Goal: Task Accomplishment & Management: Complete application form

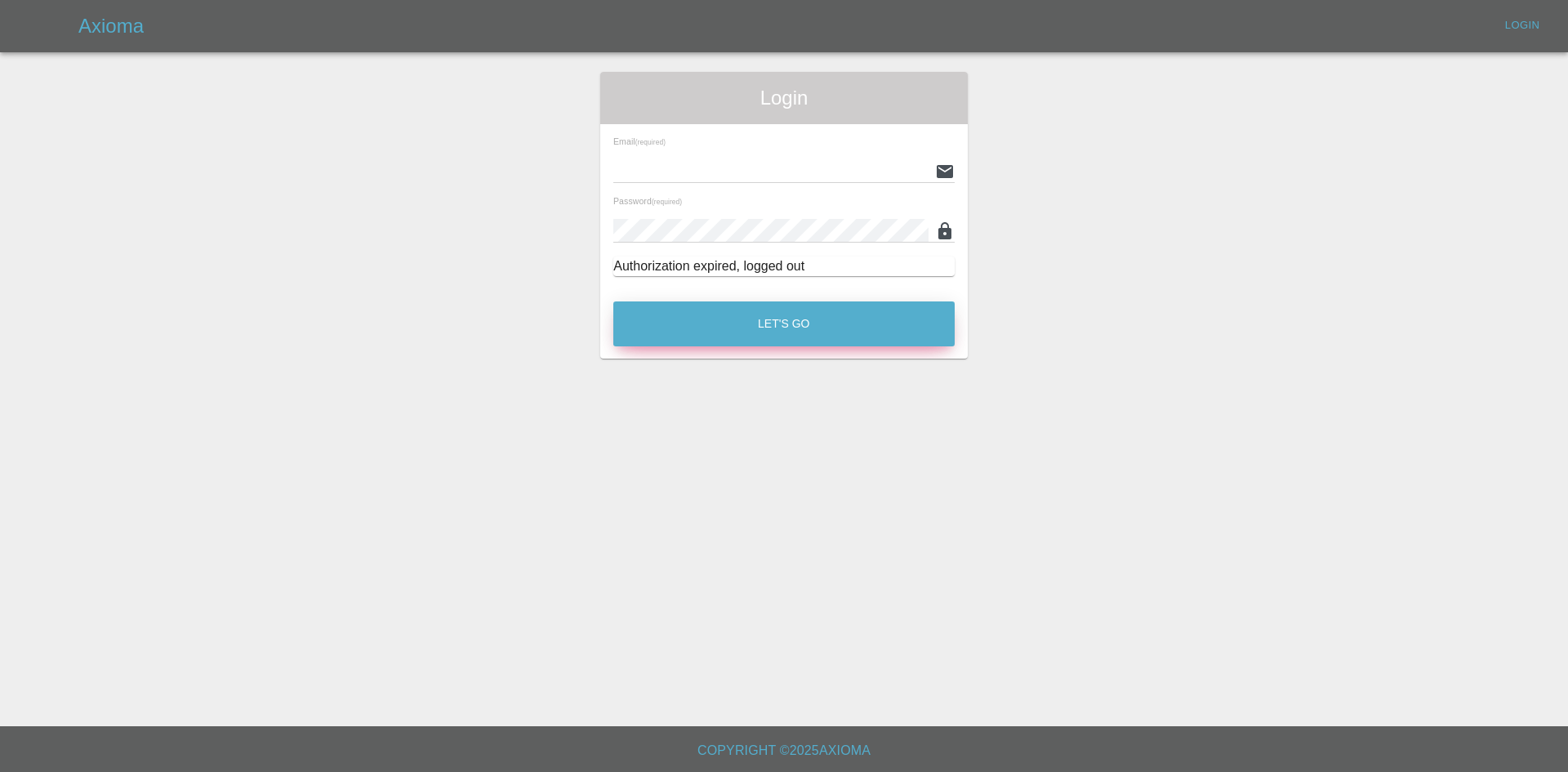
type input "alex.kennett@axioma.co.uk"
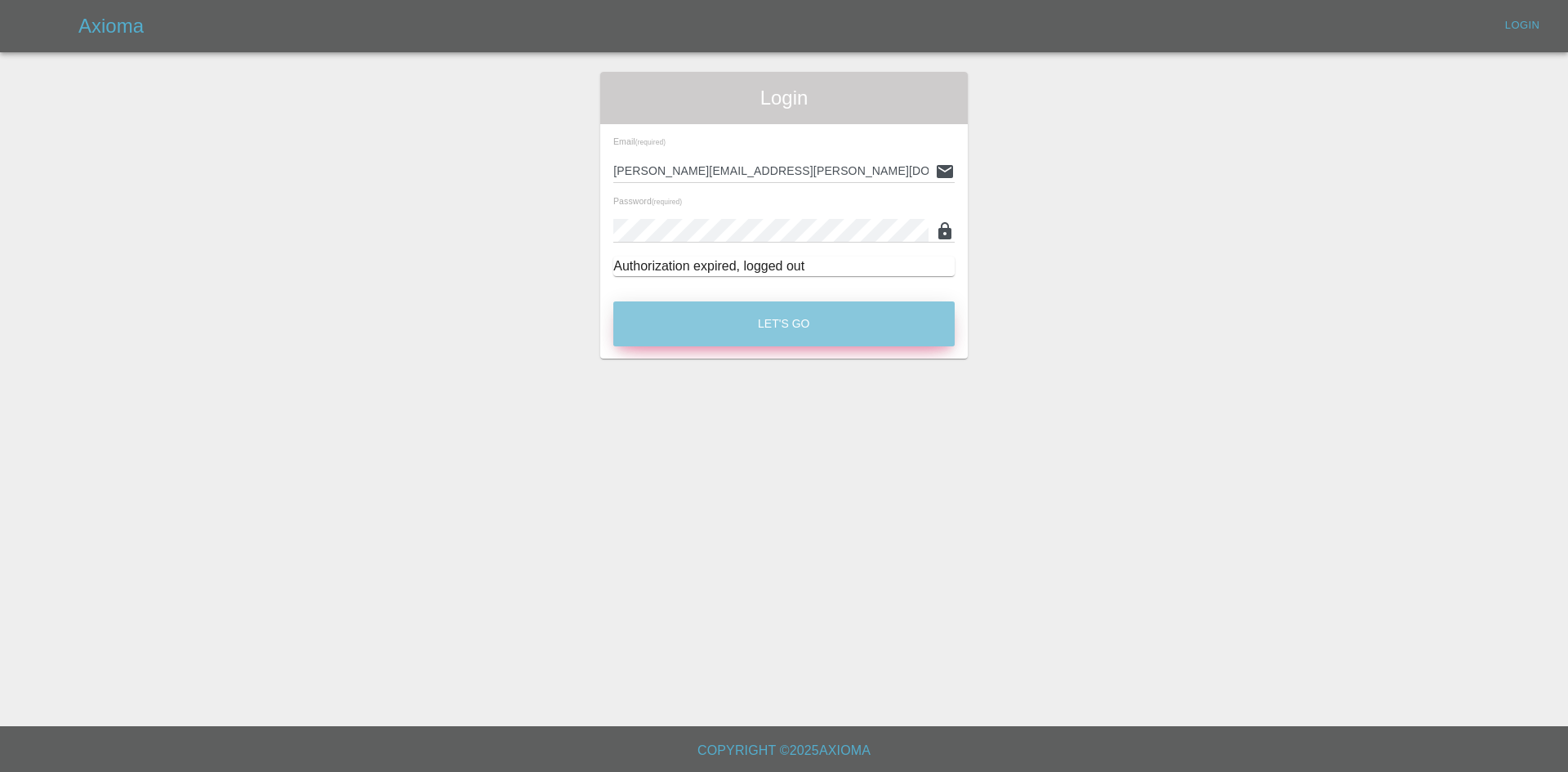
click at [768, 341] on button "Let's Go" at bounding box center [784, 324] width 341 height 45
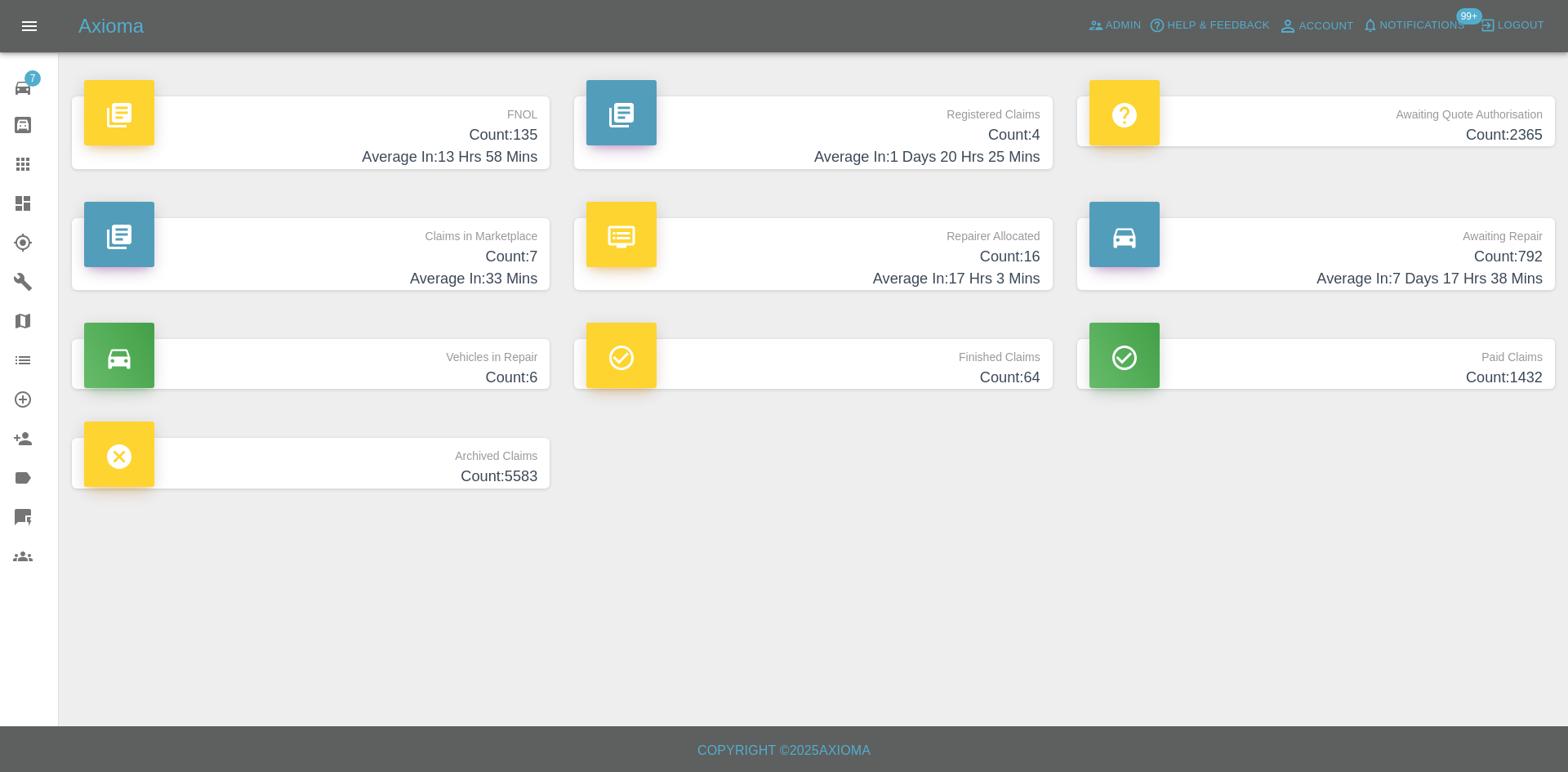
click at [303, 259] on h4 "Count: 7" at bounding box center [311, 256] width 453 height 22
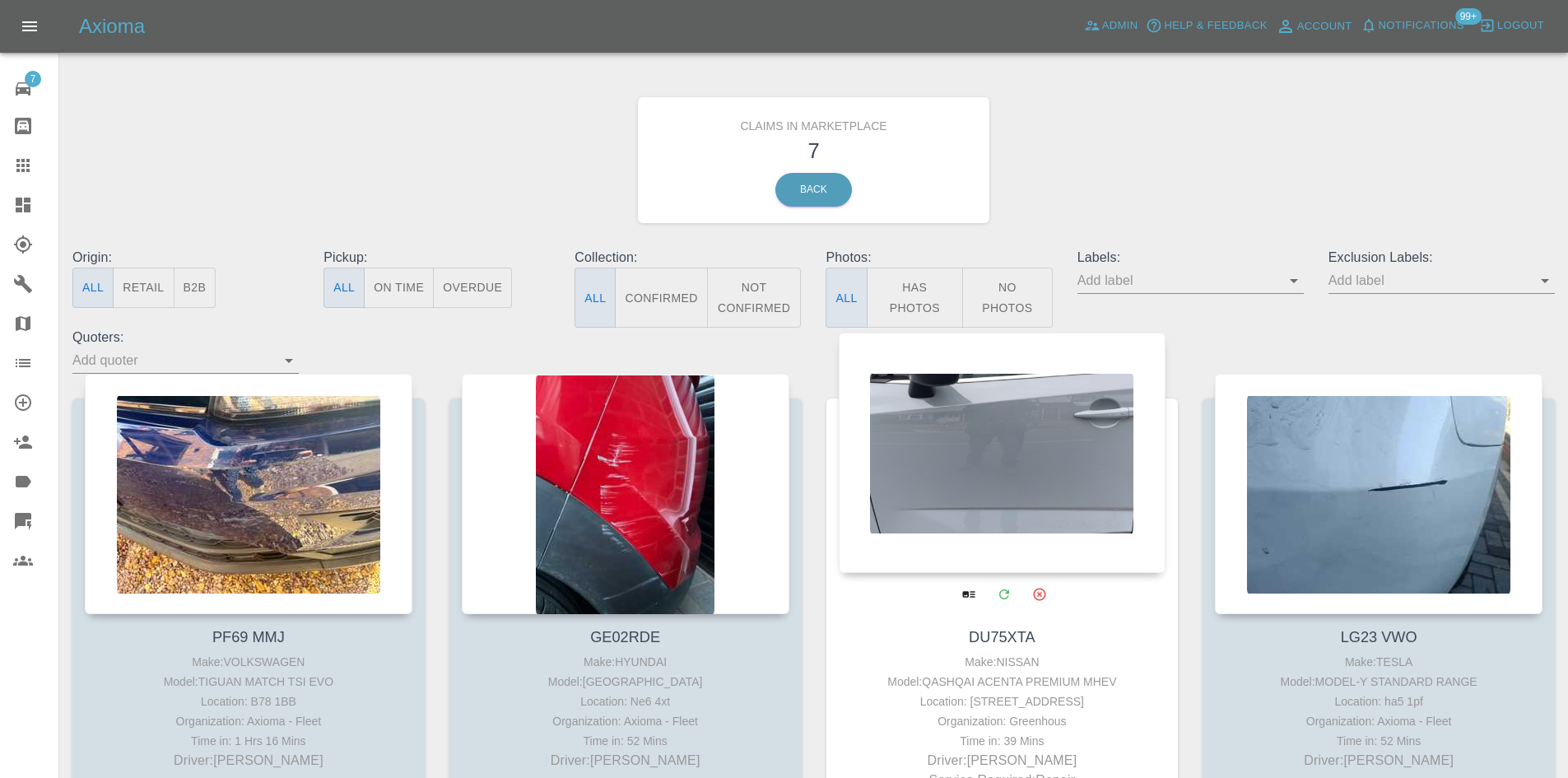
click at [957, 494] on div at bounding box center [1002, 452] width 327 height 241
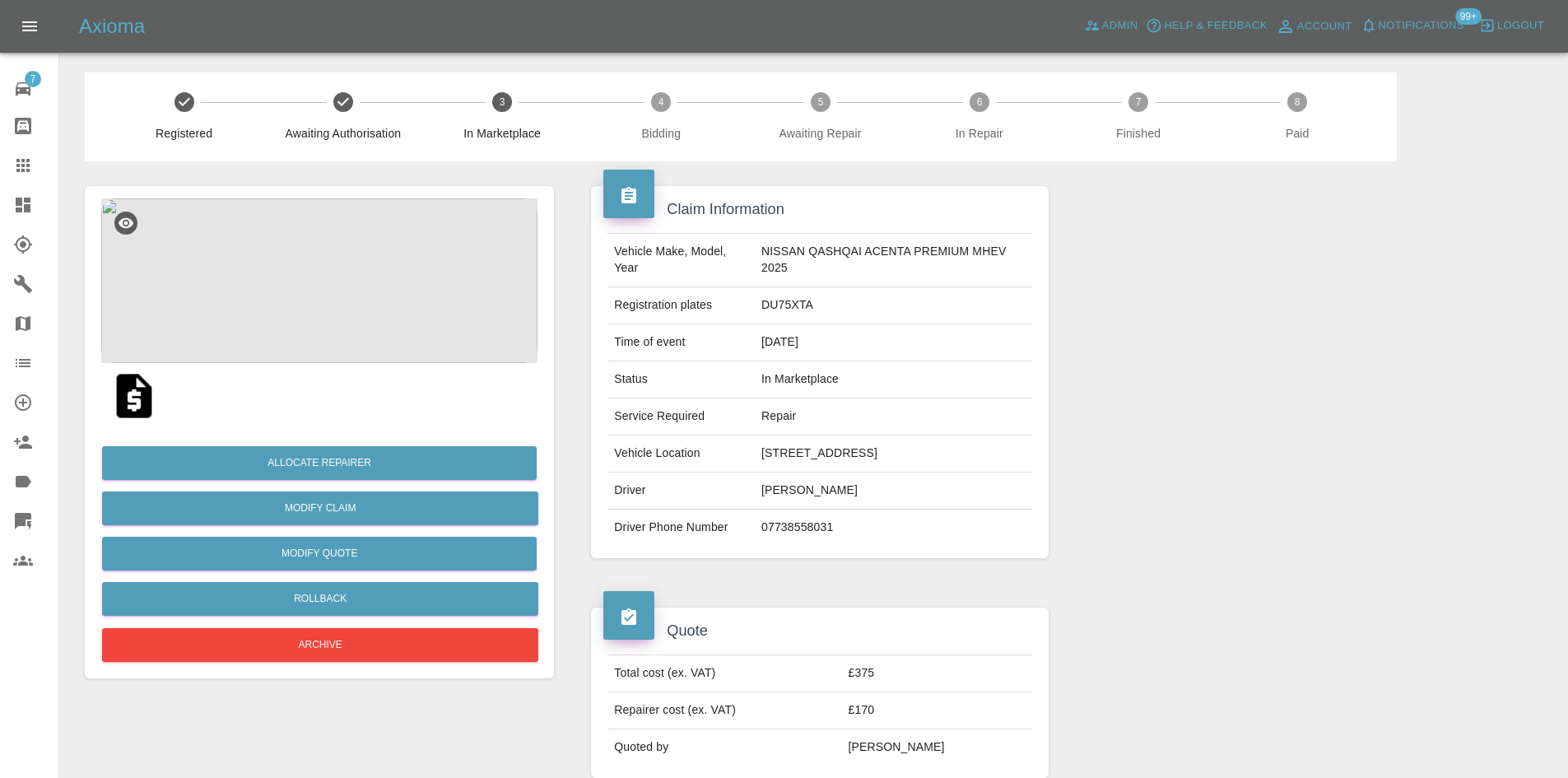
click at [341, 328] on img at bounding box center [320, 281] width 436 height 165
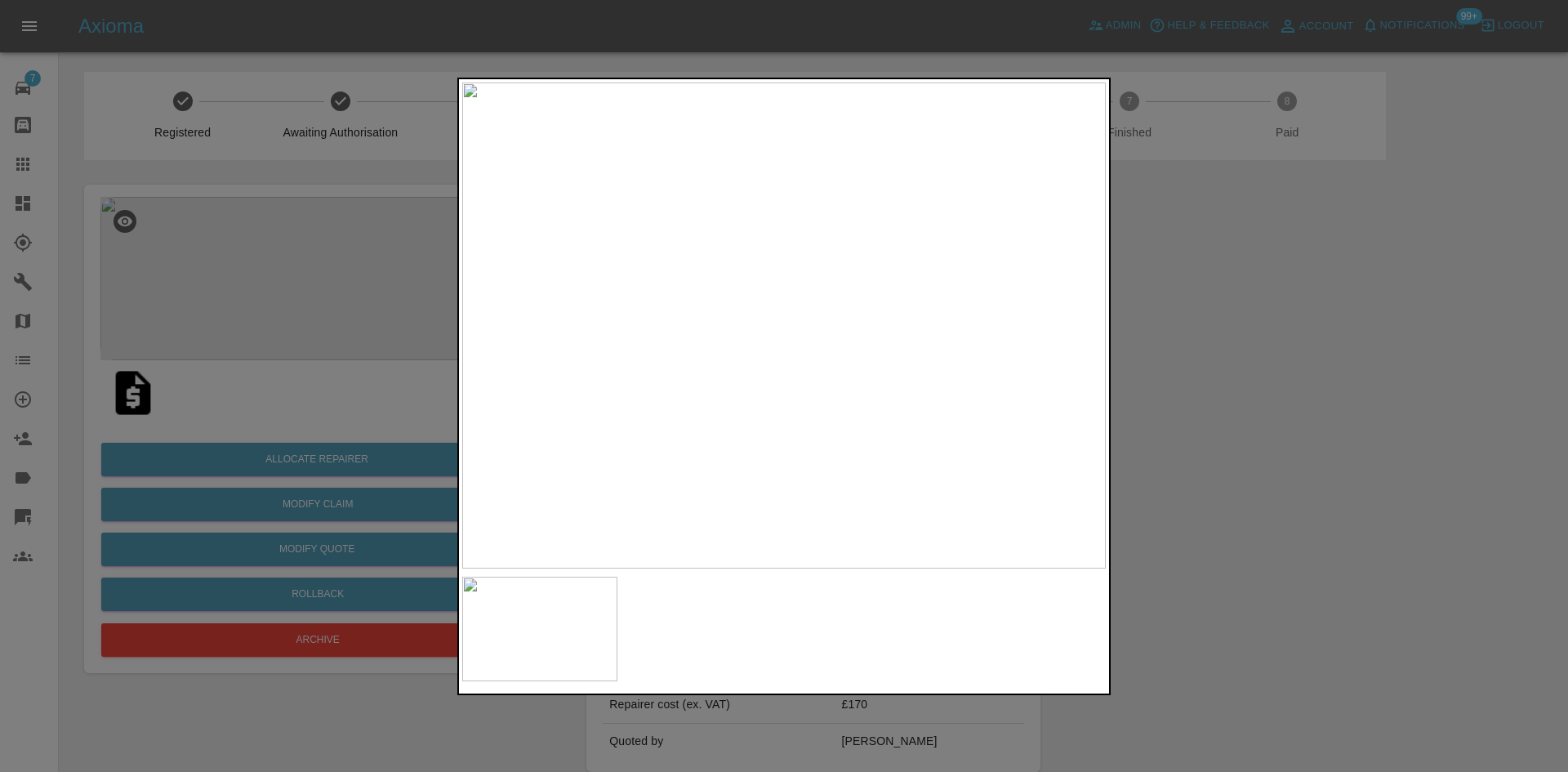
click at [1135, 274] on div at bounding box center [784, 386] width 1568 height 772
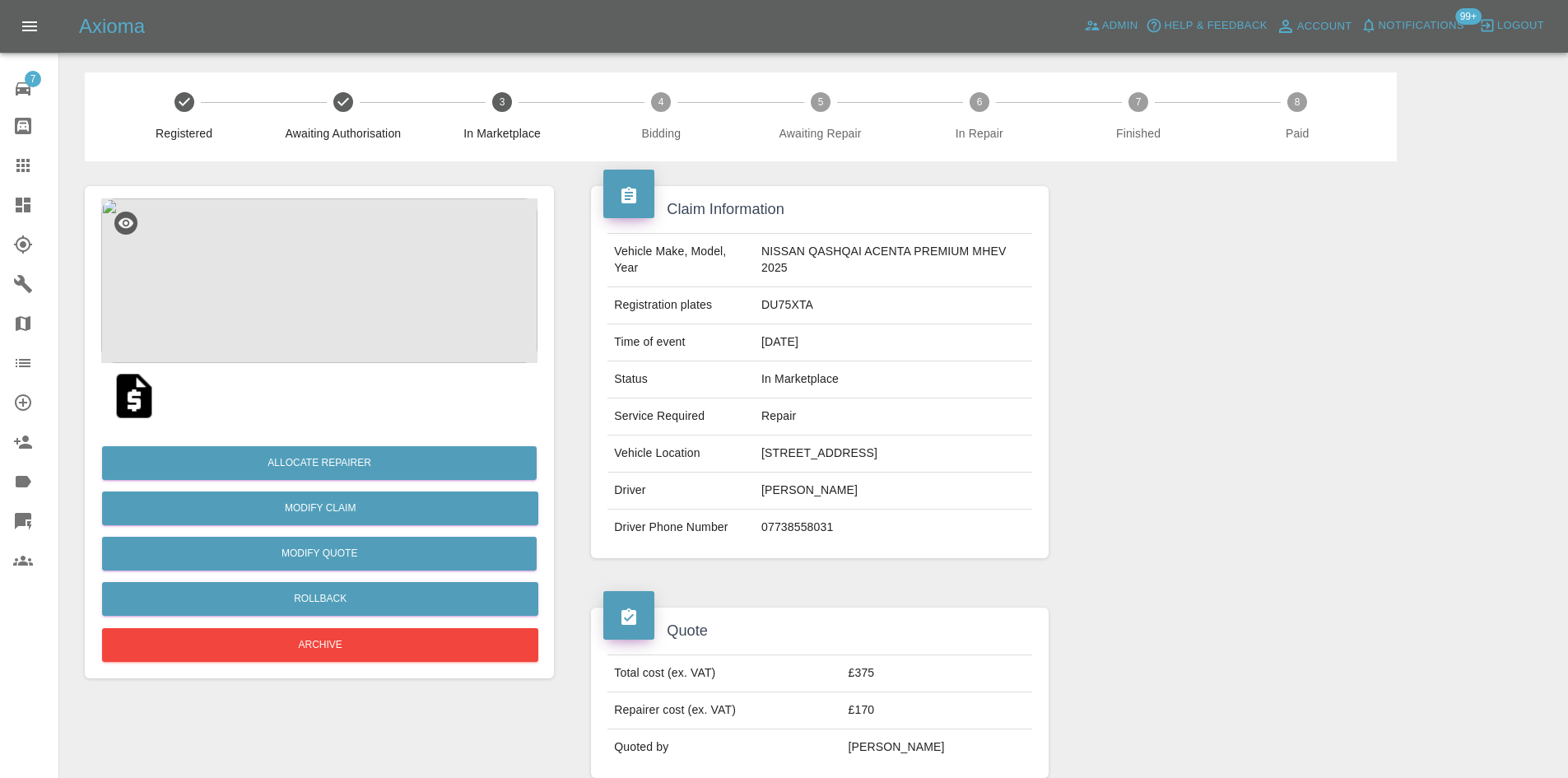
click at [339, 209] on img at bounding box center [320, 281] width 436 height 165
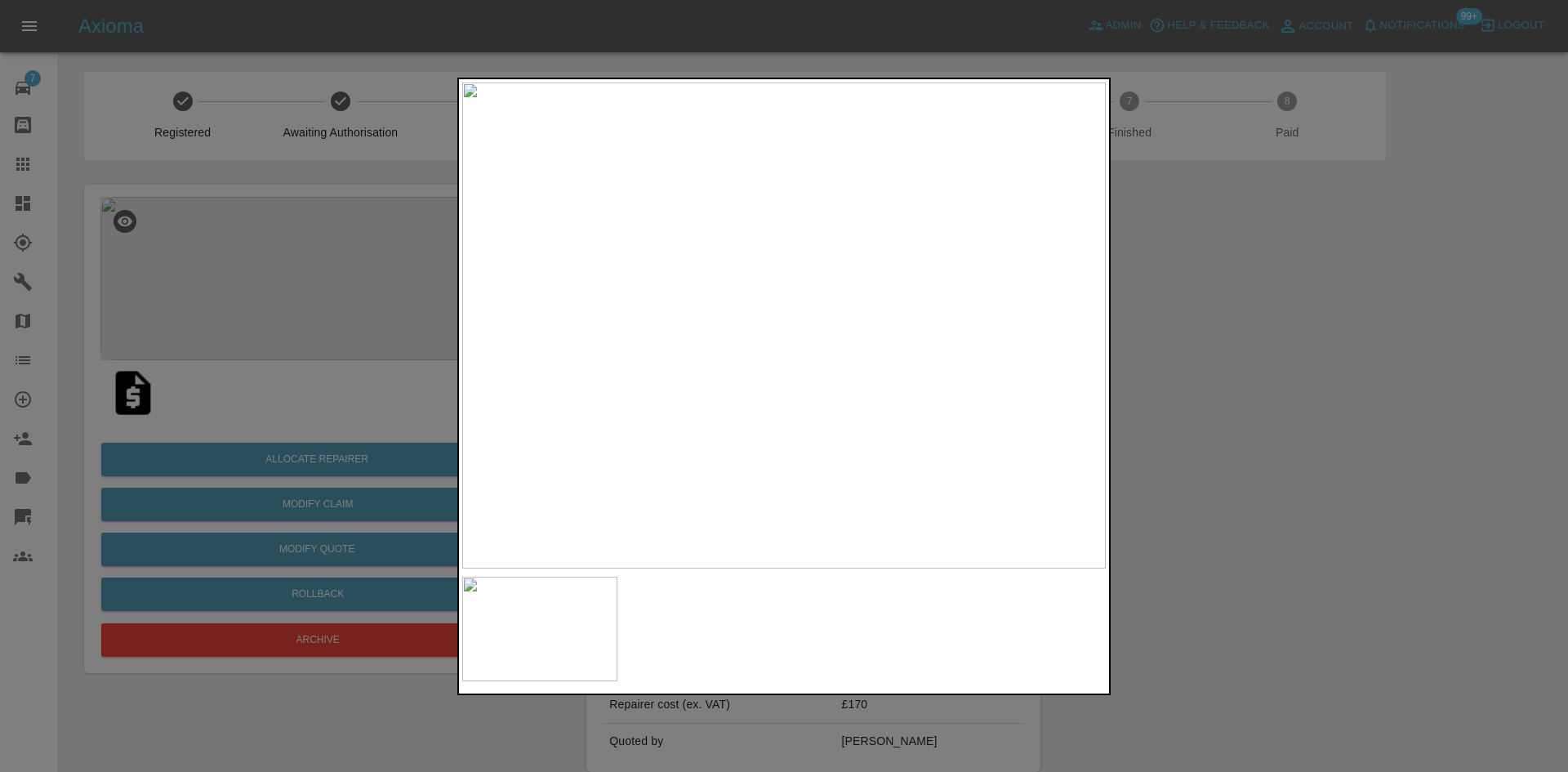
click at [813, 360] on img at bounding box center [784, 325] width 644 height 485
click at [812, 361] on img at bounding box center [784, 325] width 644 height 485
click at [758, 694] on div at bounding box center [784, 386] width 653 height 617
click at [725, 271] on img at bounding box center [601, 752] width 1931 height 1458
click at [1264, 462] on div at bounding box center [784, 386] width 1568 height 772
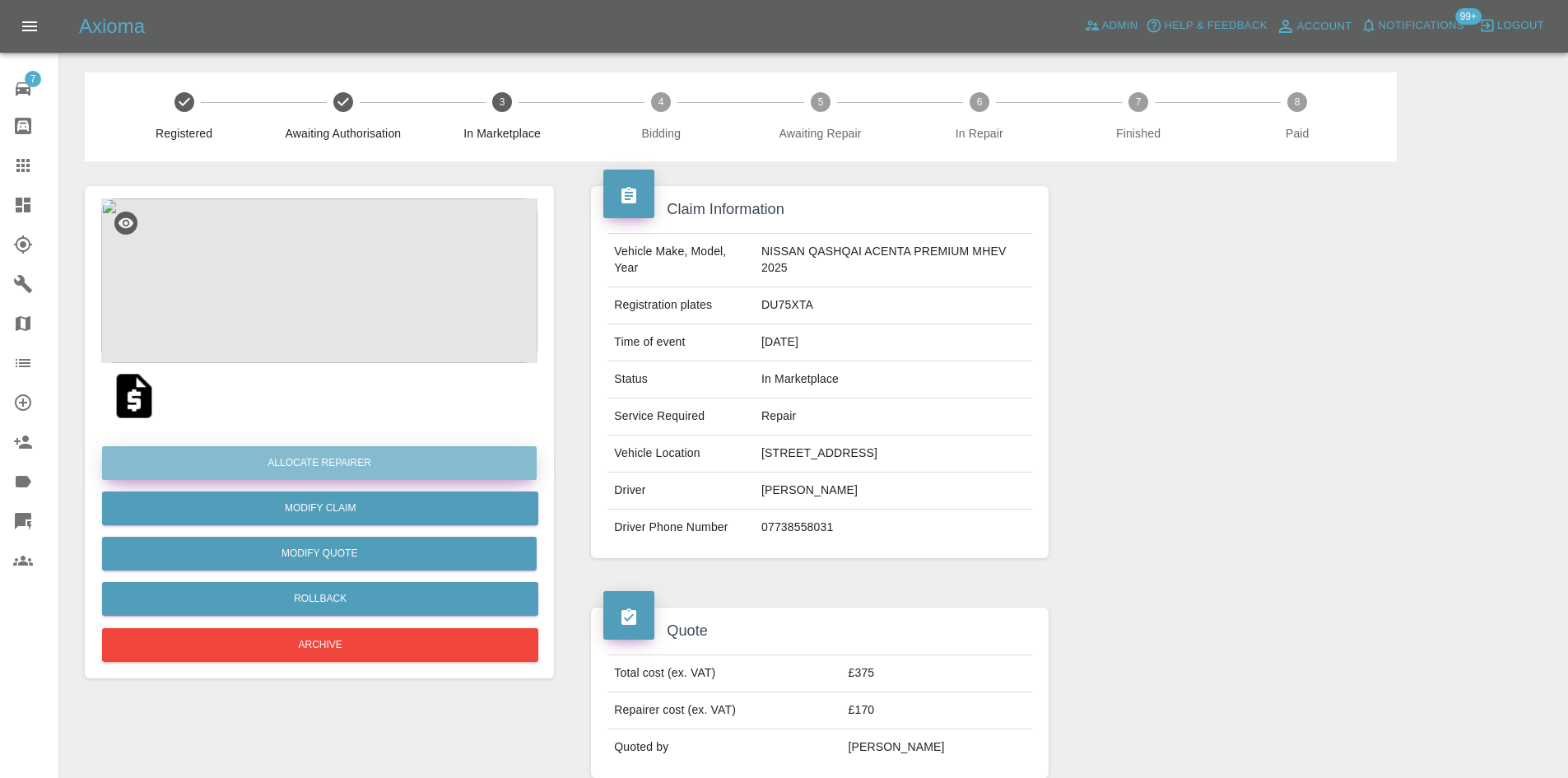
click at [332, 452] on button "Allocate Repairer" at bounding box center [320, 463] width 434 height 34
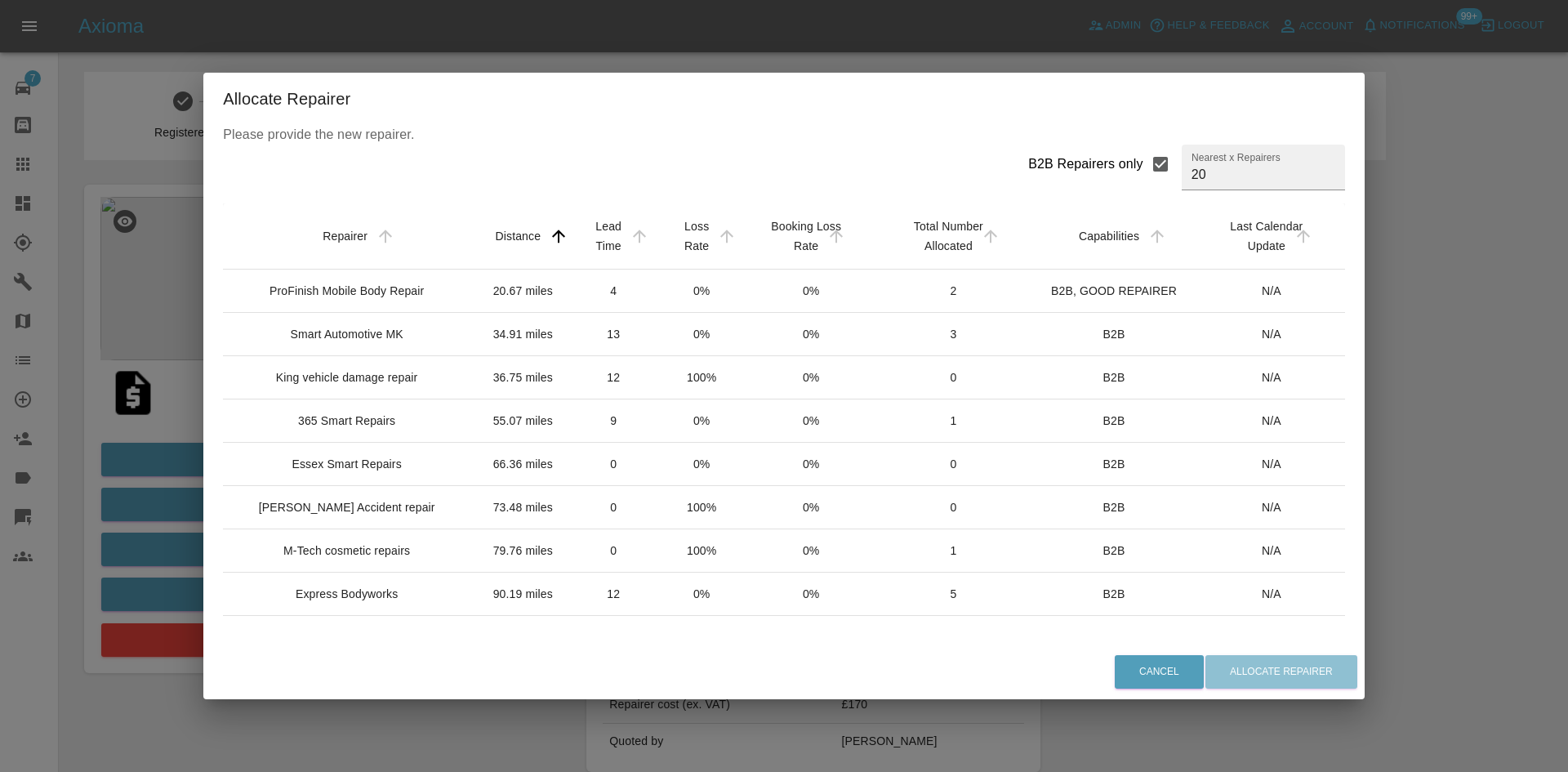
click at [400, 356] on td "Smart Automotive MK" at bounding box center [350, 334] width 254 height 43
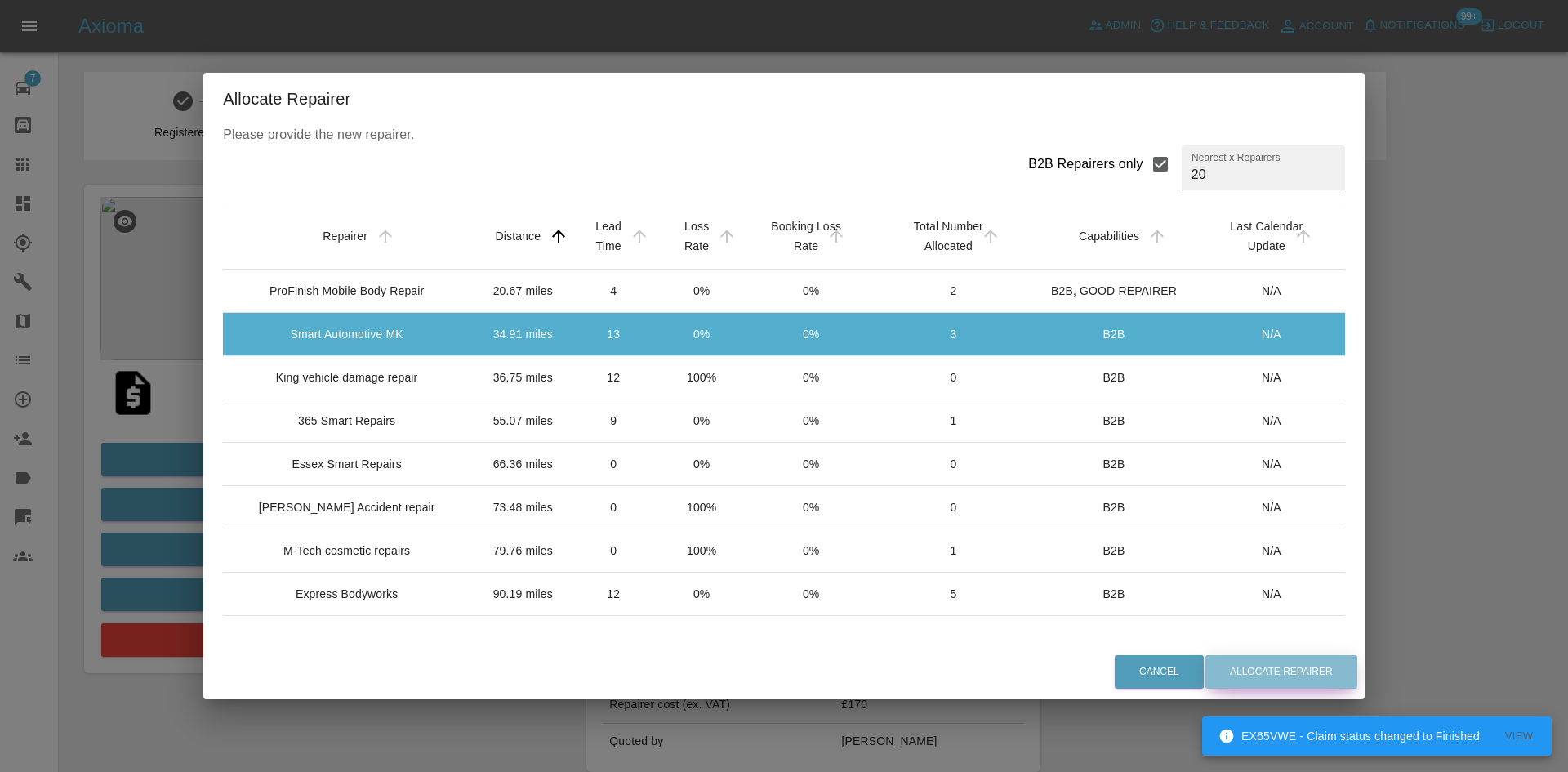
click at [1262, 676] on button "Allocate Repairer" at bounding box center [1281, 671] width 152 height 34
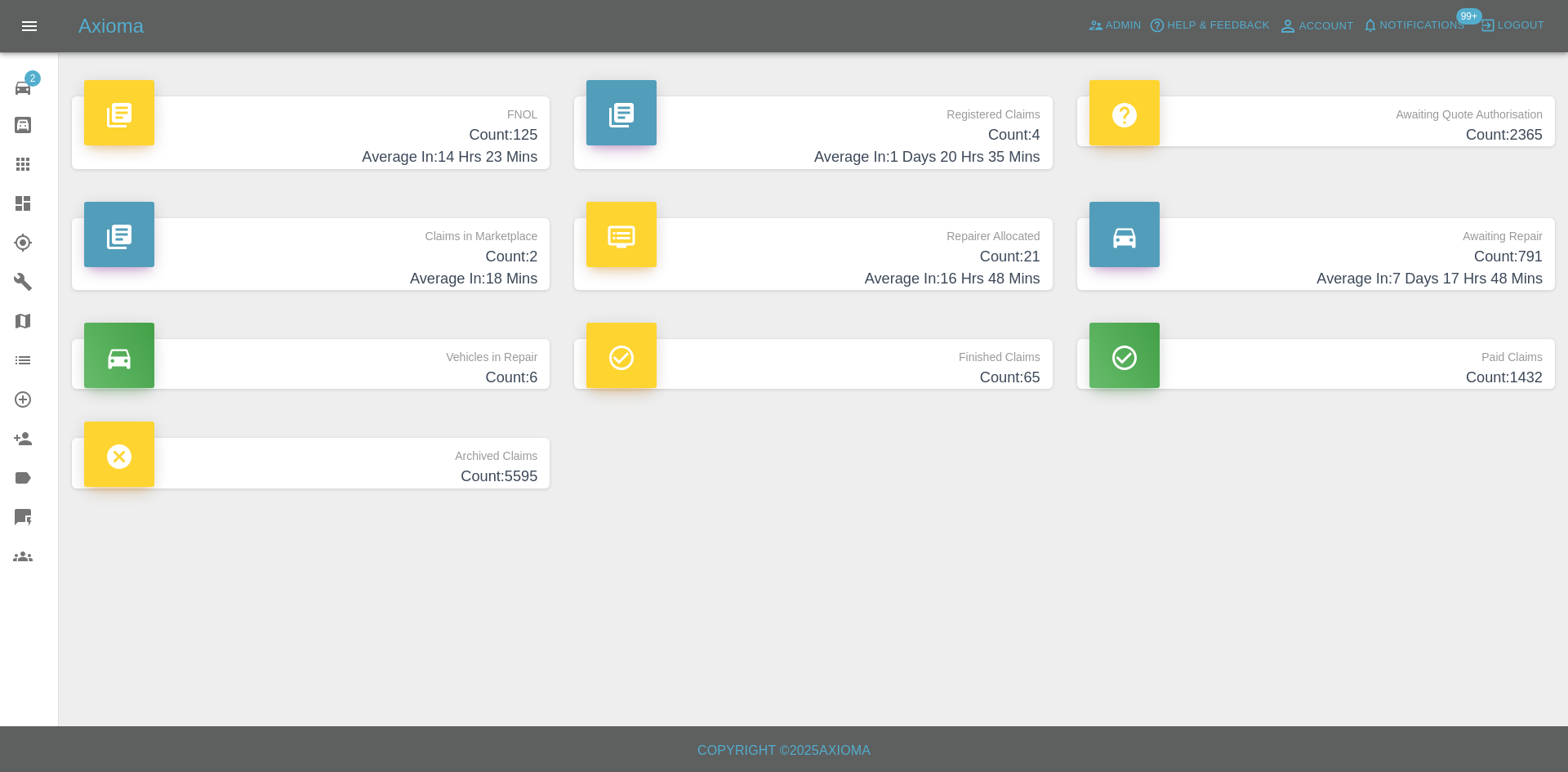
click at [314, 272] on h4 "Average In: 18 Mins" at bounding box center [311, 278] width 453 height 22
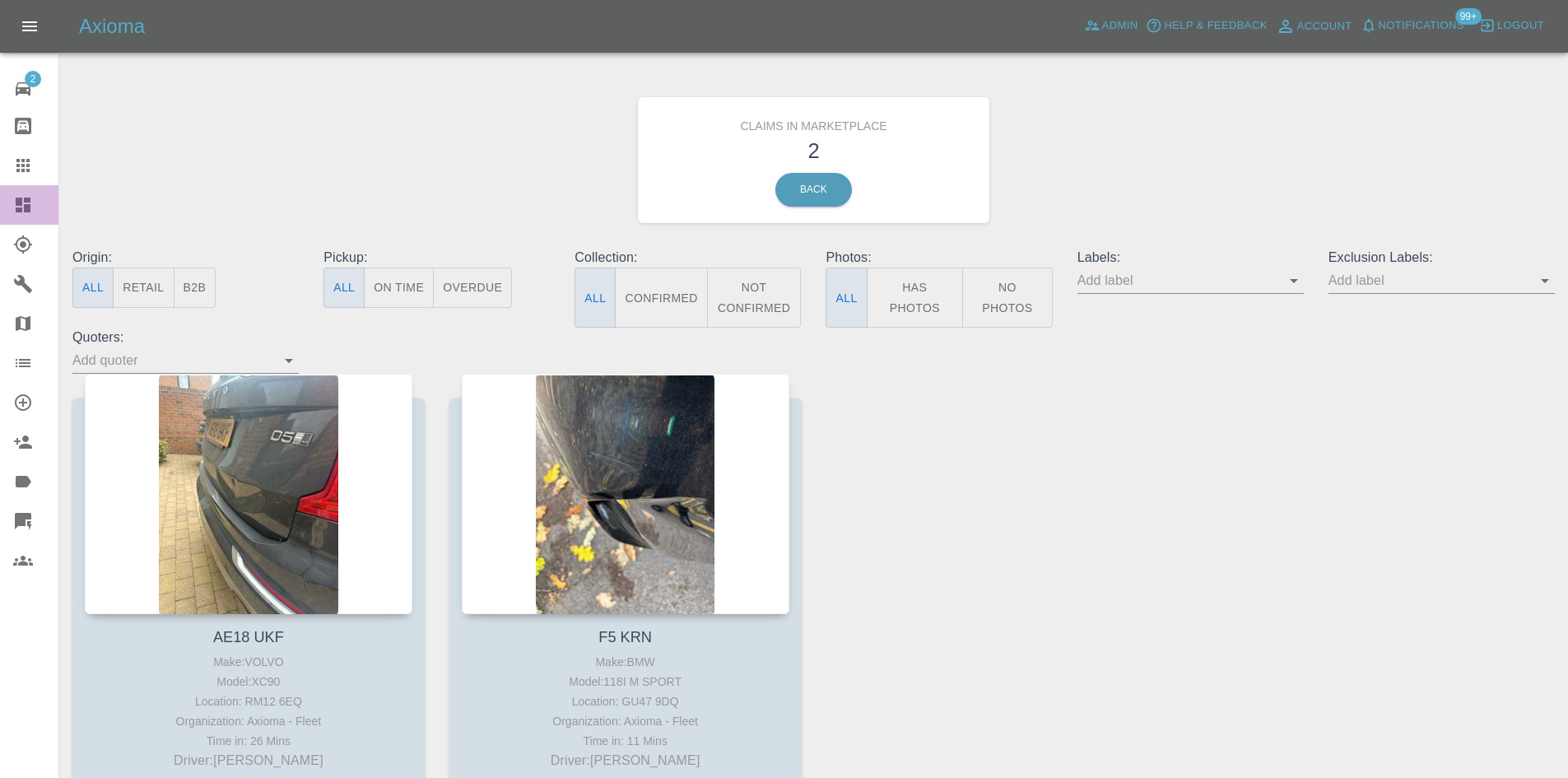
click at [21, 206] on icon at bounding box center [23, 205] width 15 height 15
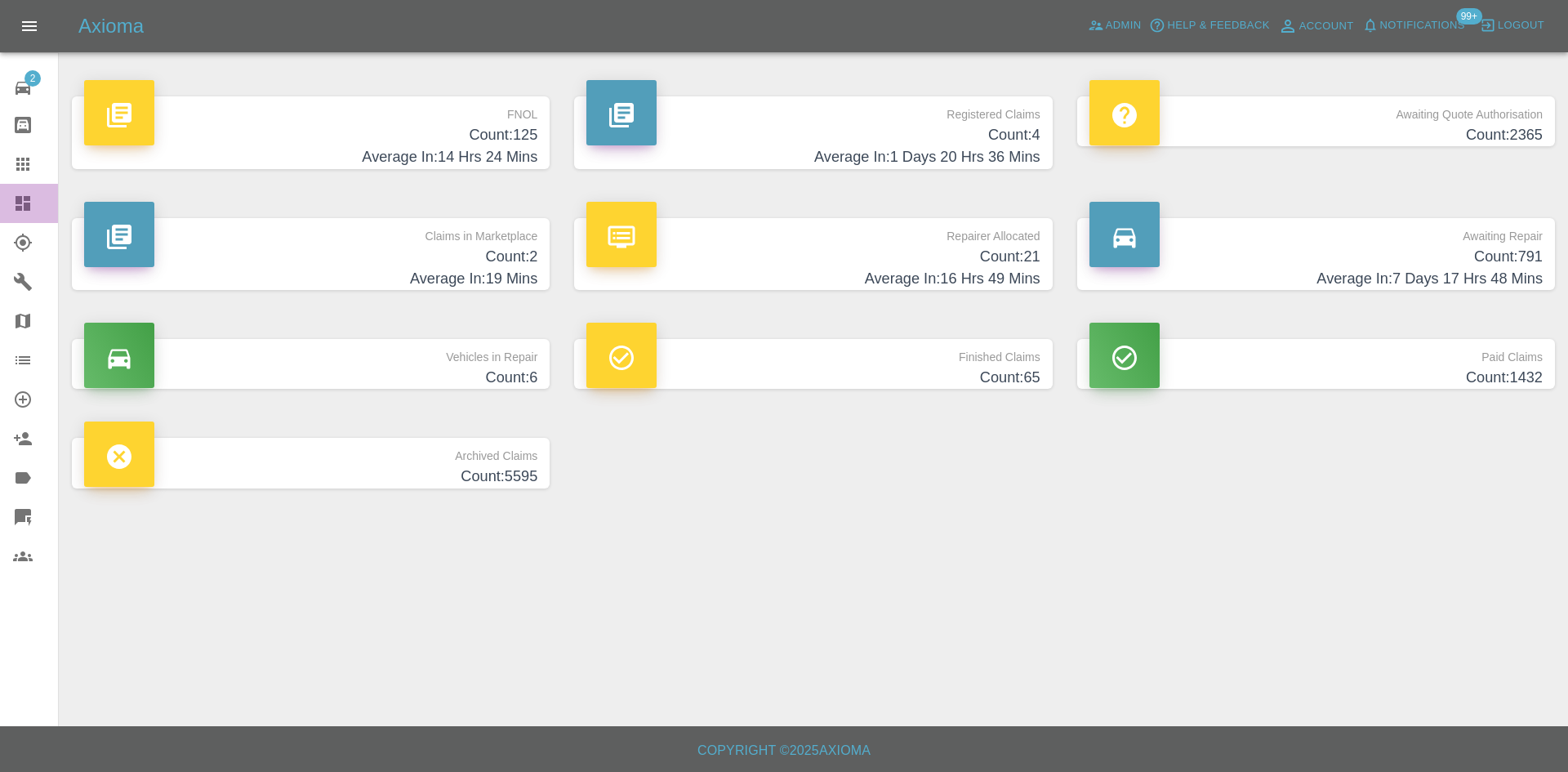
click at [30, 209] on icon at bounding box center [23, 203] width 15 height 15
click at [36, 200] on div at bounding box center [36, 203] width 46 height 20
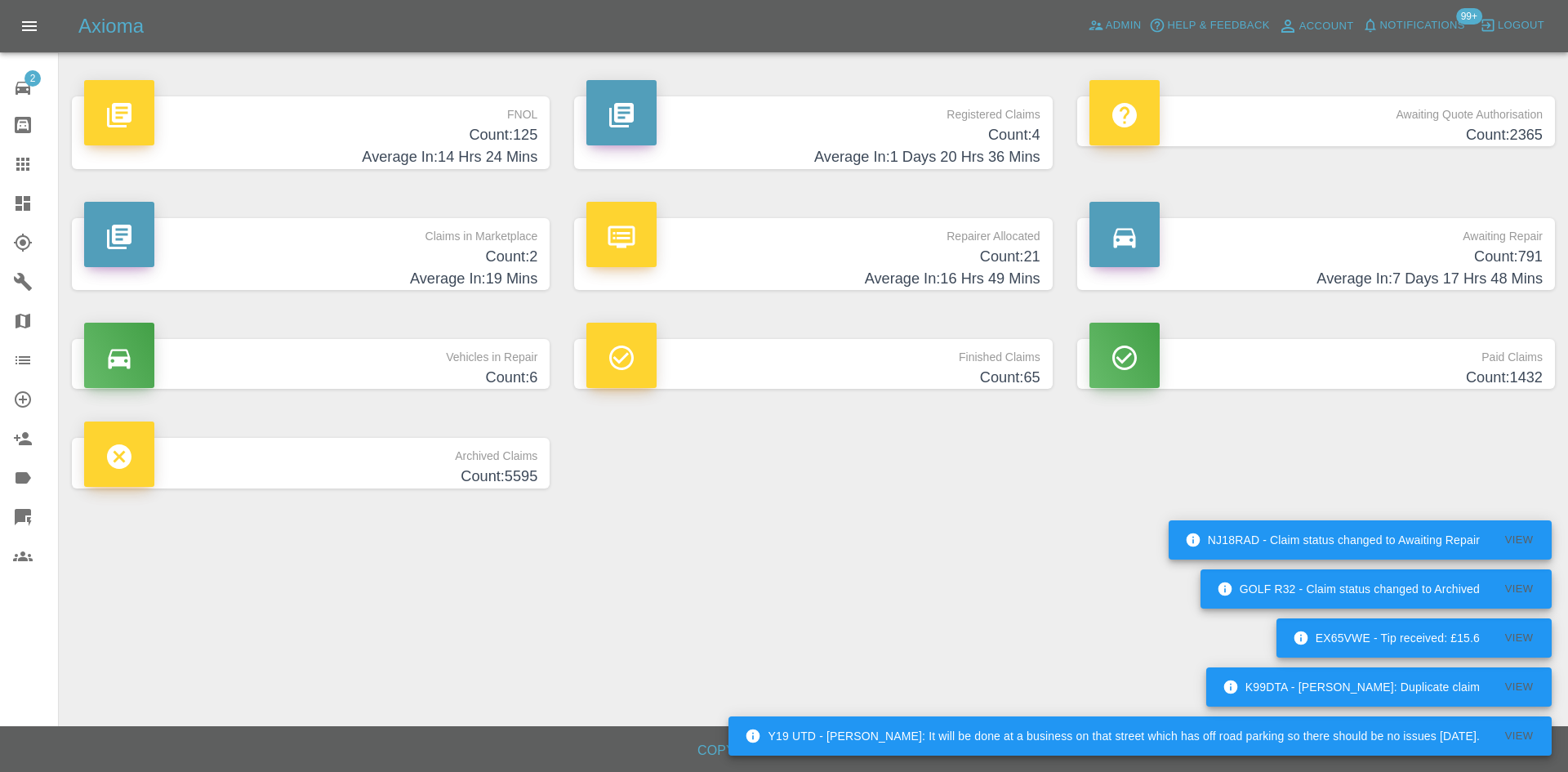
click at [810, 115] on p "Registered Claims" at bounding box center [813, 110] width 453 height 28
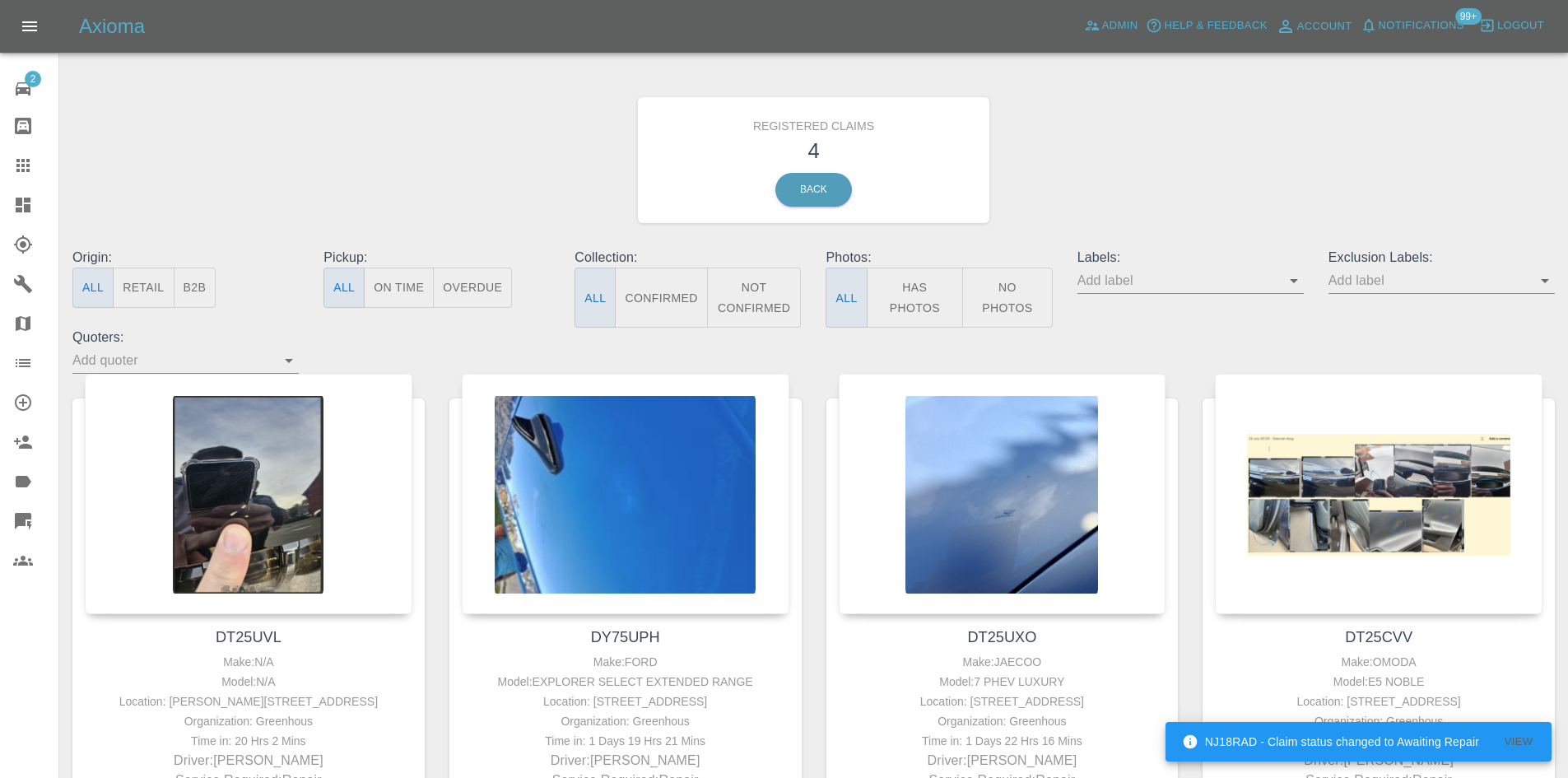
click at [7, 208] on link "Dashboard" at bounding box center [29, 205] width 59 height 39
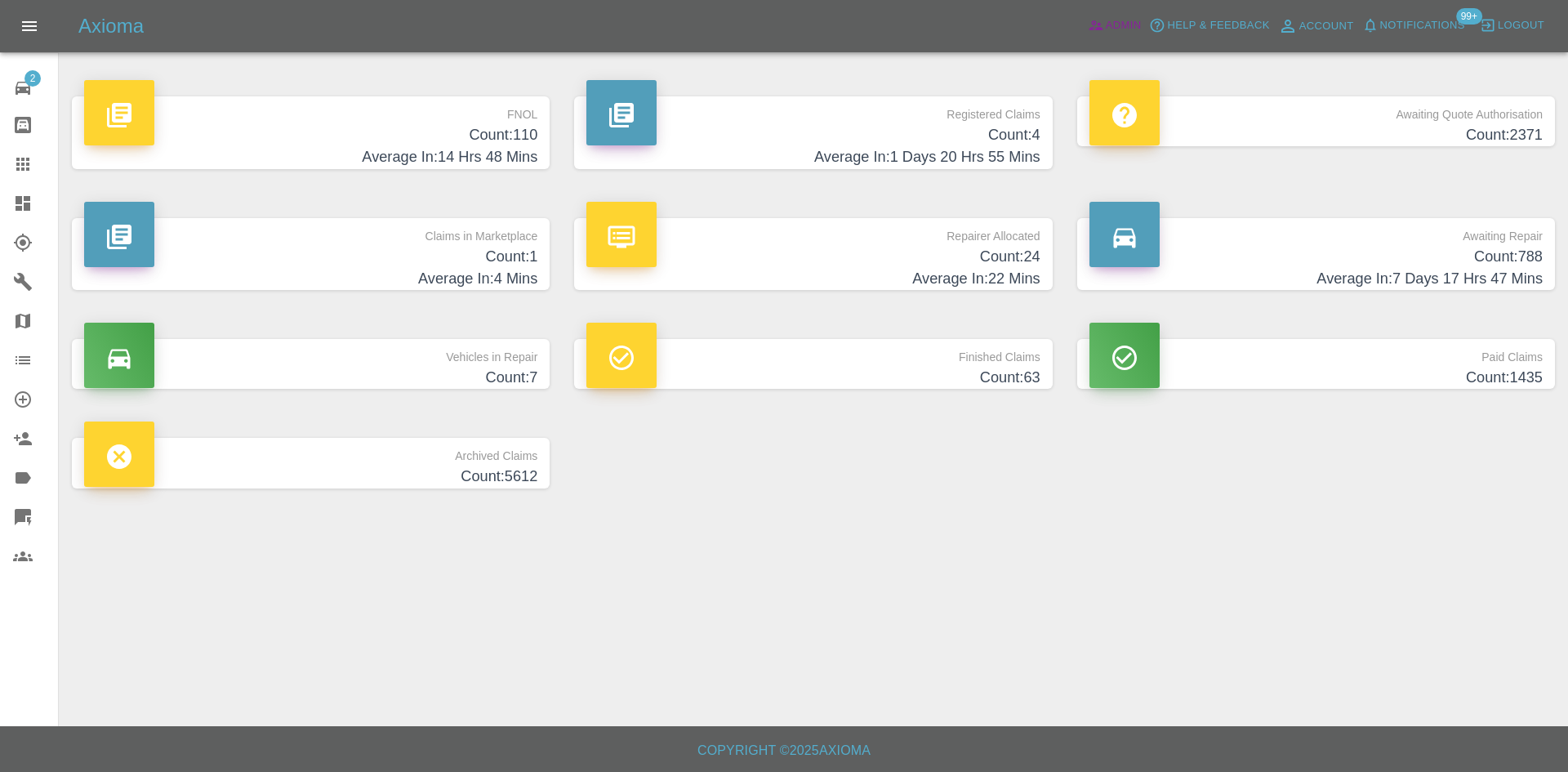
click at [1110, 31] on span "Admin" at bounding box center [1123, 26] width 36 height 19
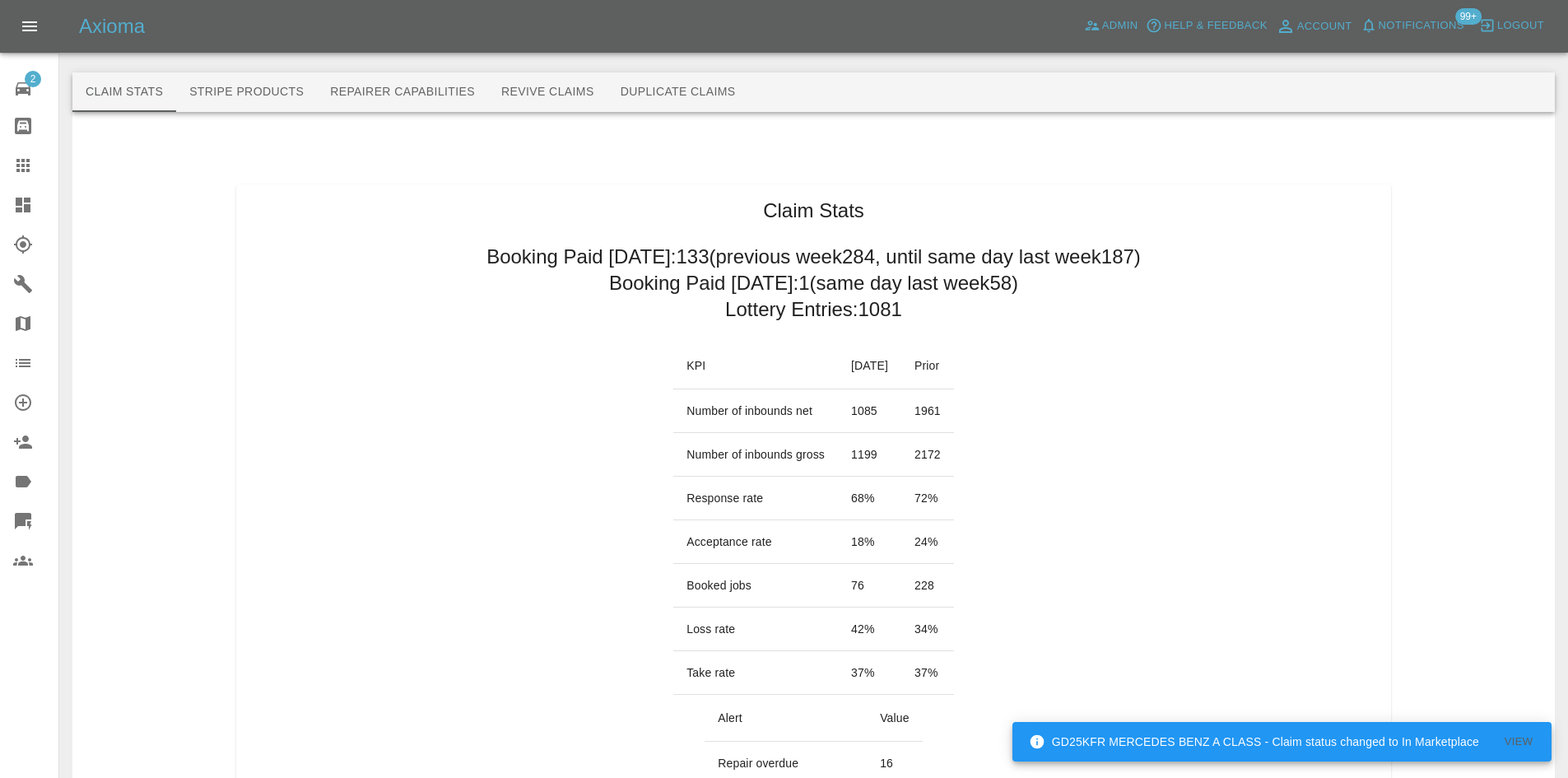
click at [13, 197] on icon at bounding box center [23, 205] width 20 height 20
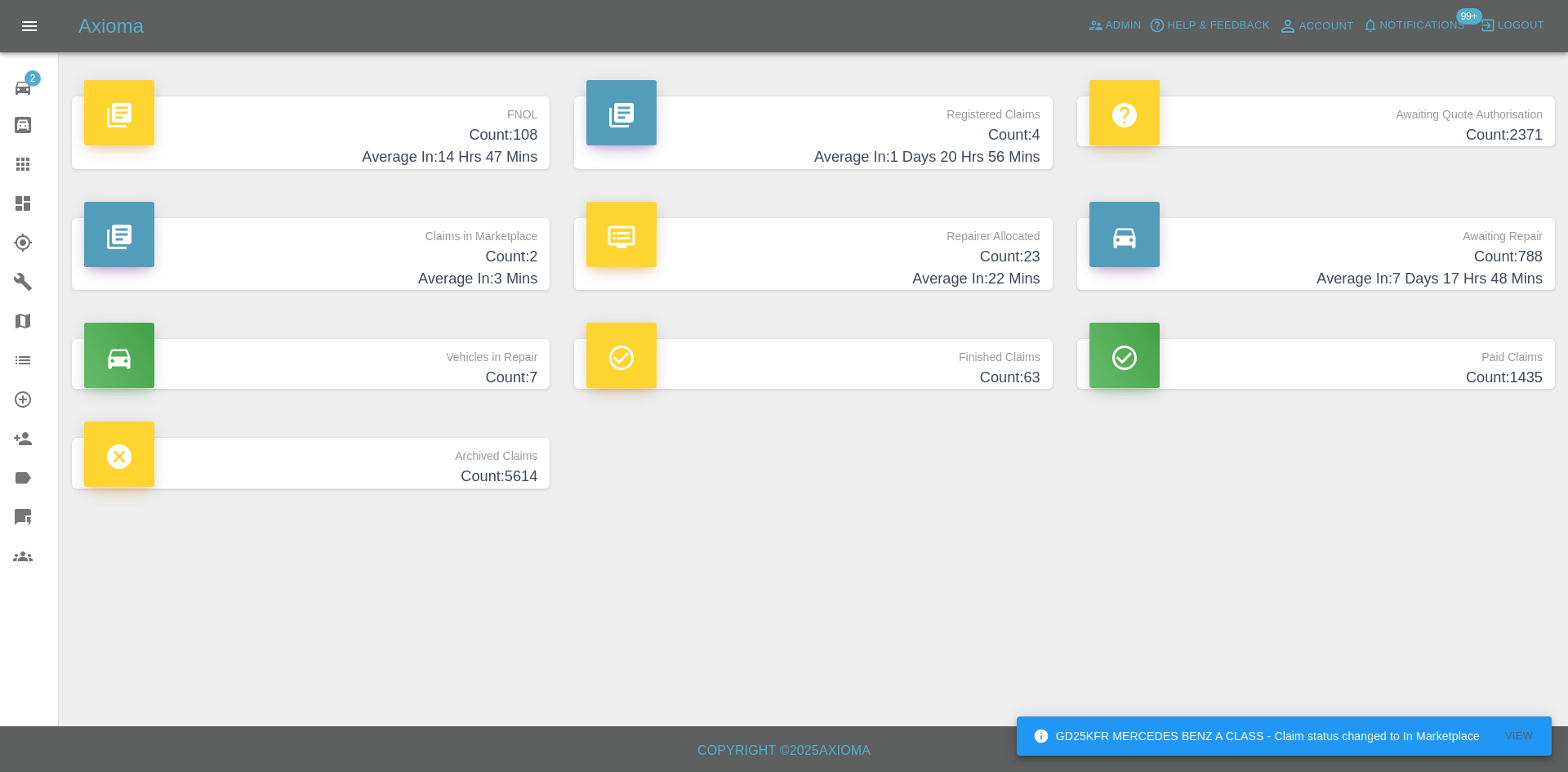
click at [308, 225] on p "Claims in Marketplace" at bounding box center [311, 232] width 453 height 28
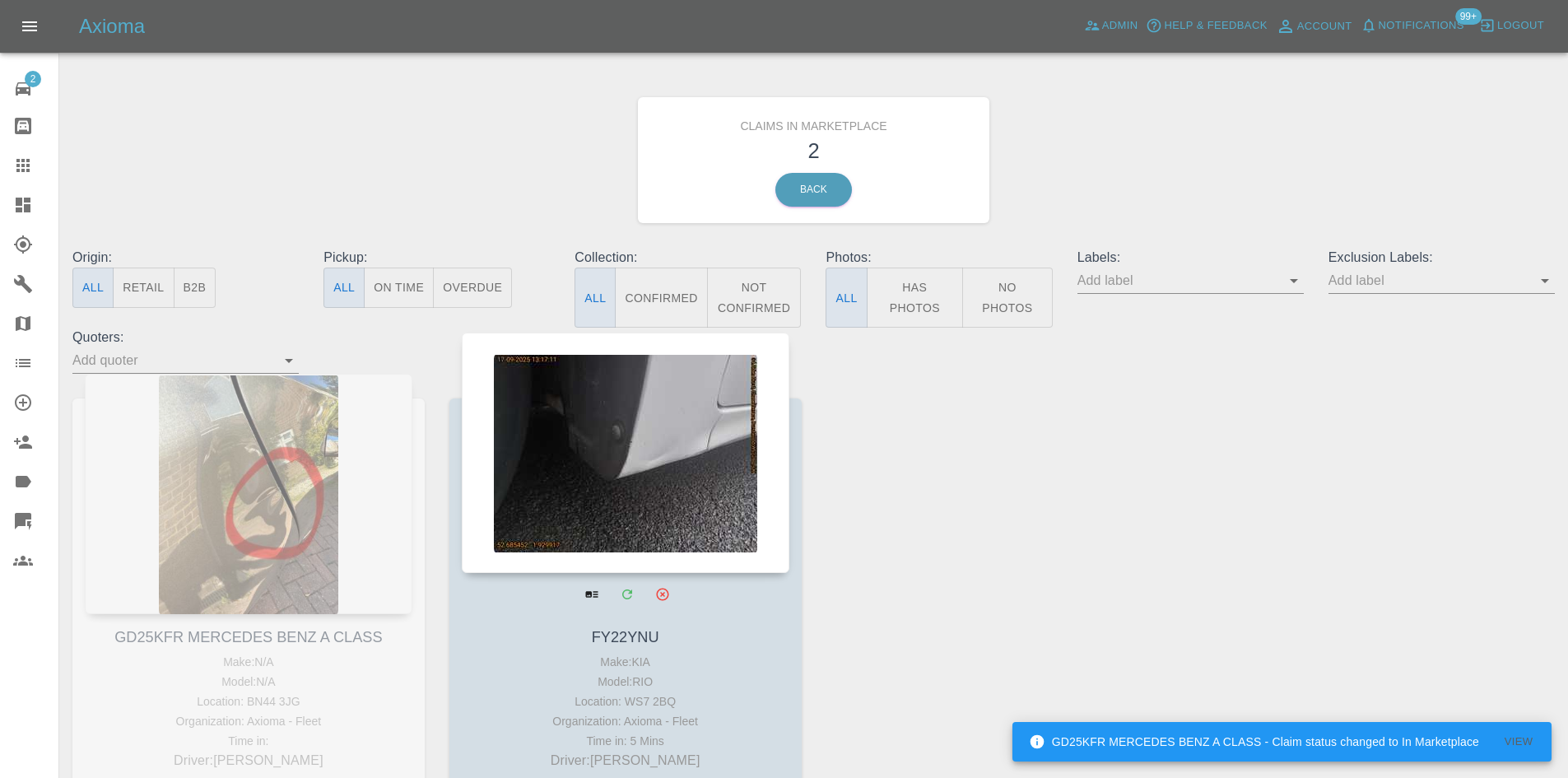
click at [721, 523] on div at bounding box center [625, 452] width 327 height 241
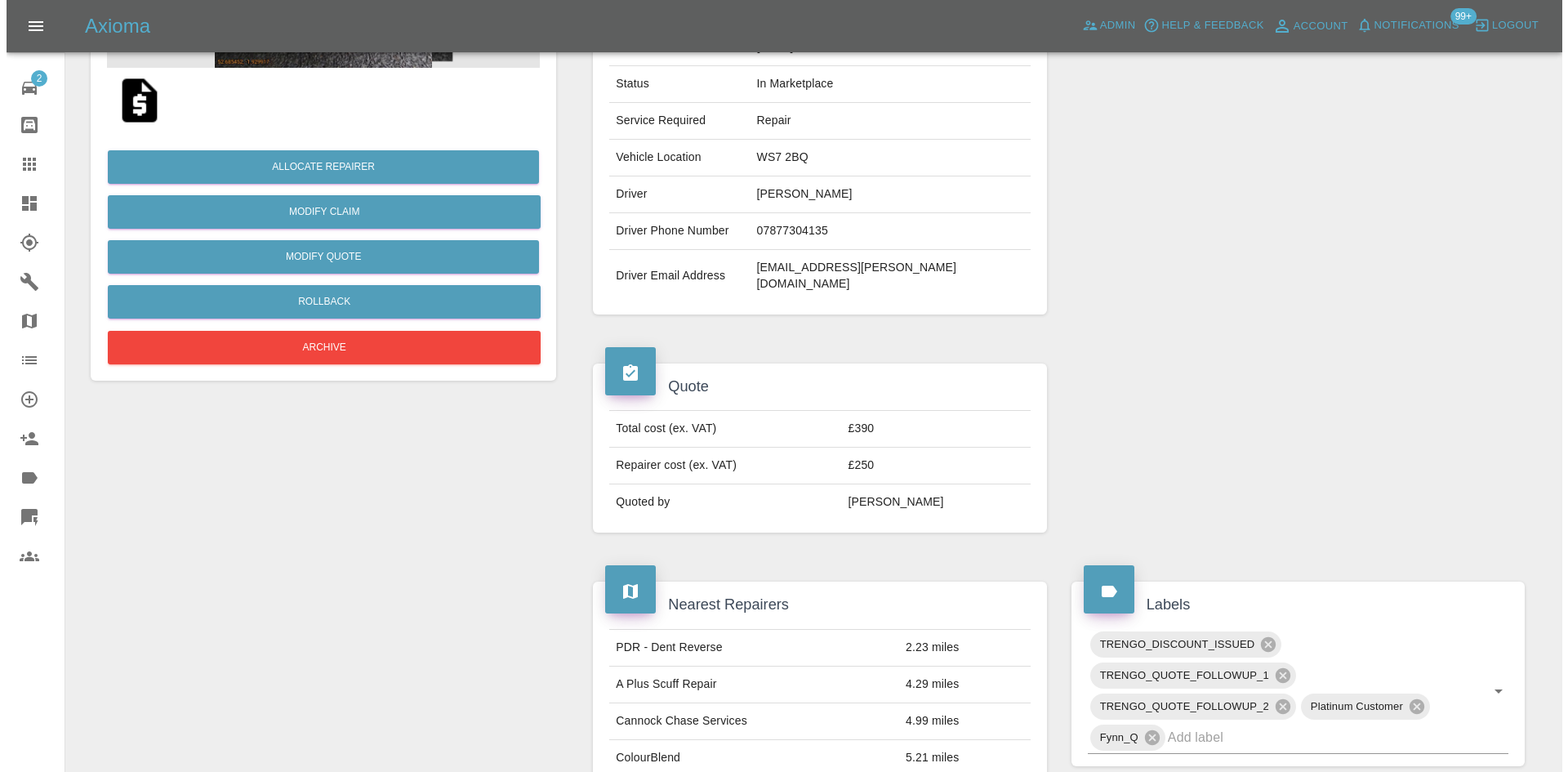
scroll to position [142, 0]
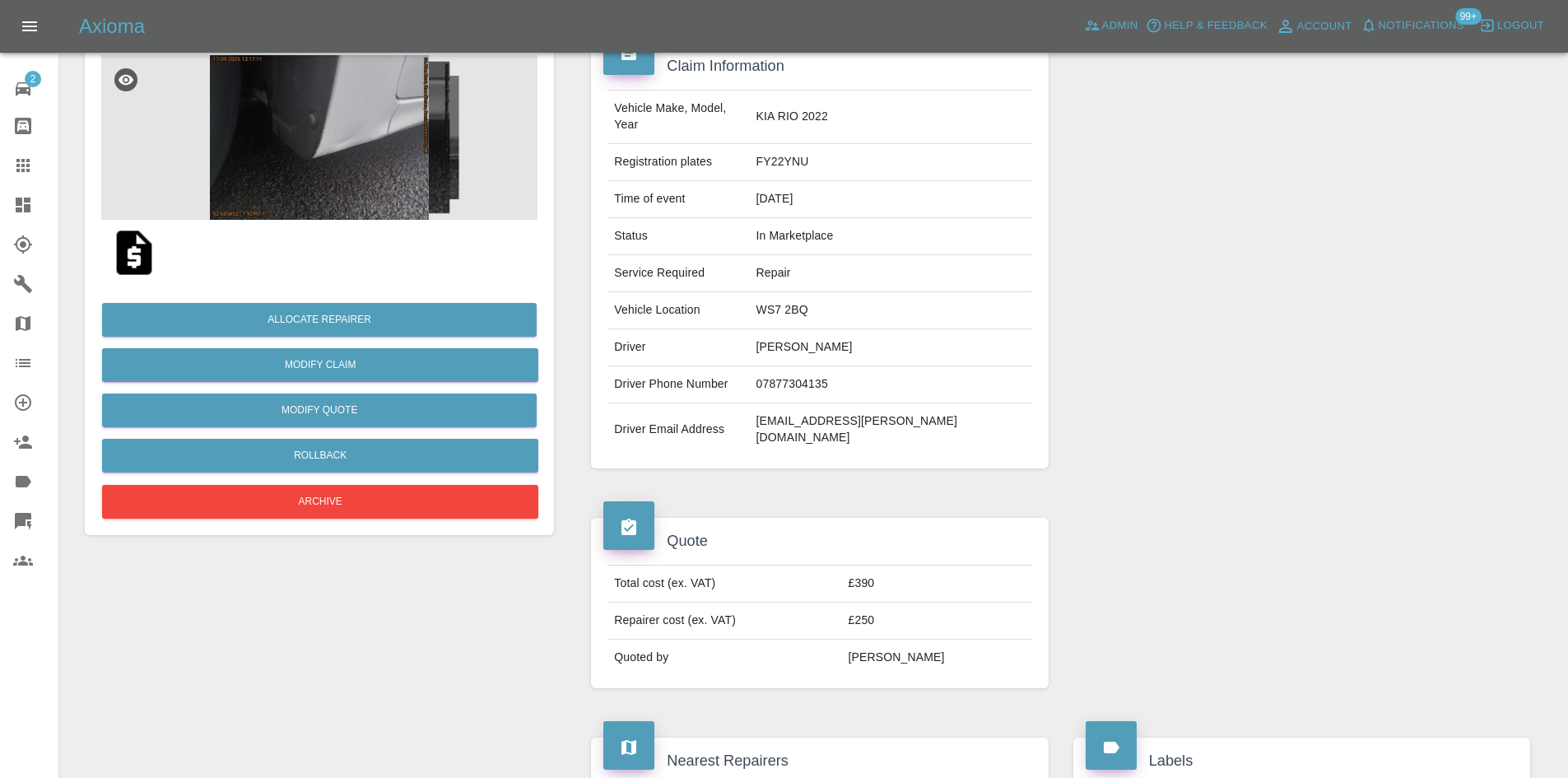
click at [362, 192] on img at bounding box center [320, 137] width 436 height 165
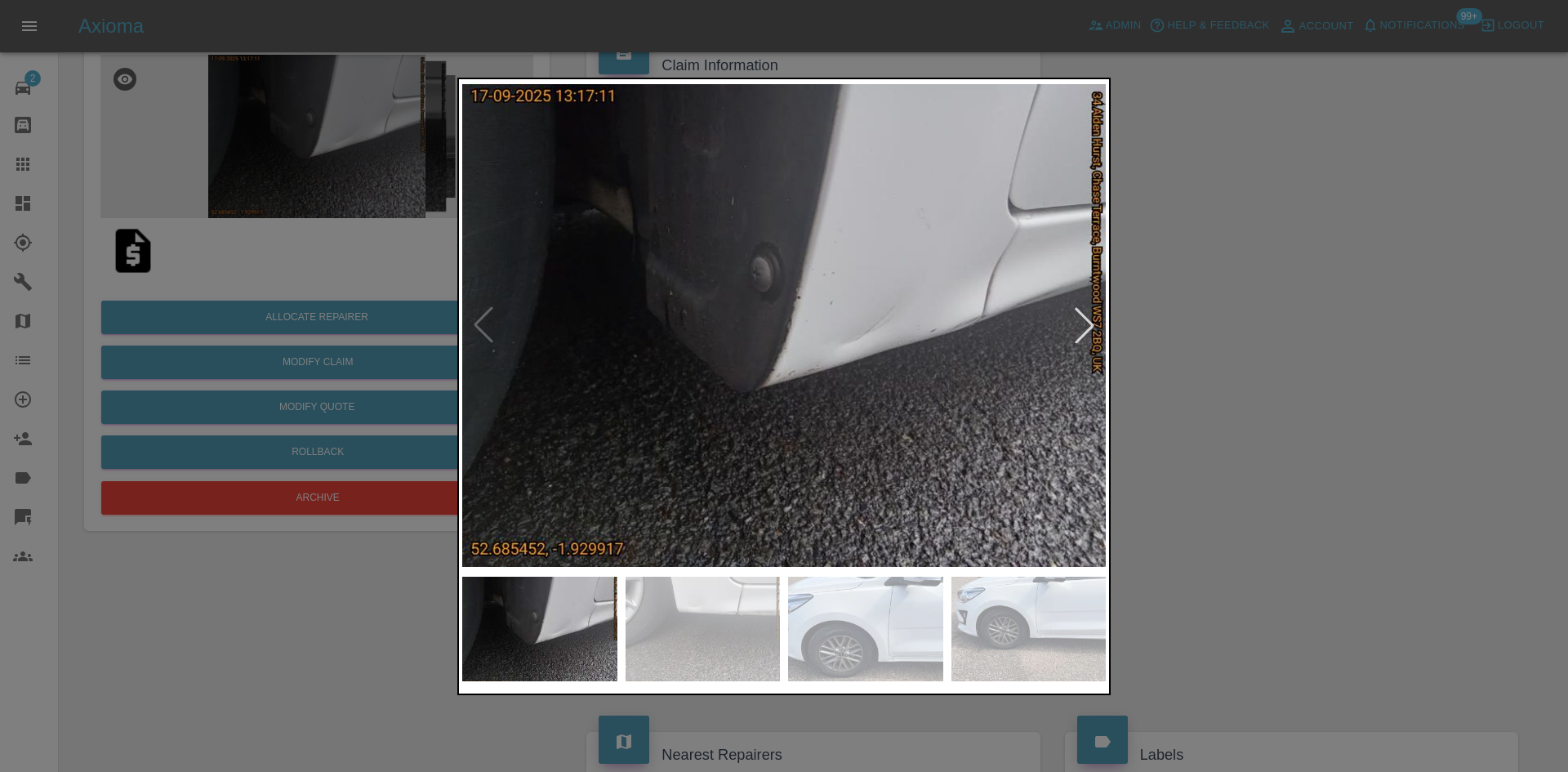
click at [1087, 340] on div at bounding box center [1084, 325] width 36 height 36
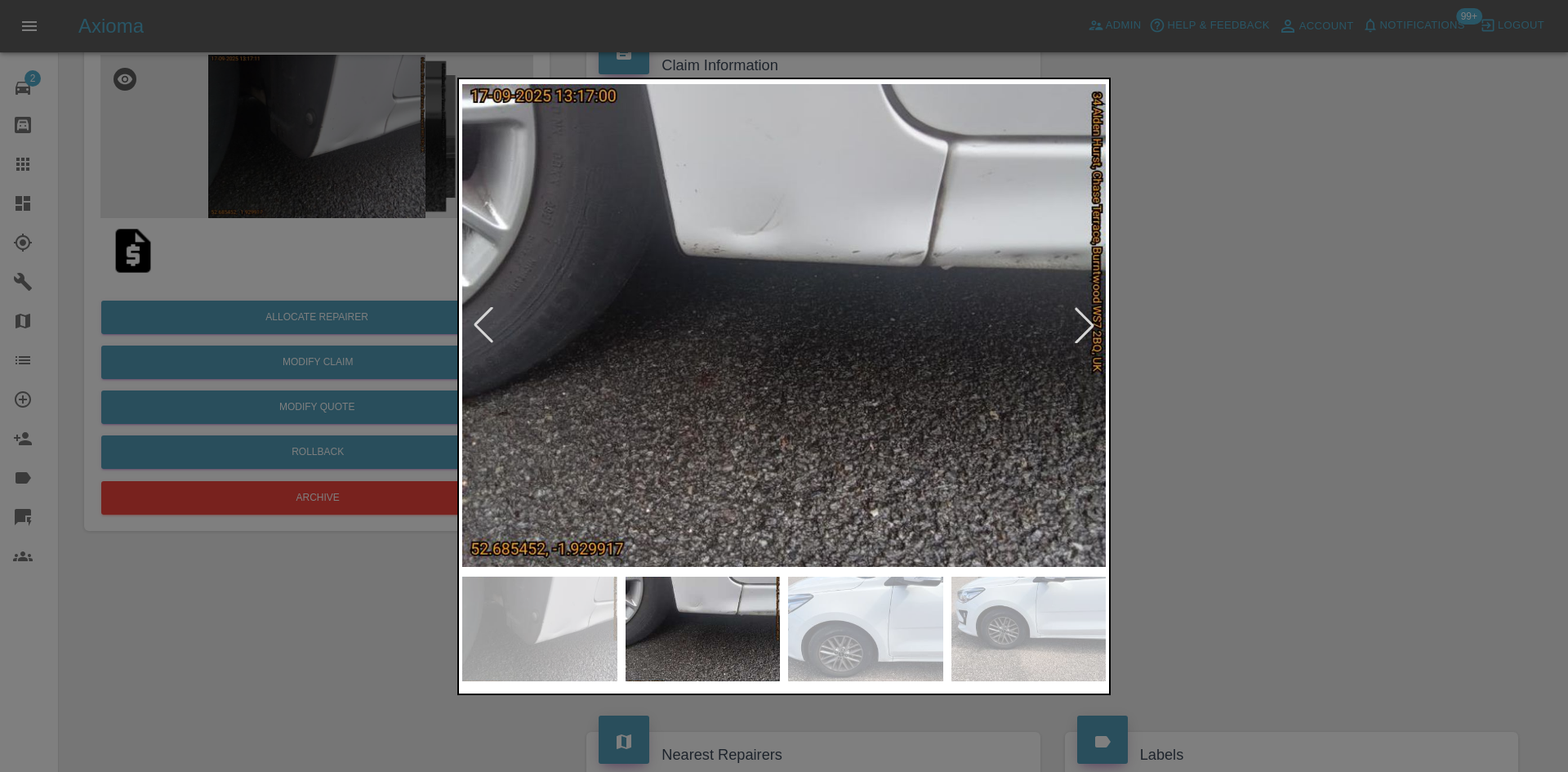
click at [1084, 338] on div at bounding box center [1084, 325] width 36 height 36
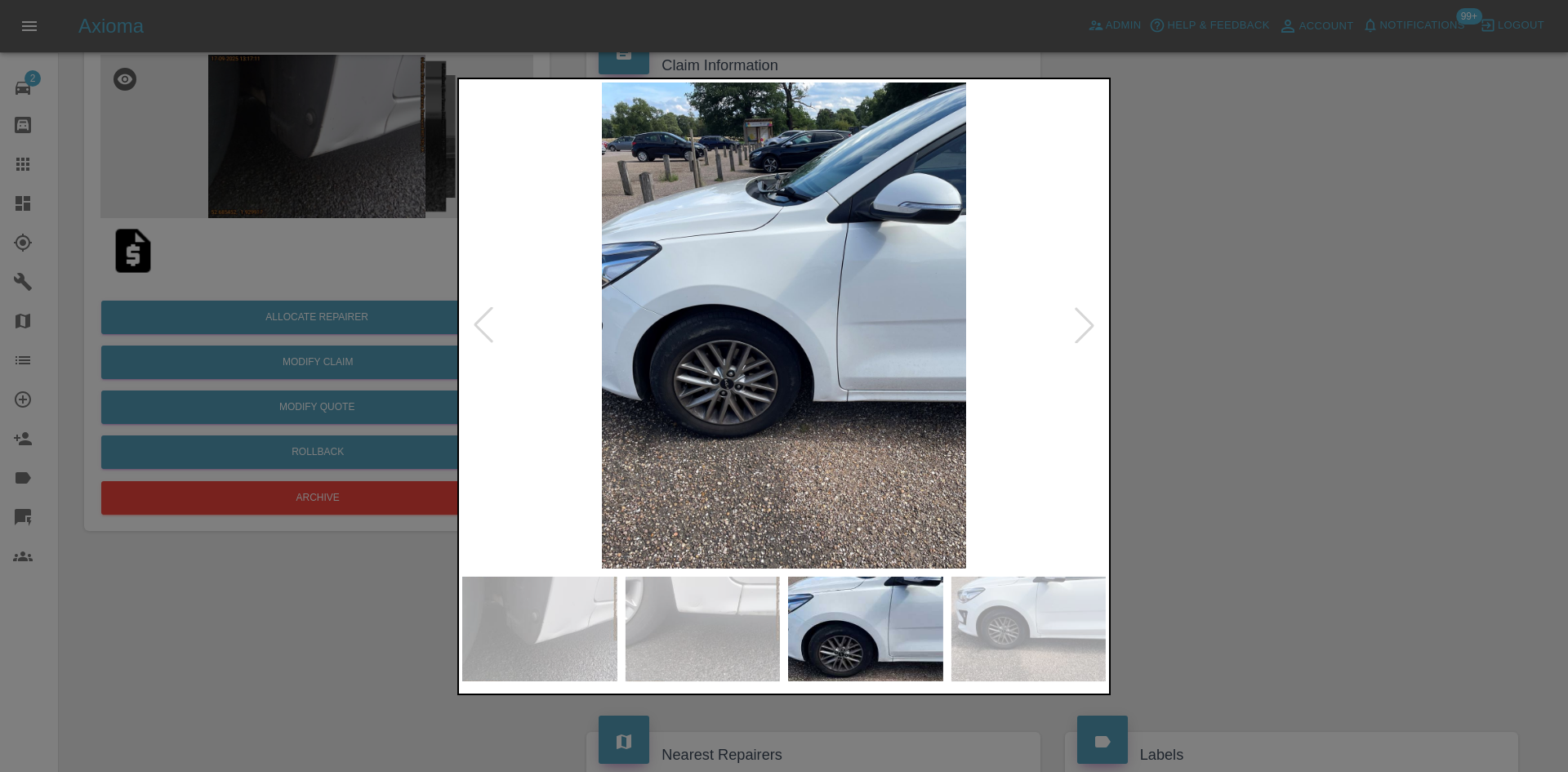
click at [1255, 333] on div at bounding box center [784, 386] width 1568 height 772
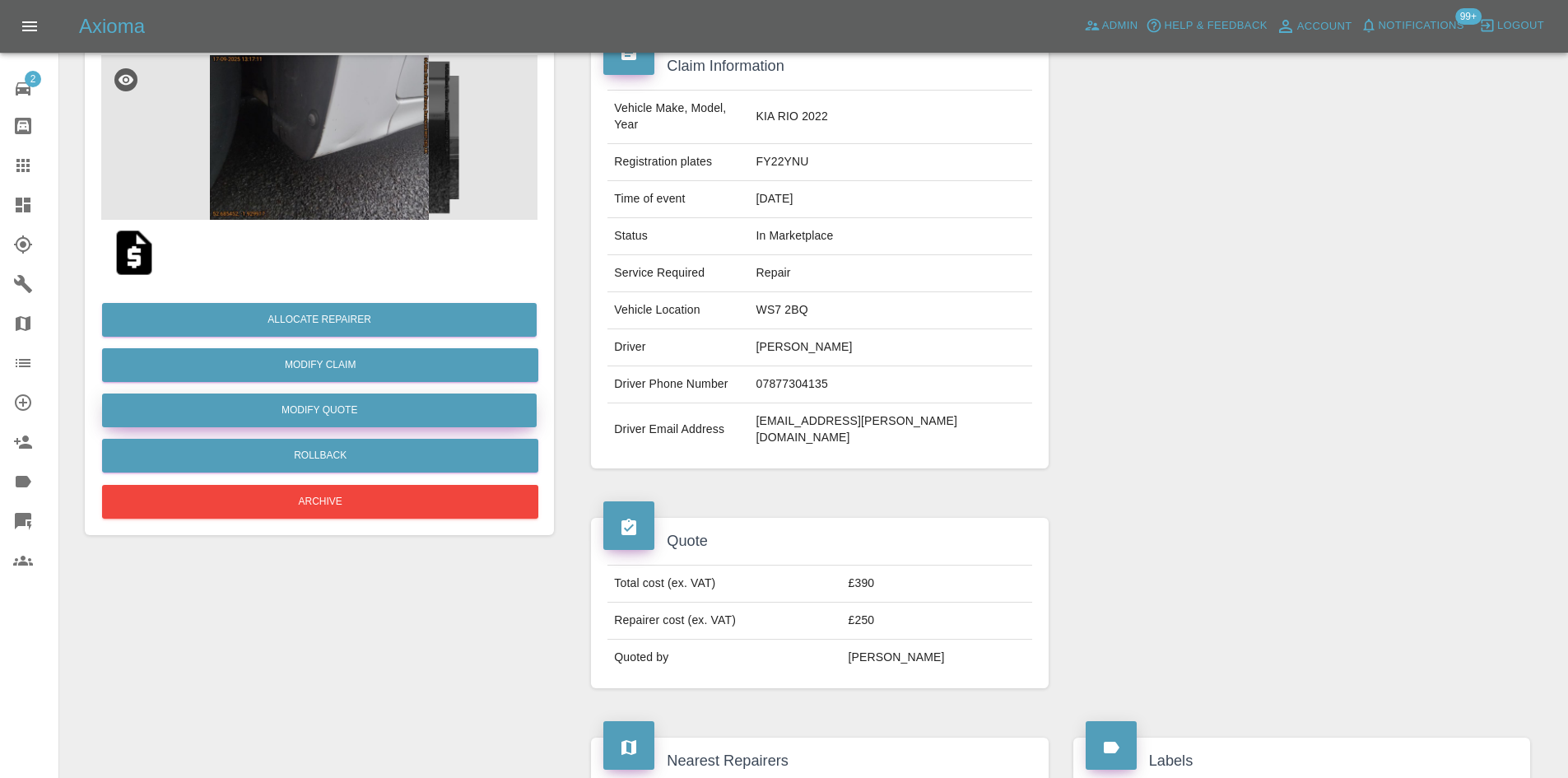
click at [328, 403] on button "Modify Quote" at bounding box center [320, 410] width 434 height 34
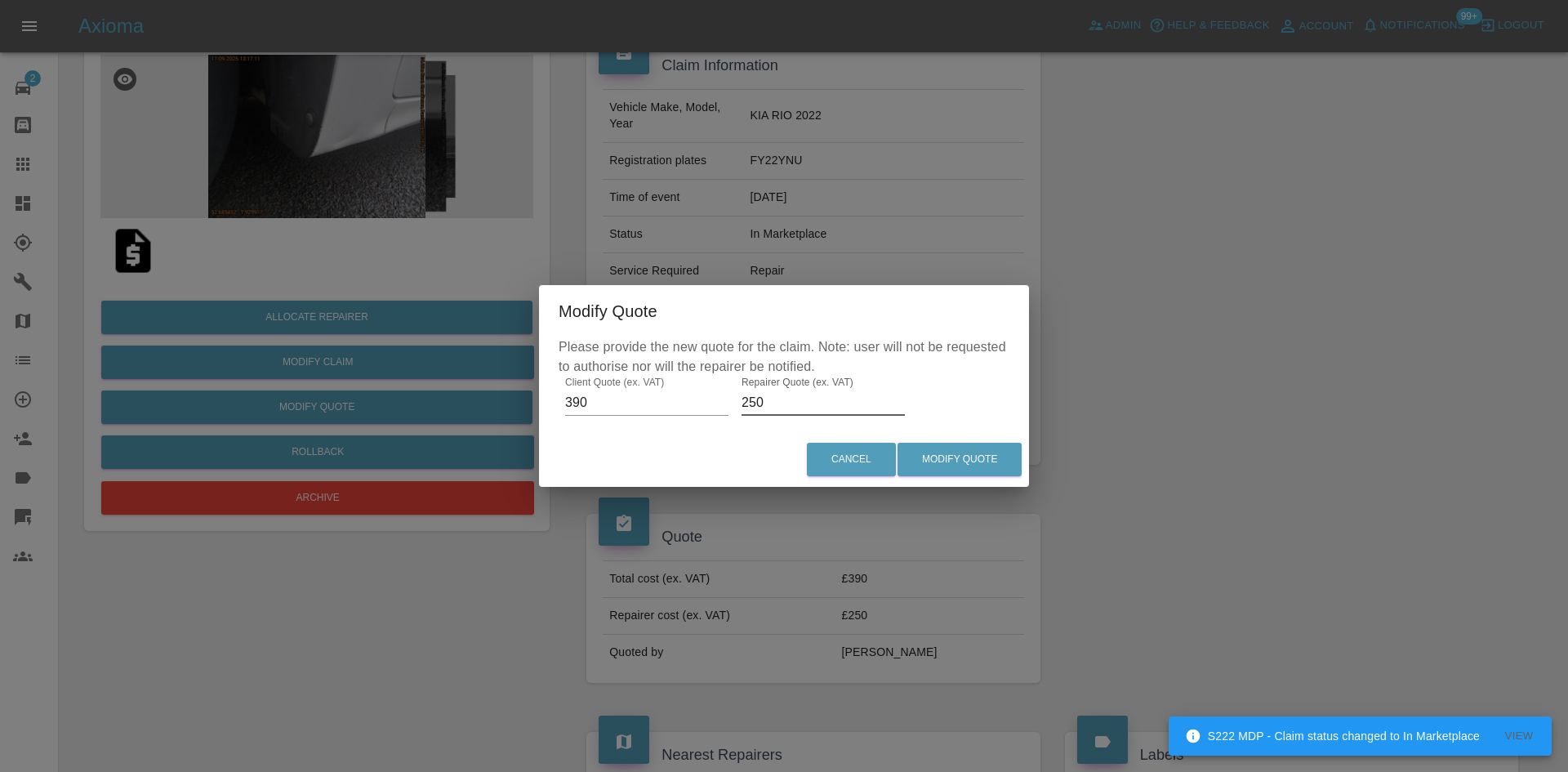
click at [765, 393] on input "250" at bounding box center [824, 402] width 163 height 26
type input "225"
click at [975, 453] on button "Modify Quote" at bounding box center [959, 459] width 124 height 34
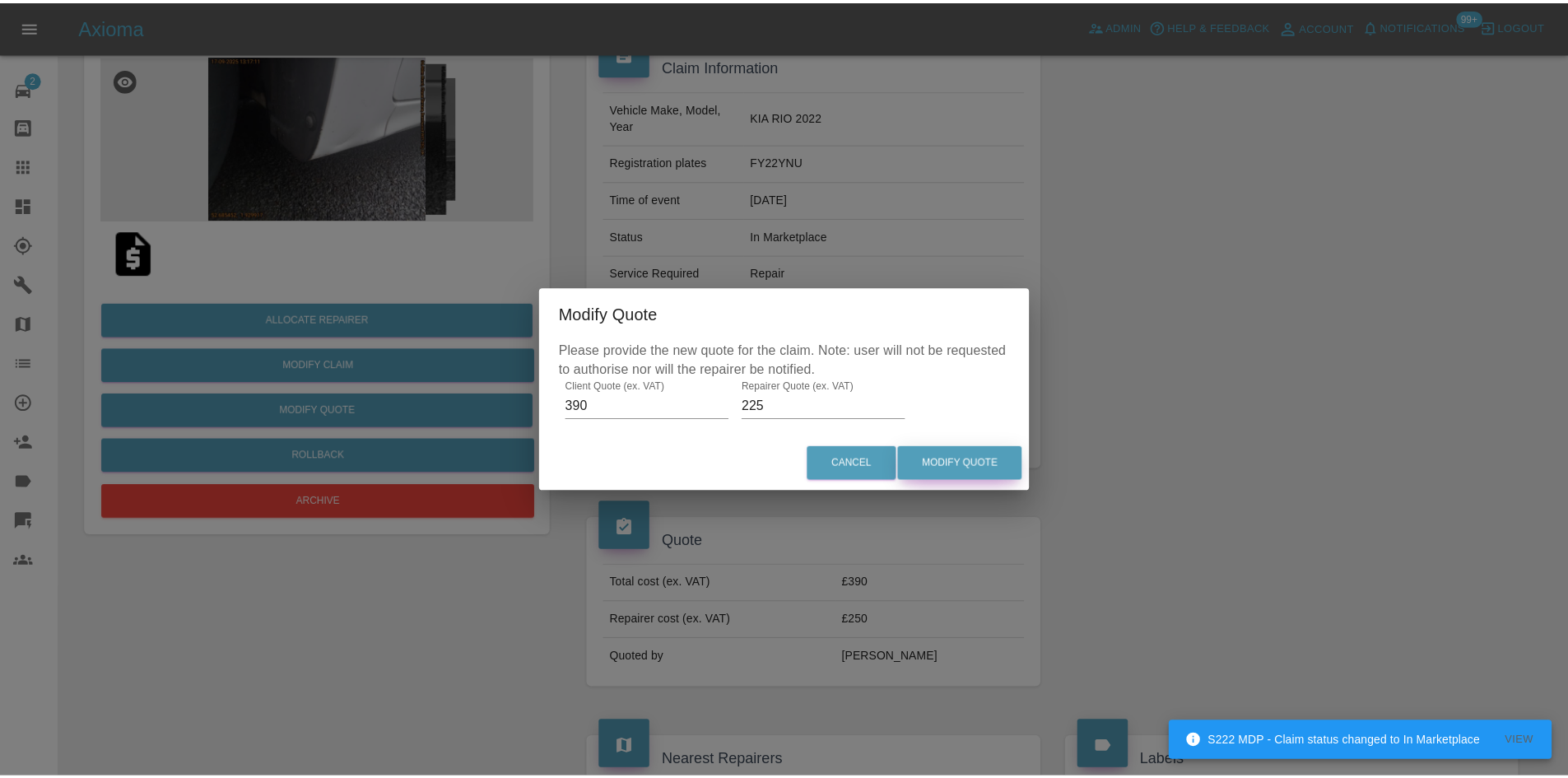
scroll to position [0, 0]
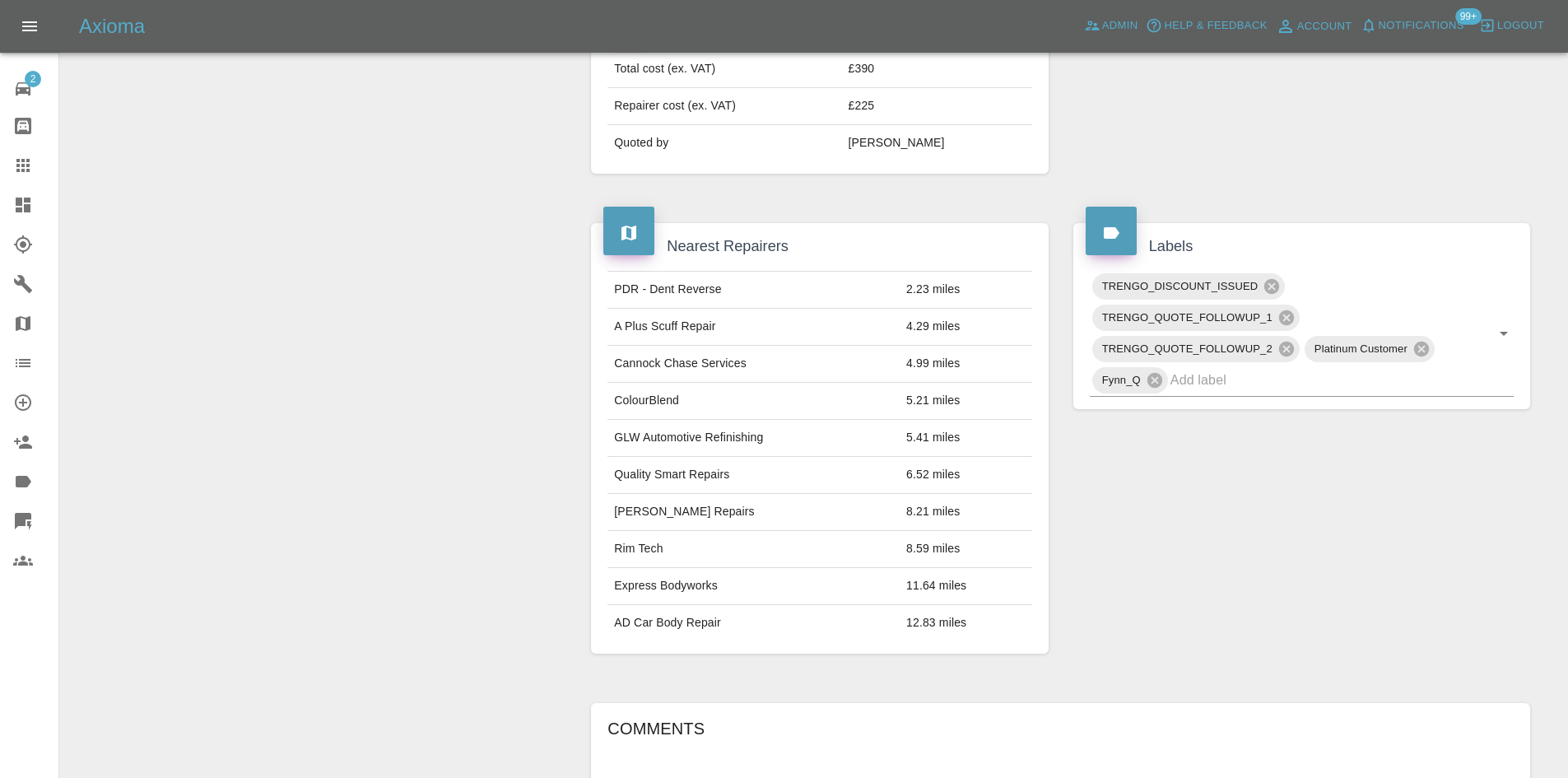
scroll to position [987, 0]
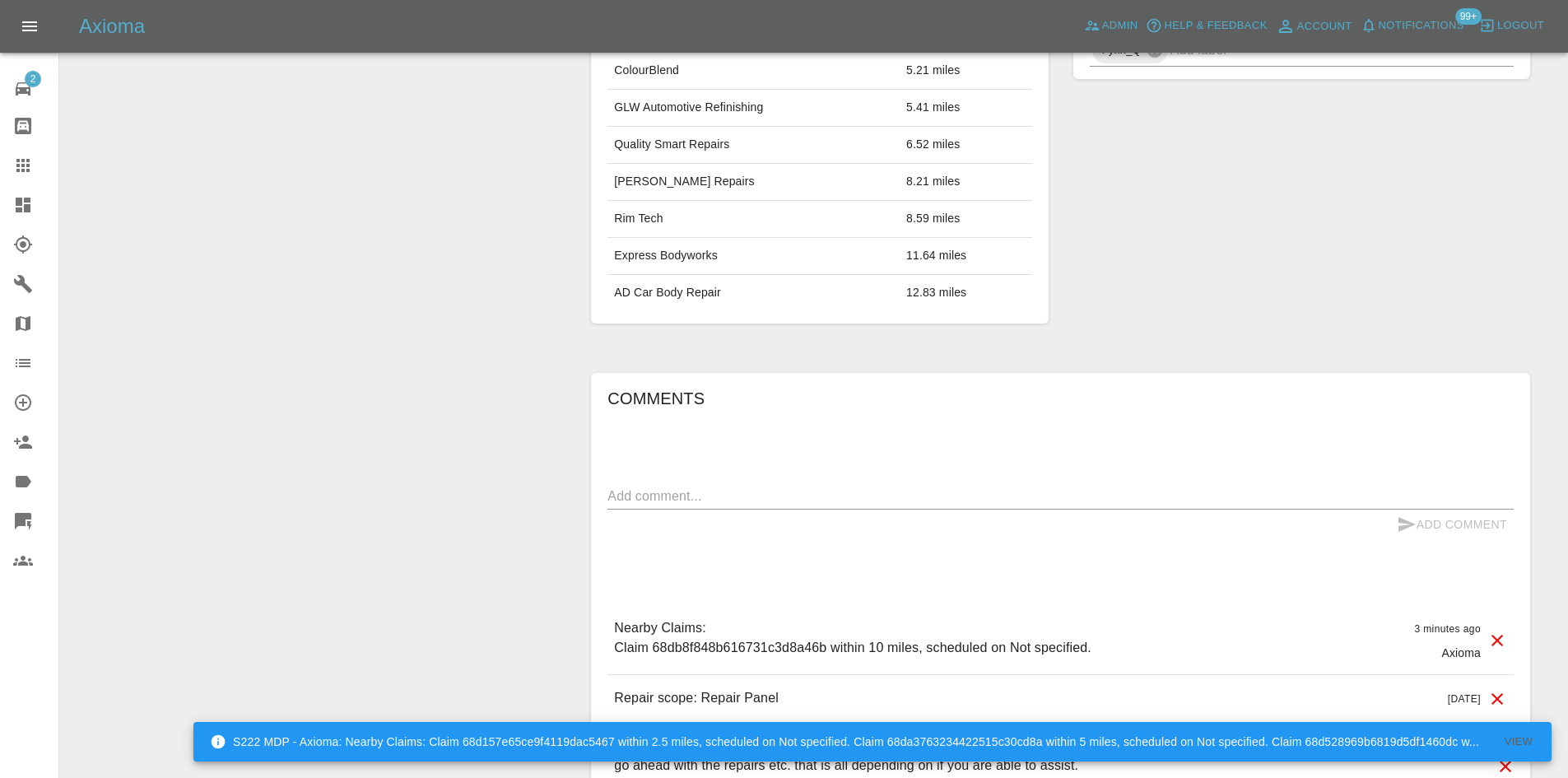
drag, startPoint x: 27, startPoint y: 239, endPoint x: 29, endPoint y: 216, distance: 23.1
click at [27, 239] on icon at bounding box center [23, 244] width 18 height 18
click at [29, 216] on link "Dashboard" at bounding box center [29, 205] width 59 height 39
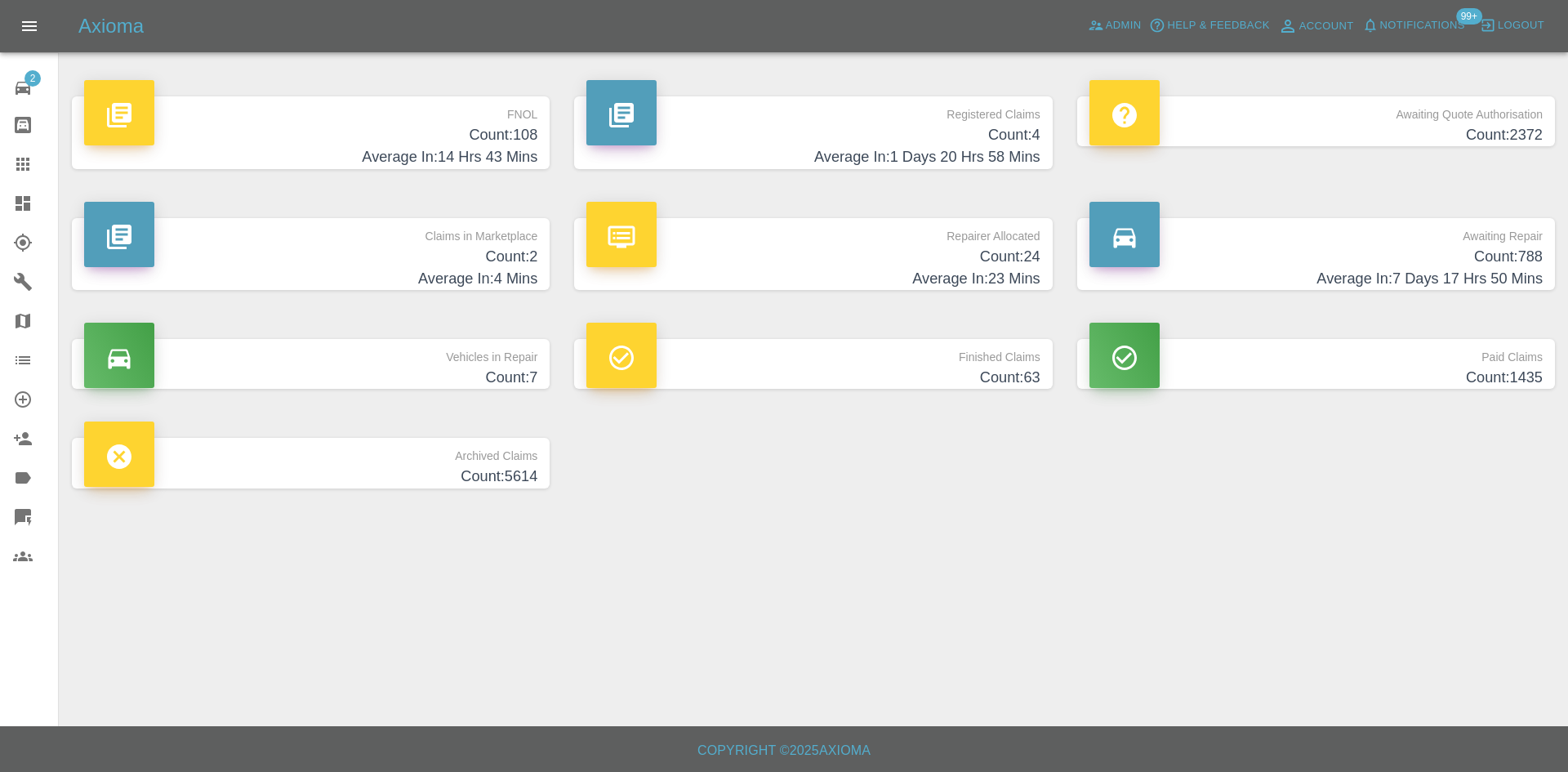
click at [0, 198] on link "Dashboard" at bounding box center [29, 203] width 58 height 39
click at [1165, 25] on icon "button" at bounding box center [1157, 25] width 17 height 16
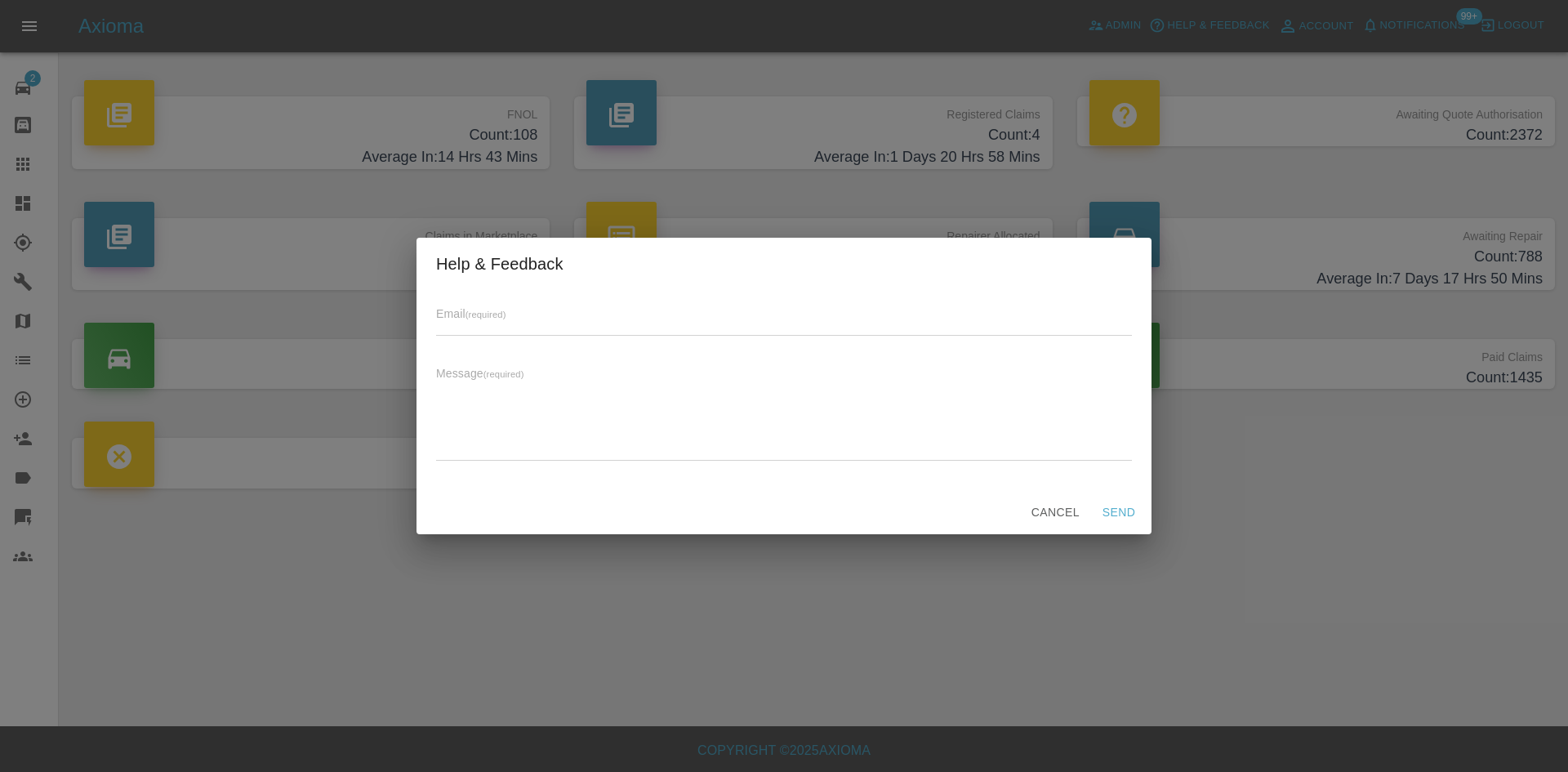
click at [1055, 496] on div "Cancel Send" at bounding box center [784, 512] width 735 height 43
click at [1055, 506] on button "Cancel" at bounding box center [1055, 512] width 62 height 30
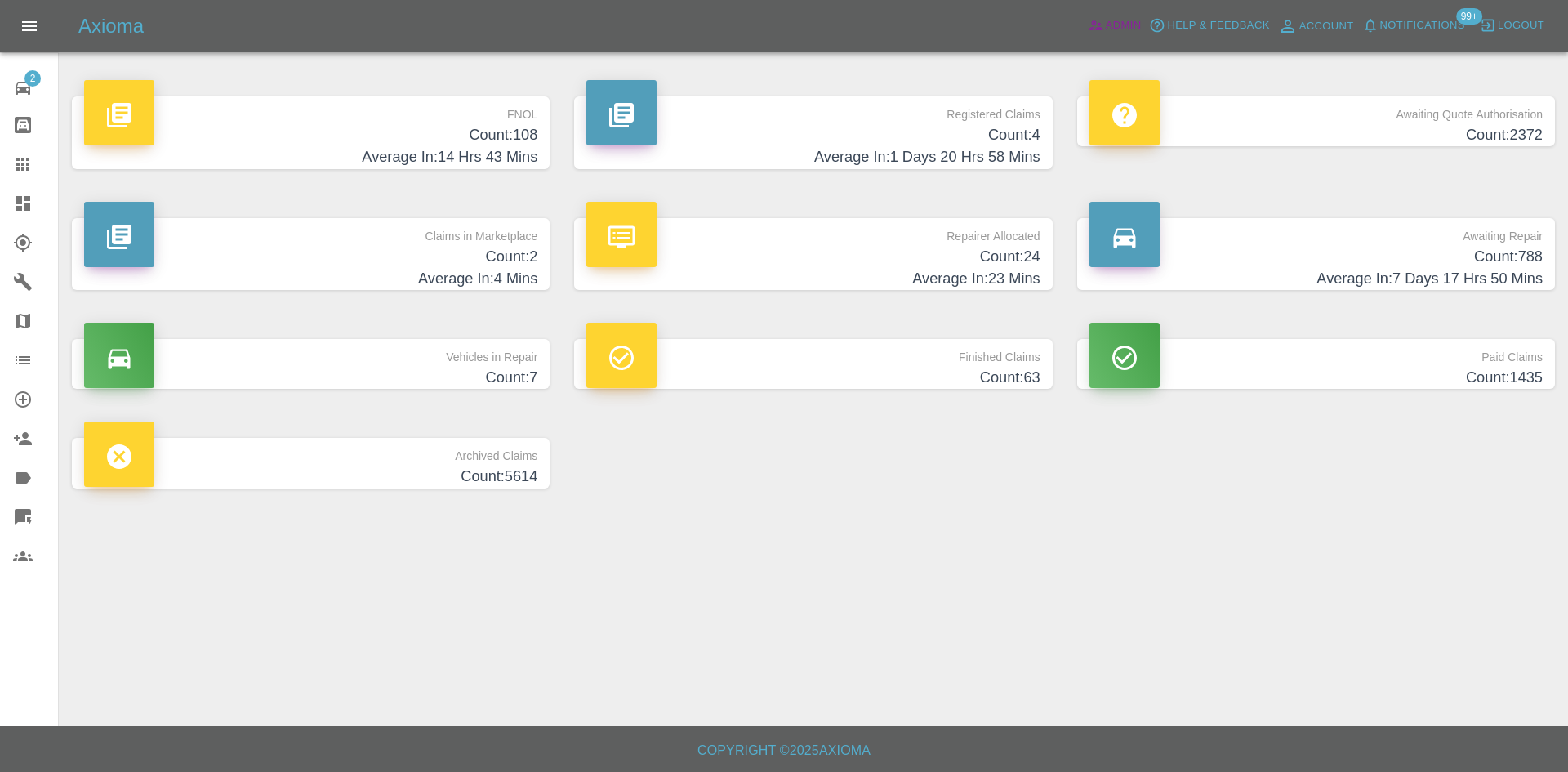
click at [1095, 25] on icon at bounding box center [1095, 25] width 17 height 16
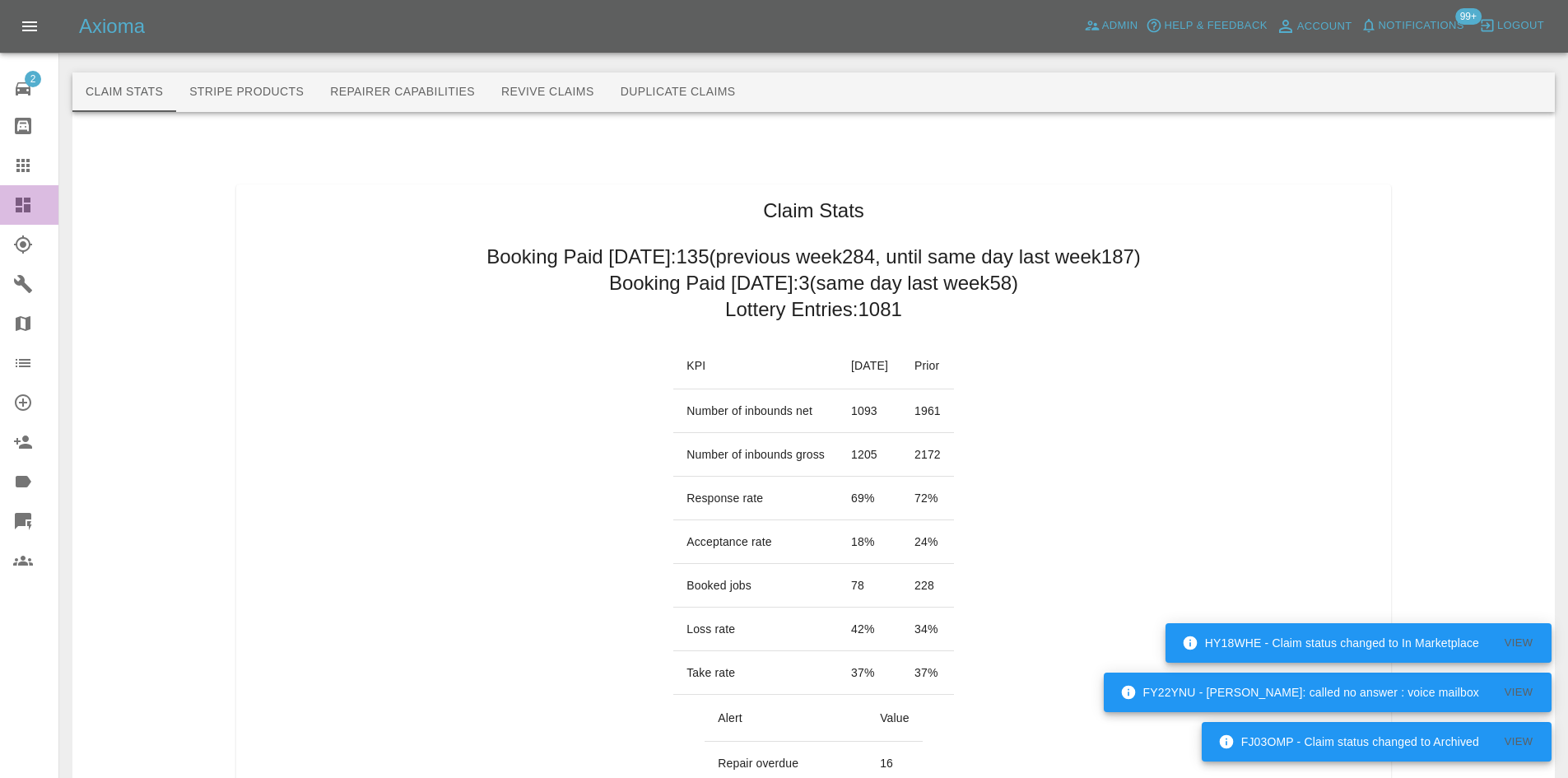
click at [30, 201] on icon at bounding box center [23, 205] width 15 height 15
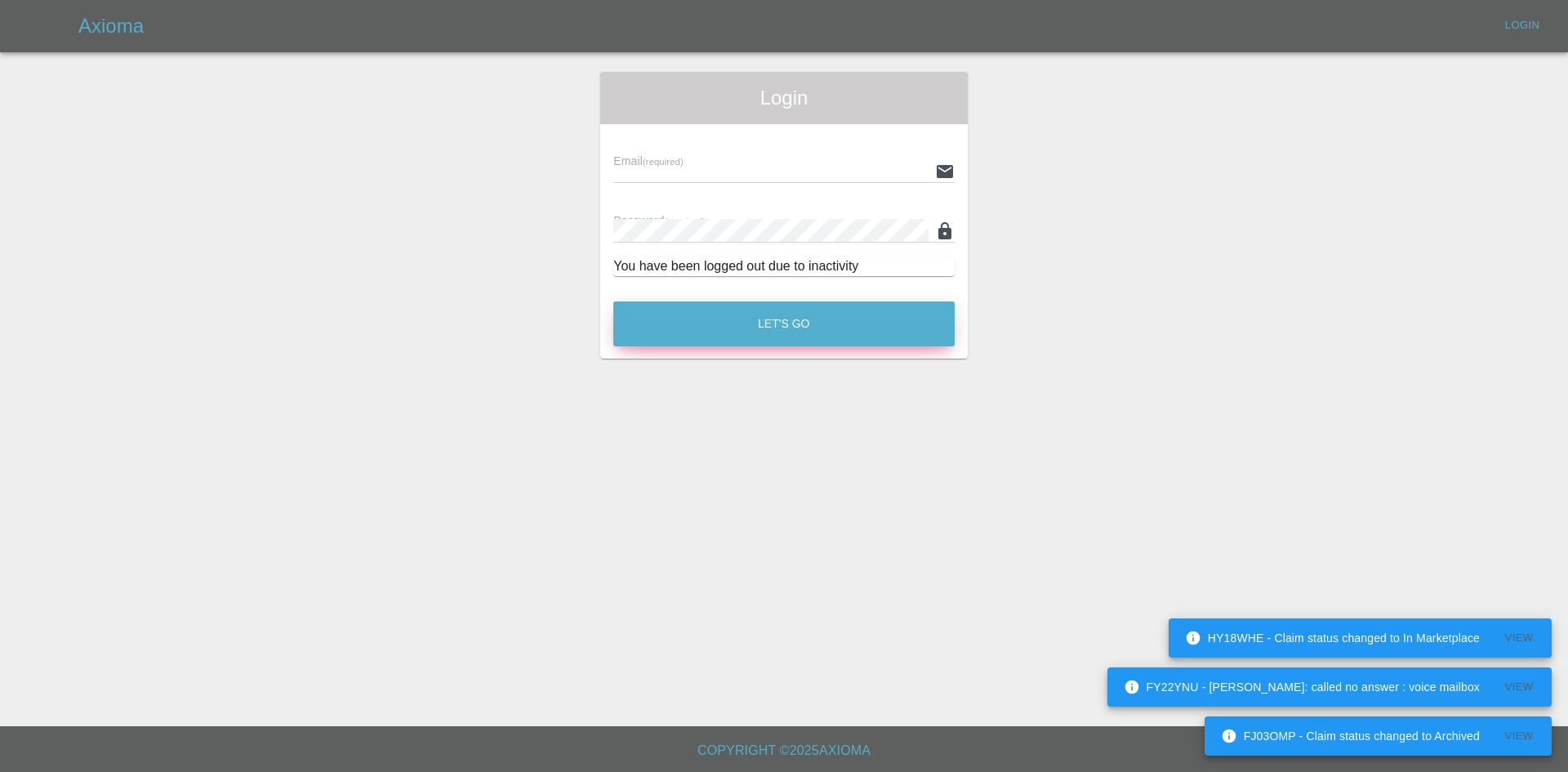
type input "alex.kennett@axioma.co.uk"
click at [755, 348] on div "Let's Go" at bounding box center [784, 320] width 343 height 62
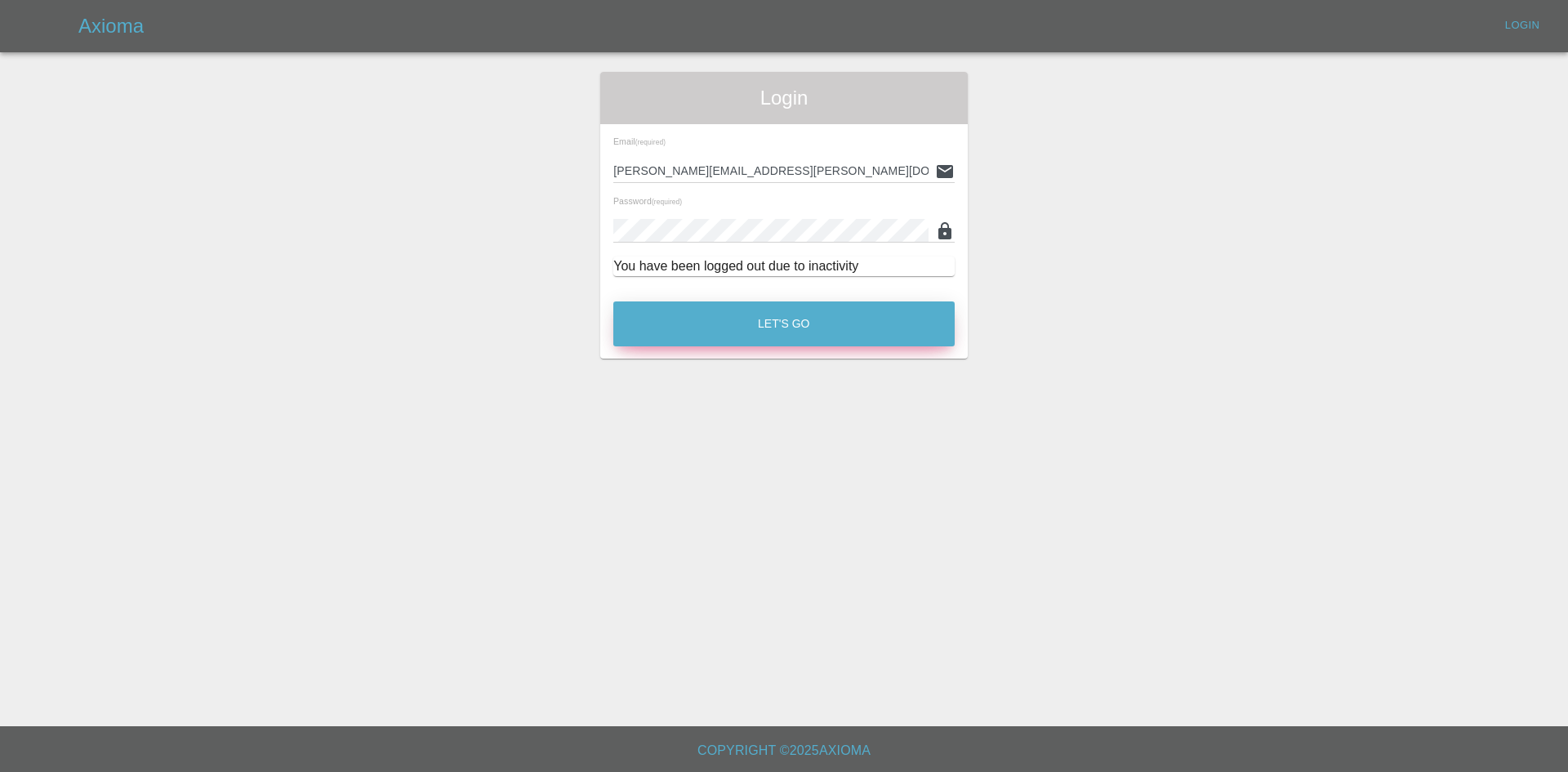
click at [803, 327] on button "Let's Go" at bounding box center [784, 324] width 341 height 45
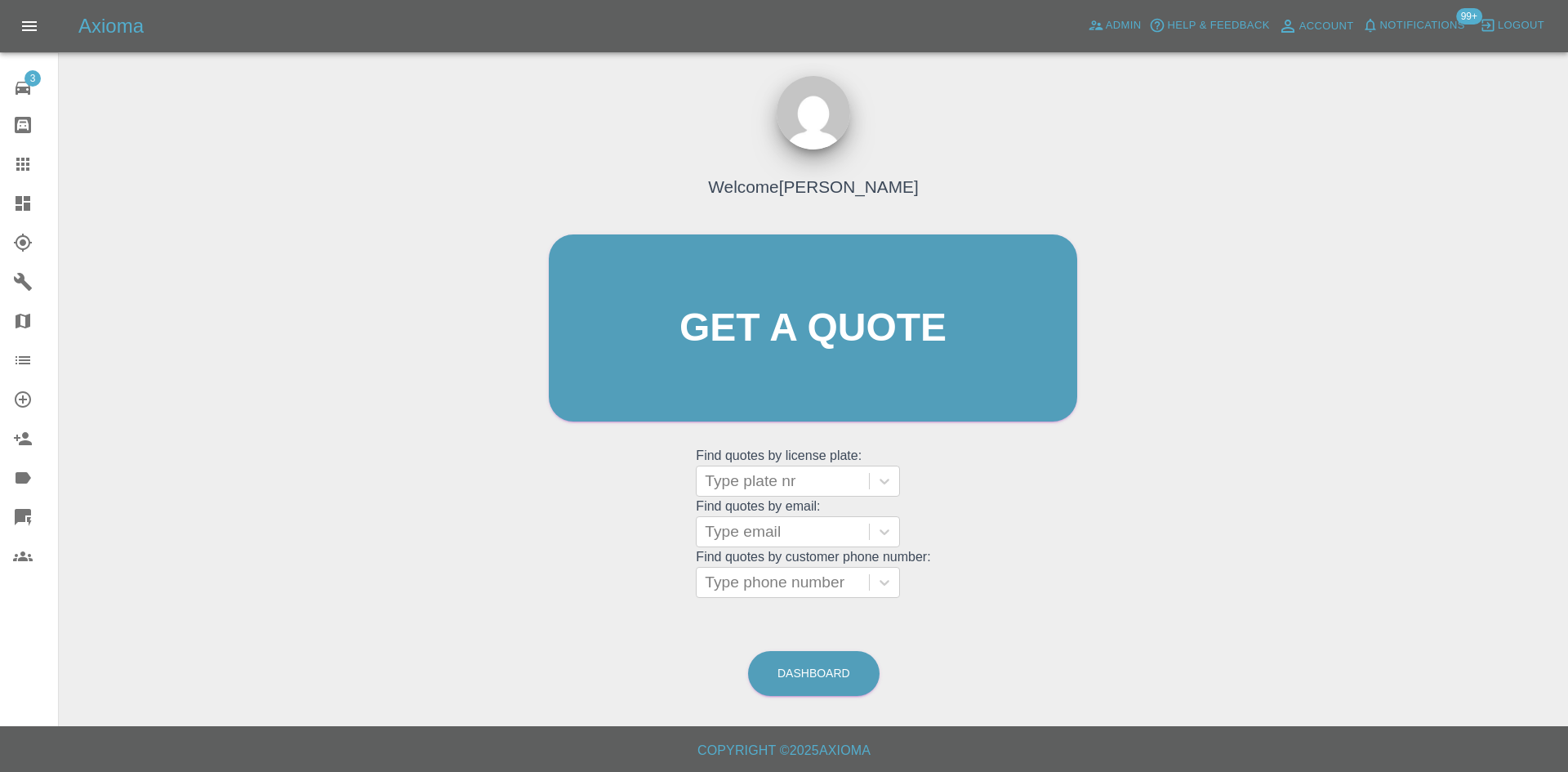
click at [37, 215] on link "Dashboard" at bounding box center [29, 203] width 58 height 39
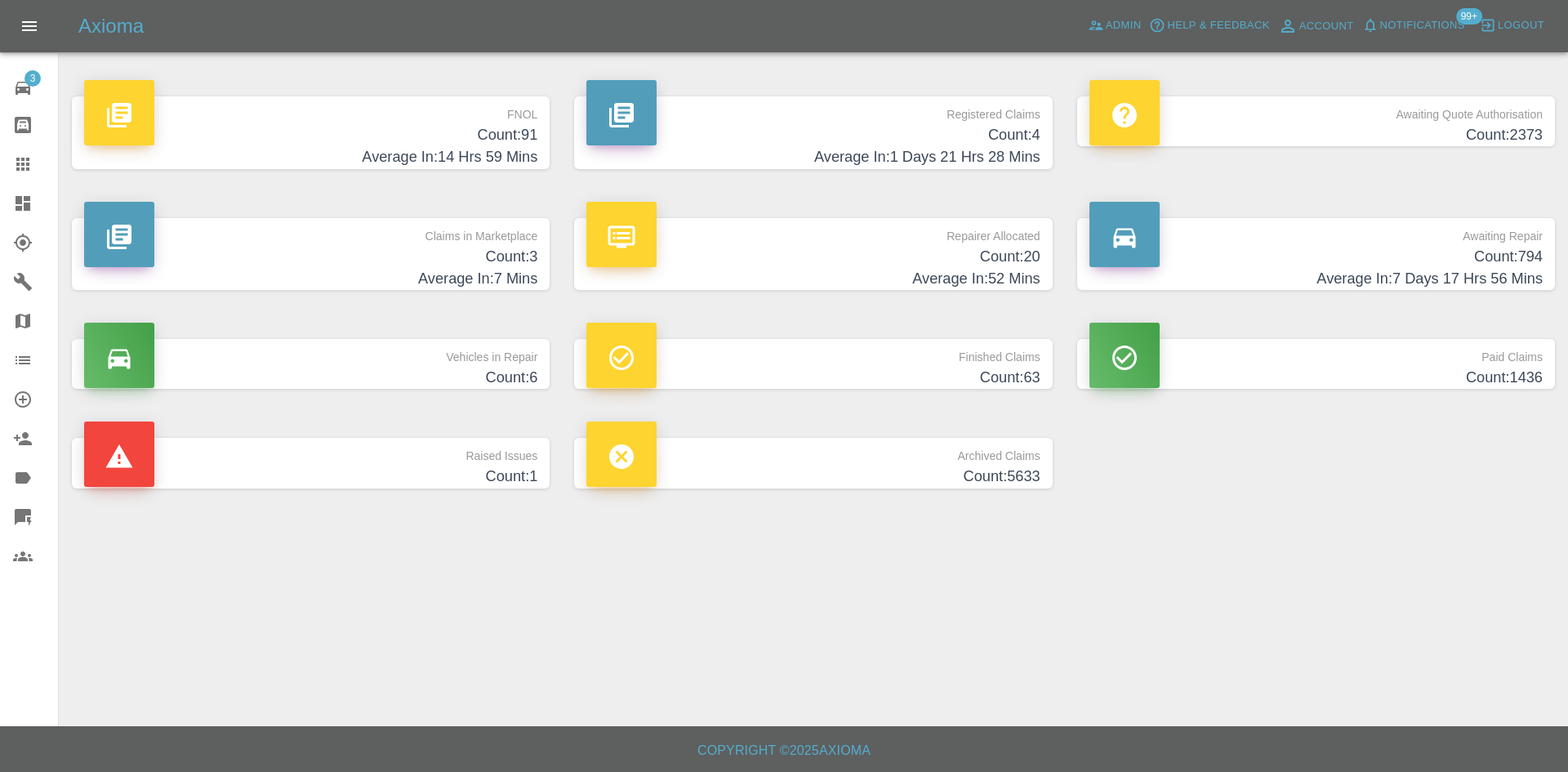
click at [820, 144] on h4 "Count: 4" at bounding box center [813, 135] width 453 height 22
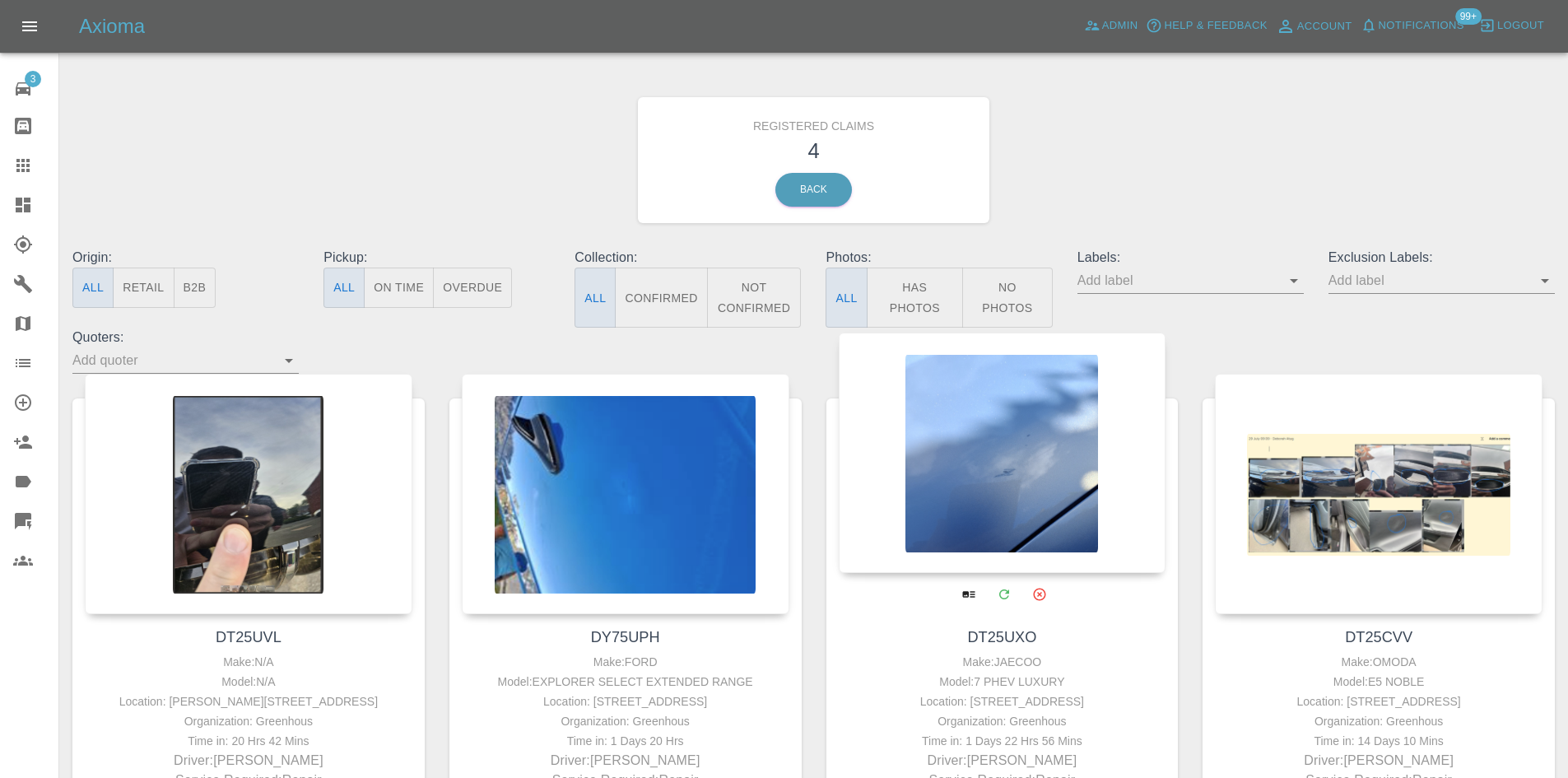
drag, startPoint x: 1030, startPoint y: 537, endPoint x: 1099, endPoint y: 565, distance: 74.5
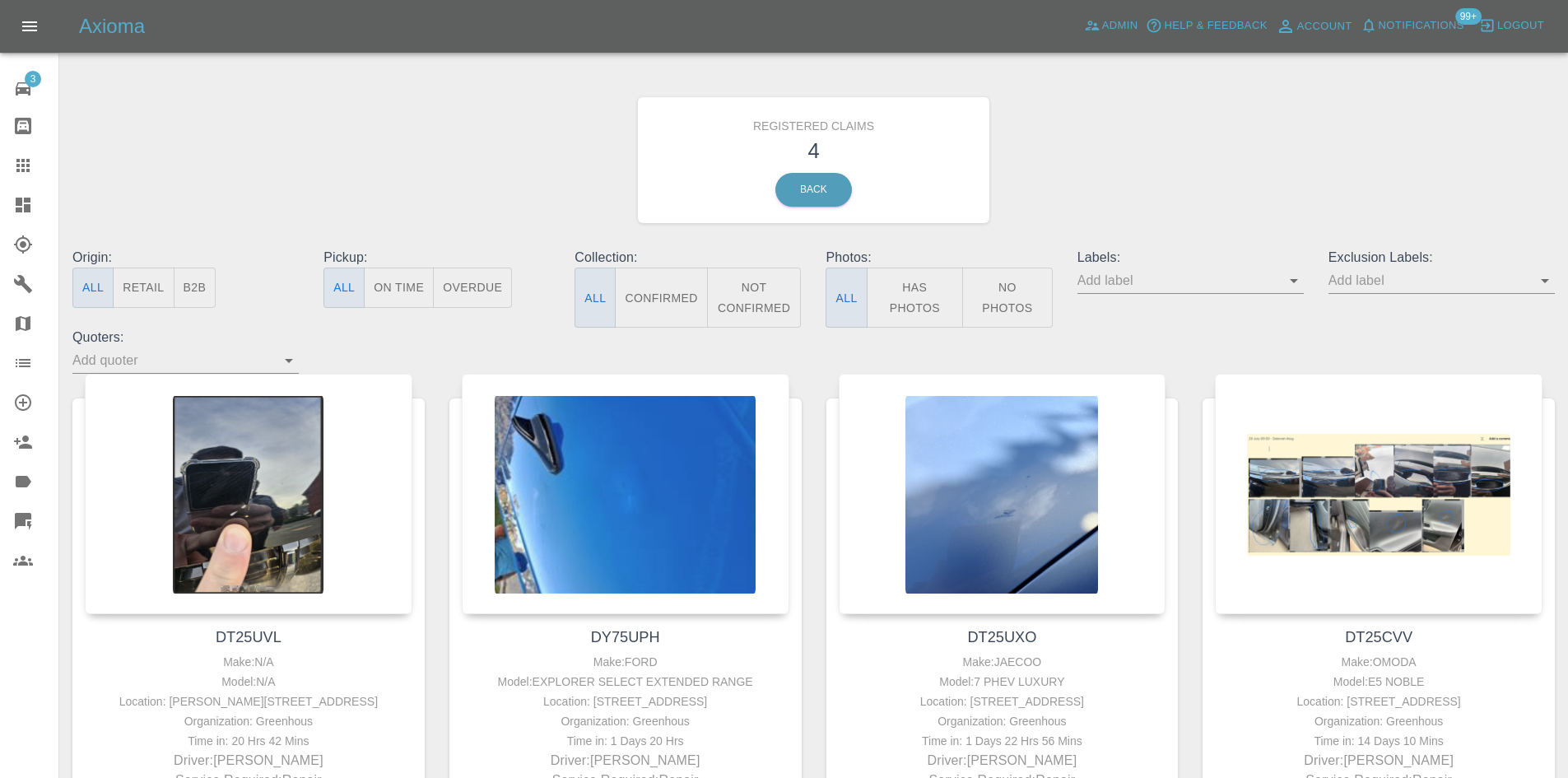
drag, startPoint x: 26, startPoint y: 214, endPoint x: 57, endPoint y: 215, distance: 31.0
click at [26, 214] on link "Dashboard" at bounding box center [29, 205] width 59 height 39
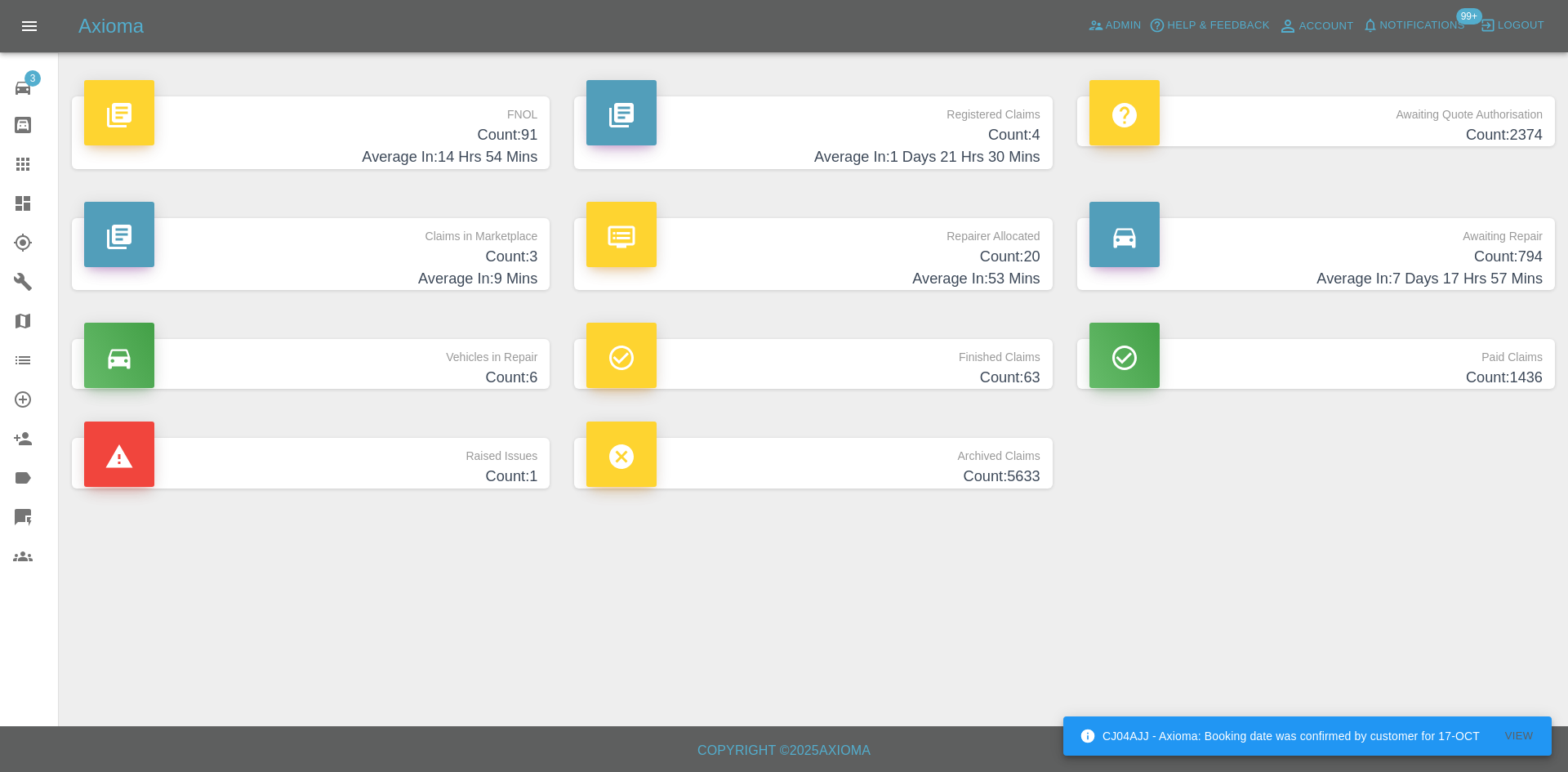
click at [405, 313] on div "Claims in Marketplace Count: 3 Average In: 9 Mins" at bounding box center [311, 254] width 502 height 122
click at [905, 280] on h4 "Average In: 53 Mins" at bounding box center [813, 278] width 453 height 22
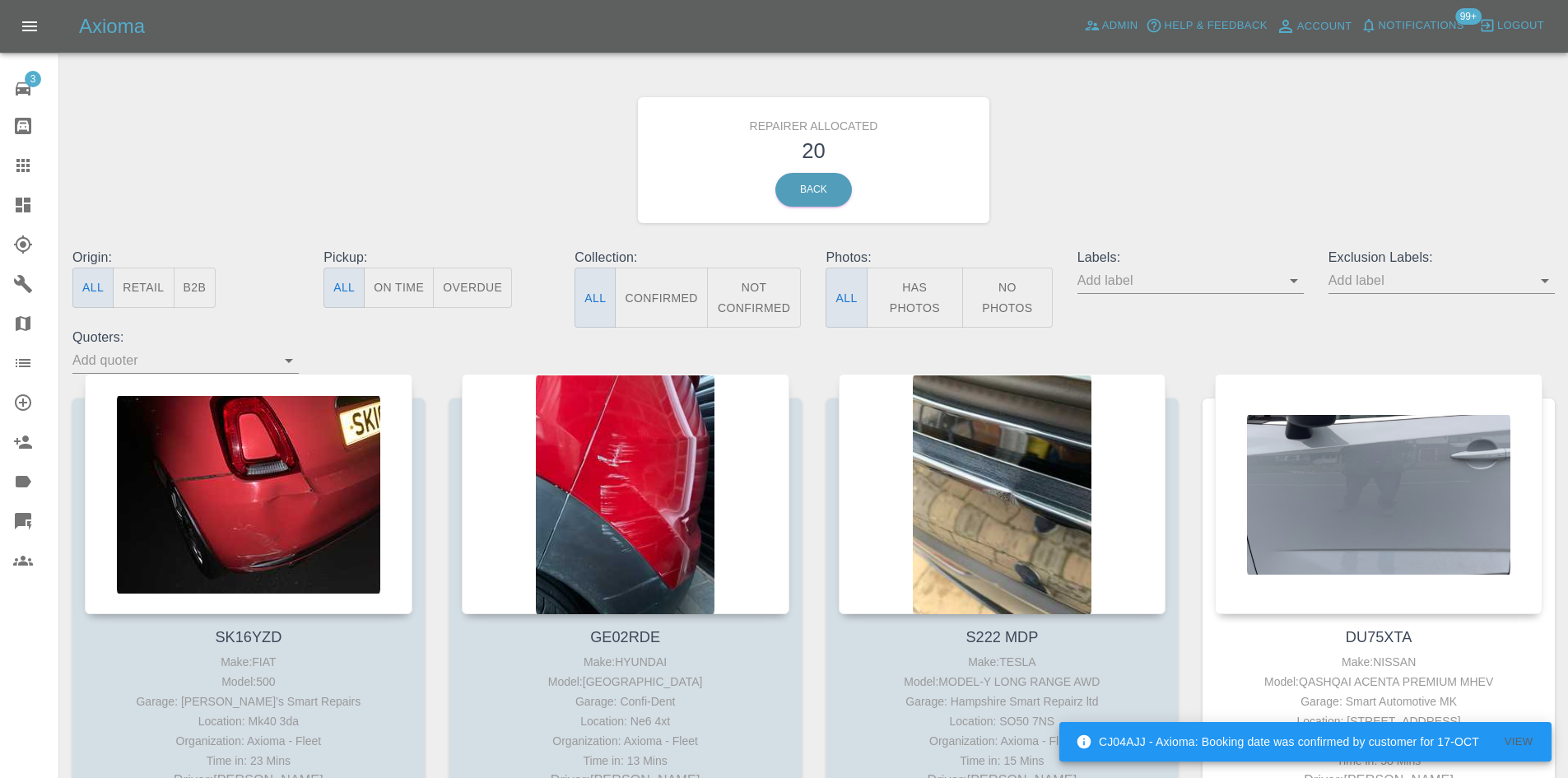
click at [182, 298] on button "B2B" at bounding box center [194, 288] width 43 height 40
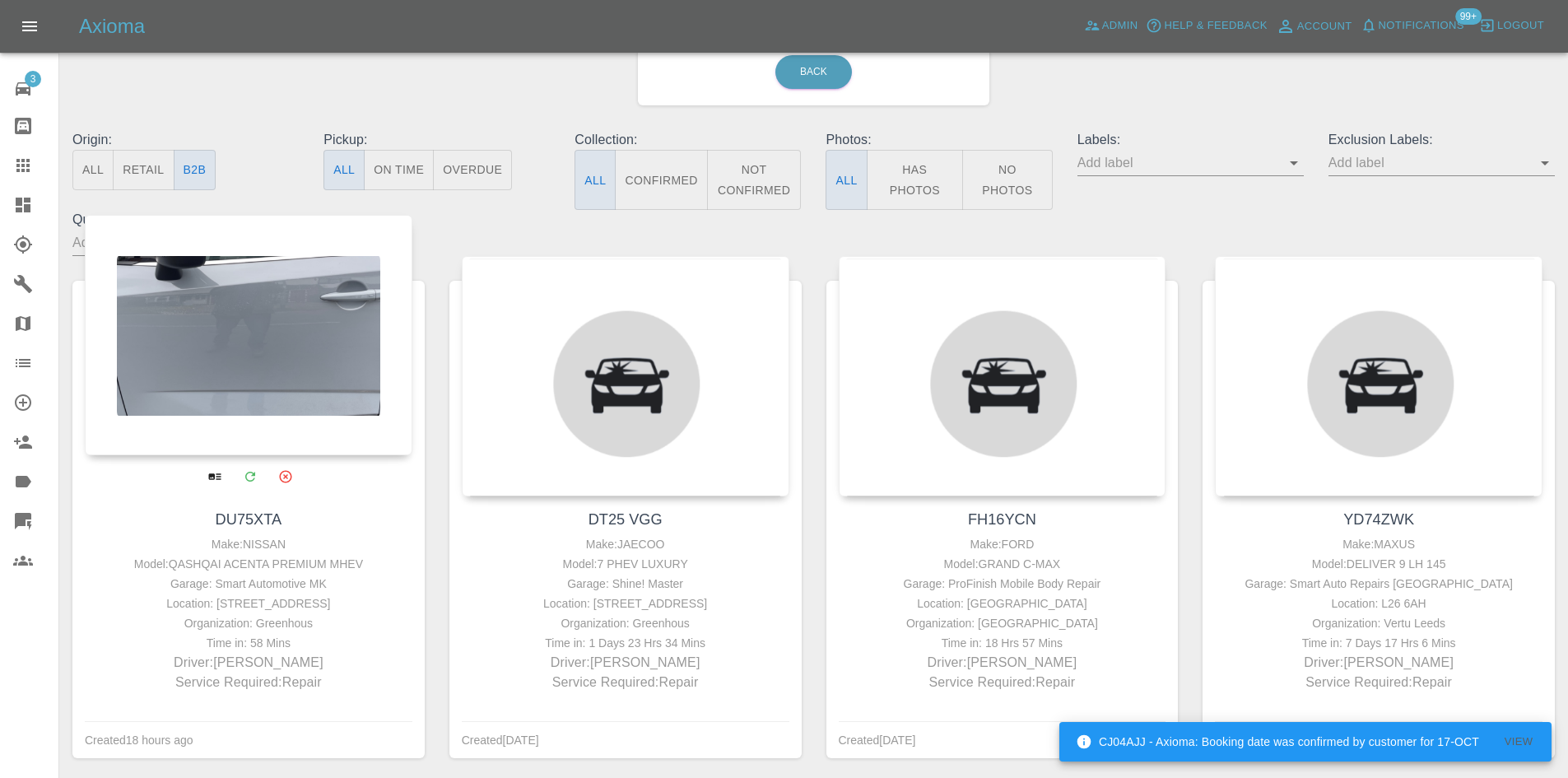
scroll to position [247, 0]
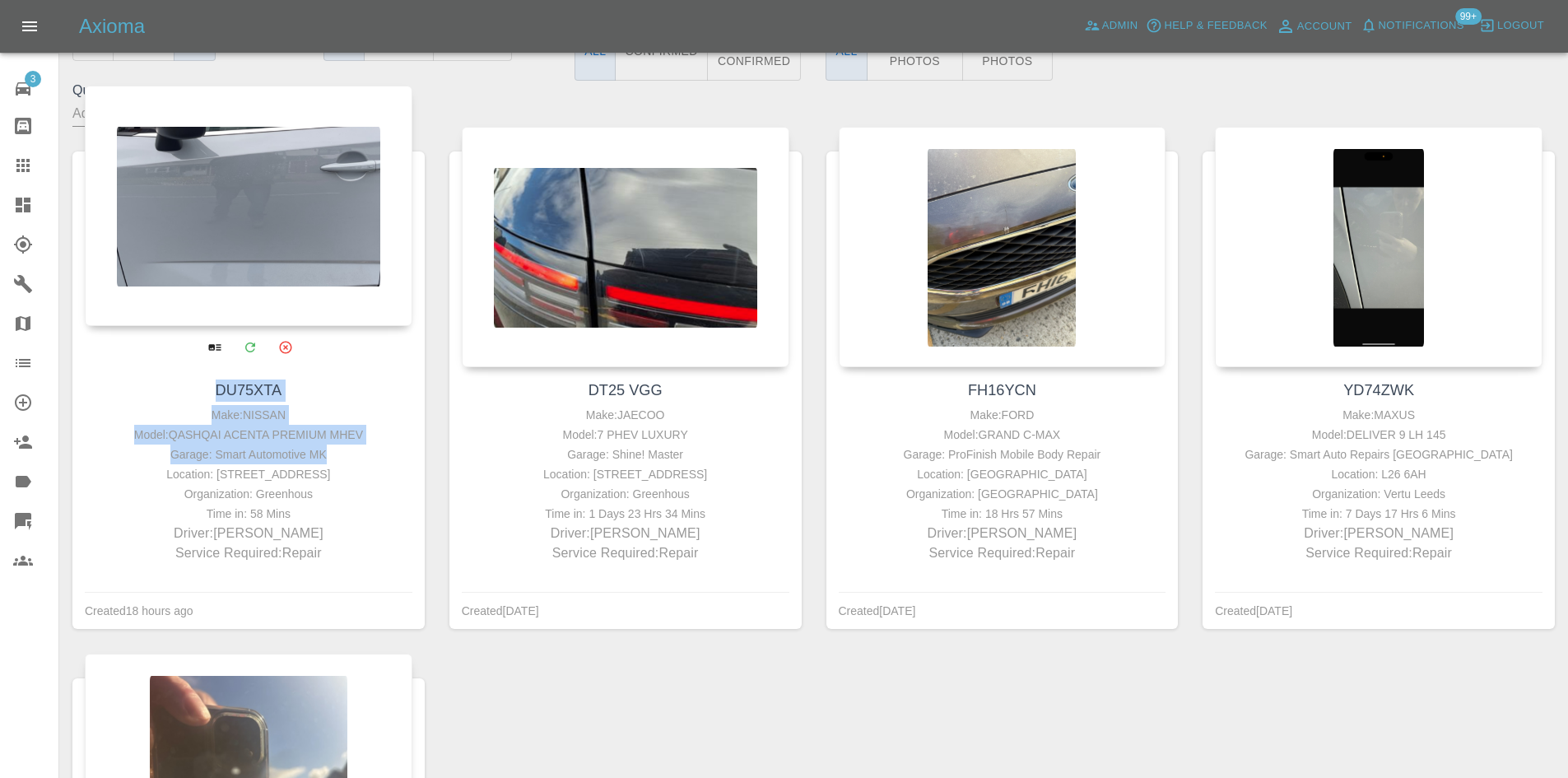
drag, startPoint x: 339, startPoint y: 459, endPoint x: 113, endPoint y: 328, distance: 261.2
click at [111, 367] on div "DU75XTA Make: NISSAN Model: QASHQAI ACENTA PREMIUM MHEV Garage: Smart Automotiv…" at bounding box center [249, 470] width 352 height 207
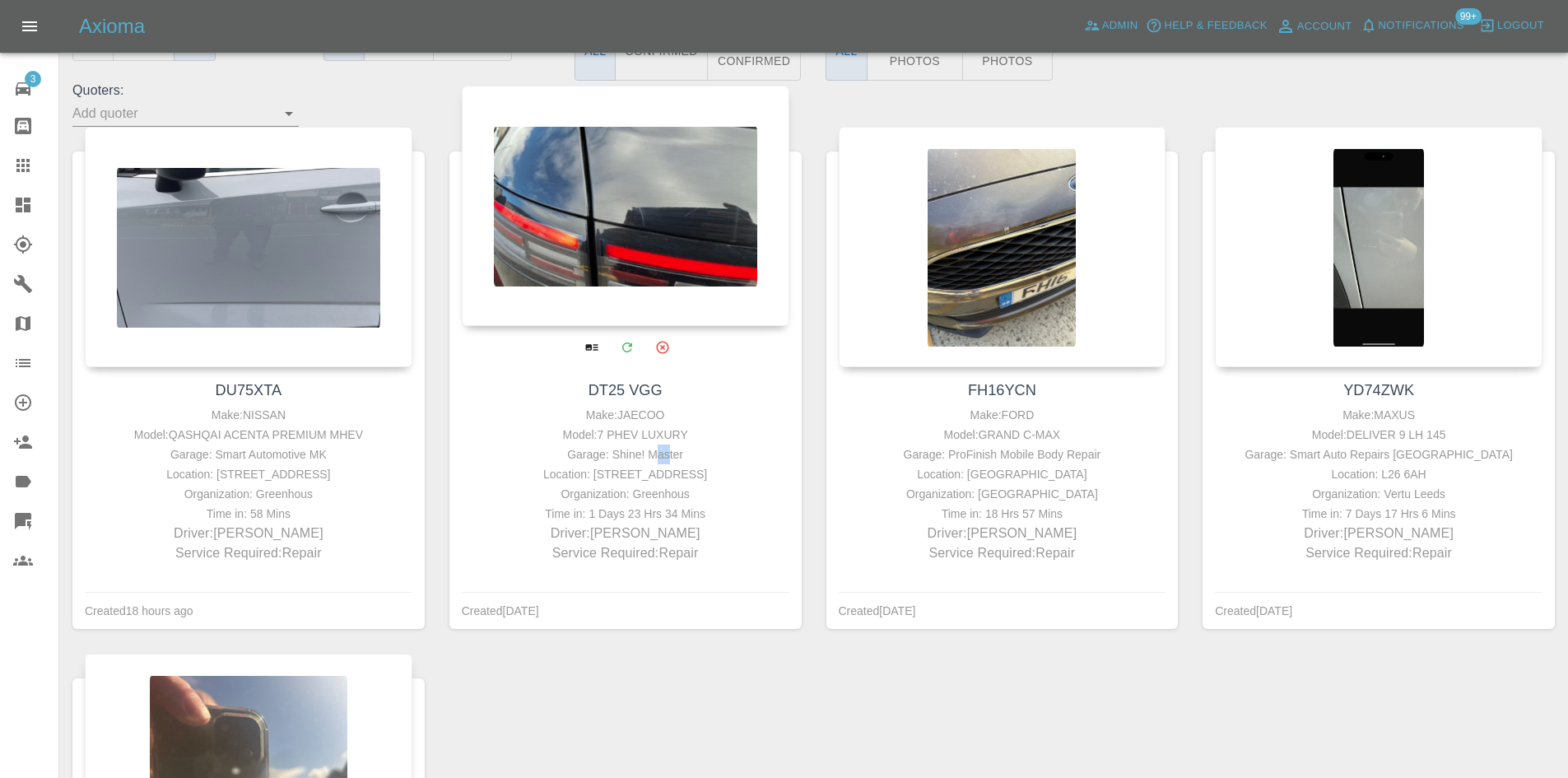
click at [654, 442] on div "Make: JAECOO Model: 7 PHEV LUXURY Garage: Shine! Master Location: Flat G, 196 C…" at bounding box center [625, 484] width 320 height 158
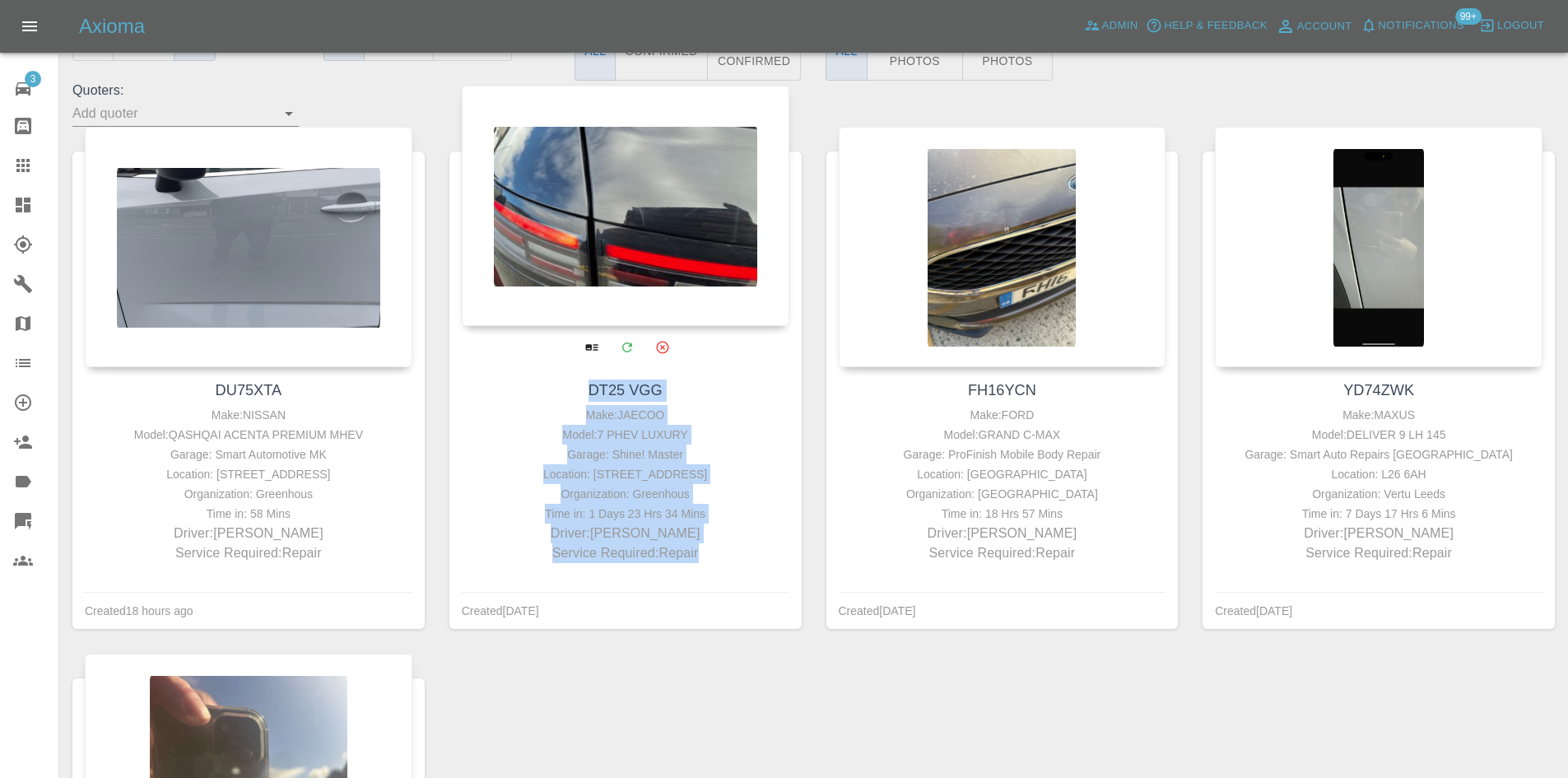
drag, startPoint x: 740, startPoint y: 575, endPoint x: 546, endPoint y: 330, distance: 312.5
click at [546, 367] on div "DT25 VGG Make: JAECOO Model: 7 PHEV LUXURY Garage: Shine! Master Location: Flat…" at bounding box center [625, 470] width 352 height 207
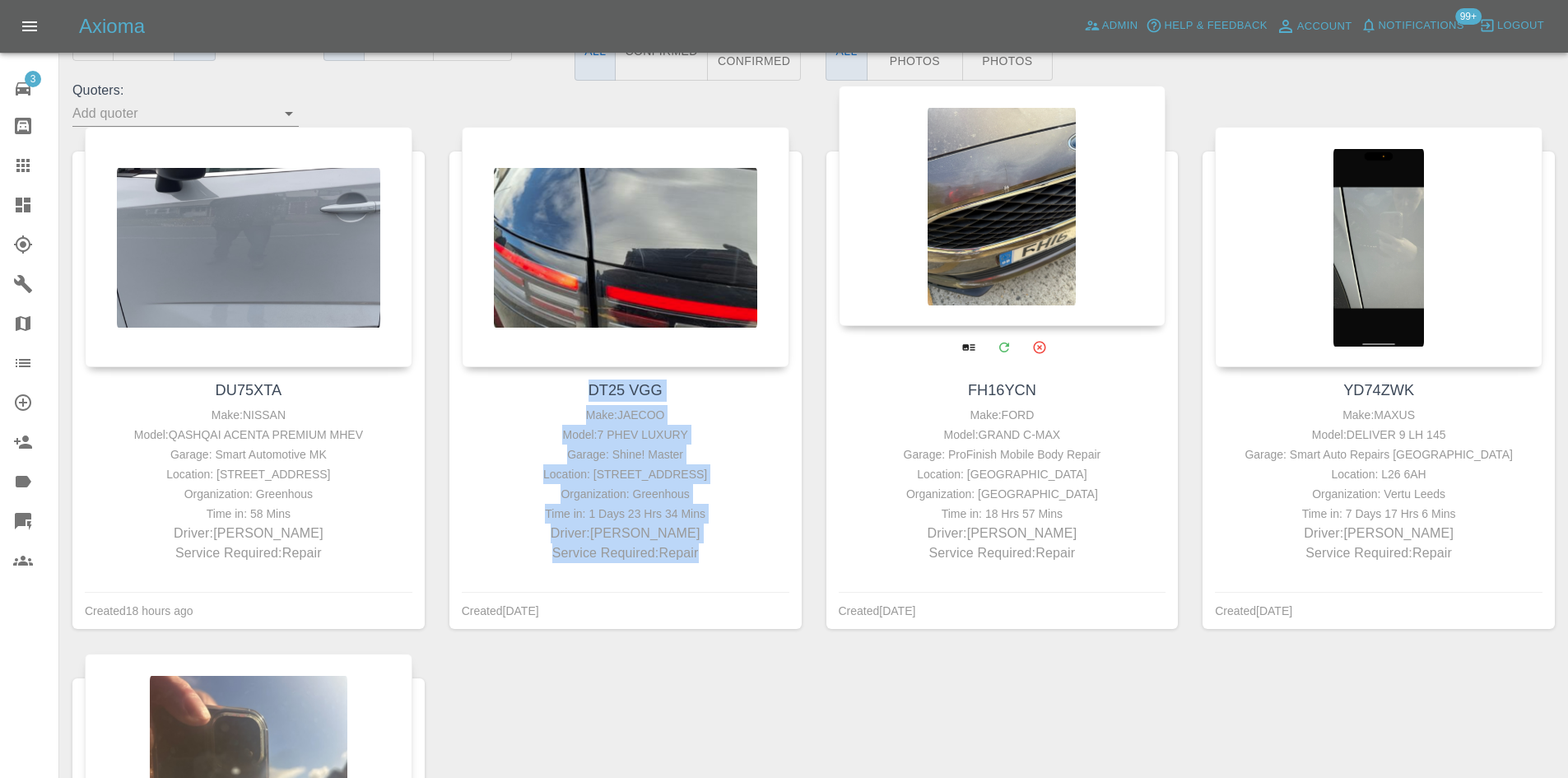
click at [964, 219] on div at bounding box center [1002, 206] width 327 height 241
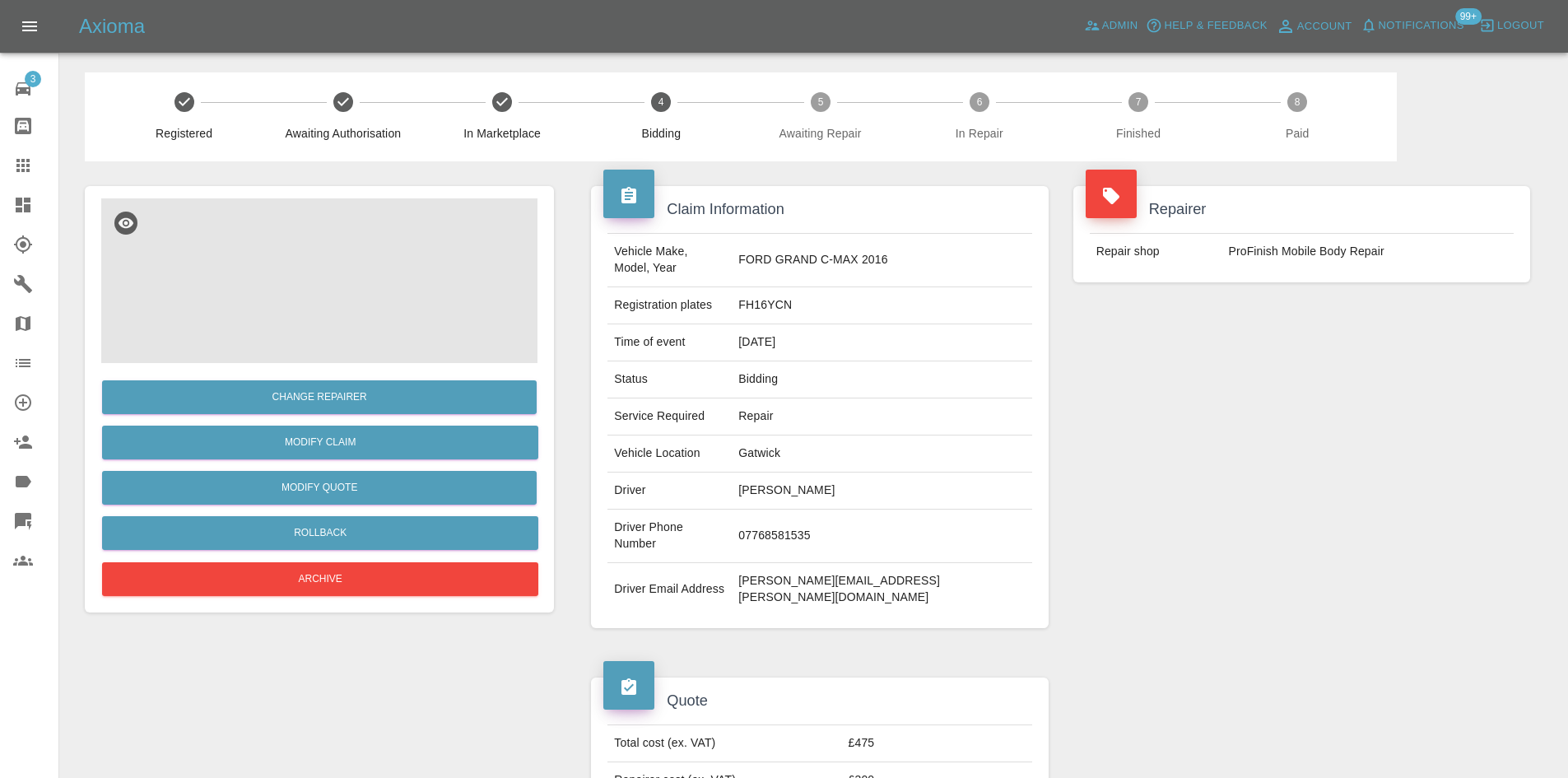
click at [361, 273] on img at bounding box center [320, 281] width 436 height 165
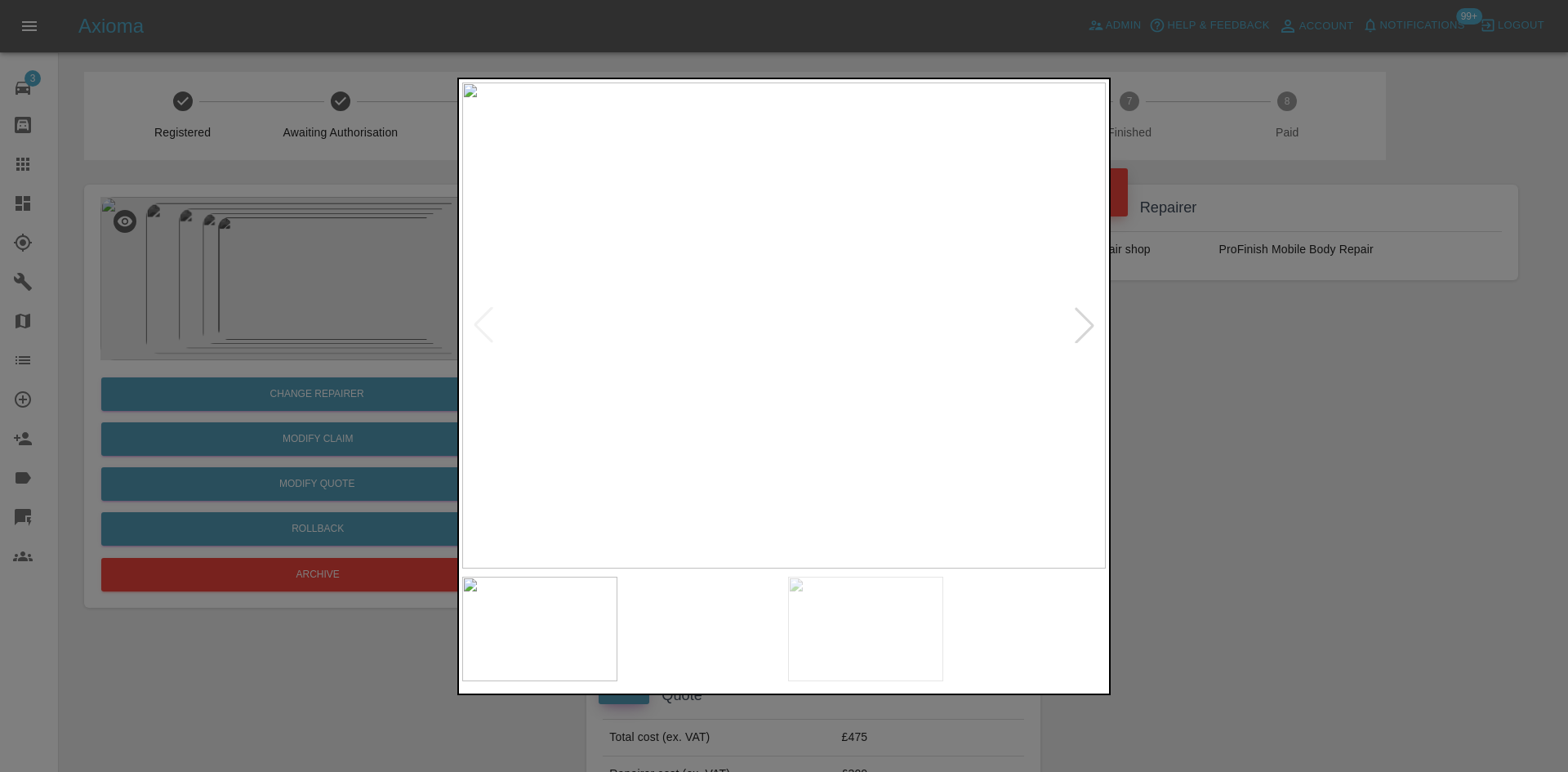
click at [797, 296] on img at bounding box center [784, 325] width 644 height 485
click at [797, 296] on img at bounding box center [747, 410] width 1931 height 1458
click at [1082, 322] on div at bounding box center [1084, 325] width 36 height 36
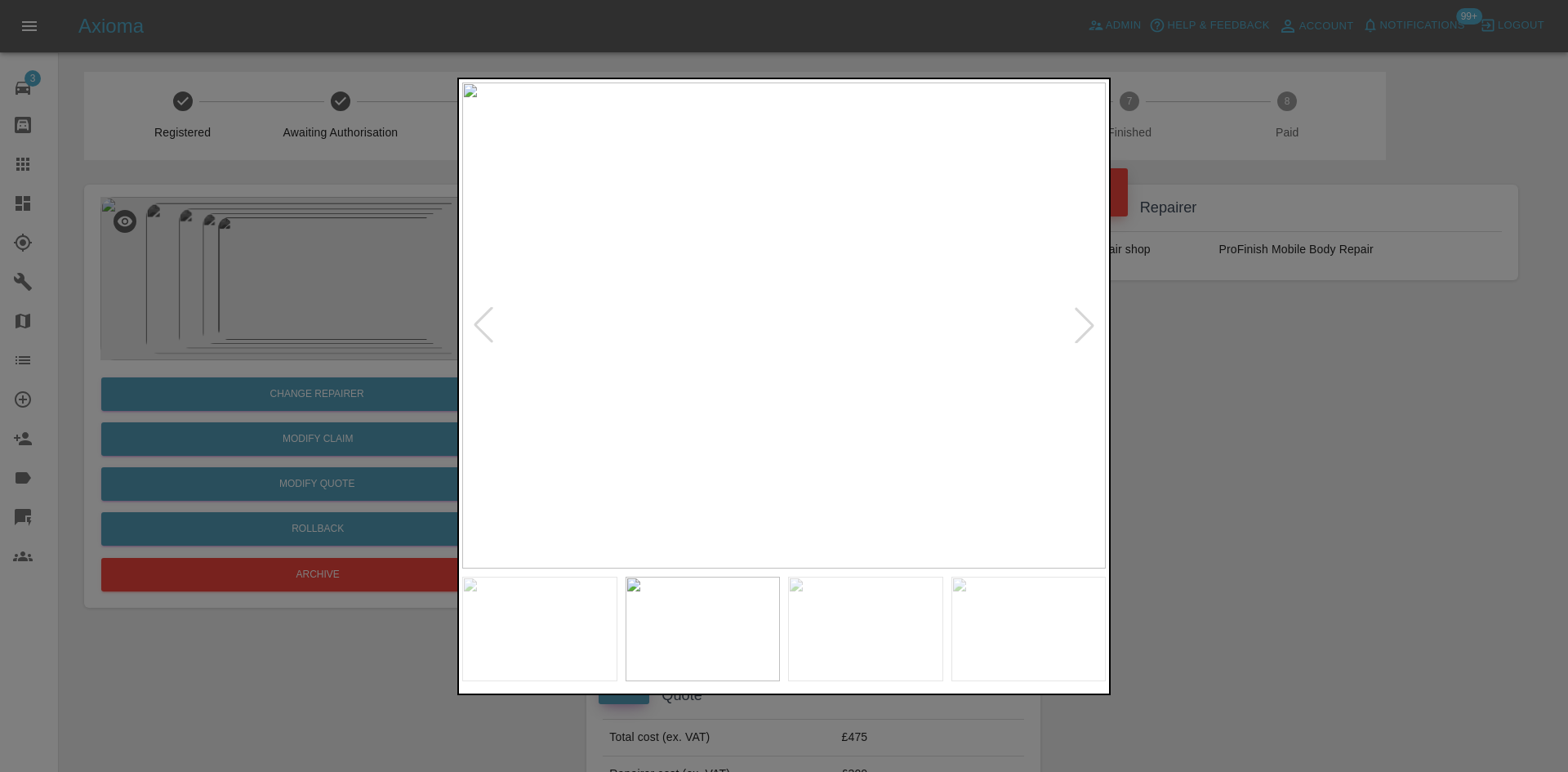
click at [797, 389] on img at bounding box center [784, 325] width 644 height 485
click at [801, 388] on img at bounding box center [784, 325] width 644 height 485
click at [801, 333] on img at bounding box center [732, 135] width 1931 height 1458
click at [802, 333] on img at bounding box center [732, 135] width 1931 height 1458
click at [1095, 327] on div at bounding box center [1084, 325] width 36 height 36
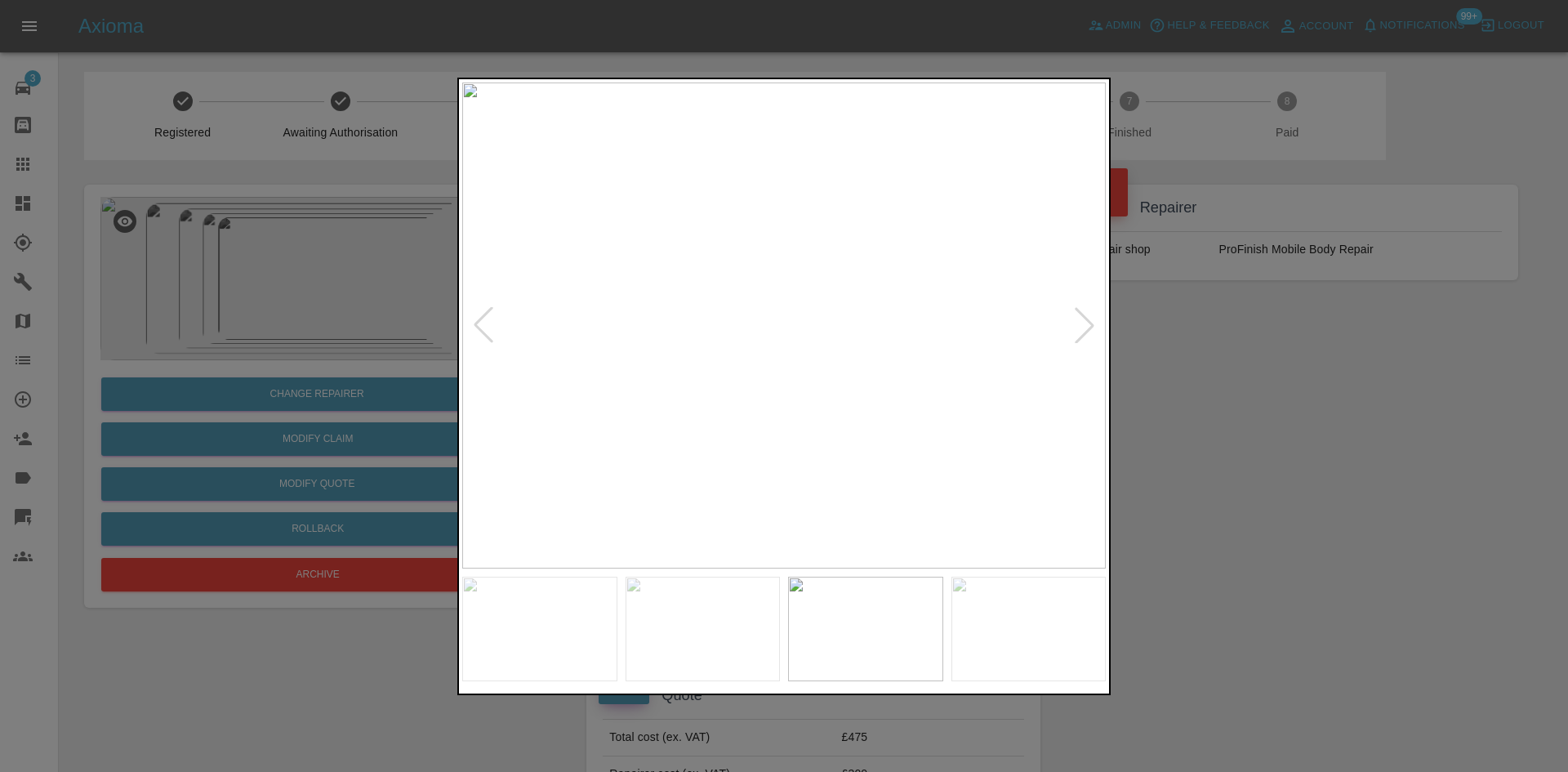
click at [832, 286] on img at bounding box center [784, 325] width 644 height 485
click at [827, 286] on img at bounding box center [639, 442] width 1931 height 1458
click at [822, 294] on img at bounding box center [639, 442] width 1931 height 1458
click at [818, 293] on img at bounding box center [784, 325] width 644 height 485
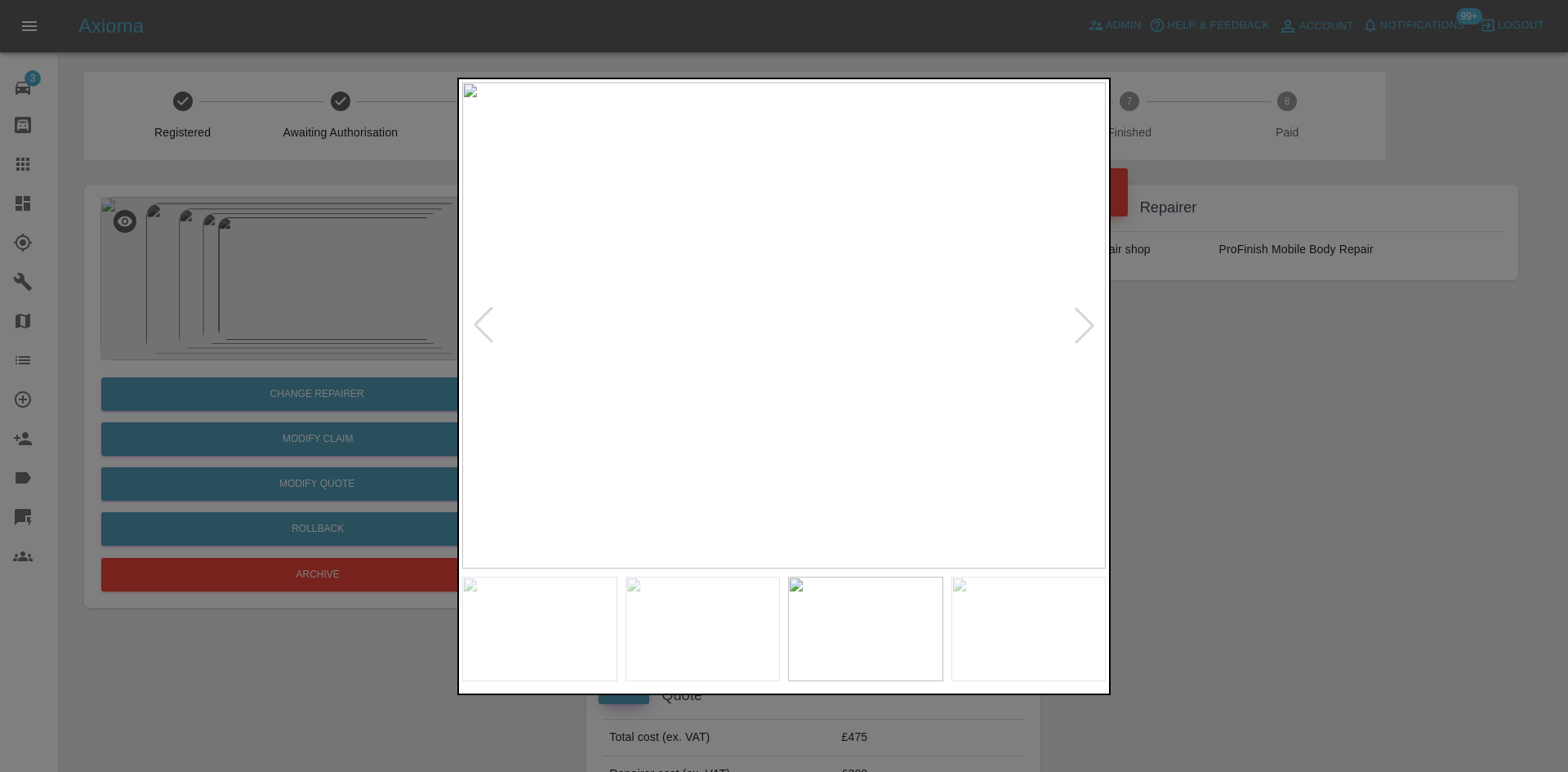
click at [1157, 236] on div at bounding box center [784, 386] width 1568 height 772
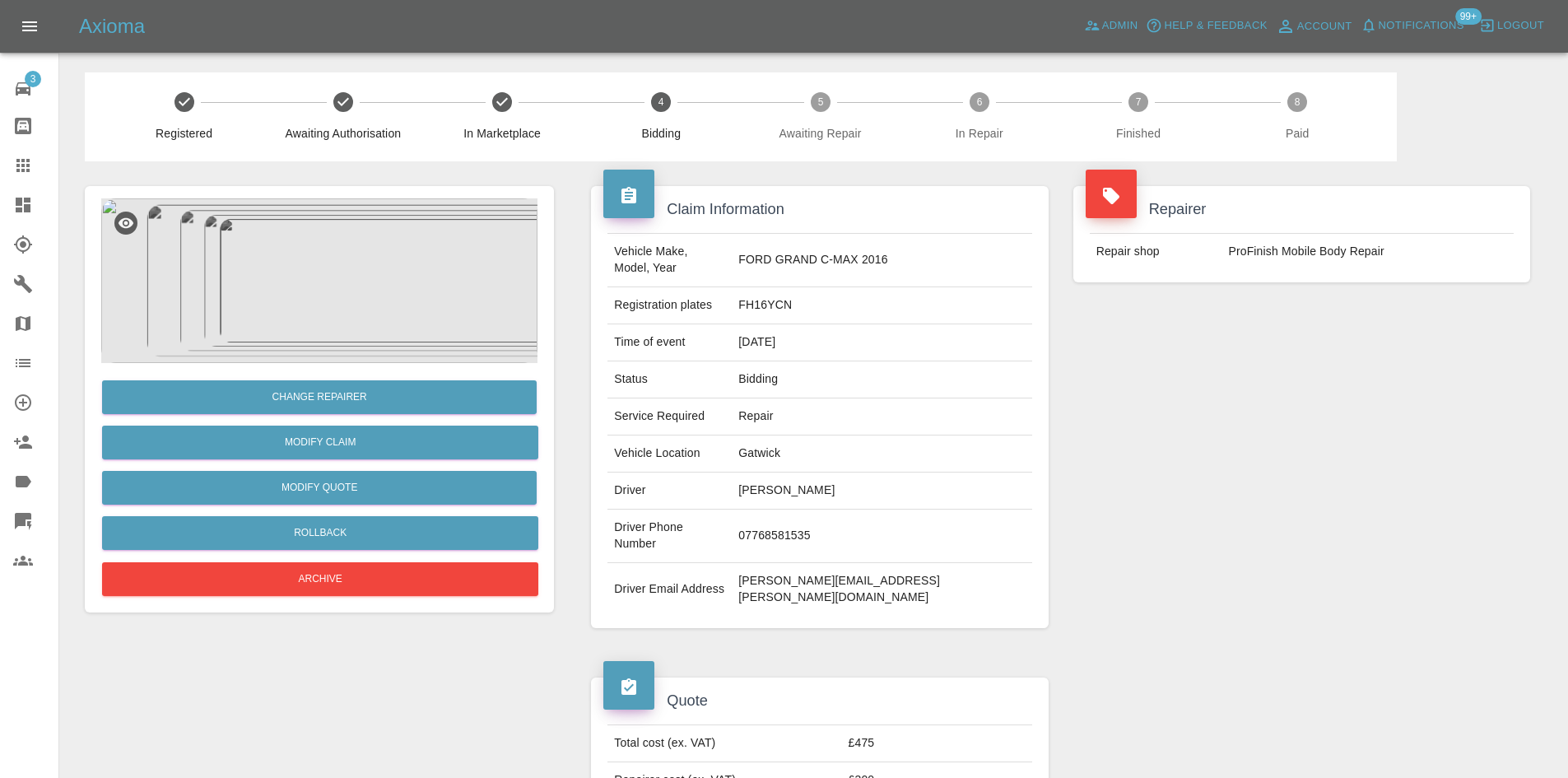
click at [372, 258] on img at bounding box center [320, 281] width 436 height 165
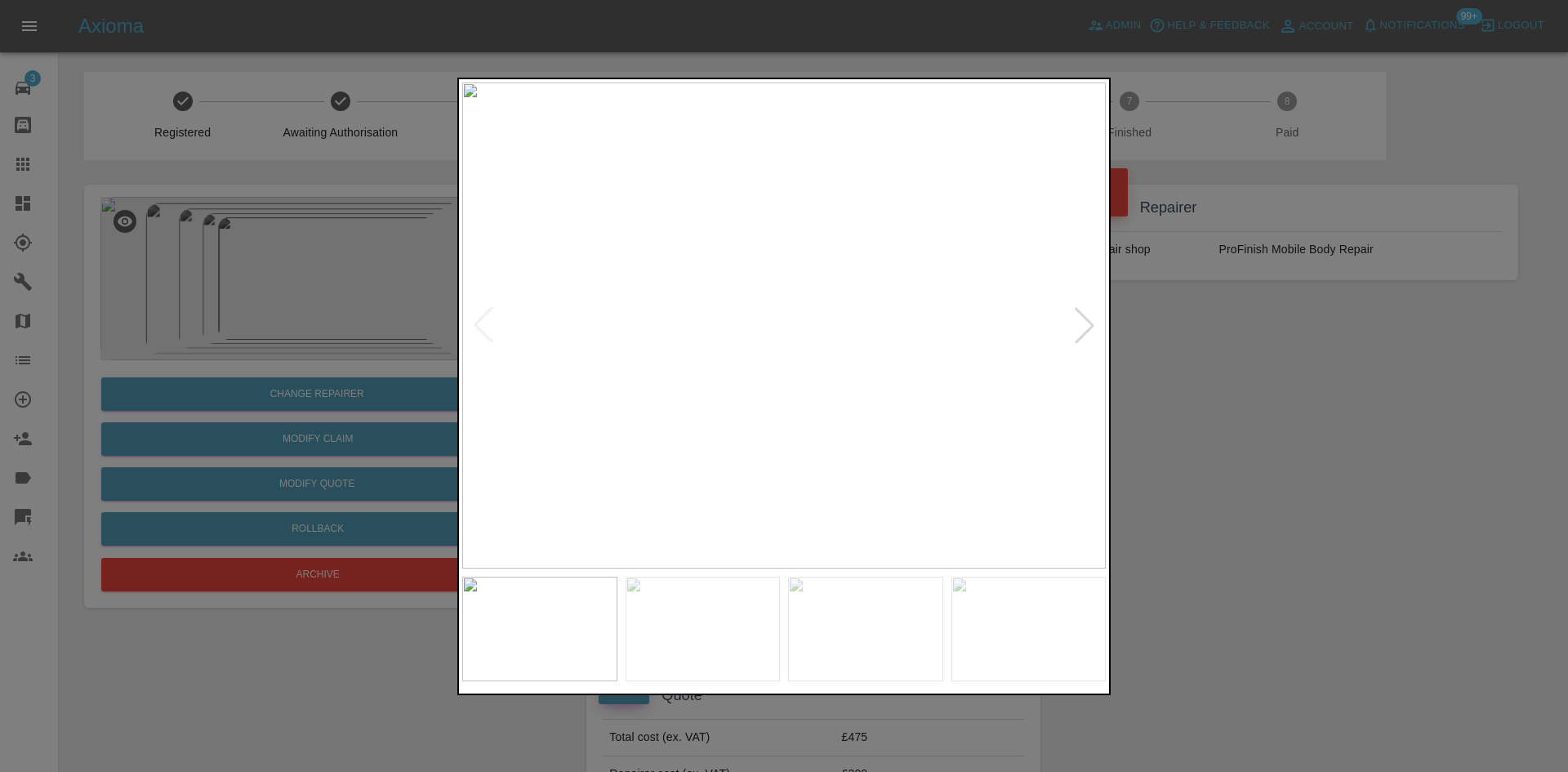
click at [1097, 320] on div at bounding box center [1084, 325] width 36 height 36
click at [896, 334] on img at bounding box center [784, 325] width 644 height 485
click at [896, 334] on img at bounding box center [448, 298] width 1931 height 1458
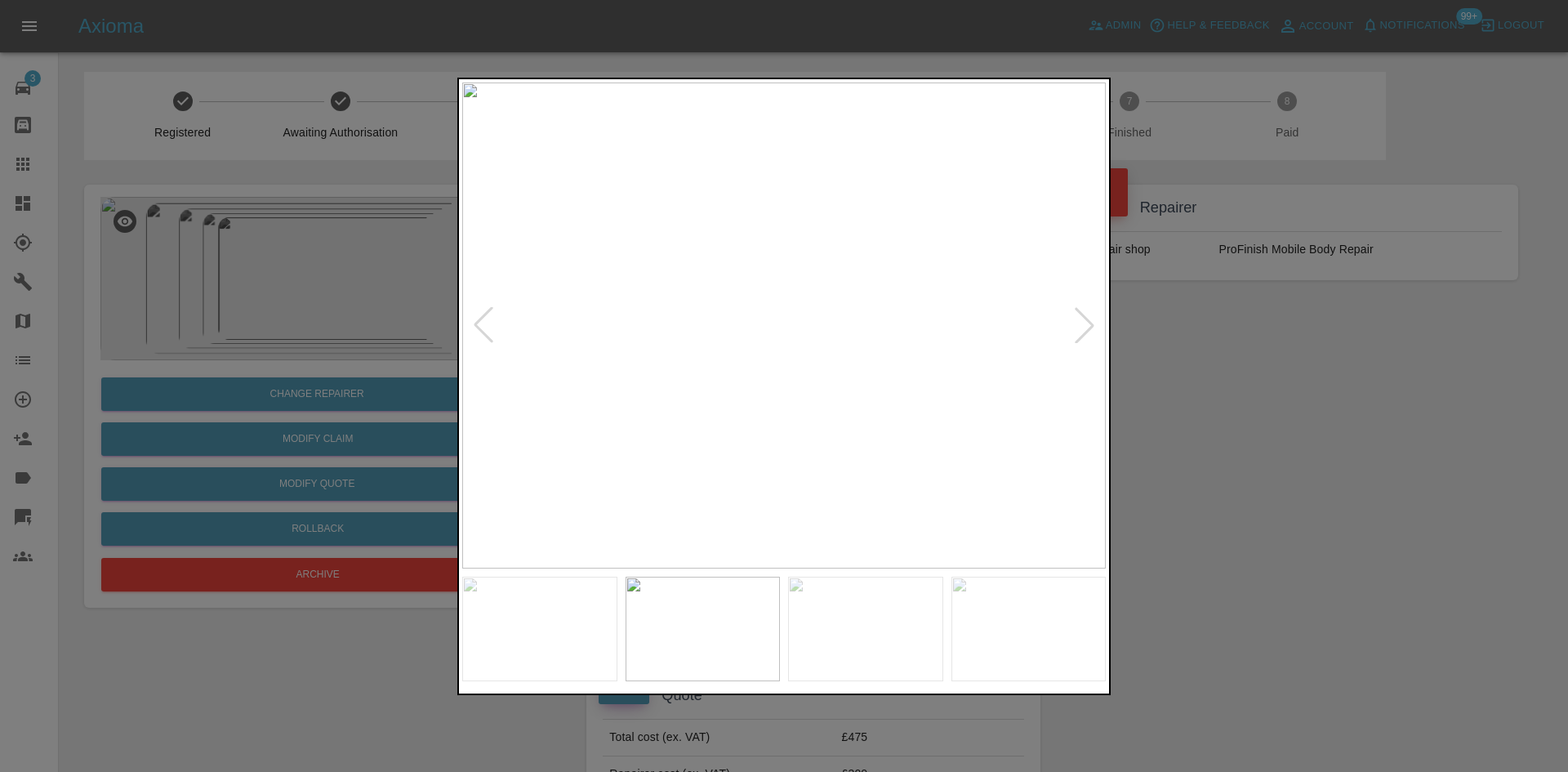
click at [1075, 326] on div at bounding box center [1084, 325] width 36 height 36
click at [1135, 313] on div at bounding box center [784, 386] width 1568 height 772
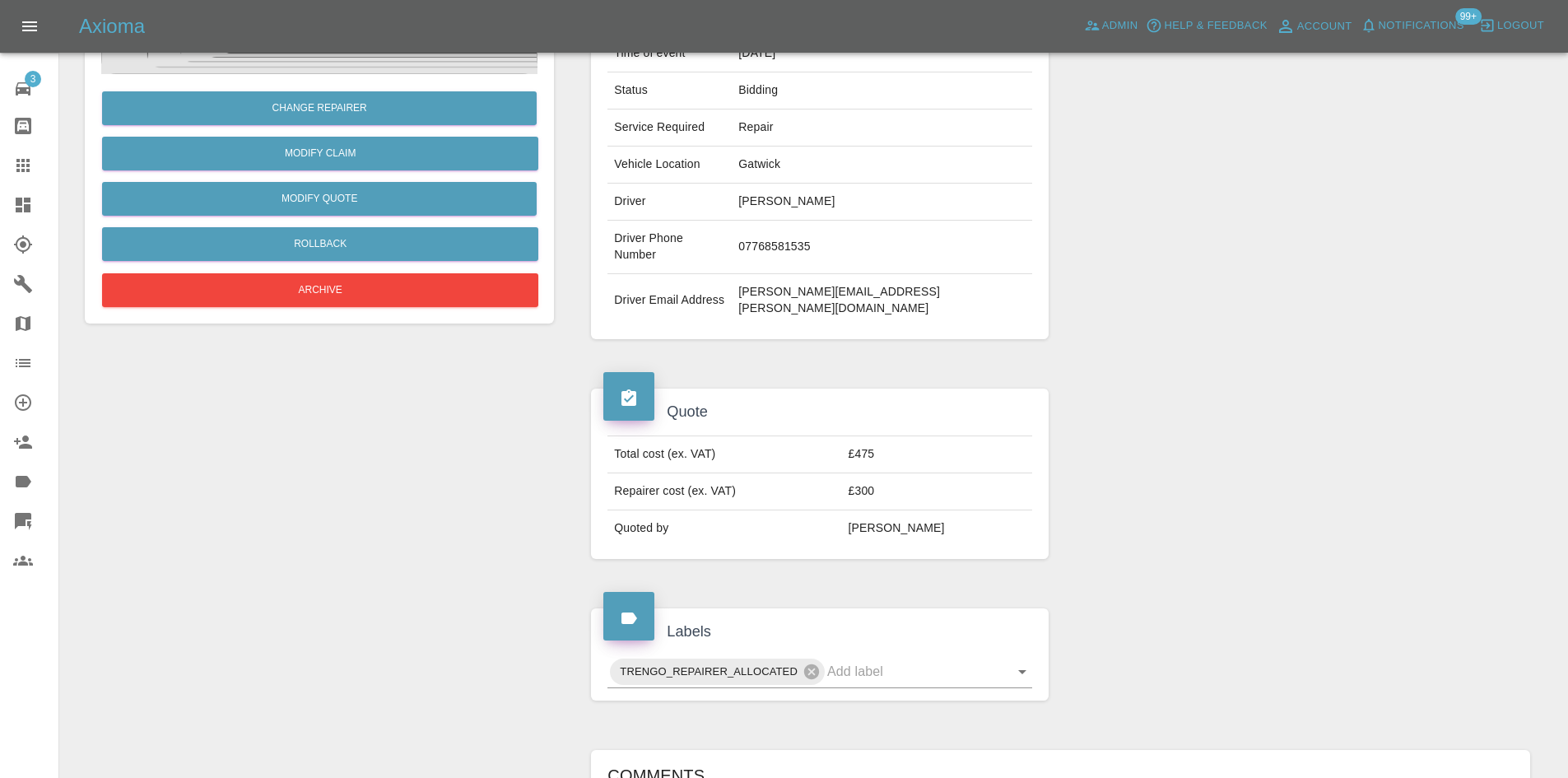
scroll to position [494, 0]
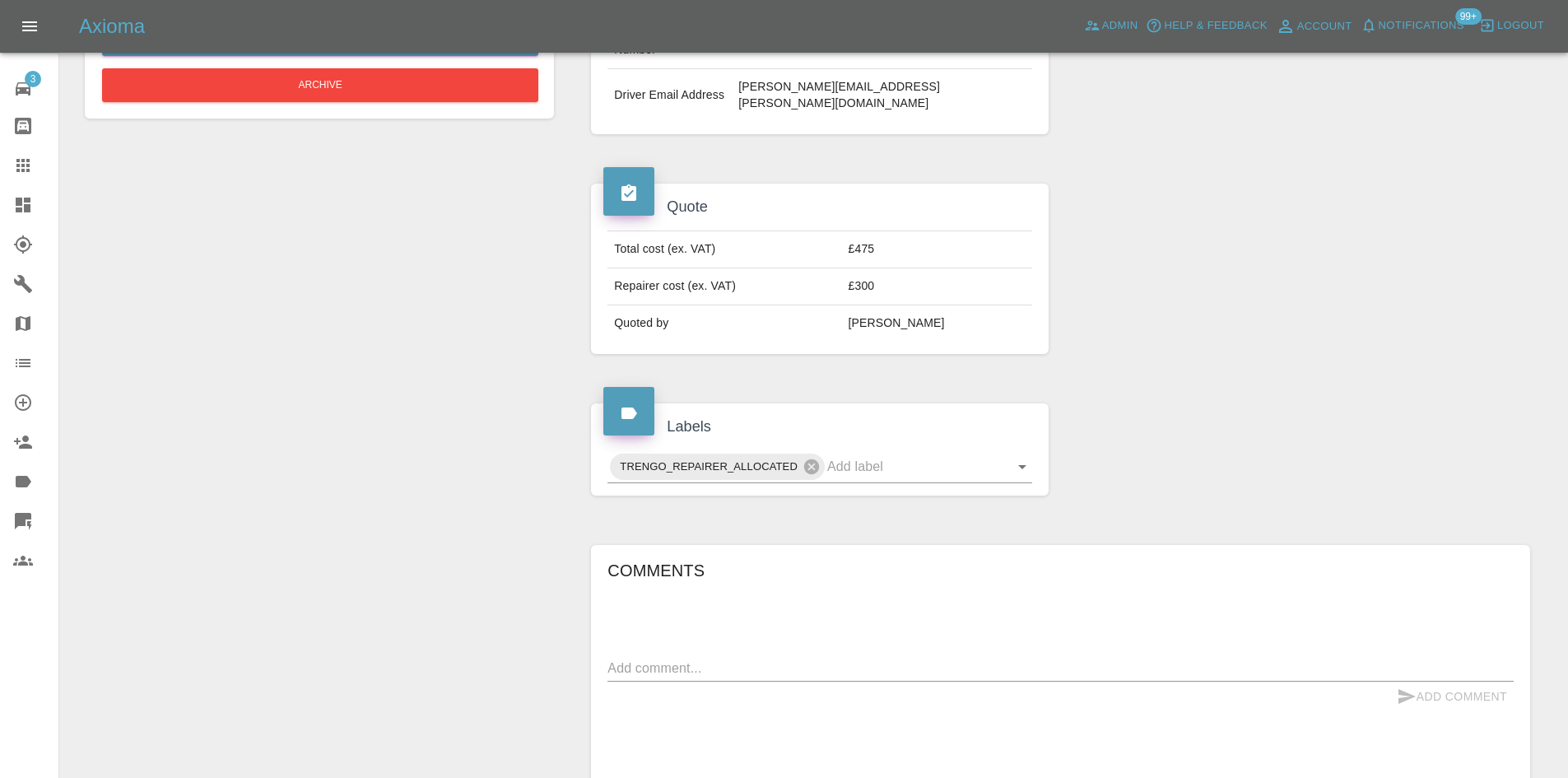
click at [25, 199] on icon at bounding box center [23, 205] width 15 height 15
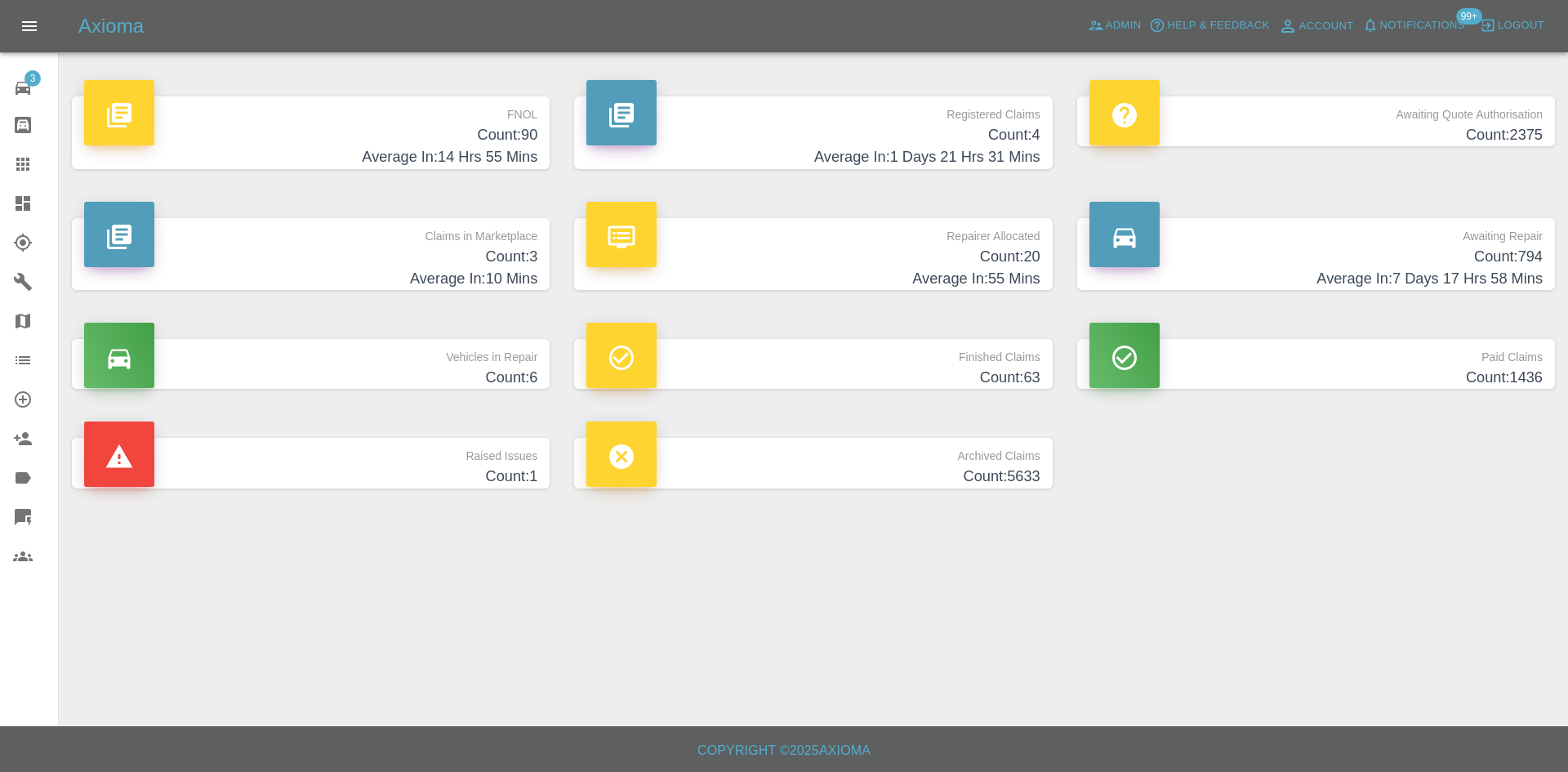
click at [947, 259] on h4 "Count: 20" at bounding box center [813, 256] width 453 height 22
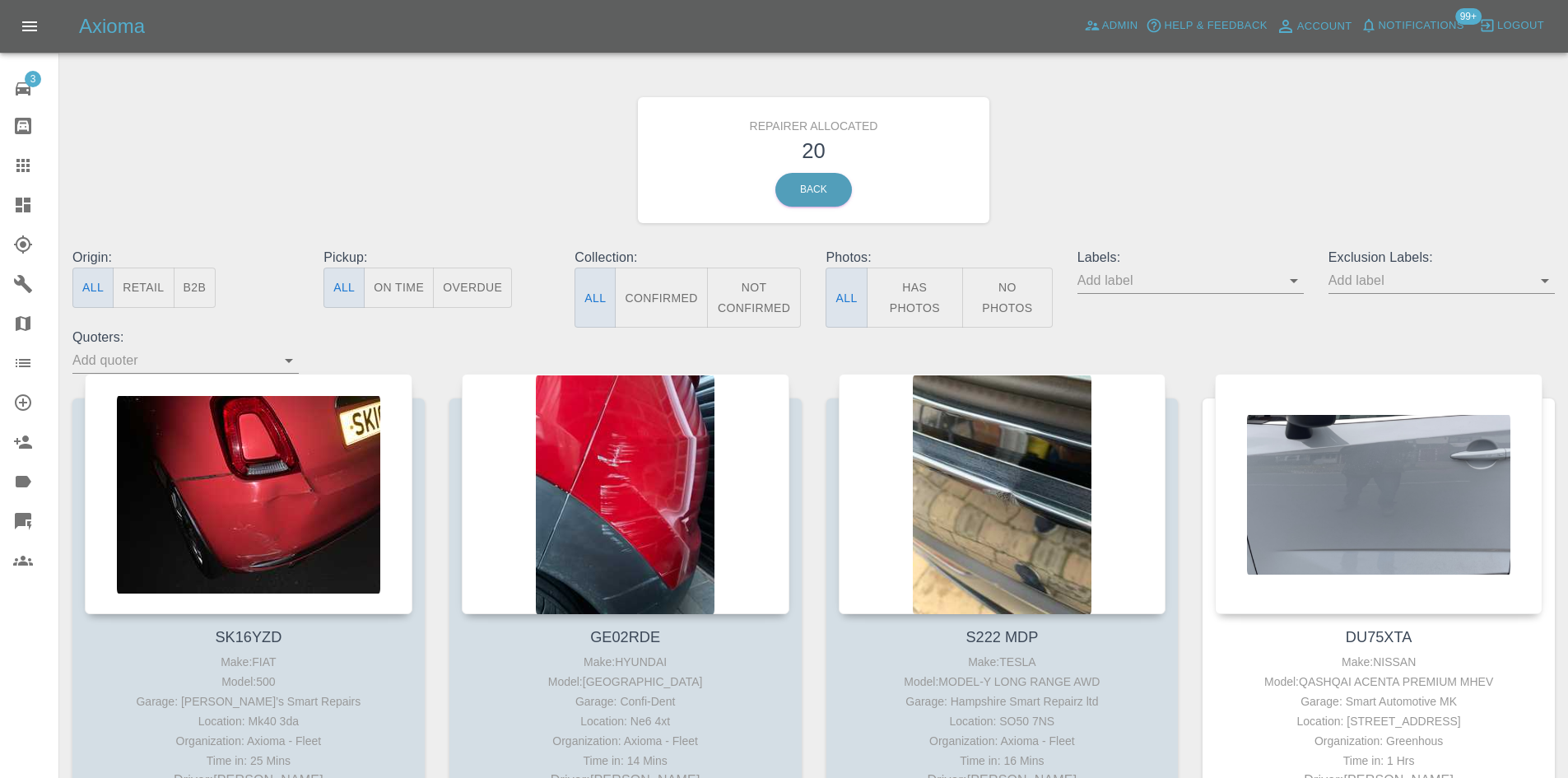
click at [215, 288] on button "B2B" at bounding box center [194, 288] width 43 height 40
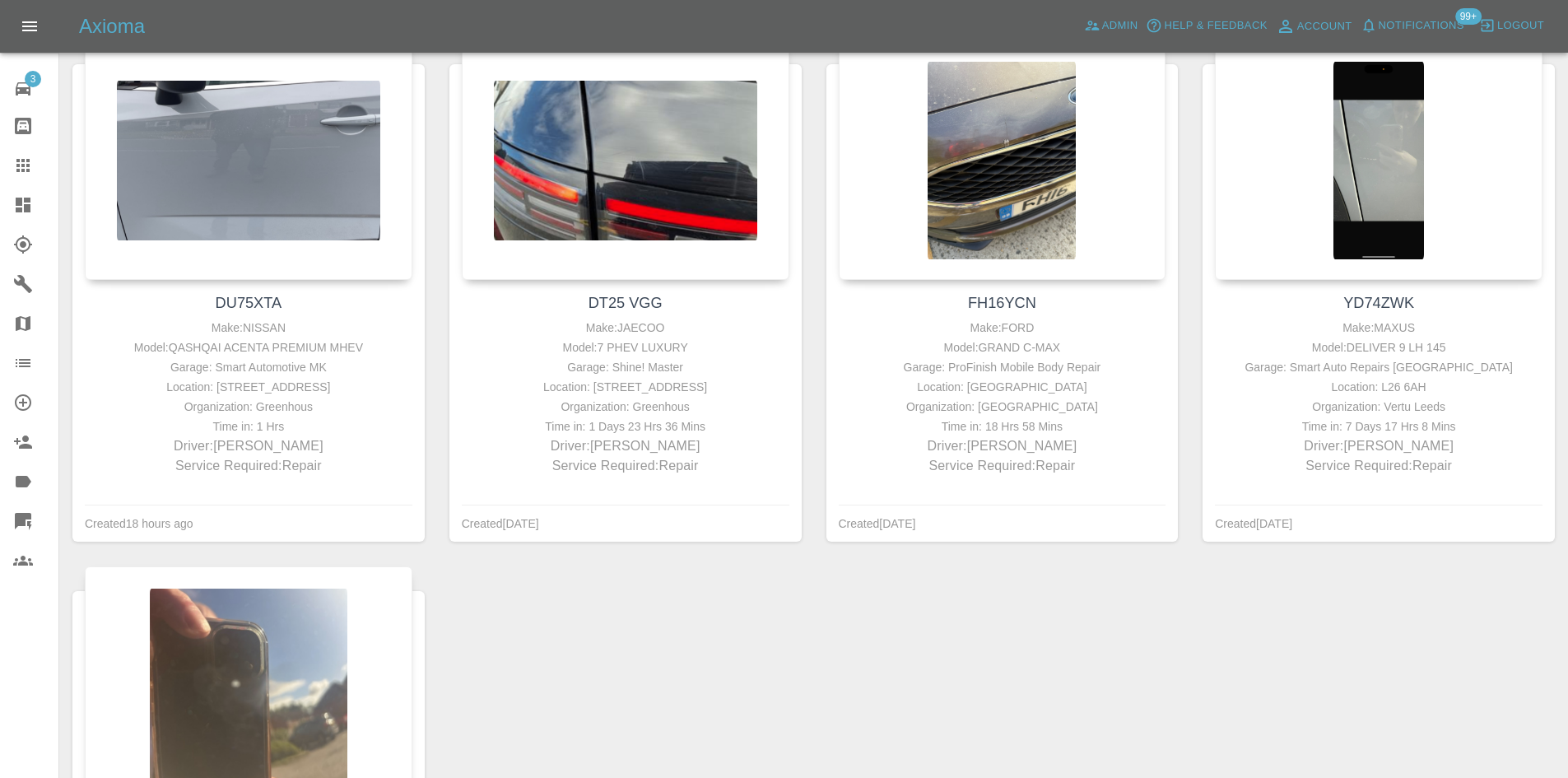
scroll to position [329, 0]
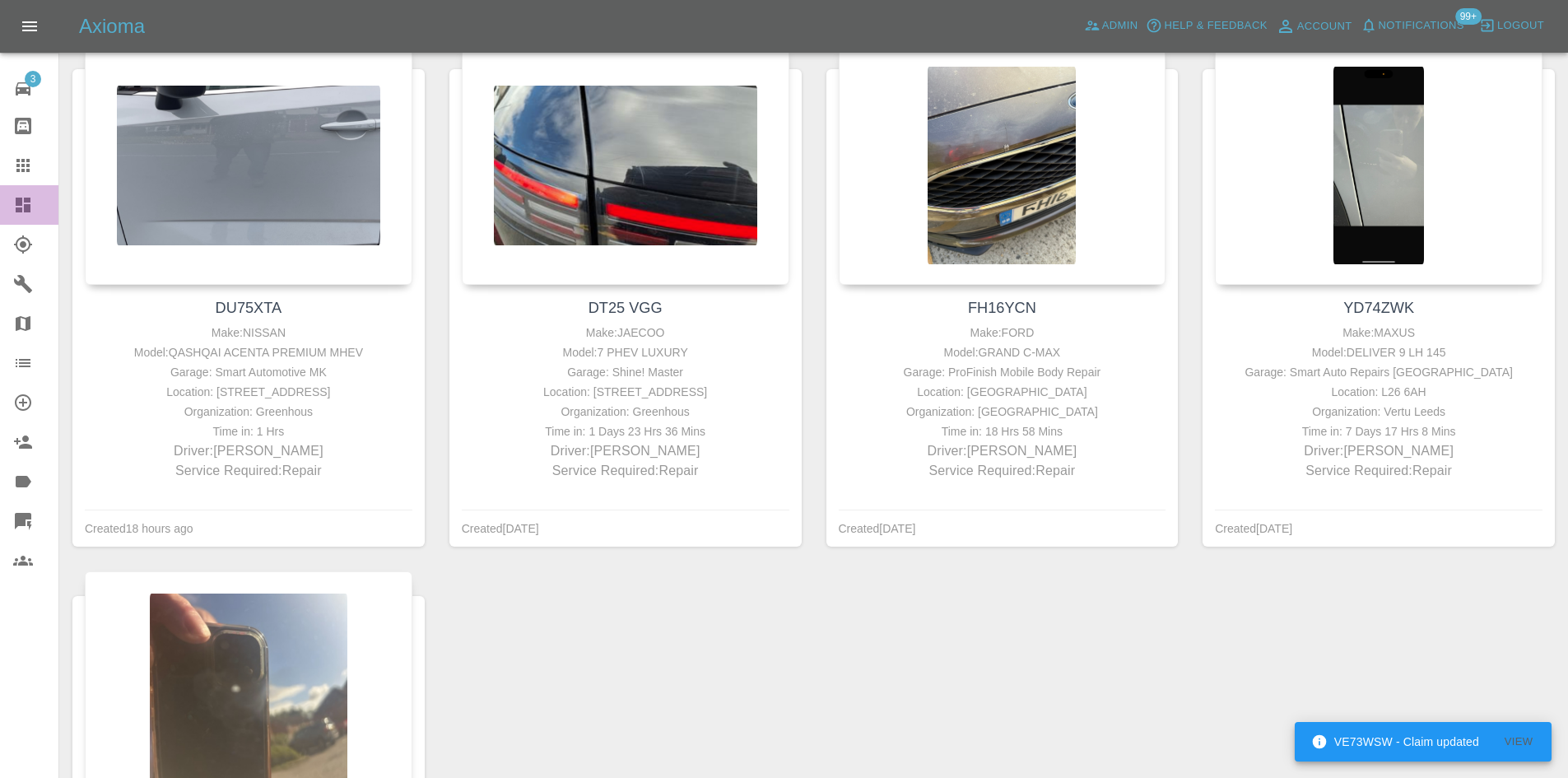
click at [6, 214] on link "Dashboard" at bounding box center [29, 205] width 59 height 39
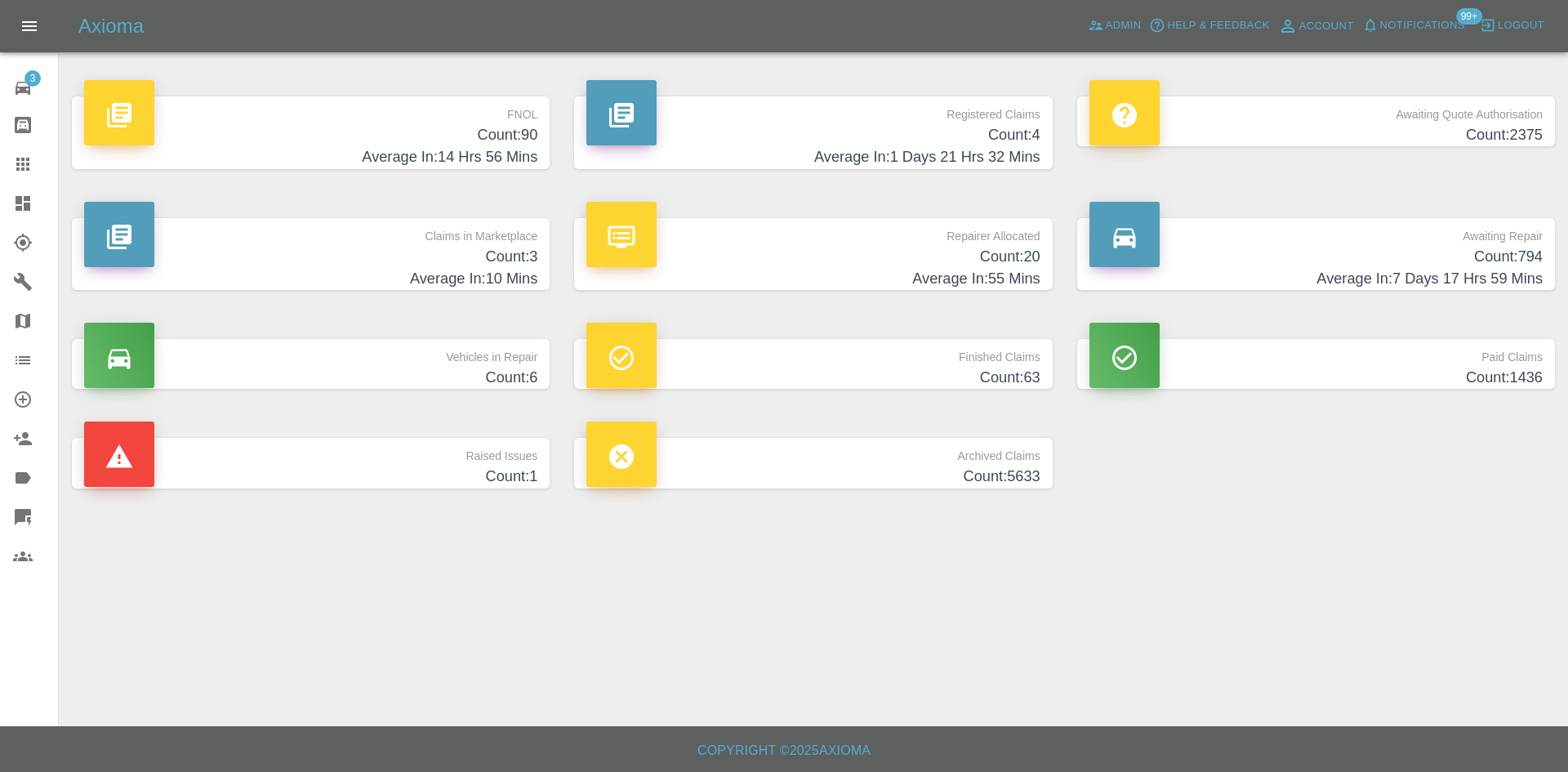
click at [843, 246] on h4 "Count: 20" at bounding box center [813, 256] width 453 height 22
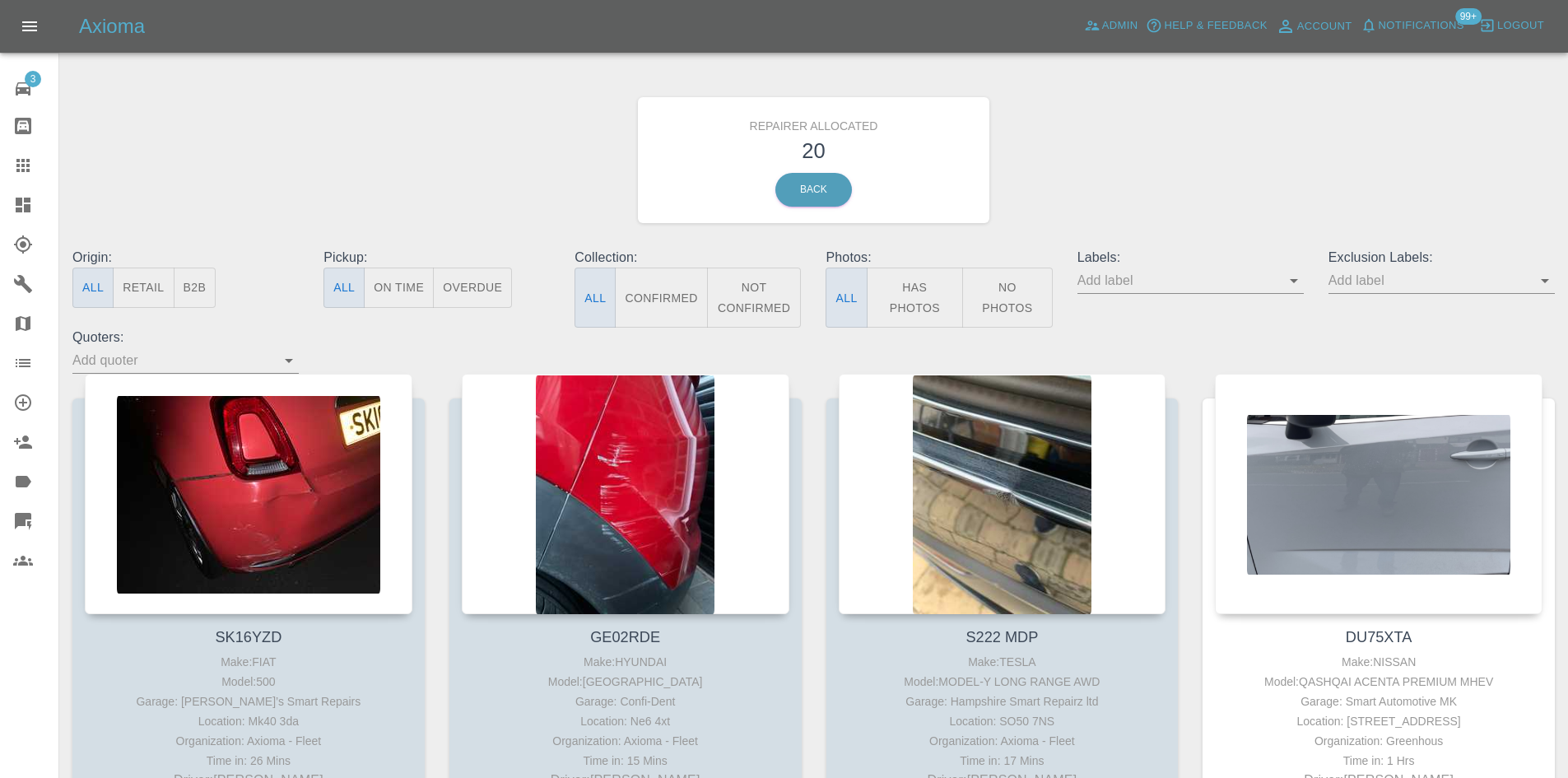
click at [218, 297] on div "Origin: All Retail B2B" at bounding box center [186, 287] width 251 height 80
click at [209, 293] on button "B2B" at bounding box center [194, 288] width 43 height 40
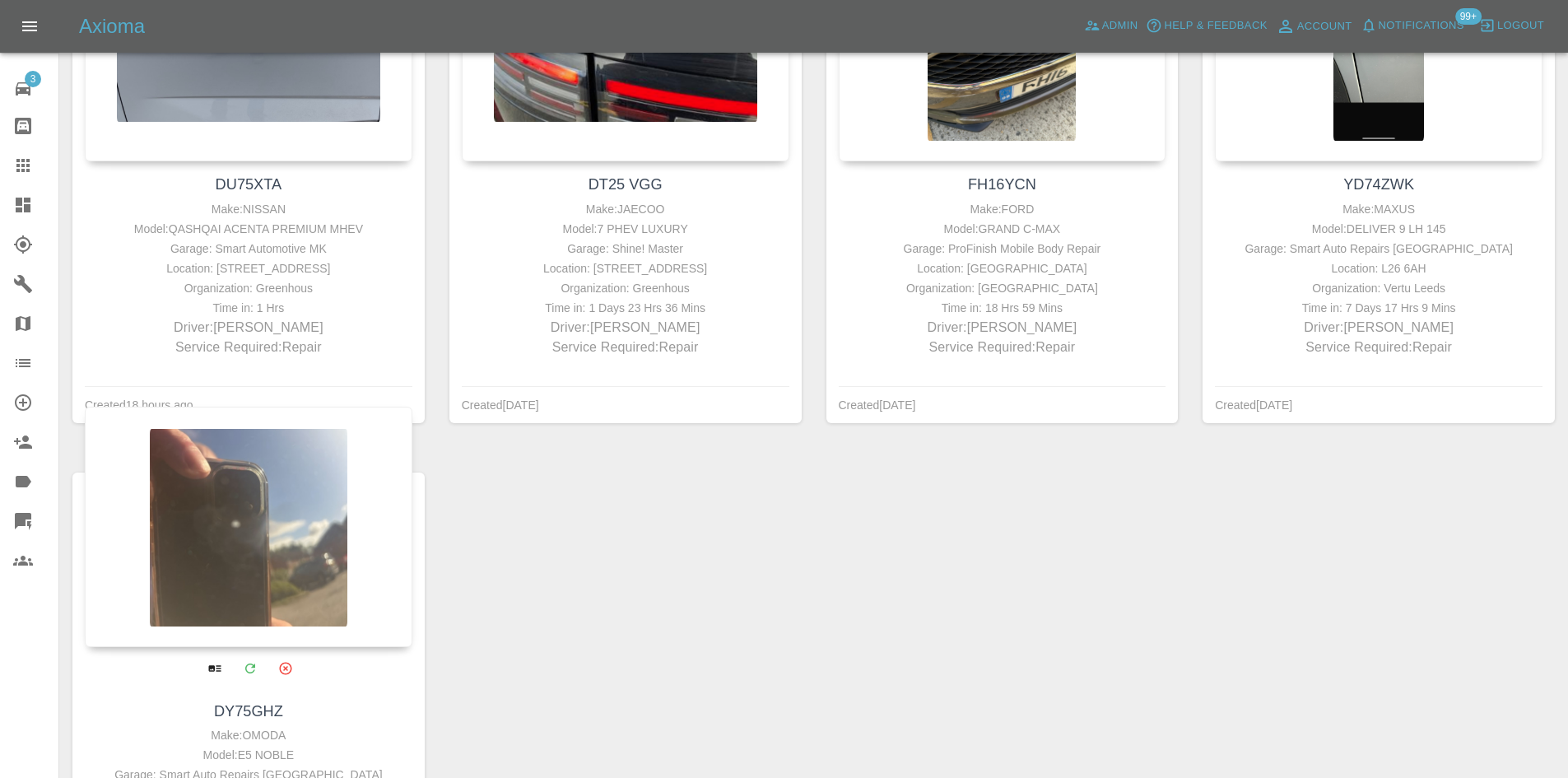
scroll to position [658, 0]
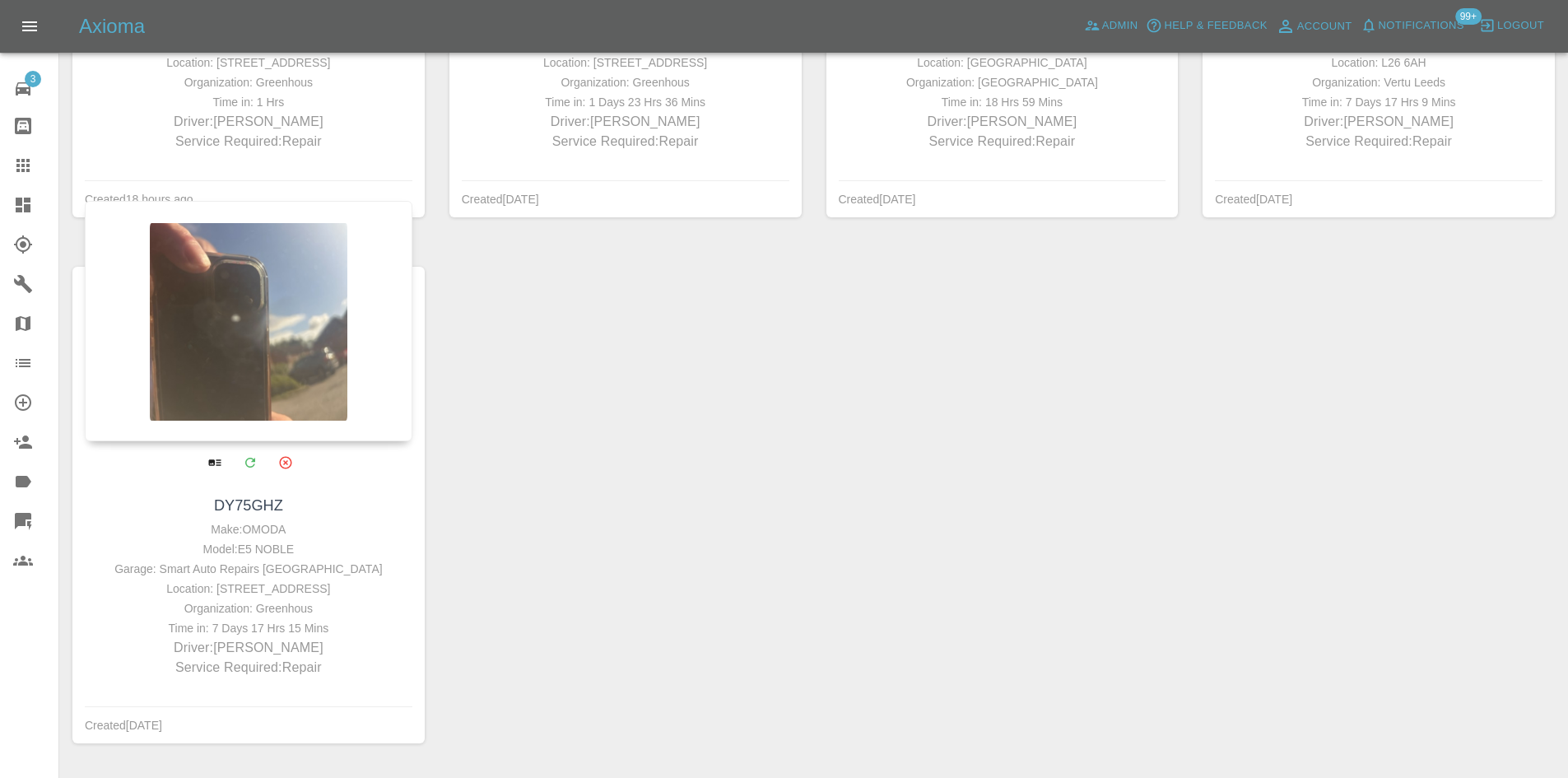
click at [248, 395] on div at bounding box center [249, 320] width 327 height 241
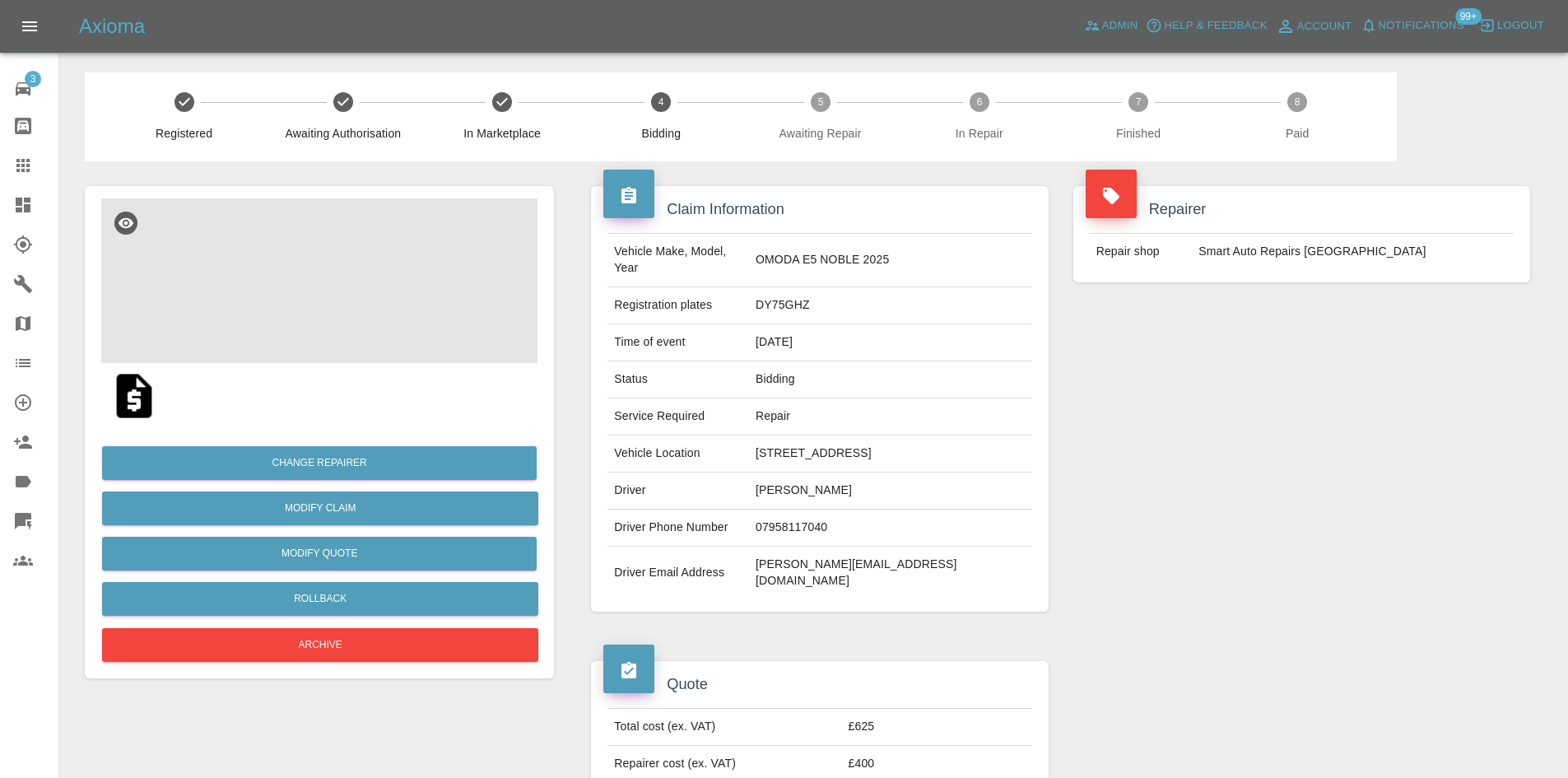
click at [329, 202] on img at bounding box center [320, 281] width 436 height 165
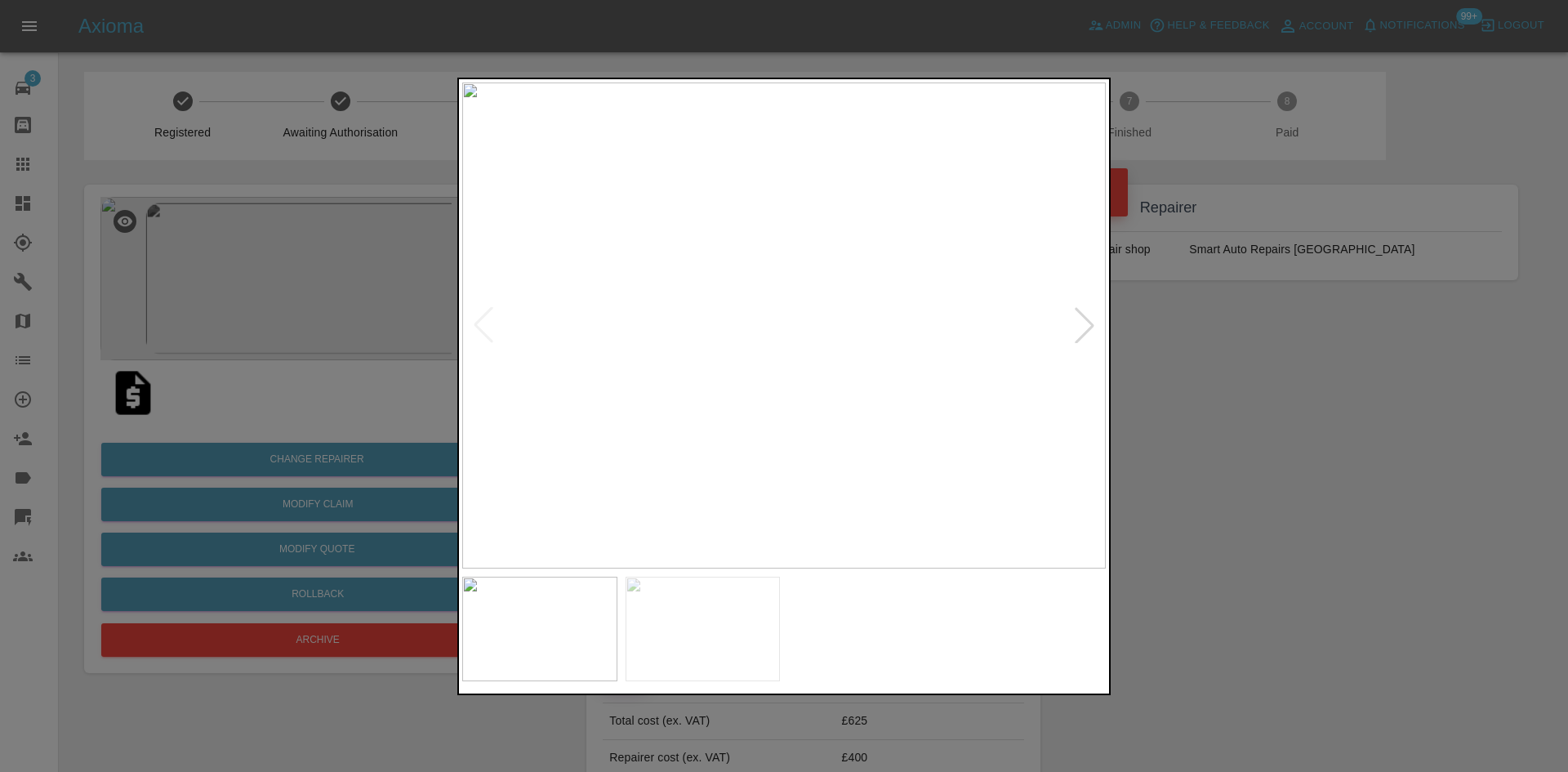
click at [1090, 321] on div at bounding box center [1084, 325] width 36 height 36
click at [1352, 416] on div at bounding box center [784, 386] width 1568 height 772
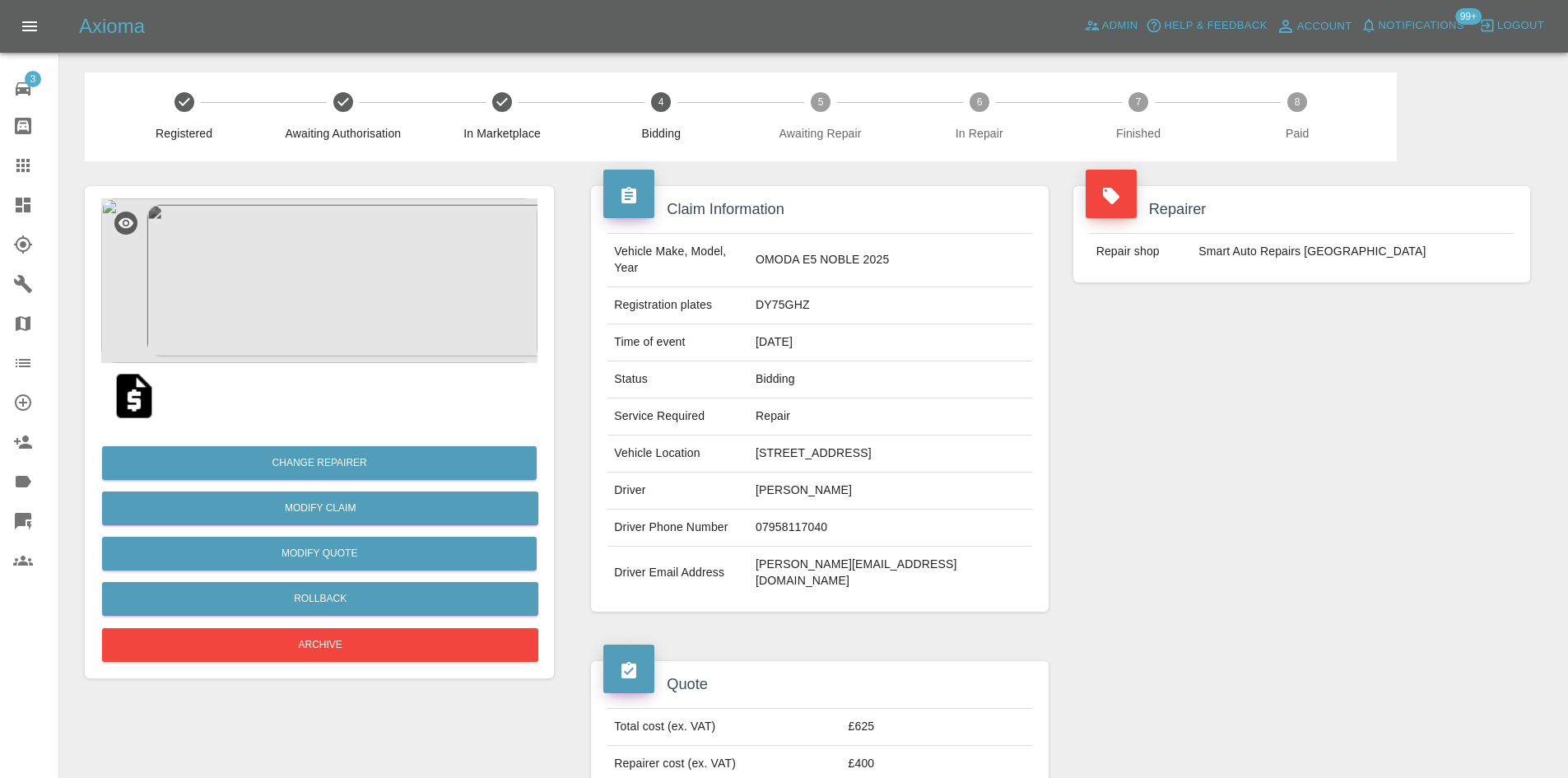
click at [12, 215] on link "Dashboard" at bounding box center [29, 205] width 59 height 39
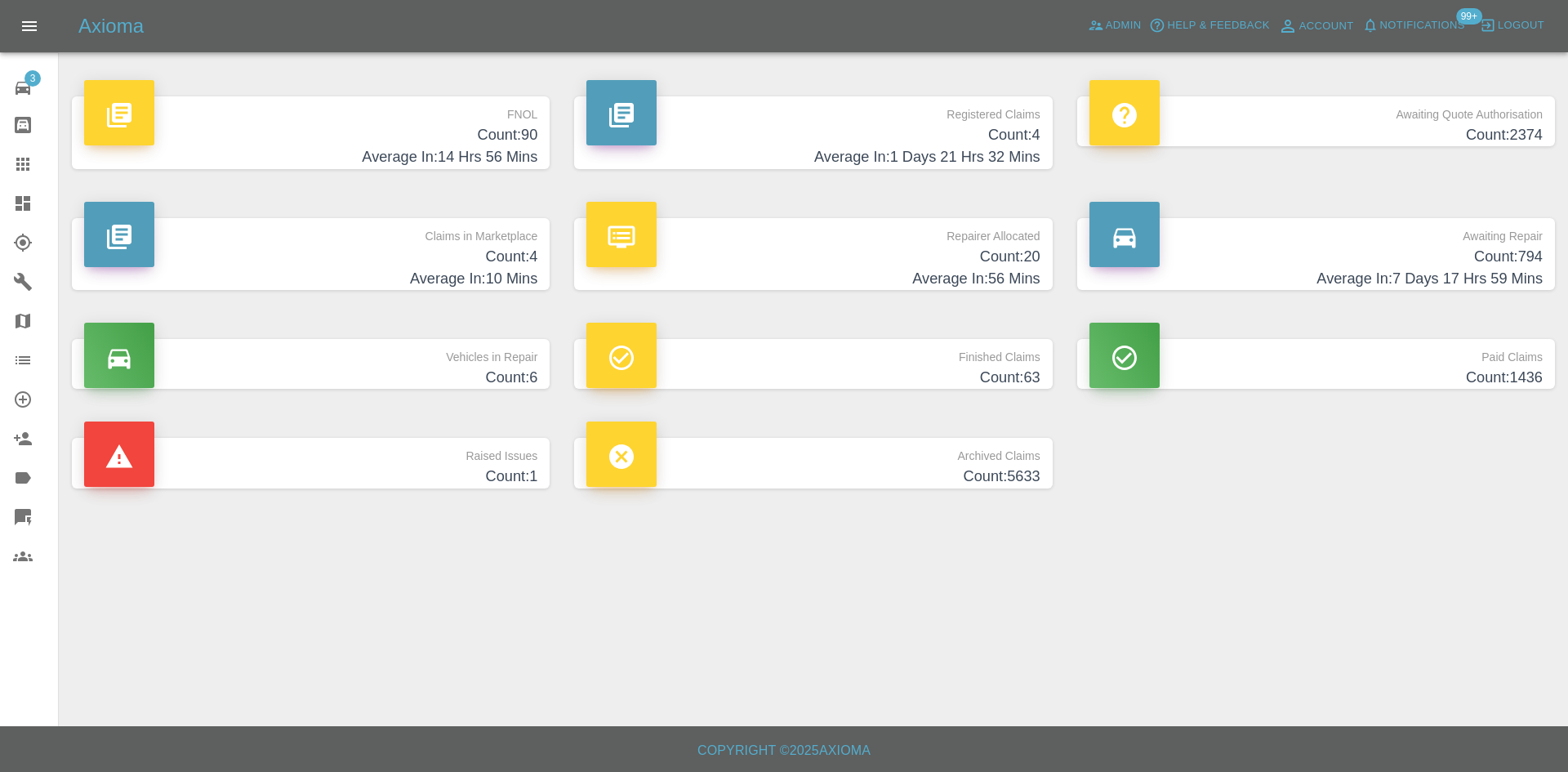
click at [272, 142] on h4 "Count: 90" at bounding box center [311, 135] width 453 height 22
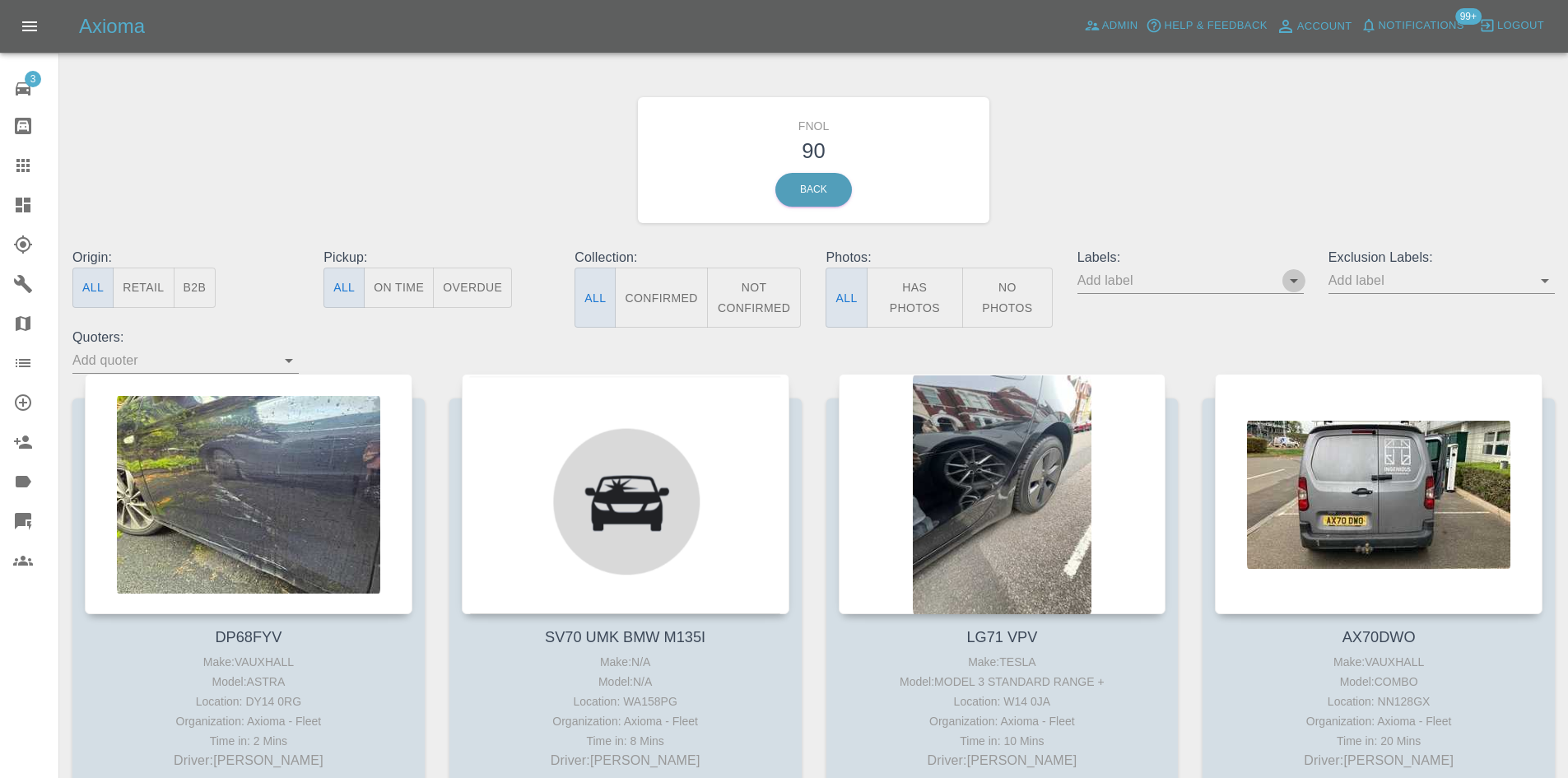
click at [1299, 277] on icon "Open" at bounding box center [1294, 280] width 20 height 20
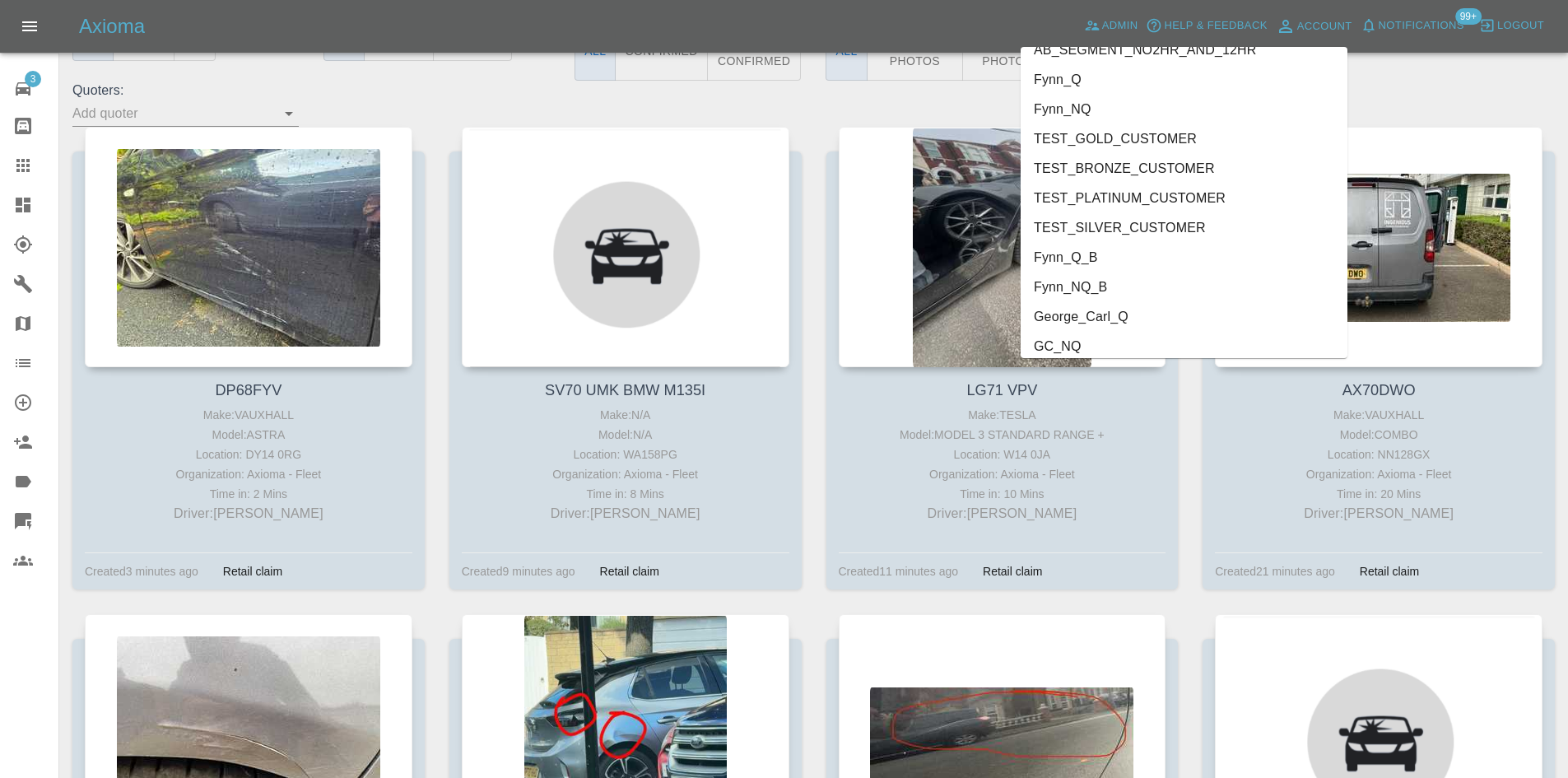
scroll to position [3530, 0]
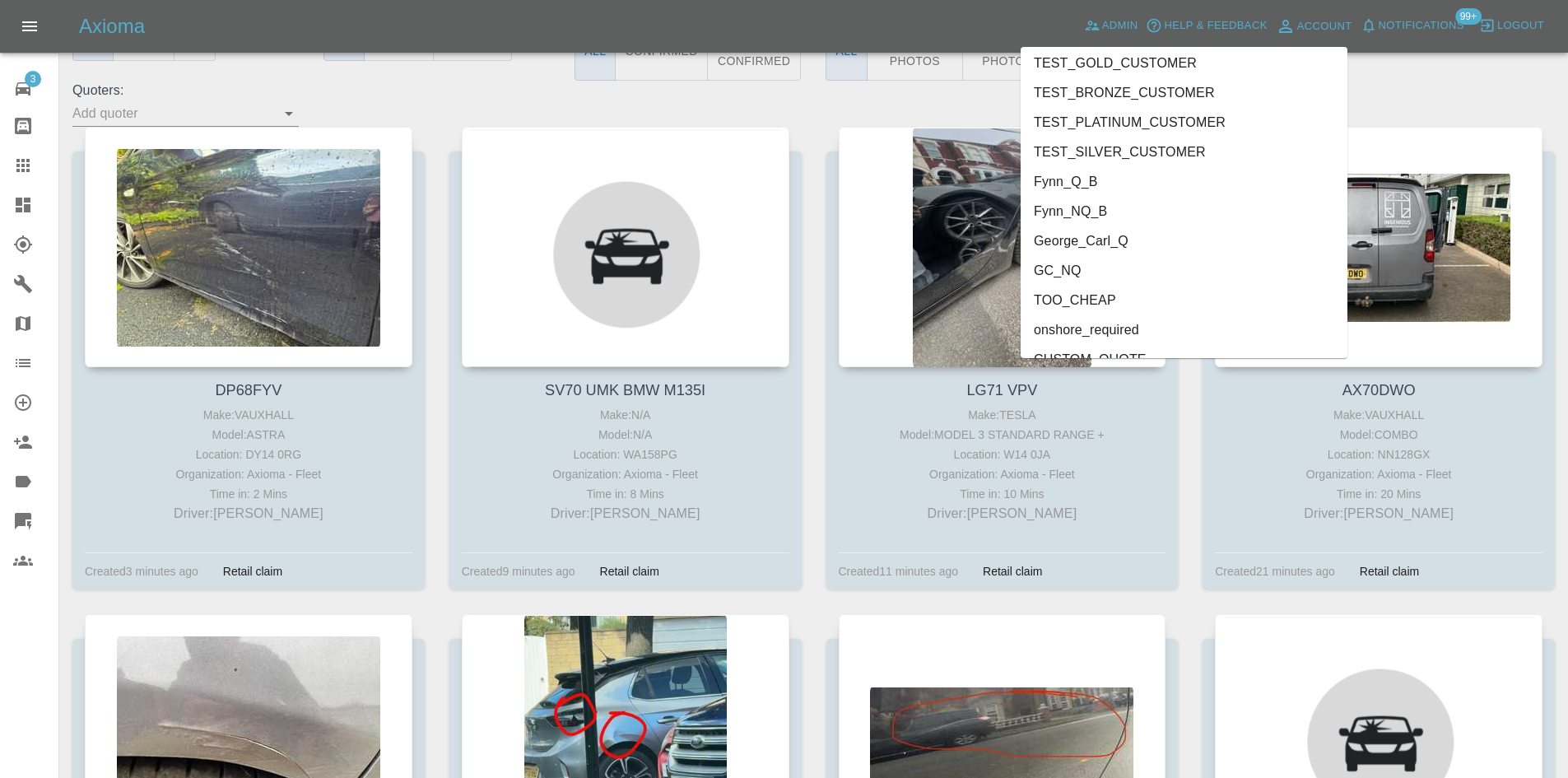
click at [1113, 257] on li "GC_NQ" at bounding box center [1184, 270] width 327 height 30
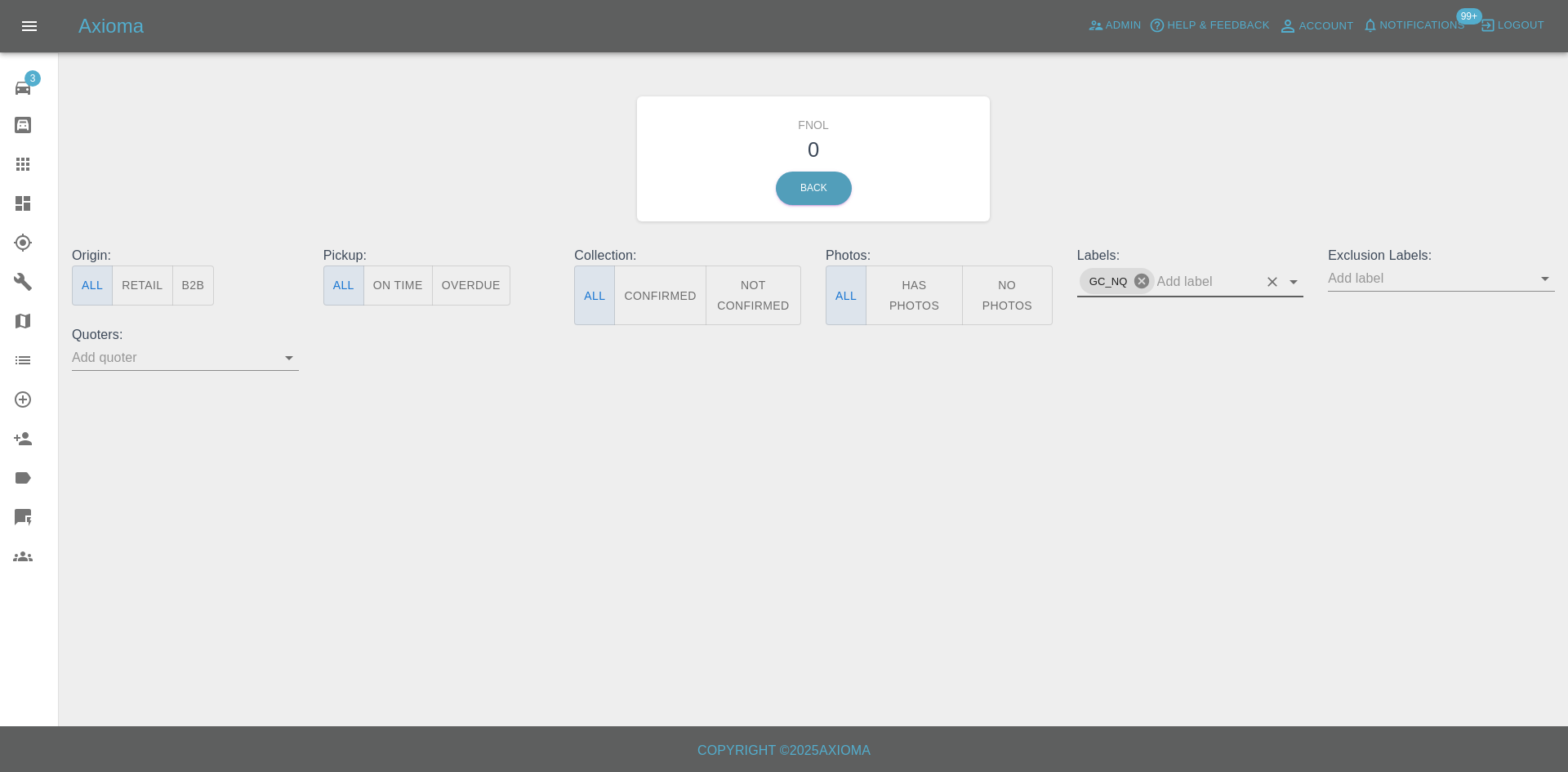
click at [1143, 280] on icon at bounding box center [1141, 280] width 18 height 18
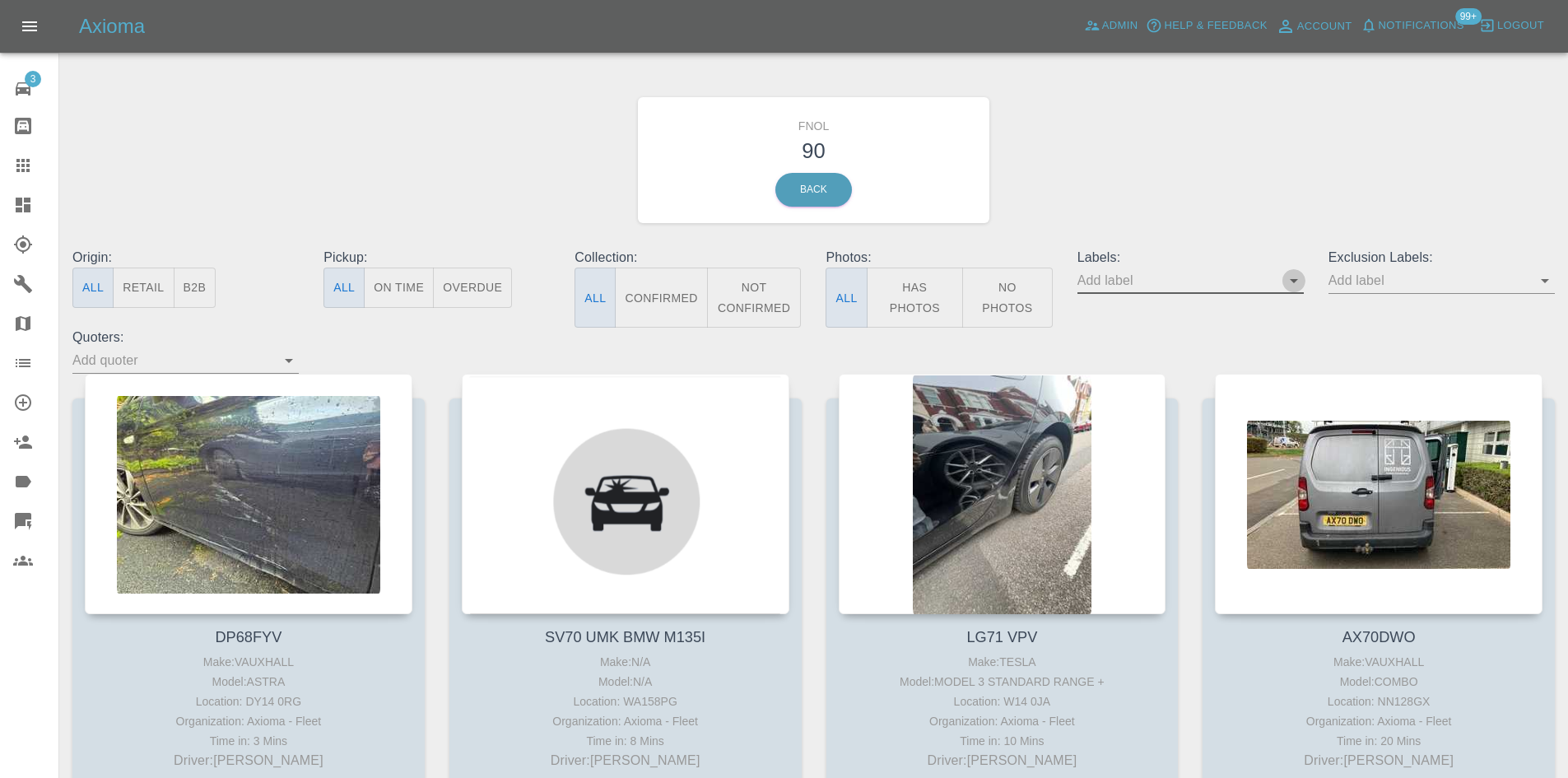
click at [1301, 284] on icon "Open" at bounding box center [1294, 280] width 20 height 20
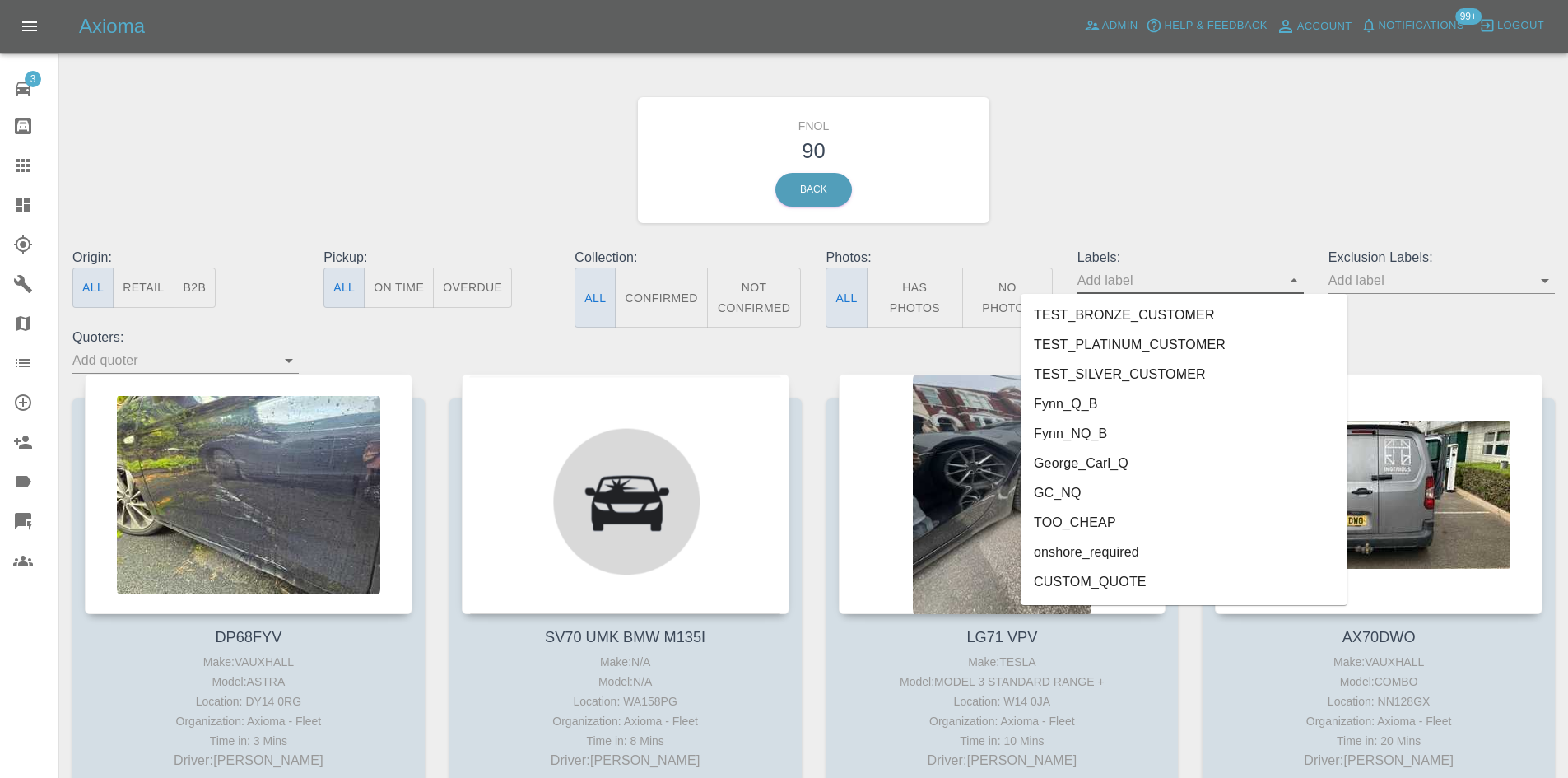
scroll to position [3613, 0]
click at [1142, 402] on li "George_Carl_Q" at bounding box center [1184, 406] width 327 height 30
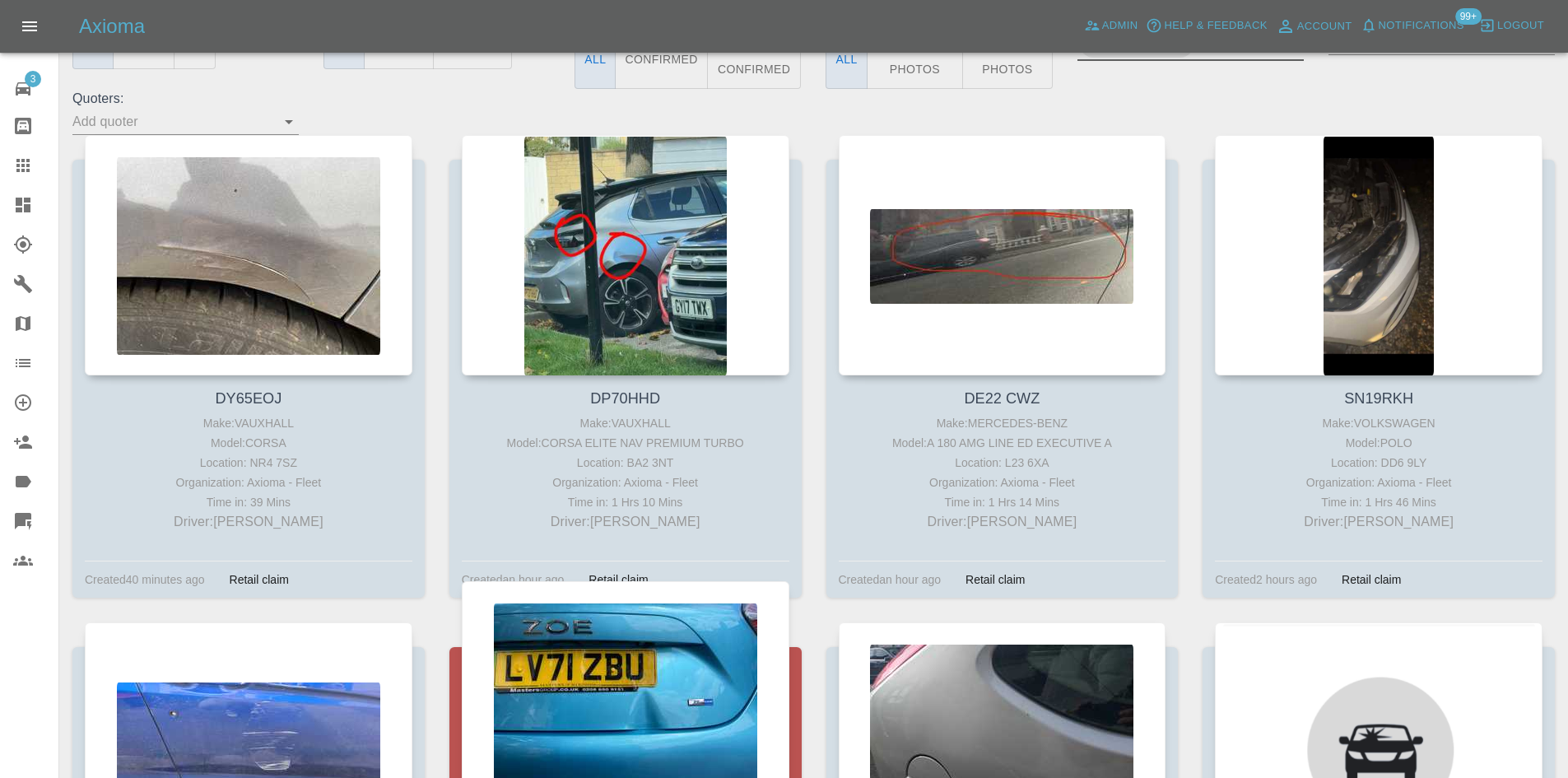
scroll to position [247, 0]
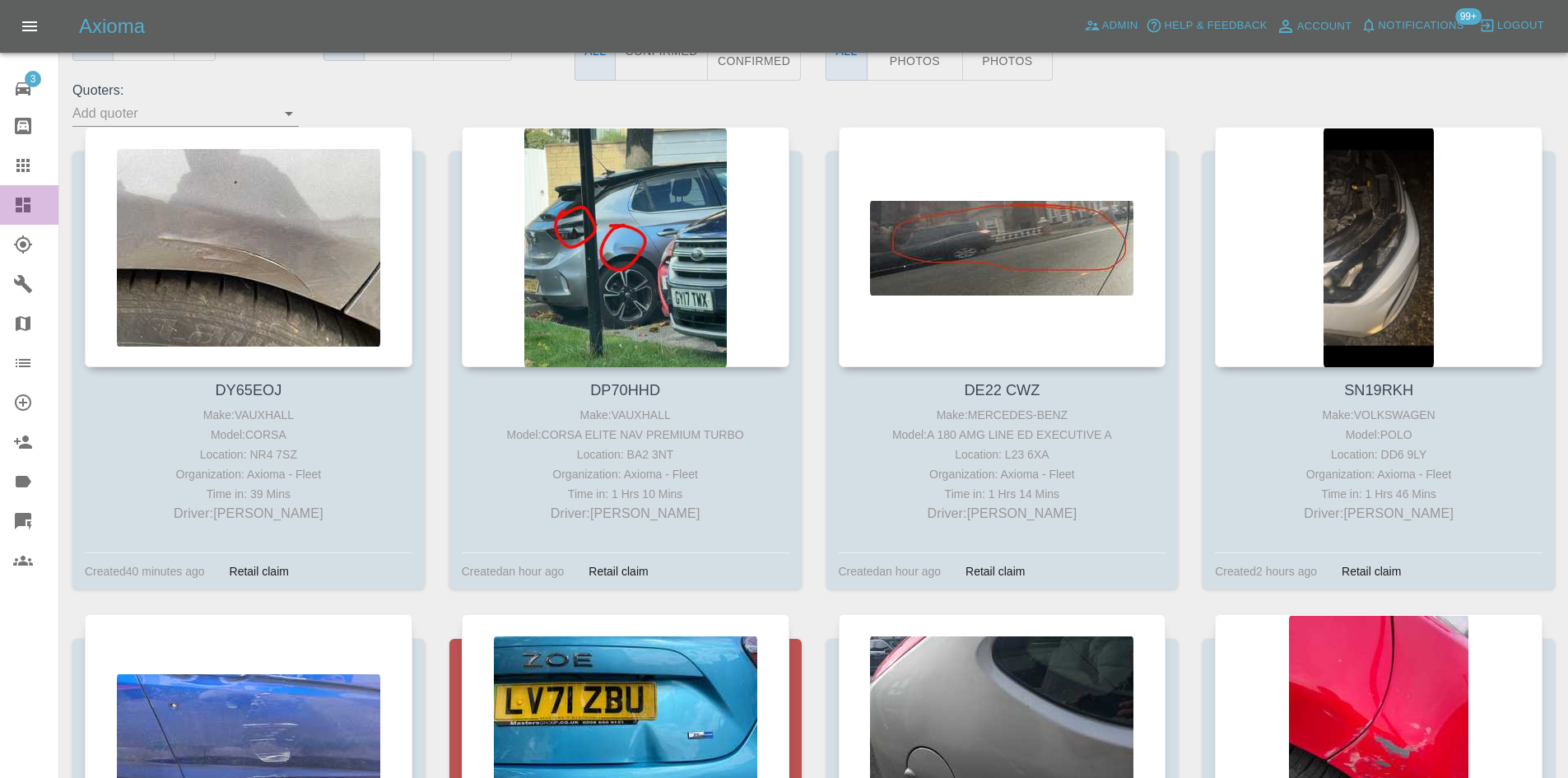
click at [24, 201] on icon at bounding box center [23, 205] width 15 height 15
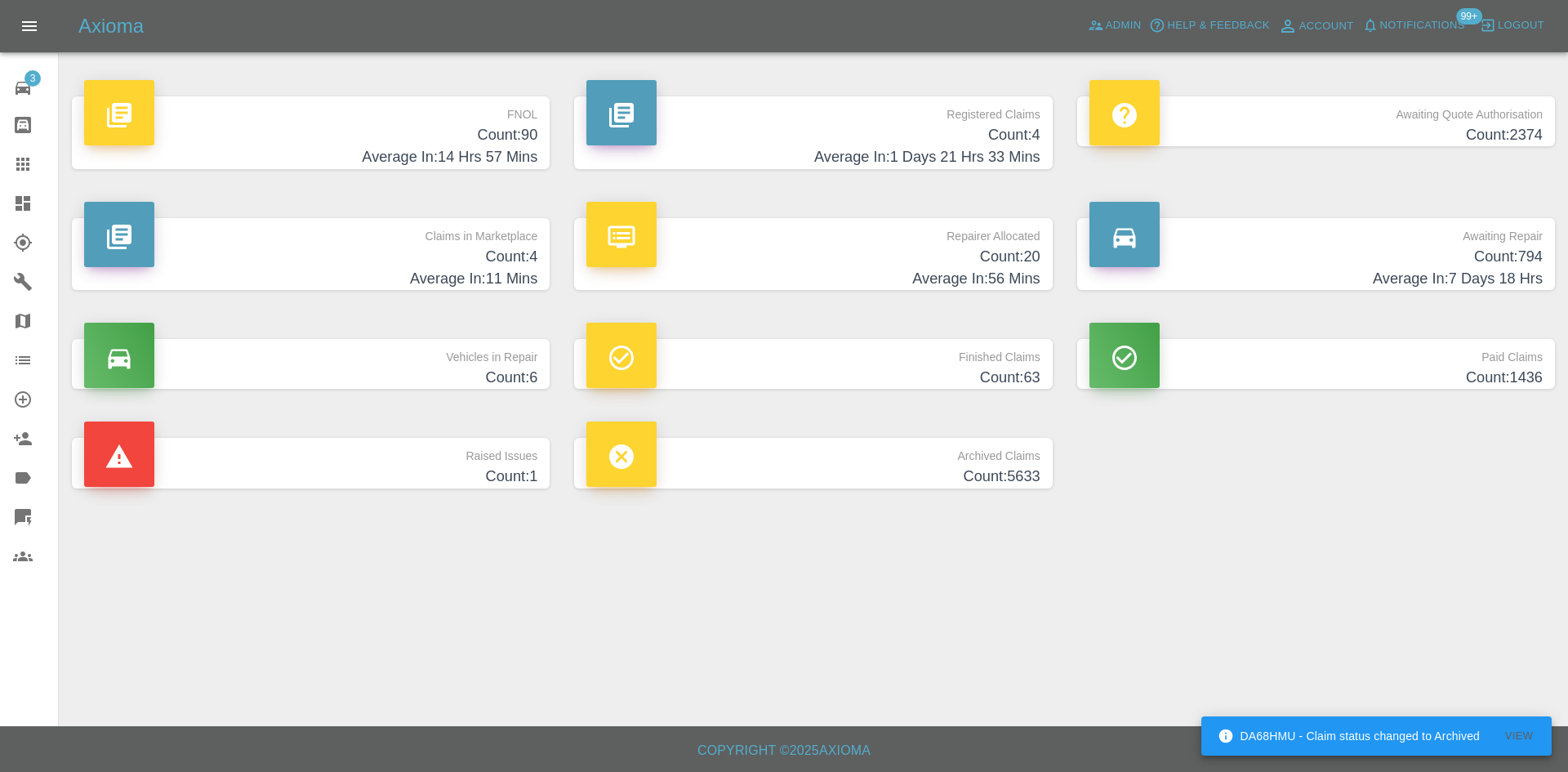
click at [32, 175] on link "Claims" at bounding box center [29, 163] width 58 height 39
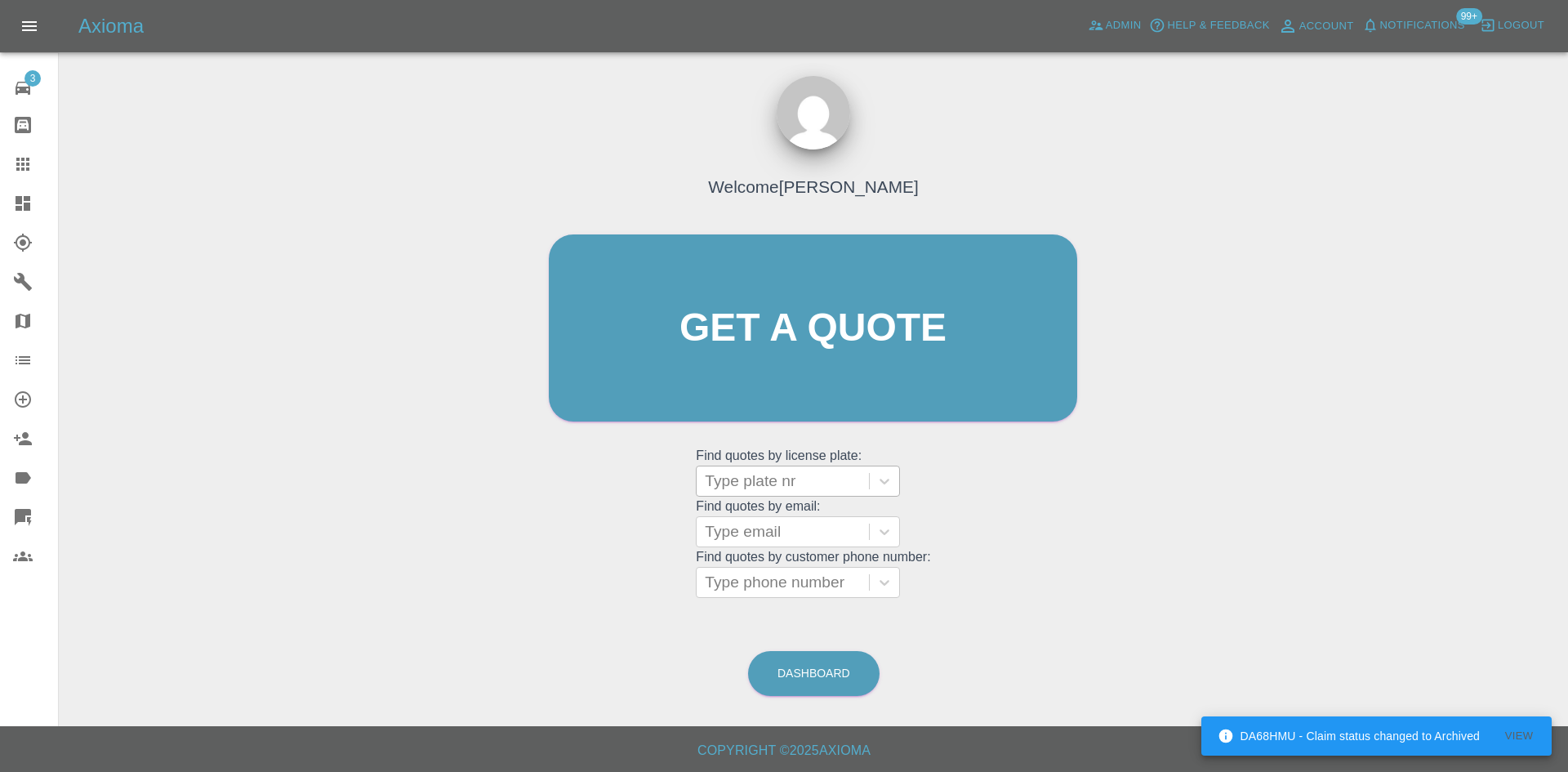
click at [836, 472] on div at bounding box center [783, 481] width 156 height 23
paste input "DW25FZE"
type input "DW25FZE"
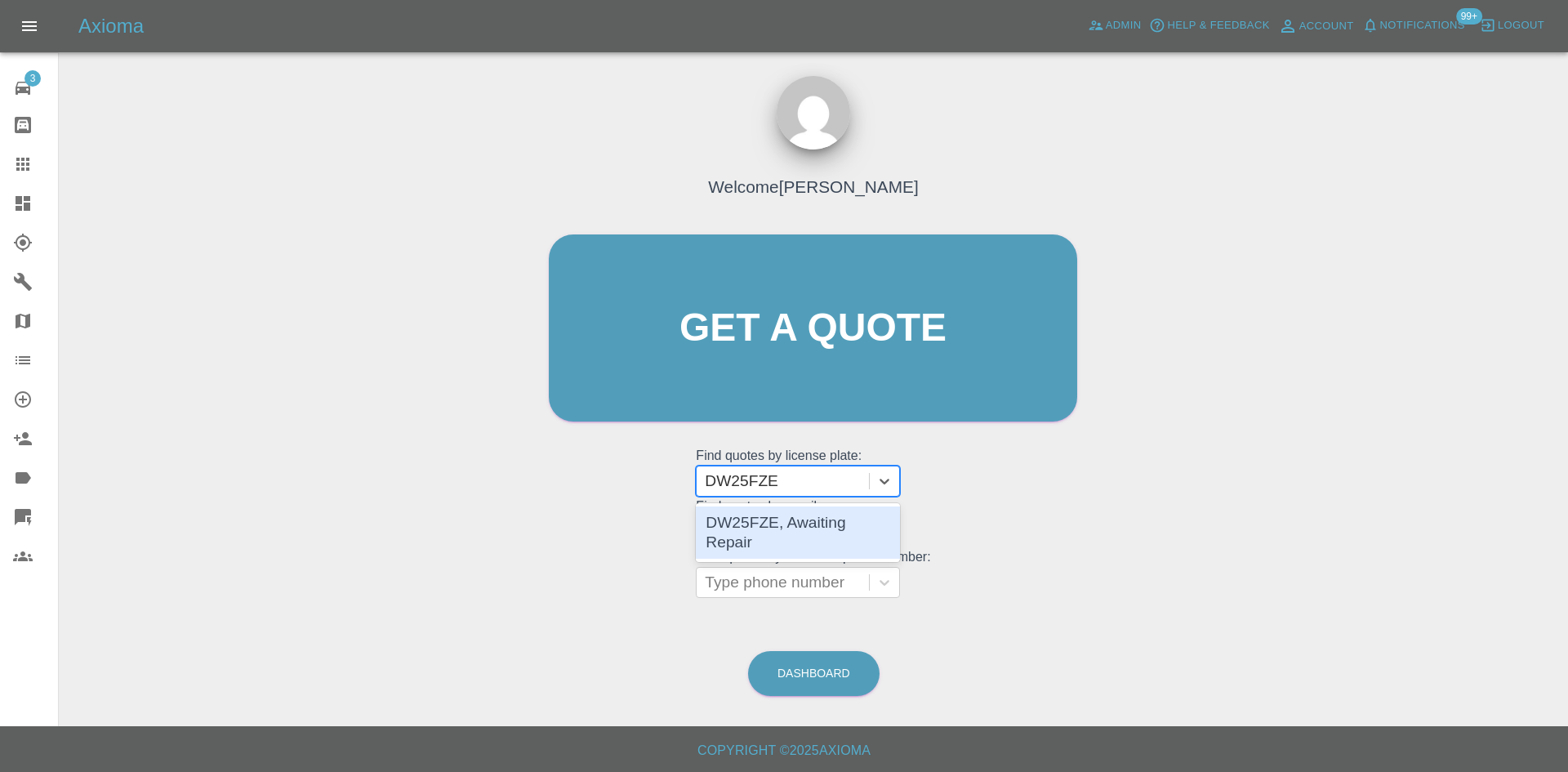
click at [832, 515] on div "DW25FZE, Awaiting Repair" at bounding box center [797, 532] width 204 height 52
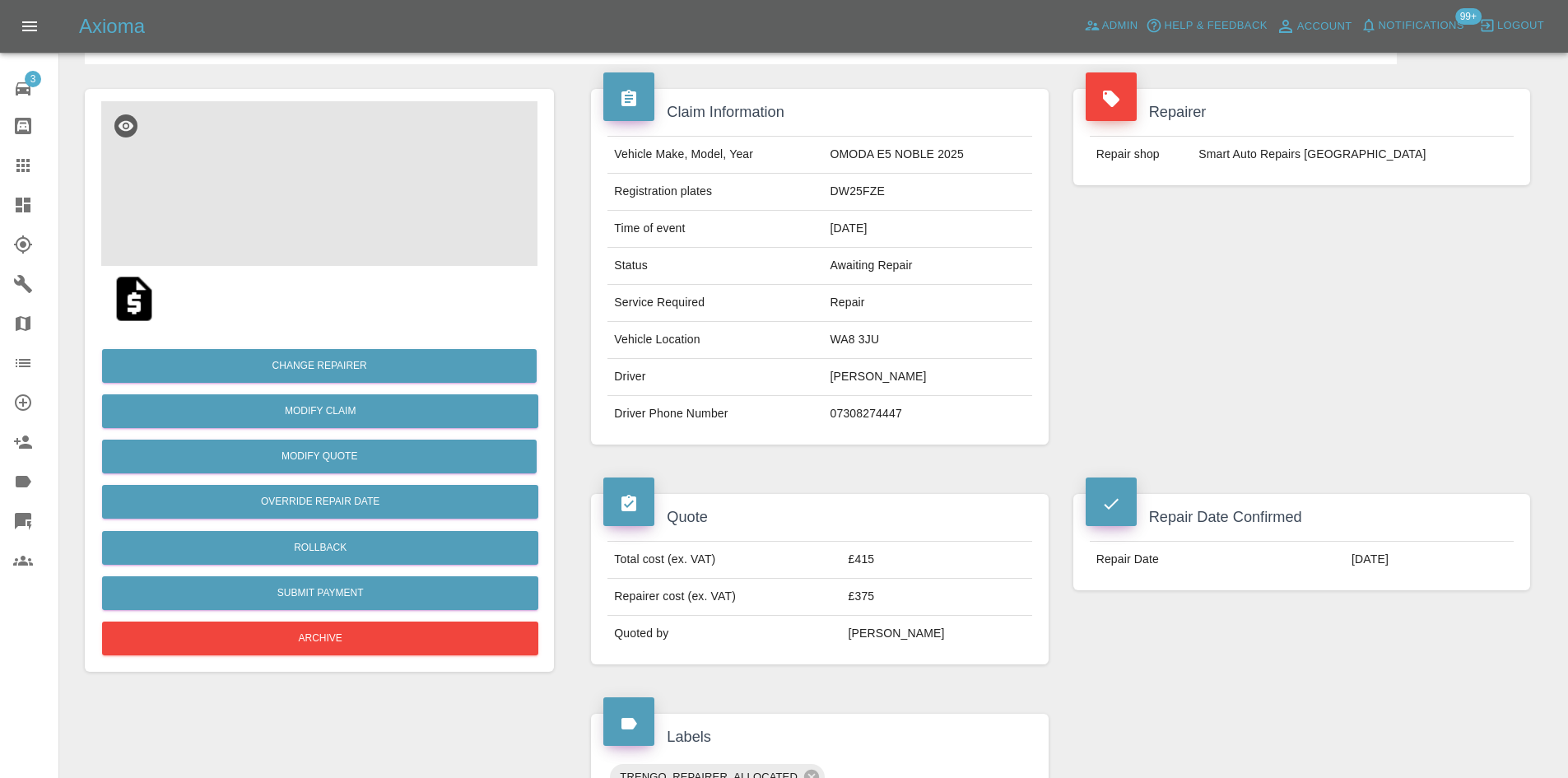
scroll to position [329, 0]
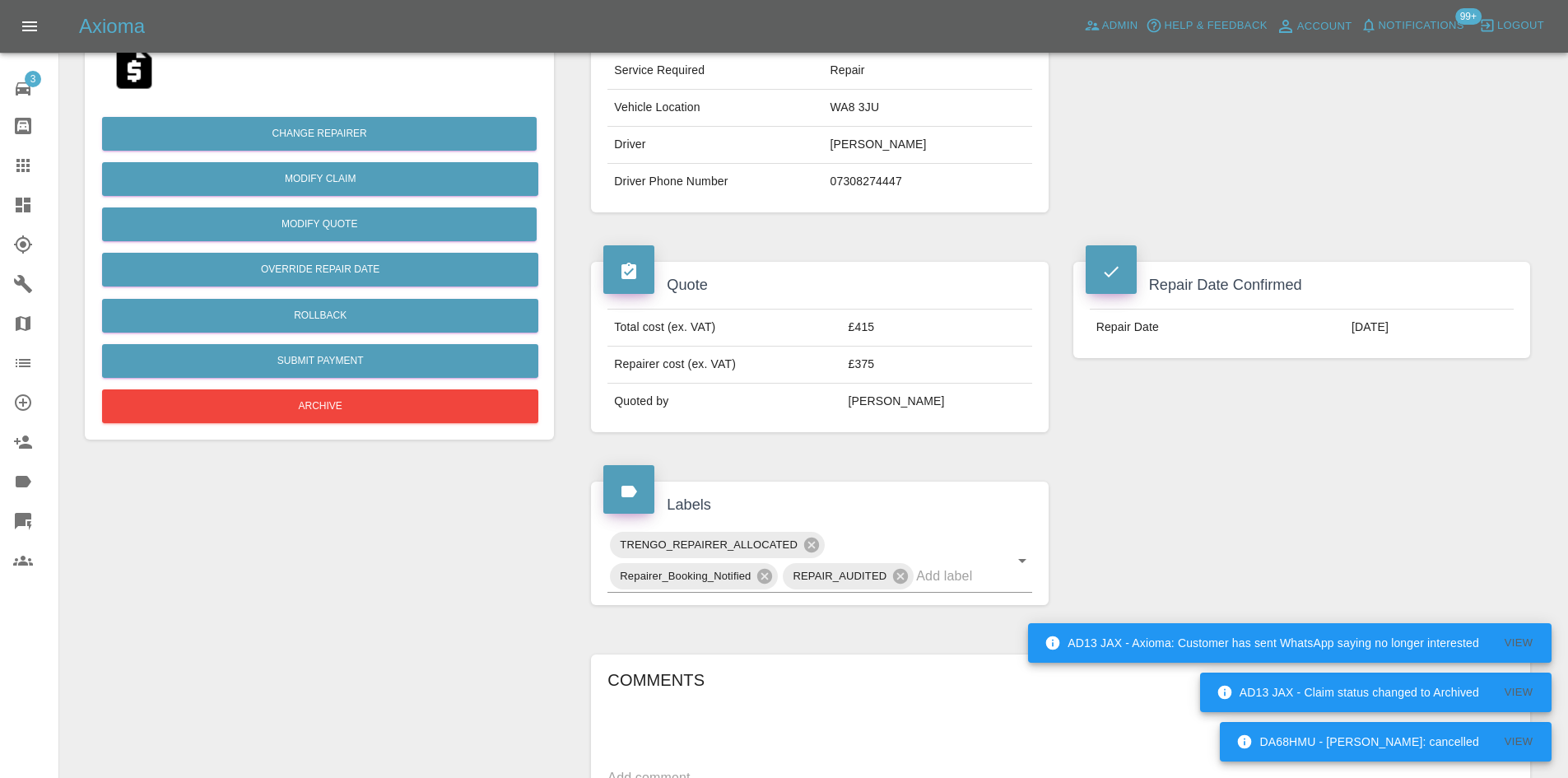
click at [1172, 693] on div "Comments" at bounding box center [1060, 683] width 906 height 32
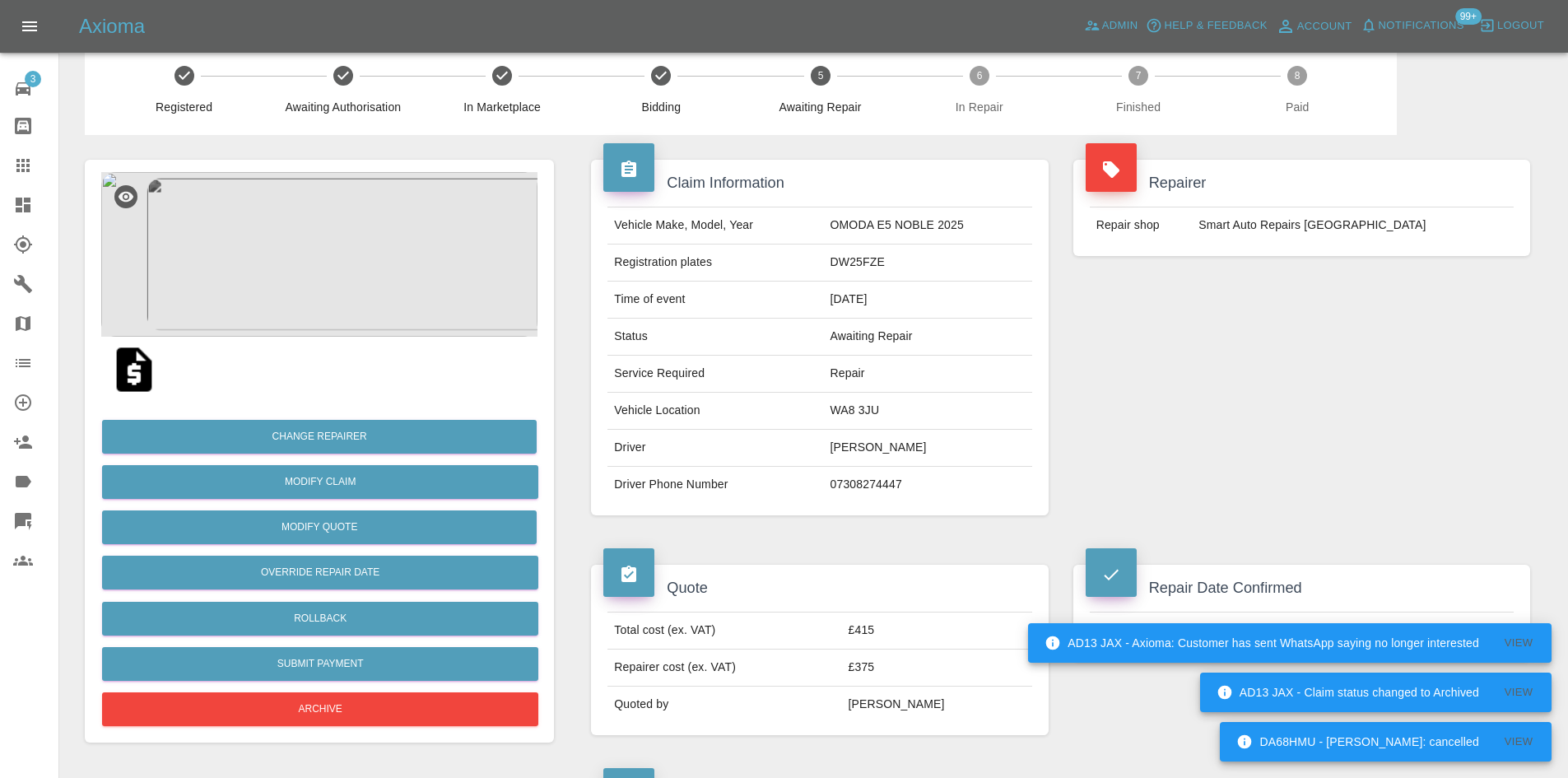
scroll to position [0, 0]
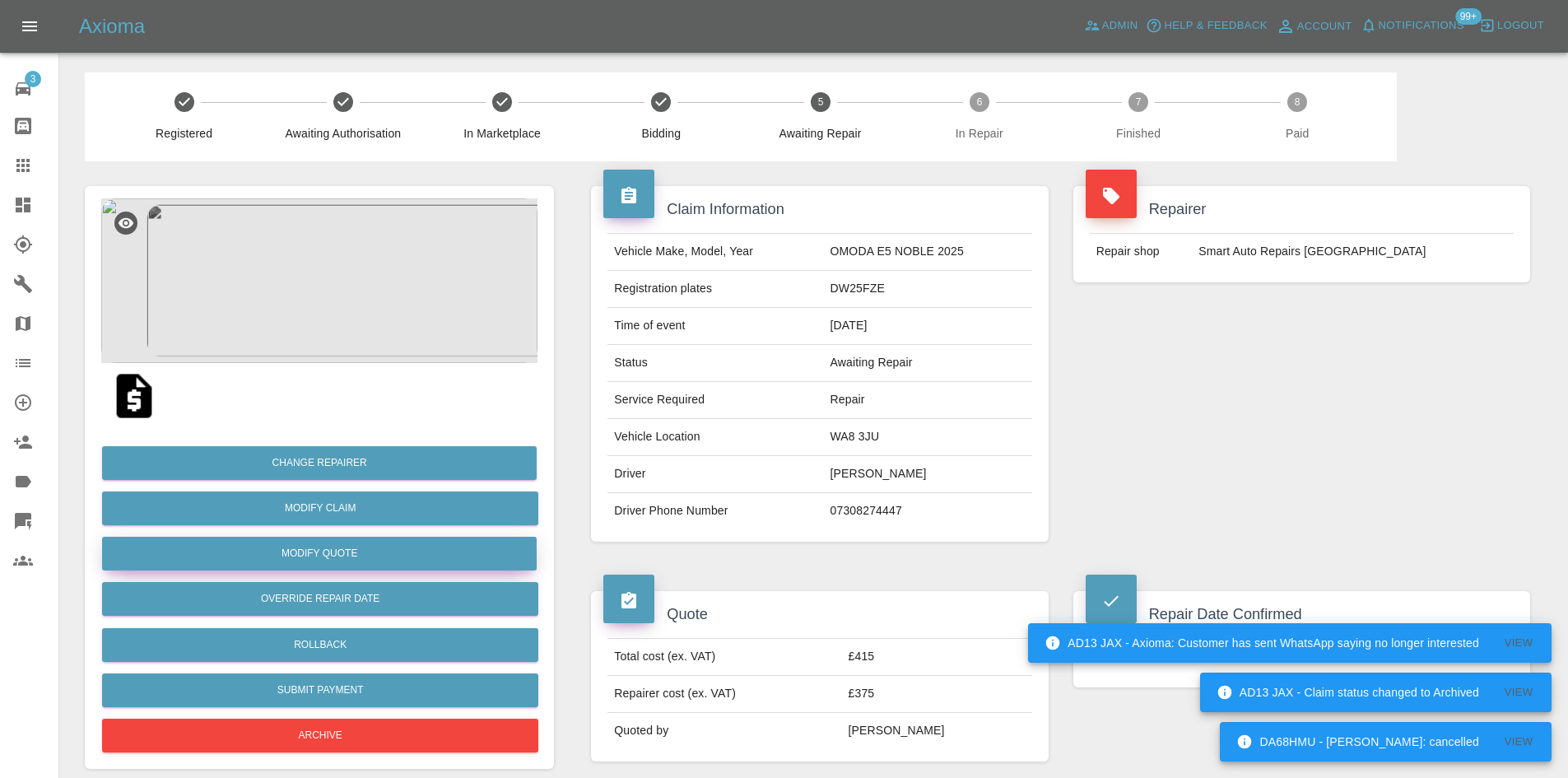
click at [410, 548] on button "Modify Quote" at bounding box center [320, 553] width 434 height 34
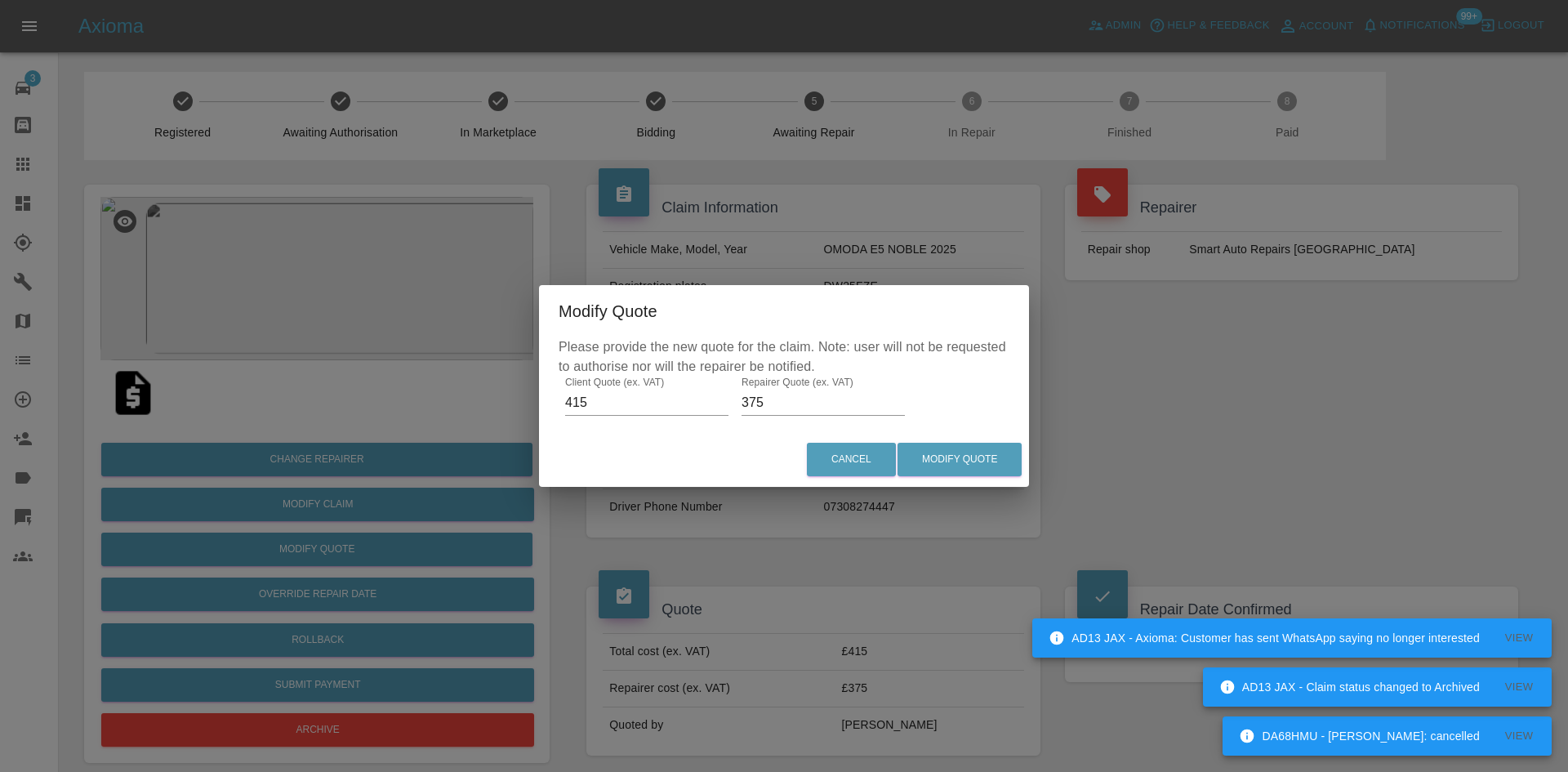
click at [758, 417] on div "Please provide the new quote for the claim. Note: user will not be requested to…" at bounding box center [784, 384] width 490 height 95
click at [764, 402] on input "375" at bounding box center [824, 402] width 163 height 26
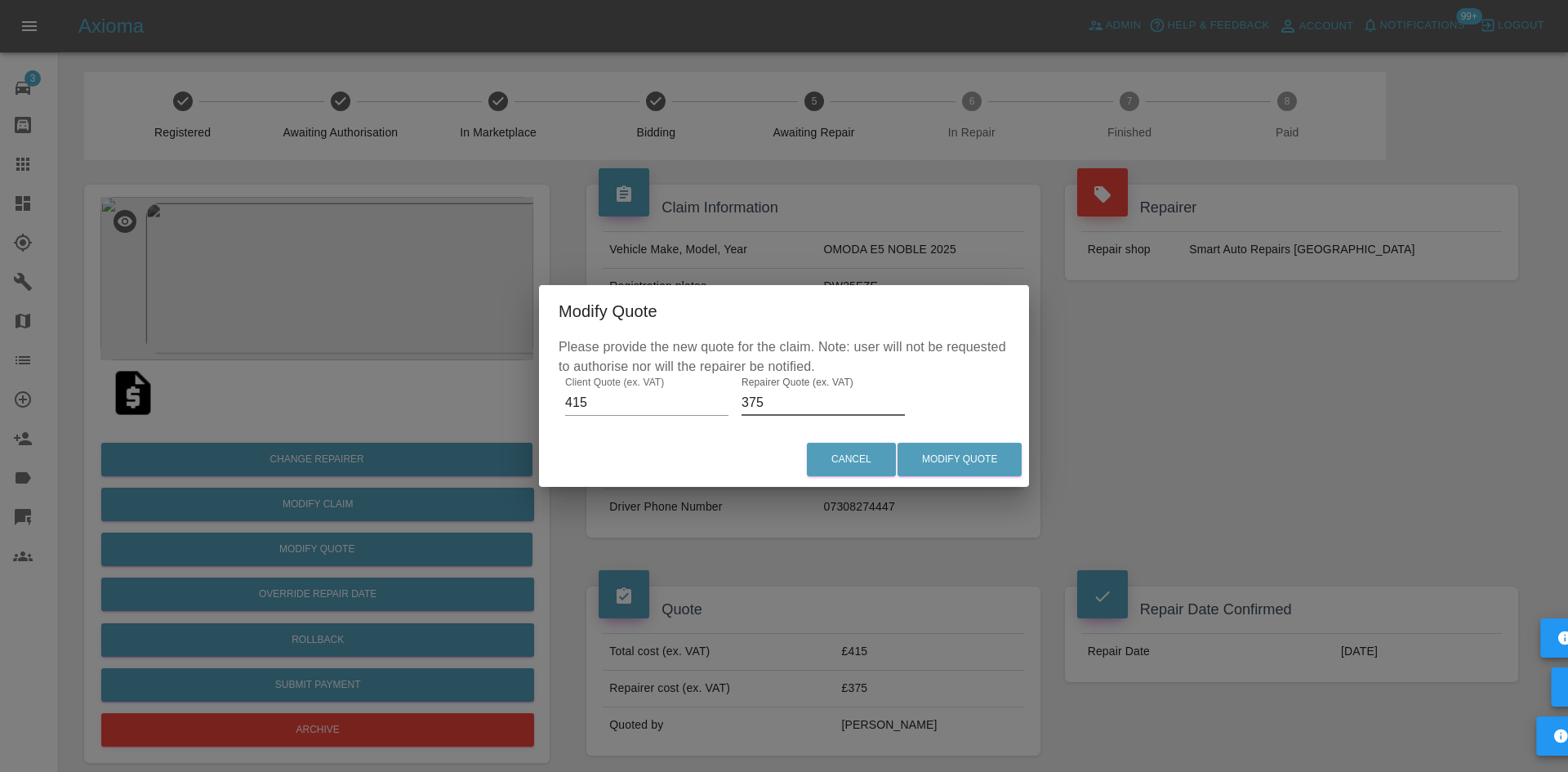
click at [764, 402] on input "375" at bounding box center [824, 402] width 163 height 26
type input "250"
click at [1003, 470] on button "Modify Quote" at bounding box center [959, 459] width 124 height 34
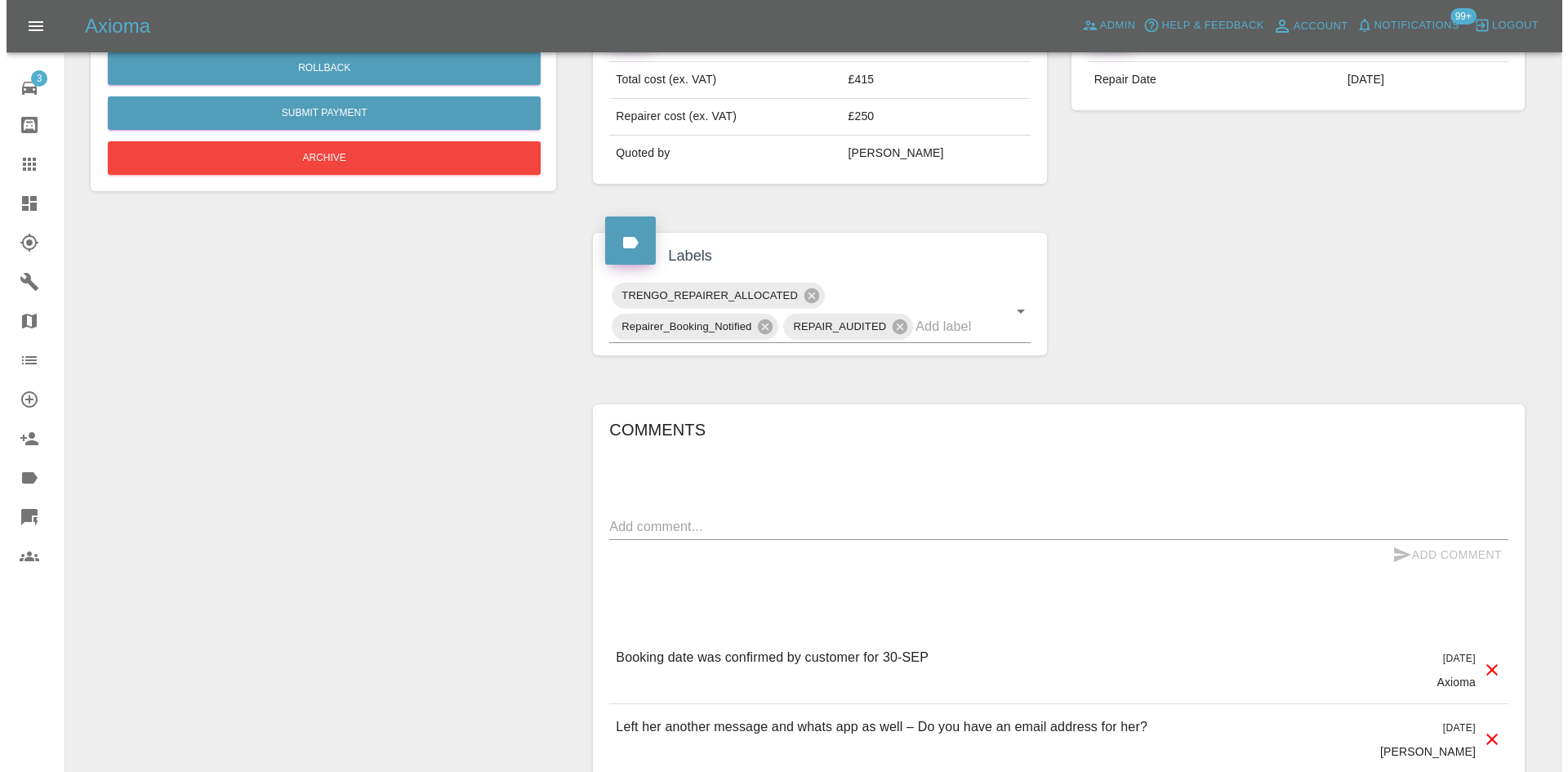
scroll to position [245, 0]
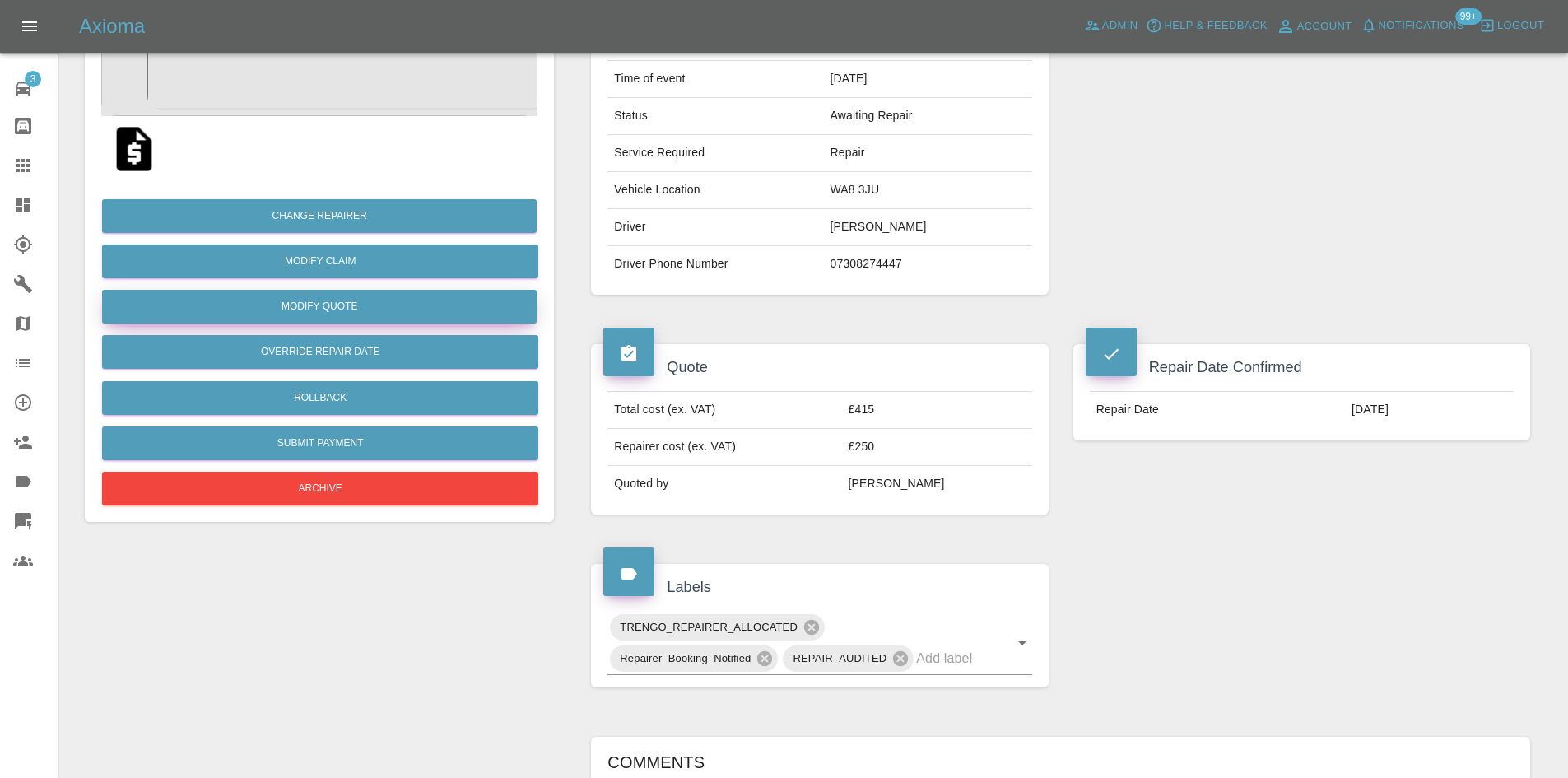
click at [350, 296] on button "Modify Quote" at bounding box center [320, 306] width 434 height 34
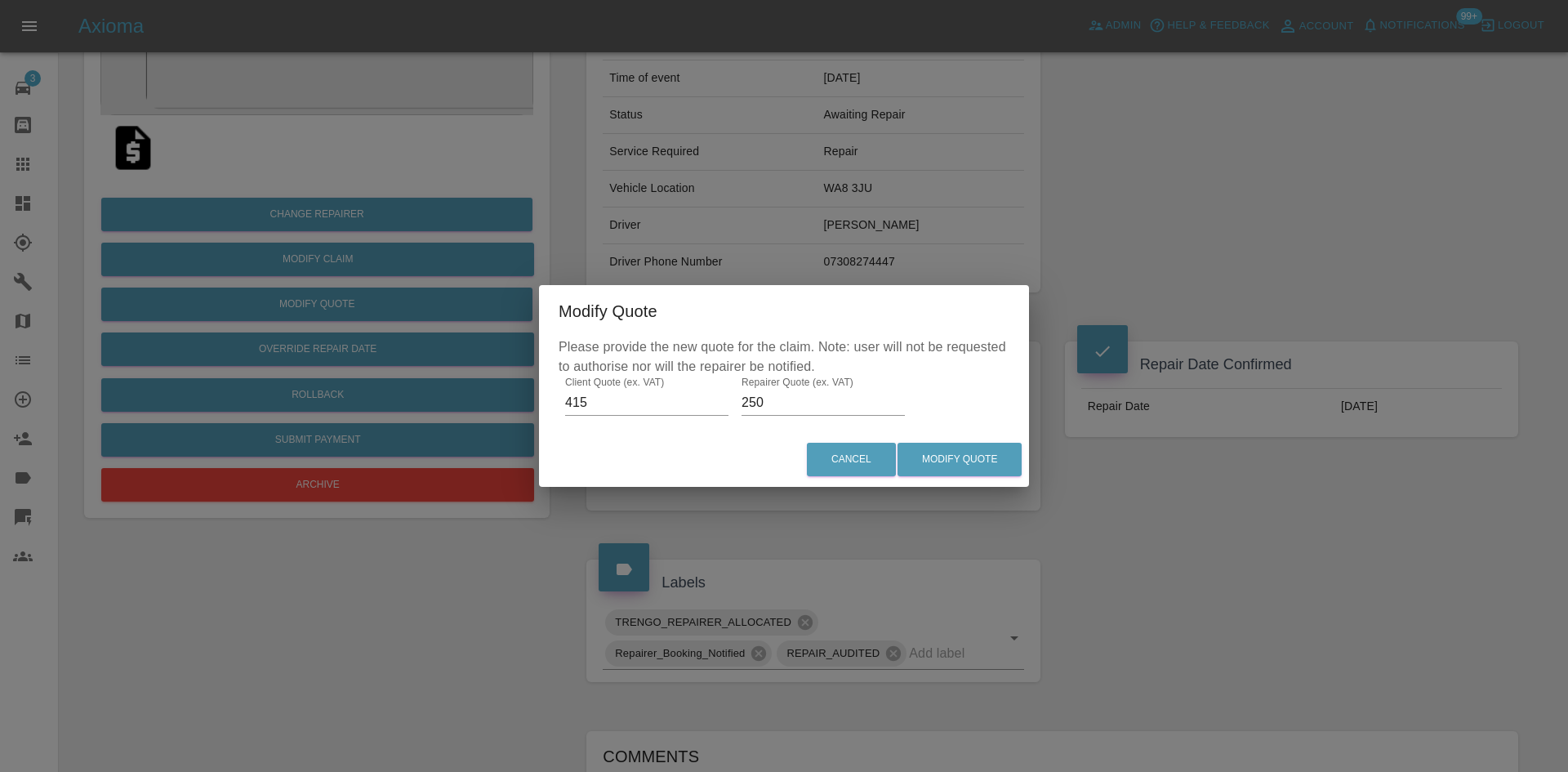
click at [837, 408] on input "250" at bounding box center [824, 402] width 163 height 26
type input "325"
click at [961, 456] on button "Modify Quote" at bounding box center [959, 459] width 124 height 34
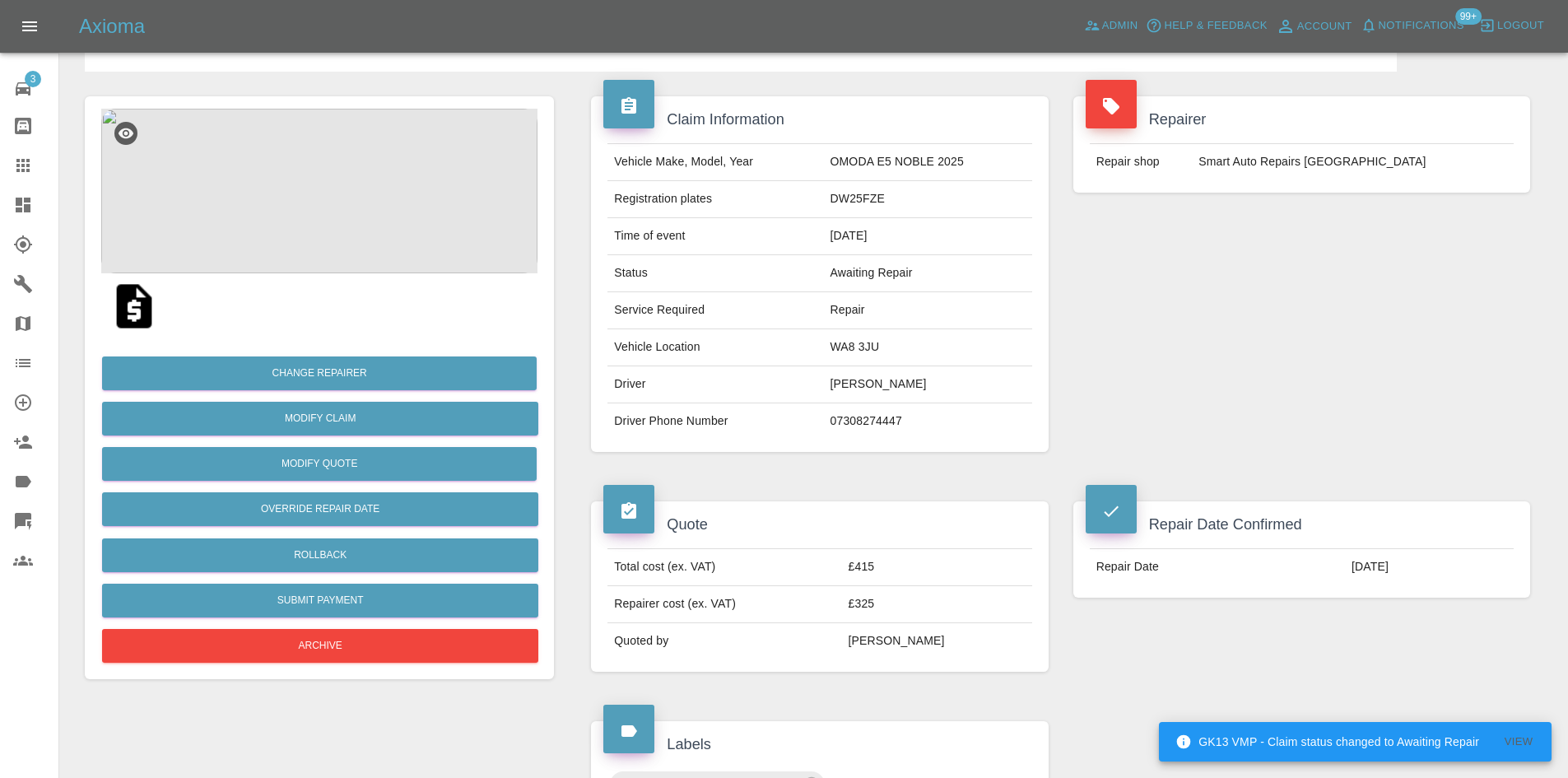
scroll to position [82, 0]
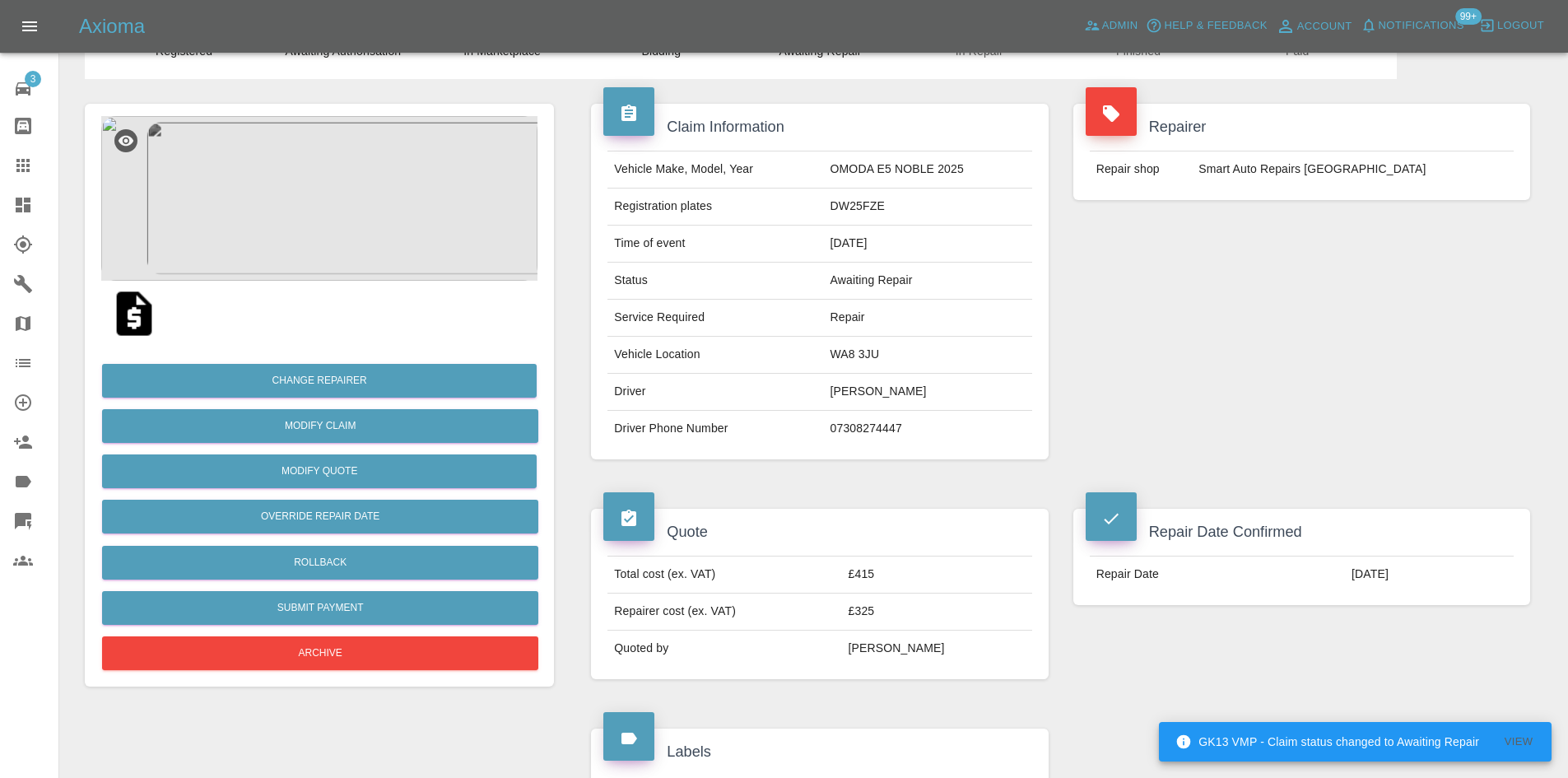
click at [3, 226] on link "Explorer" at bounding box center [29, 244] width 59 height 39
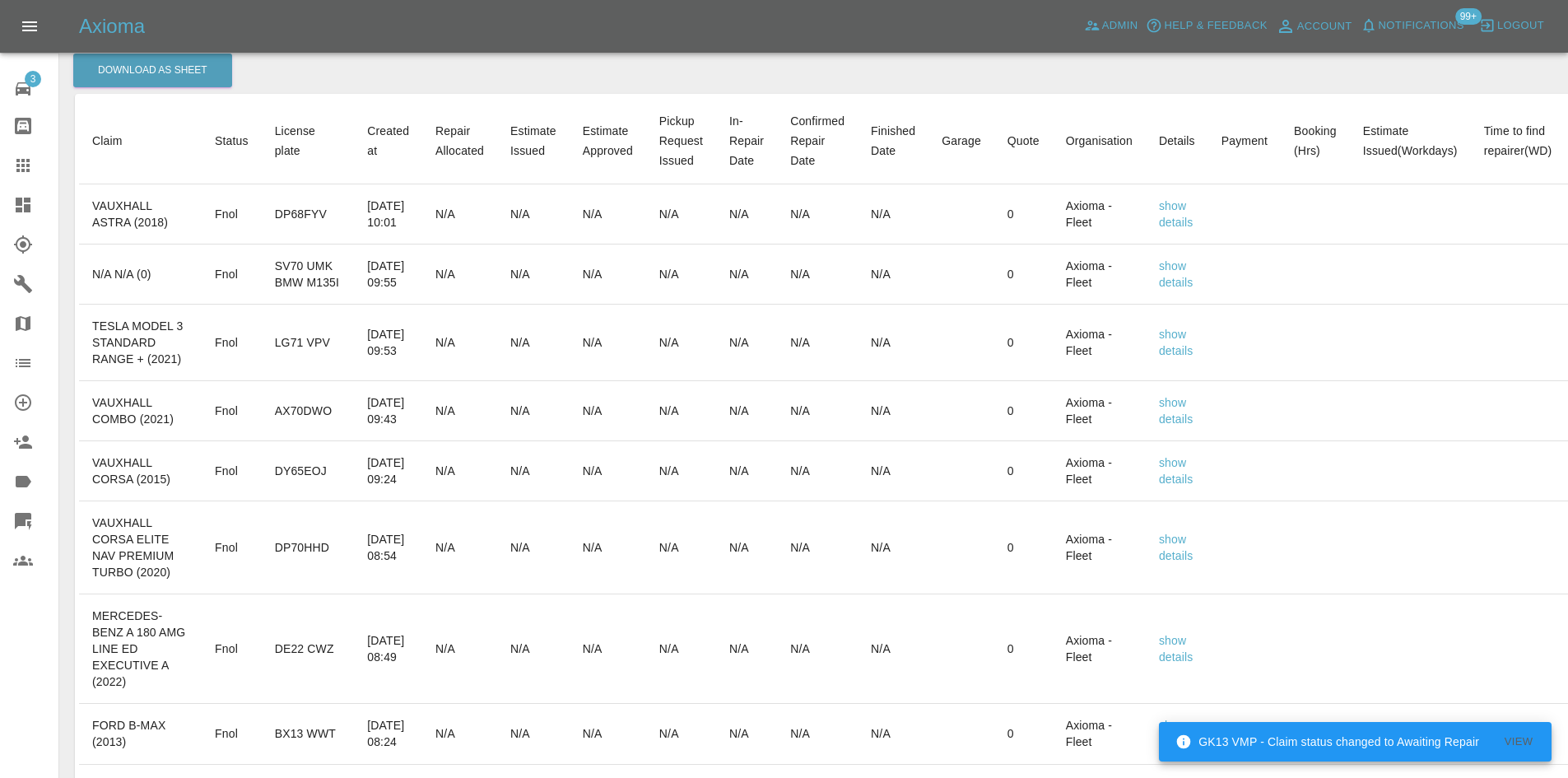
click at [11, 221] on link "Dashboard" at bounding box center [29, 205] width 59 height 39
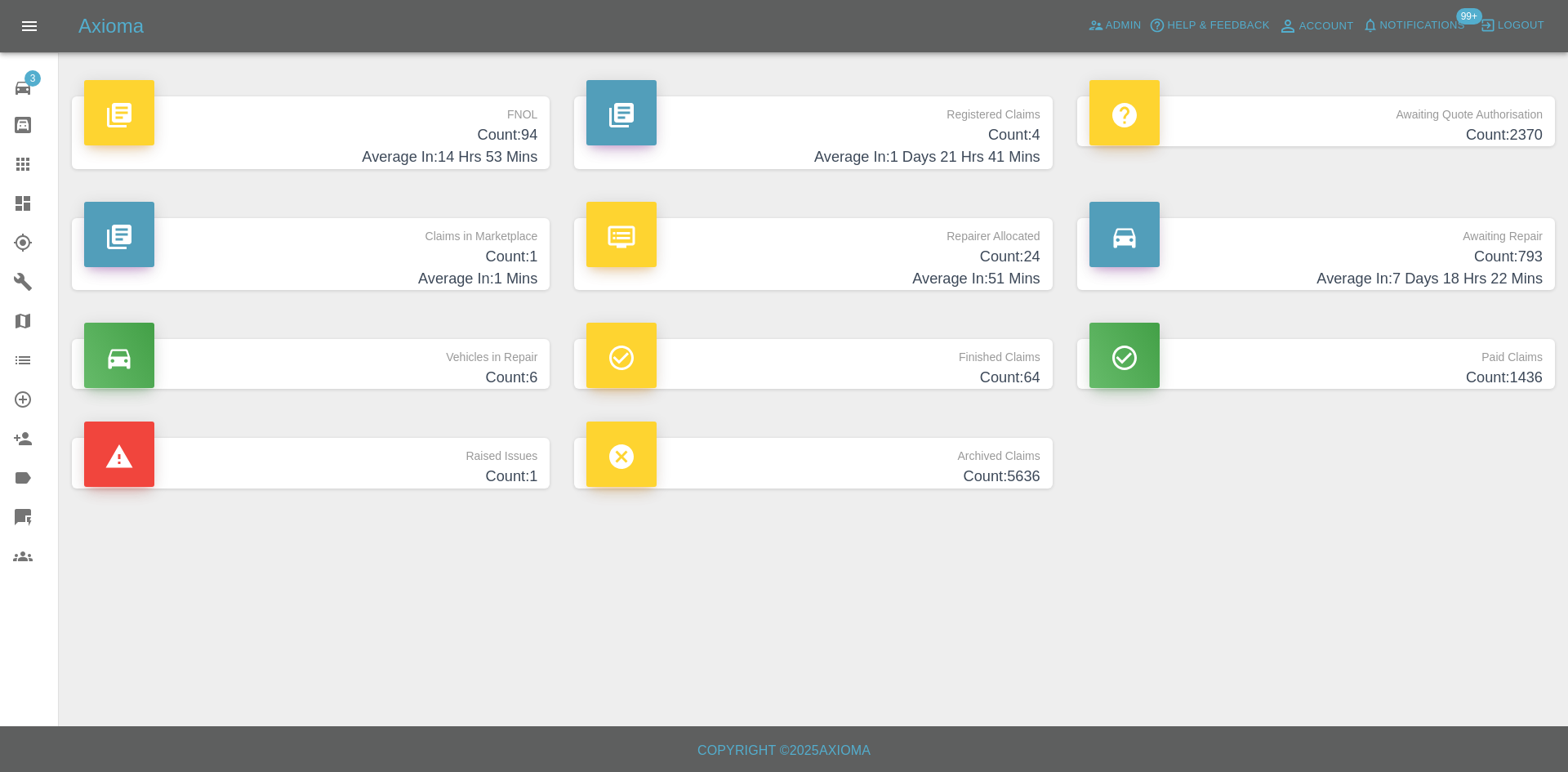
click at [844, 250] on h4 "Count: 24" at bounding box center [813, 256] width 453 height 22
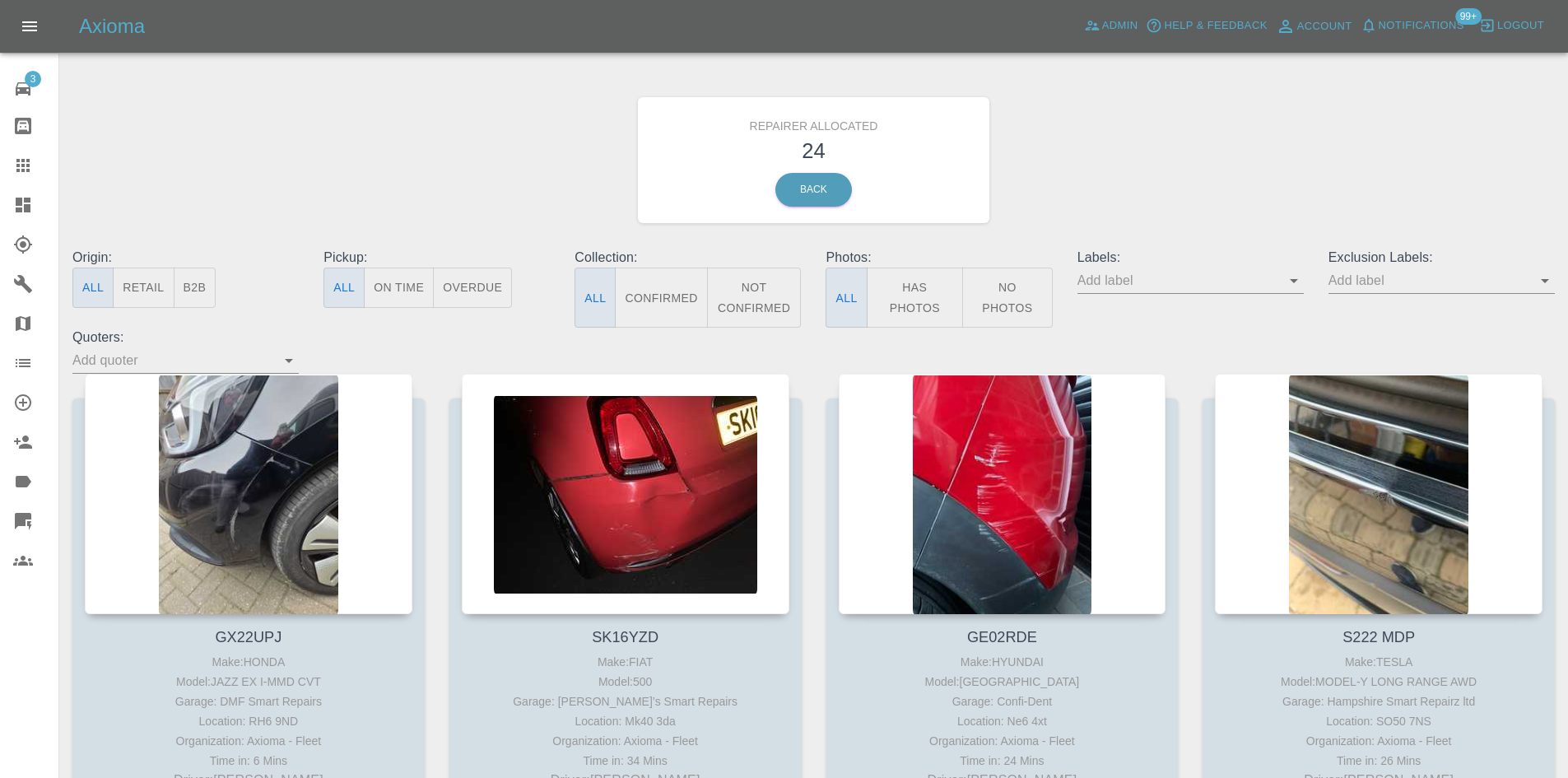
click at [195, 289] on button "B2B" at bounding box center [194, 288] width 43 height 40
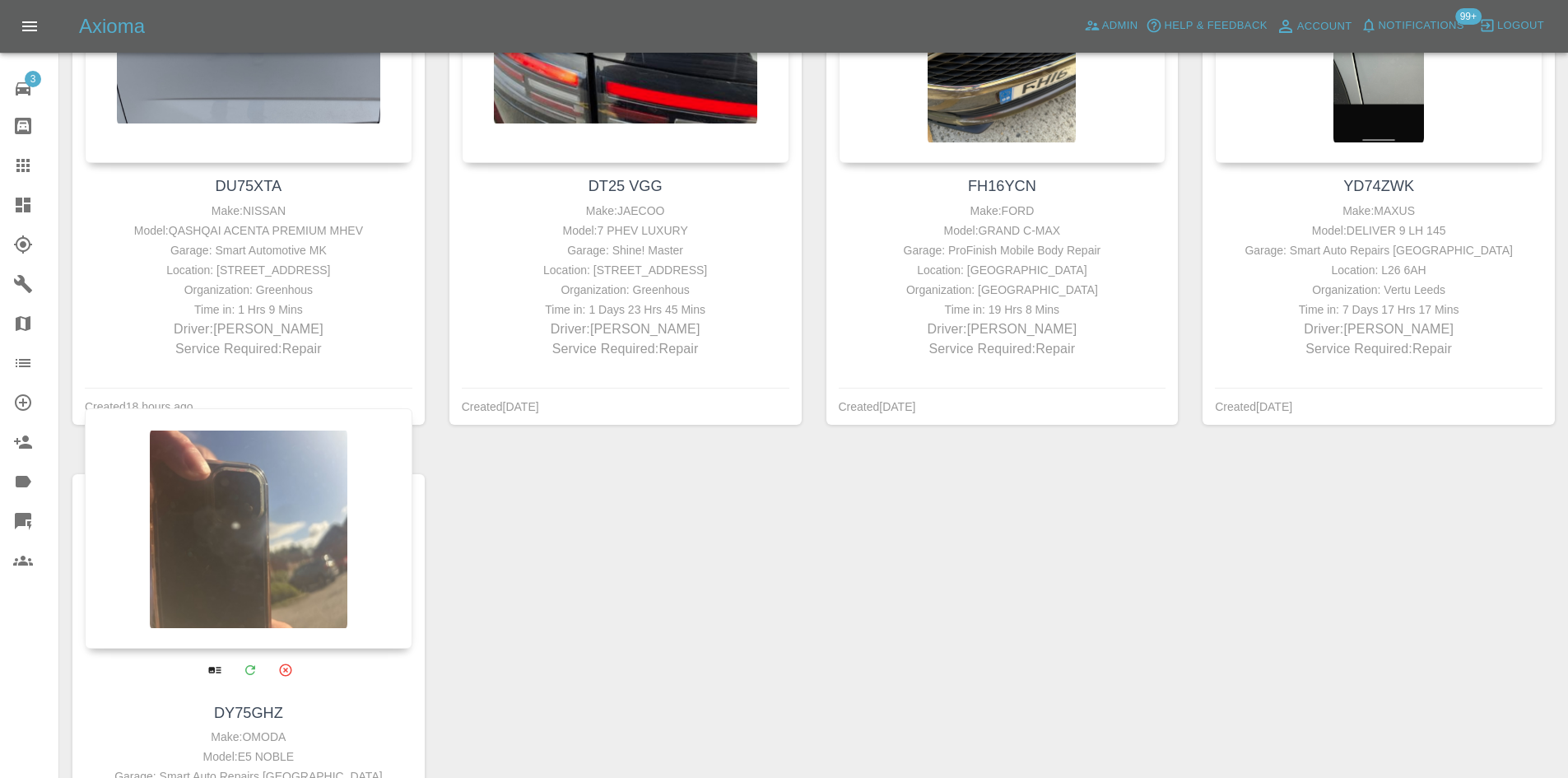
scroll to position [697, 0]
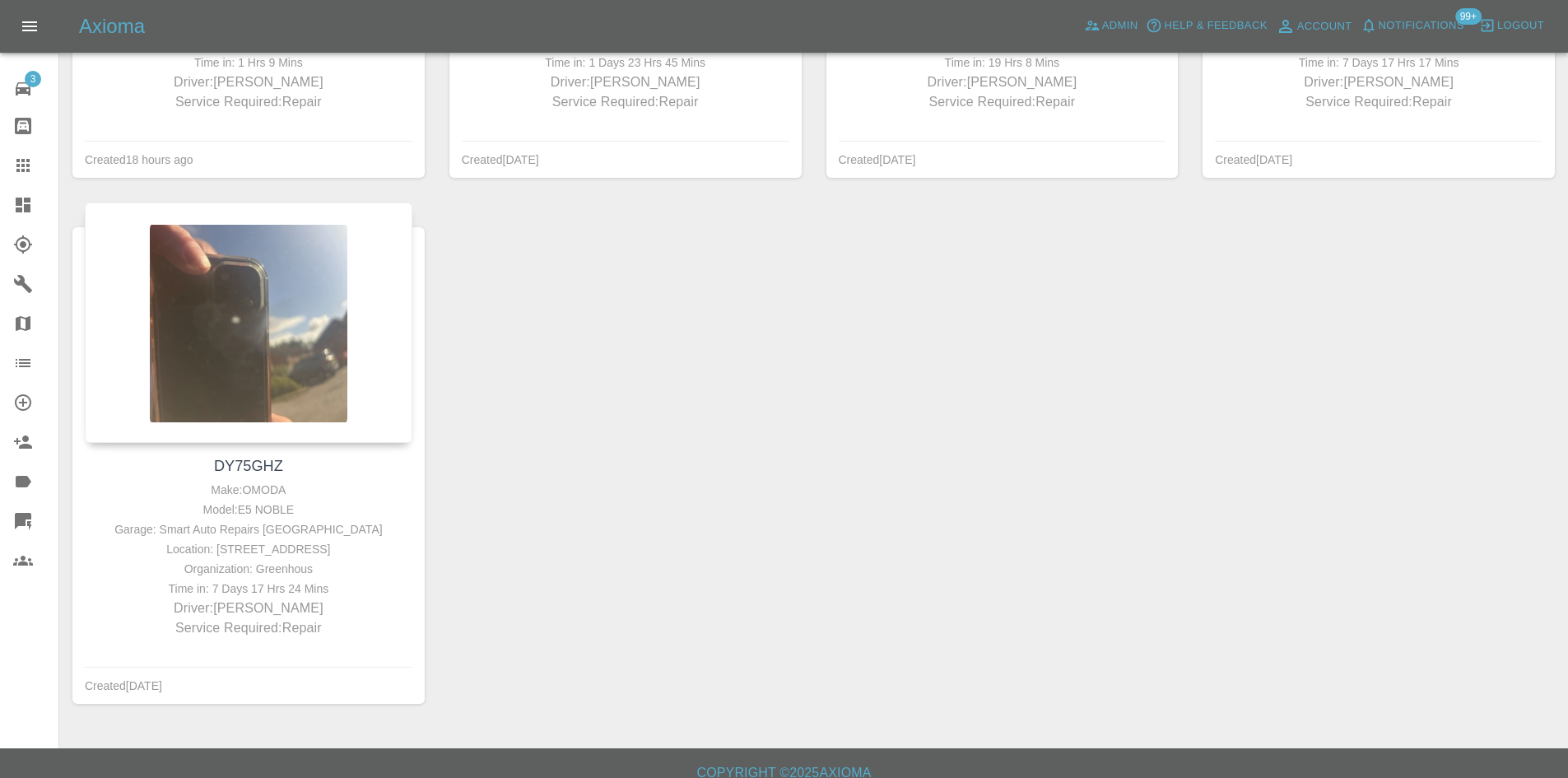
click at [7, 186] on link "Dashboard" at bounding box center [29, 205] width 59 height 39
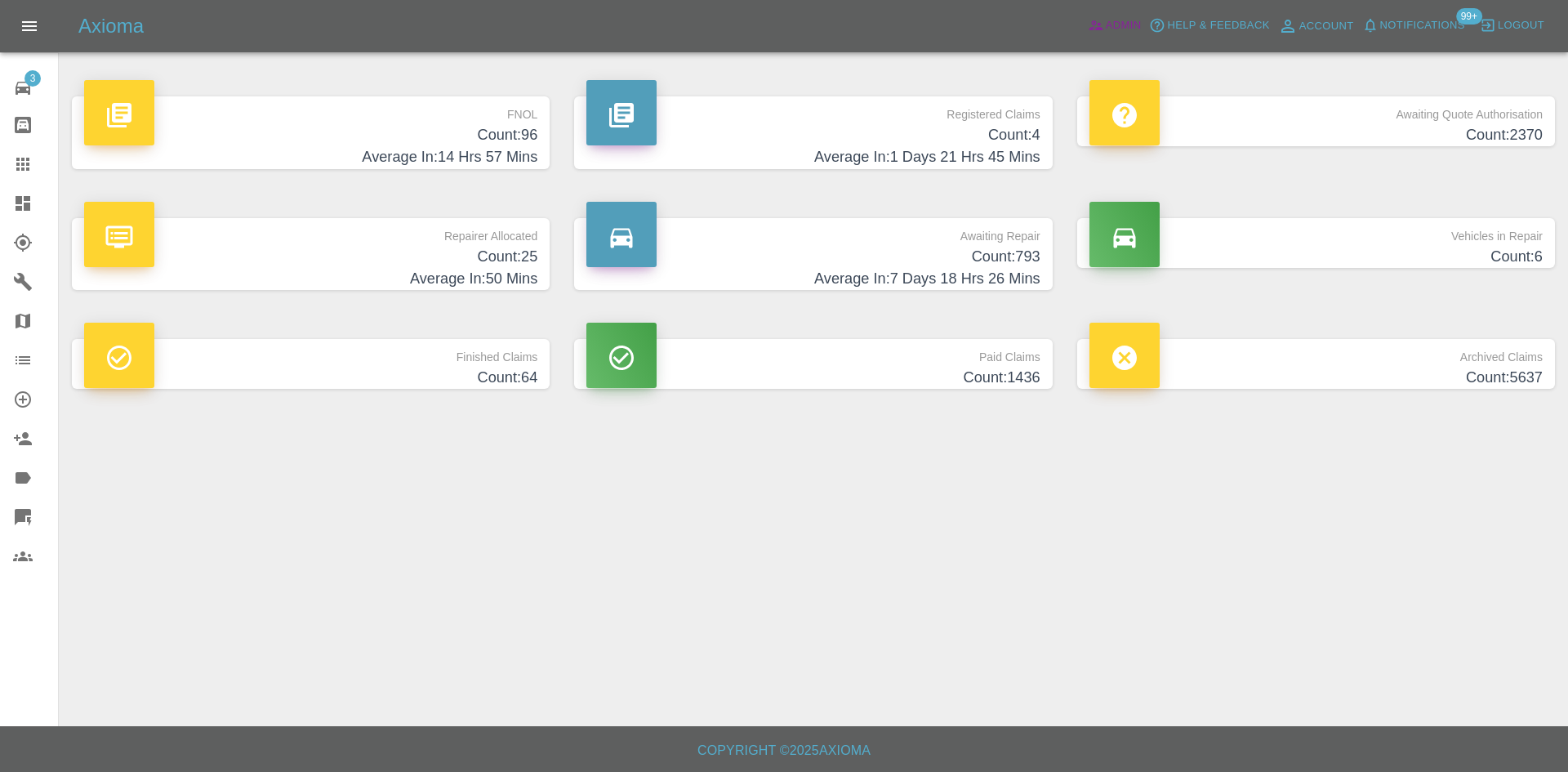
click at [1096, 27] on icon at bounding box center [1095, 25] width 17 height 16
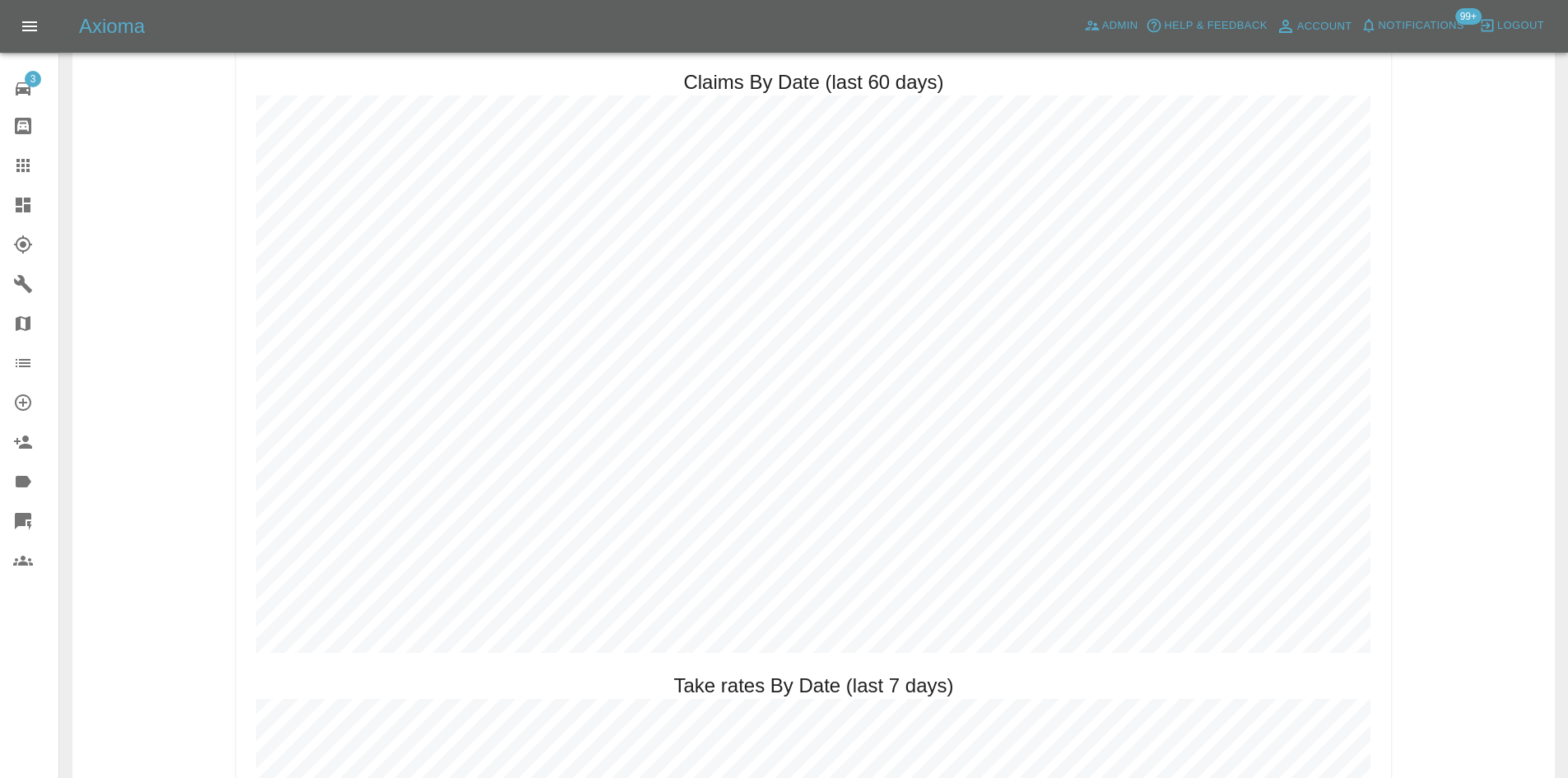
scroll to position [1893, 0]
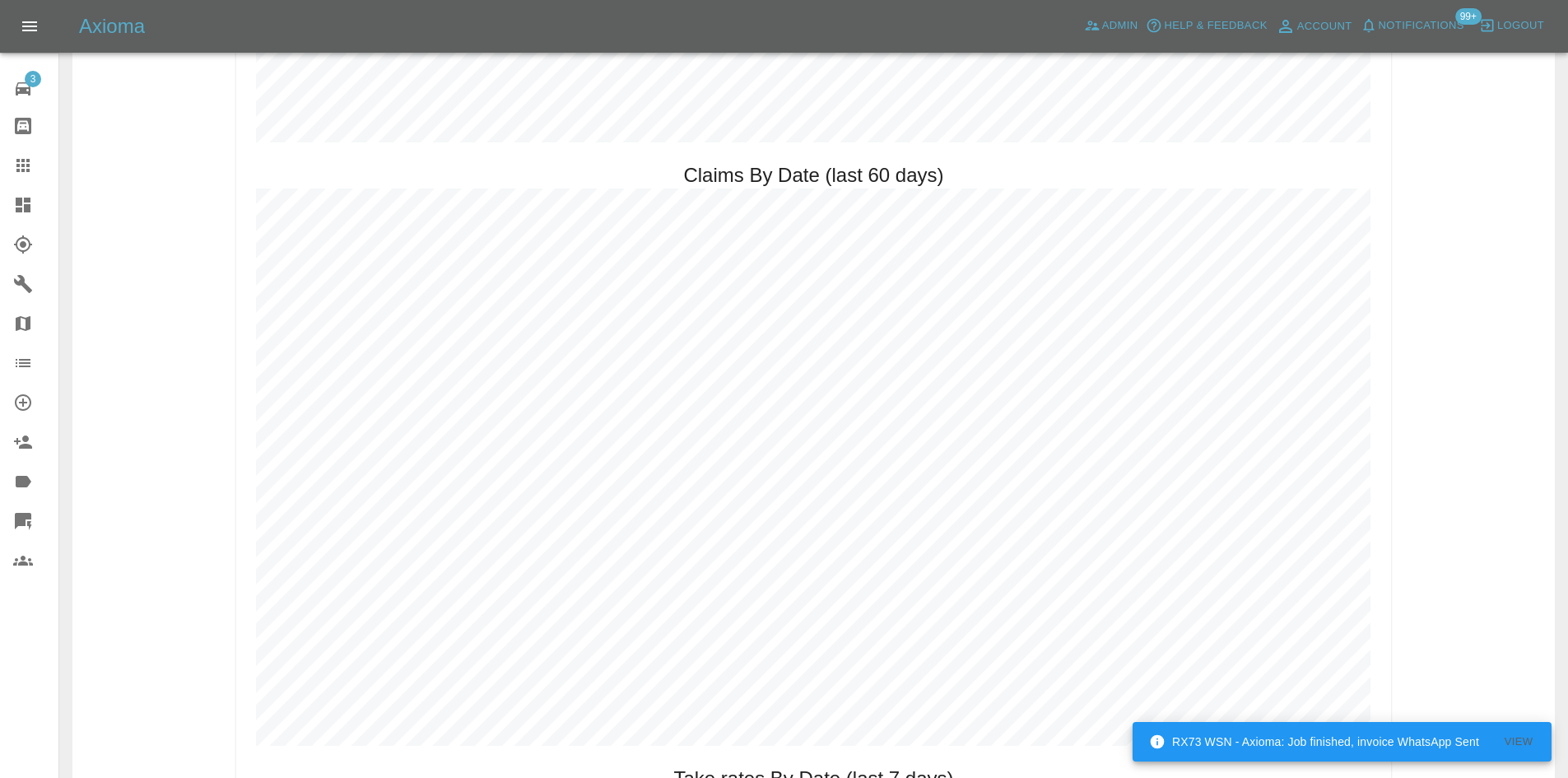
click at [0, 206] on link "Dashboard" at bounding box center [29, 205] width 59 height 39
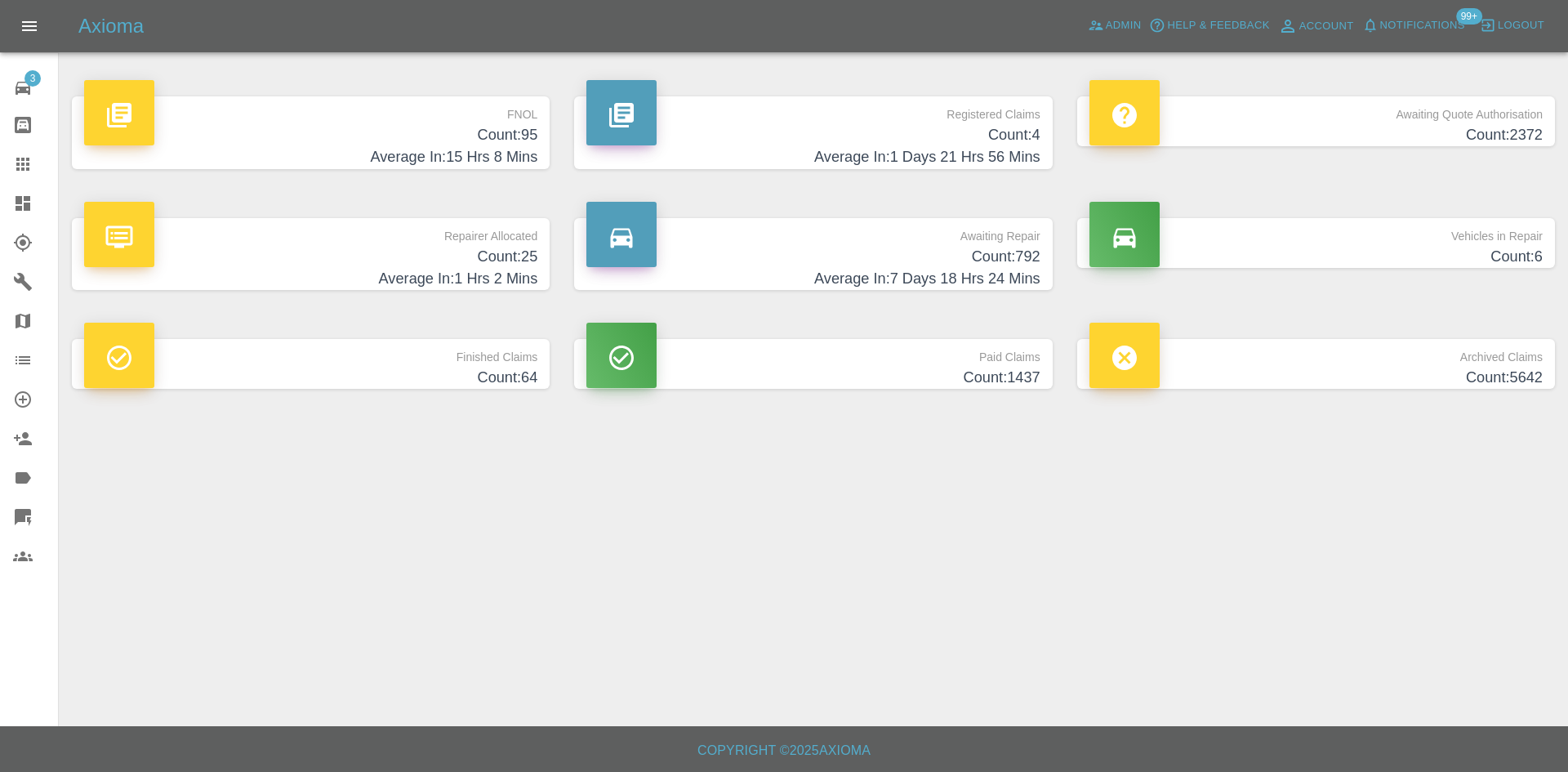
click at [1013, 94] on div "Registered Claims Count: 4 Average In: 1 Days 21 Hrs 56 Mins" at bounding box center [813, 133] width 502 height 122
click at [487, 139] on h4 "Count: 95" at bounding box center [311, 135] width 453 height 22
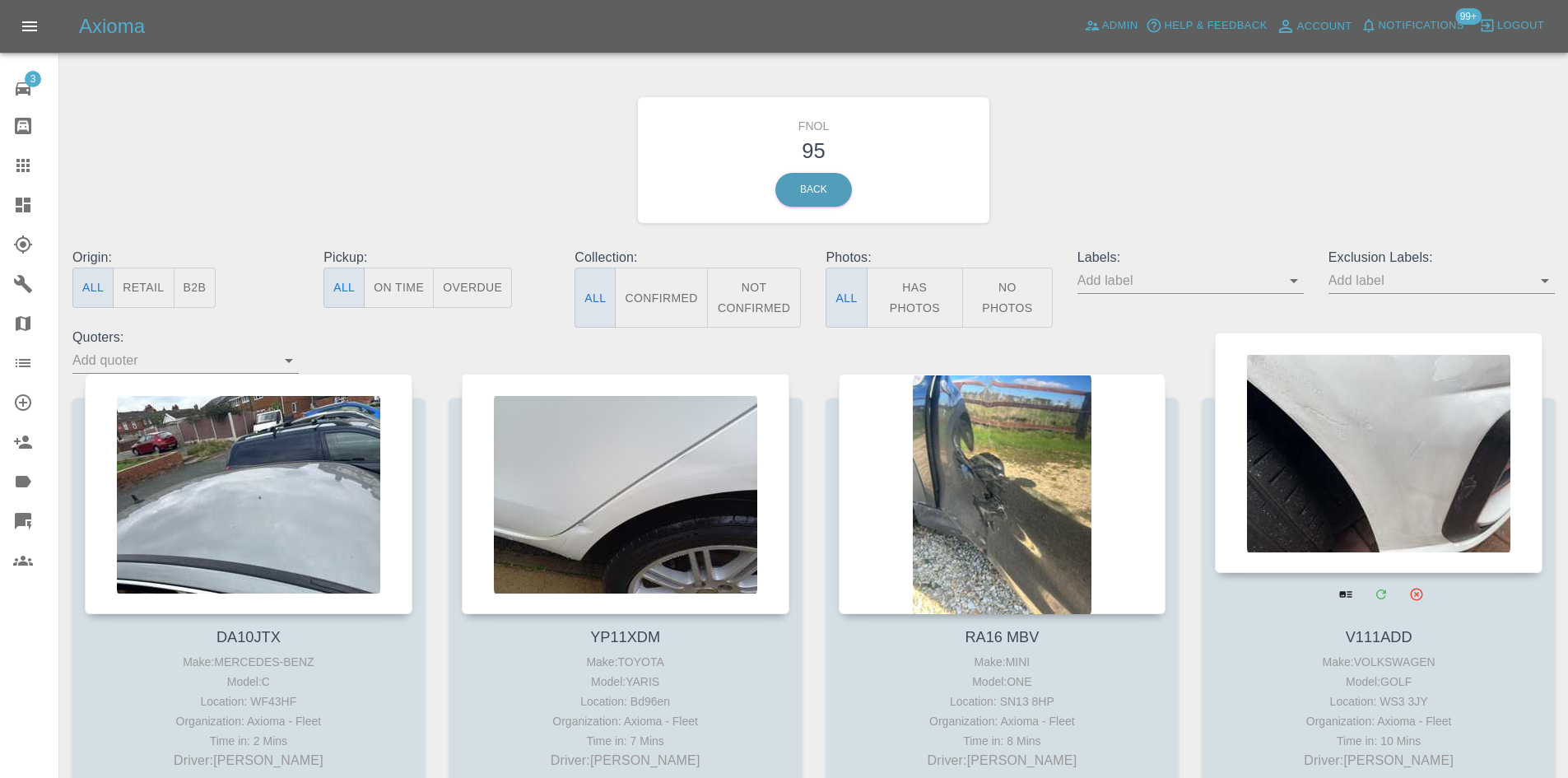
click at [1319, 472] on div at bounding box center [1379, 452] width 327 height 241
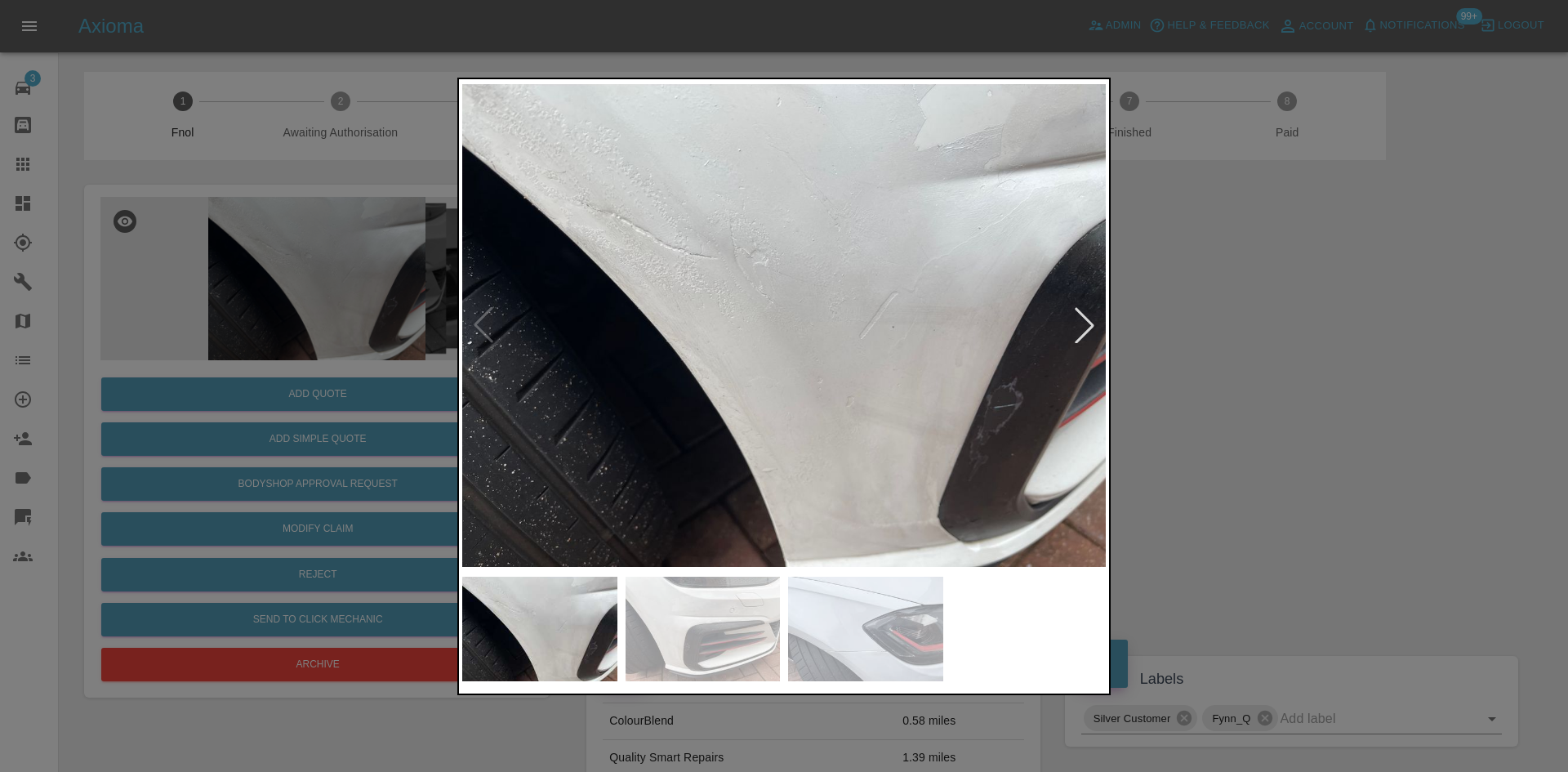
click at [1082, 325] on div at bounding box center [1084, 325] width 36 height 36
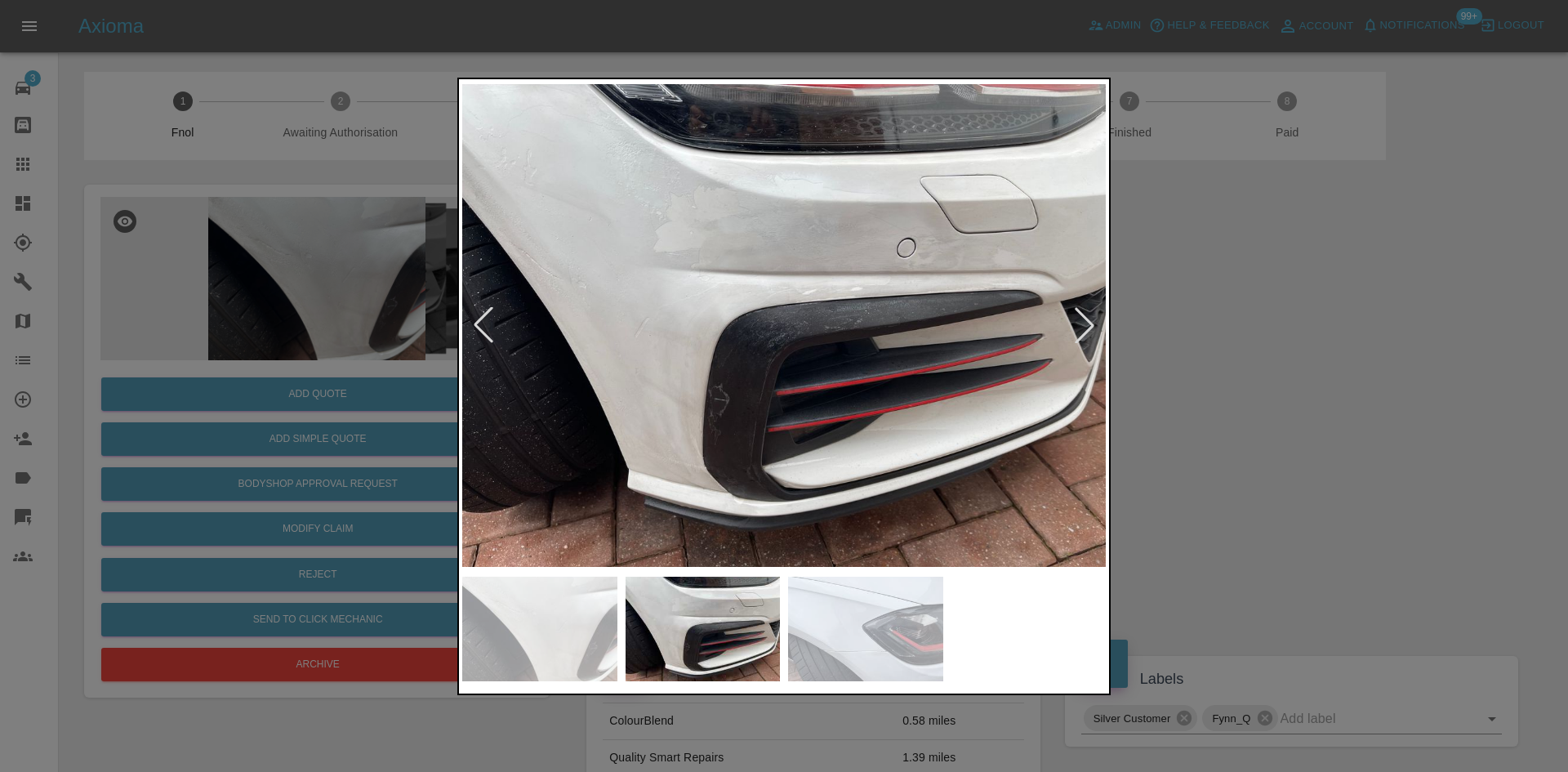
click at [1082, 325] on div at bounding box center [1084, 325] width 36 height 36
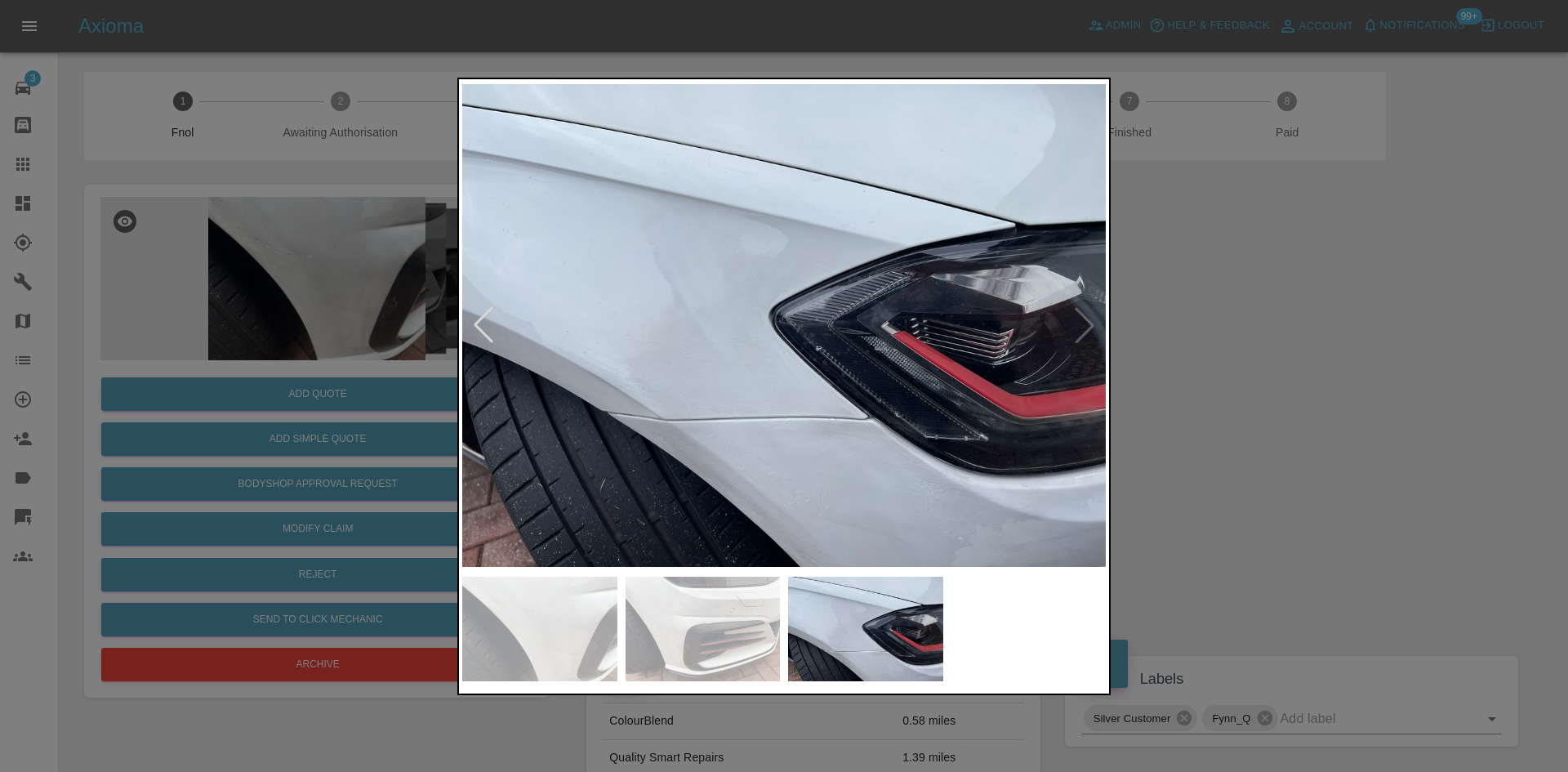
click at [1221, 338] on div at bounding box center [784, 386] width 1568 height 772
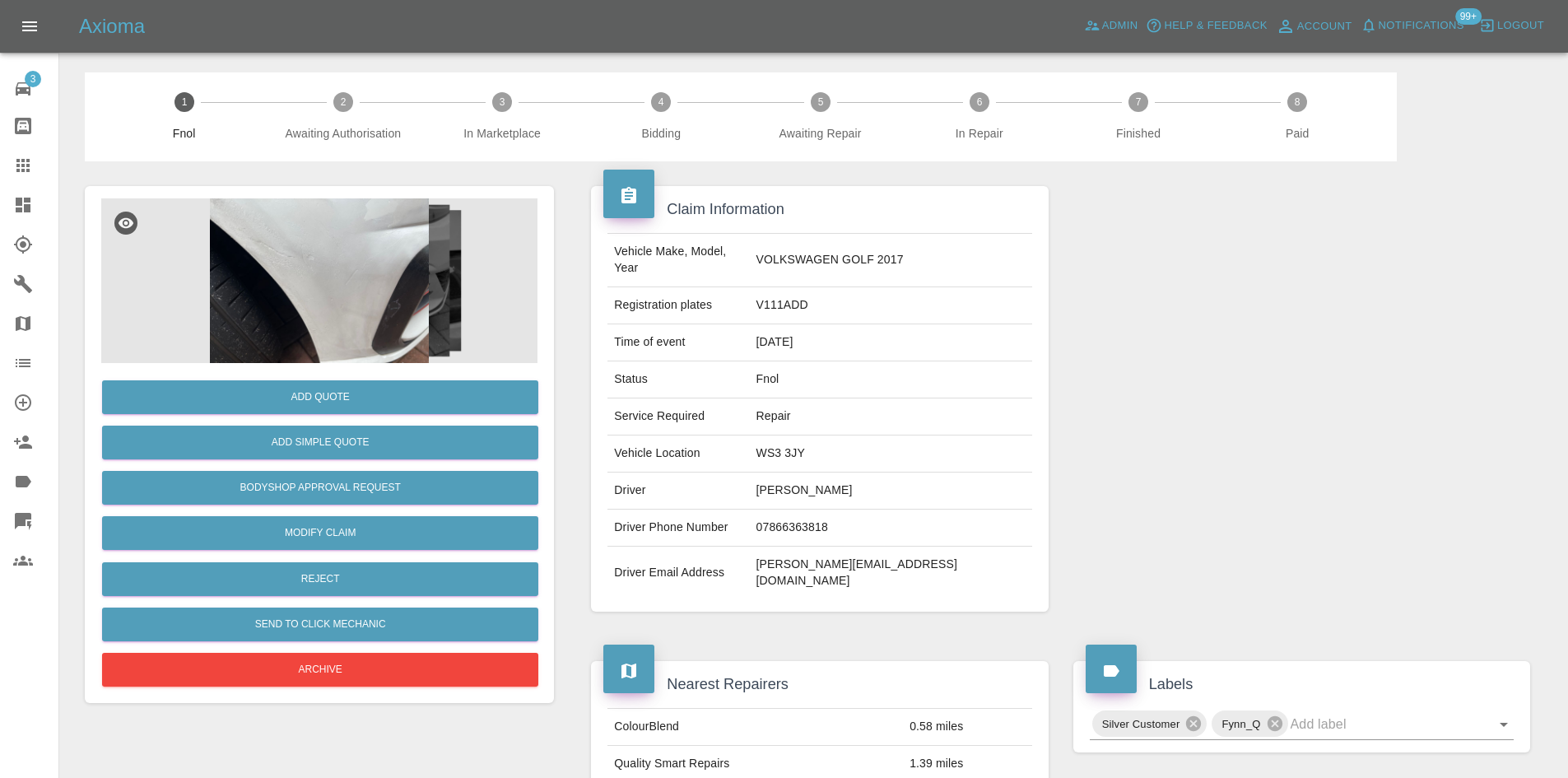
click at [0, 208] on link "Dashboard" at bounding box center [29, 205] width 59 height 39
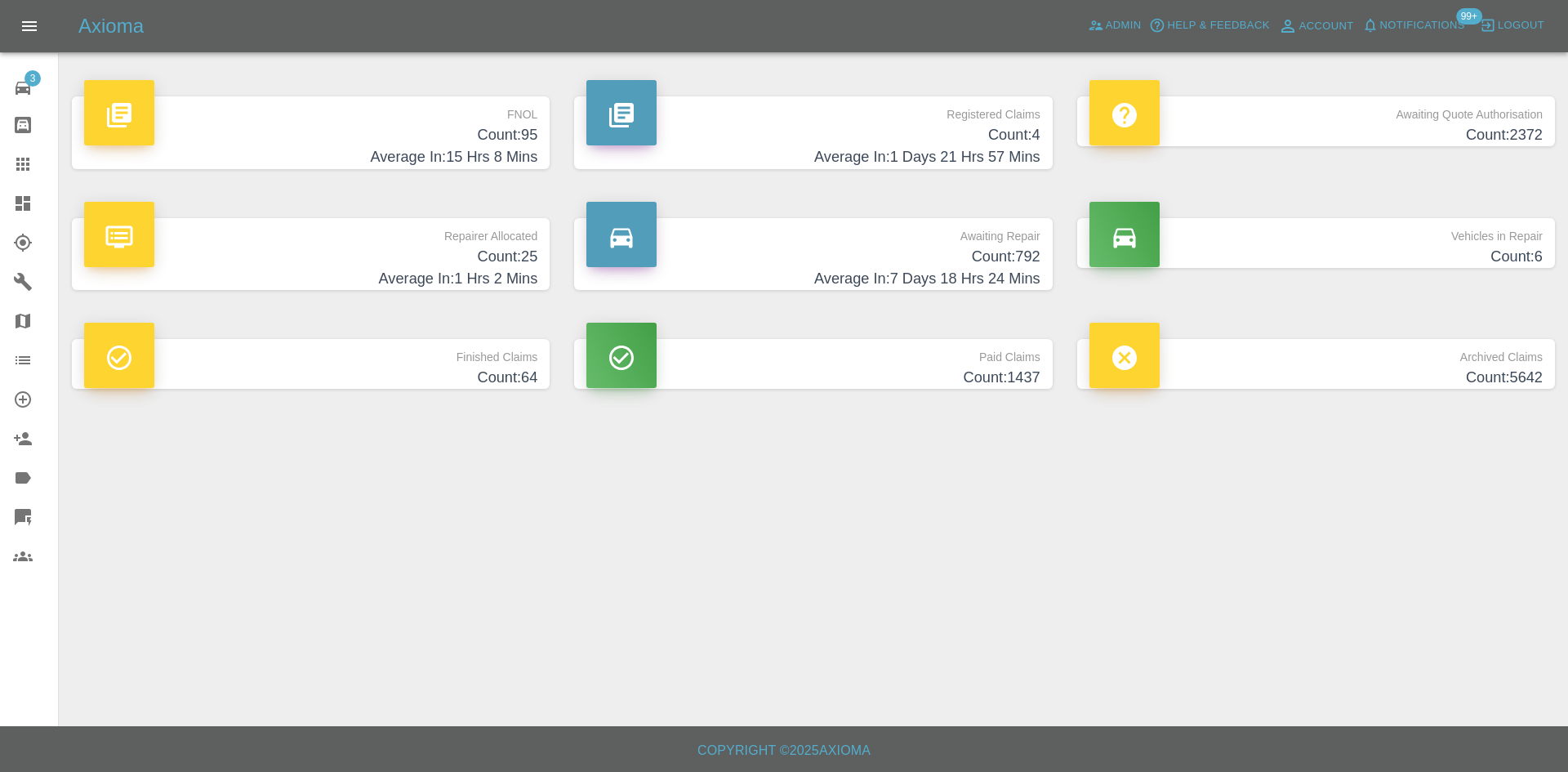
click at [3, 213] on link "Dashboard" at bounding box center [29, 203] width 58 height 39
click at [6, 206] on link "Dashboard" at bounding box center [29, 203] width 58 height 39
click at [24, 169] on icon at bounding box center [23, 164] width 20 height 20
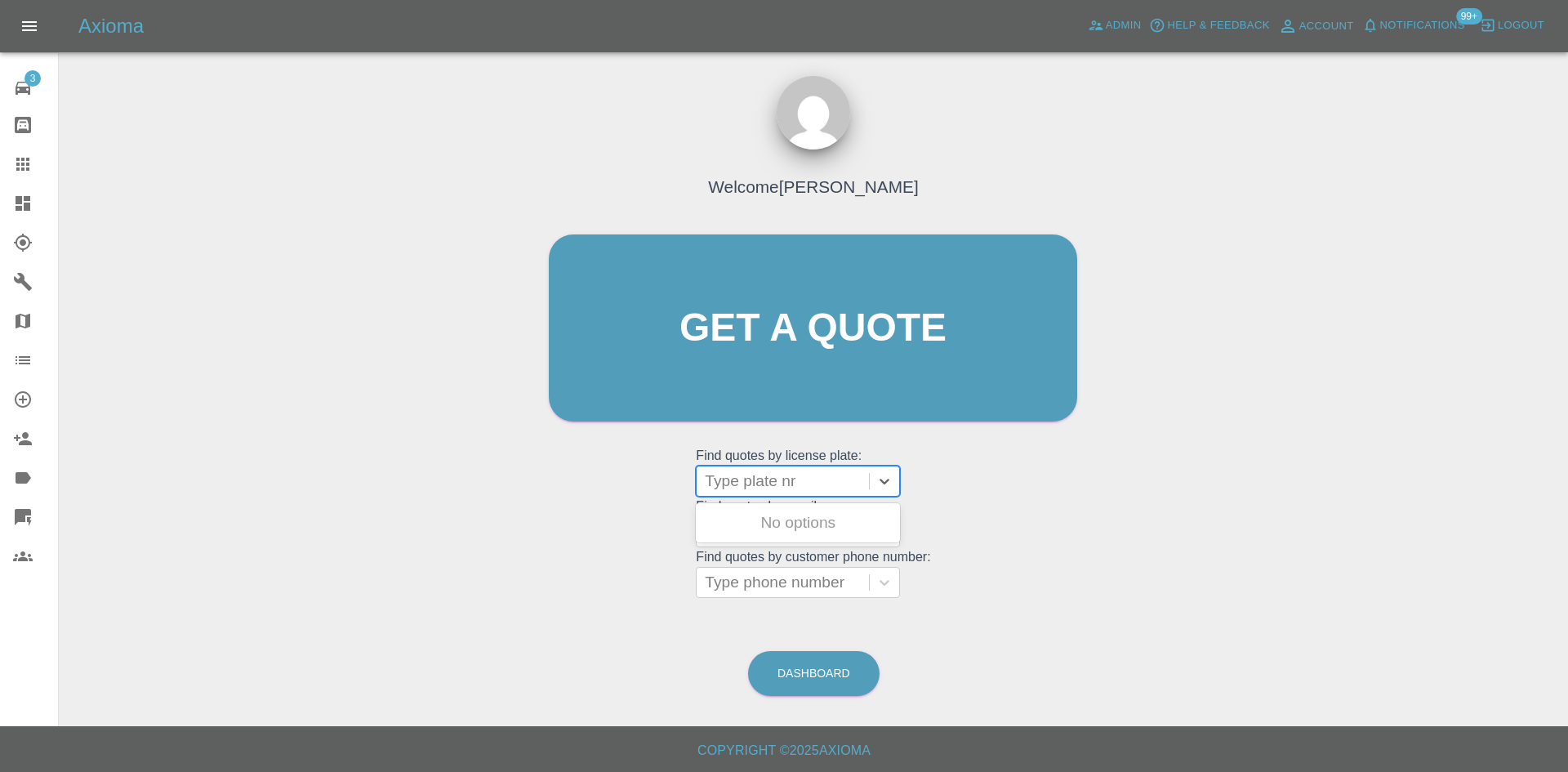
click at [787, 483] on div at bounding box center [783, 481] width 156 height 23
type input "gn16"
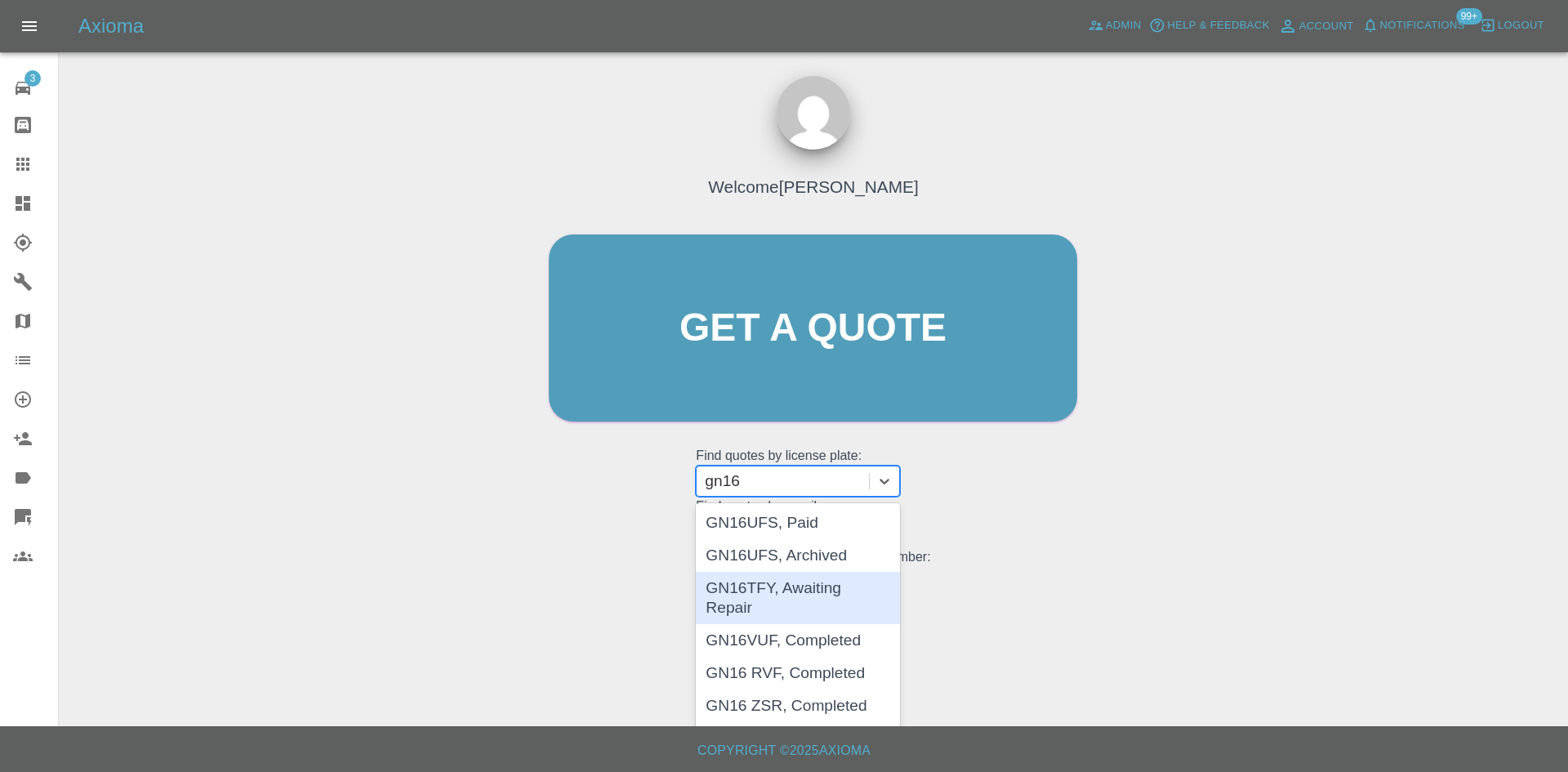
click at [834, 585] on div "GN16TFY, Awaiting Repair" at bounding box center [797, 597] width 204 height 52
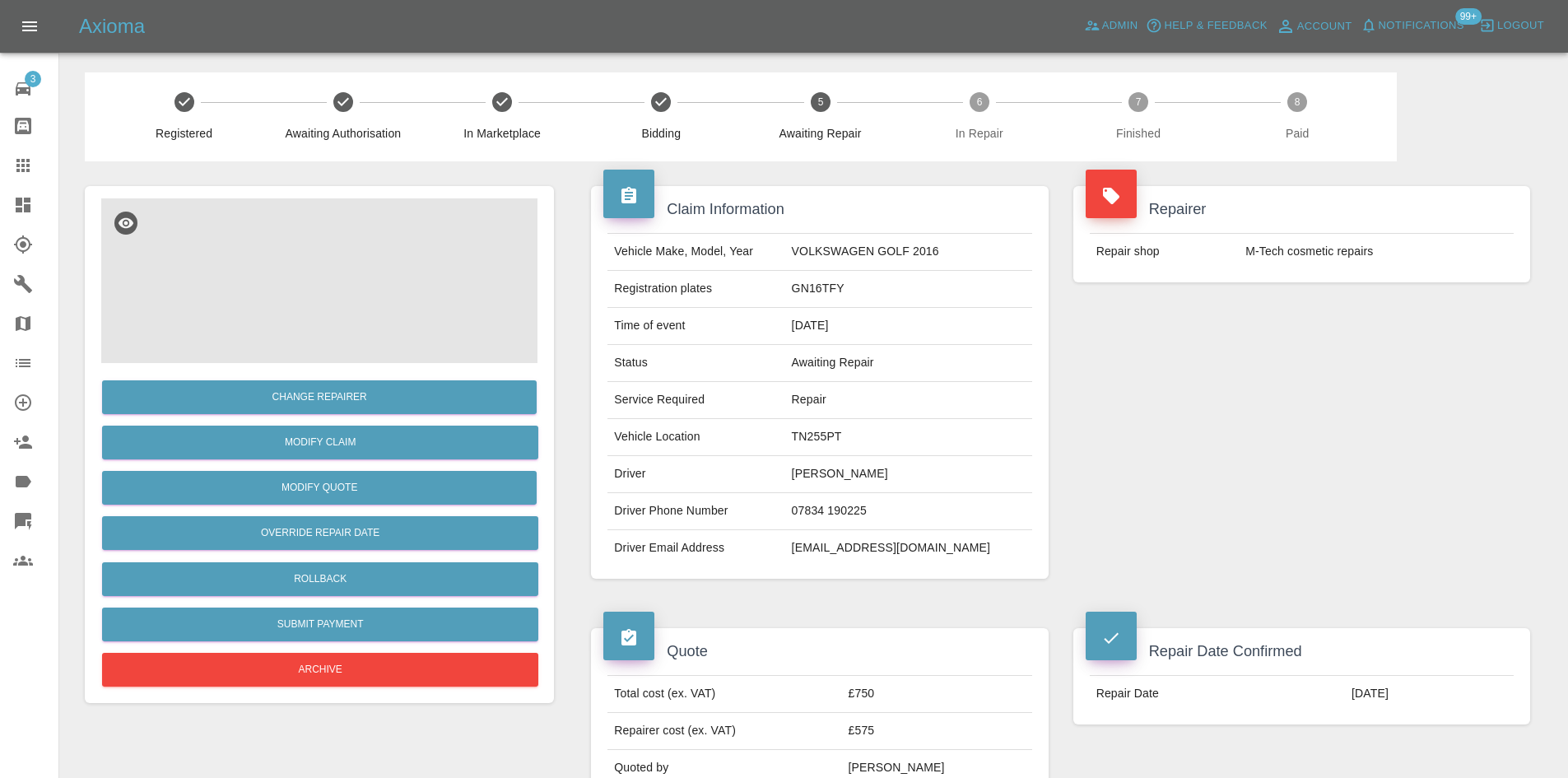
click at [293, 291] on img at bounding box center [320, 281] width 436 height 165
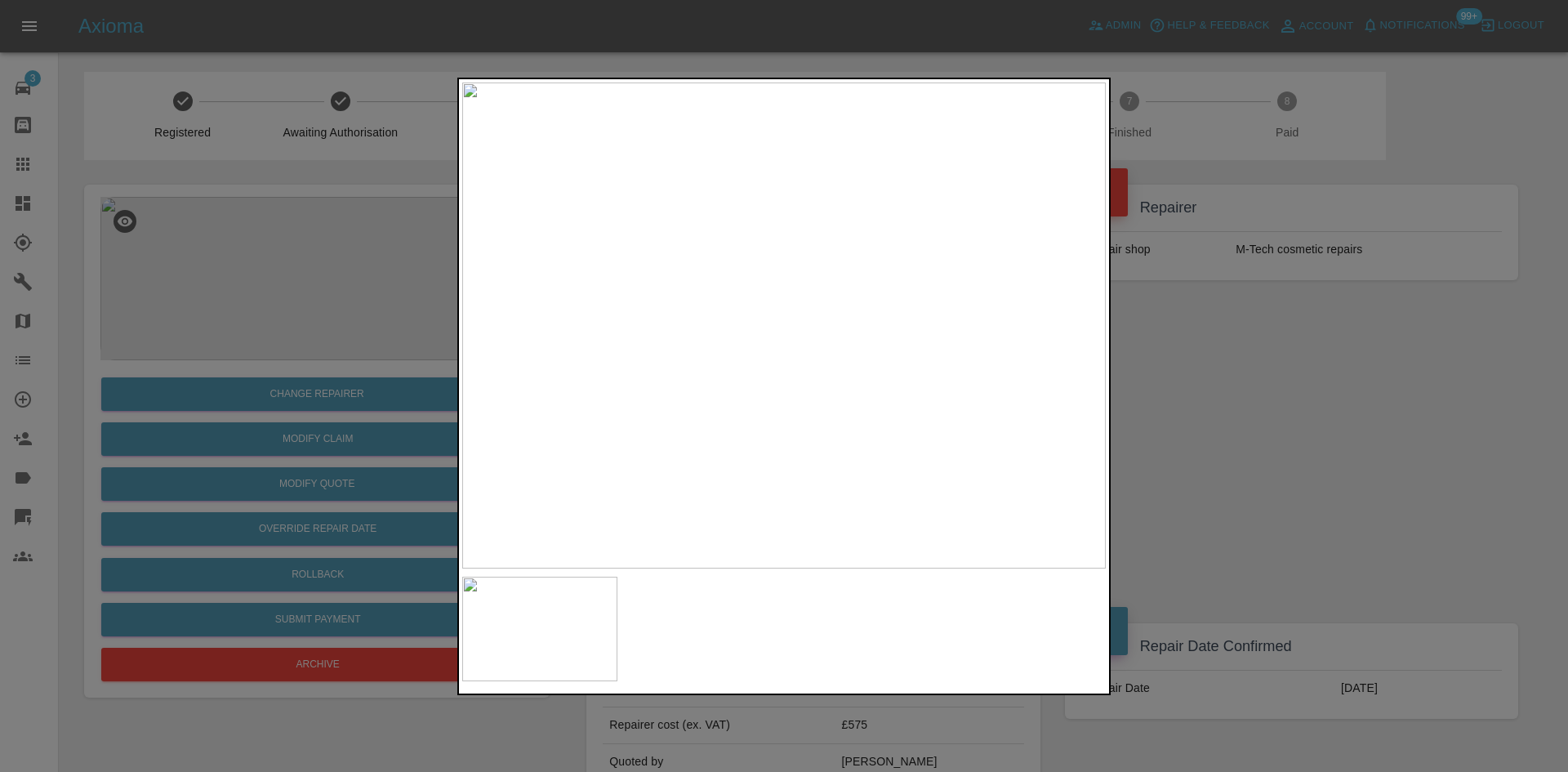
click at [795, 336] on img at bounding box center [784, 325] width 644 height 485
click at [799, 333] on img at bounding box center [752, 290] width 1931 height 1458
click at [1434, 486] on div at bounding box center [784, 386] width 1568 height 772
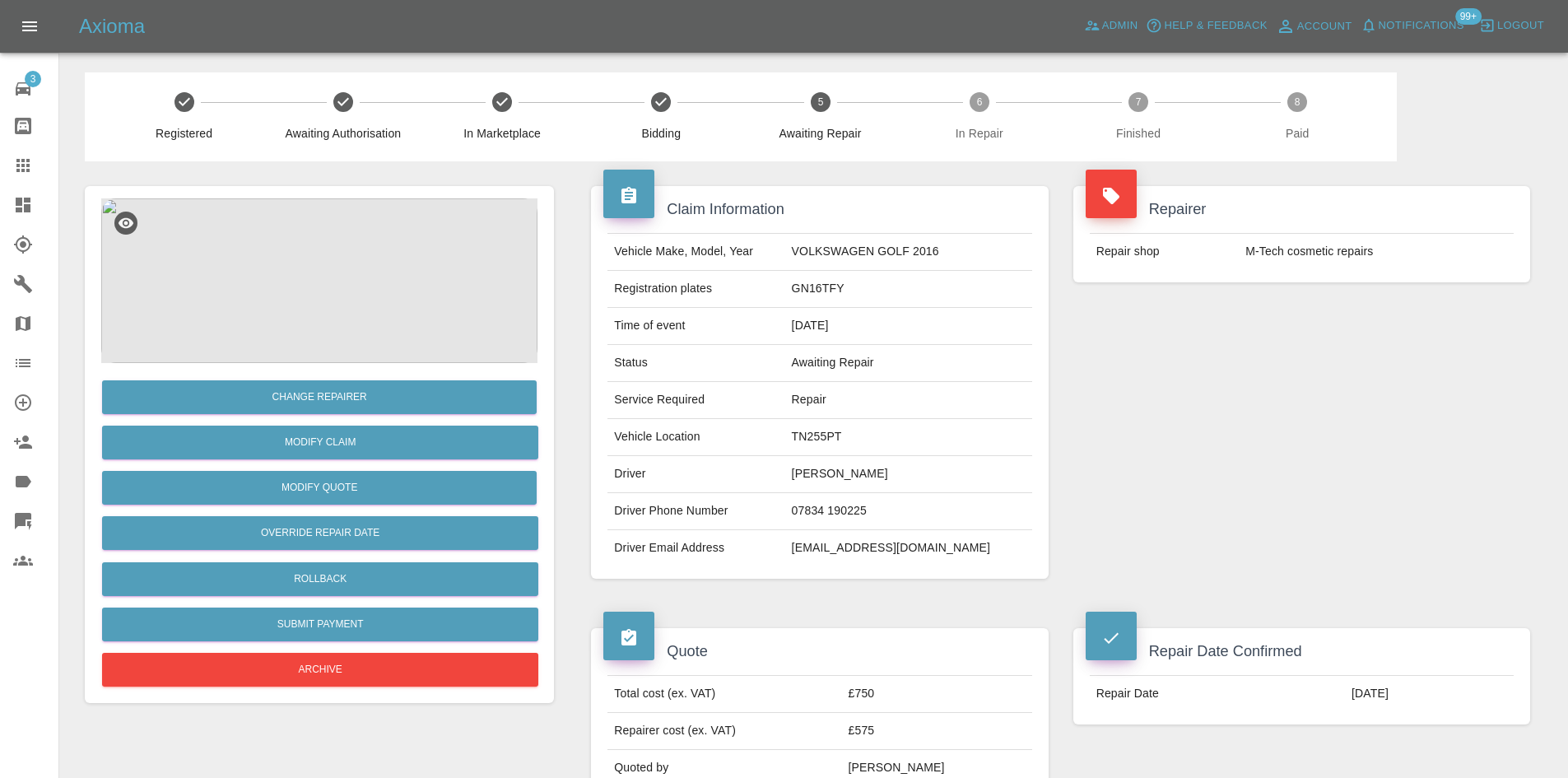
click at [825, 438] on td "TN255PT" at bounding box center [909, 438] width 247 height 37
copy td "TN255PT"
drag, startPoint x: 31, startPoint y: 215, endPoint x: 179, endPoint y: 348, distance: 199.0
click at [31, 215] on link "Dashboard" at bounding box center [29, 205] width 59 height 39
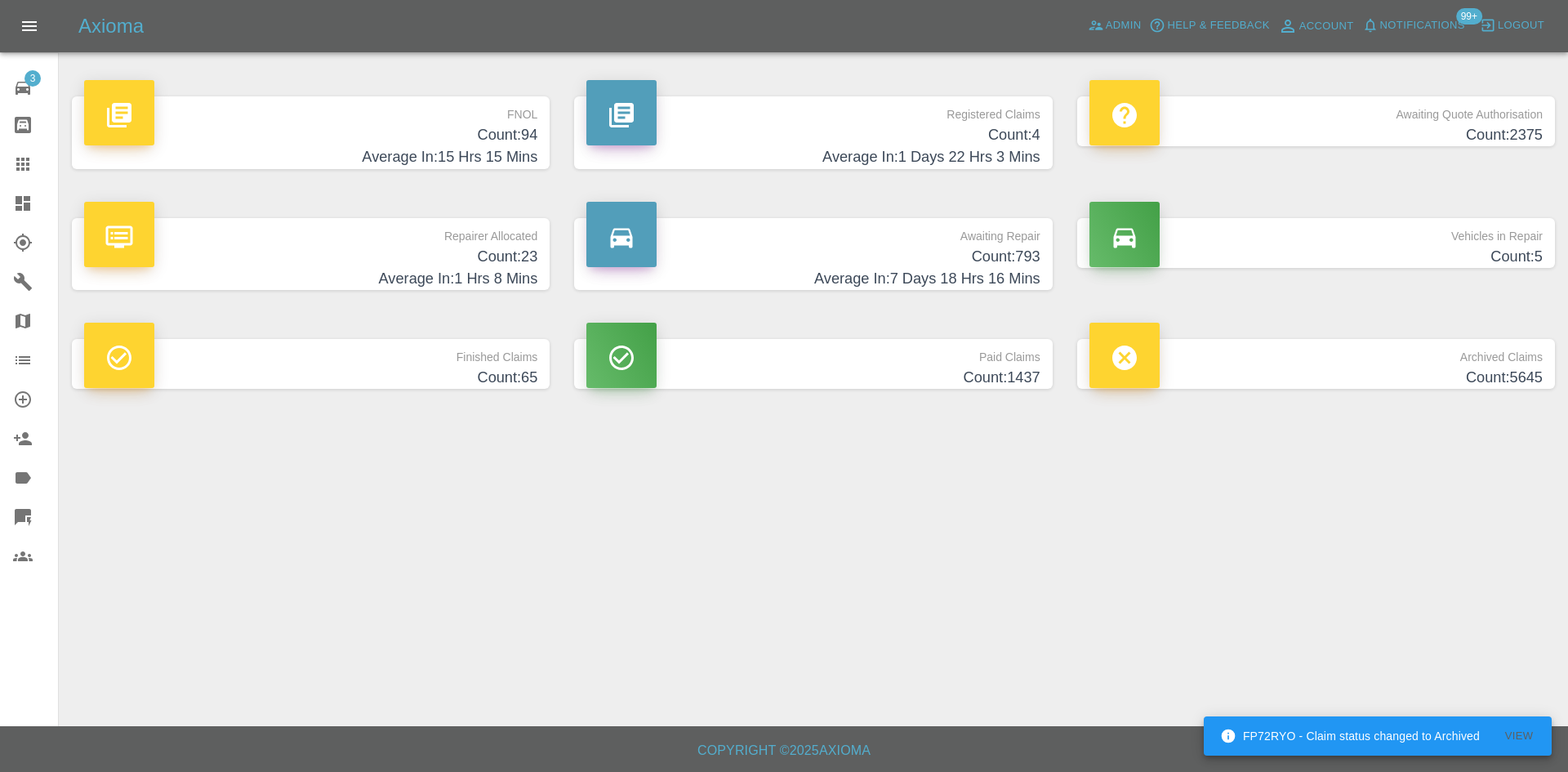
click at [1009, 254] on h4 "Count: 793" at bounding box center [813, 256] width 453 height 22
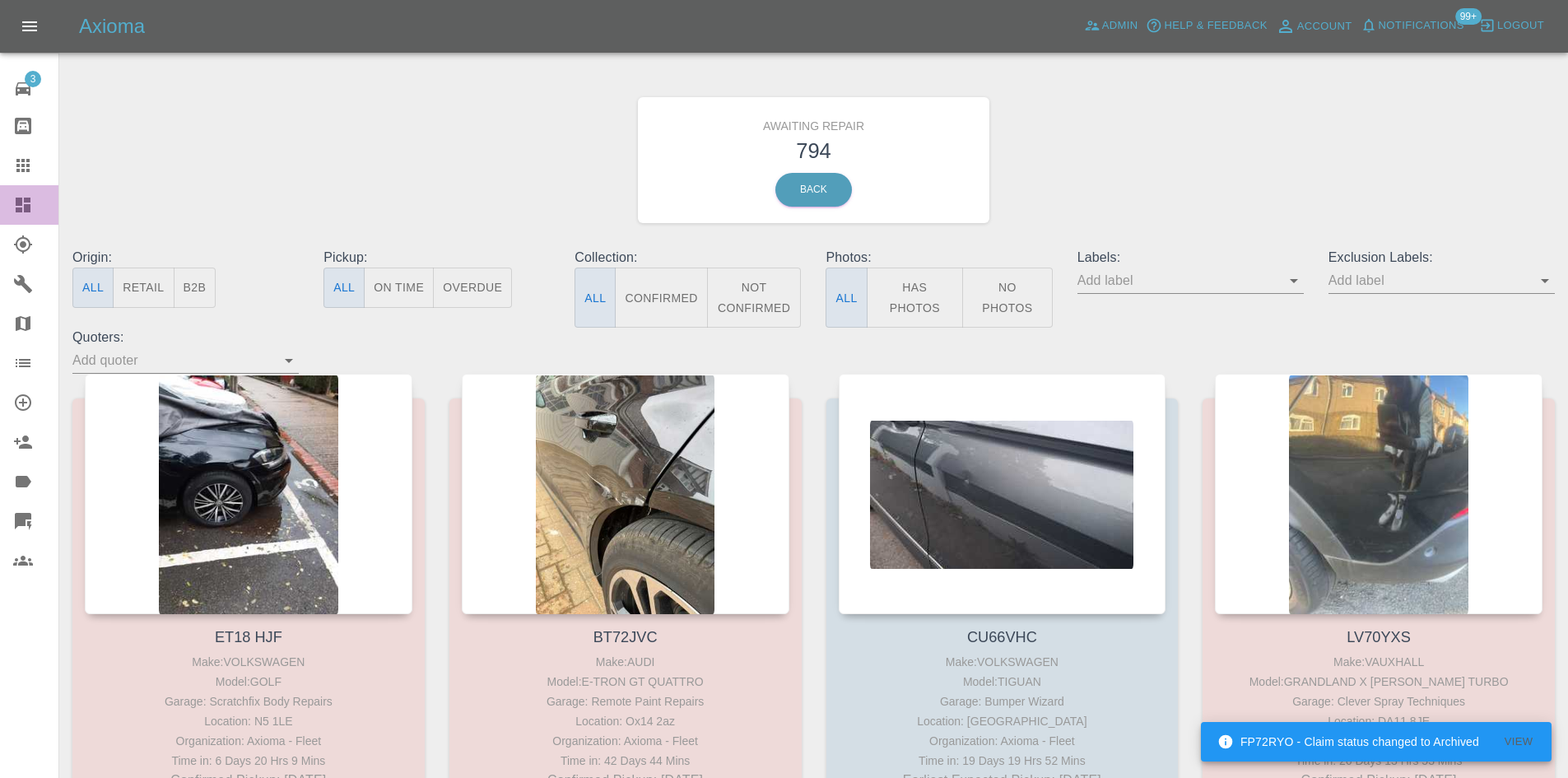
click at [35, 199] on div at bounding box center [36, 205] width 46 height 20
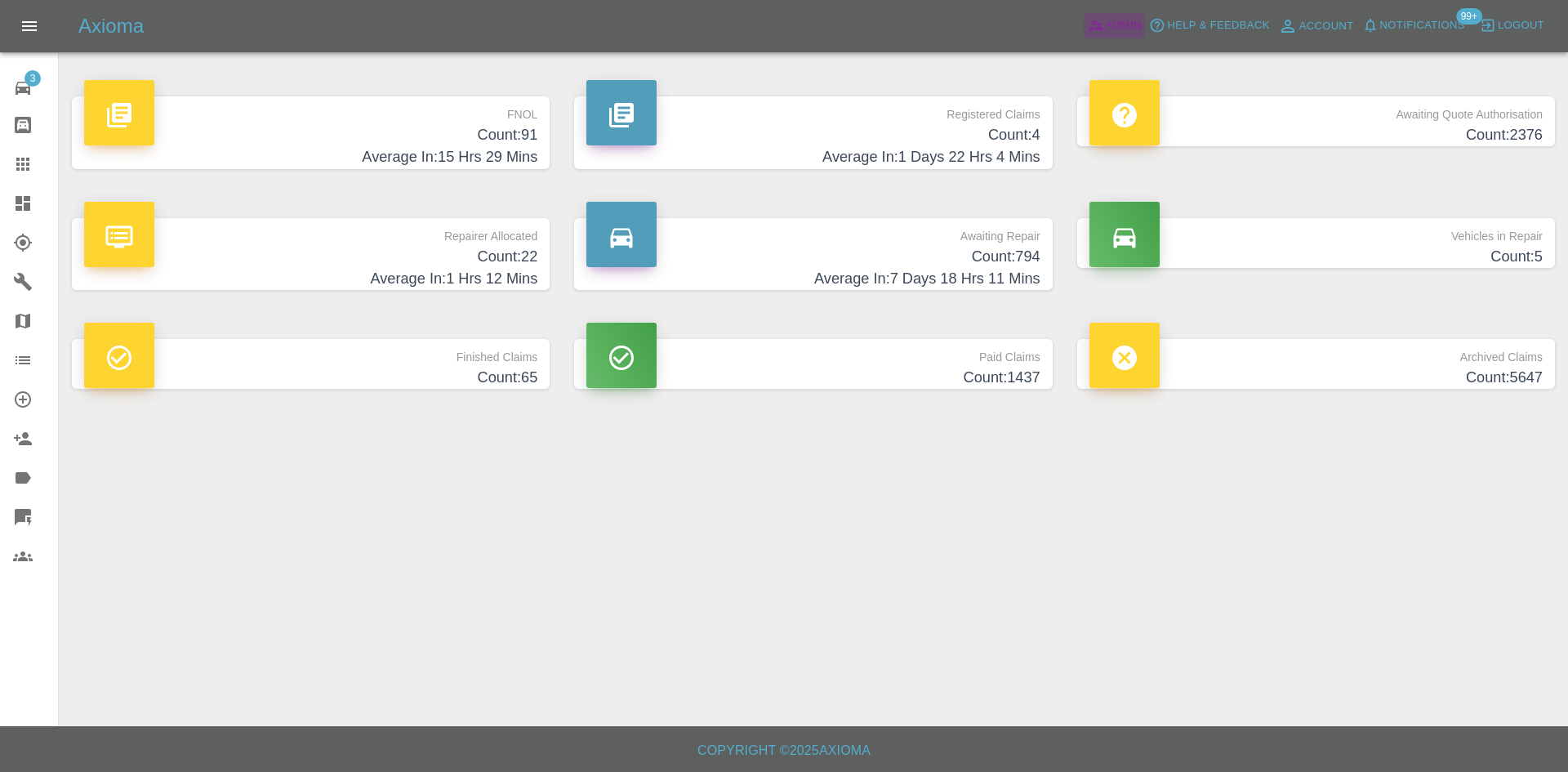
click at [1098, 16] on link "Admin" at bounding box center [1115, 25] width 62 height 25
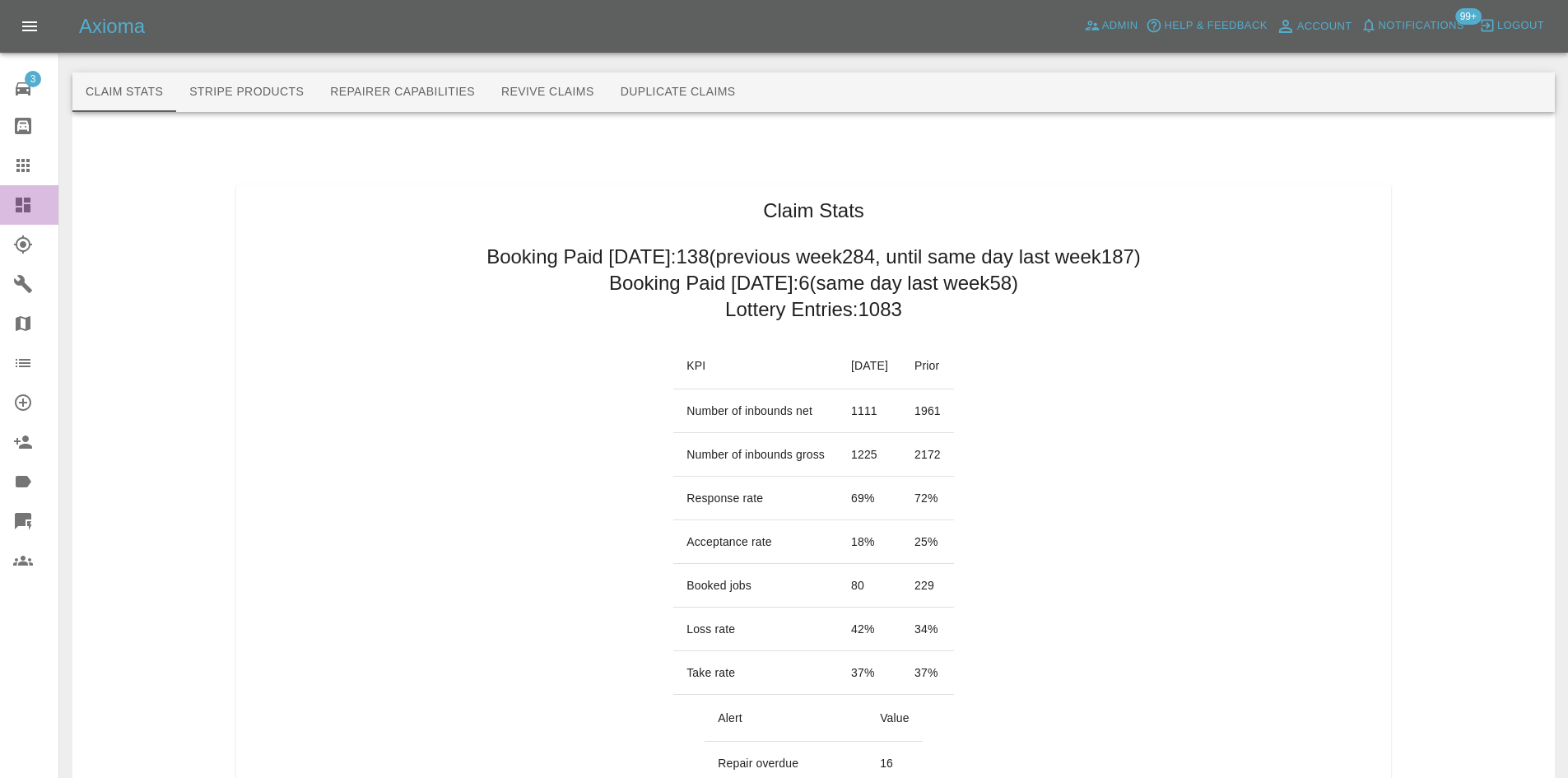
click at [22, 193] on link "Dashboard" at bounding box center [29, 205] width 59 height 39
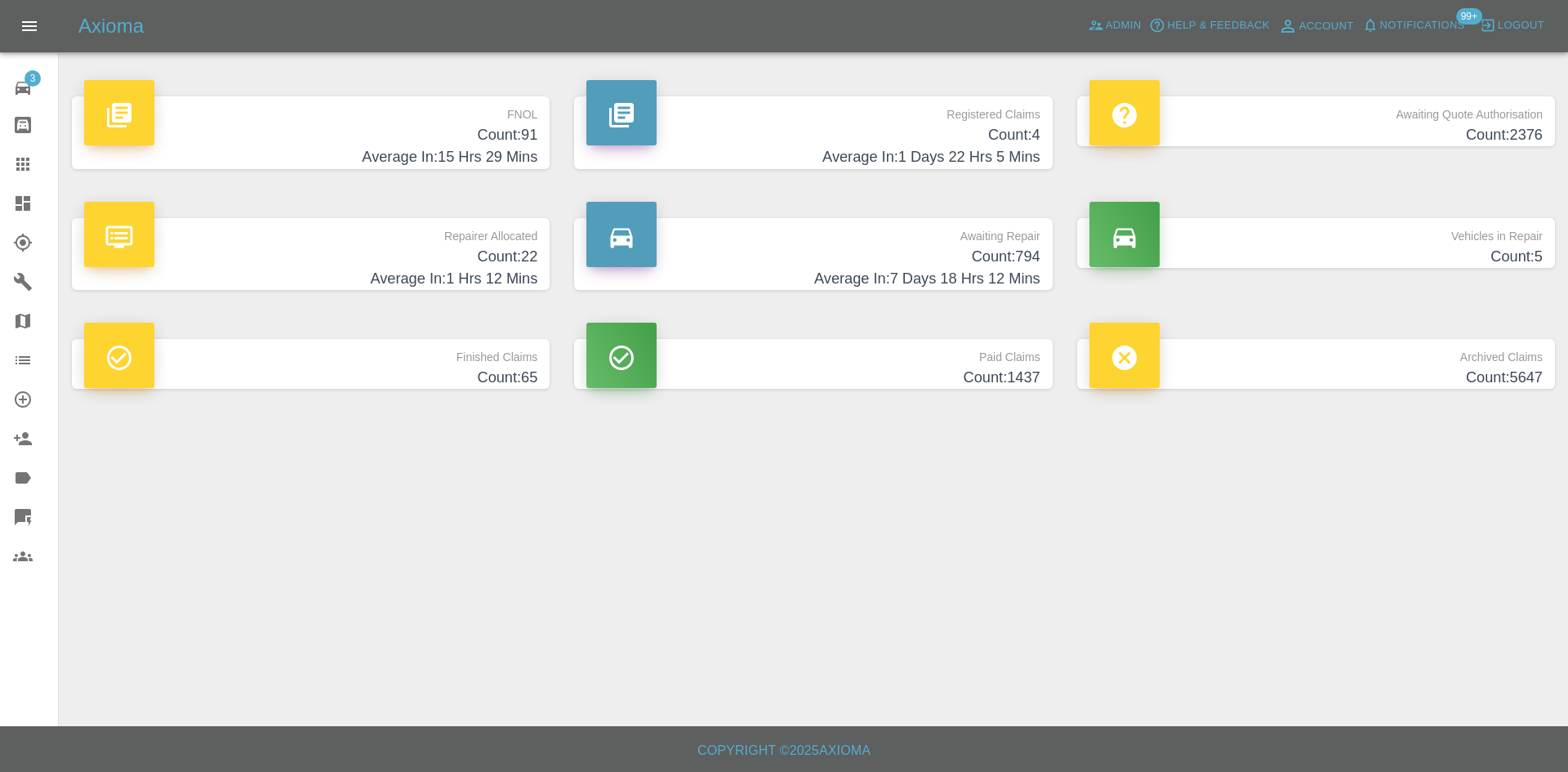
click at [936, 264] on h4 "Count: 794" at bounding box center [813, 256] width 453 height 22
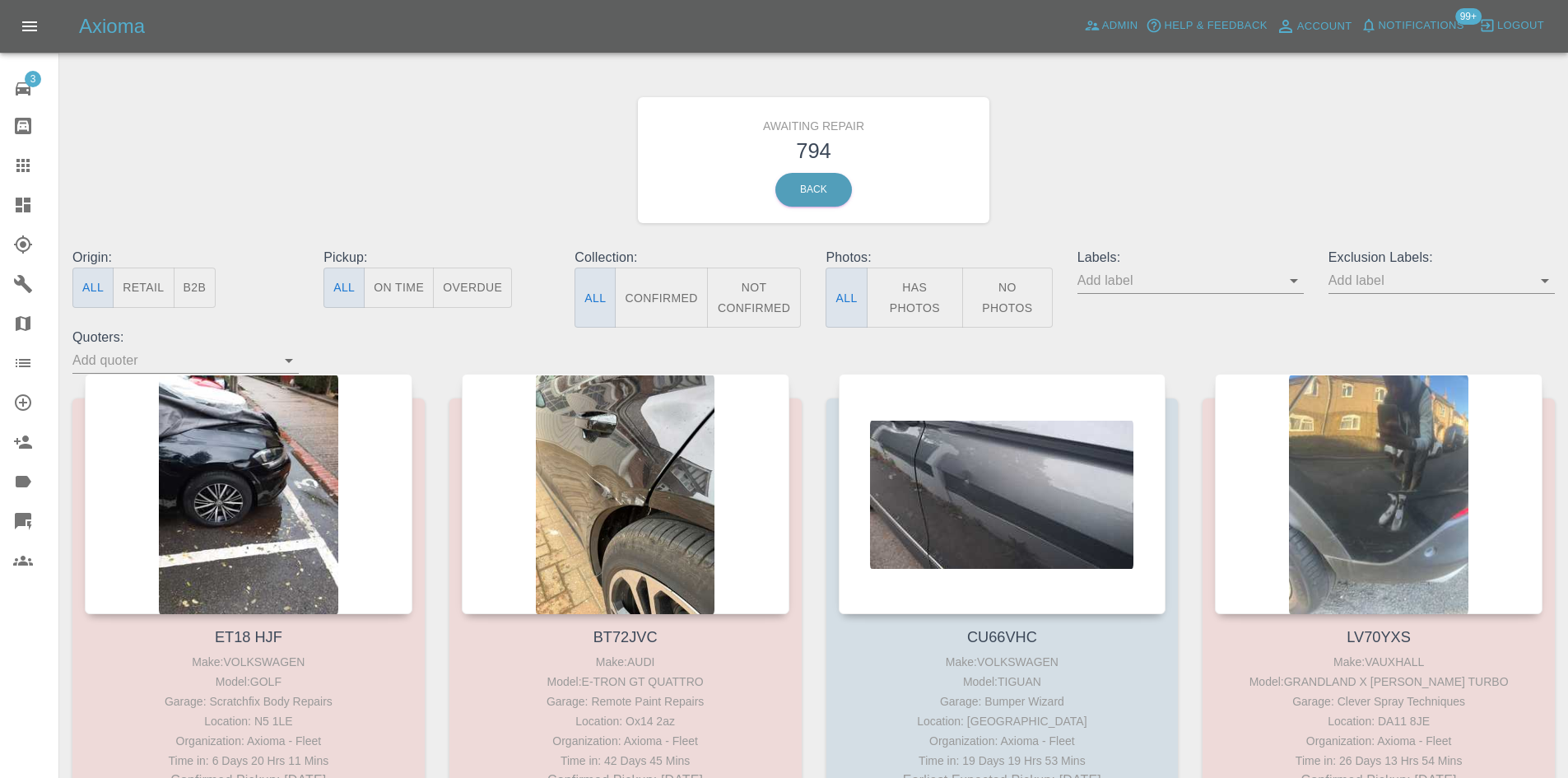
click at [213, 284] on button "B2B" at bounding box center [194, 288] width 43 height 40
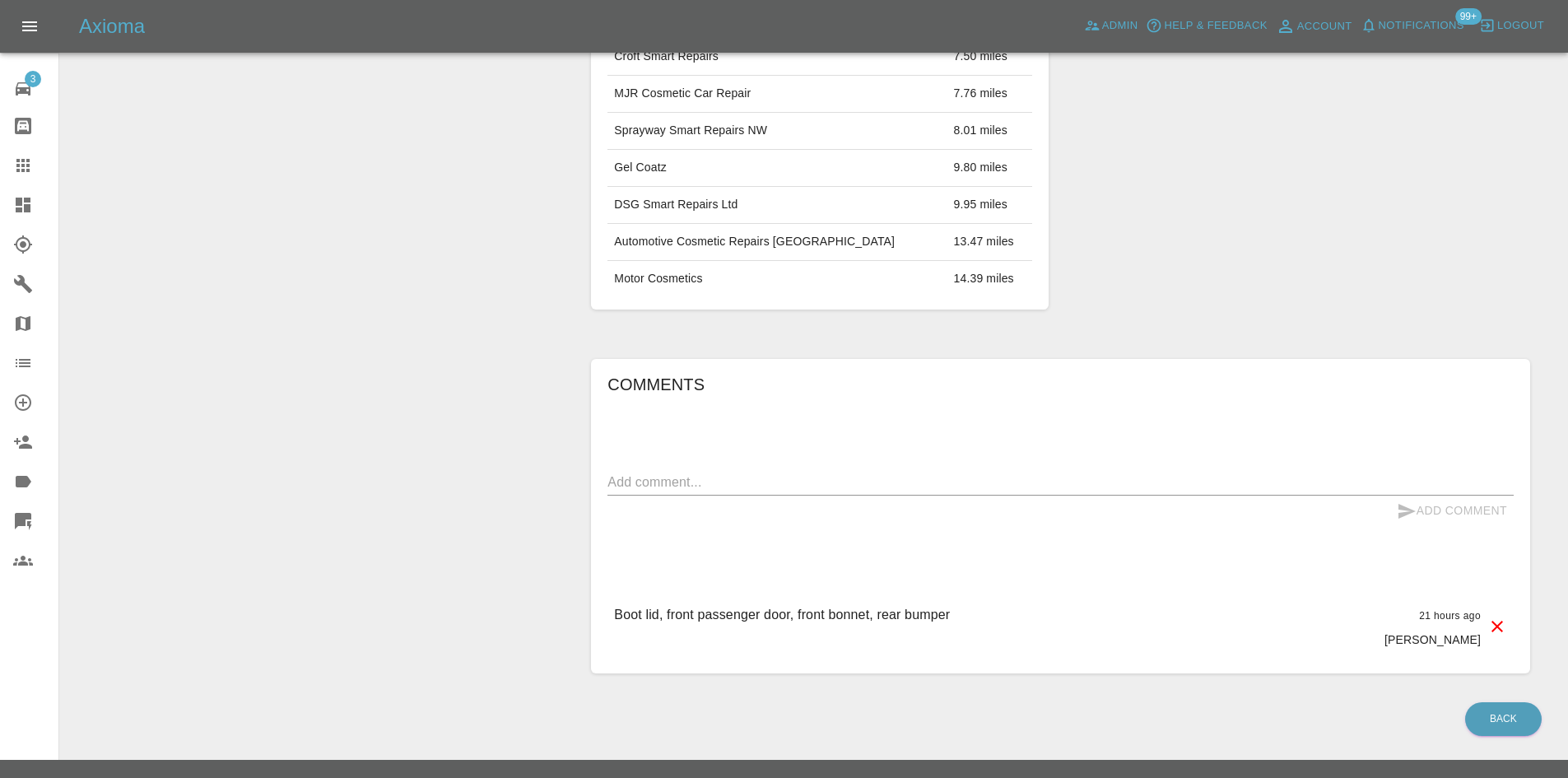
scroll to position [739, 0]
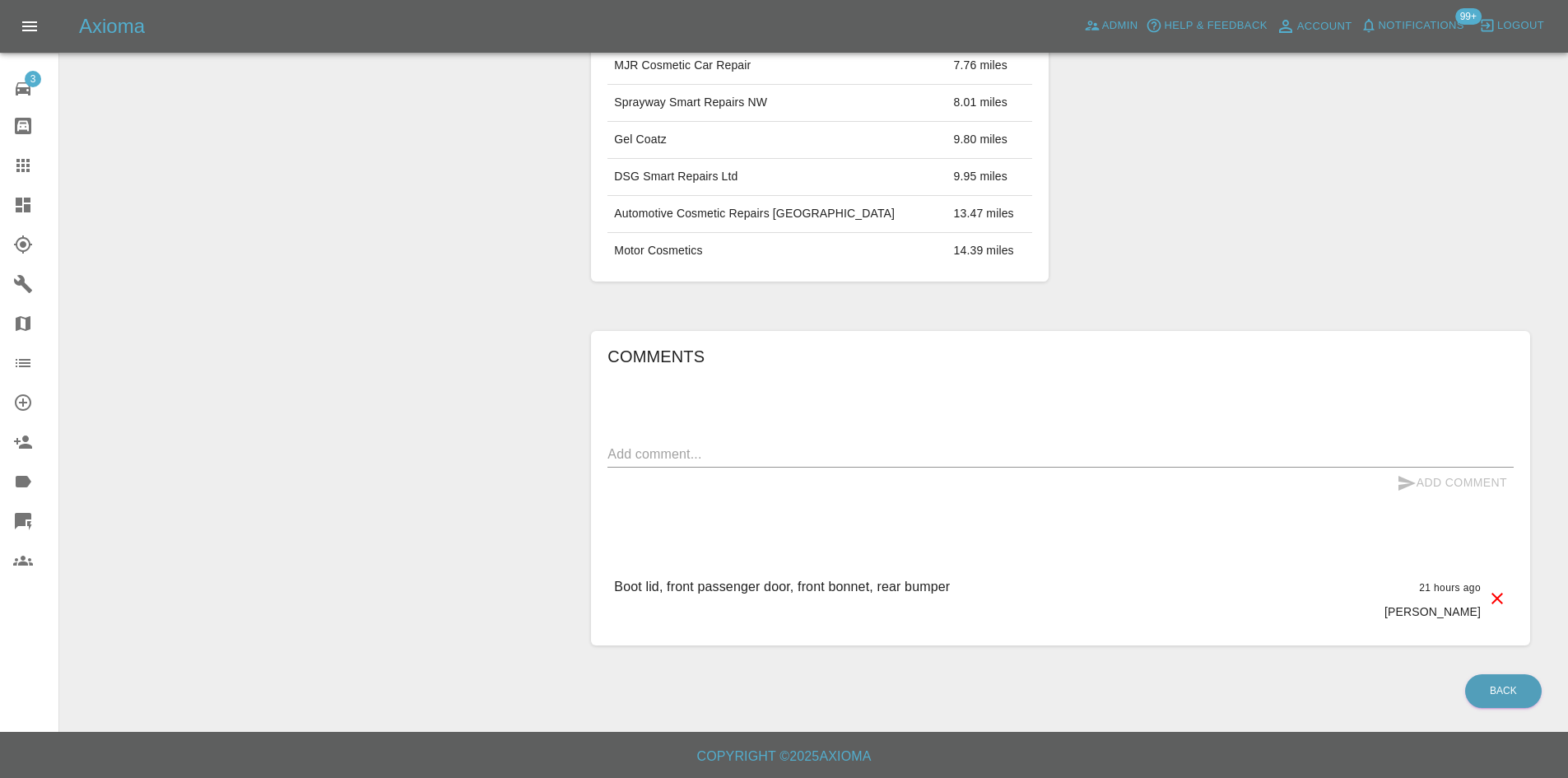
drag, startPoint x: 1008, startPoint y: 585, endPoint x: 580, endPoint y: 602, distance: 428.3
click at [580, 602] on div "Comments x Add Comment Boot lid, front passenger door, front bonnet, rear bumpe…" at bounding box center [1060, 488] width 964 height 364
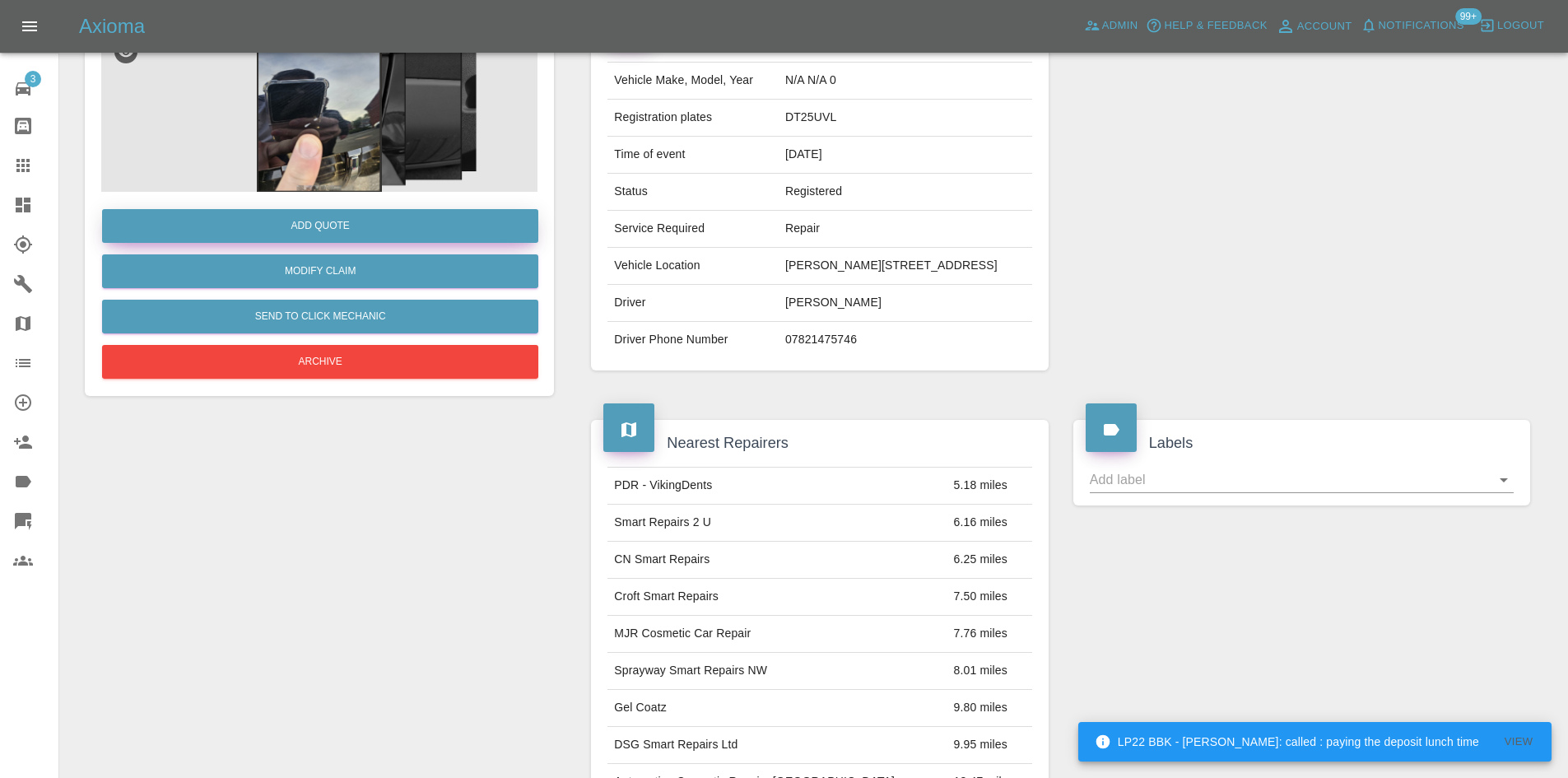
scroll to position [0, 0]
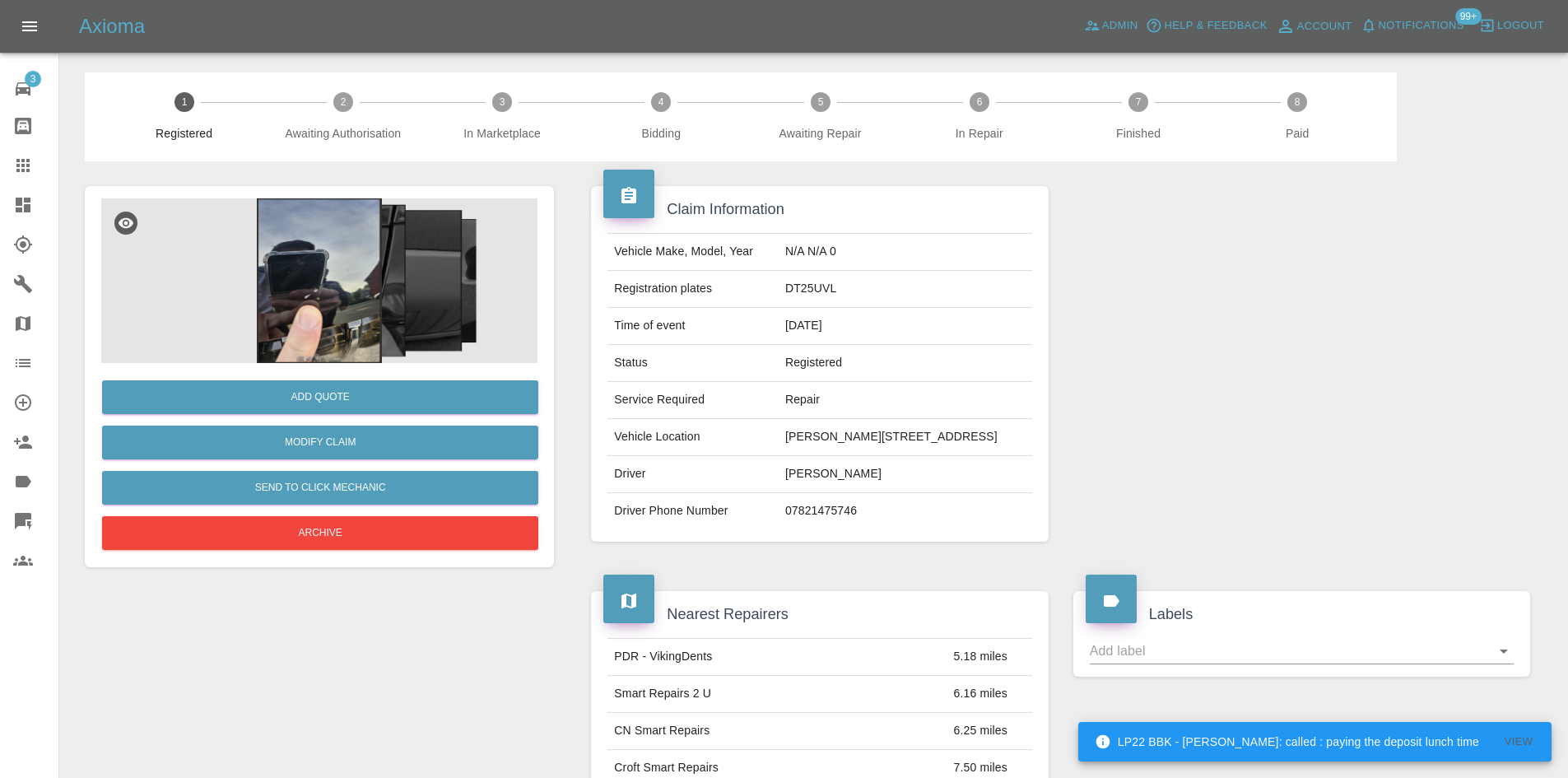
click at [402, 308] on img at bounding box center [320, 281] width 436 height 165
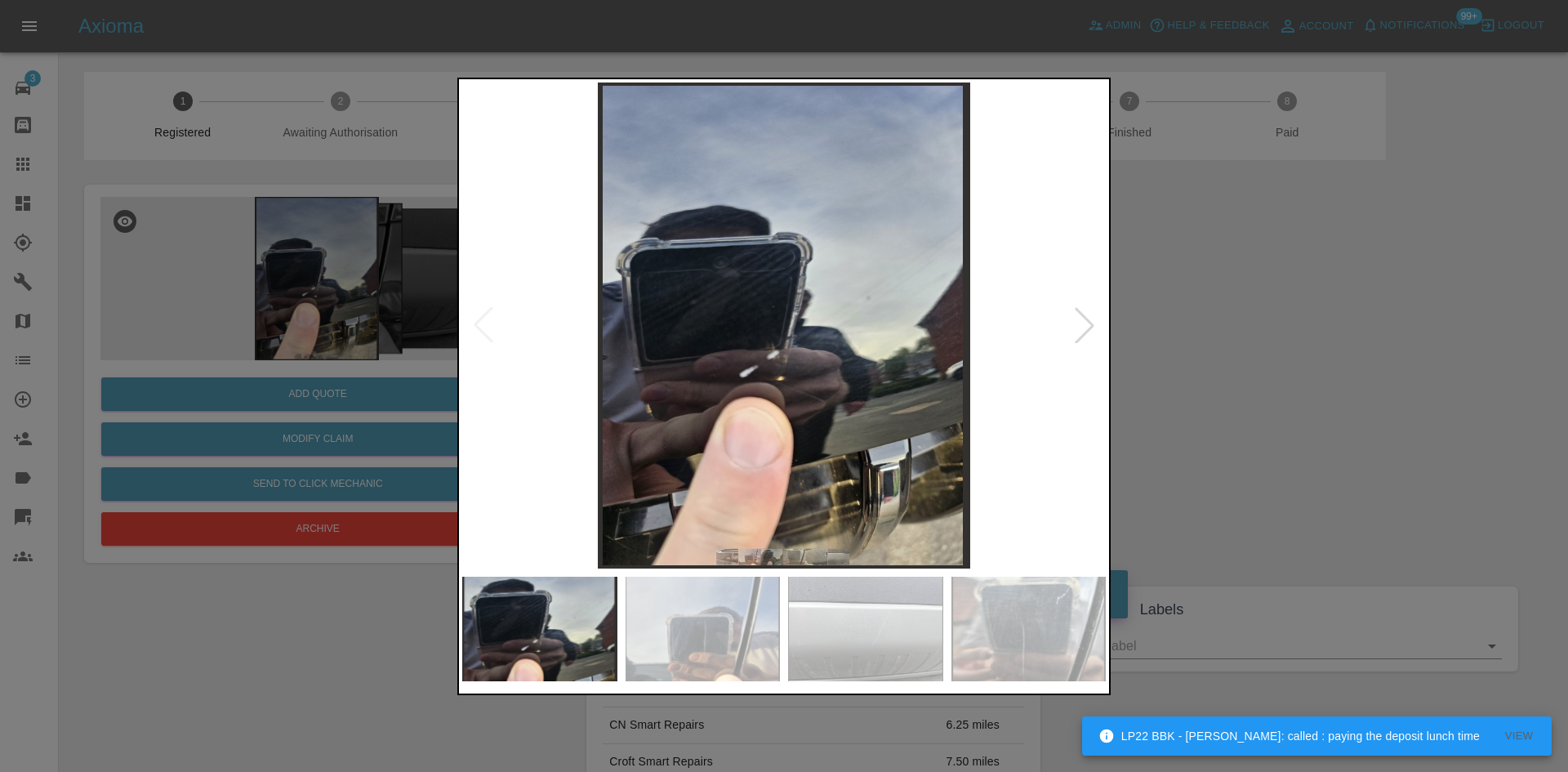
click at [1068, 334] on div at bounding box center [1084, 325] width 36 height 36
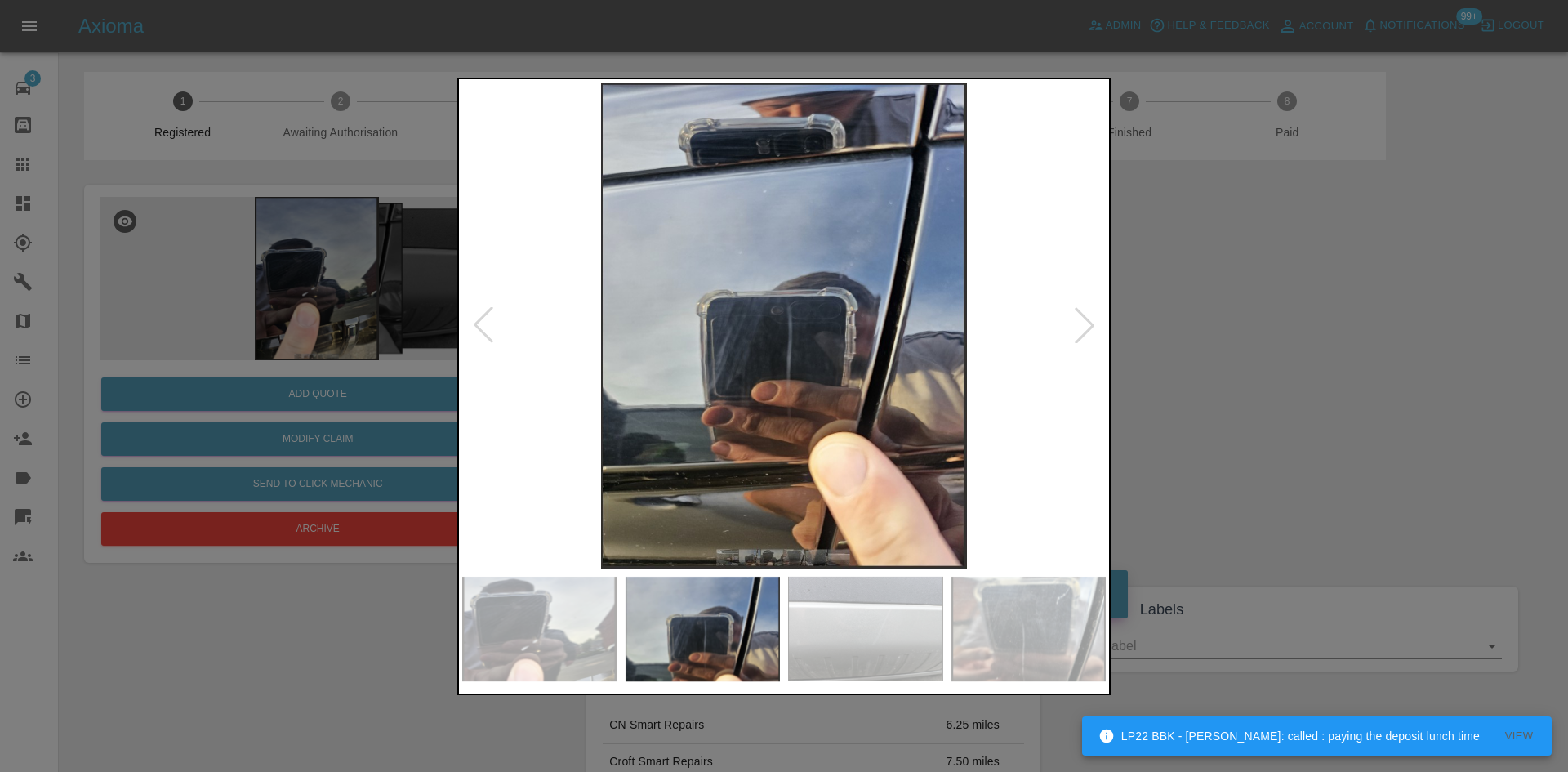
click at [1075, 327] on div at bounding box center [1084, 325] width 36 height 36
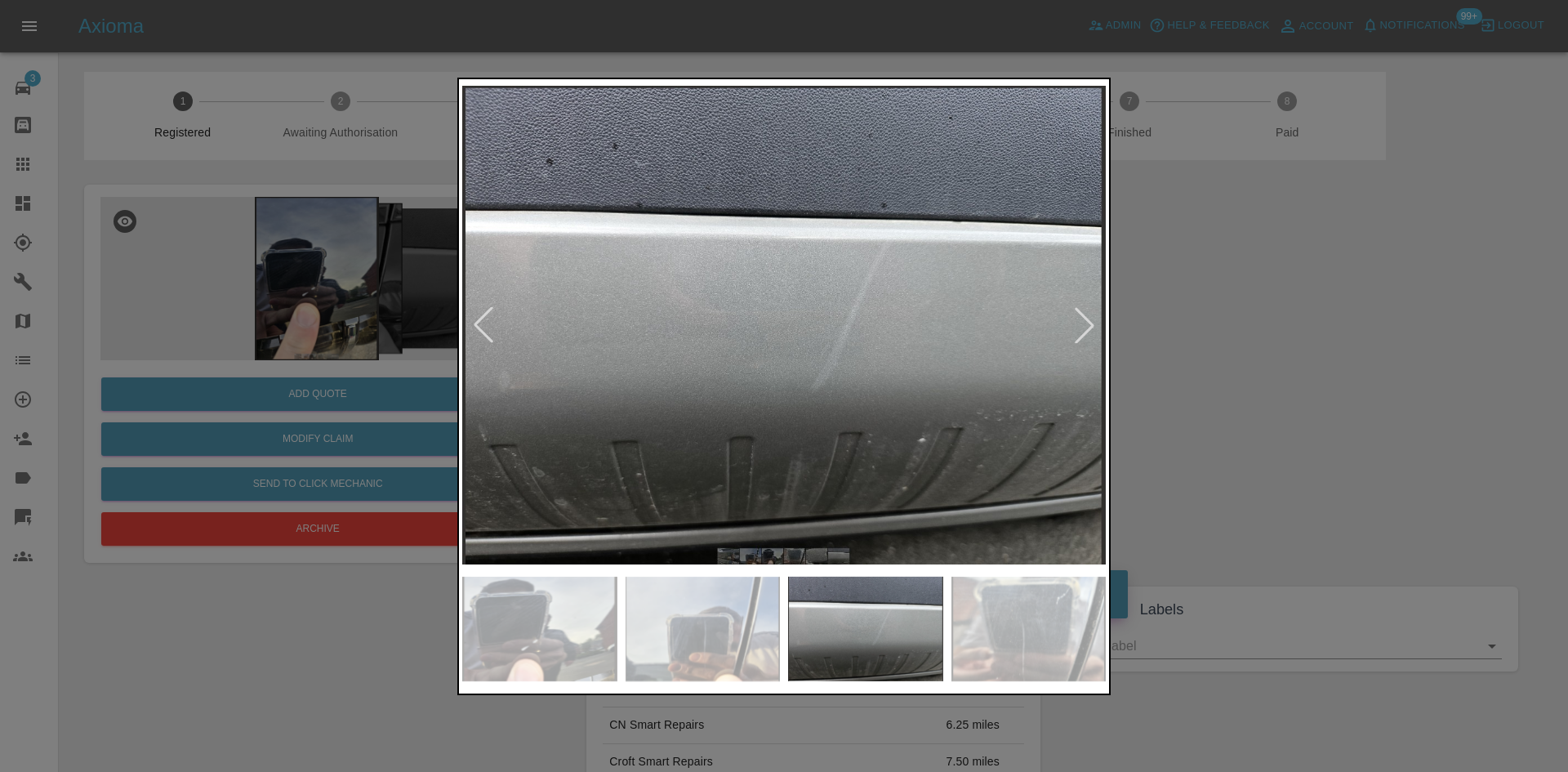
click at [883, 330] on img at bounding box center [784, 325] width 644 height 485
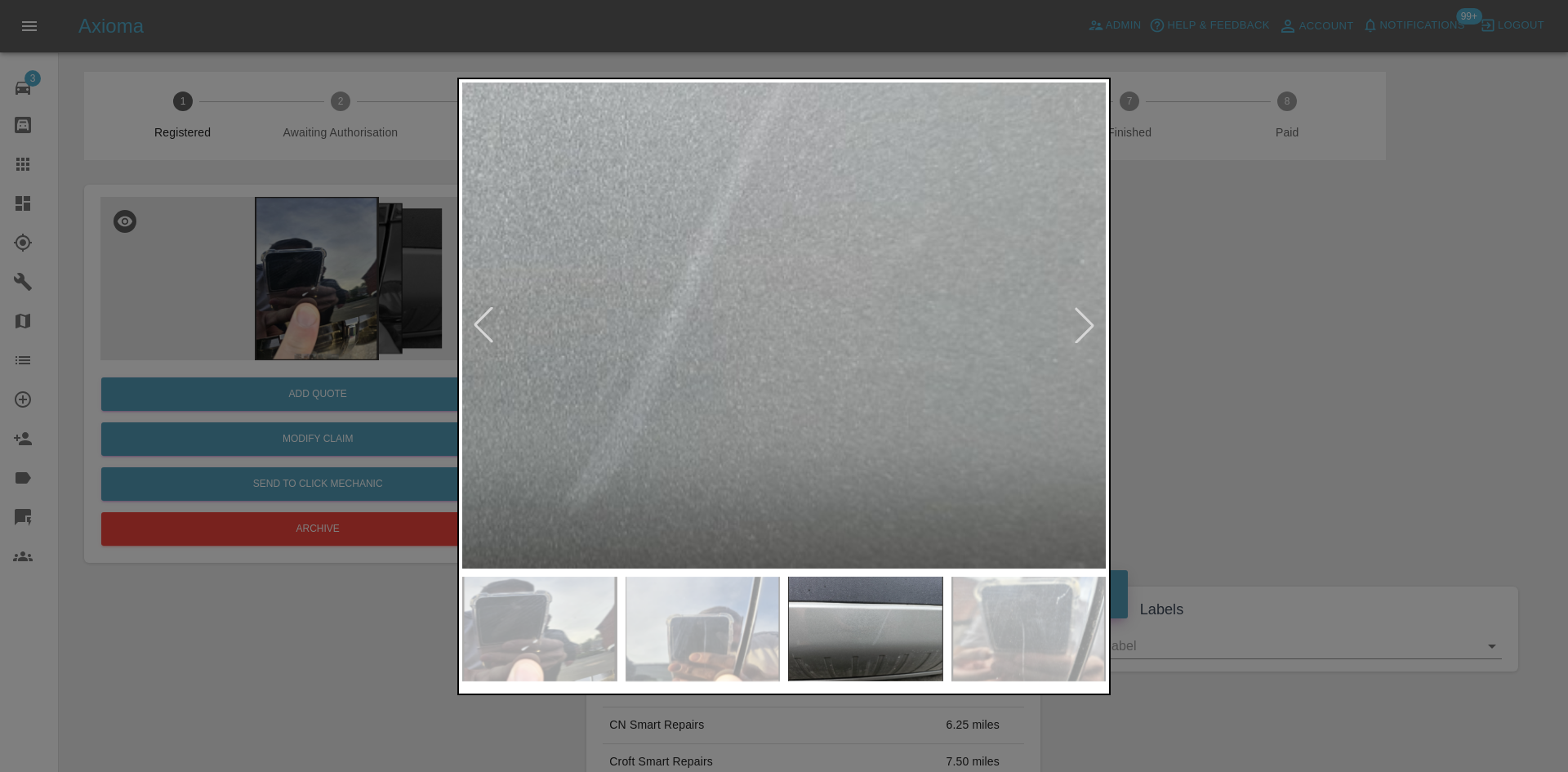
click at [883, 330] on img at bounding box center [485, 310] width 1931 height 1458
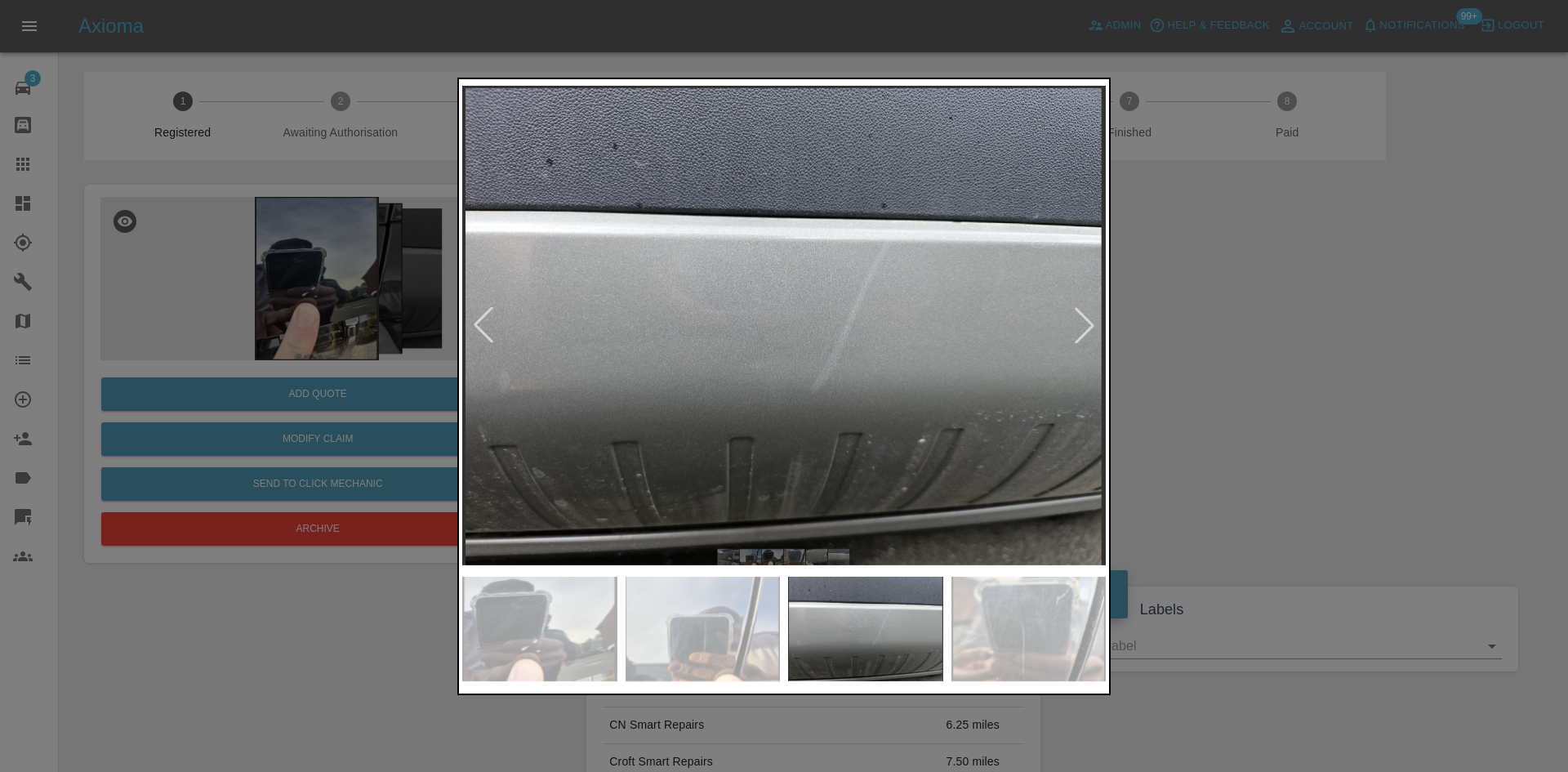
click at [1090, 327] on div at bounding box center [1084, 325] width 36 height 36
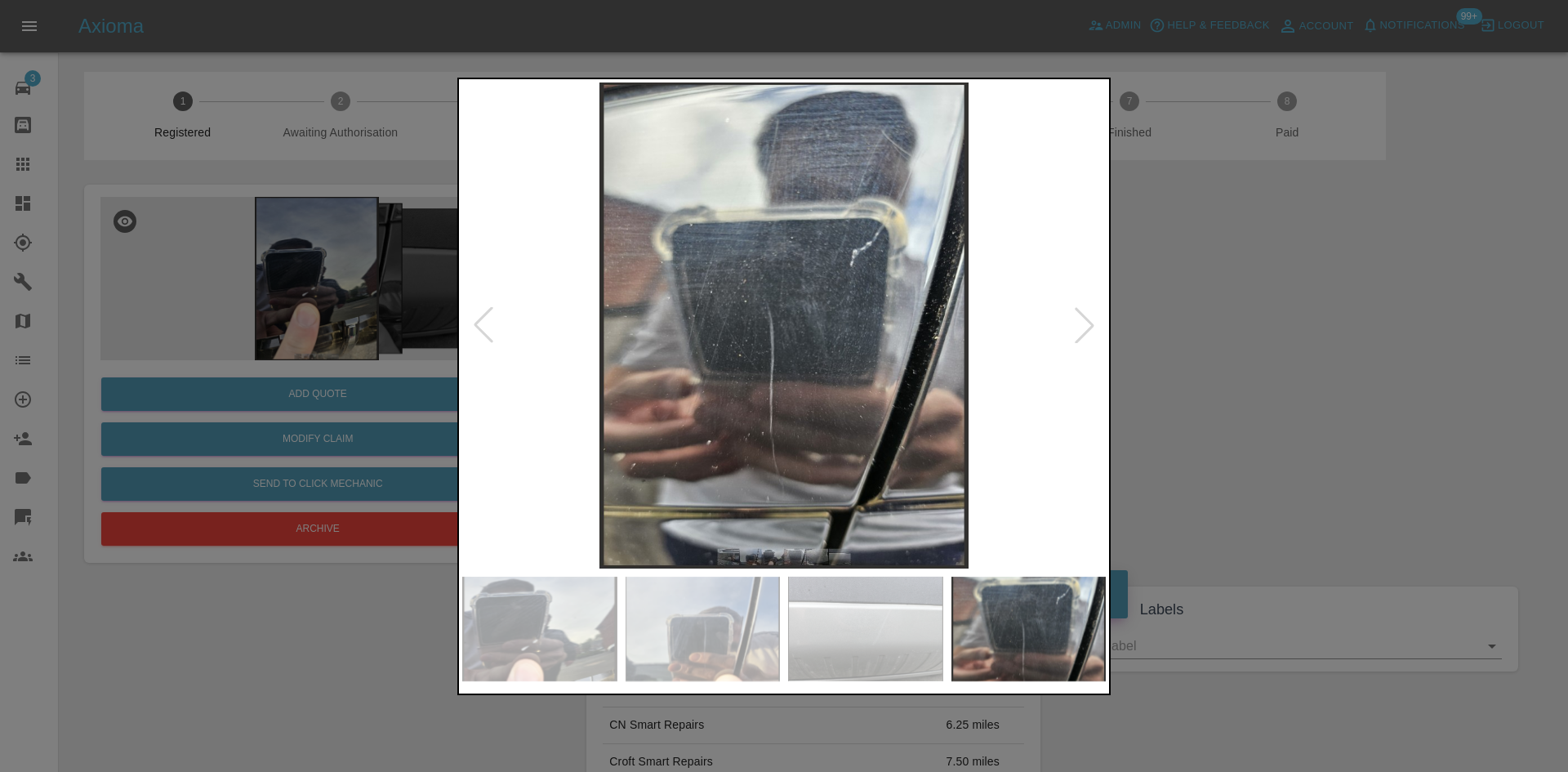
click at [784, 404] on img at bounding box center [784, 325] width 644 height 485
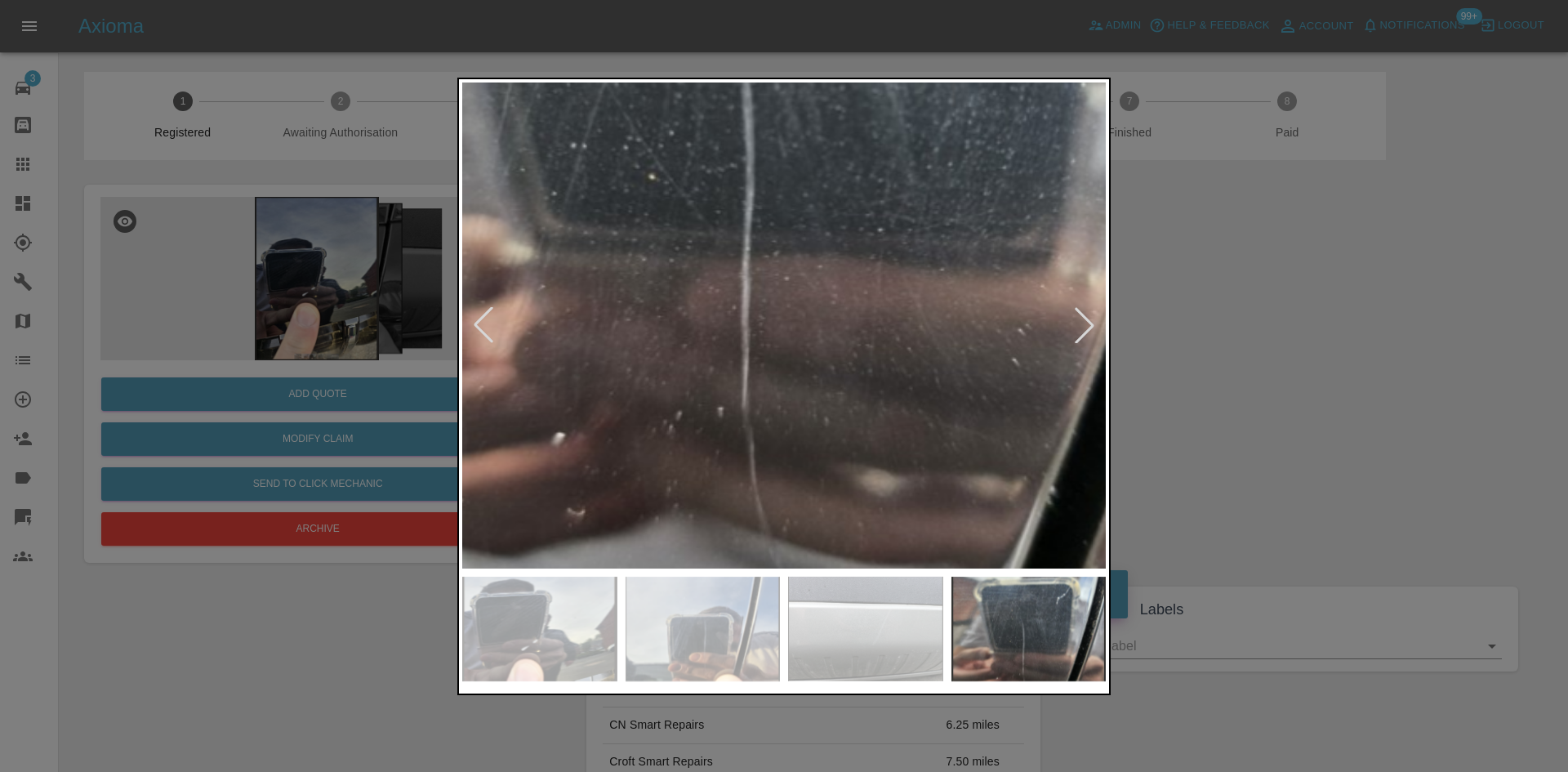
click at [784, 404] on img at bounding box center [784, 87] width 1931 height 1458
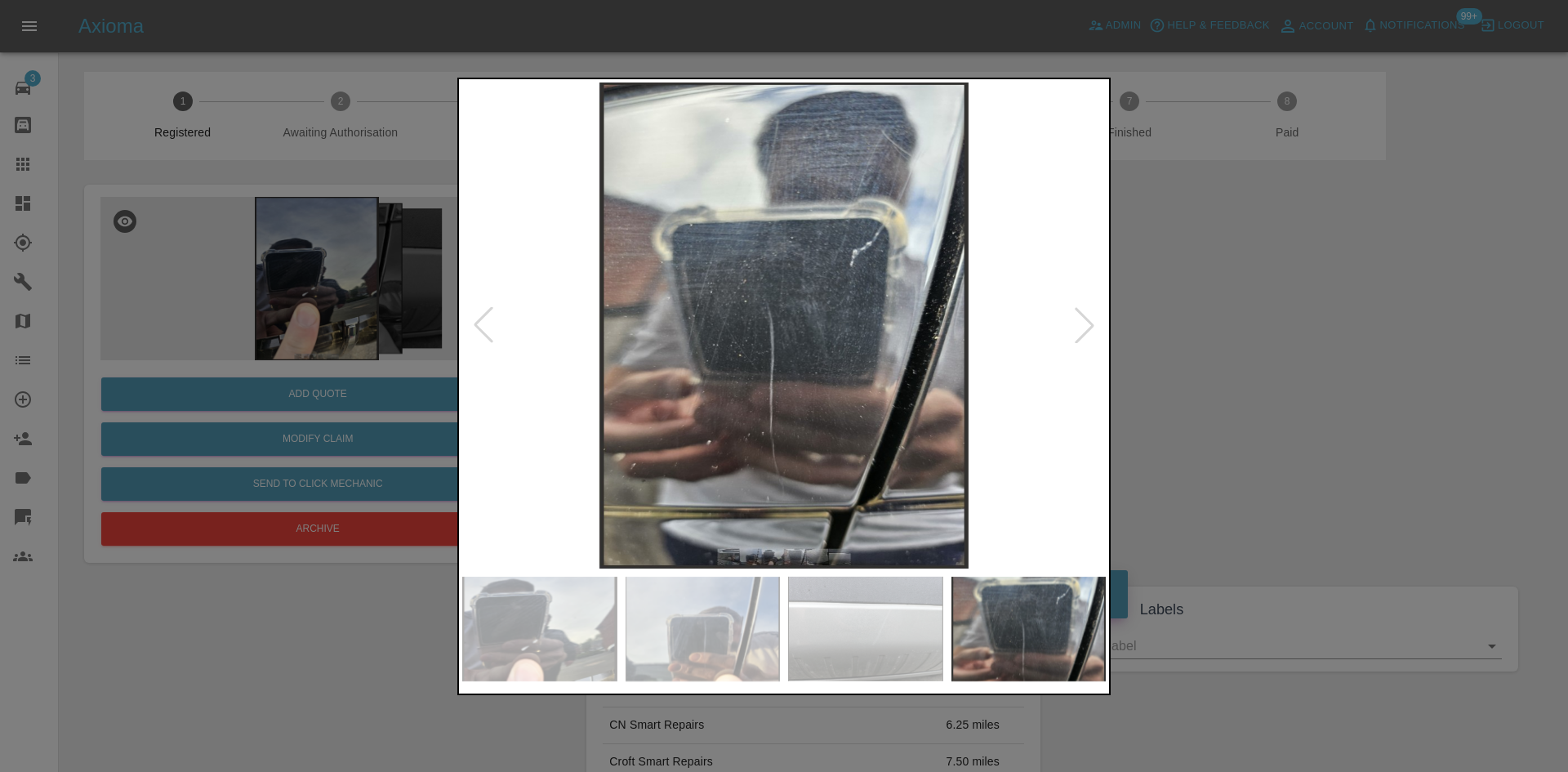
click at [1076, 329] on div at bounding box center [1084, 325] width 36 height 36
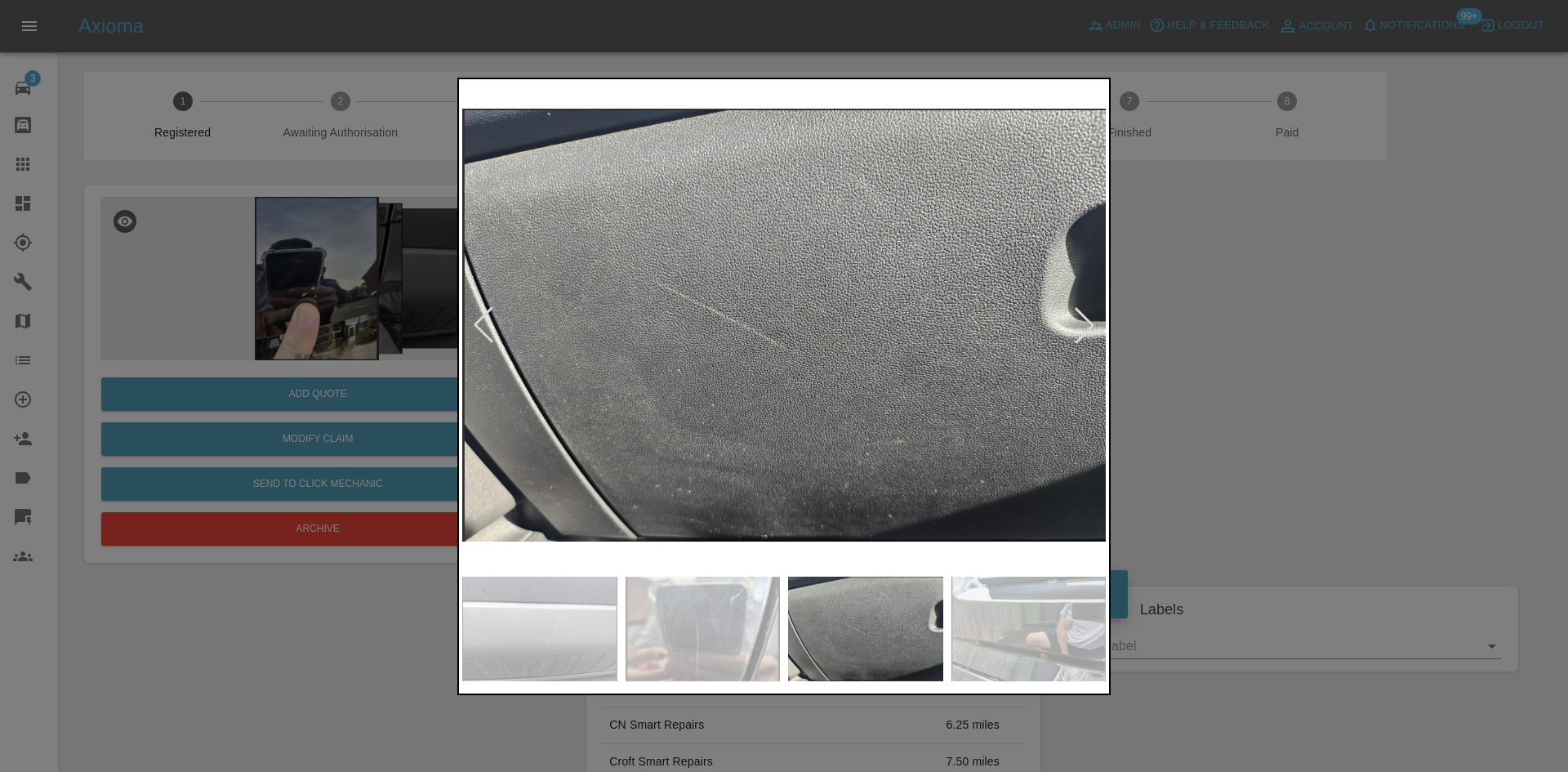
click at [1076, 329] on div at bounding box center [1084, 325] width 36 height 36
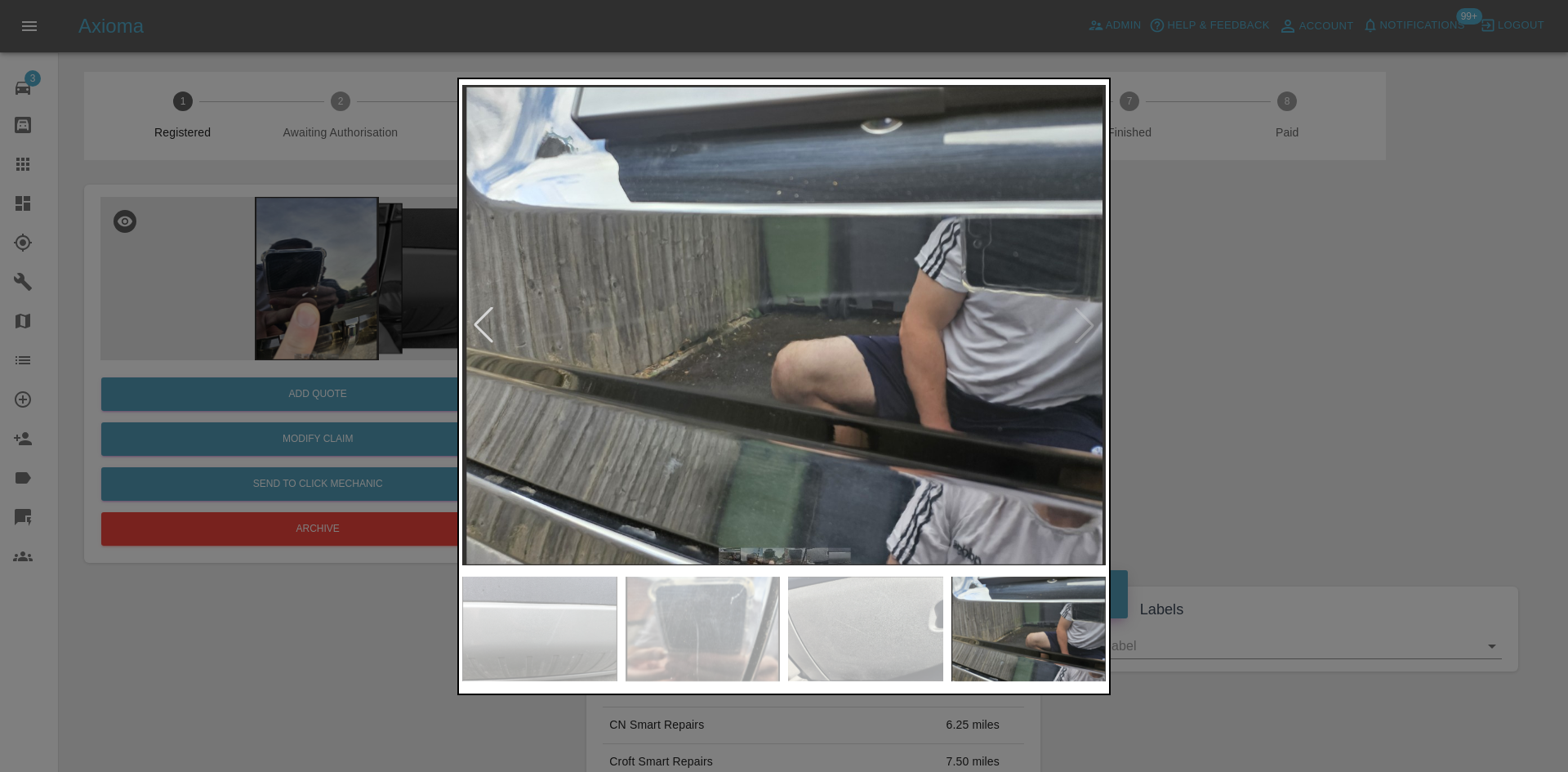
click at [1084, 324] on img at bounding box center [784, 325] width 644 height 485
click at [1204, 538] on div at bounding box center [784, 386] width 1568 height 772
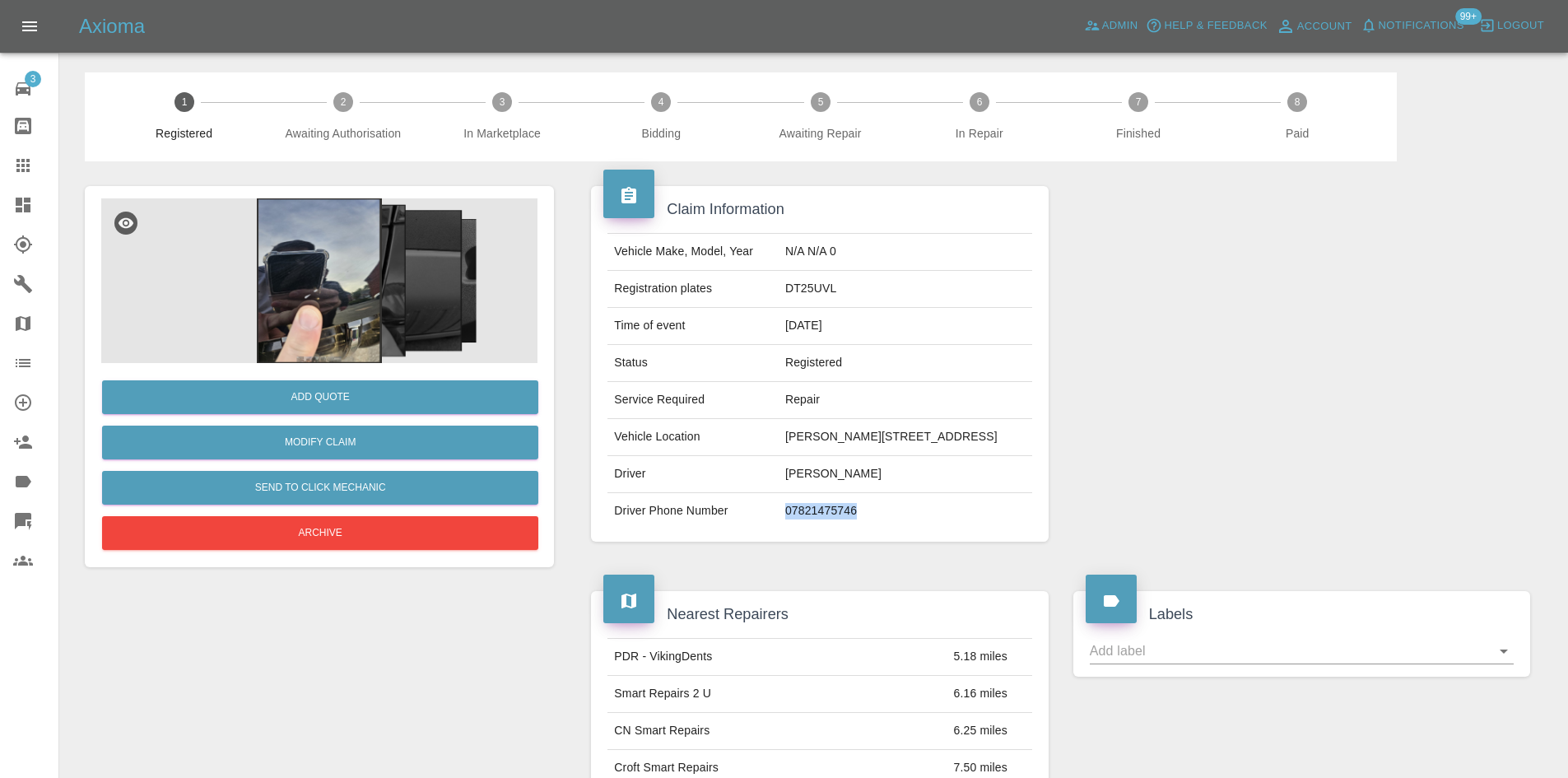
drag, startPoint x: 873, startPoint y: 516, endPoint x: 763, endPoint y: 520, distance: 110.1
click at [778, 520] on td "07821475746" at bounding box center [905, 510] width 254 height 36
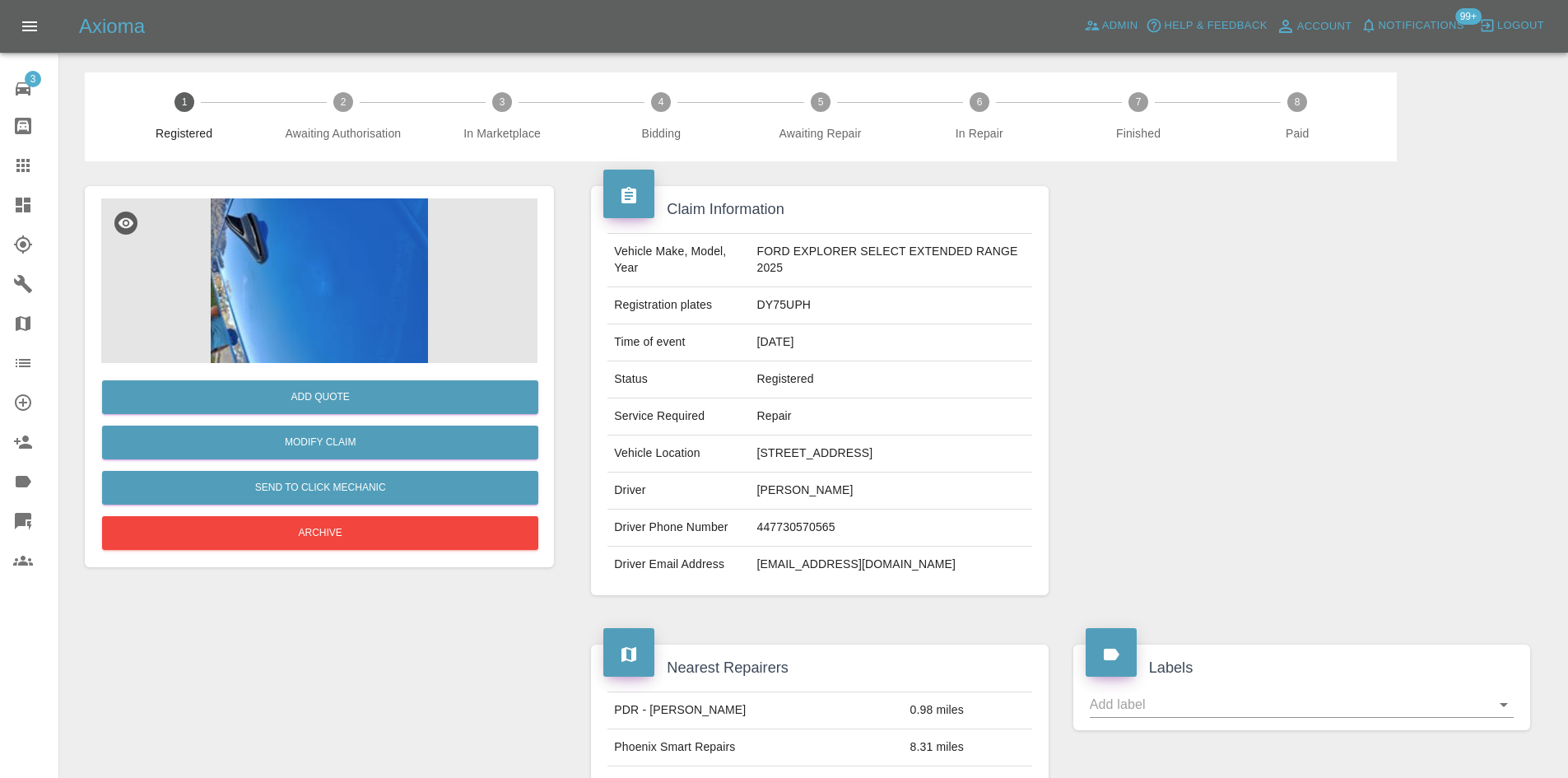
click at [362, 284] on img at bounding box center [320, 281] width 436 height 165
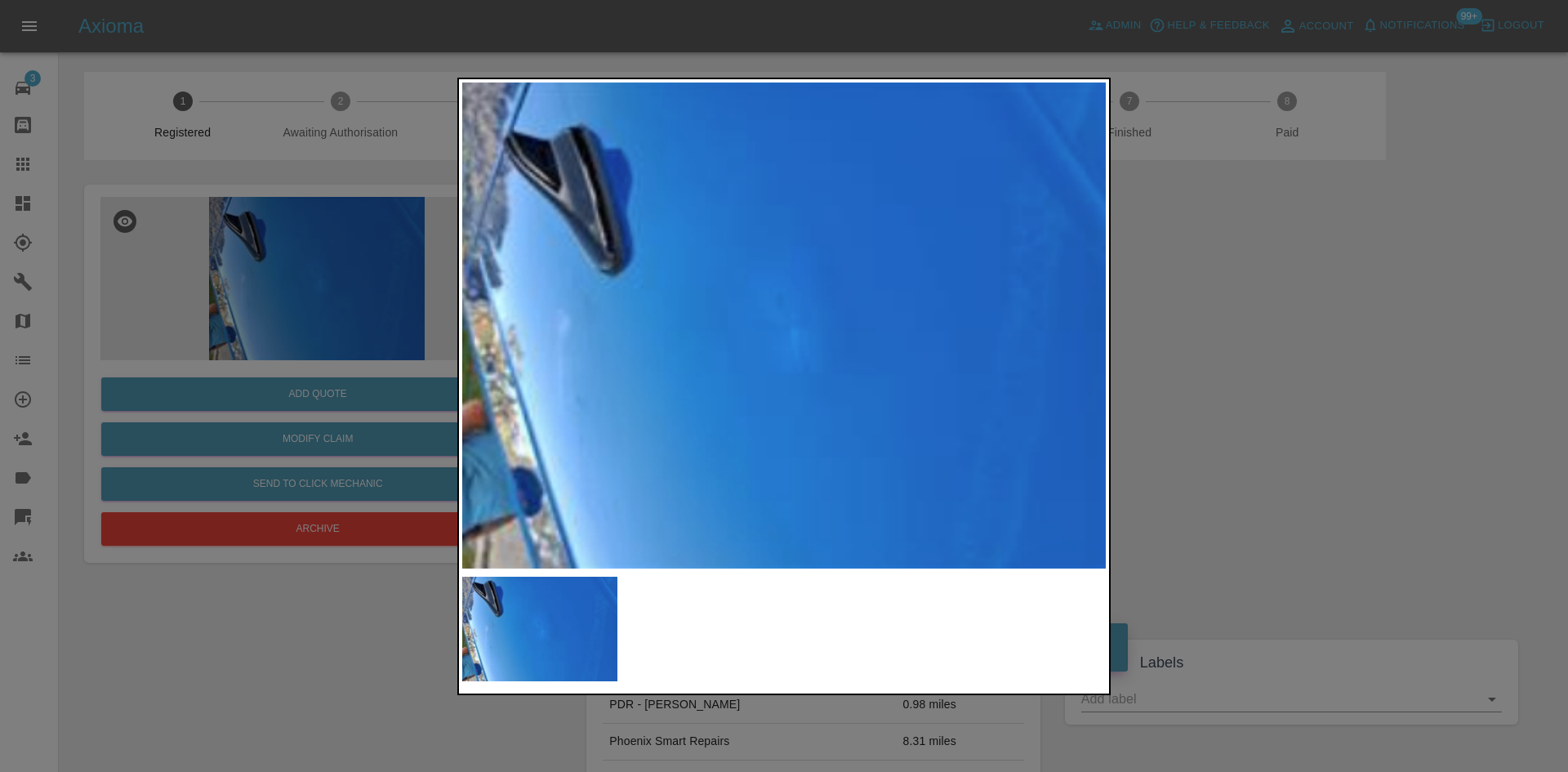
click at [983, 380] on img at bounding box center [784, 325] width 644 height 485
click at [981, 379] on img at bounding box center [784, 325] width 644 height 485
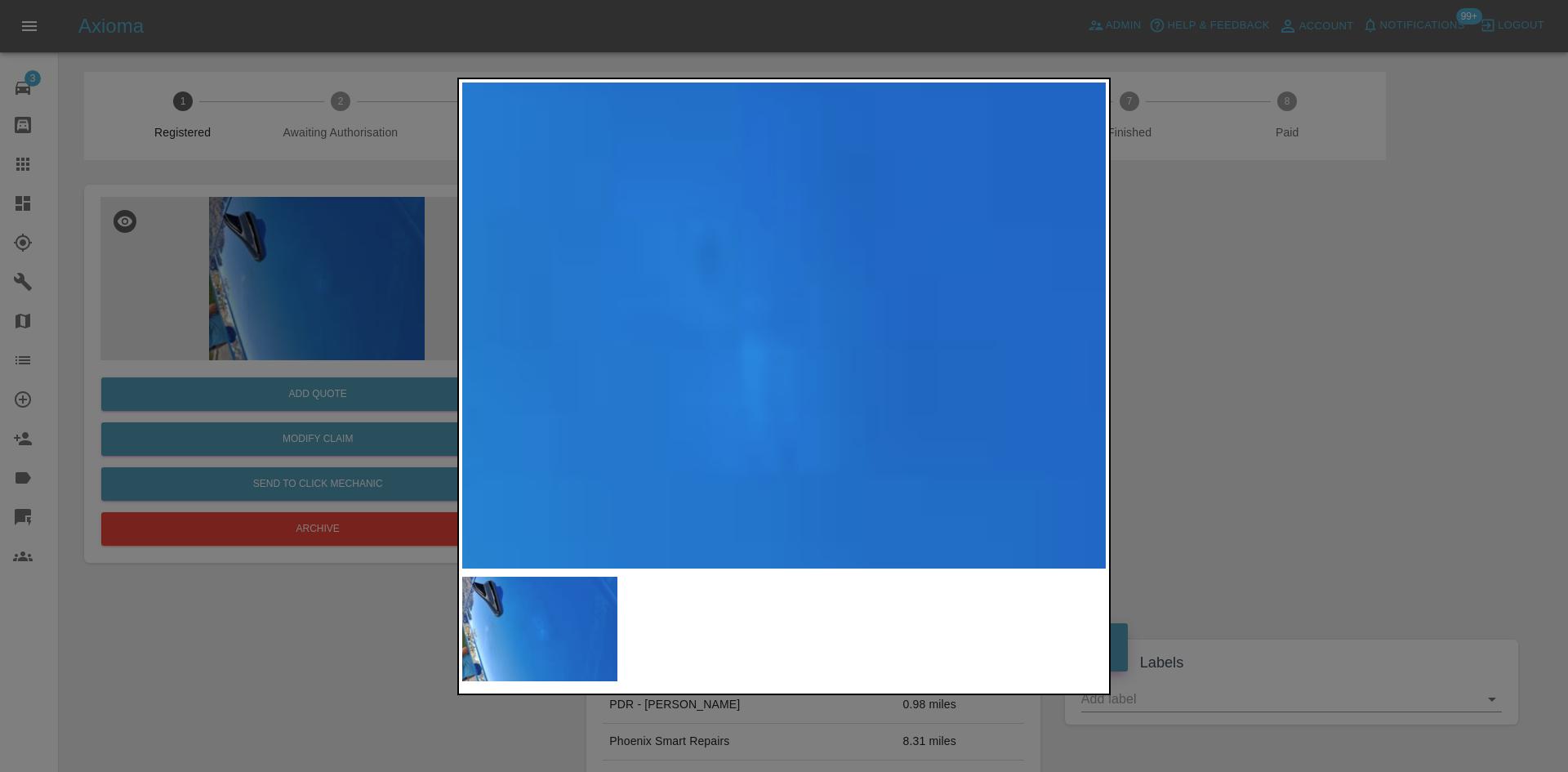
click at [1124, 481] on div at bounding box center [784, 386] width 1568 height 772
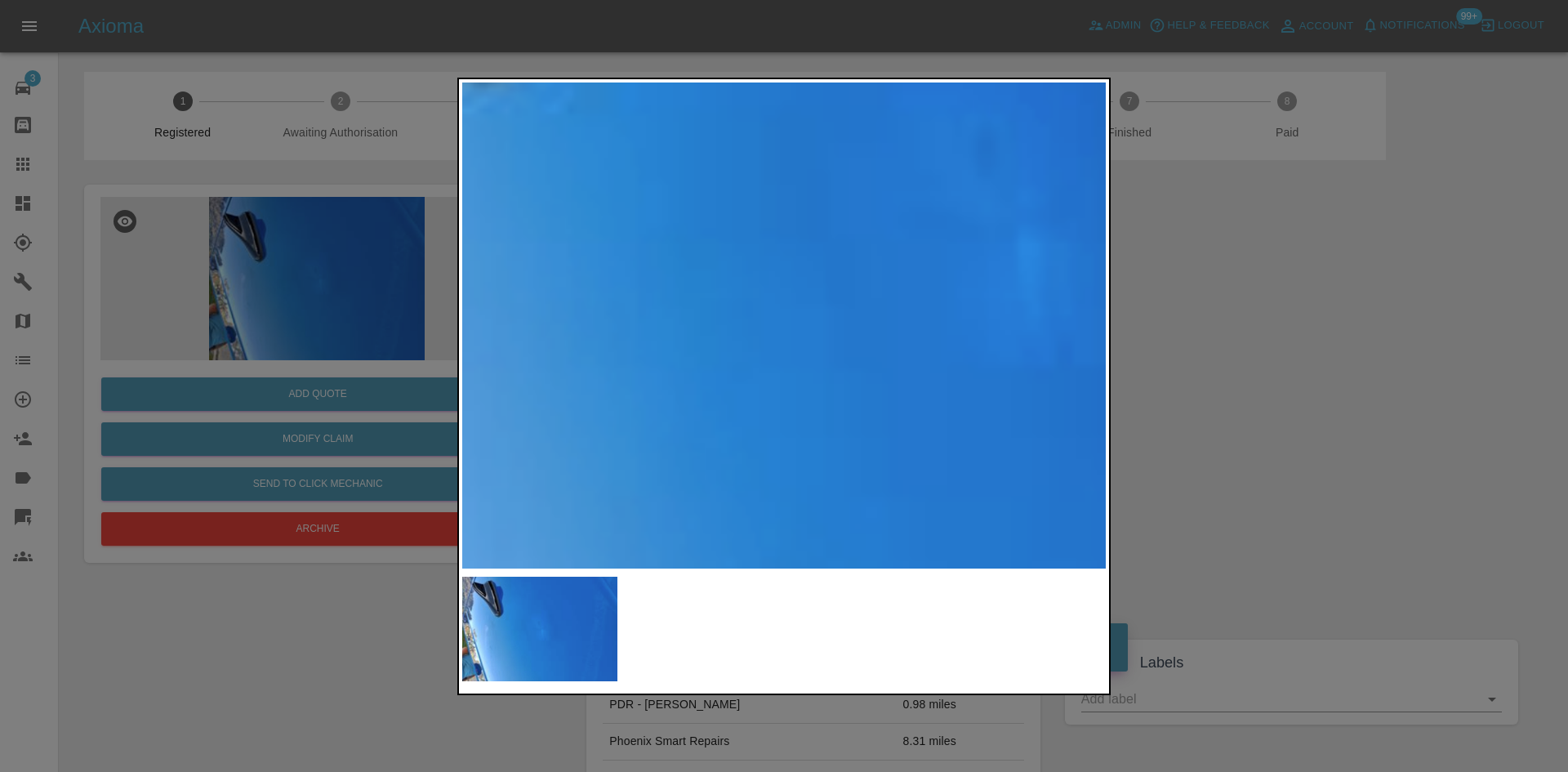
click at [483, 106] on img at bounding box center [997, 225] width 1931 height 1458
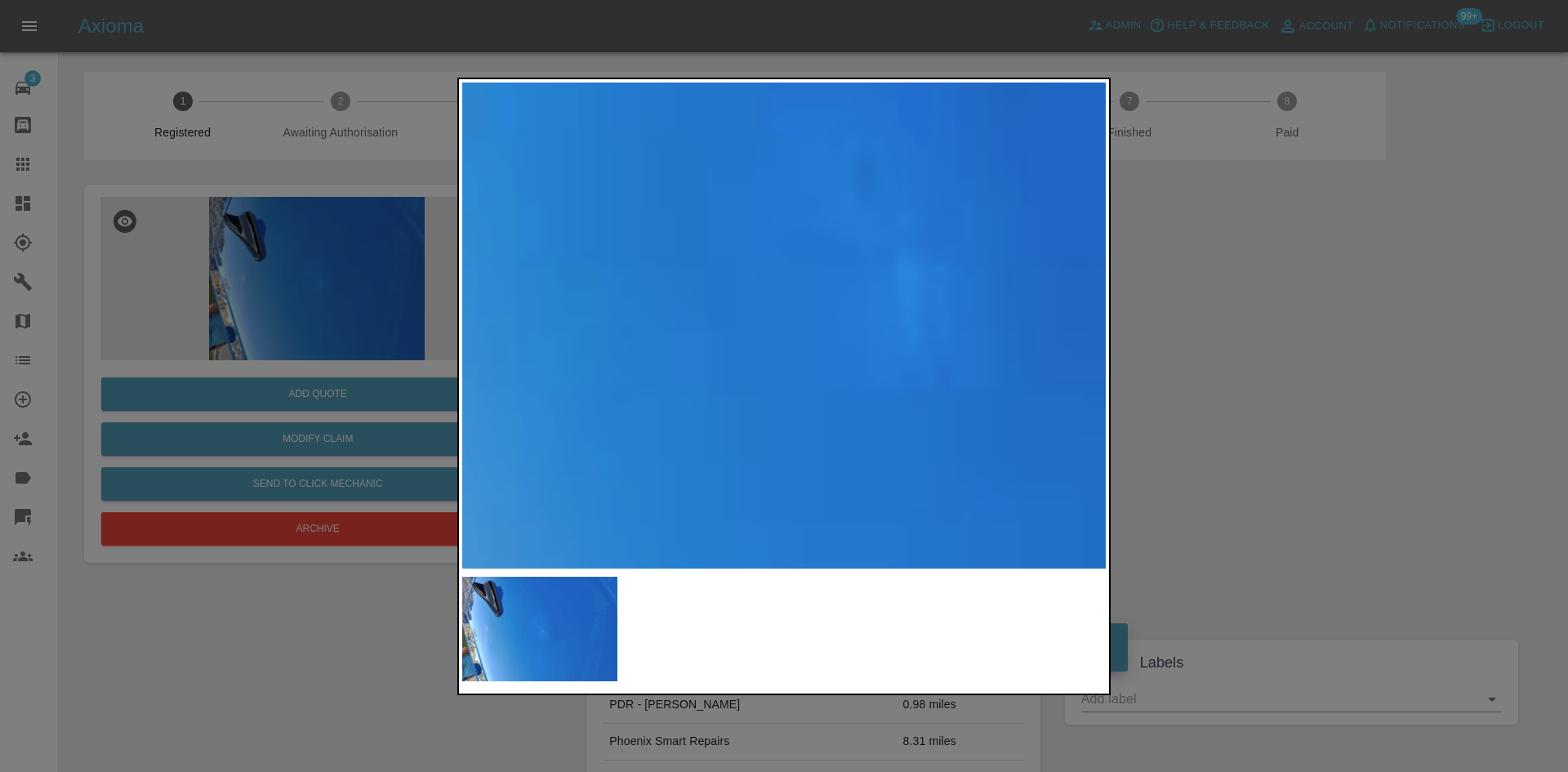
click at [743, 358] on img at bounding box center [877, 248] width 1931 height 1458
click at [653, 604] on div at bounding box center [784, 629] width 644 height 105
click at [584, 622] on img at bounding box center [539, 629] width 155 height 105
click at [1344, 528] on div at bounding box center [784, 386] width 1568 height 772
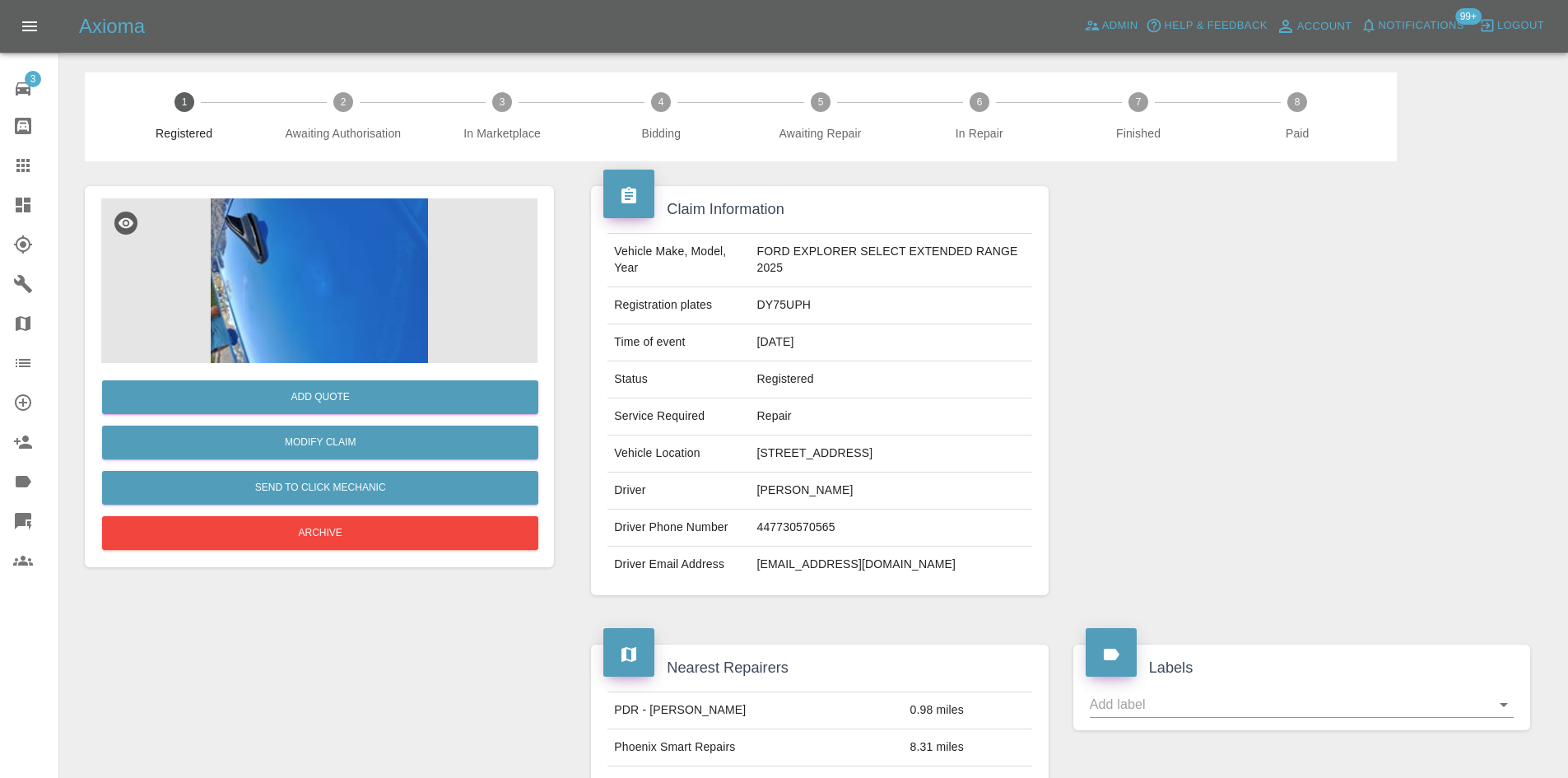
click at [353, 325] on img at bounding box center [320, 281] width 436 height 165
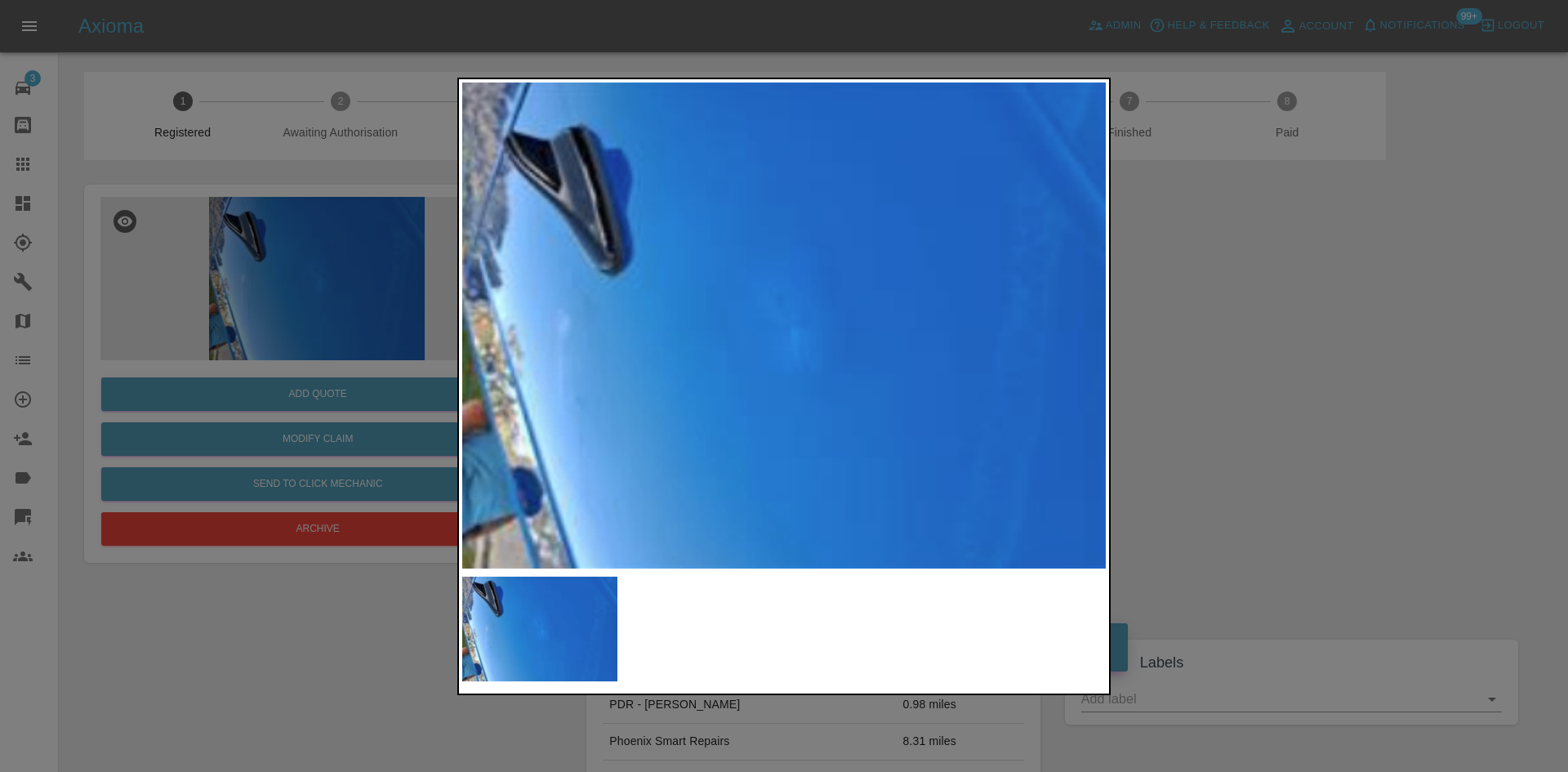
click at [1293, 372] on div at bounding box center [784, 386] width 1568 height 772
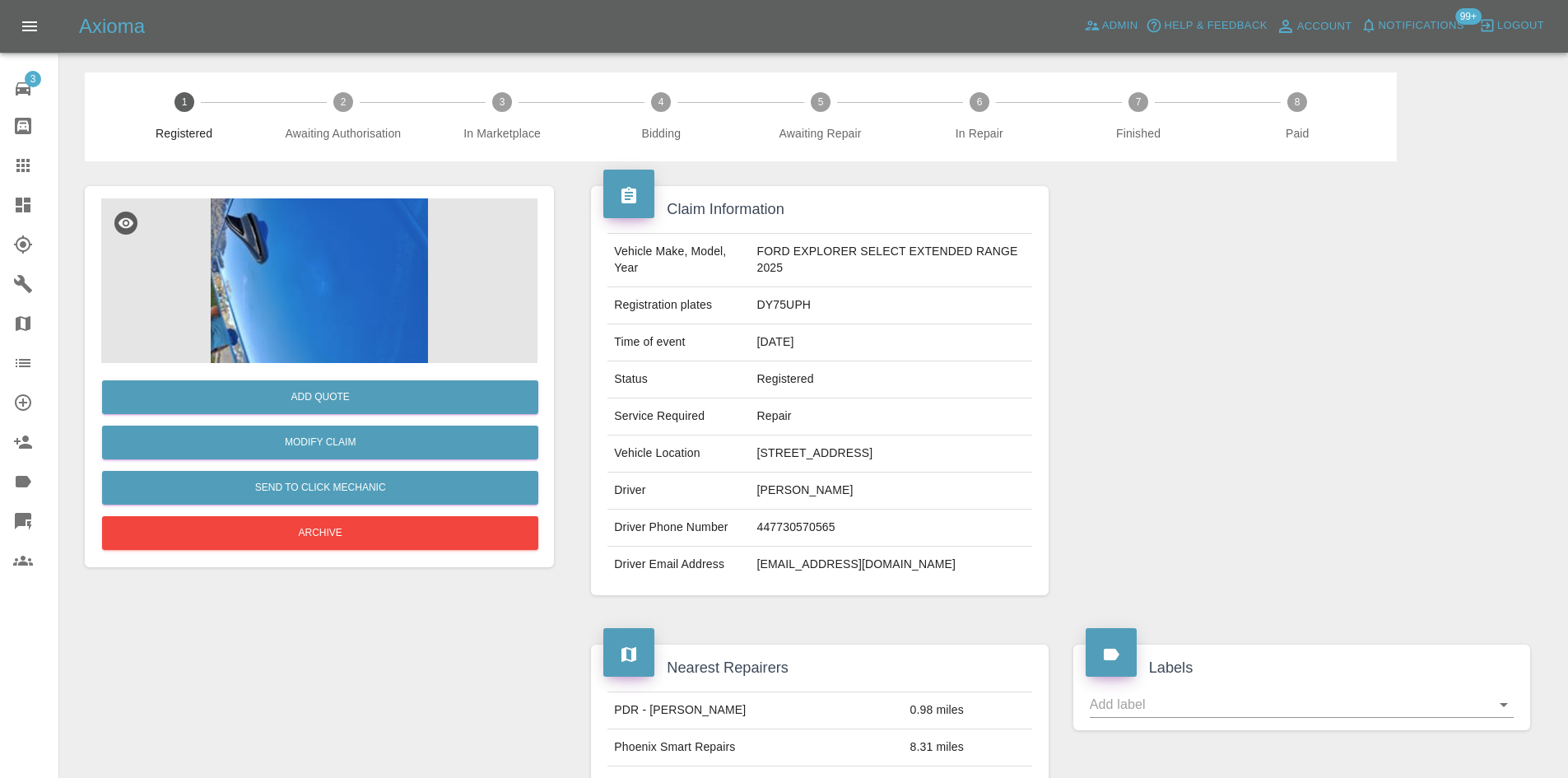
click at [285, 301] on img at bounding box center [320, 281] width 436 height 165
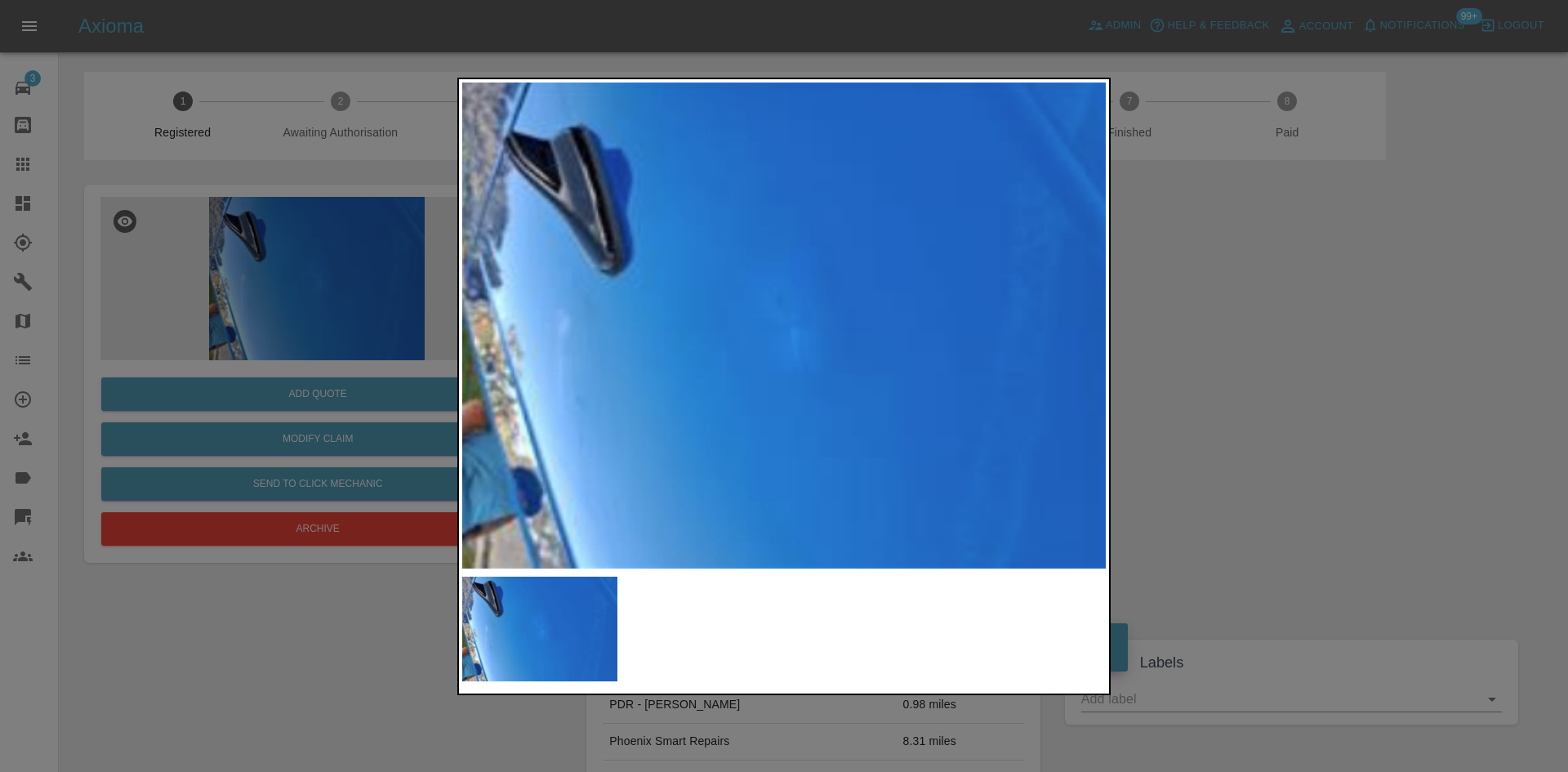
click at [1228, 309] on div at bounding box center [784, 386] width 1568 height 772
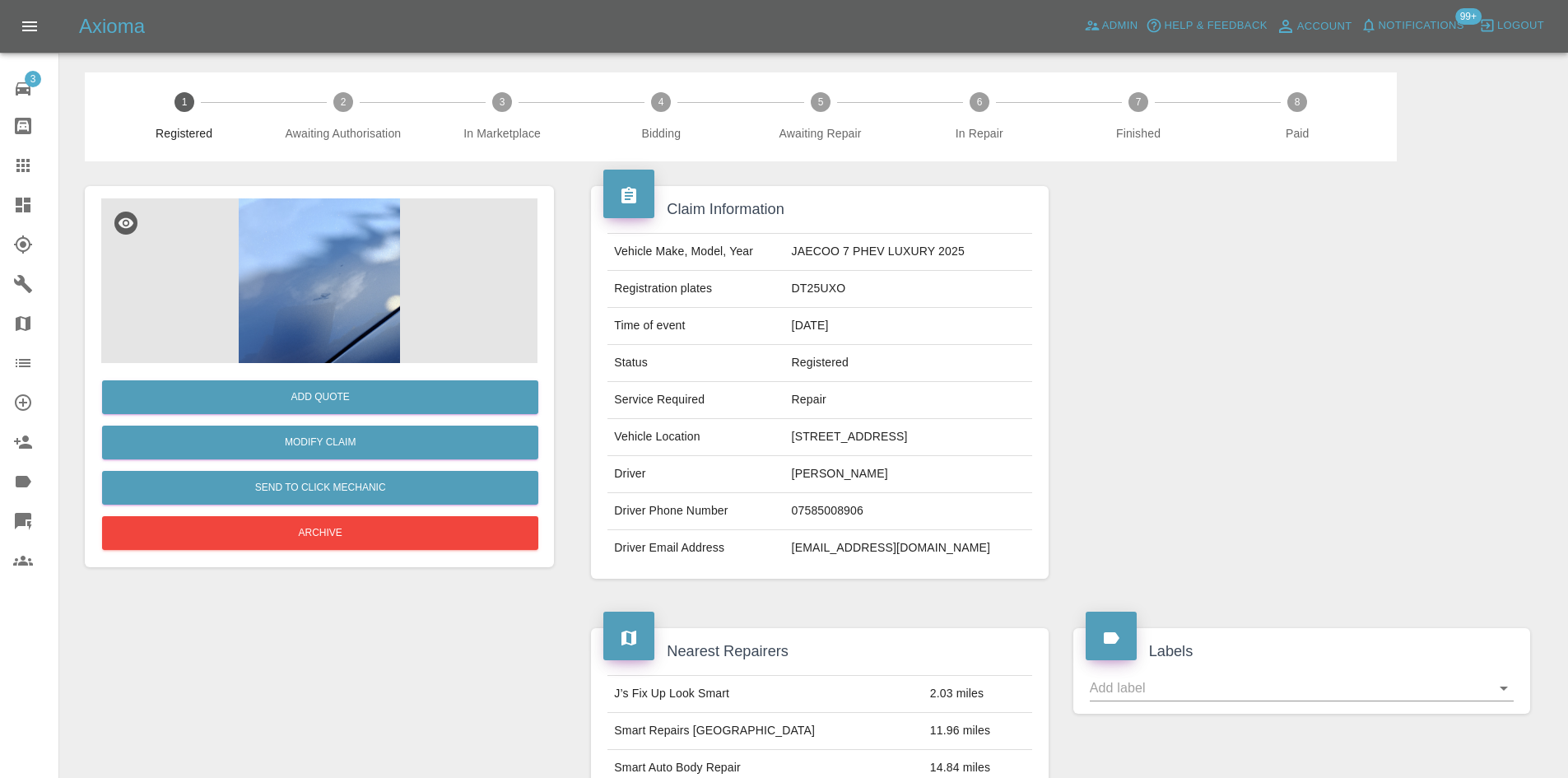
click at [376, 303] on img at bounding box center [320, 281] width 436 height 165
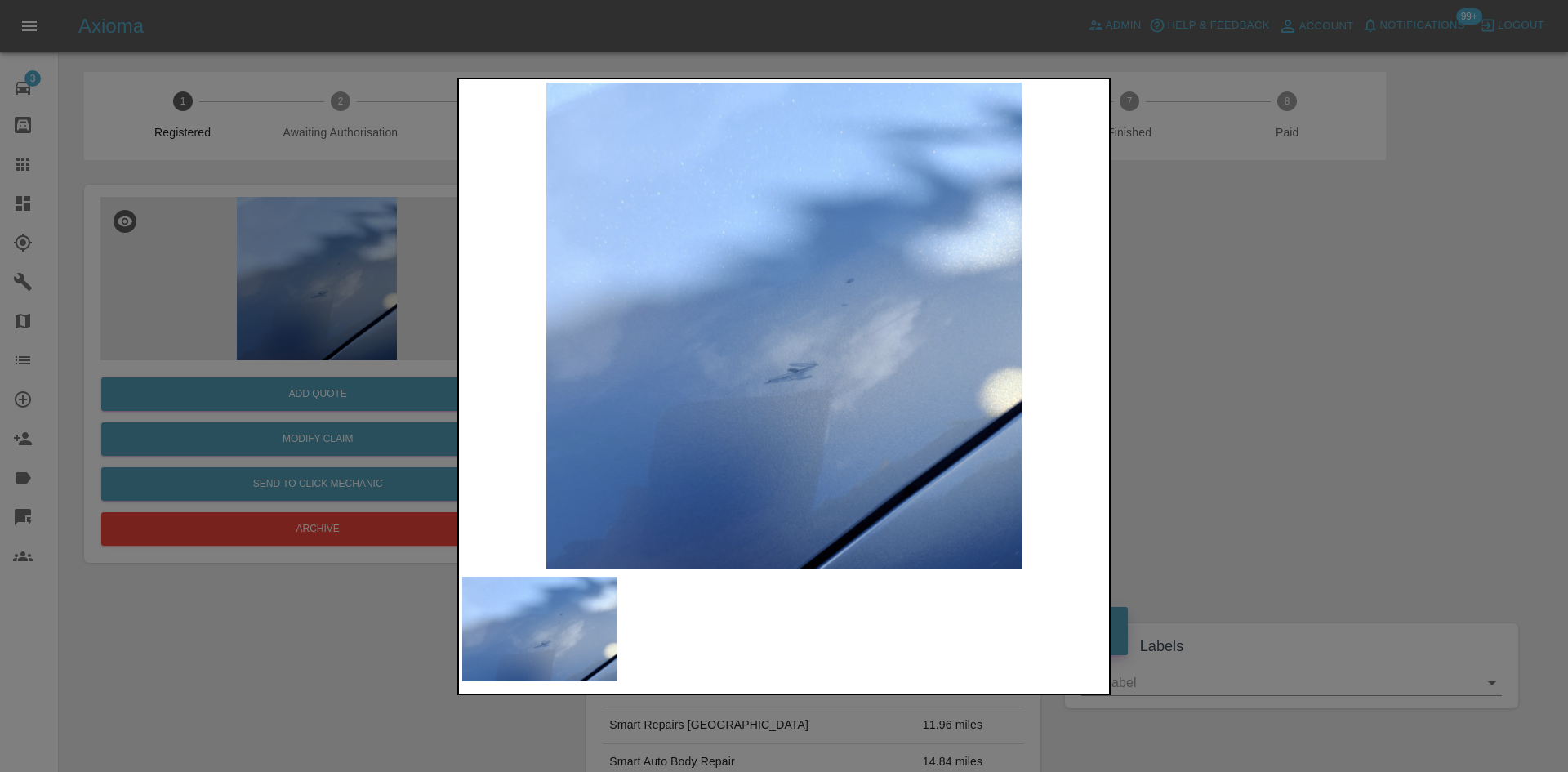
click at [803, 363] on img at bounding box center [784, 325] width 644 height 485
click at [799, 356] on img at bounding box center [784, 325] width 644 height 485
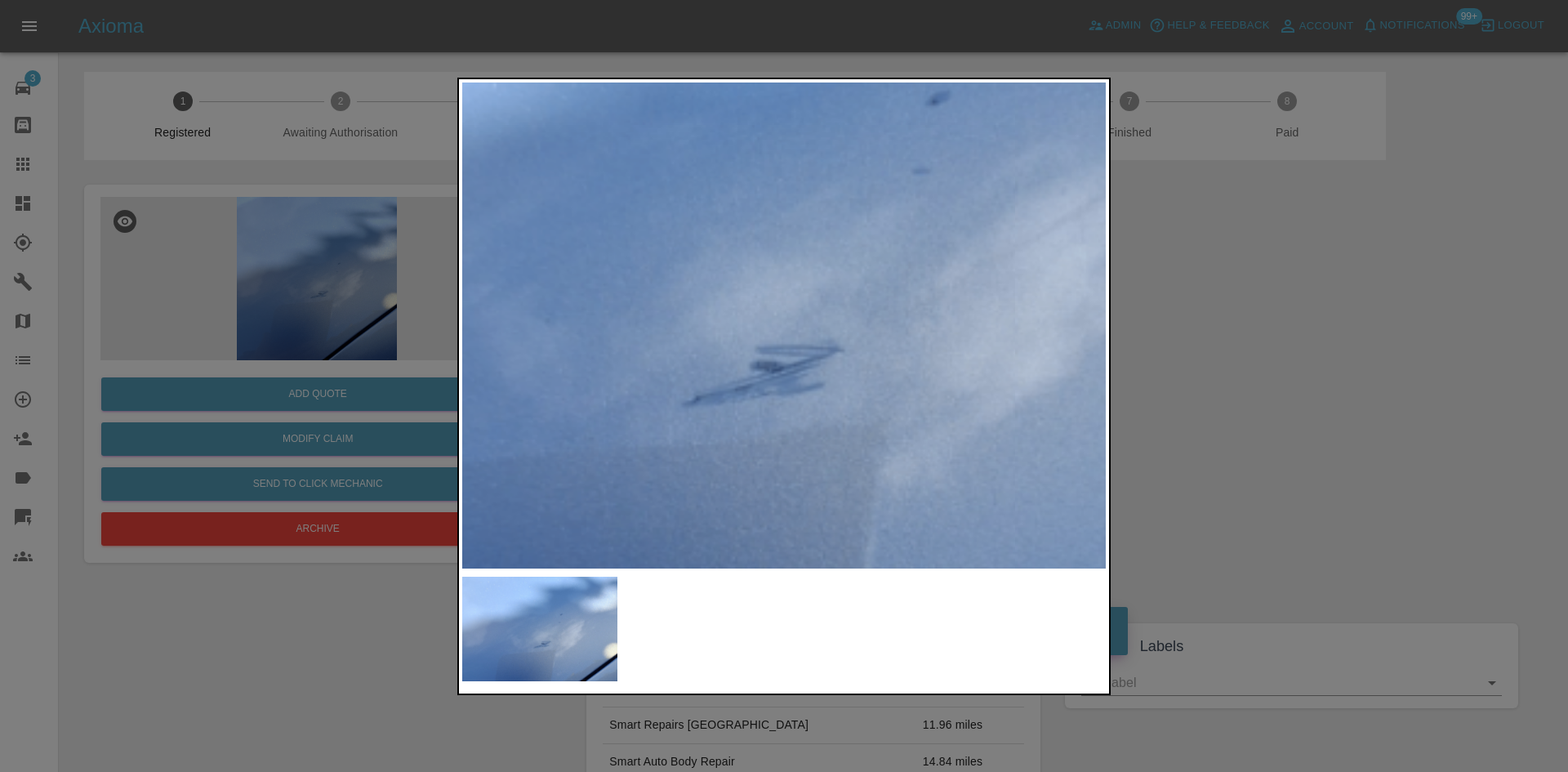
click at [799, 356] on img at bounding box center [739, 231] width 1931 height 1458
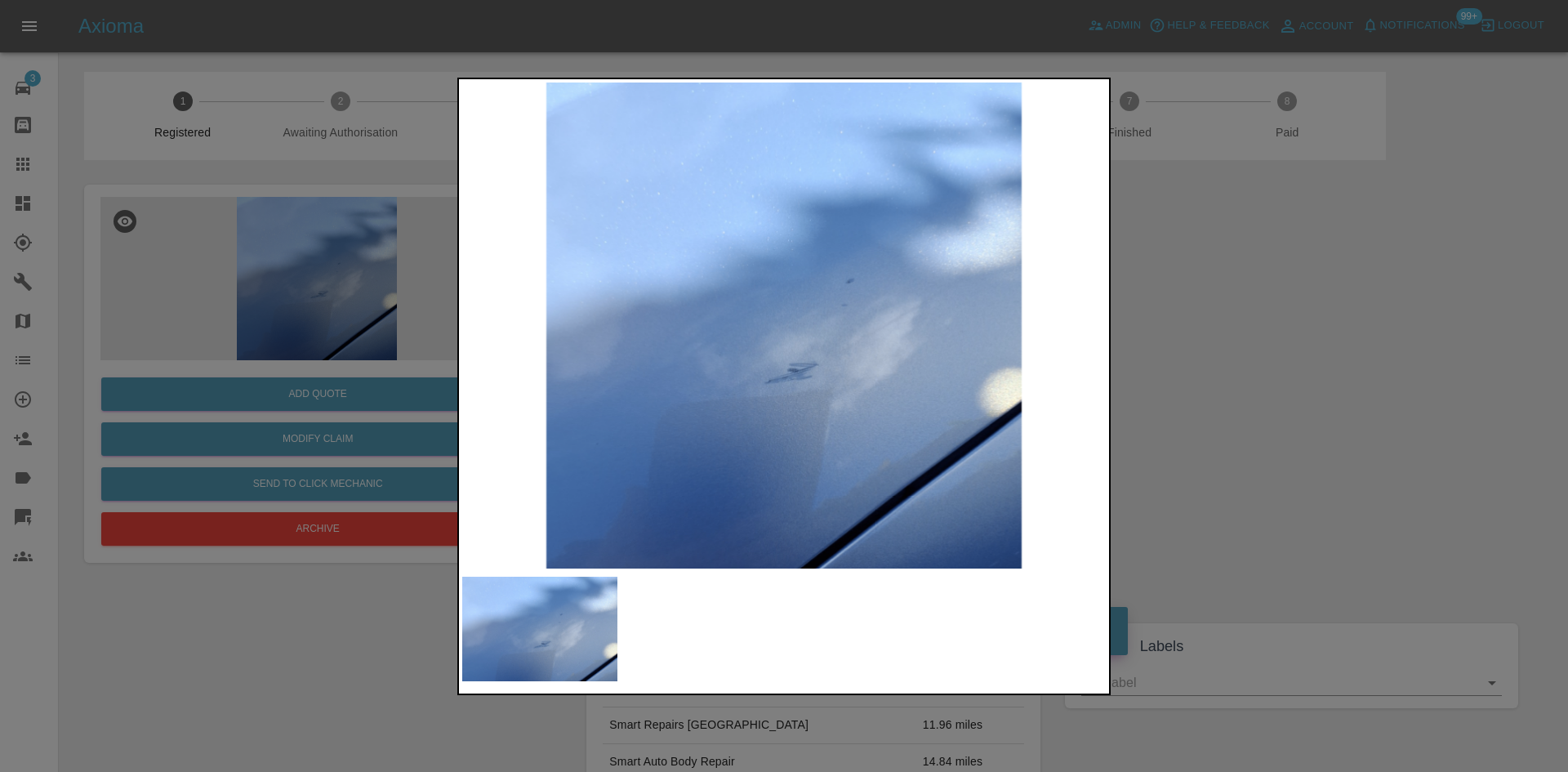
click at [1176, 504] on div at bounding box center [784, 386] width 1568 height 772
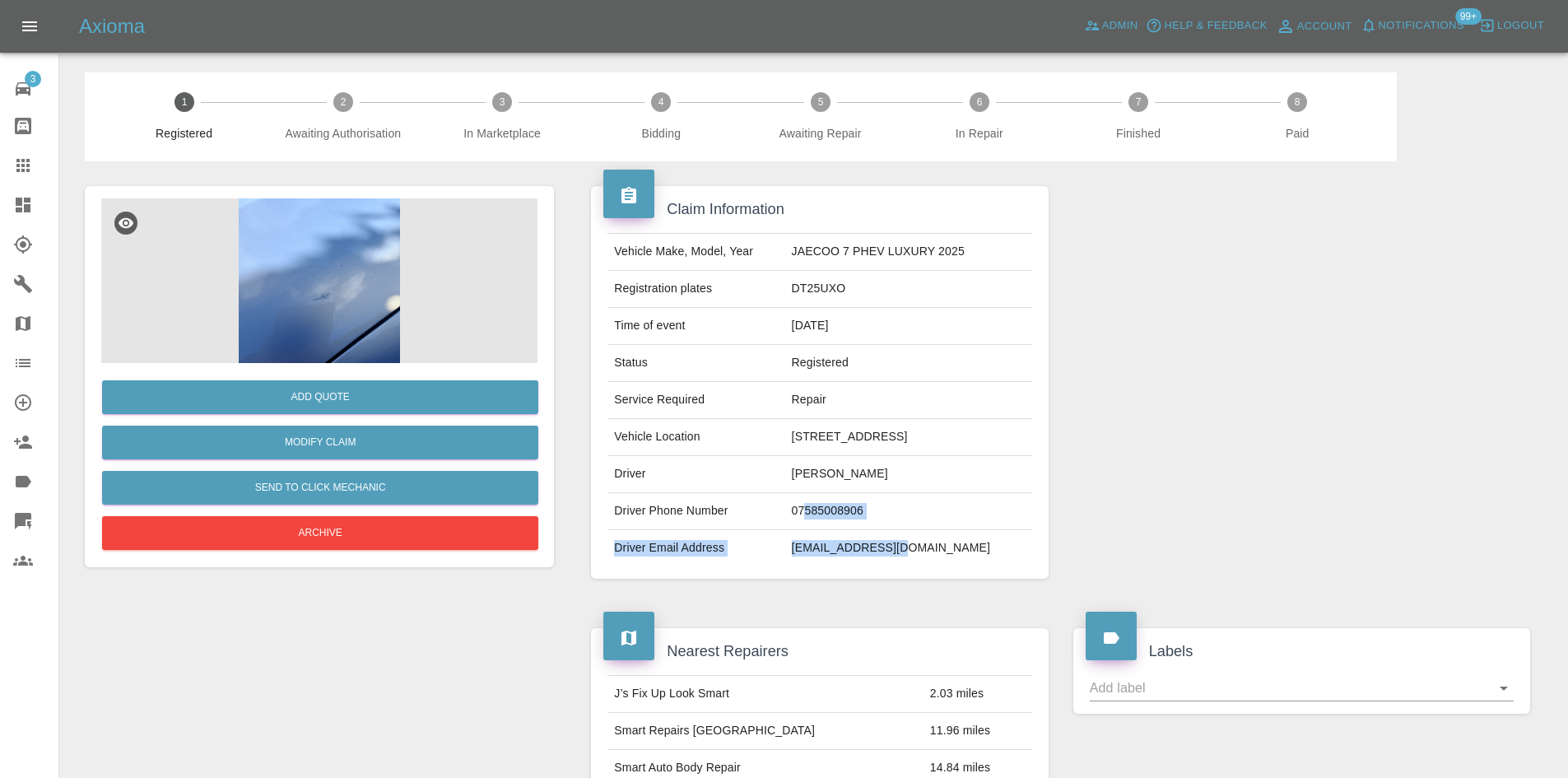
drag, startPoint x: 974, startPoint y: 555, endPoint x: 805, endPoint y: 512, distance: 174.4
click at [805, 512] on tbody "Vehicle Make, Model, Year JAECOO 7 PHEV LUXURY 2025 Registration plates DT25UXO…" at bounding box center [819, 400] width 424 height 333
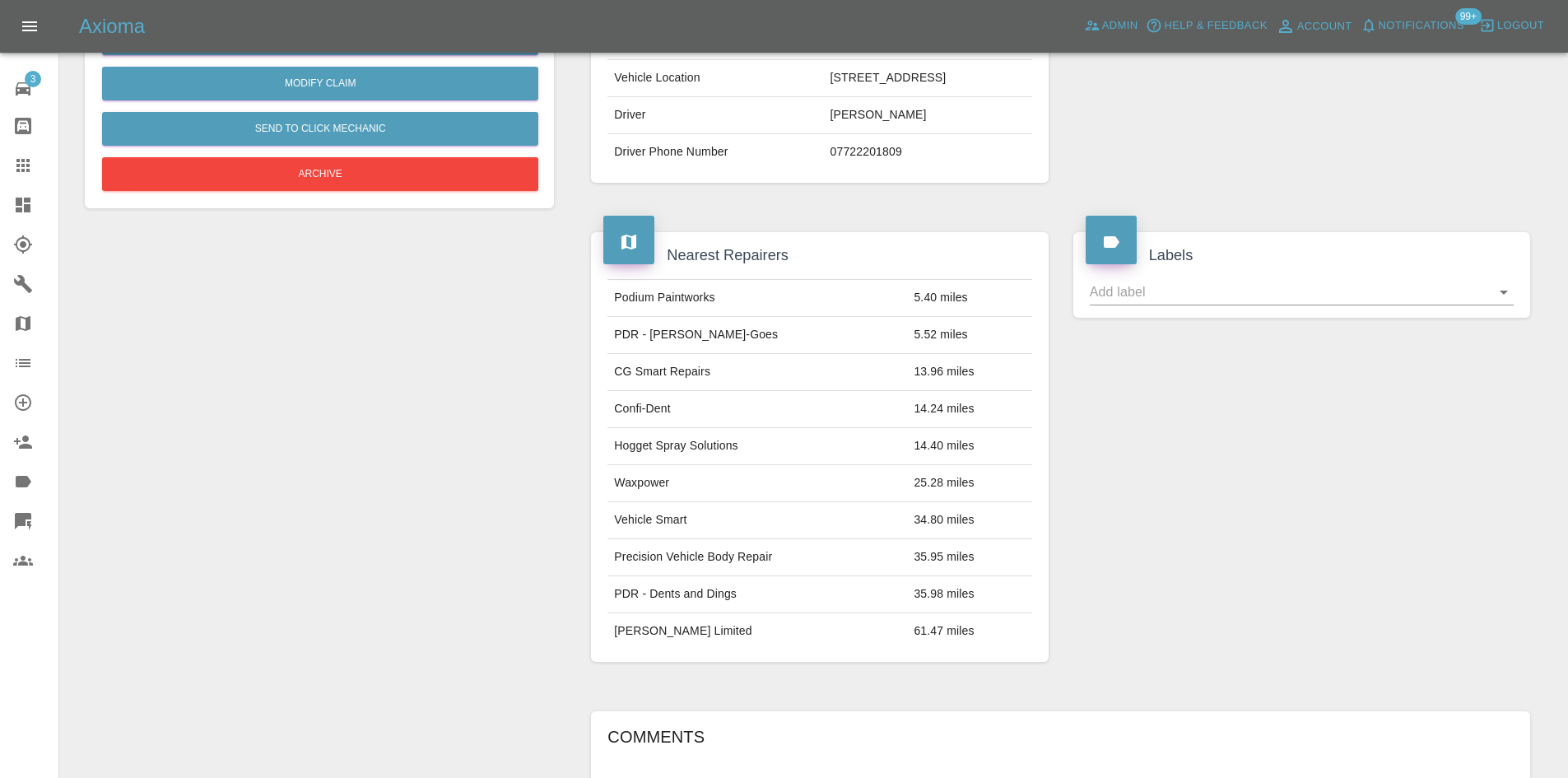
scroll to position [184, 0]
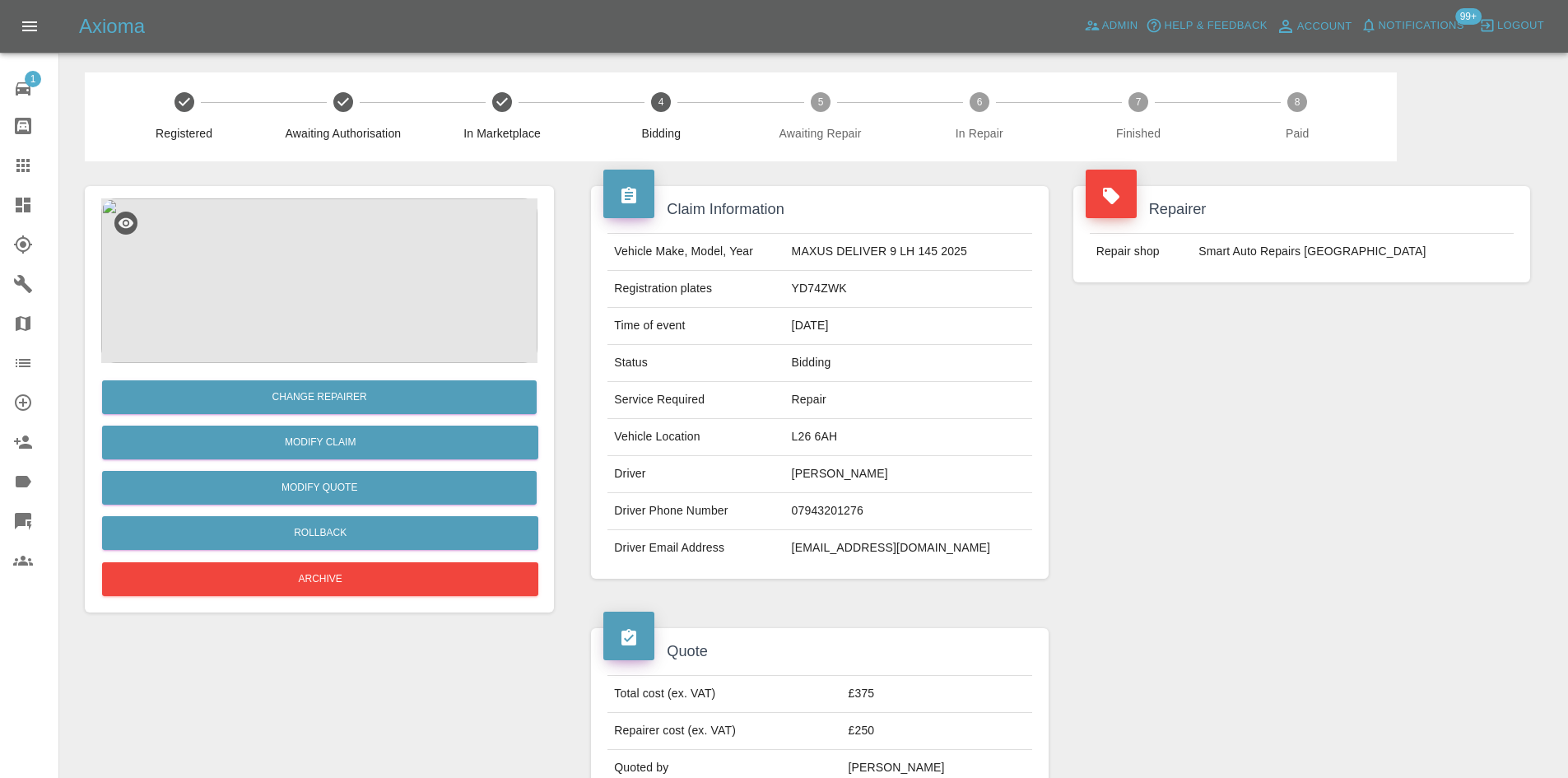
click at [856, 284] on td "YD74ZWK" at bounding box center [909, 289] width 247 height 37
copy td "YD74ZWK"
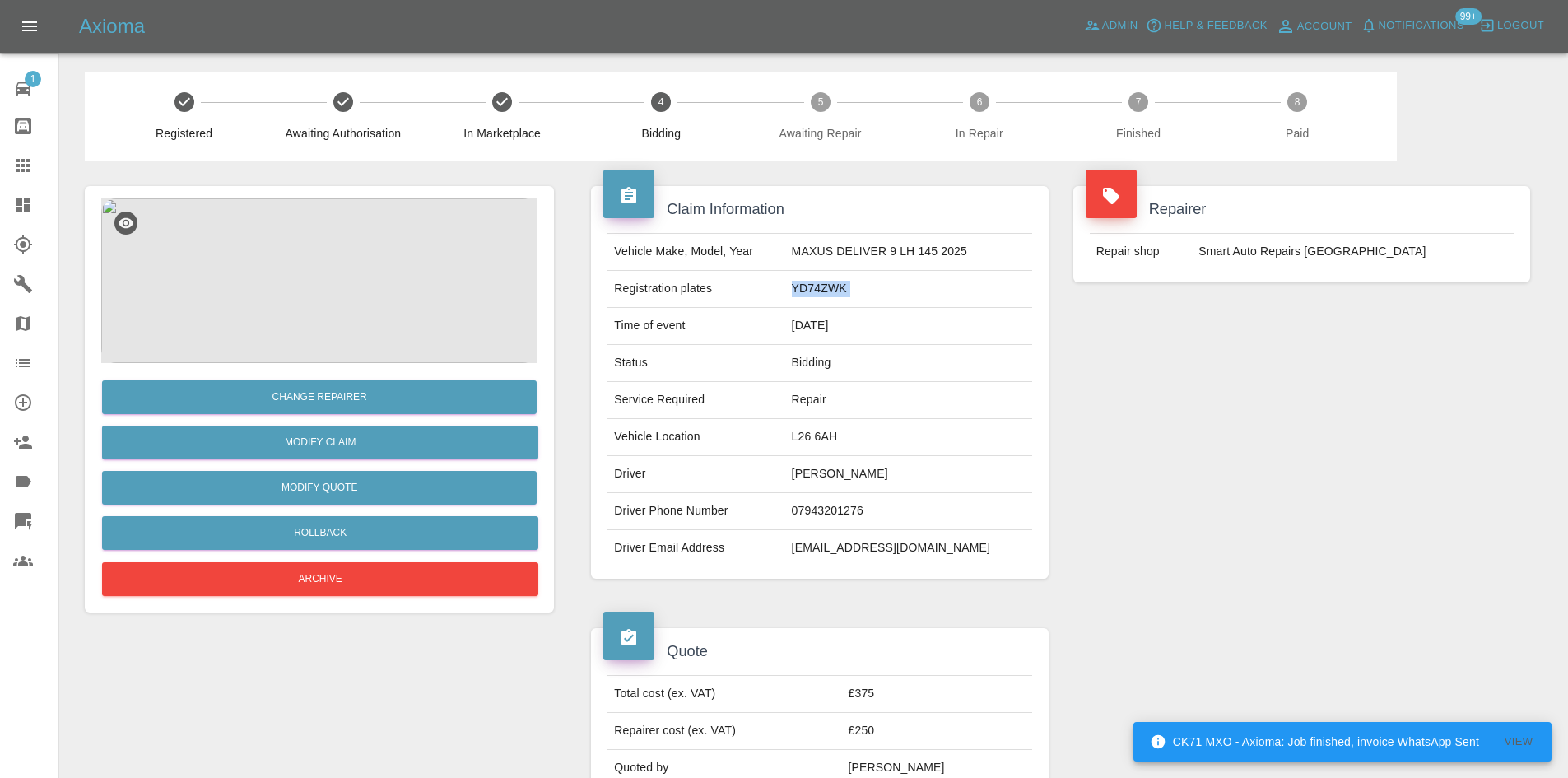
click at [826, 292] on td "YD74ZWK" at bounding box center [909, 289] width 247 height 37
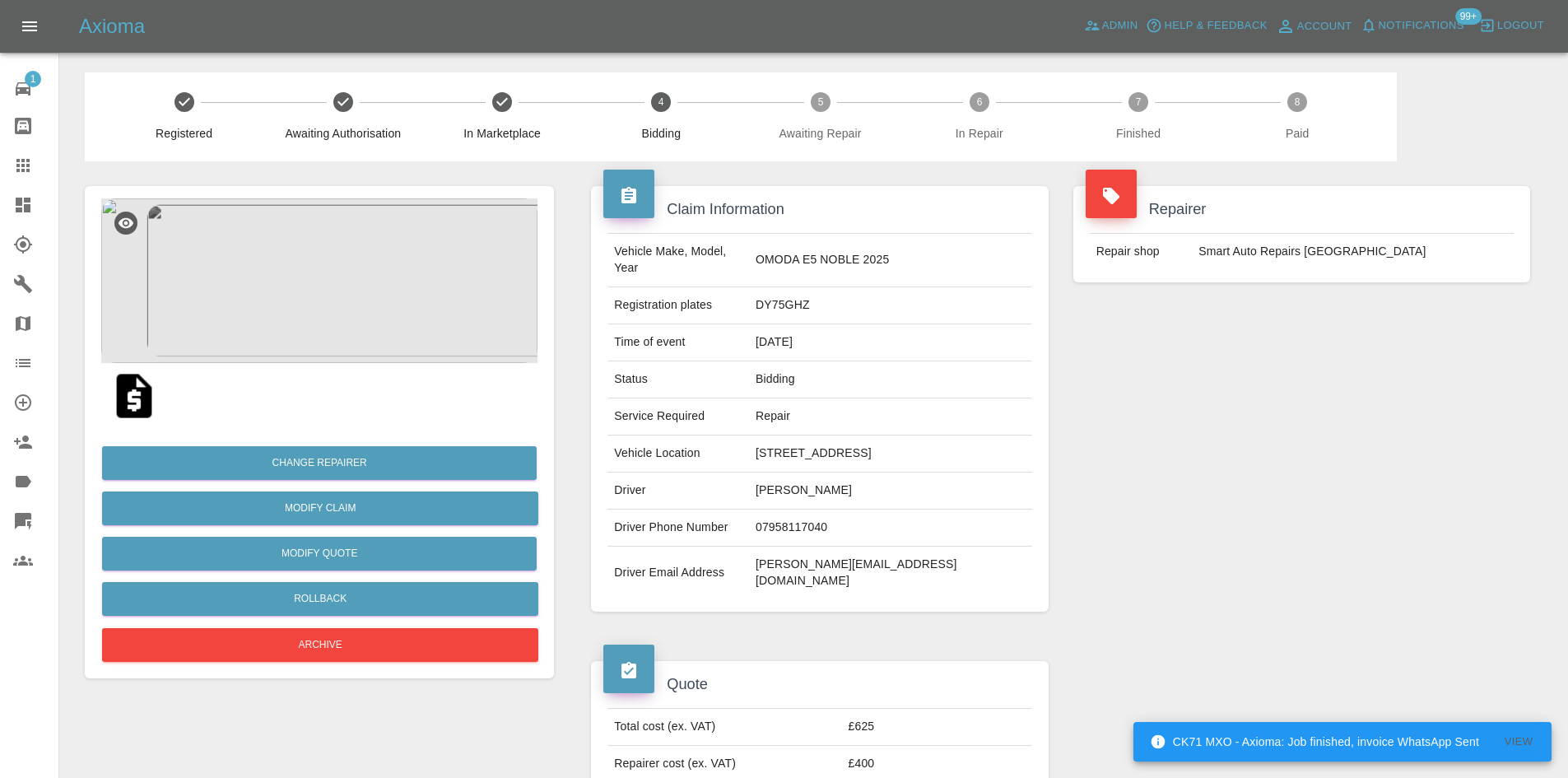
click at [762, 300] on td "DY75GHZ" at bounding box center [890, 305] width 283 height 37
copy td "DY75GHZ"
click at [765, 277] on td "OMODA E5 NOBLE 2025" at bounding box center [890, 260] width 283 height 53
click at [765, 298] on td "DY75GHZ" at bounding box center [890, 305] width 283 height 37
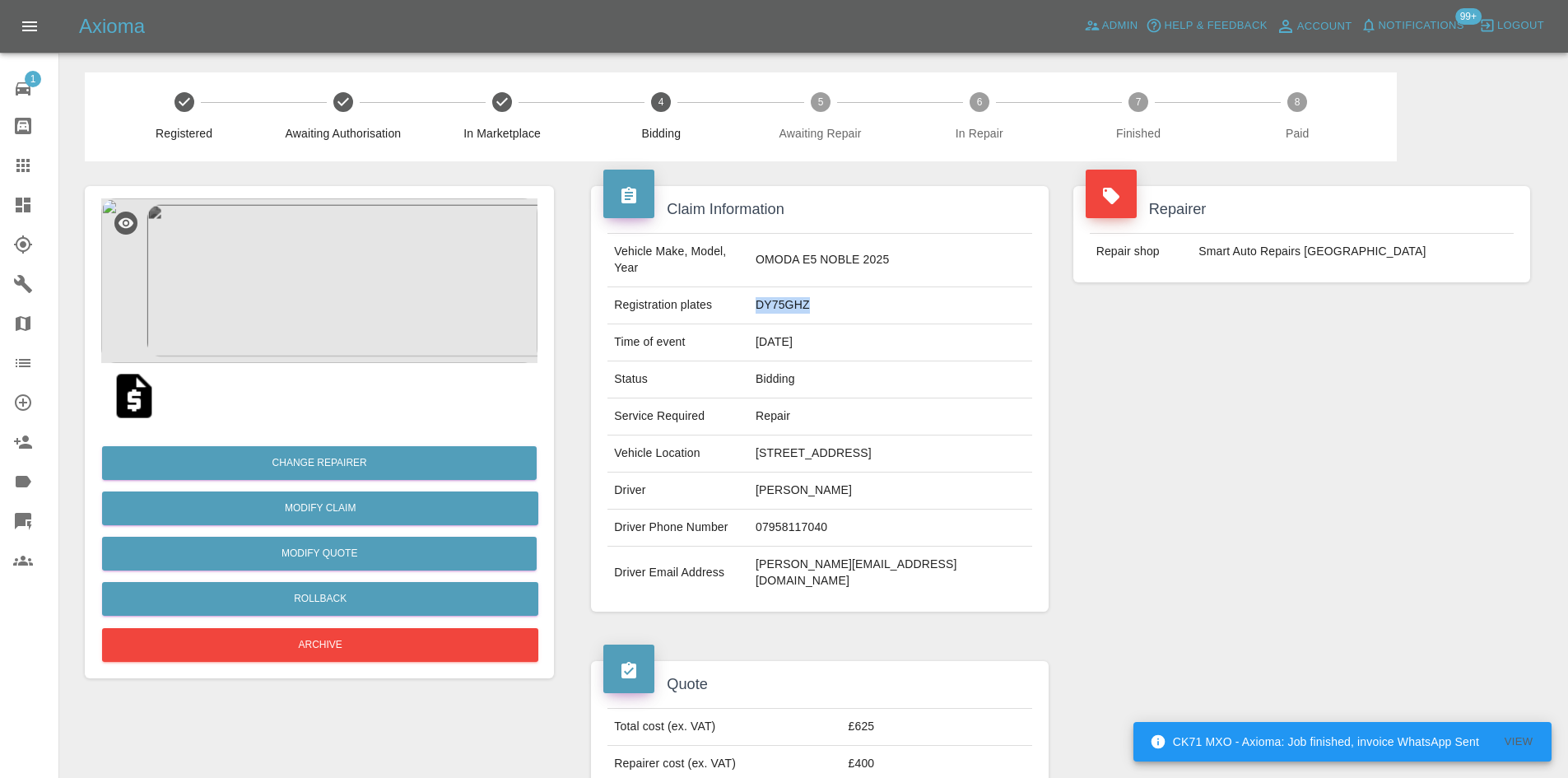
click at [765, 298] on td "DY75GHZ" at bounding box center [890, 305] width 283 height 37
copy td "DY75GHZ"
click at [855, 371] on td "Bidding" at bounding box center [890, 380] width 283 height 37
drag, startPoint x: 854, startPoint y: 261, endPoint x: 875, endPoint y: 261, distance: 21.0
click at [855, 262] on td "OMODA E5 NOBLE 2025" at bounding box center [890, 260] width 283 height 53
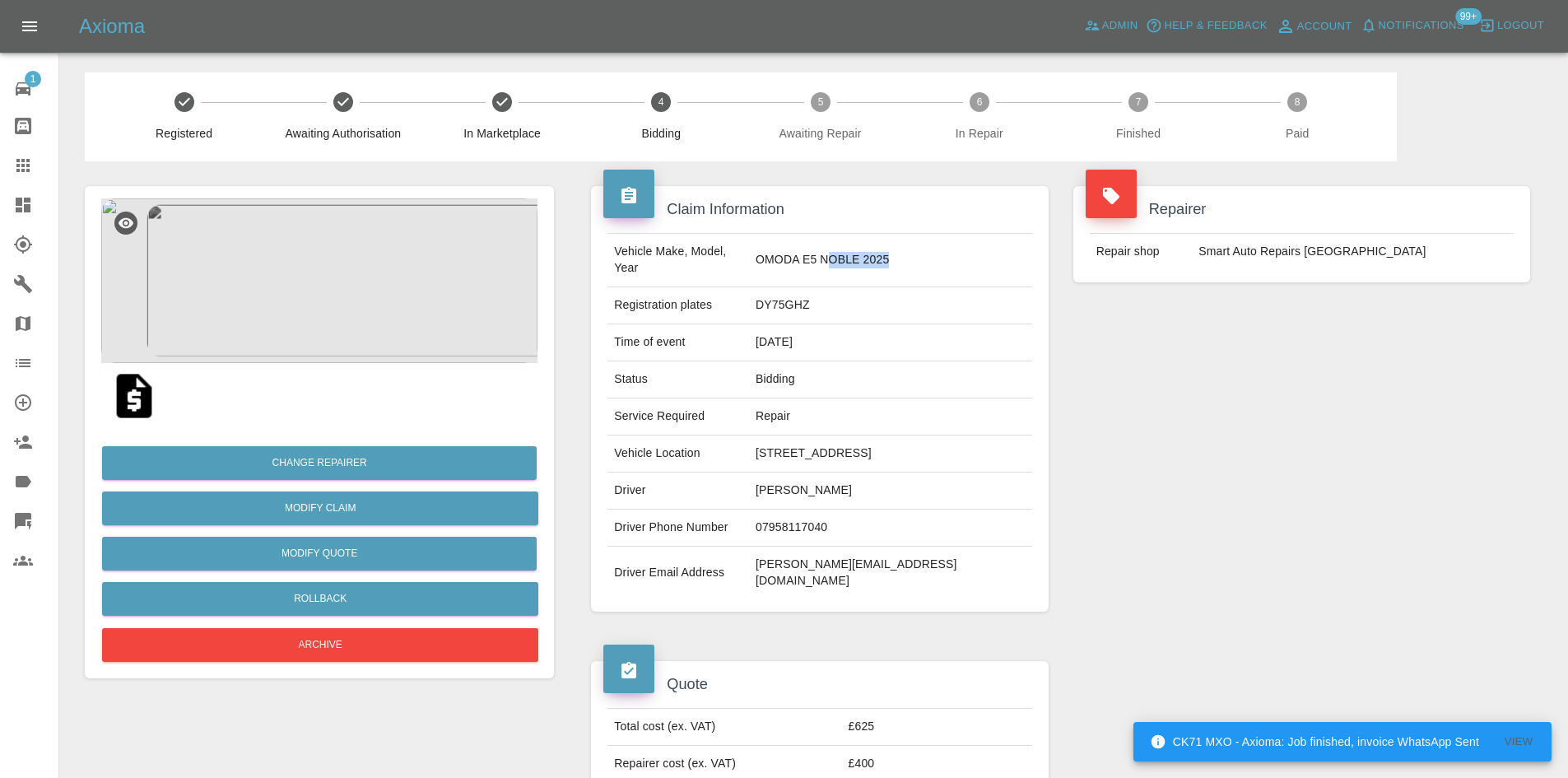
drag, startPoint x: 875, startPoint y: 261, endPoint x: 809, endPoint y: 261, distance: 66.0
click at [809, 261] on td "OMODA E5 NOBLE 2025" at bounding box center [890, 260] width 283 height 53
click at [799, 258] on td "OMODA E5 NOBLE 2025" at bounding box center [890, 260] width 283 height 53
click at [757, 261] on td "OMODA E5 NOBLE 2025" at bounding box center [890, 260] width 283 height 53
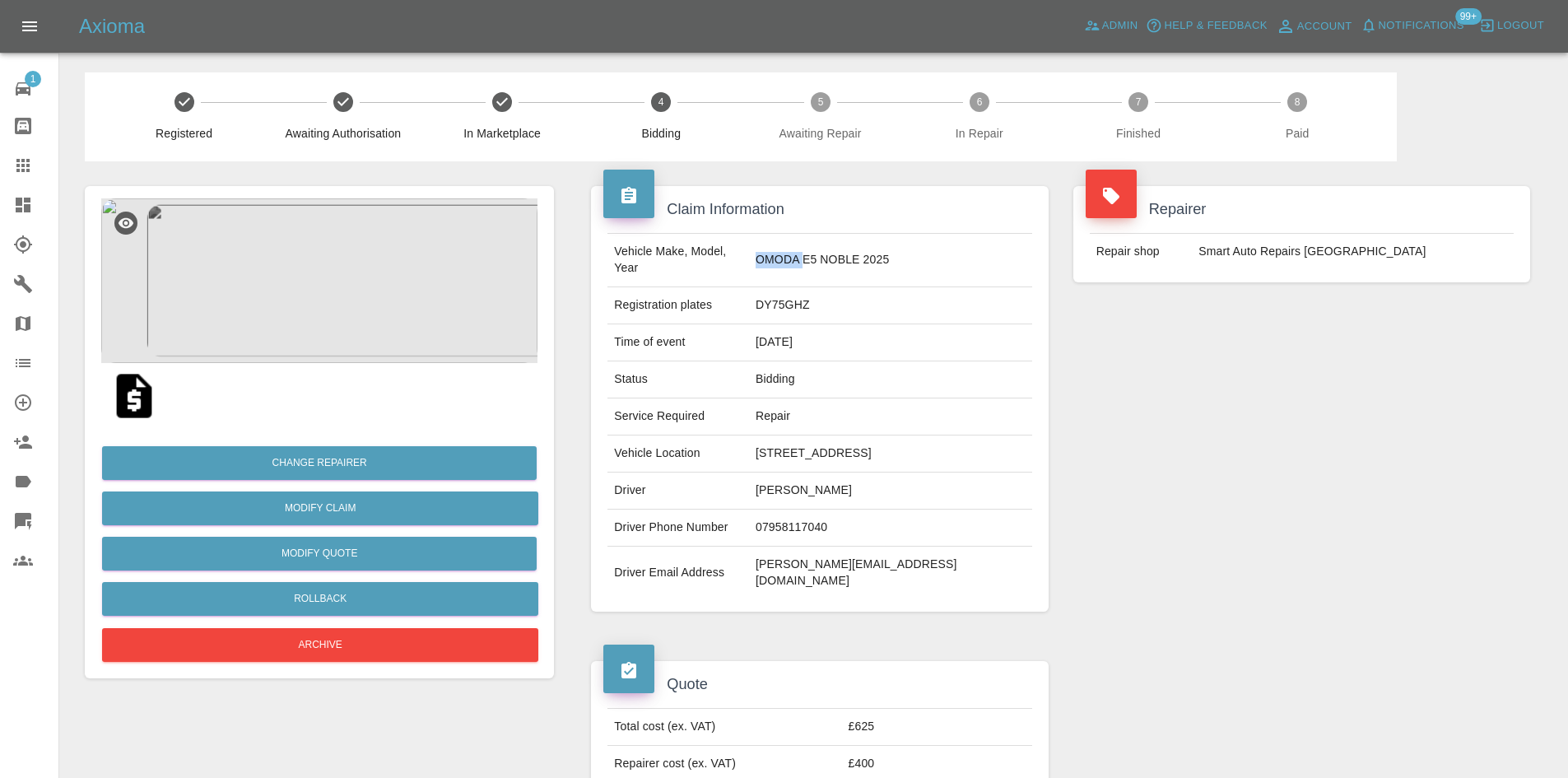
copy td "OMODA"
click at [912, 320] on td "DY75GHZ" at bounding box center [890, 305] width 283 height 37
click at [226, 282] on img at bounding box center [320, 281] width 436 height 165
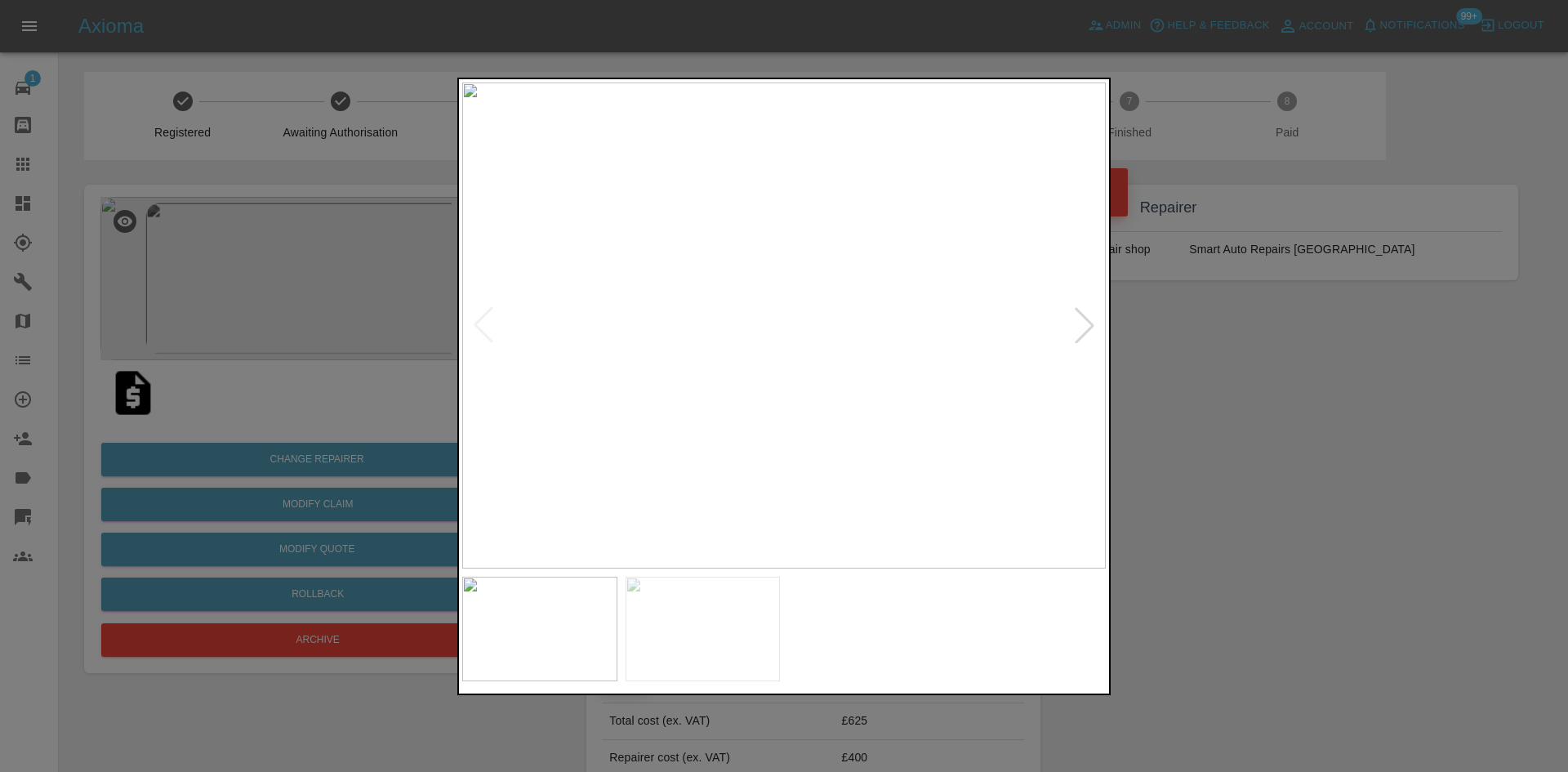
click at [1091, 318] on div at bounding box center [1084, 325] width 36 height 36
click at [1240, 415] on div at bounding box center [784, 386] width 1568 height 772
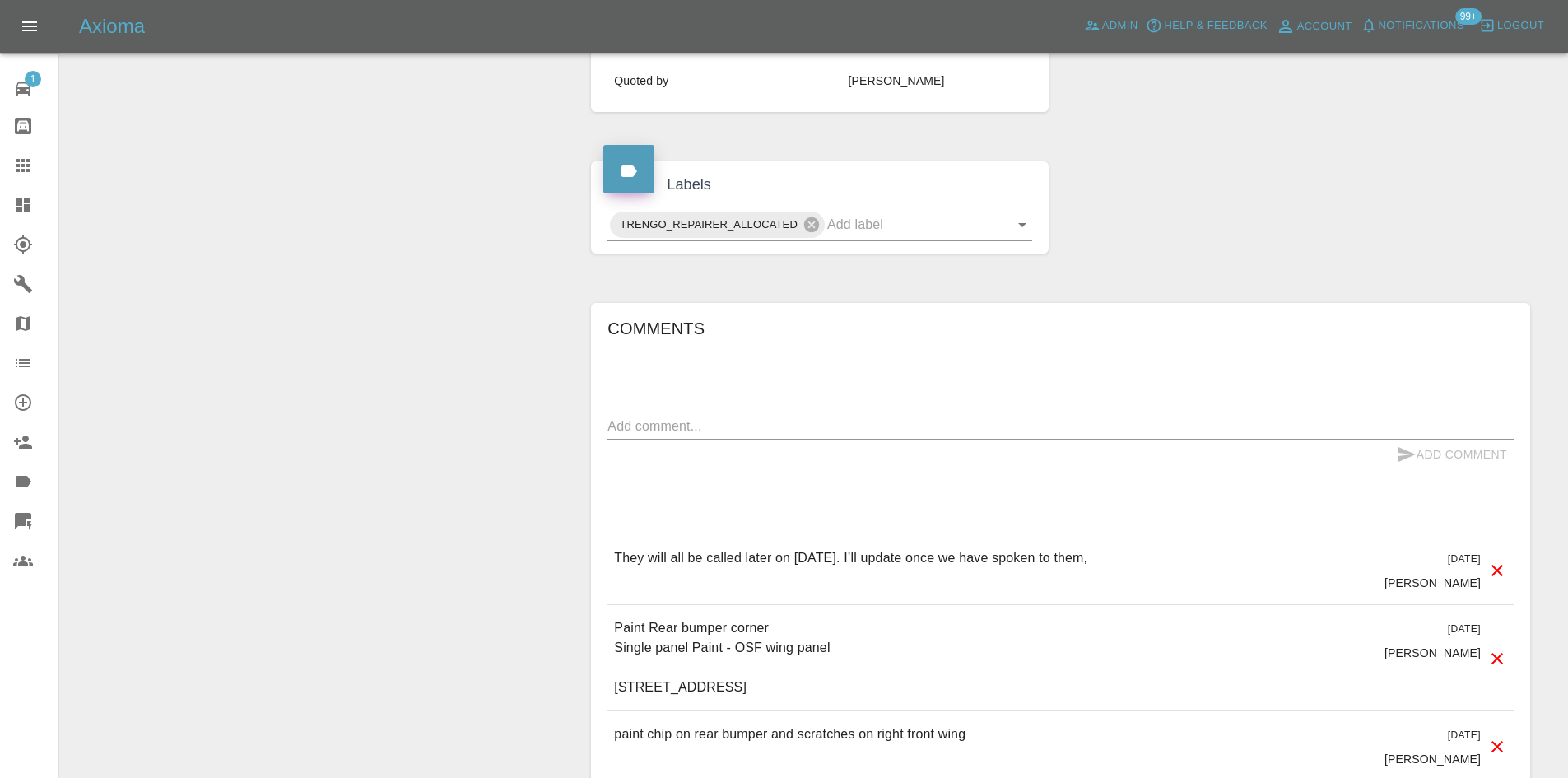
scroll to position [901, 0]
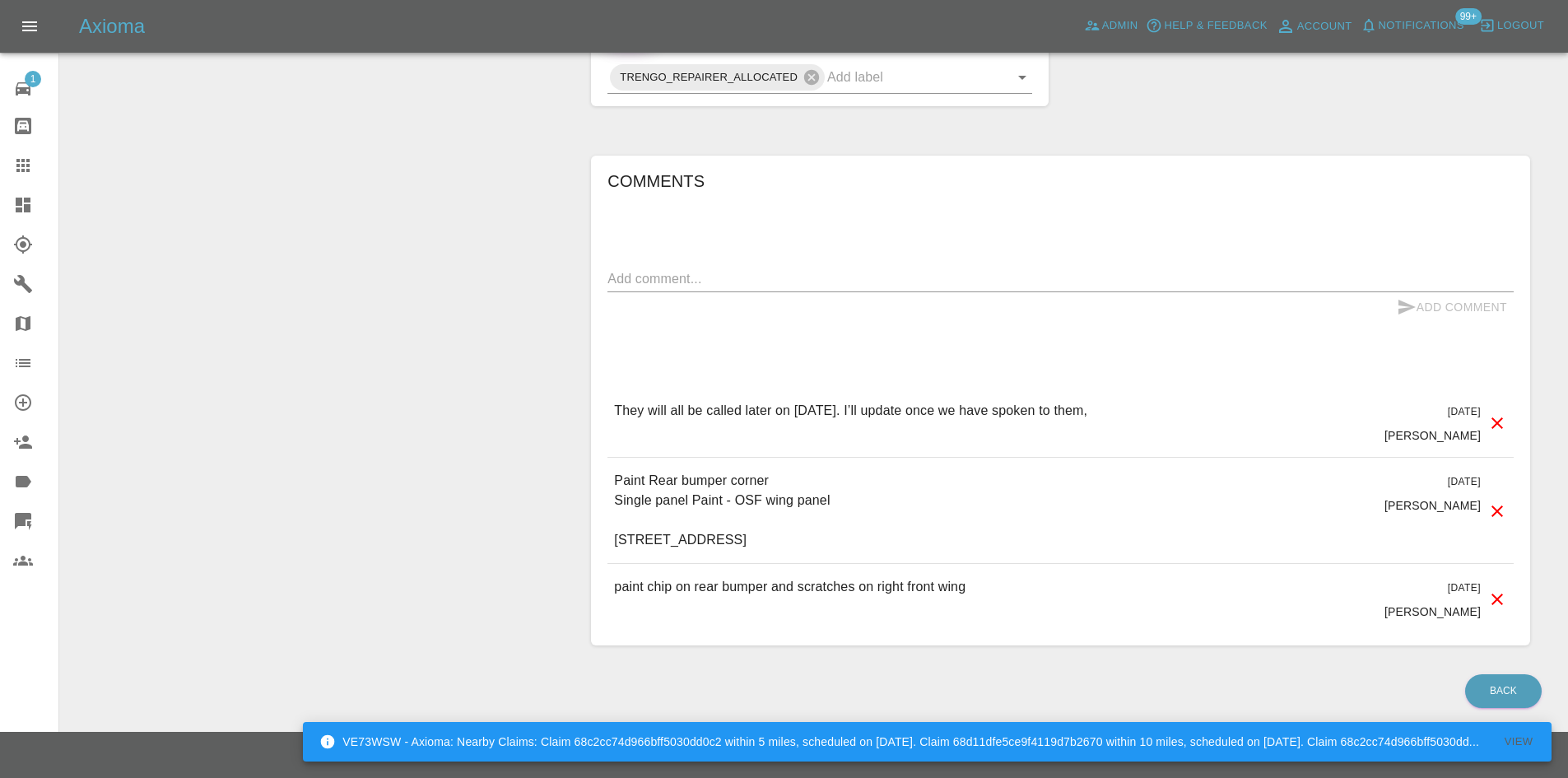
drag, startPoint x: 1114, startPoint y: 536, endPoint x: 1095, endPoint y: 536, distance: 19.0
click at [1096, 536] on p "Paint Rear bumper corner Single panel Paint - OSF wing panel 237 HOLYROOD, THEL…" at bounding box center [862, 510] width 498 height 79
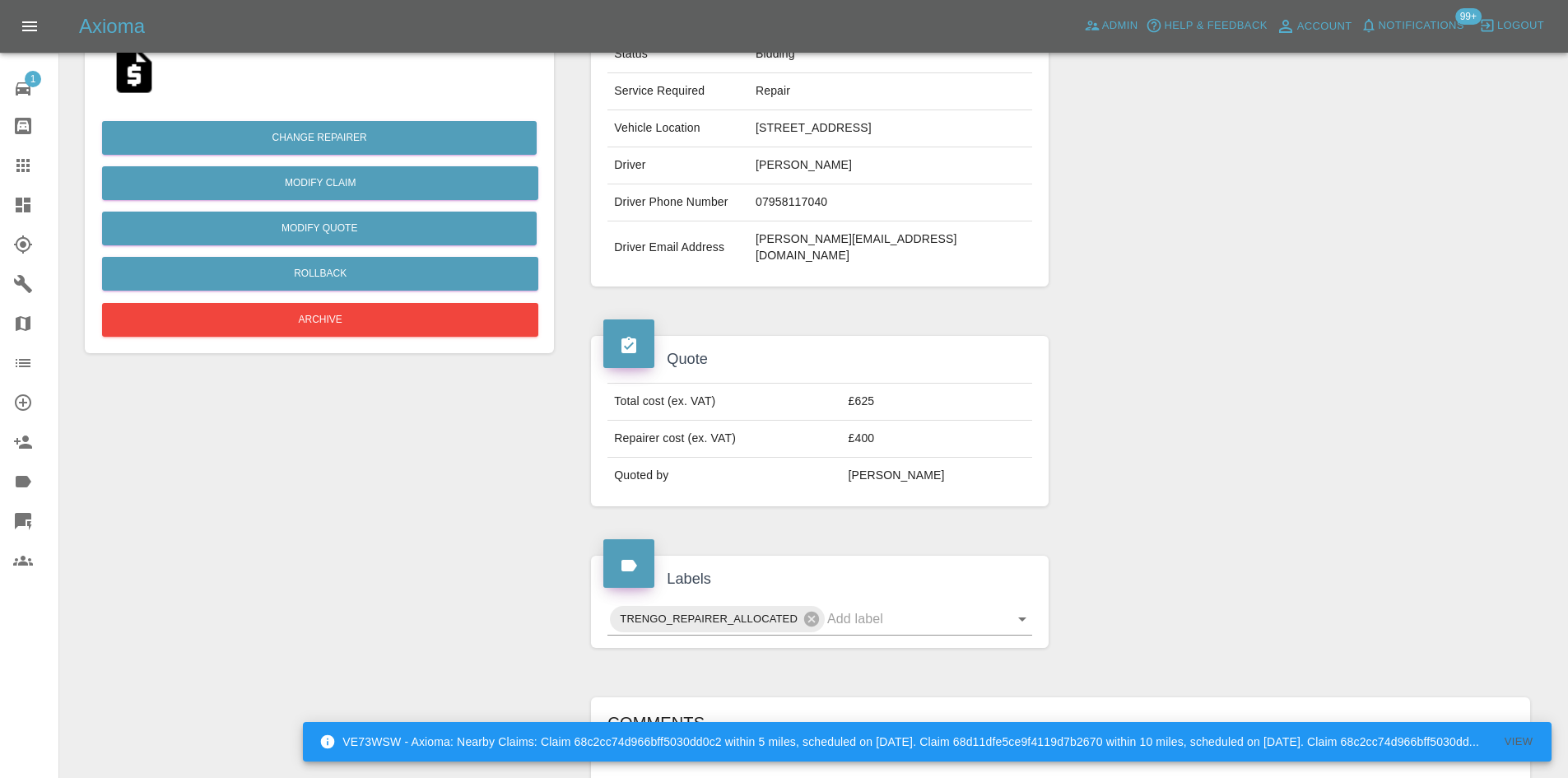
scroll to position [324, 0]
drag, startPoint x: 819, startPoint y: 148, endPoint x: 879, endPoint y: 147, distance: 60.0
click at [879, 147] on td "237 HOLYROOD, THELWALL ROAD, GRAPPENHALL, WARRINGTON, WA4 2XT" at bounding box center [890, 130] width 283 height 37
copy td "WA4 2XT"
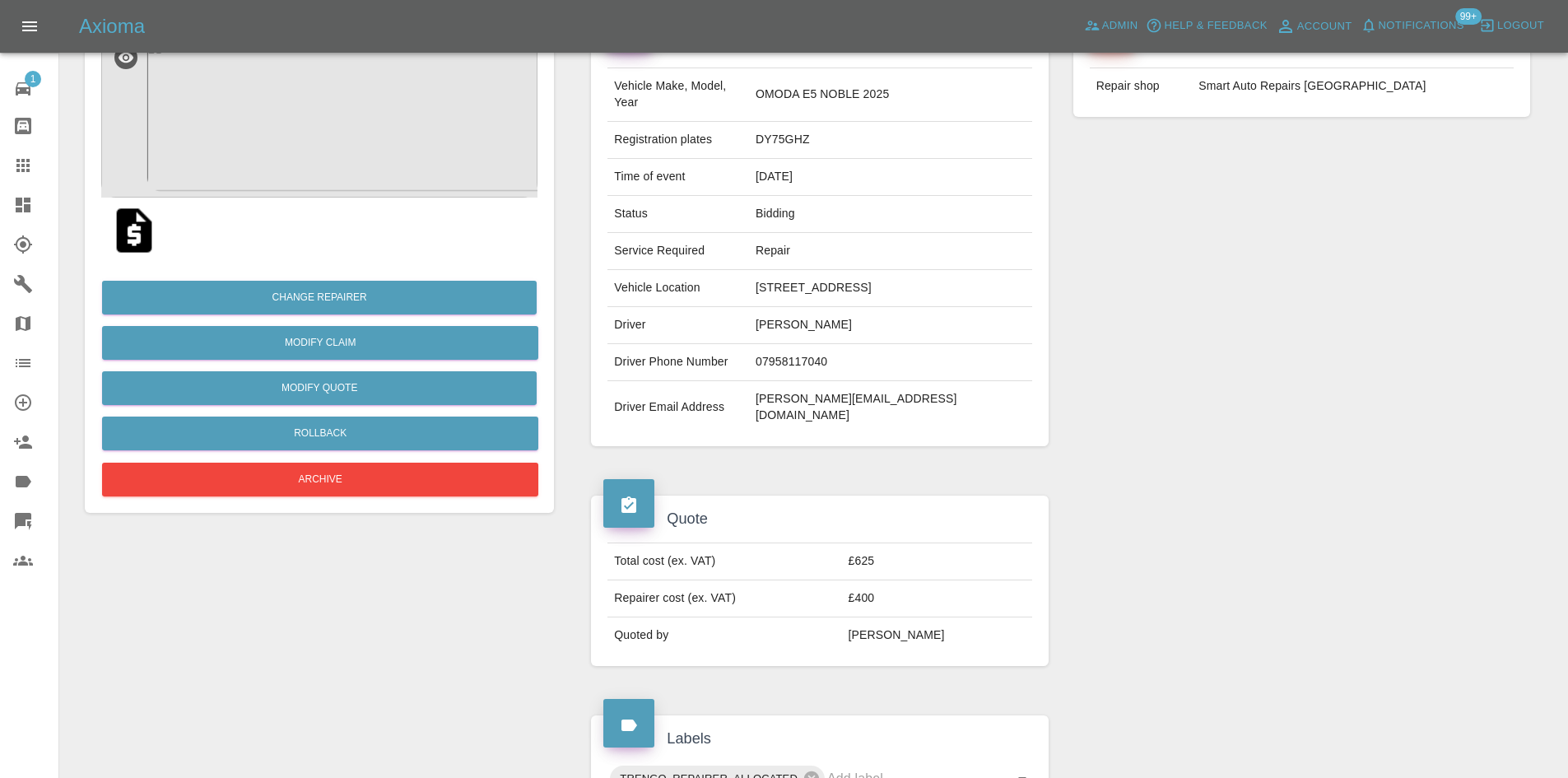
scroll to position [77, 0]
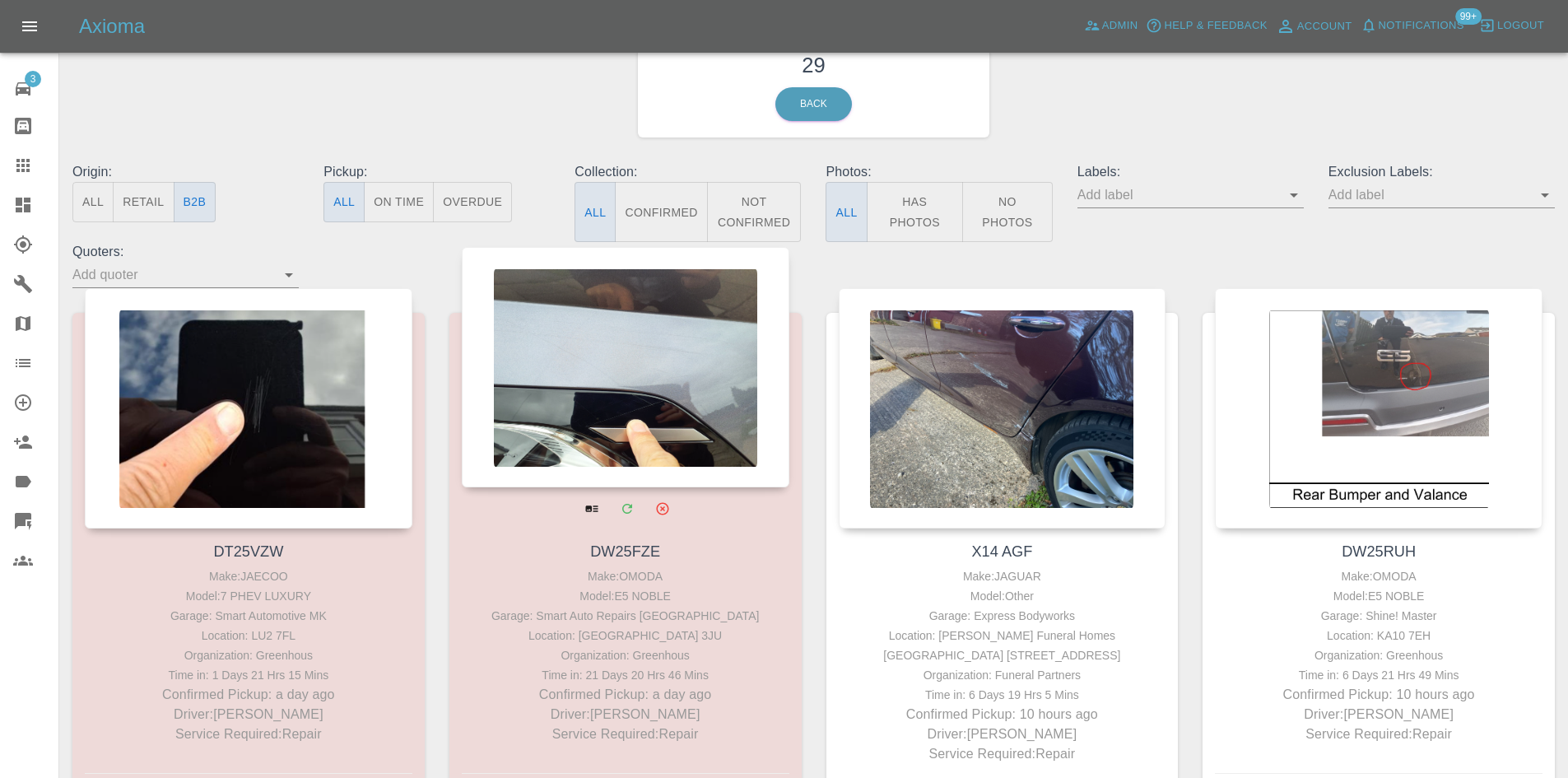
scroll to position [82, 0]
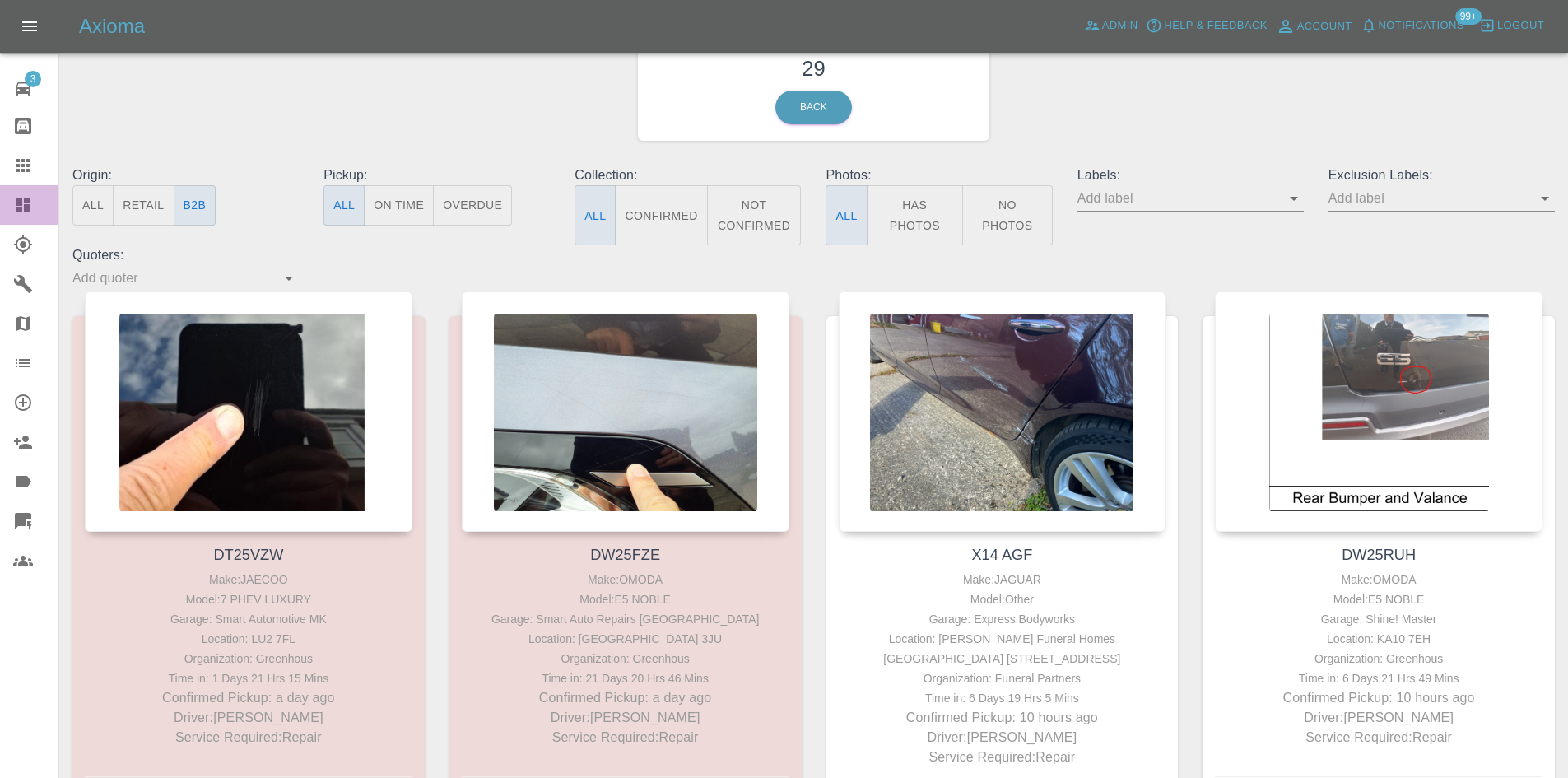
click at [11, 207] on link "Dashboard" at bounding box center [29, 205] width 59 height 39
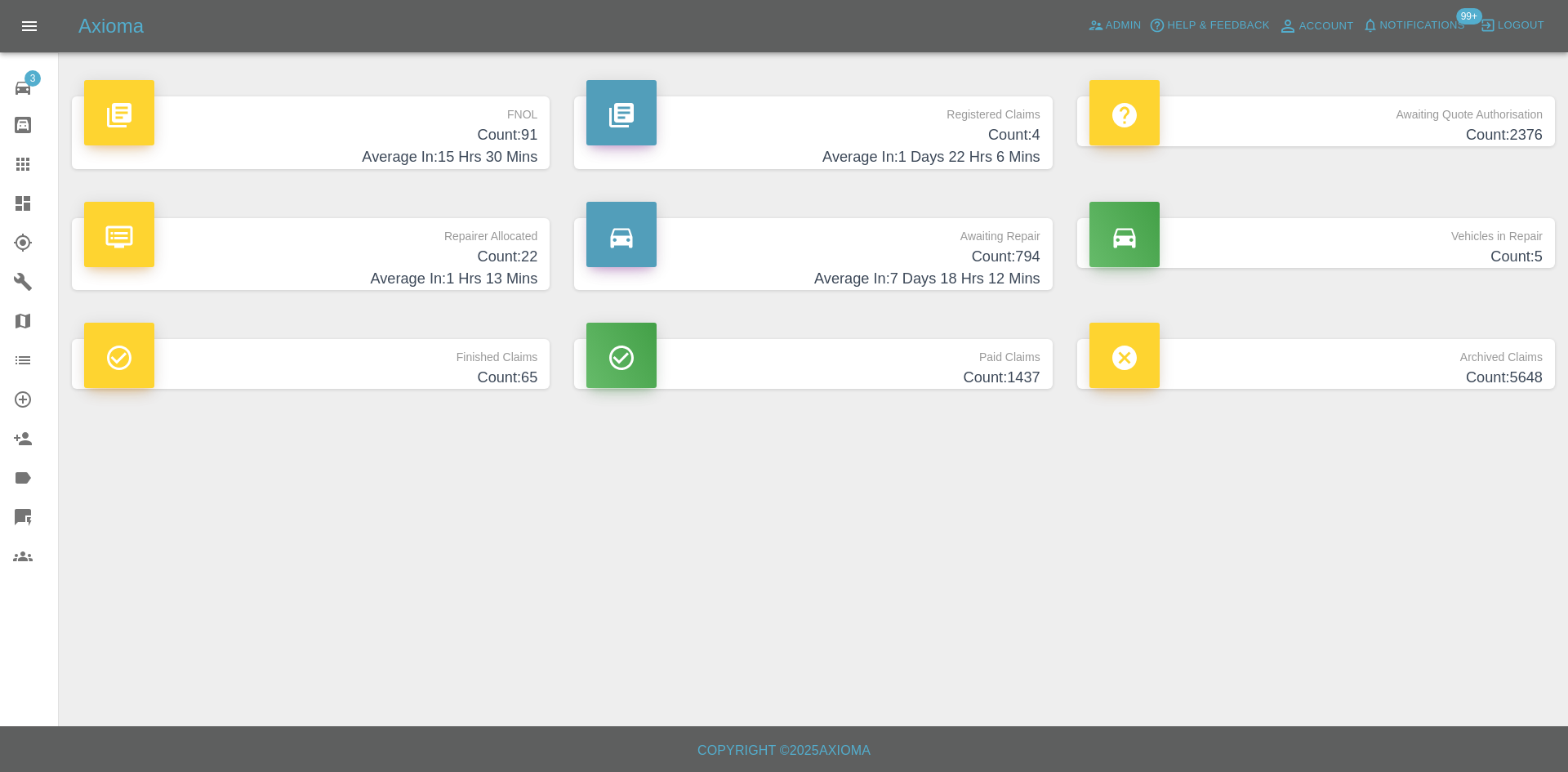
click at [0, 201] on link "Dashboard" at bounding box center [29, 203] width 58 height 39
click at [1084, 20] on link "Admin" at bounding box center [1115, 25] width 62 height 25
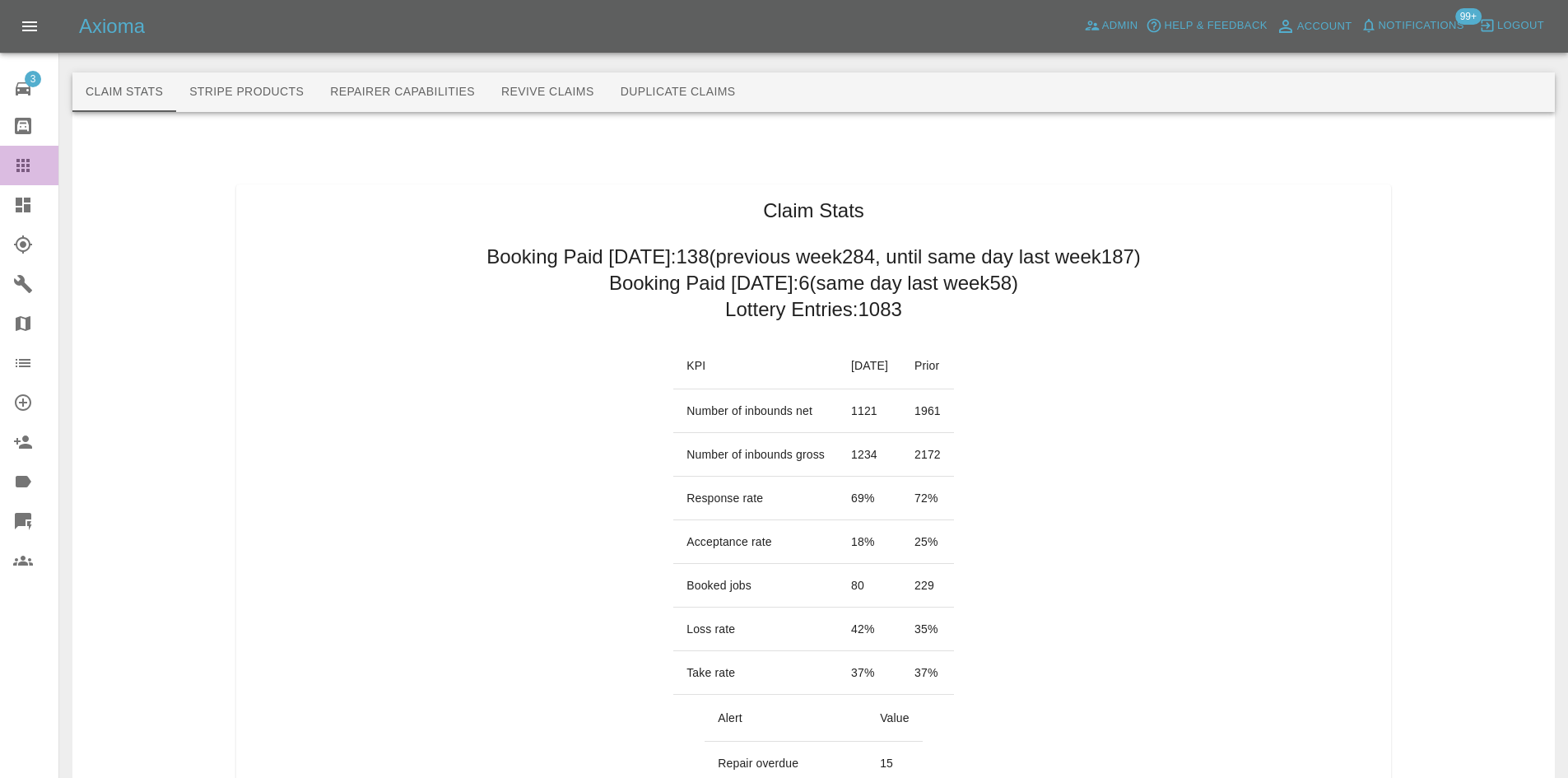
click at [0, 157] on link "Claims" at bounding box center [29, 165] width 59 height 39
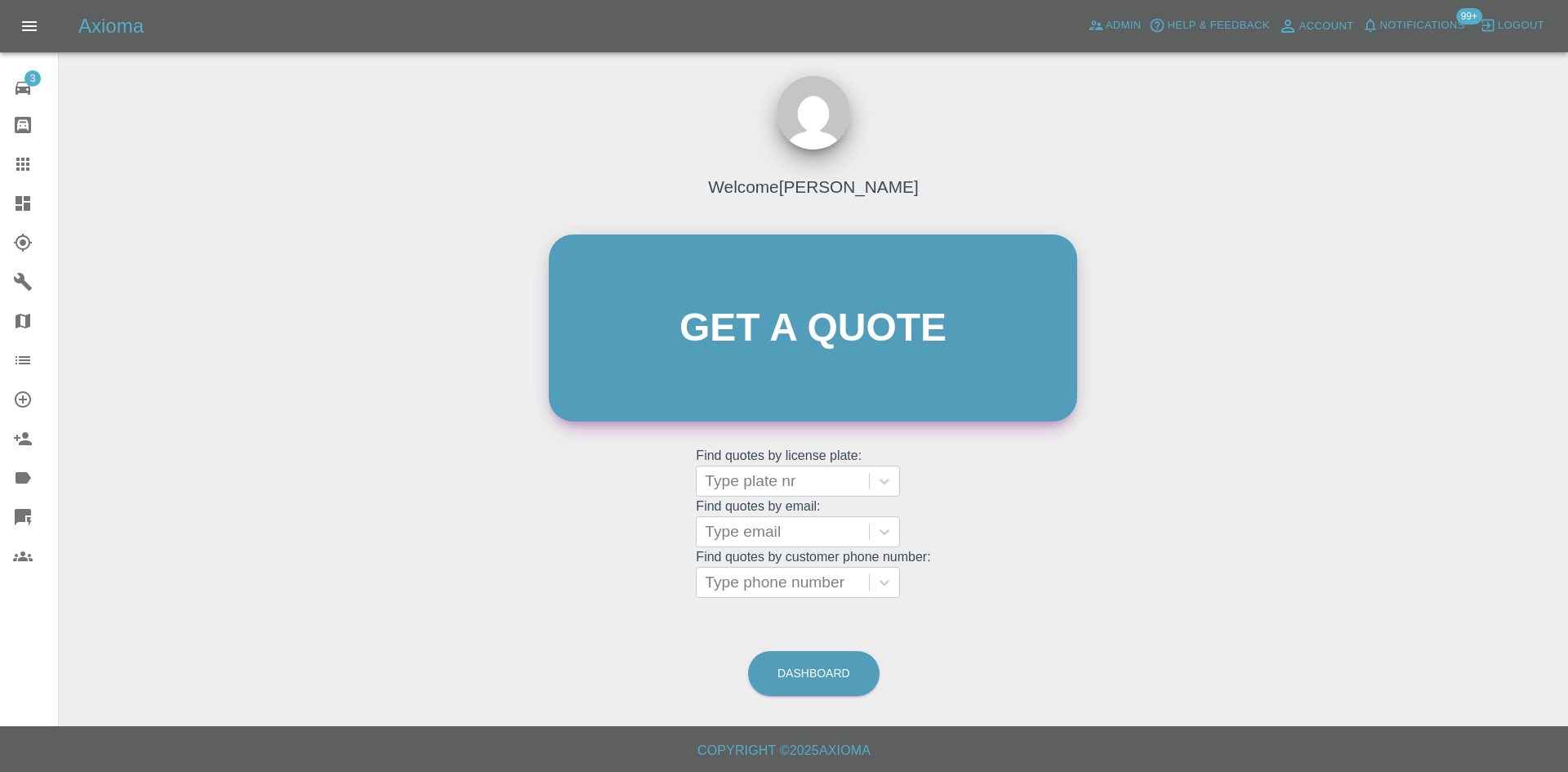
click at [705, 359] on link "Get a quote" at bounding box center [813, 327] width 528 height 187
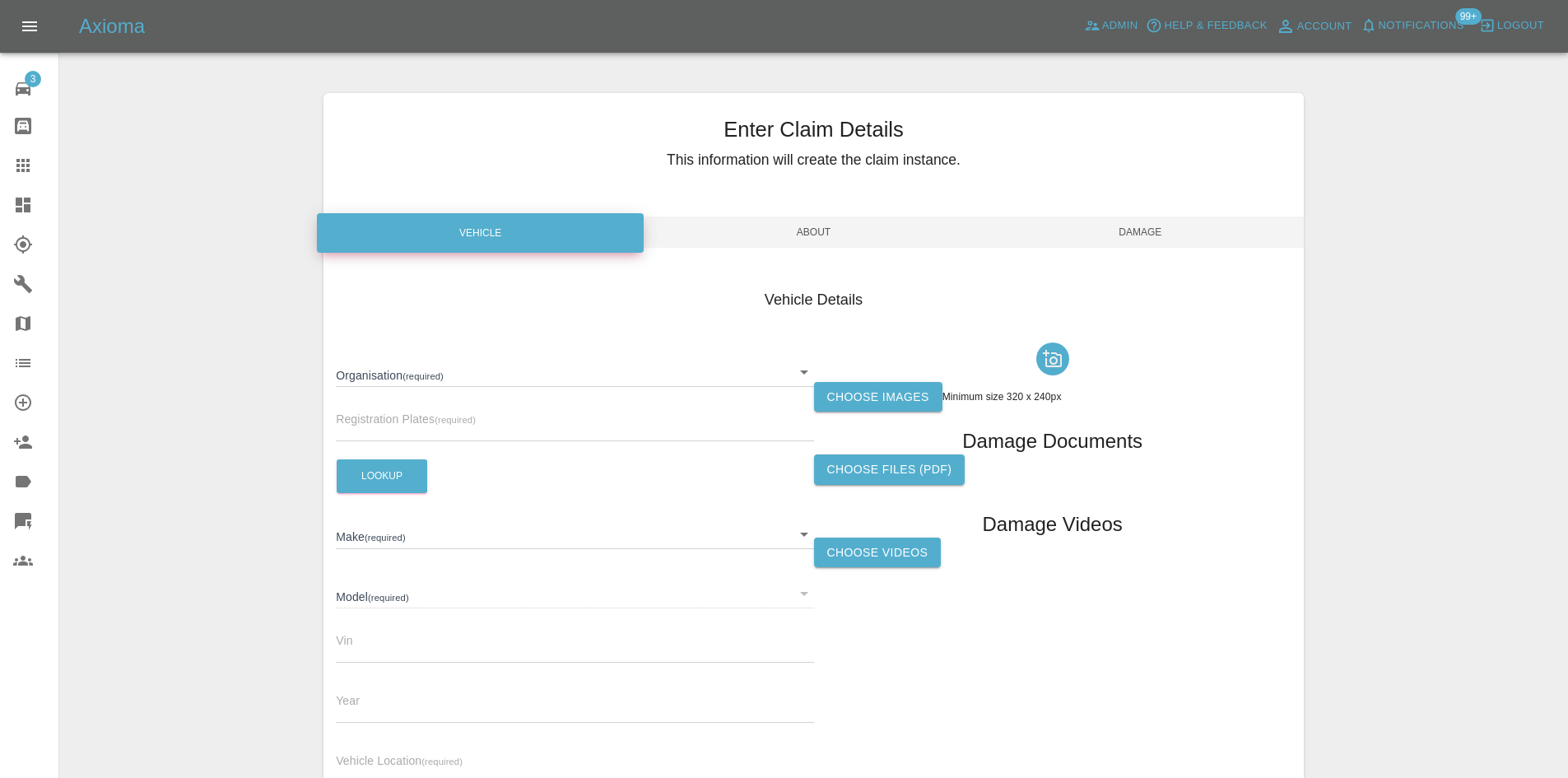
click at [423, 360] on body "Axioma Admin Help & Feedback Account Notifications 99+ Logout 3 Repair home Bod…" at bounding box center [784, 471] width 1568 height 942
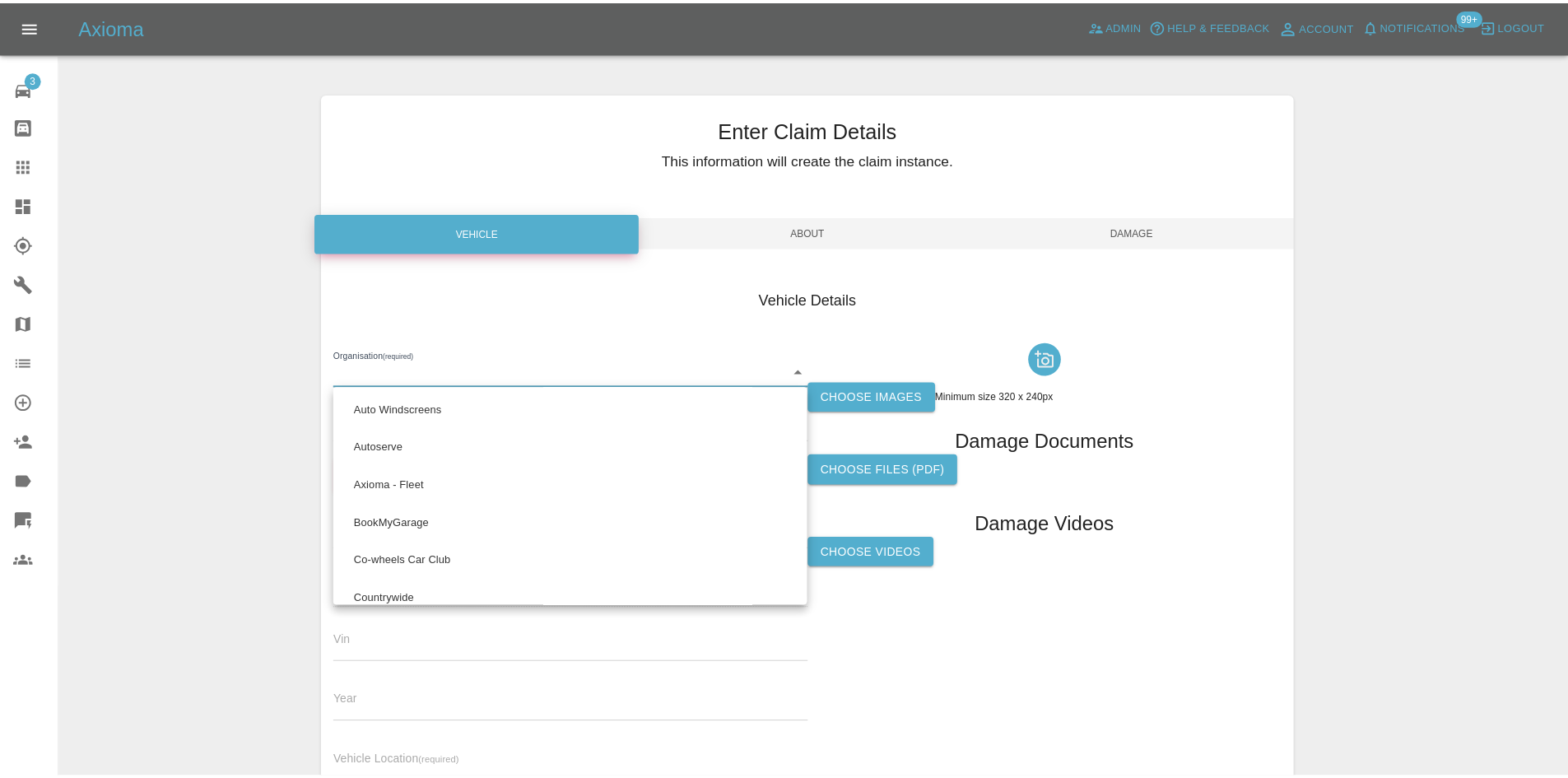
scroll to position [1466, 0]
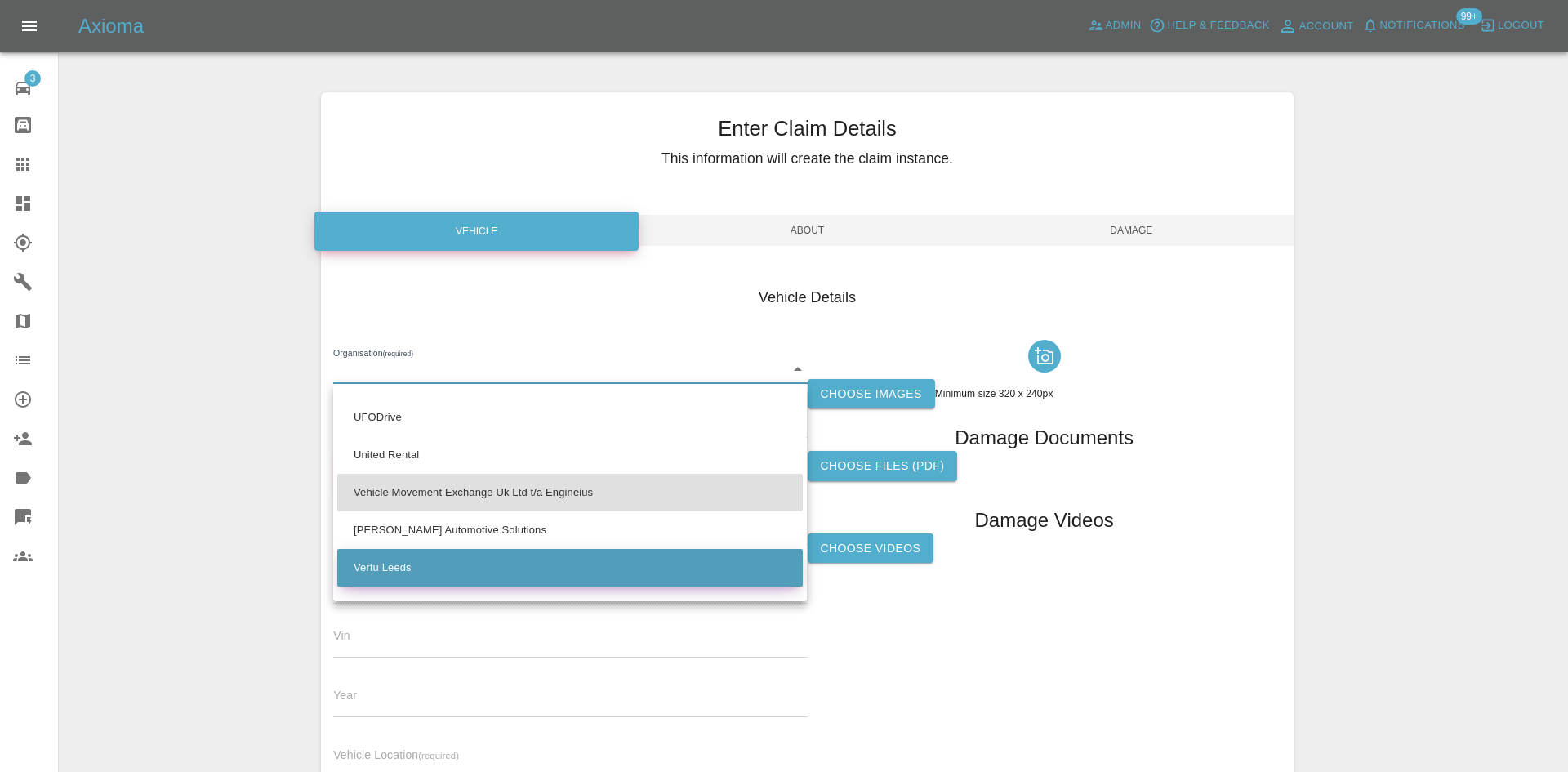
click at [464, 572] on li "Vertu Leeds" at bounding box center [570, 567] width 466 height 37
type input "68d136b25ce9f4119d90784f"
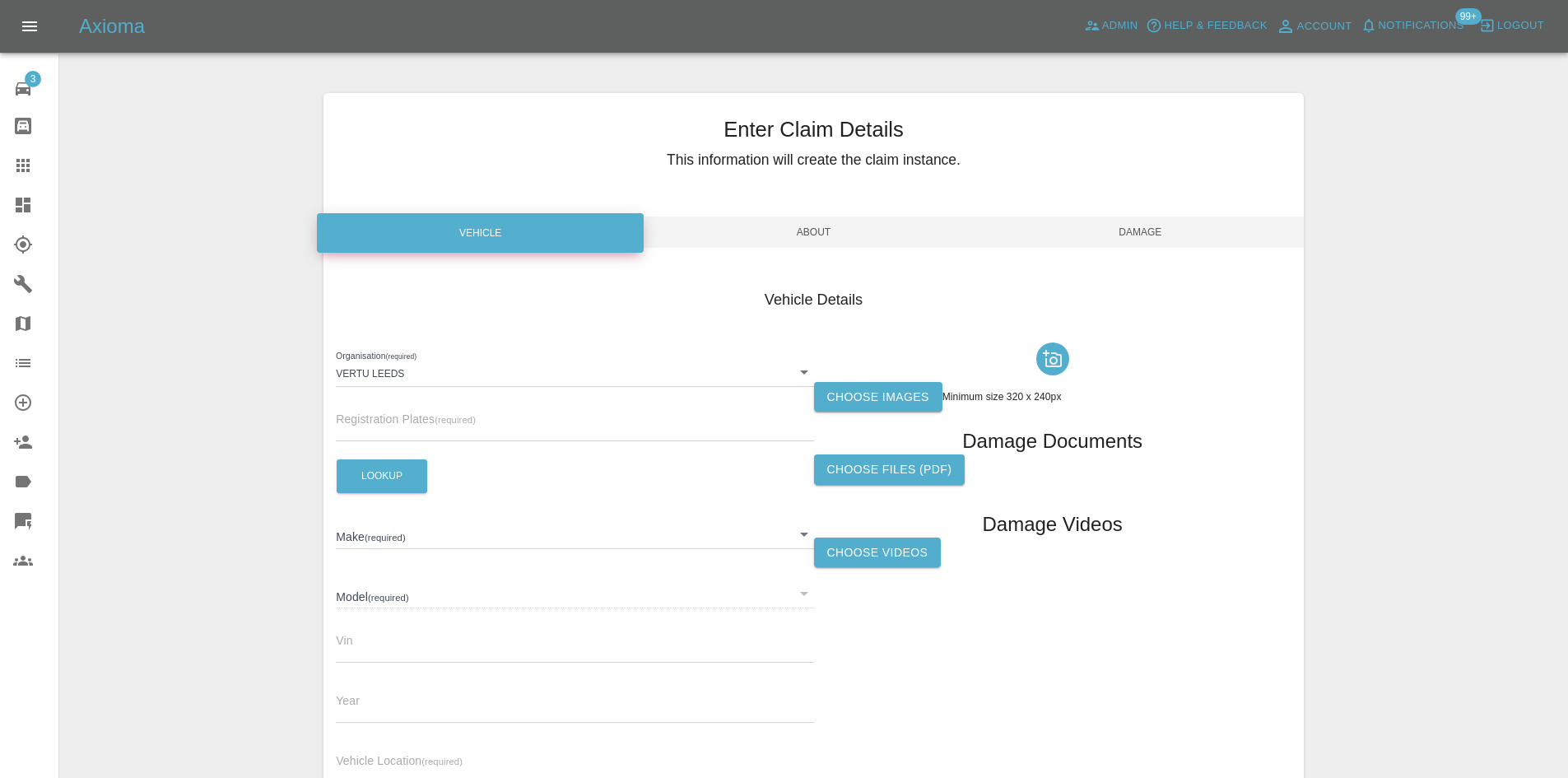
click at [388, 406] on div "Registration Plates (required)" at bounding box center [574, 417] width 477 height 46
click at [388, 425] on input "text" at bounding box center [574, 429] width 477 height 24
paste input "YE25XGX"
type input "YE25XGX"
click at [377, 470] on button "Lookup" at bounding box center [382, 476] width 90 height 34
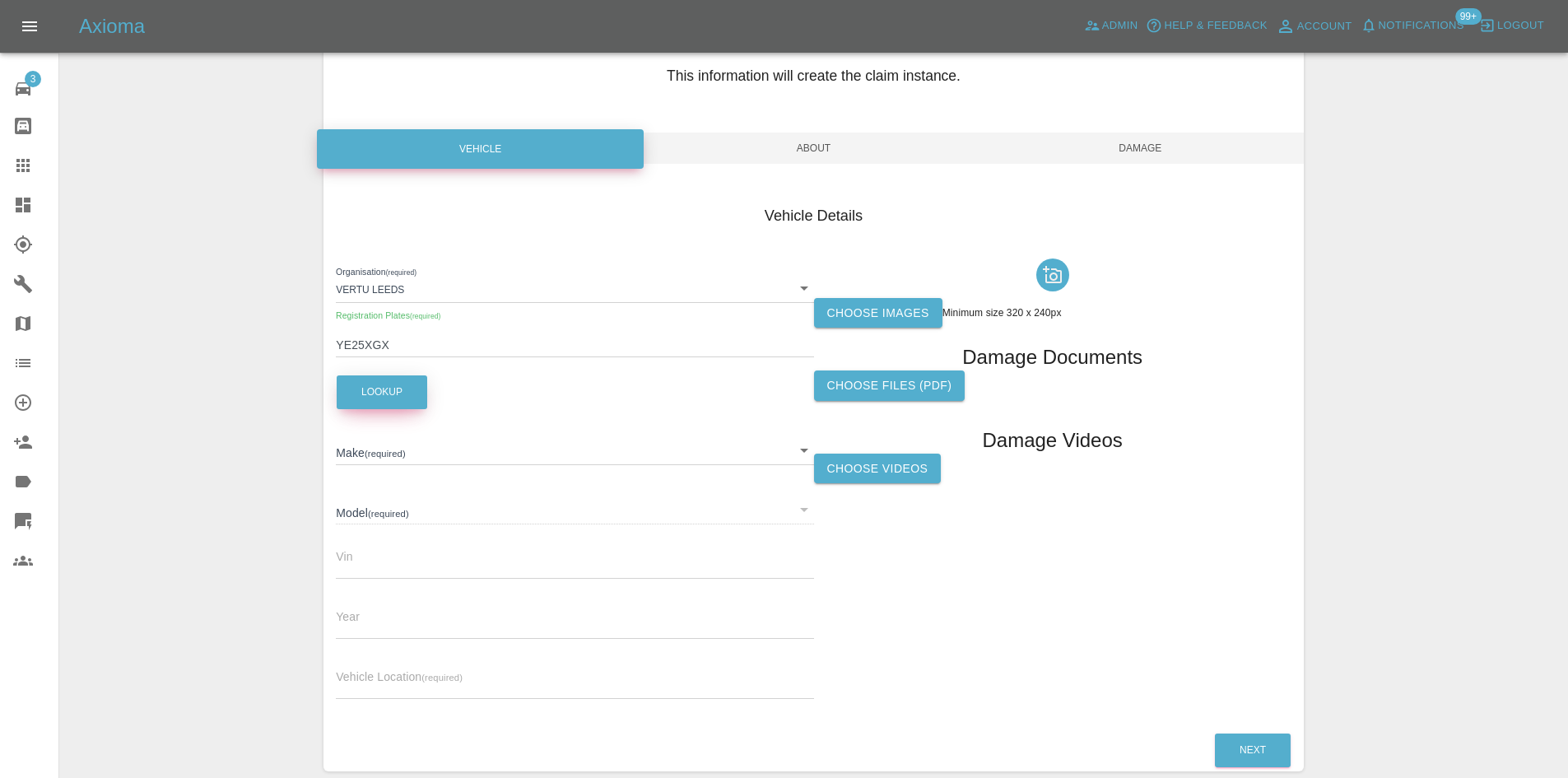
scroll to position [164, 0]
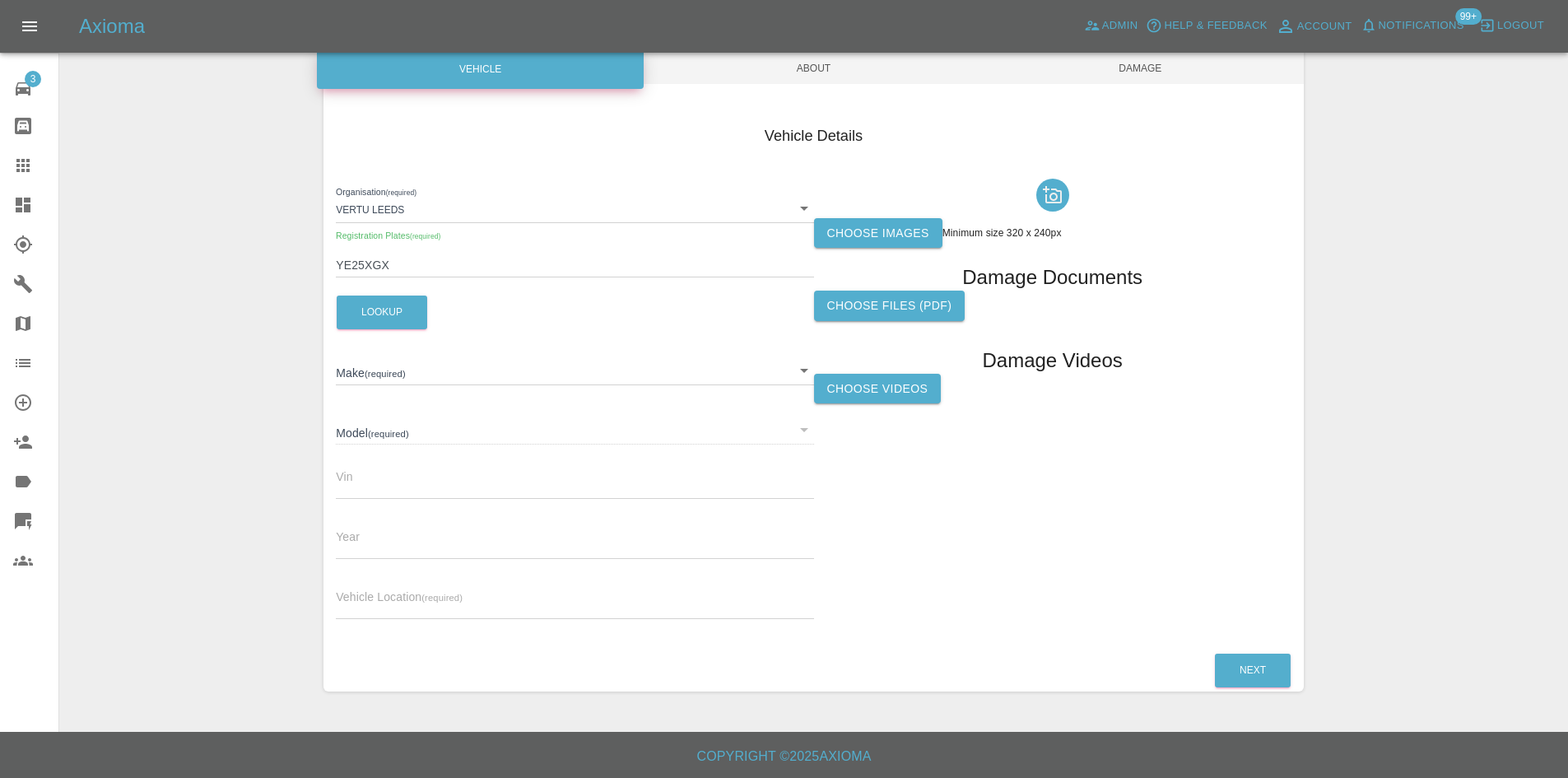
type input "VOLKSWAGEN"
type input "ID 7 PRO MATCH PLUS"
type input "WVWZZZED7SE040126"
type input "2025"
click at [1139, 683] on div "Next" at bounding box center [814, 670] width 981 height 42
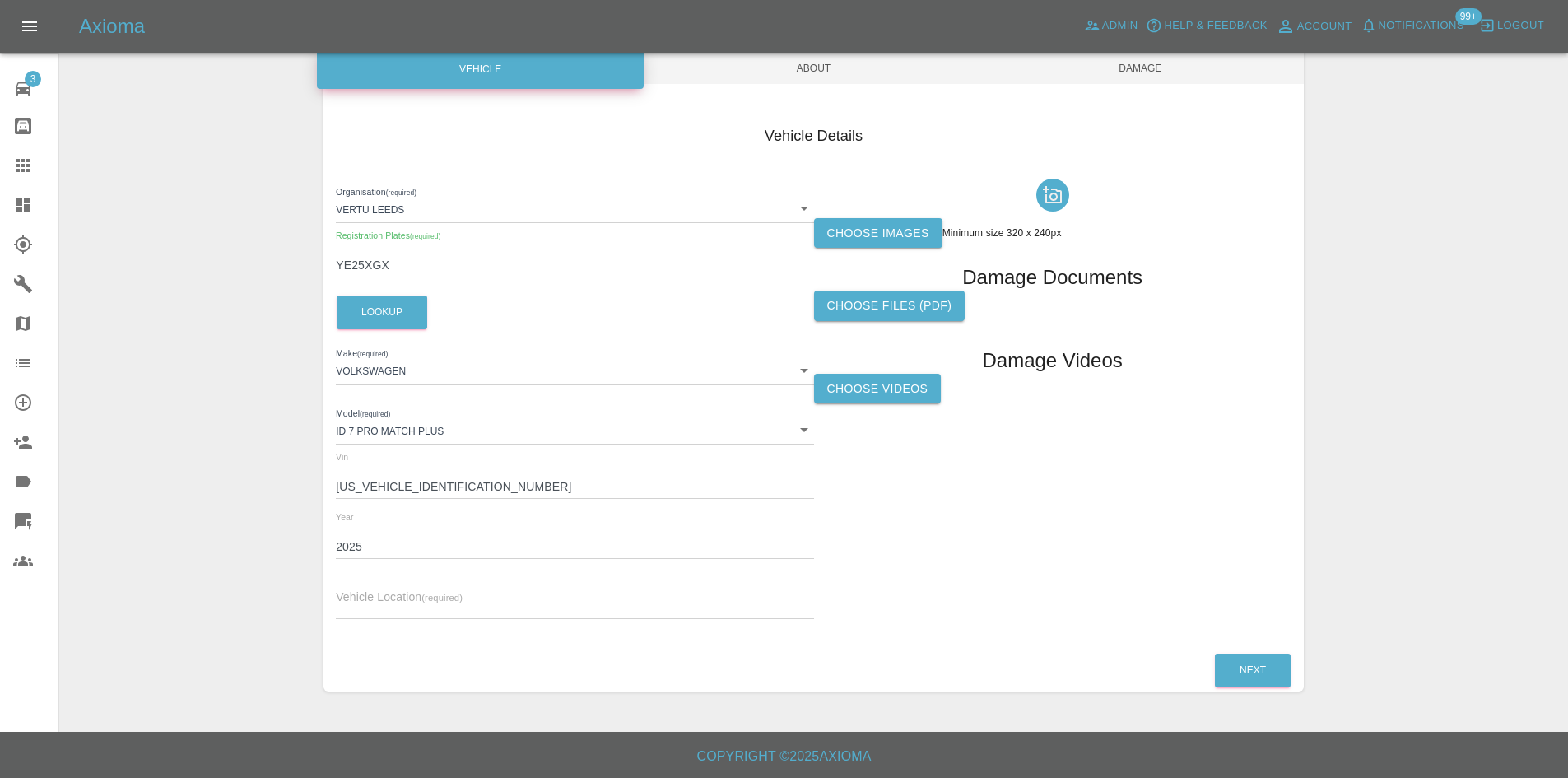
click at [494, 614] on input "text" at bounding box center [574, 606] width 477 height 24
type input "NE2 3Ap"
click at [901, 247] on label "Choose images" at bounding box center [878, 233] width 129 height 31
click at [0, 0] on input "Choose images" at bounding box center [0, 0] width 0 height 0
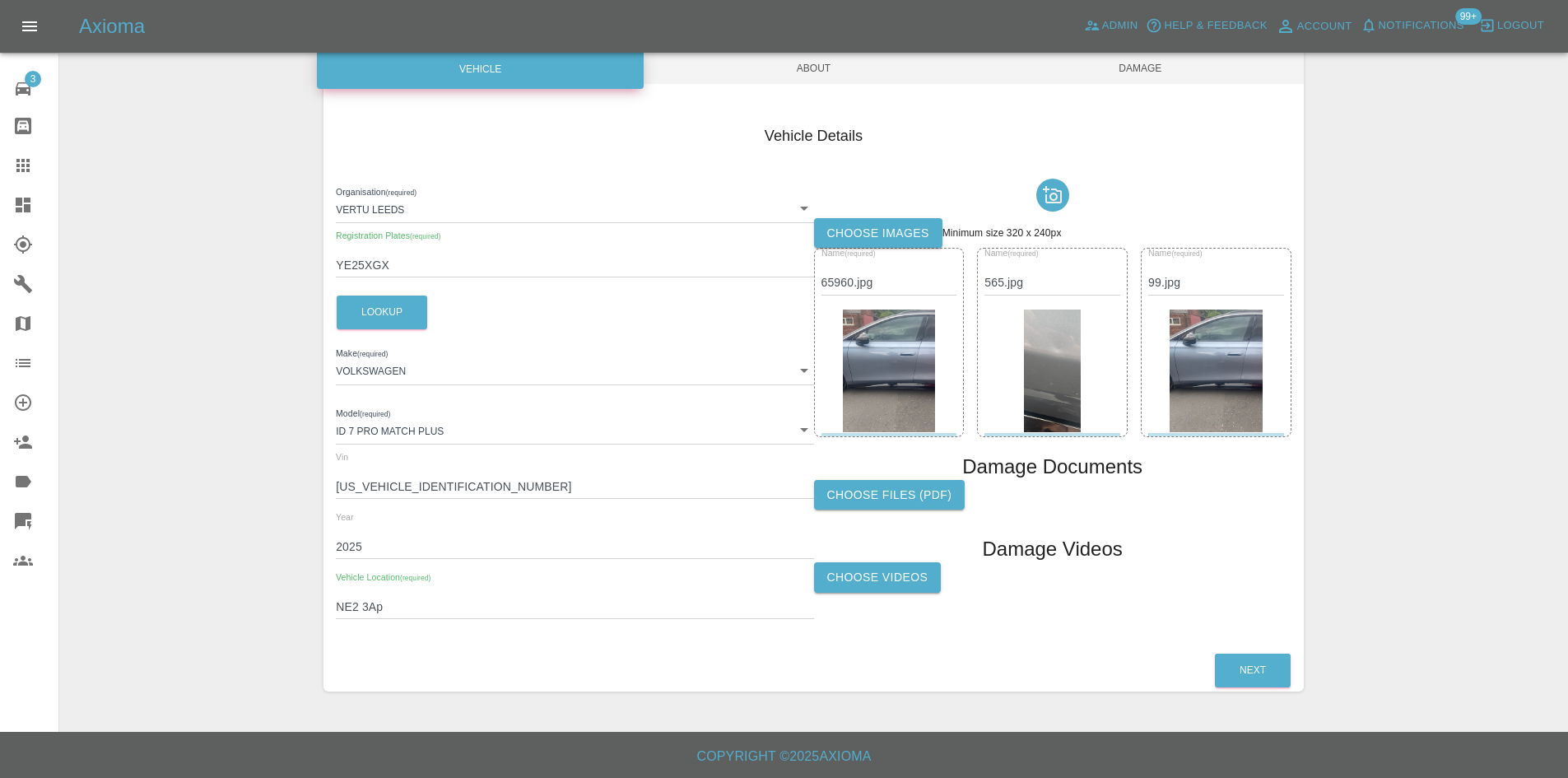
click at [832, 77] on span "About" at bounding box center [813, 68] width 327 height 32
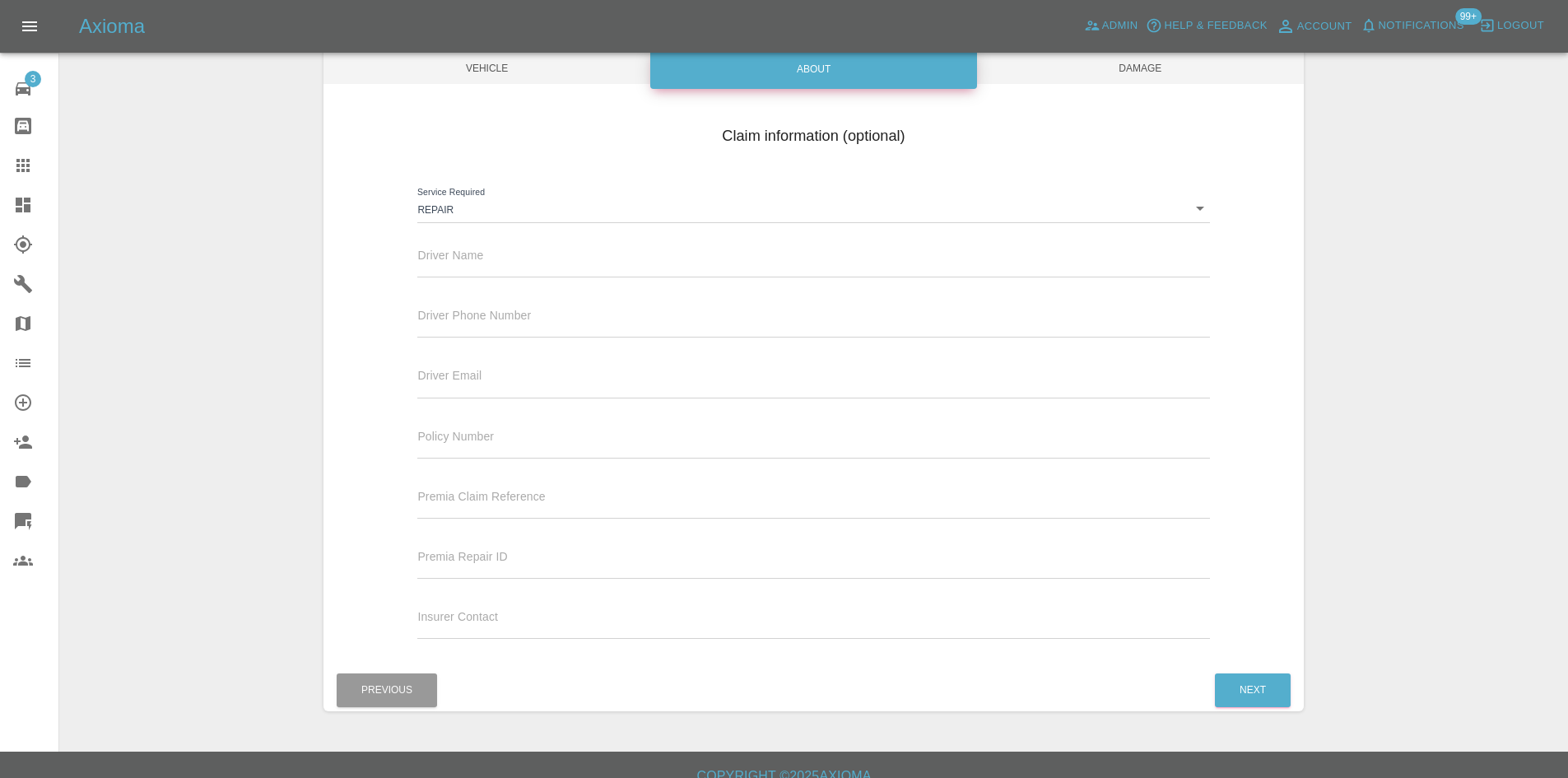
click at [569, 280] on div "Driver Name" at bounding box center [813, 261] width 817 height 60
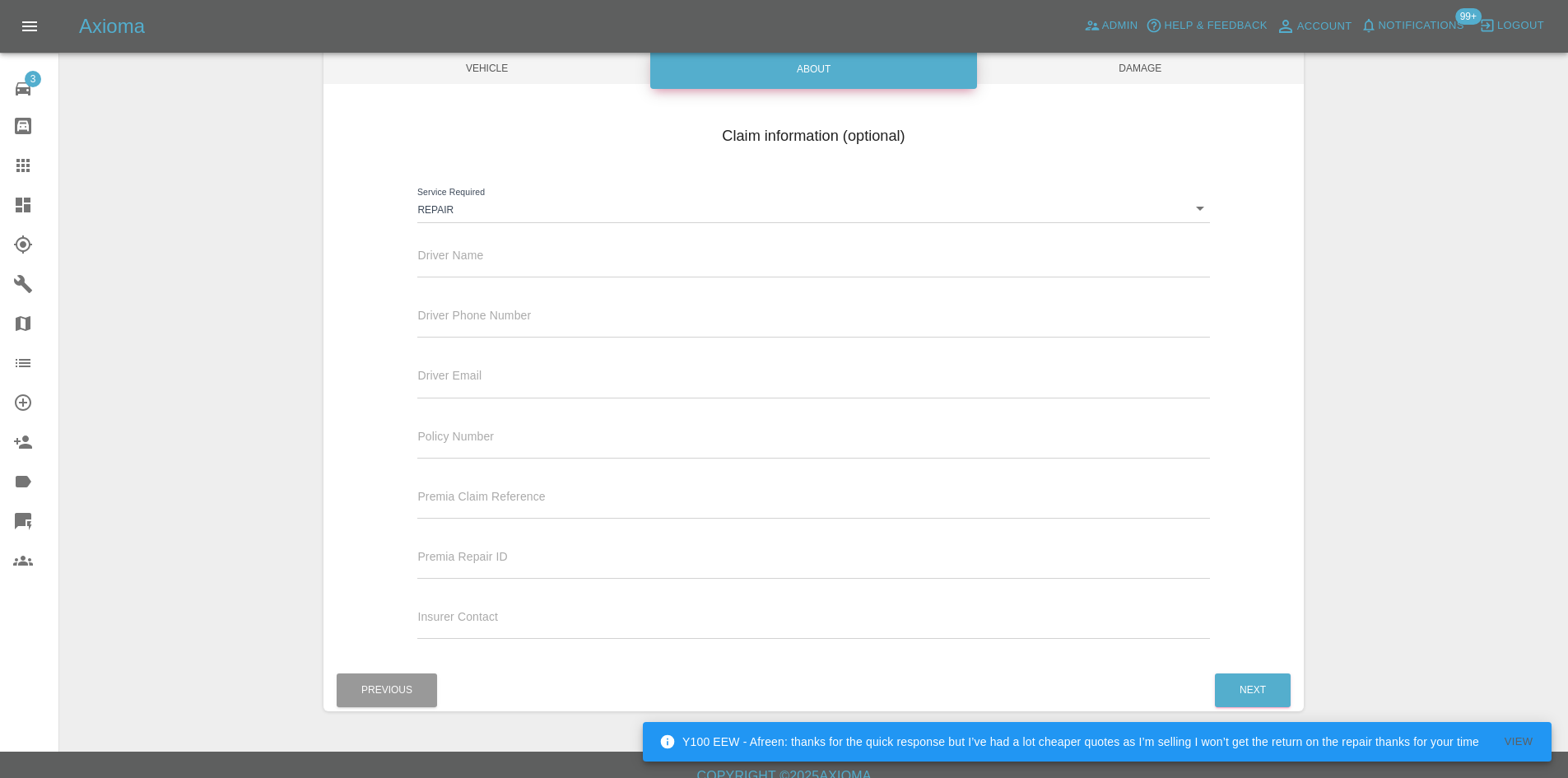
click at [495, 269] on input "text" at bounding box center [813, 265] width 791 height 24
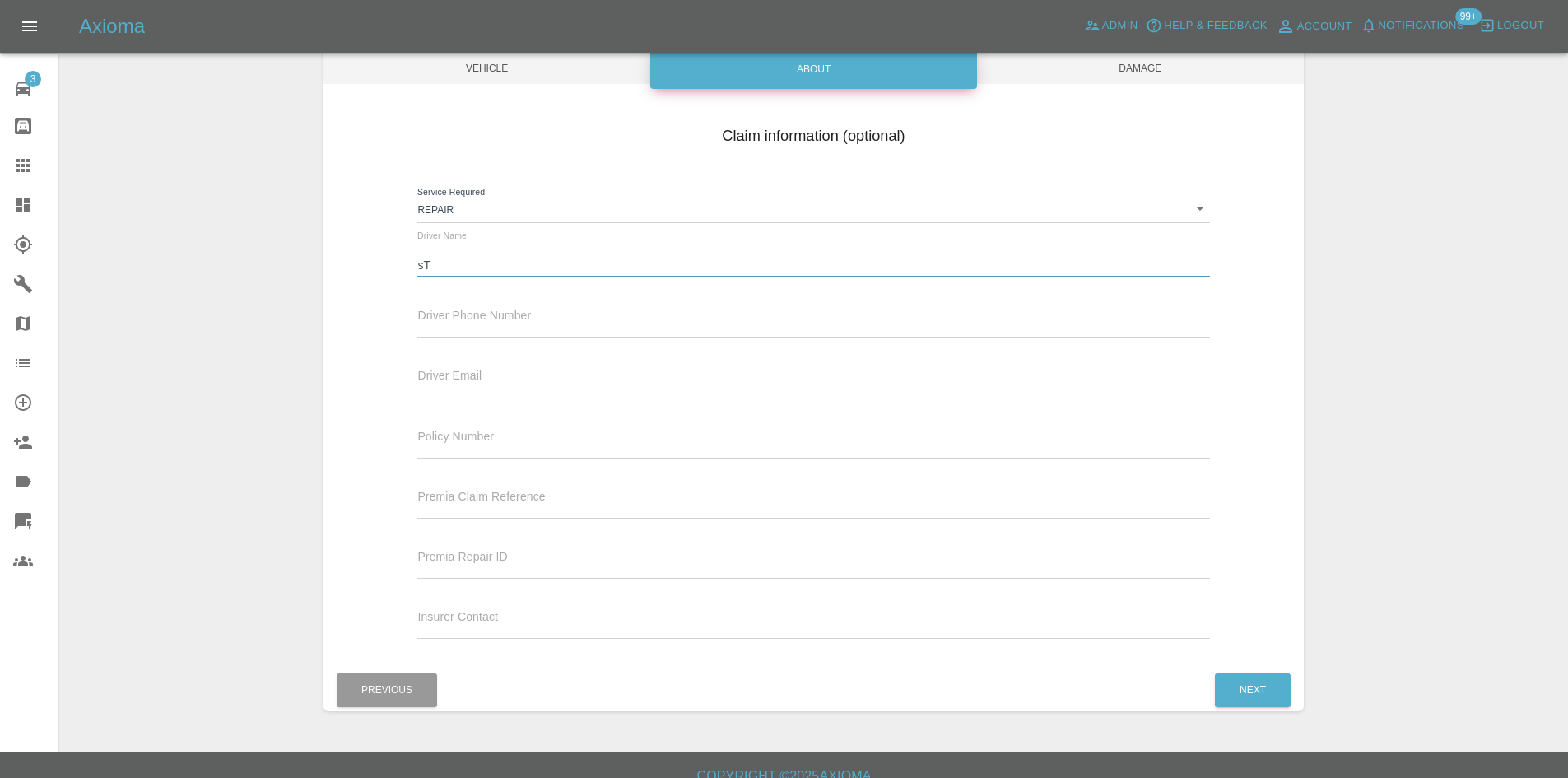
type input "s"
type input "Stephen Robb"
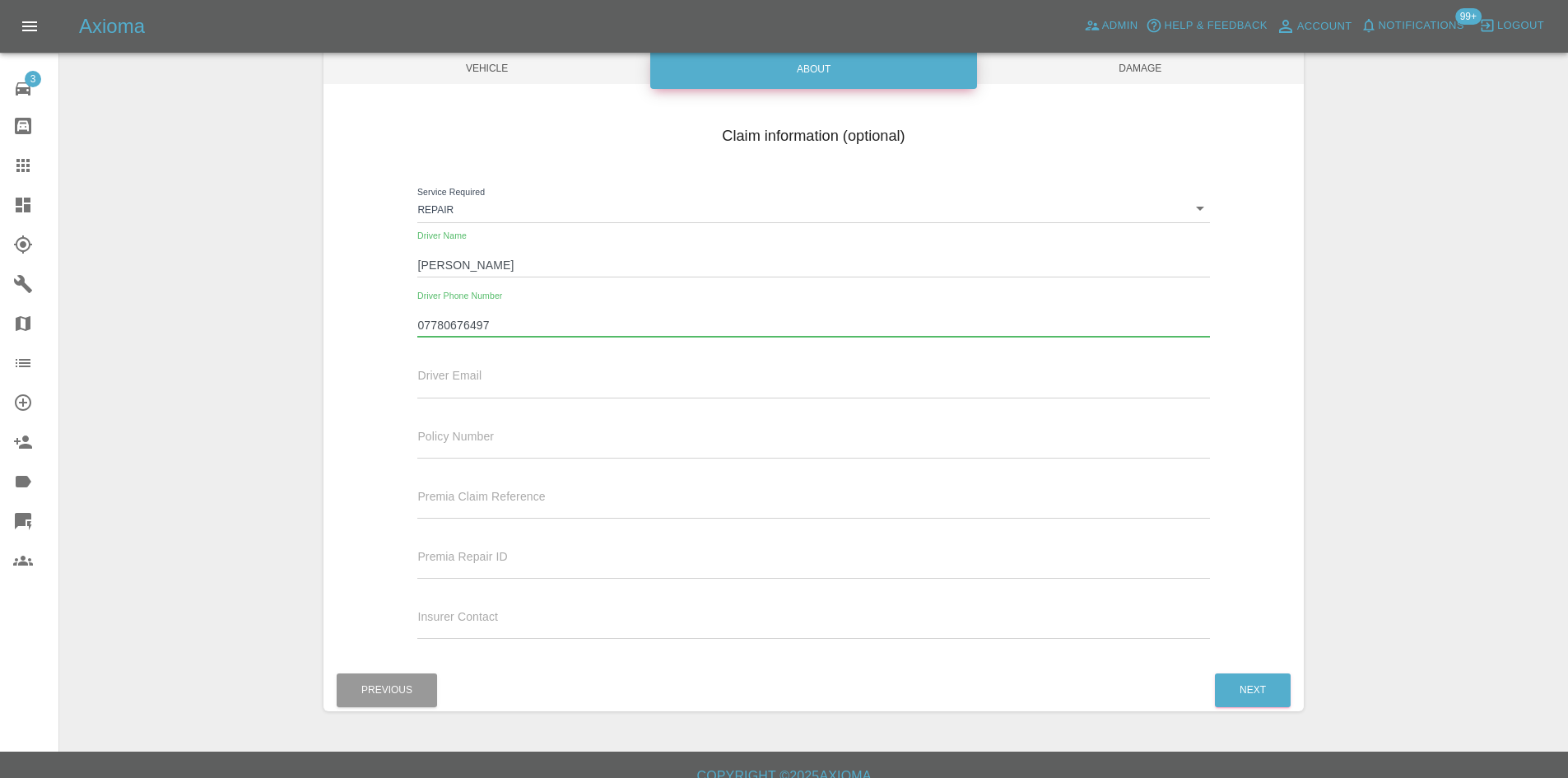
type input "07780676497"
click at [396, 338] on div "Claim information (optional) Service Required Repair repair Driver Name Stephen…" at bounding box center [814, 385] width 981 height 536
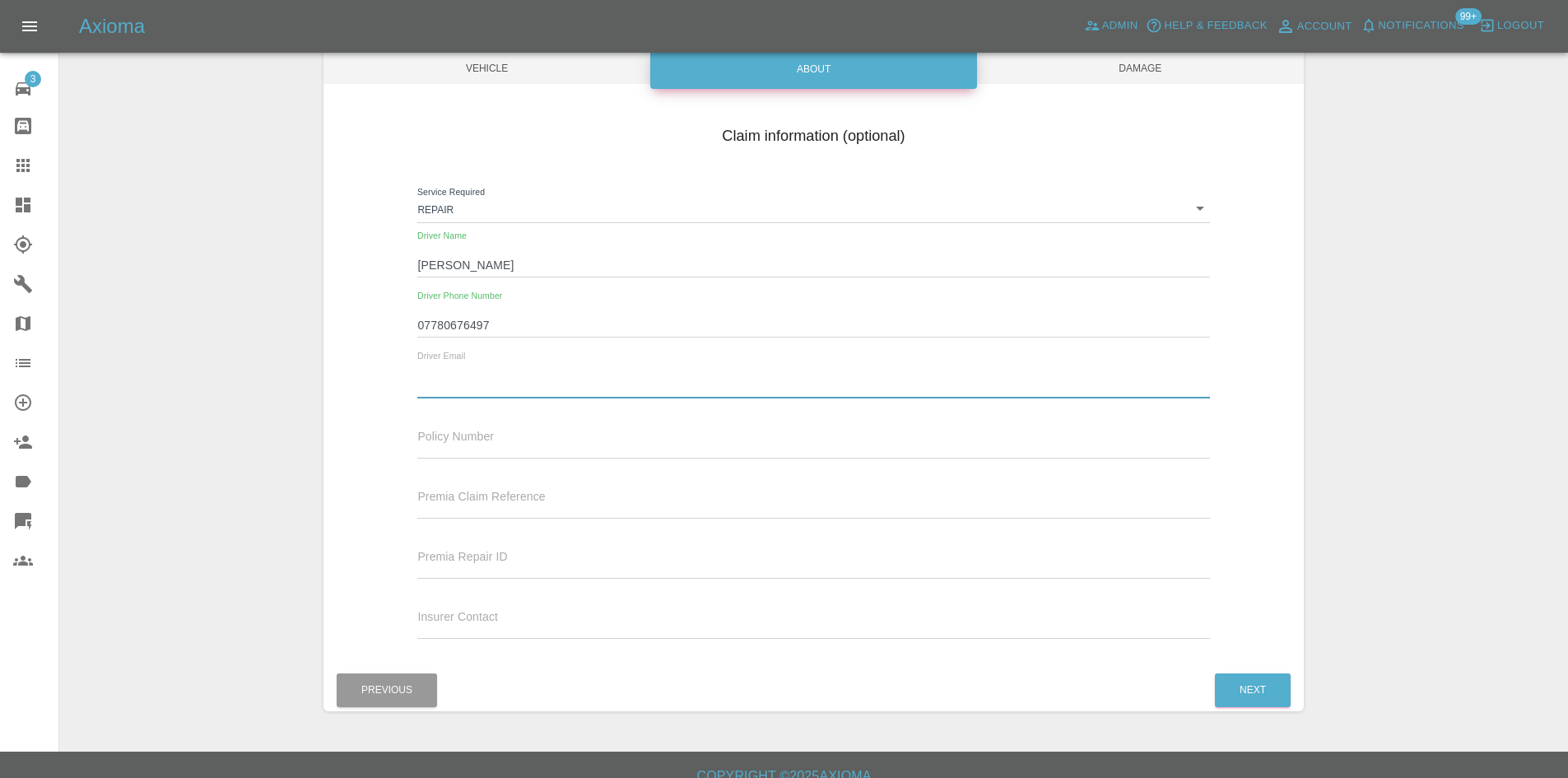
drag, startPoint x: 496, startPoint y: 390, endPoint x: 503, endPoint y: 395, distance: 8.6
click at [496, 390] on input "text" at bounding box center [813, 385] width 791 height 24
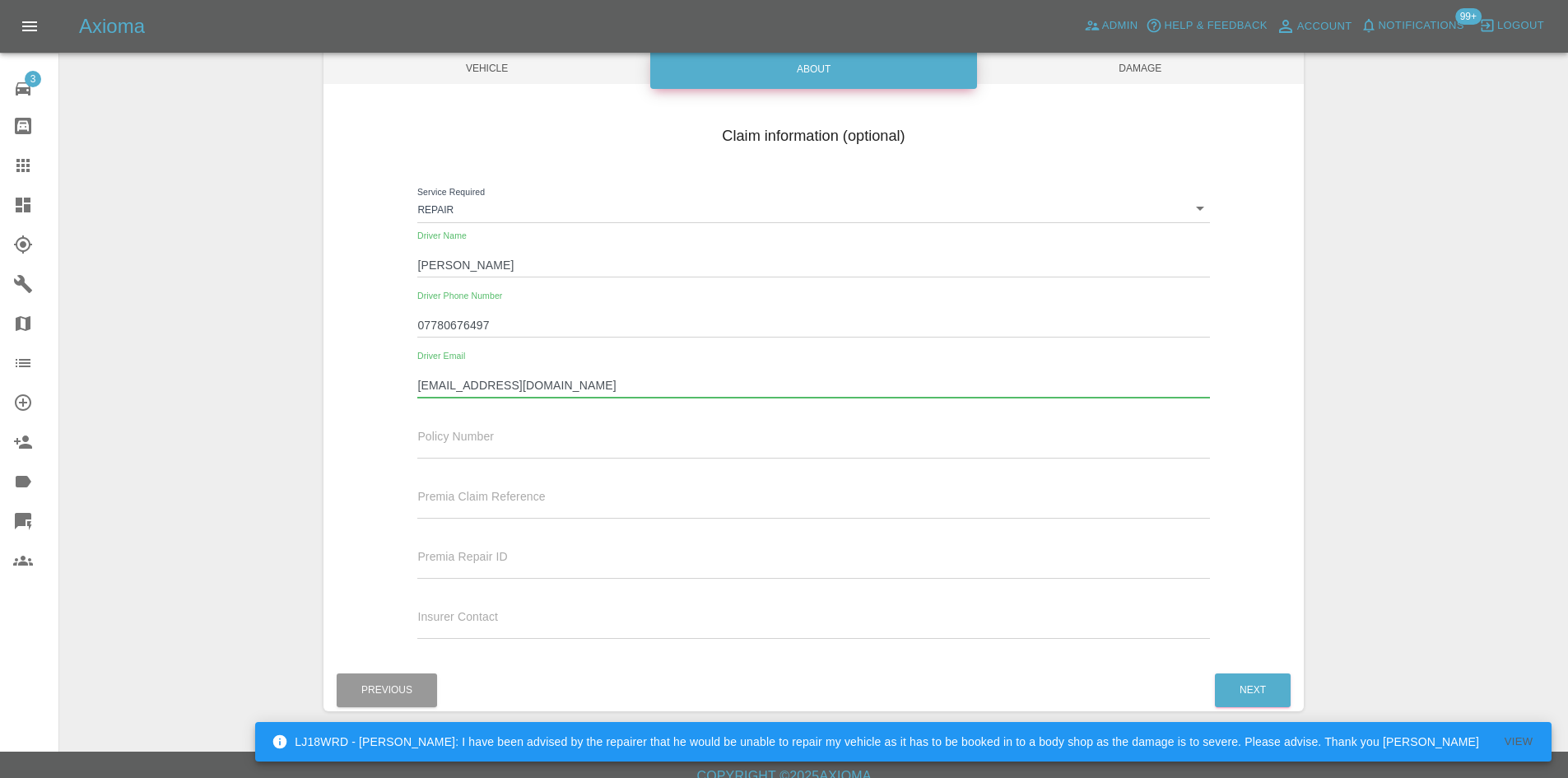
type input "stephenrobb@nhs.net"
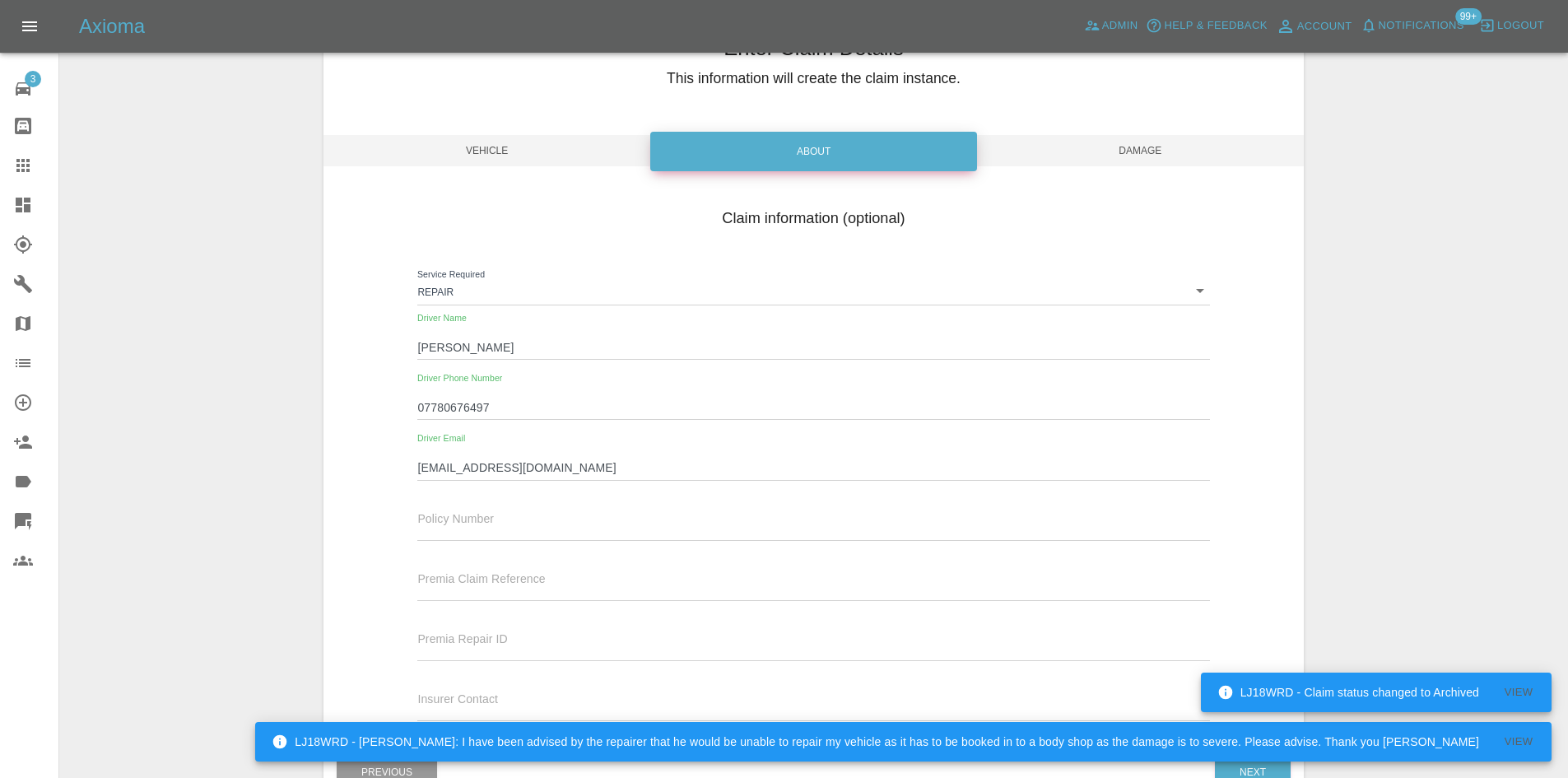
click at [1107, 153] on span "Damage" at bounding box center [1140, 151] width 327 height 32
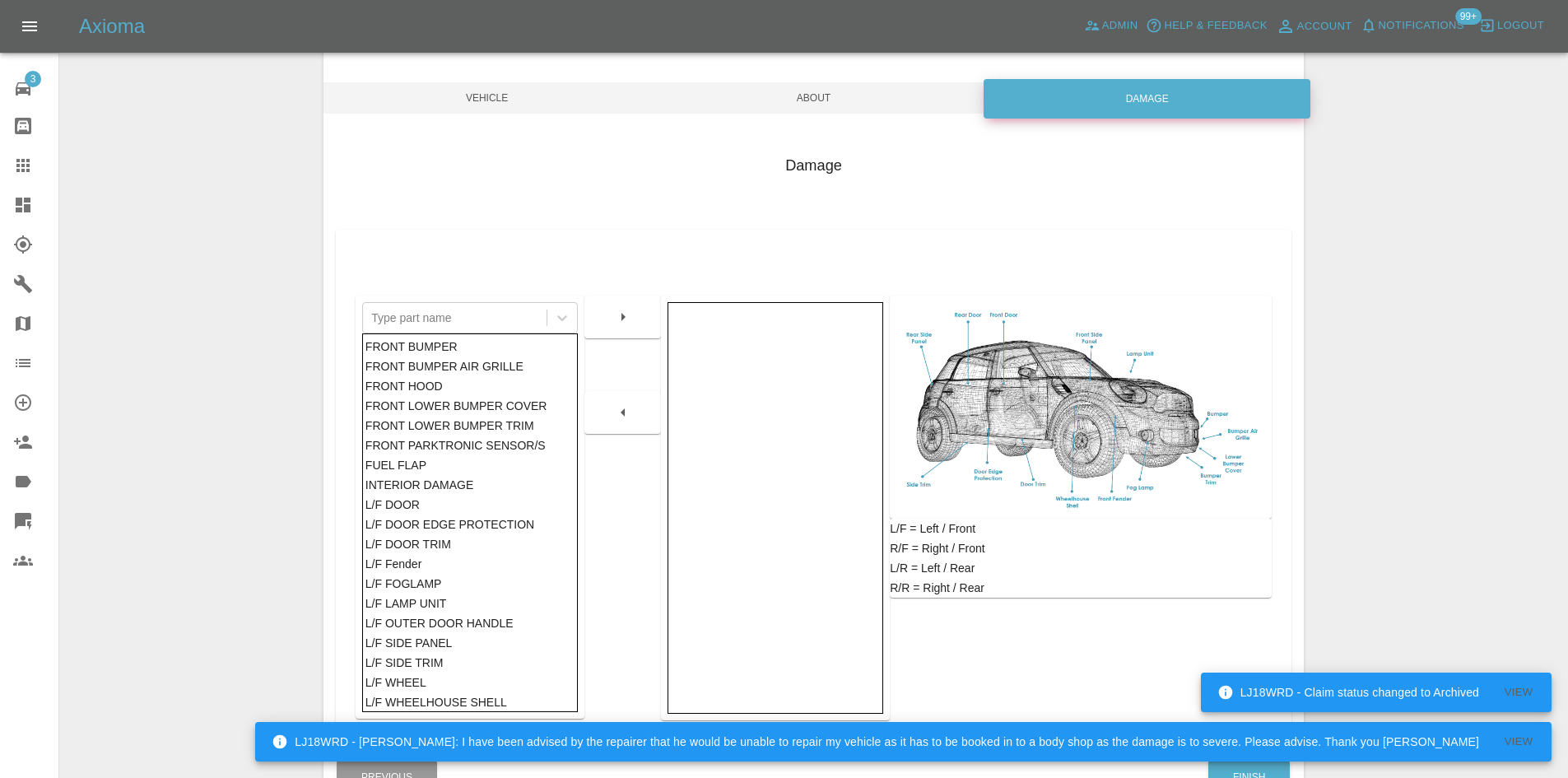
scroll to position [241, 0]
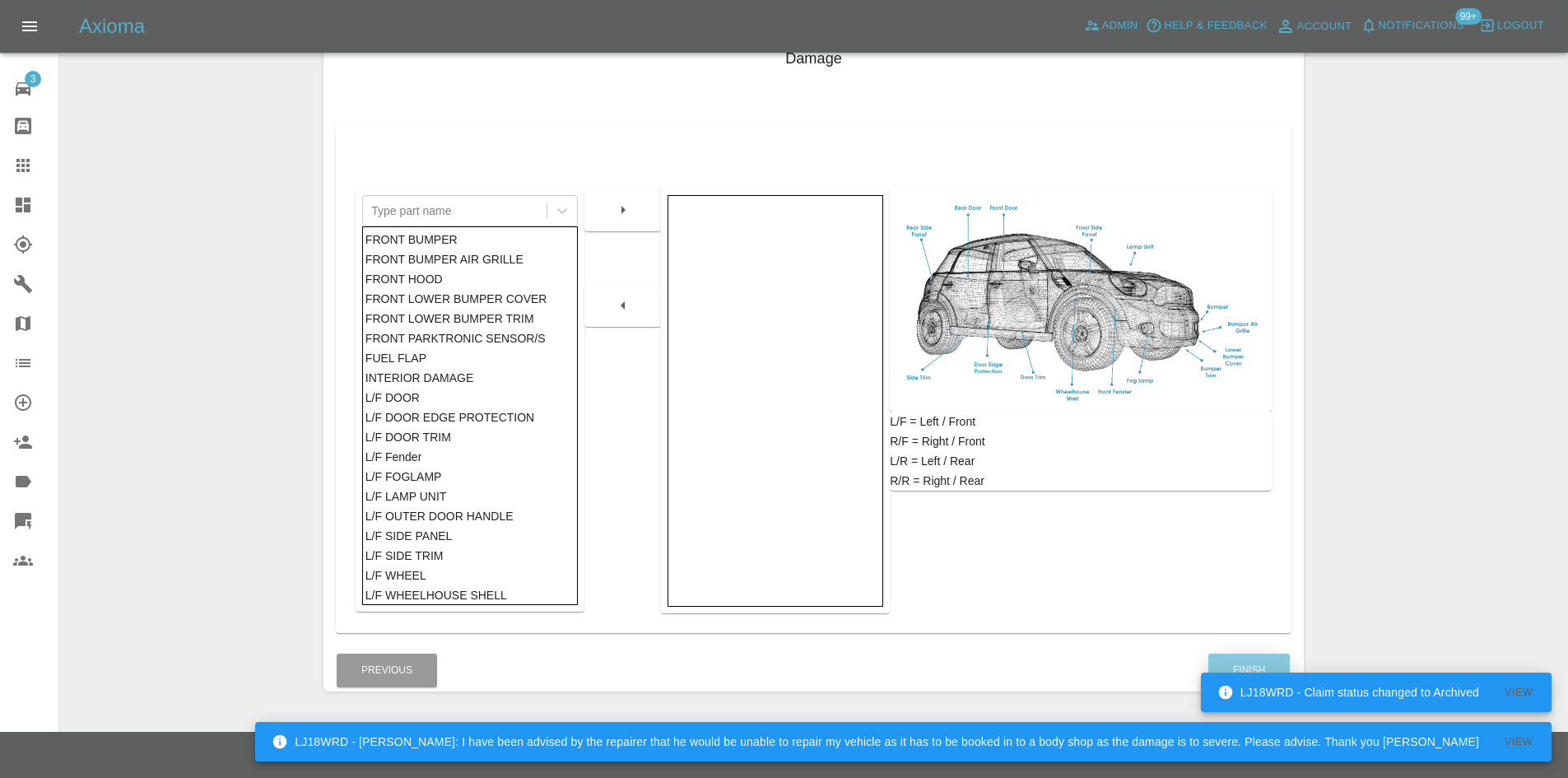
click at [1233, 664] on button "Finish" at bounding box center [1248, 670] width 81 height 34
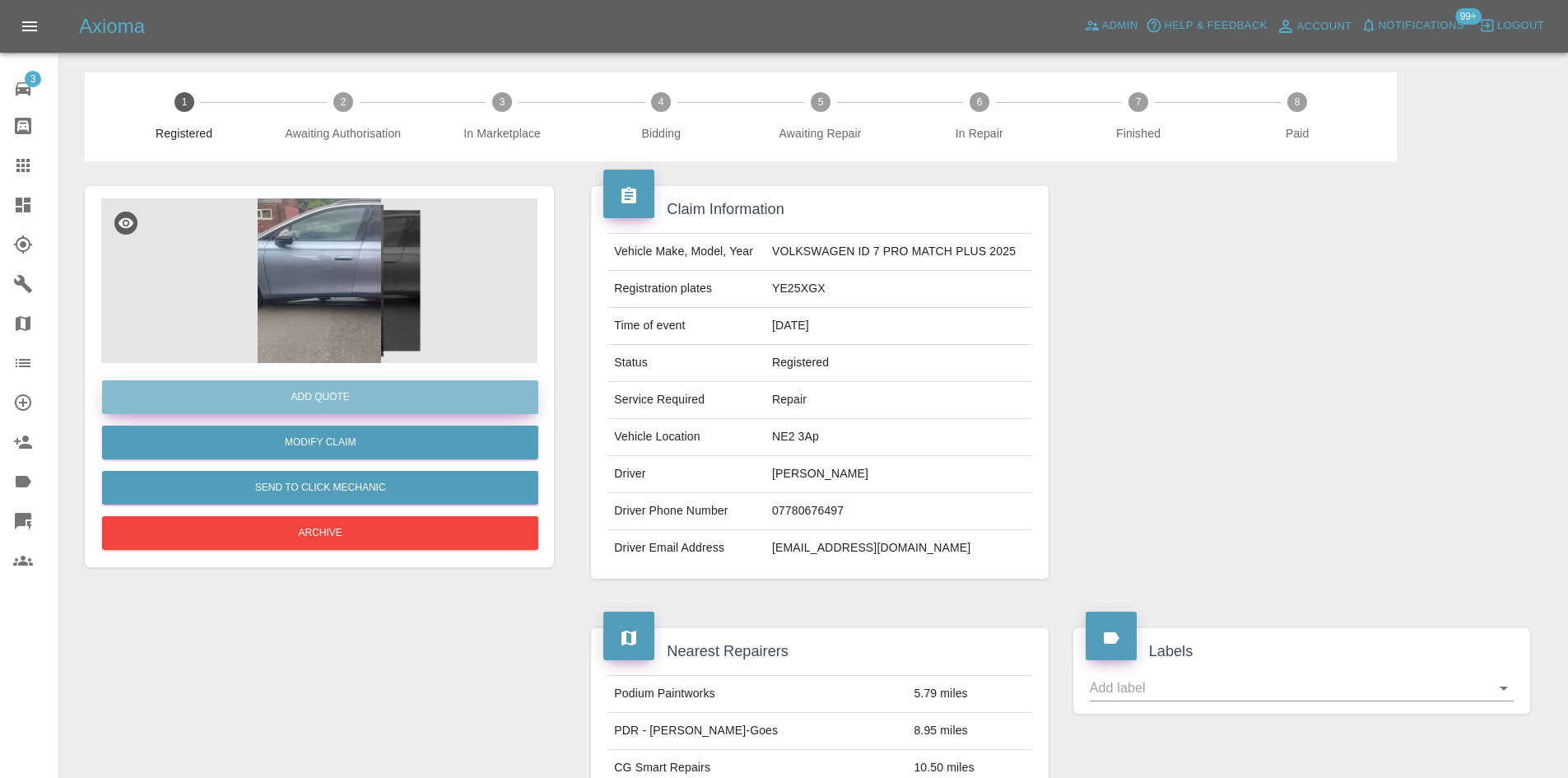
click at [443, 399] on button "Add Quote" at bounding box center [320, 396] width 436 height 34
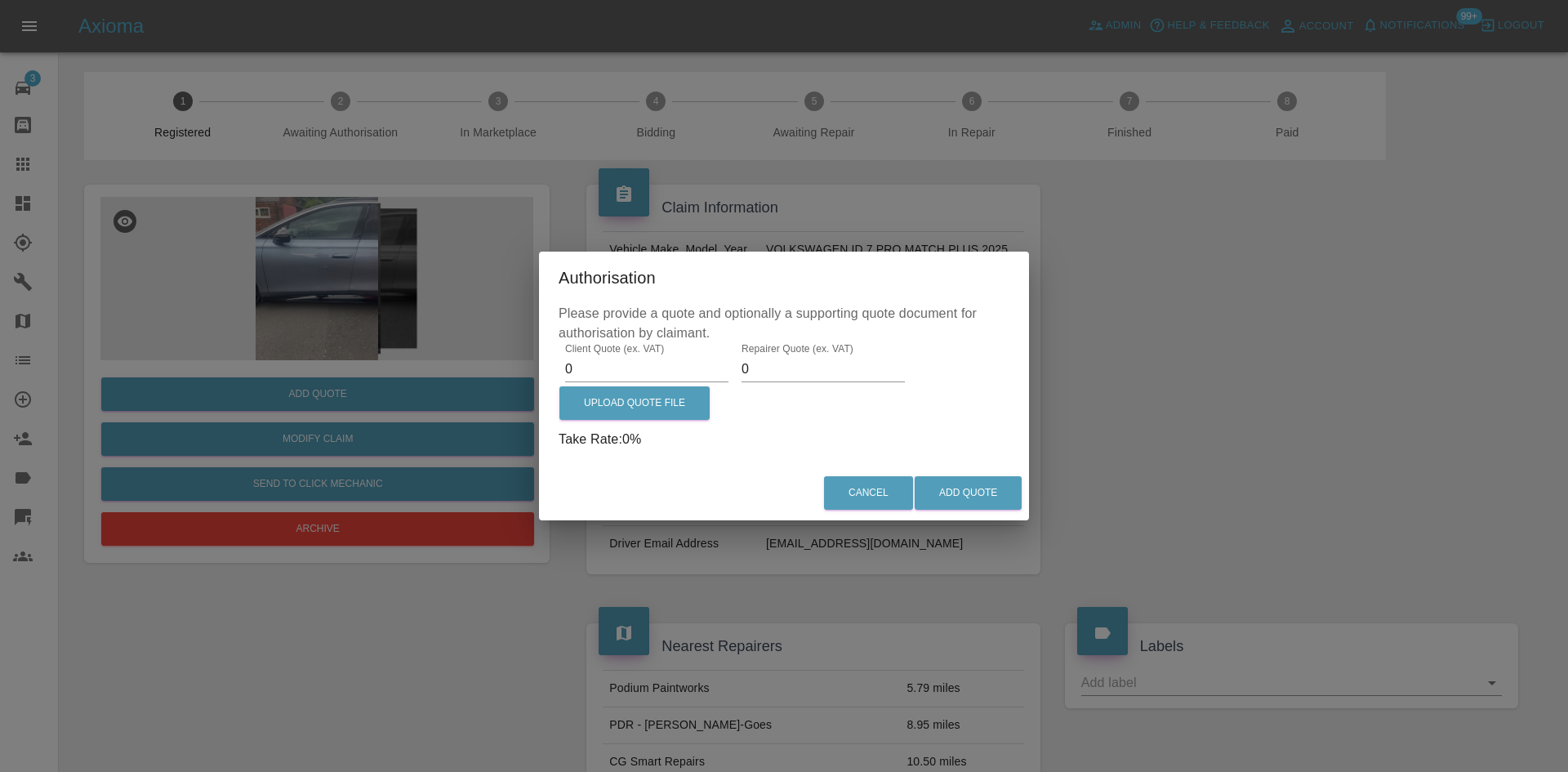
click at [639, 380] on input "0" at bounding box center [647, 369] width 163 height 26
click at [639, 376] on input "0" at bounding box center [647, 369] width 163 height 26
type input "0475"
type input "300"
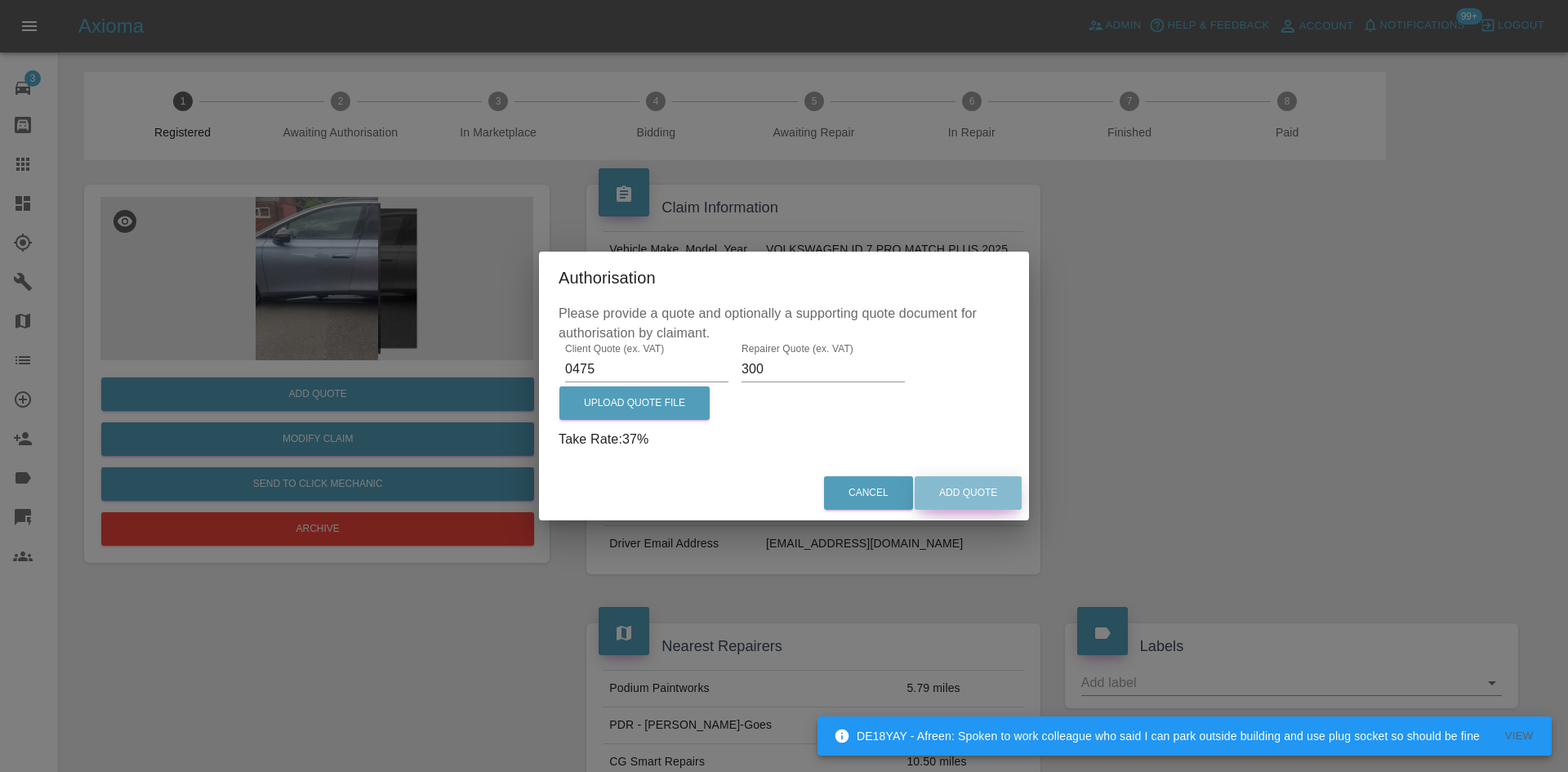
click at [985, 491] on button "Add Quote" at bounding box center [968, 492] width 107 height 34
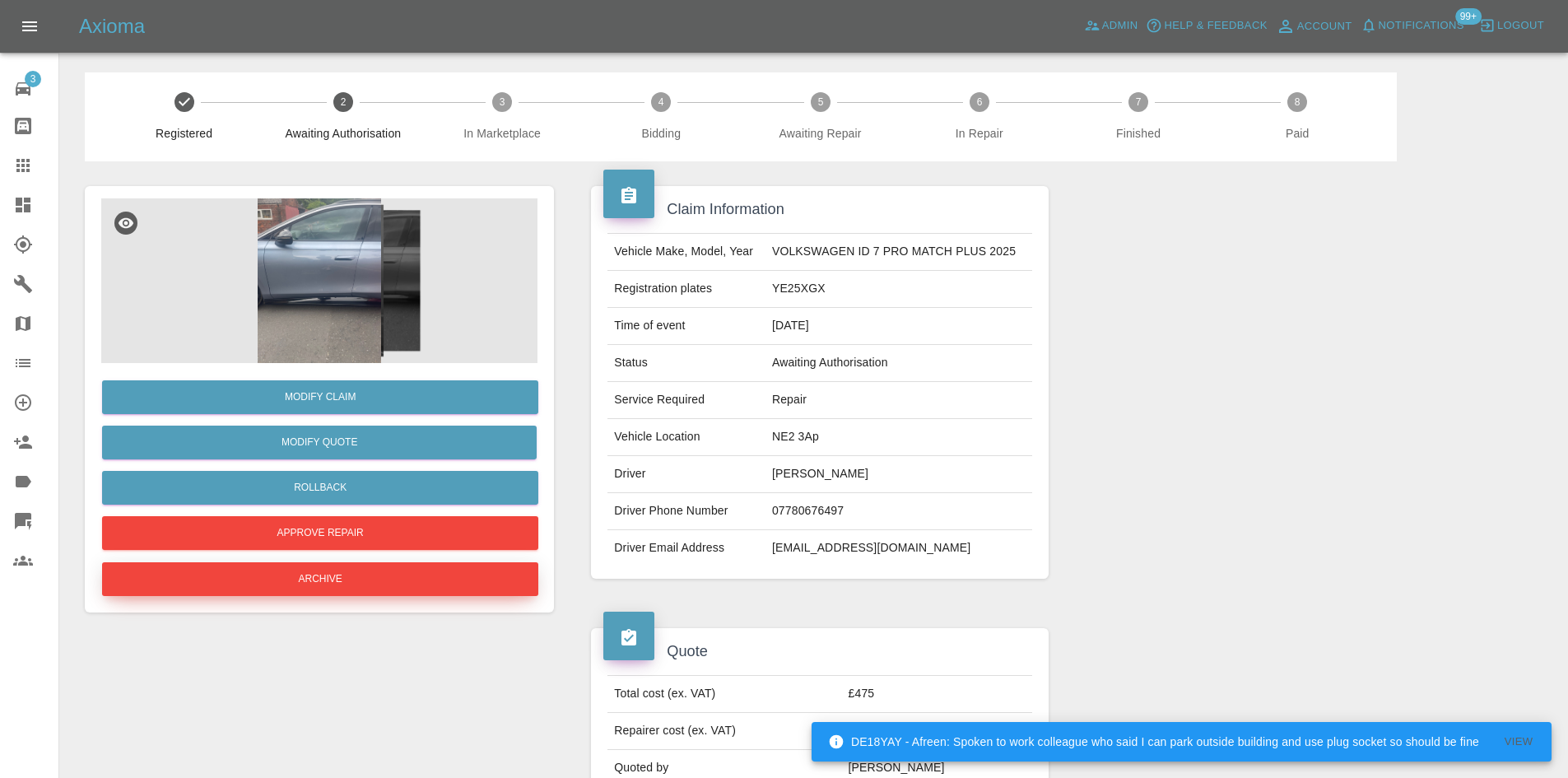
click at [404, 590] on button "Archive" at bounding box center [320, 578] width 436 height 34
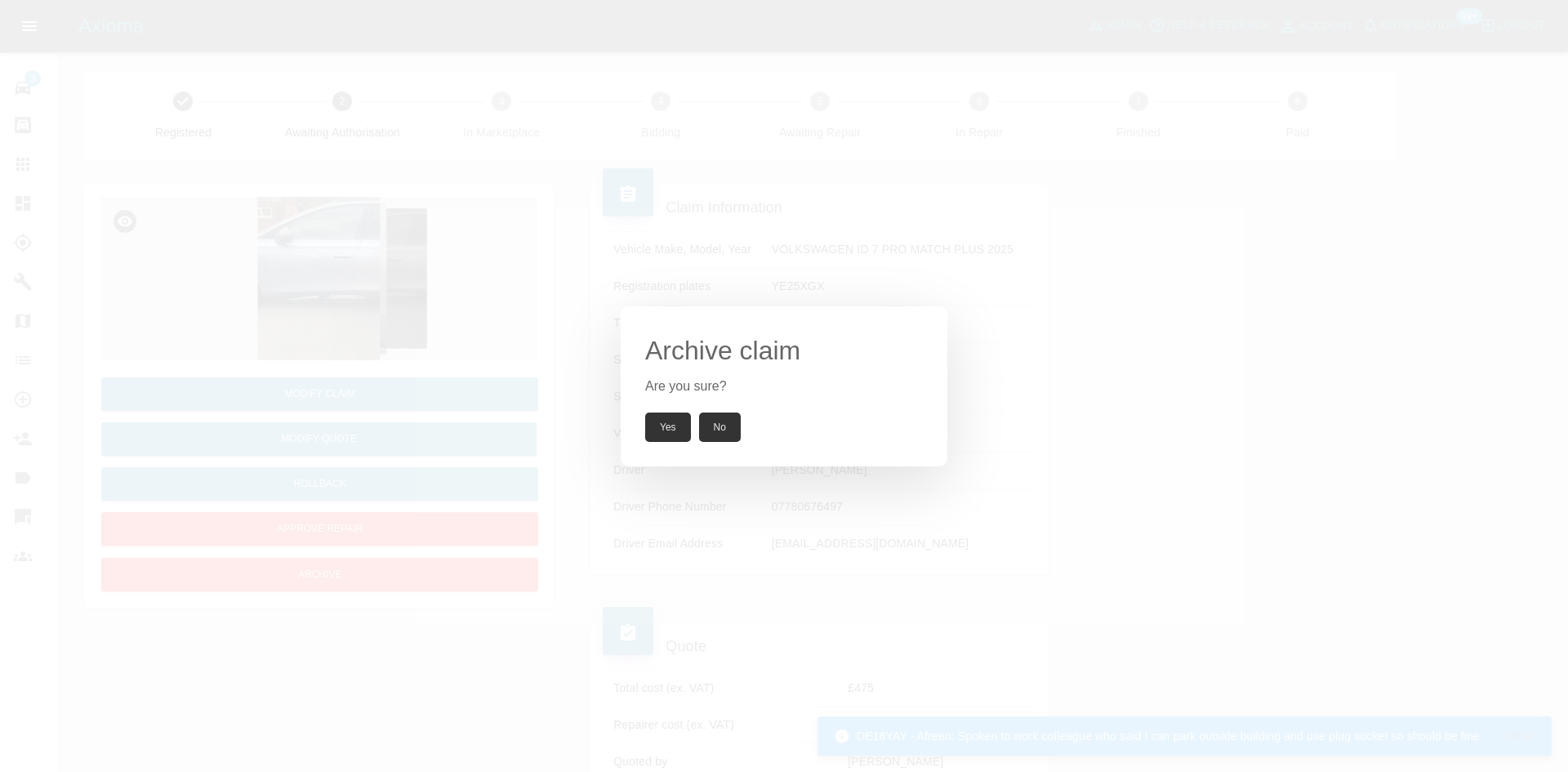
click at [665, 421] on button "Yes" at bounding box center [668, 427] width 46 height 30
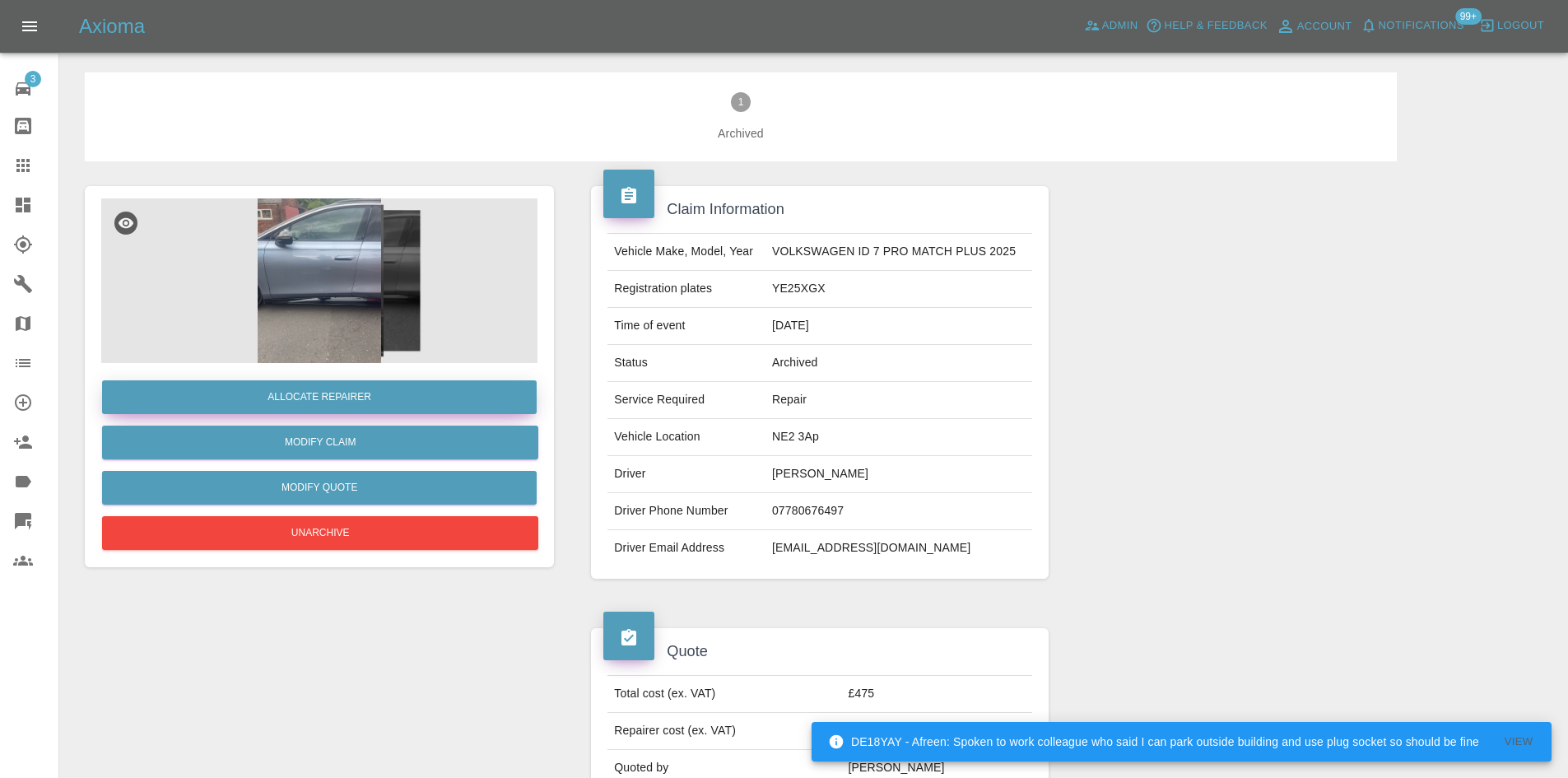
click at [347, 403] on button "Allocate Repairer" at bounding box center [320, 396] width 434 height 34
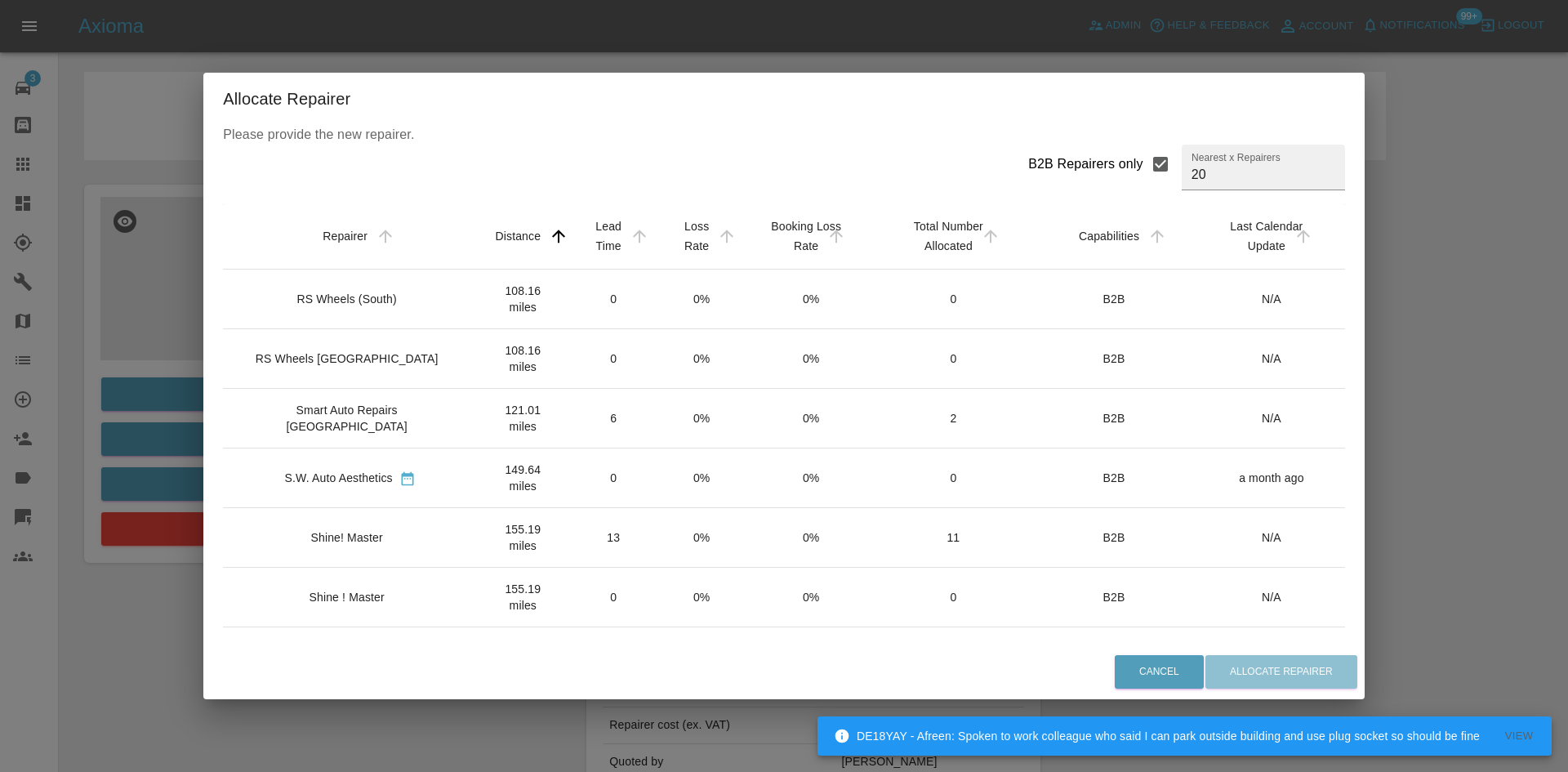
click at [354, 297] on div "RS Wheels (South)" at bounding box center [346, 299] width 100 height 16
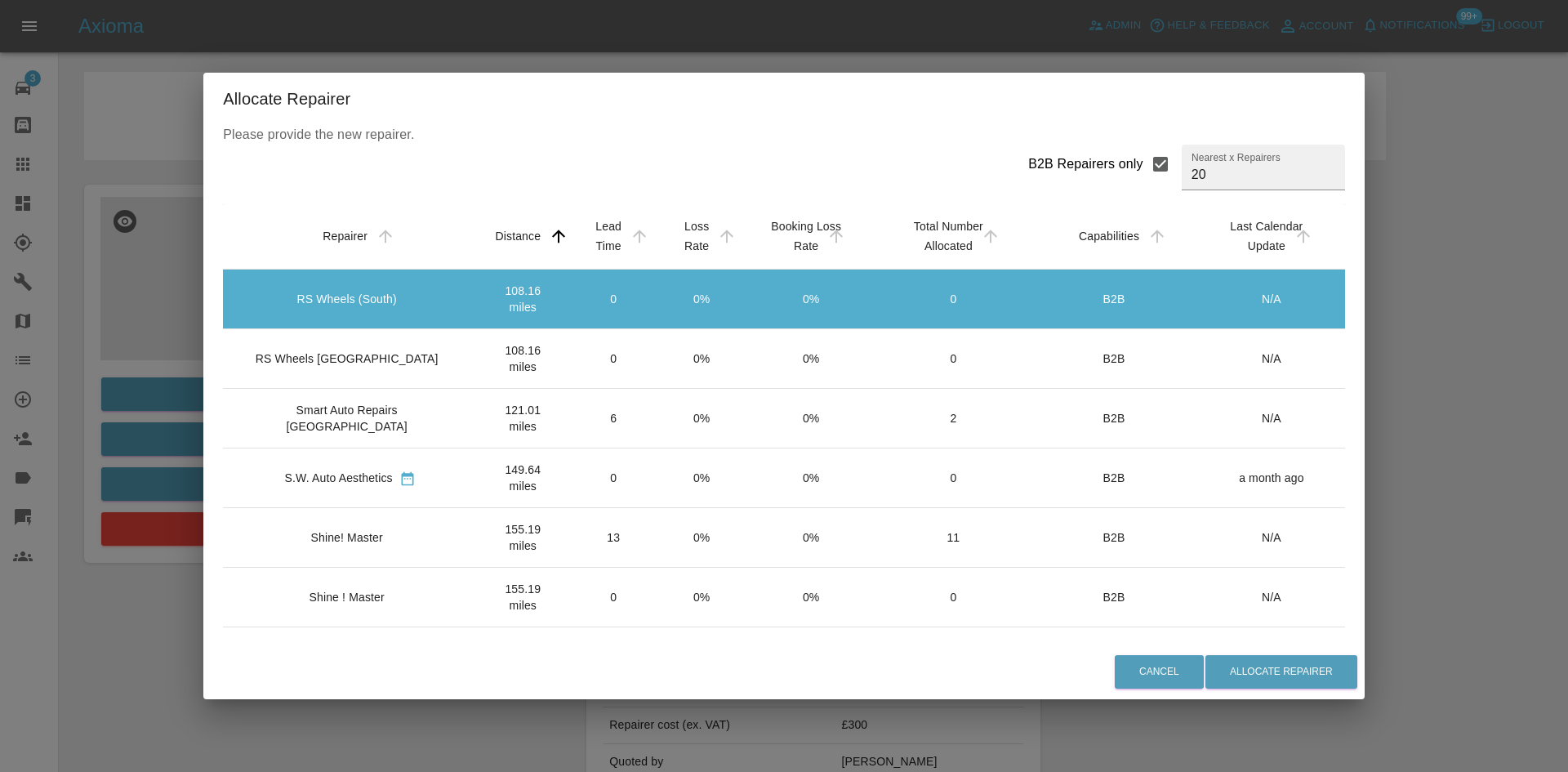
click at [481, 386] on td "108.16 miles" at bounding box center [523, 359] width 92 height 60
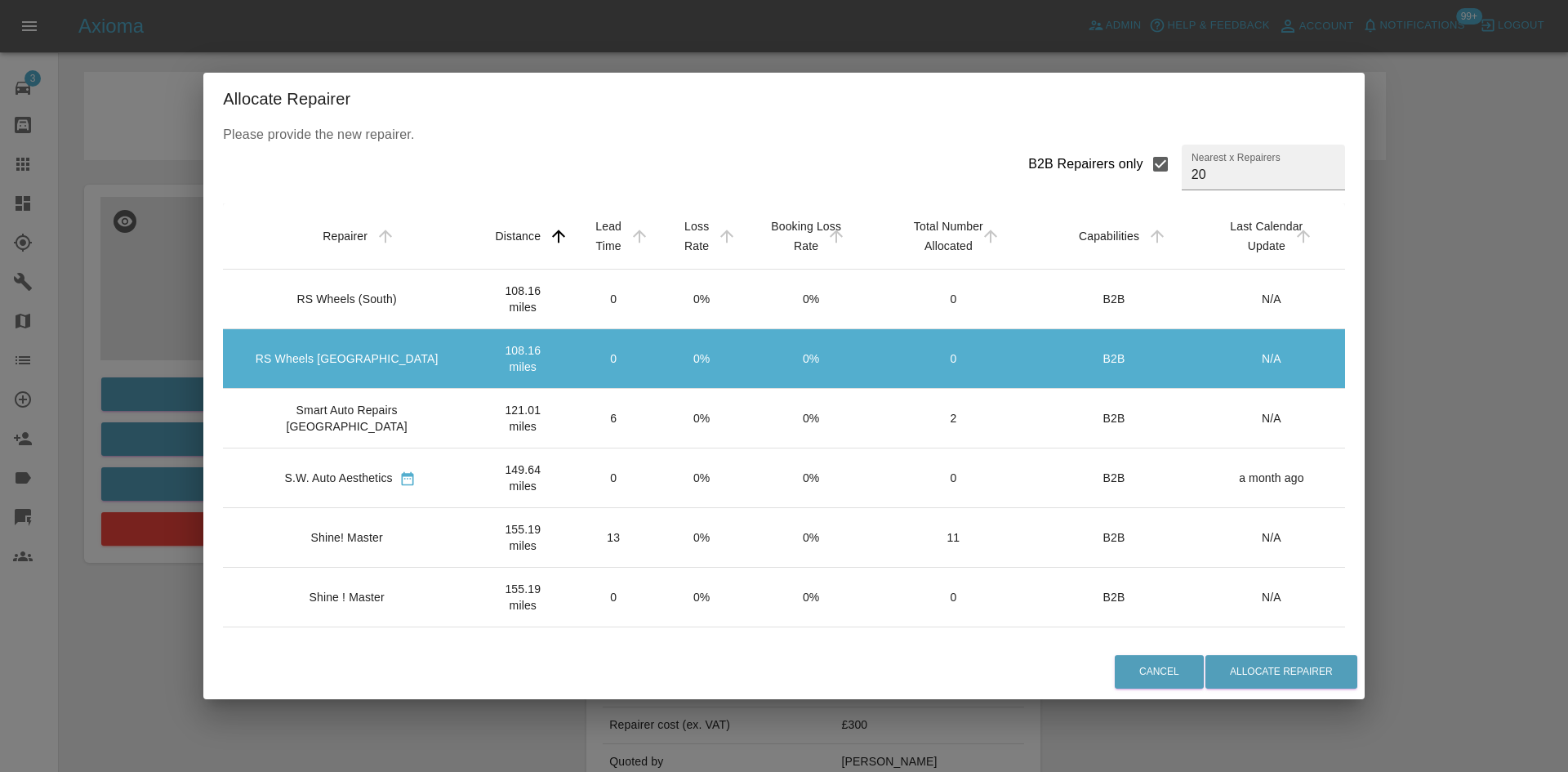
click at [477, 414] on td "121.01 miles" at bounding box center [523, 419] width 92 height 60
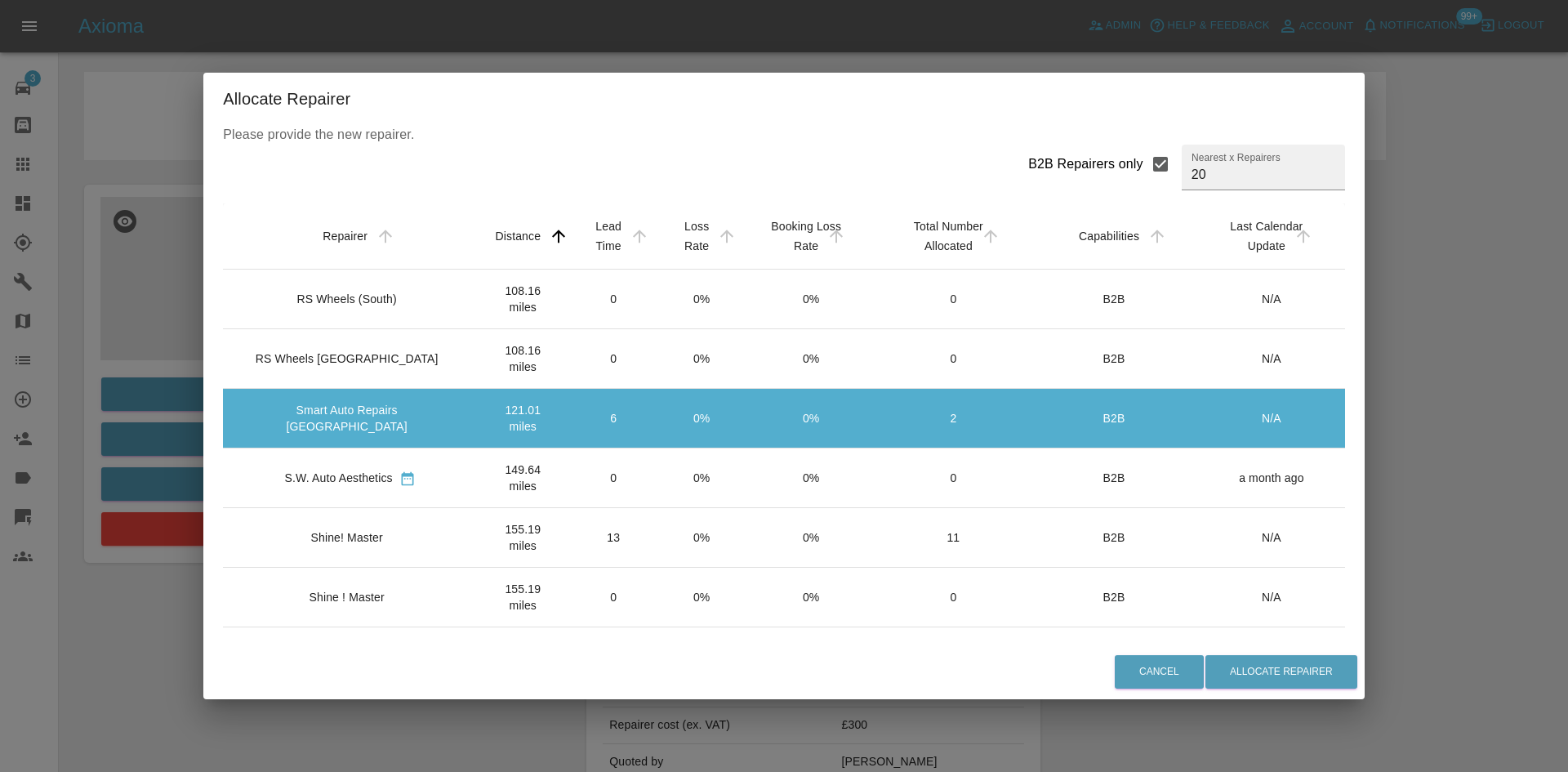
scroll to position [408, 0]
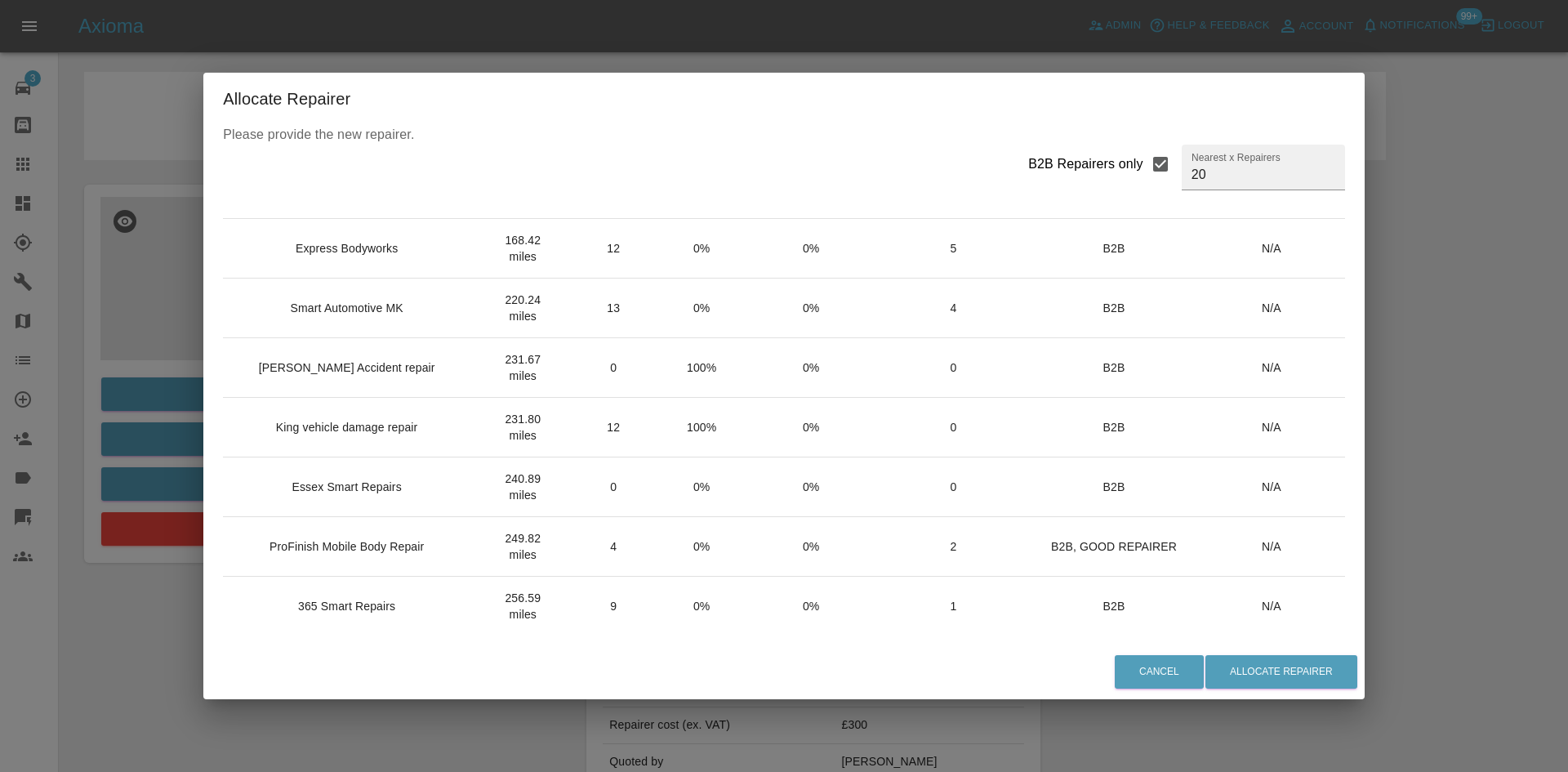
click at [1061, 172] on div "B2B Repairers only" at bounding box center [1086, 164] width 116 height 20
click at [1143, 172] on input "B2B Repairers only" at bounding box center [1160, 163] width 34 height 34
checkbox input "false"
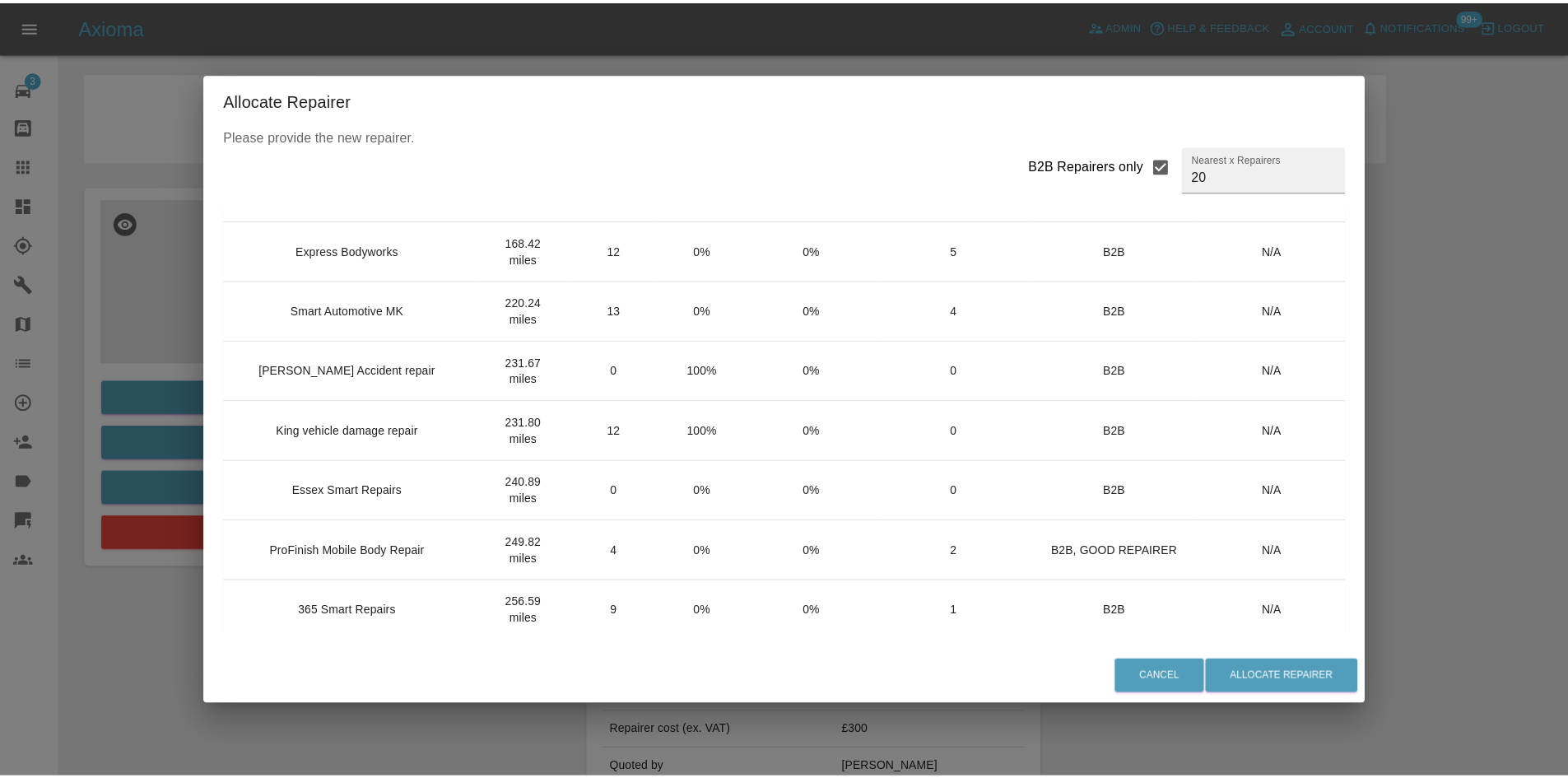
scroll to position [0, 0]
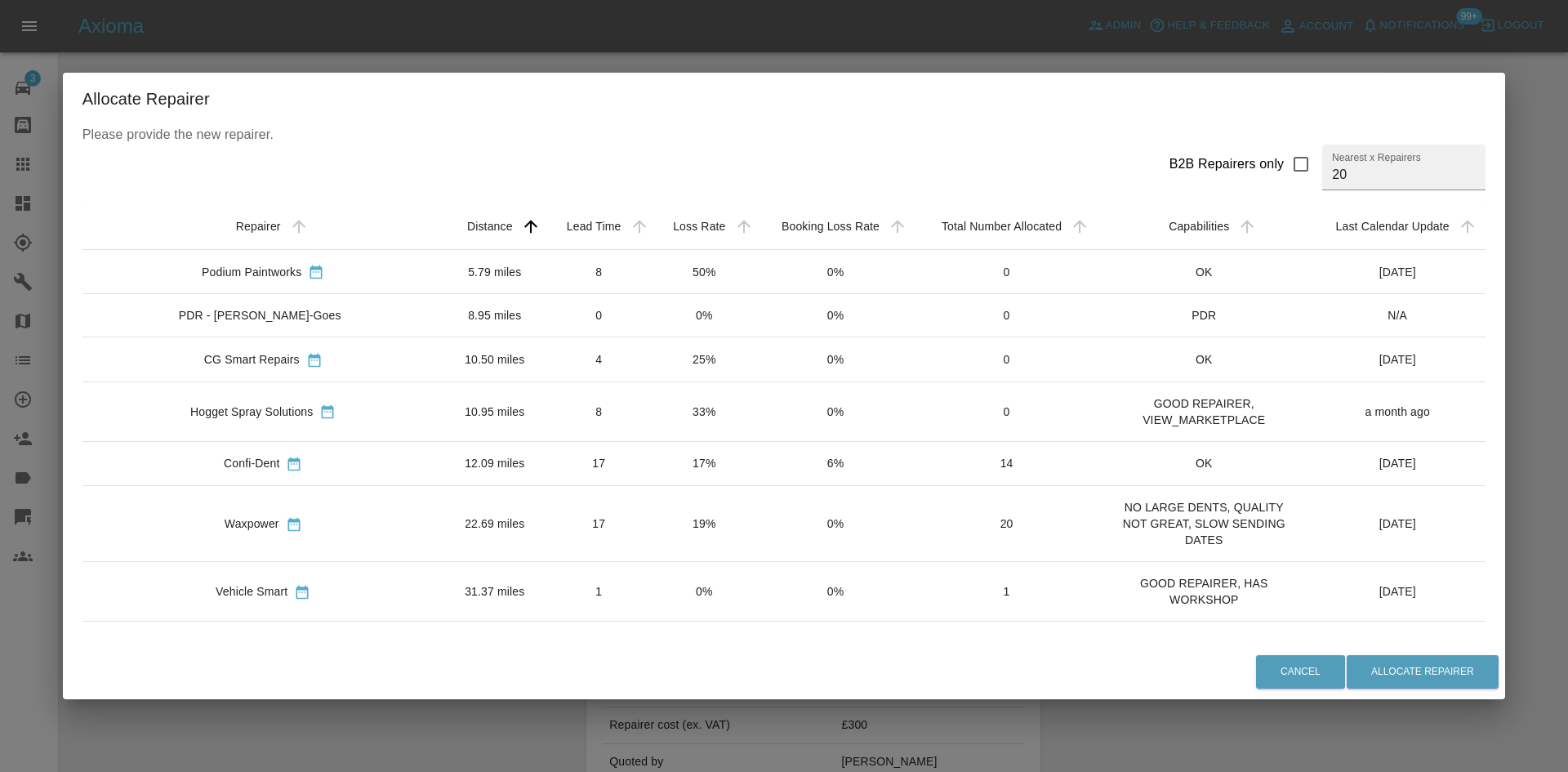
click at [252, 586] on div "Vehicle Smart" at bounding box center [251, 591] width 72 height 16
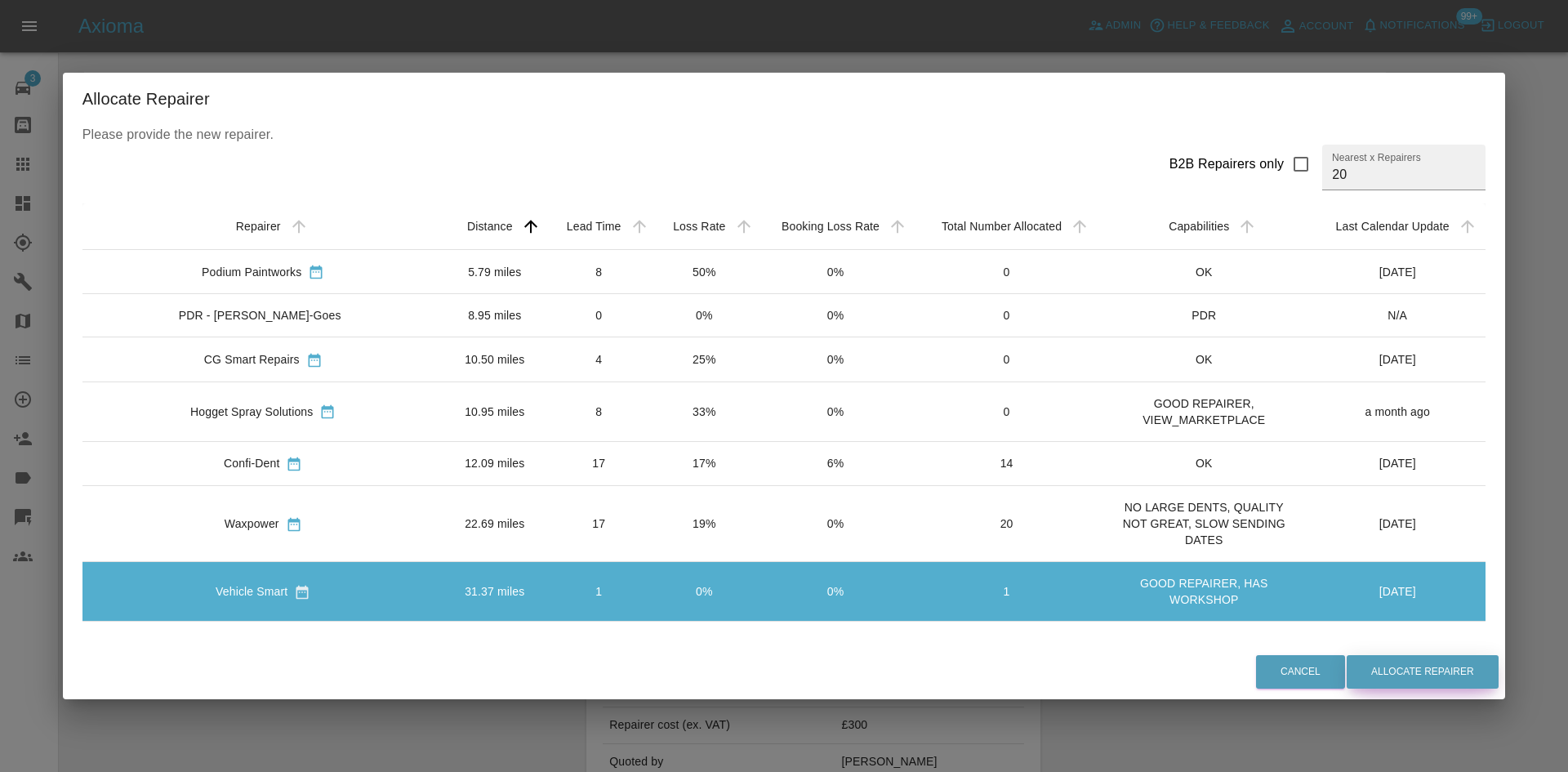
click at [1357, 671] on button "Allocate Repairer" at bounding box center [1422, 671] width 152 height 34
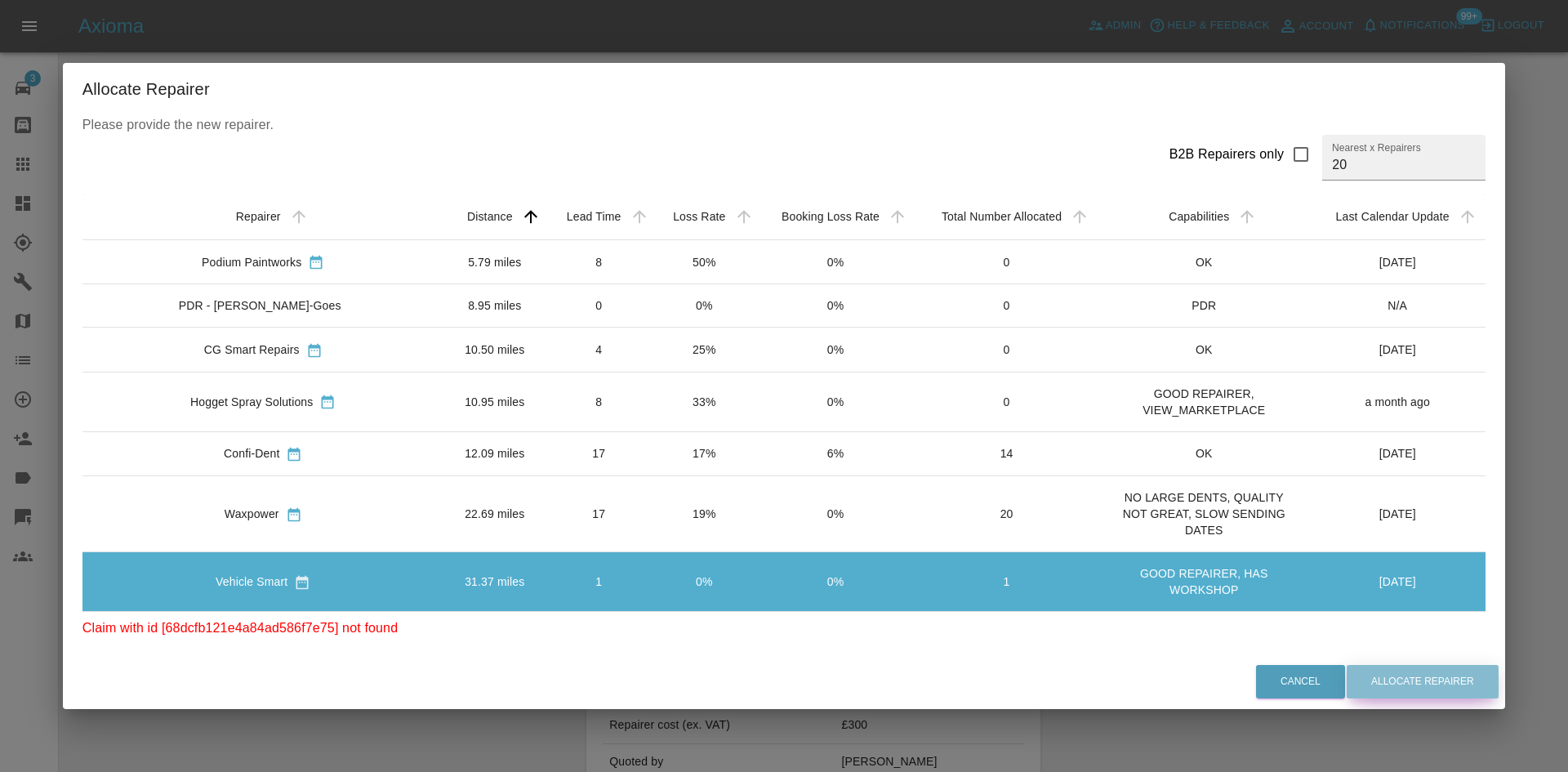
click at [1352, 672] on button "Allocate Repairer" at bounding box center [1422, 681] width 152 height 34
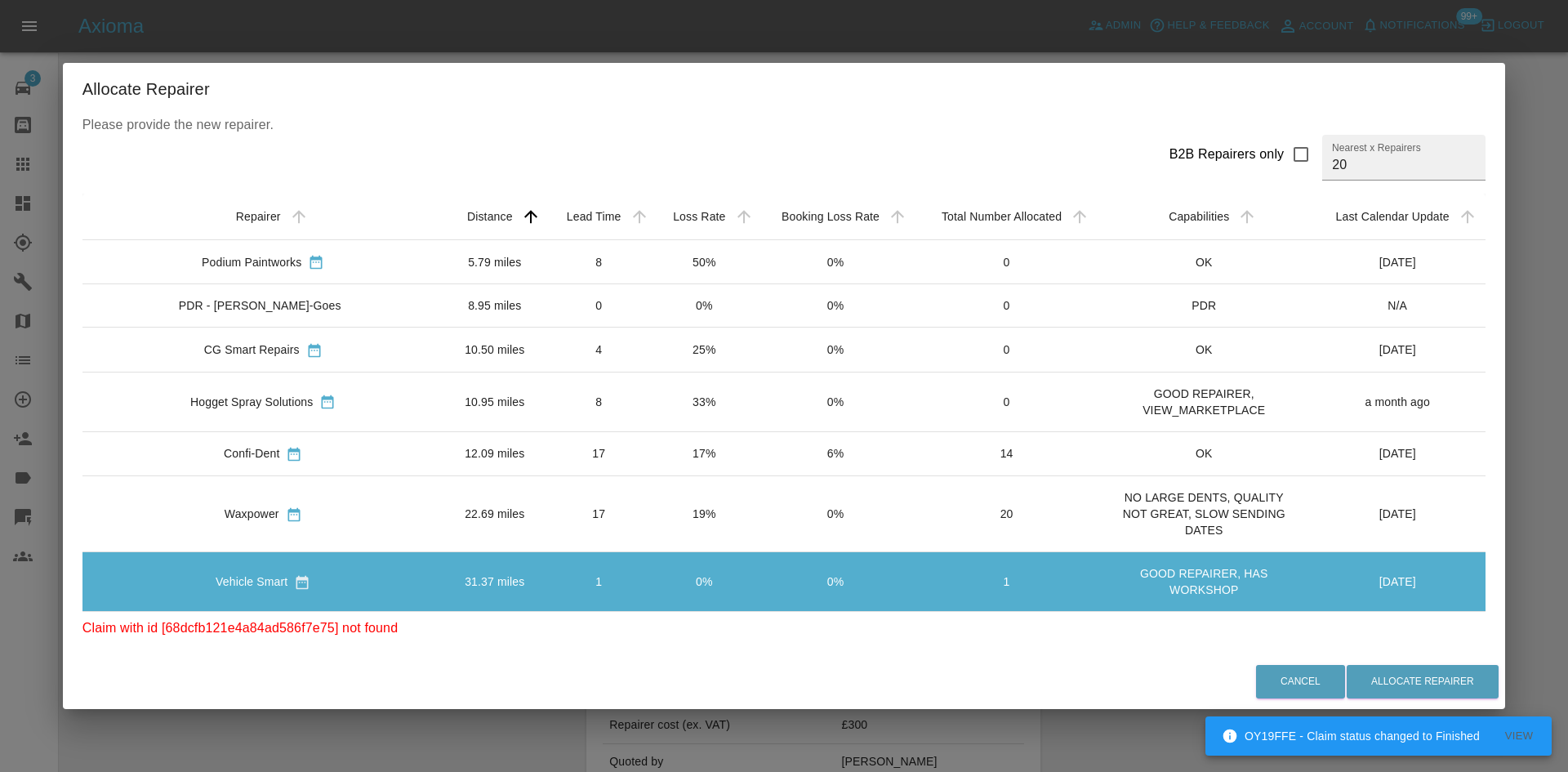
click at [1555, 304] on div "Allocate Repairer Please provide the new repairer. B2B Repairers only Nearest x…" at bounding box center [784, 386] width 1568 height 772
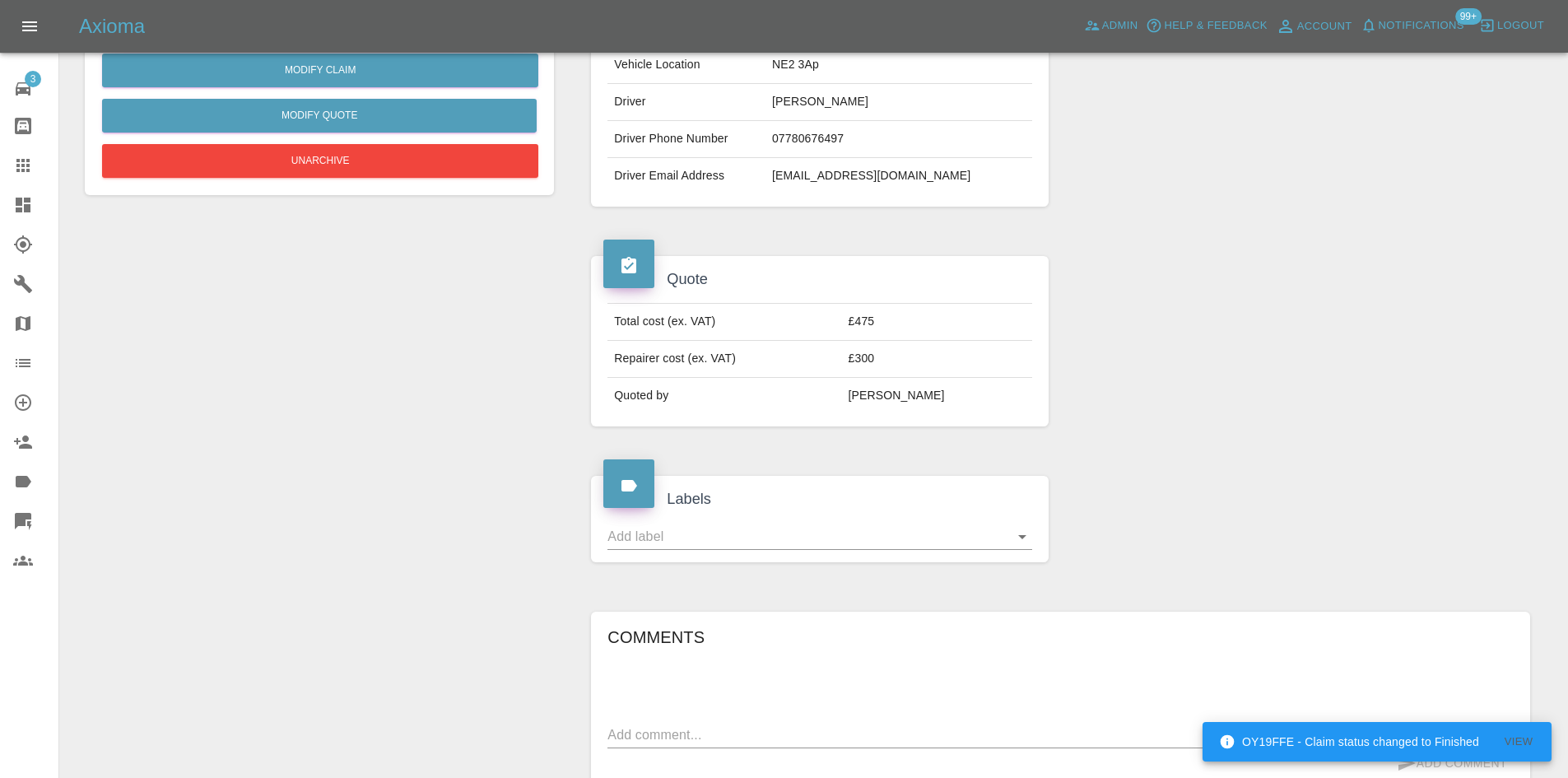
scroll to position [584, 0]
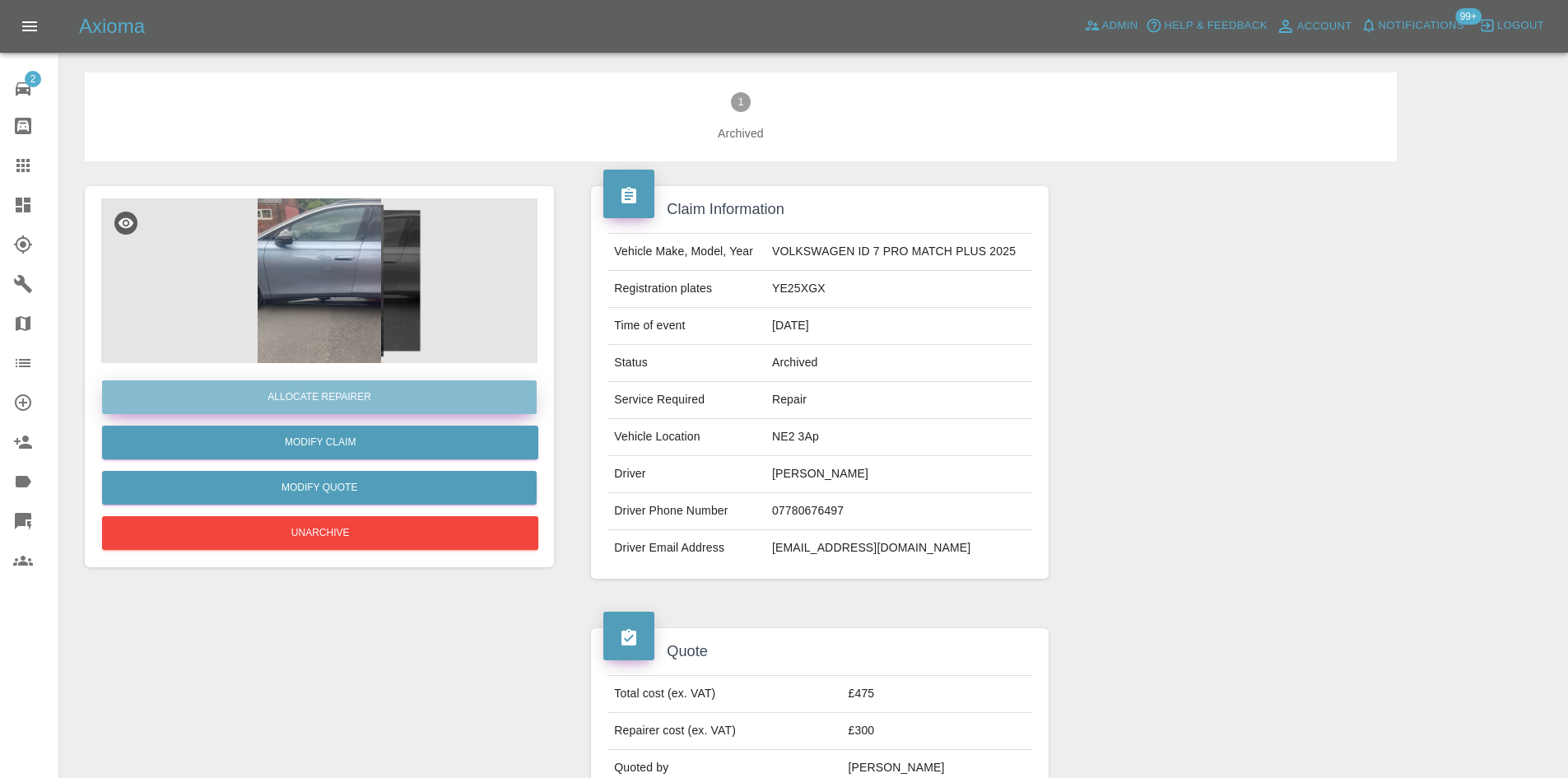
click at [421, 392] on button "Allocate Repairer" at bounding box center [320, 396] width 434 height 34
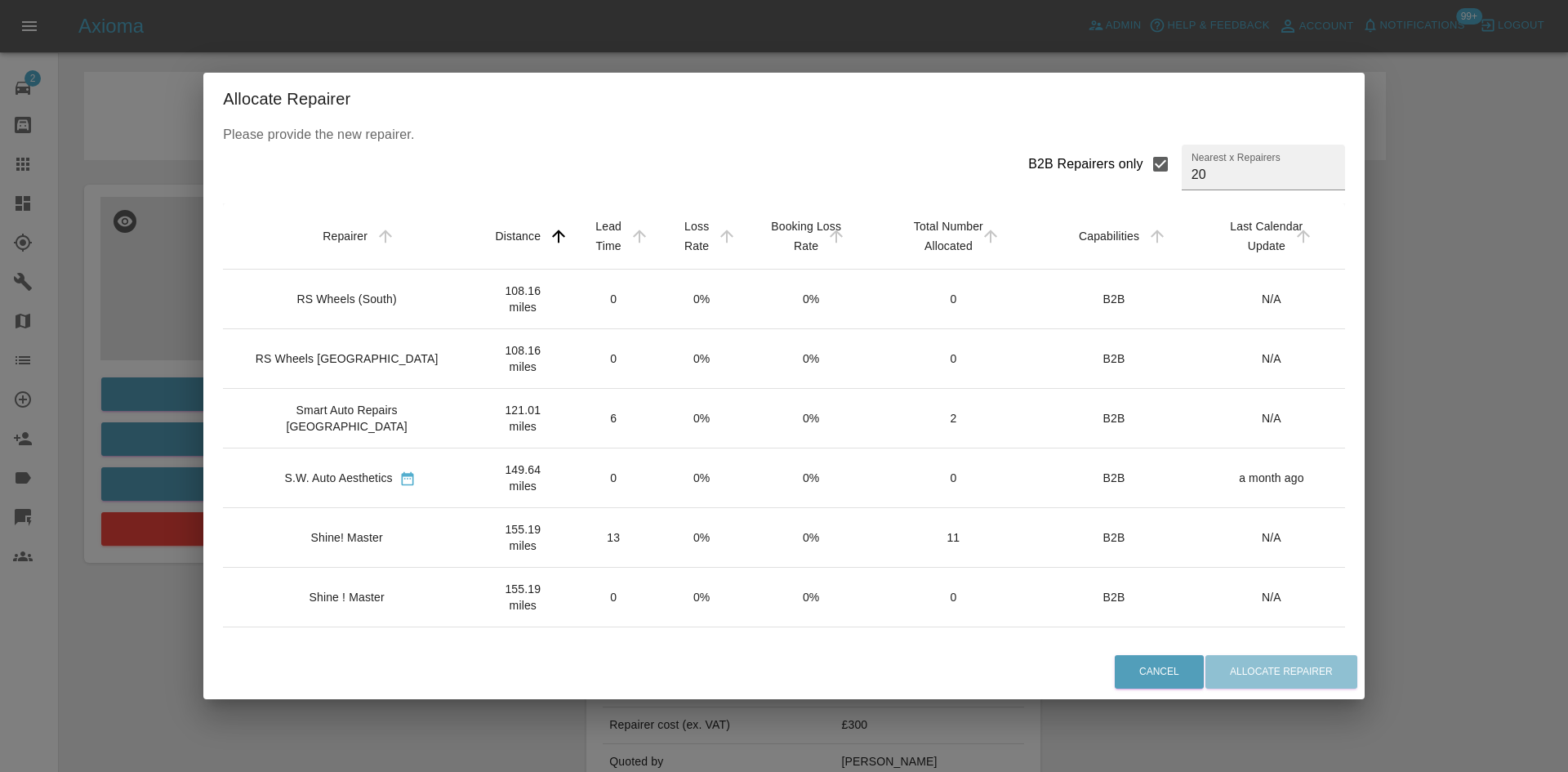
click at [1108, 168] on div "B2B Repairers only" at bounding box center [1086, 164] width 116 height 20
click at [1143, 168] on input "B2B Repairers only" at bounding box center [1160, 163] width 34 height 34
checkbox input "false"
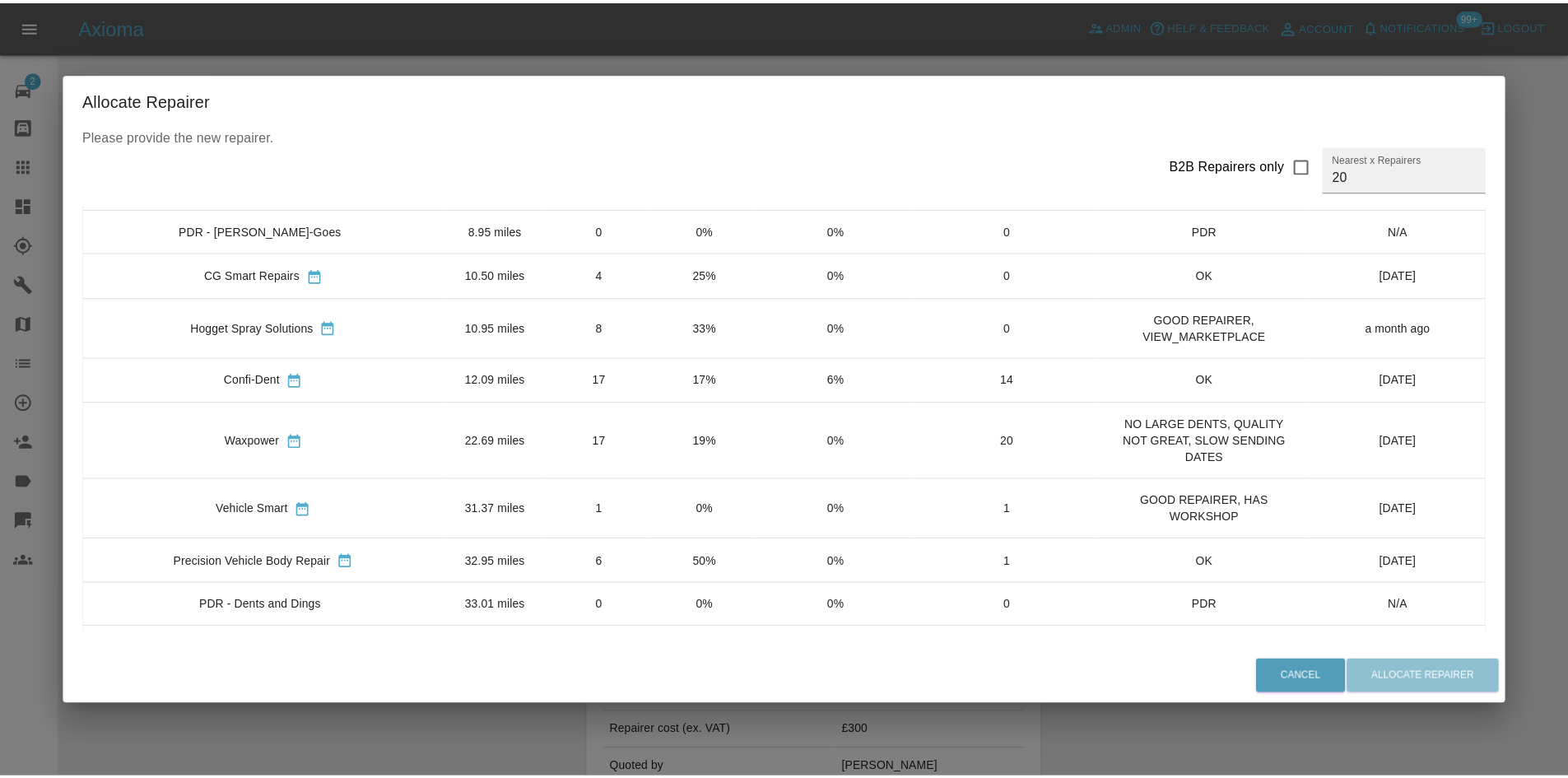
scroll to position [165, 0]
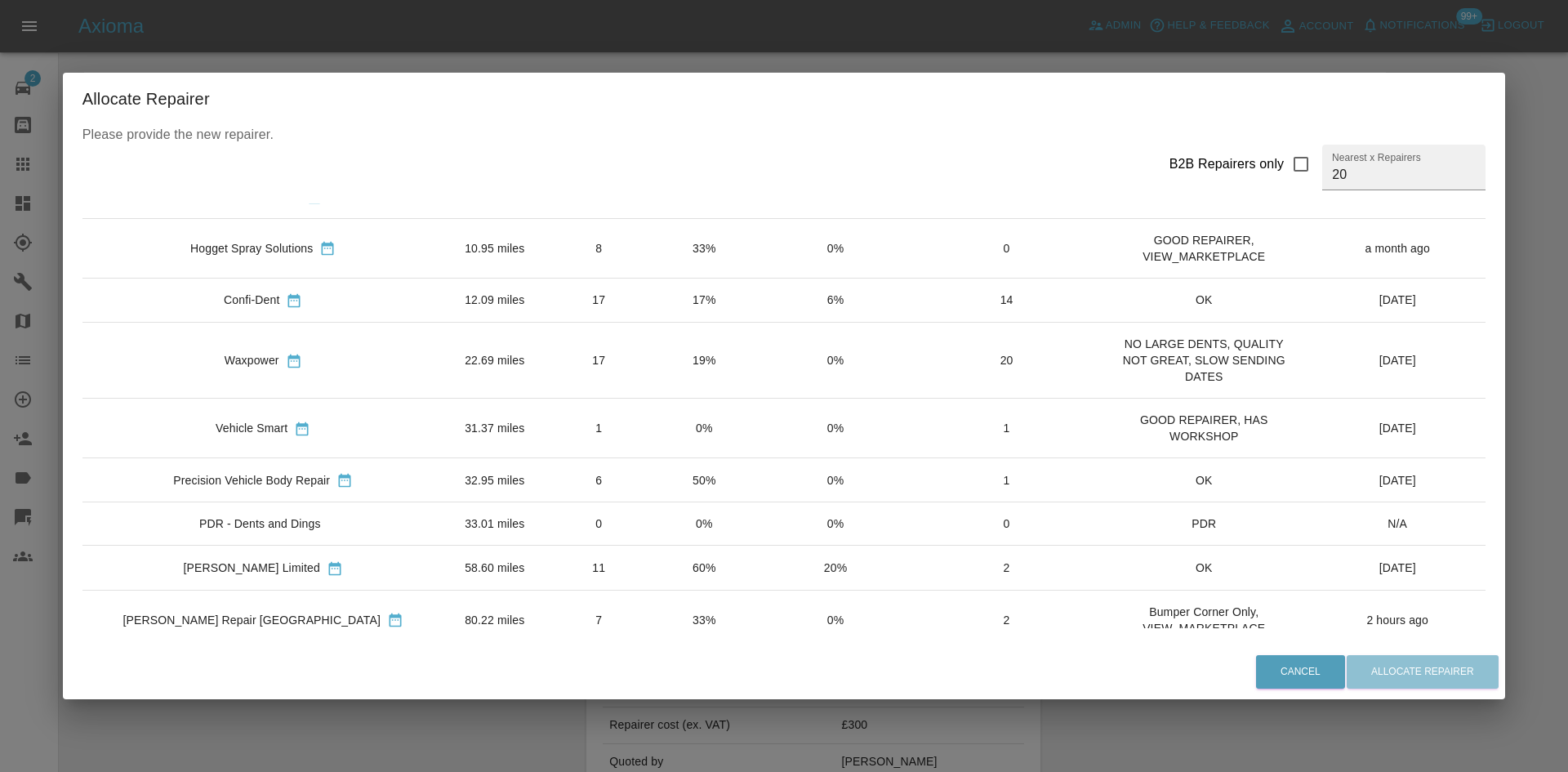
click at [317, 443] on td "Vehicle Smart" at bounding box center [263, 428] width 362 height 60
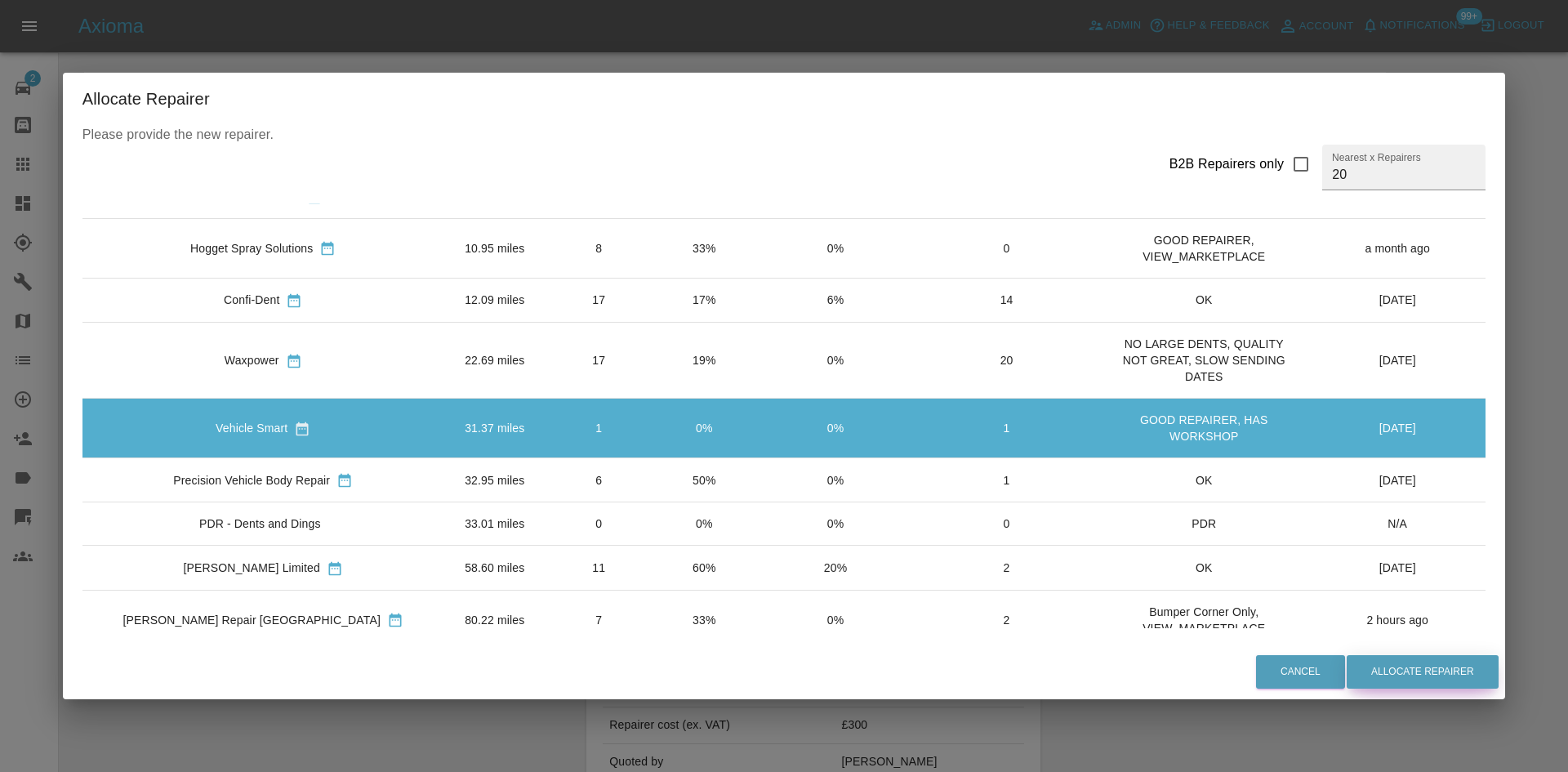
click at [1350, 676] on button "Allocate Repairer" at bounding box center [1422, 671] width 152 height 34
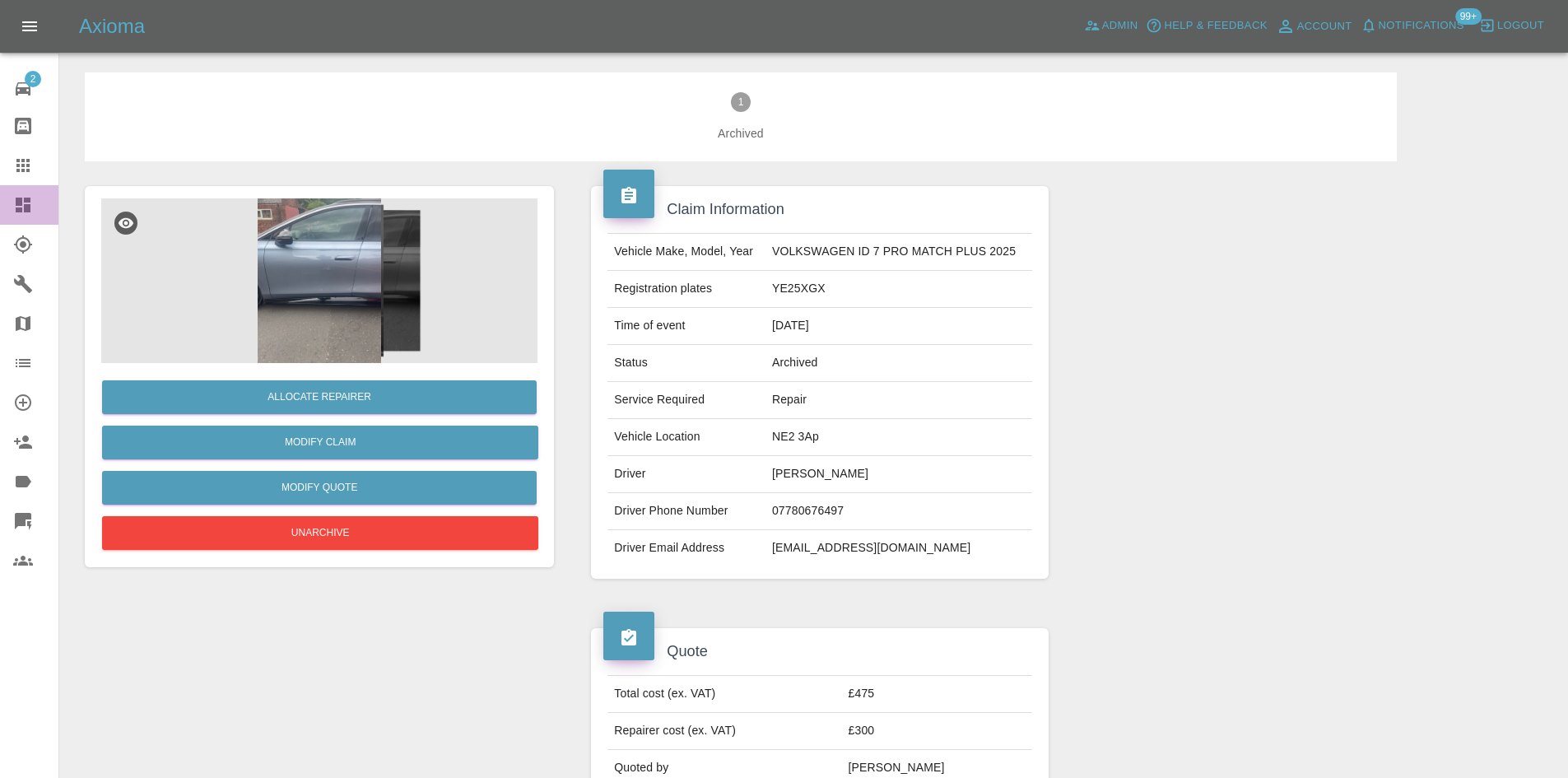
click at [29, 216] on link "Dashboard" at bounding box center [29, 205] width 59 height 39
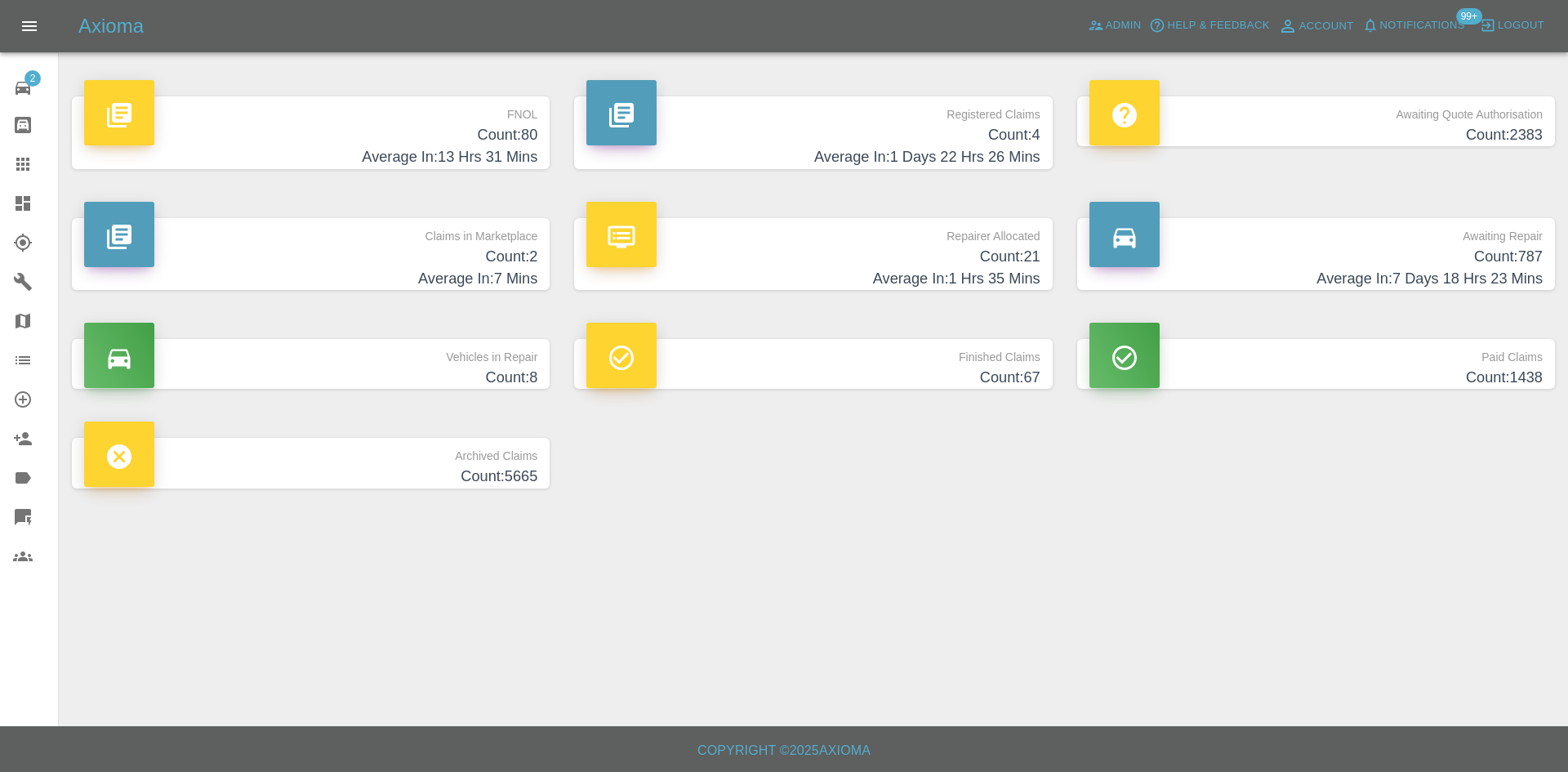
click at [380, 280] on h4 "Average In: 7 Mins" at bounding box center [311, 278] width 453 height 22
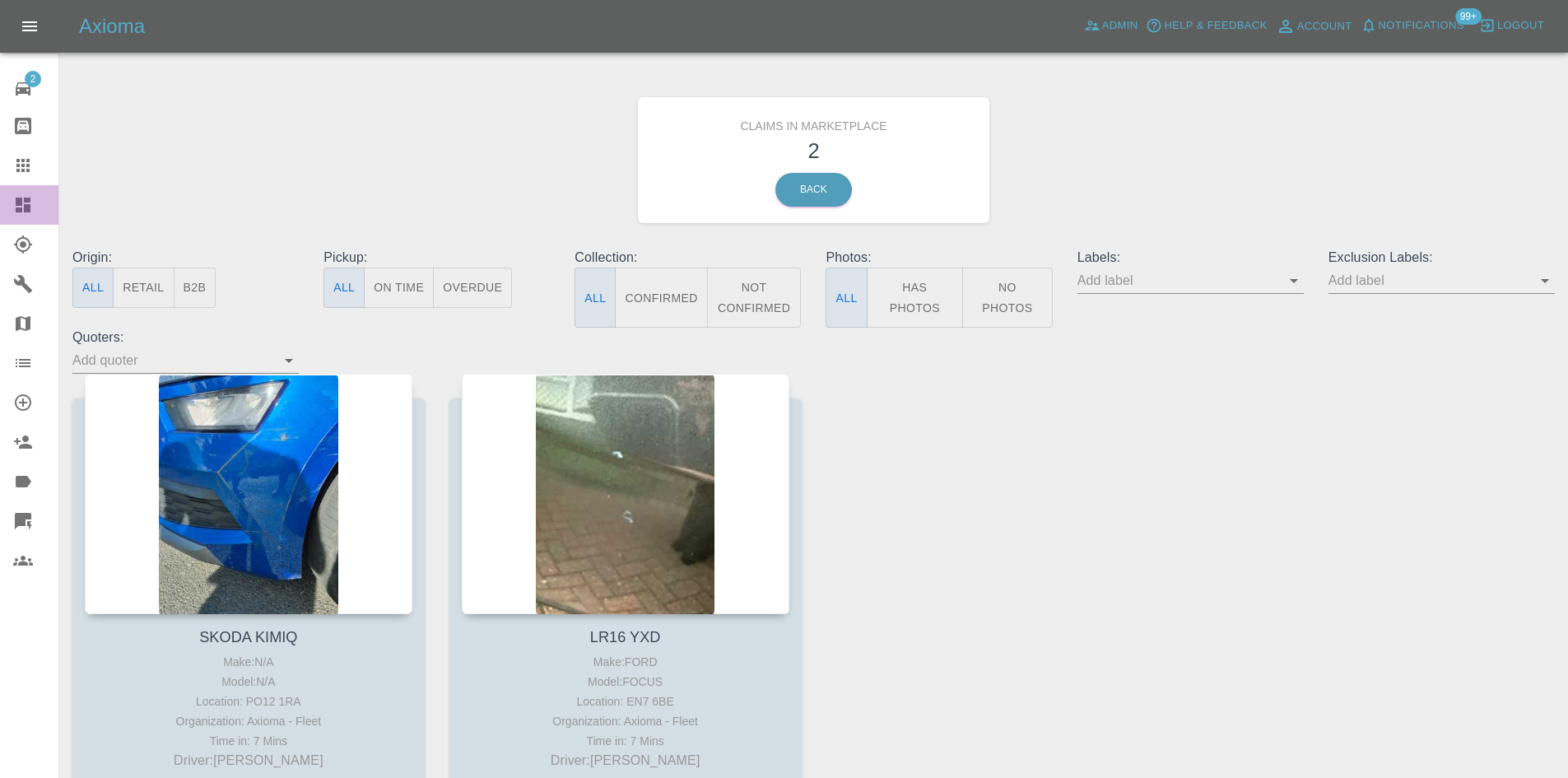
click at [0, 208] on link "Dashboard" at bounding box center [29, 205] width 59 height 39
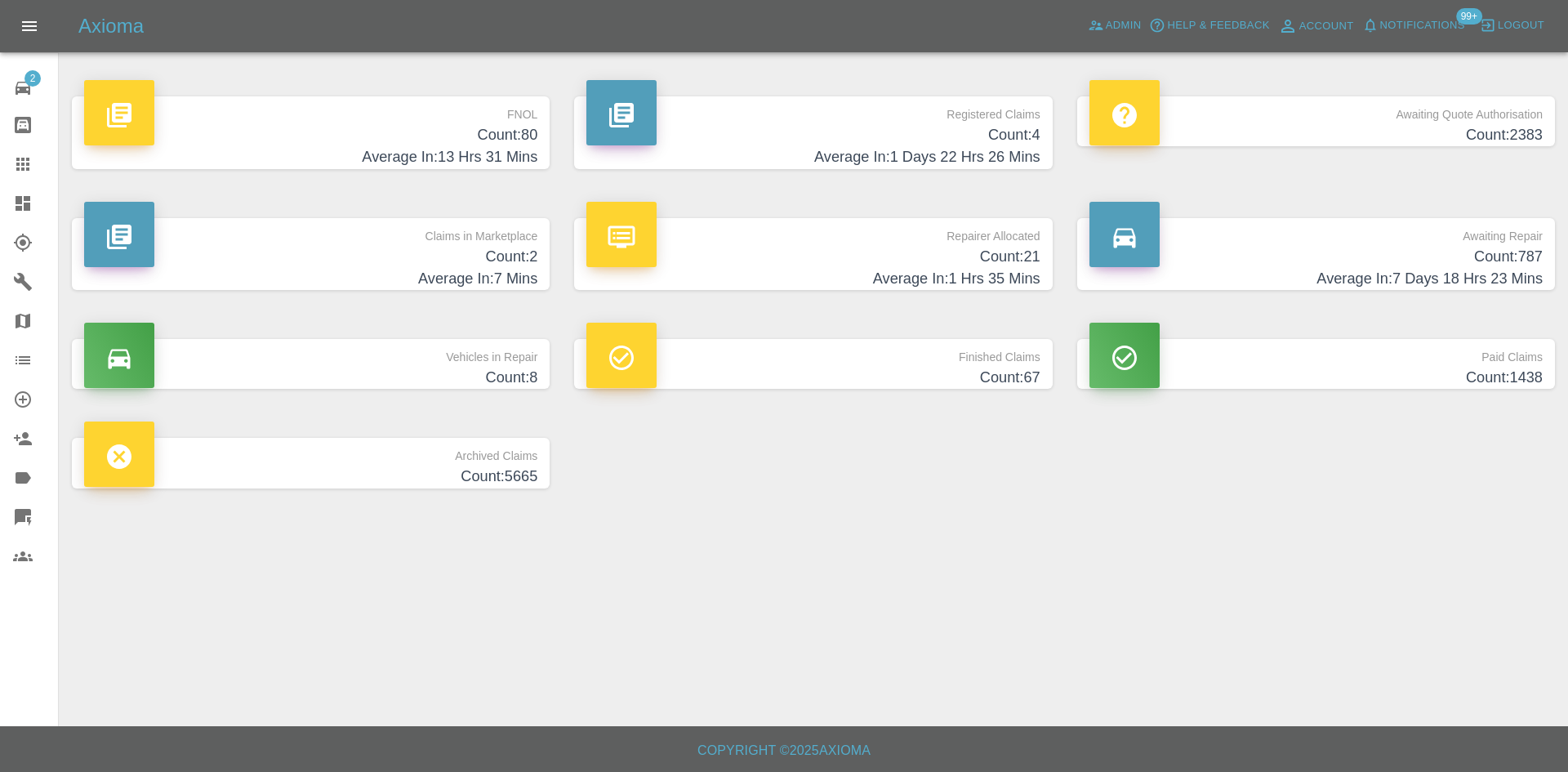
click at [886, 228] on p "Repairer Allocated" at bounding box center [813, 232] width 453 height 28
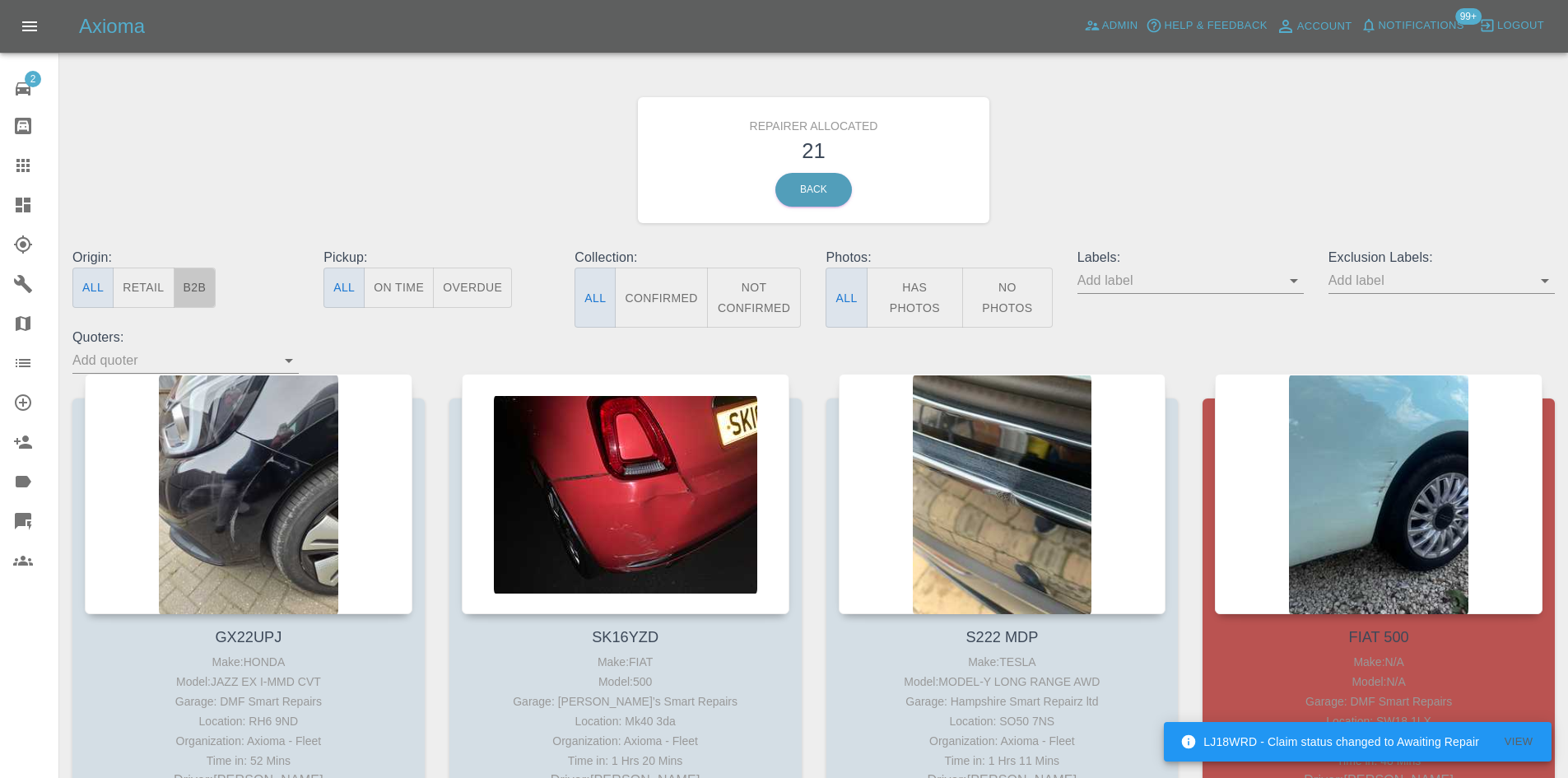
click at [186, 300] on button "B2B" at bounding box center [194, 288] width 43 height 40
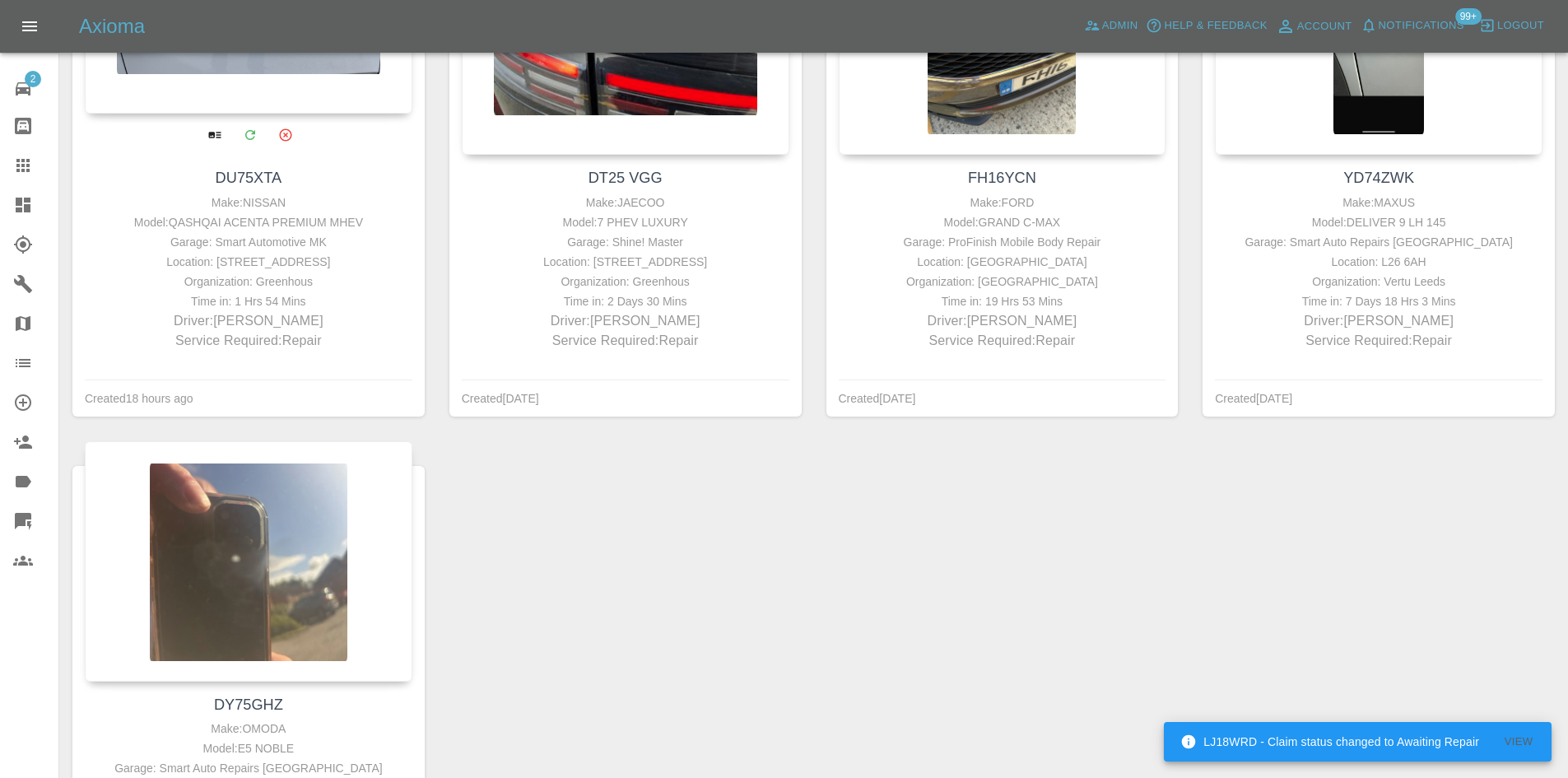
scroll to position [247, 0]
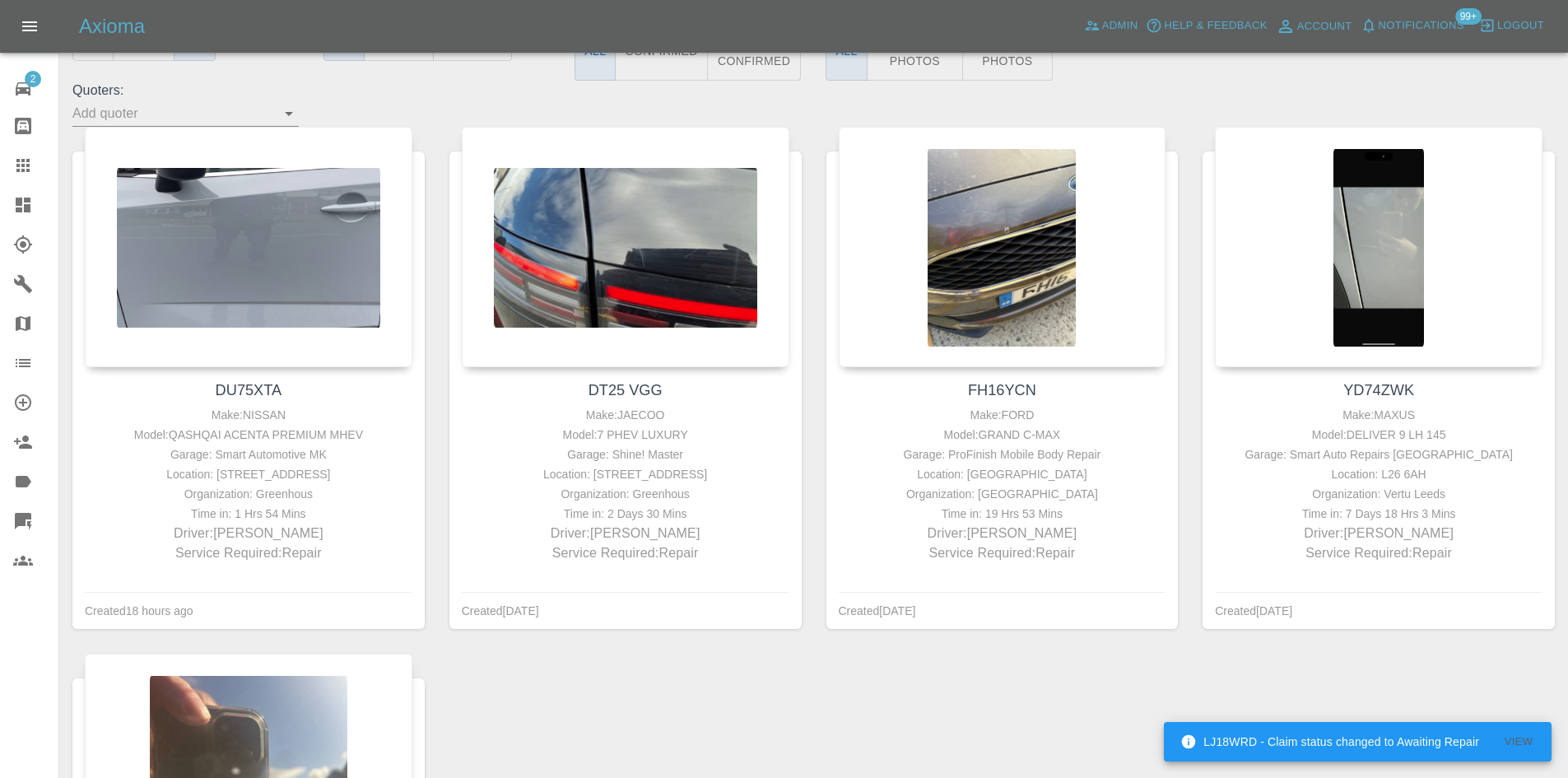
click at [0, 192] on link "Dashboard" at bounding box center [29, 205] width 59 height 39
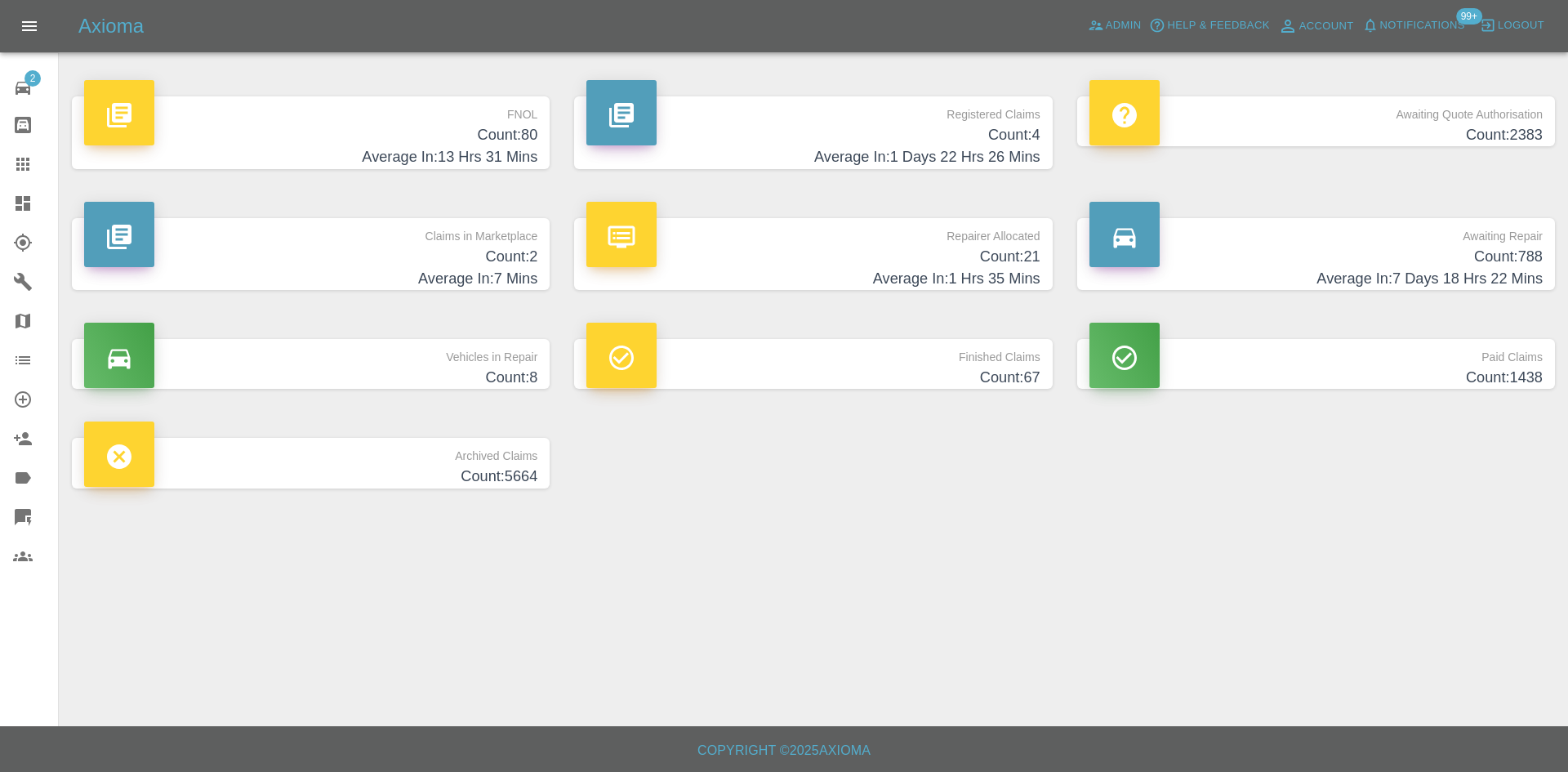
click at [7, 146] on link "Claims" at bounding box center [29, 163] width 58 height 39
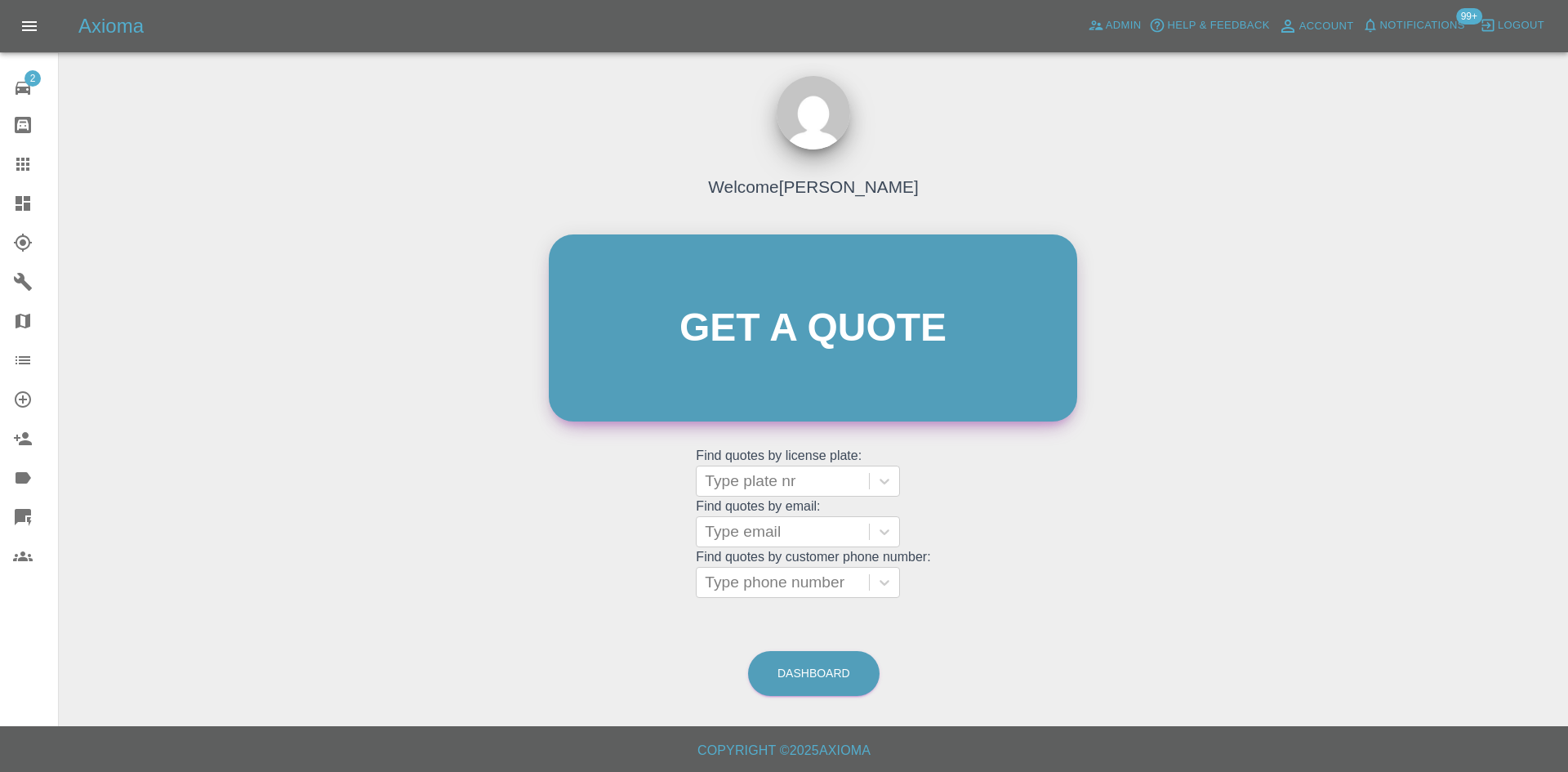
click at [680, 332] on link "Get a quote" at bounding box center [813, 327] width 528 height 187
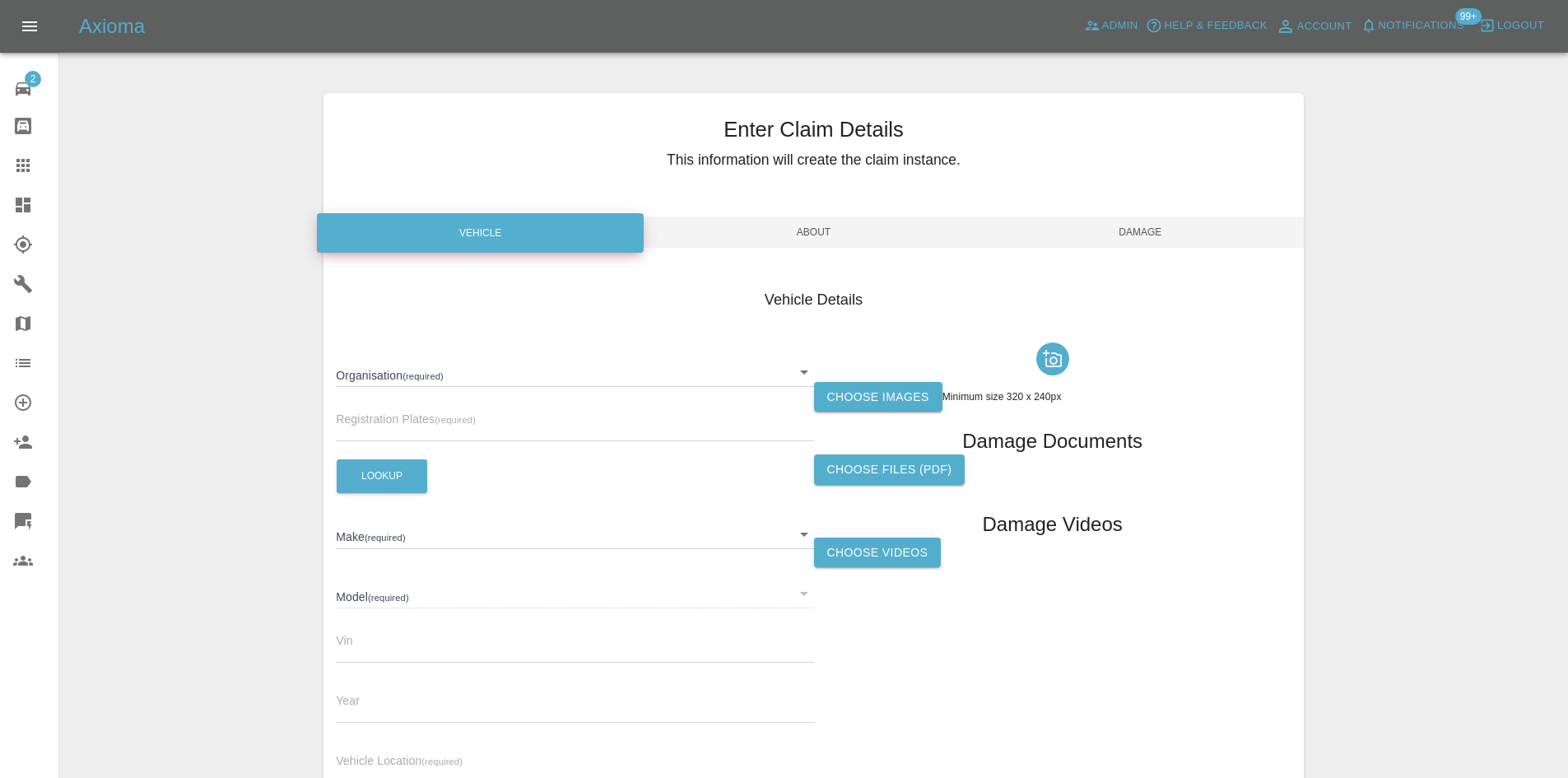
click at [545, 348] on div "Organisation (required) ​" at bounding box center [574, 365] width 477 height 43
click at [558, 367] on body "Axioma Admin Help & Feedback Account Notifications 99+ Logout 2 Repair home Bod…" at bounding box center [784, 471] width 1568 height 942
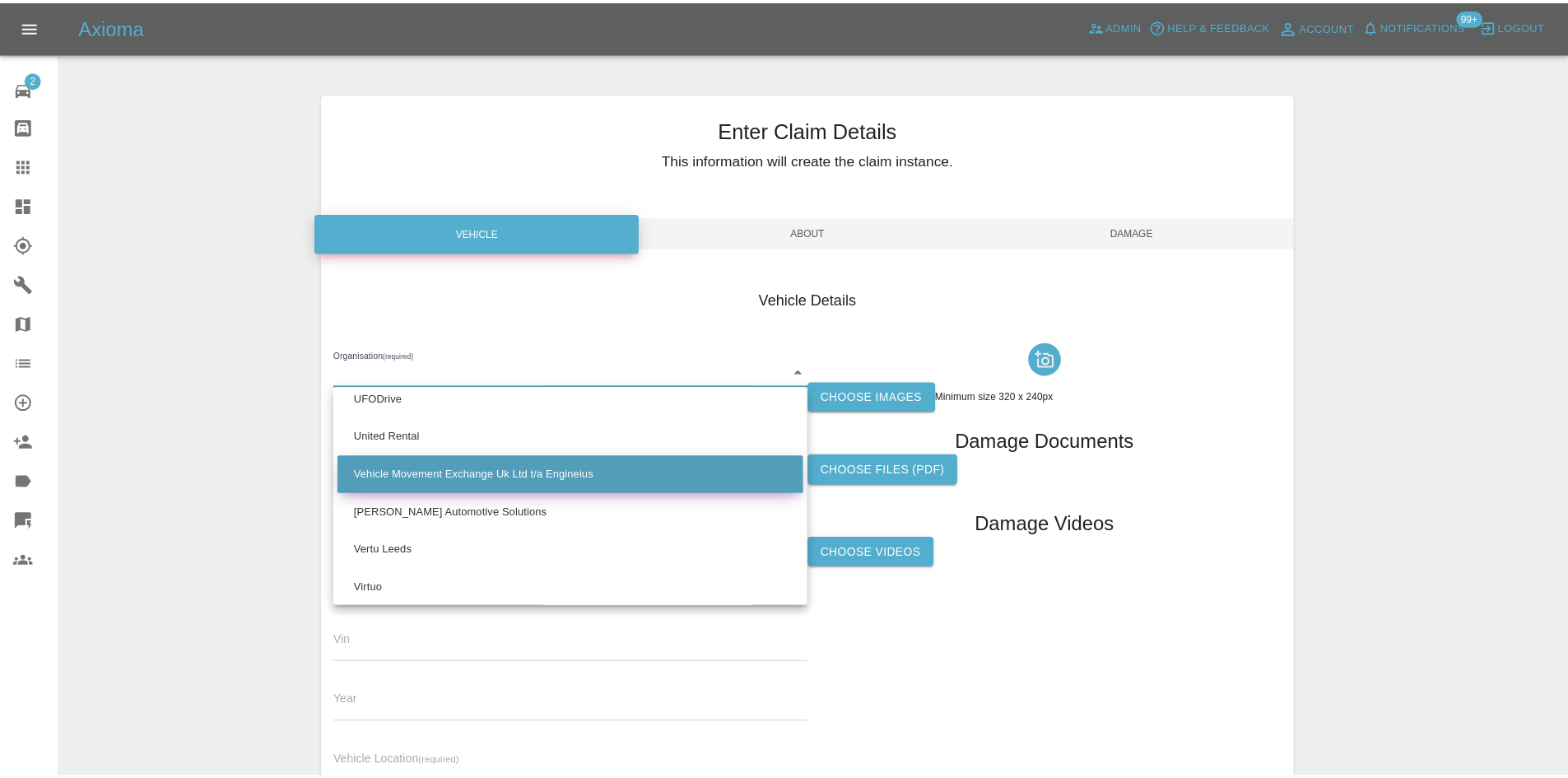
scroll to position [1493, 0]
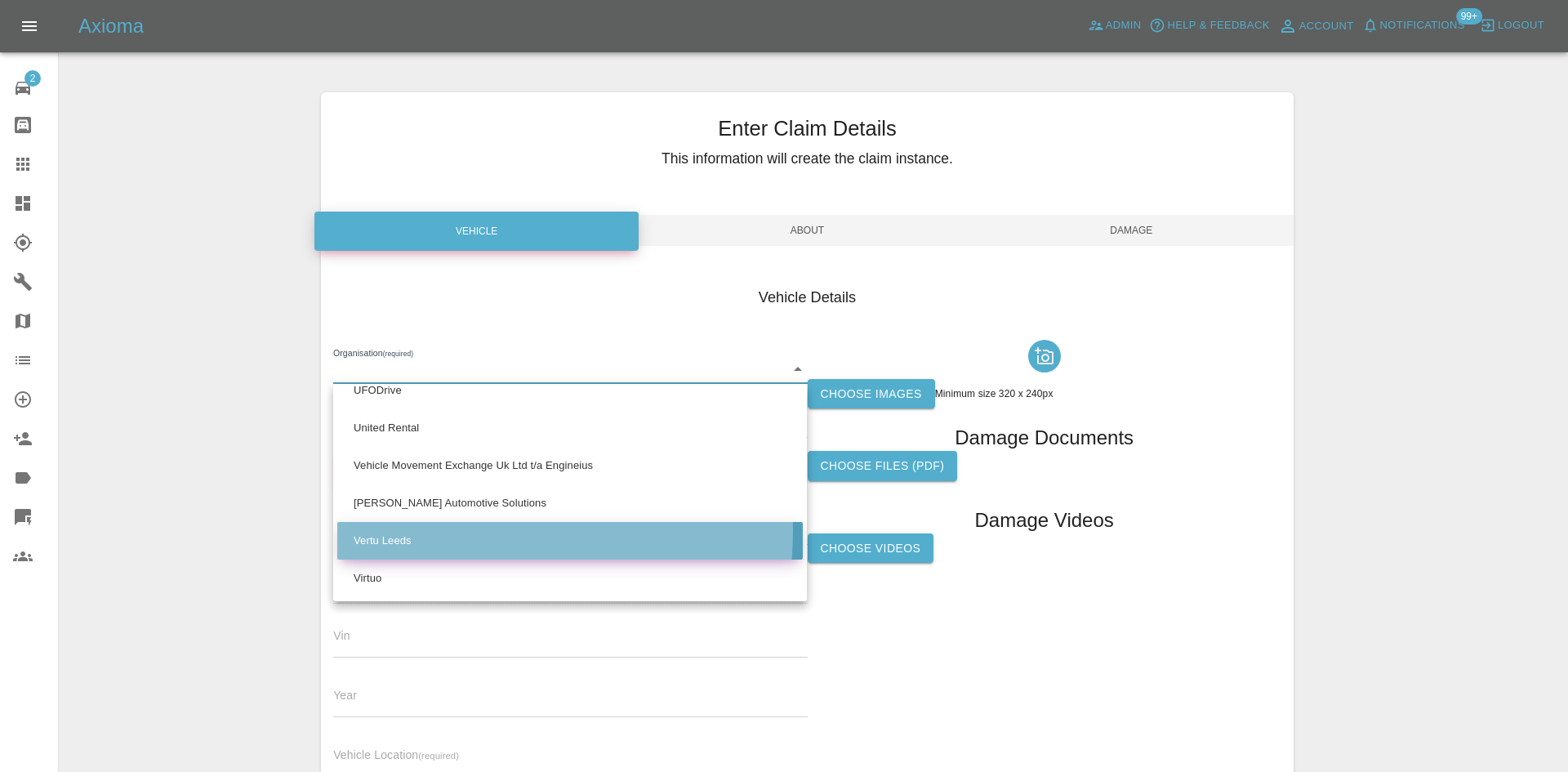
click at [413, 529] on li "Vertu Leeds" at bounding box center [570, 540] width 466 height 37
type input "68d136b25ce9f4119d90784f"
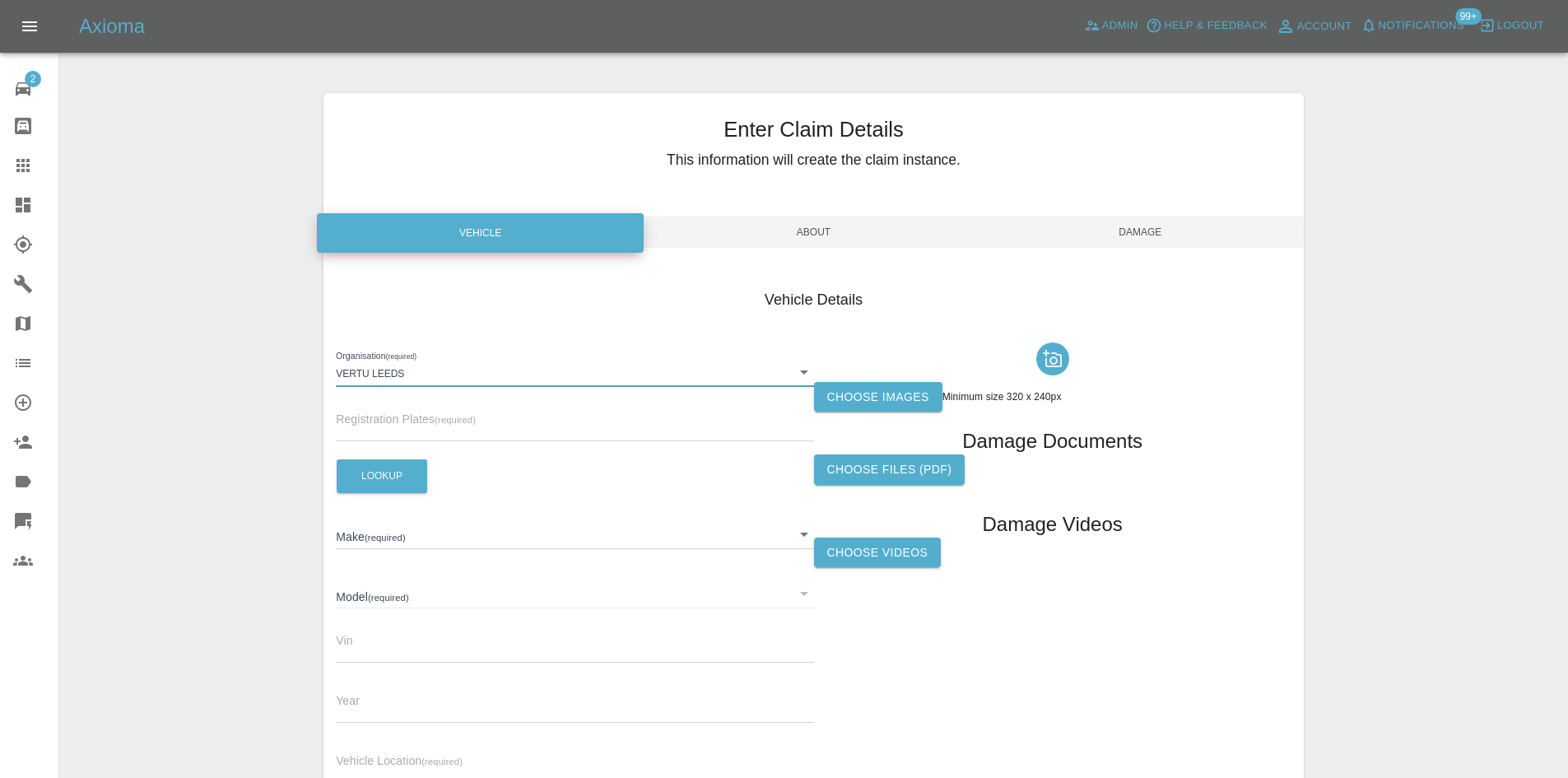
click at [383, 427] on input "text" at bounding box center [574, 429] width 477 height 24
paste input "YE25XGX"
type input "YE25XGX"
click at [411, 470] on button "Lookup" at bounding box center [382, 476] width 90 height 34
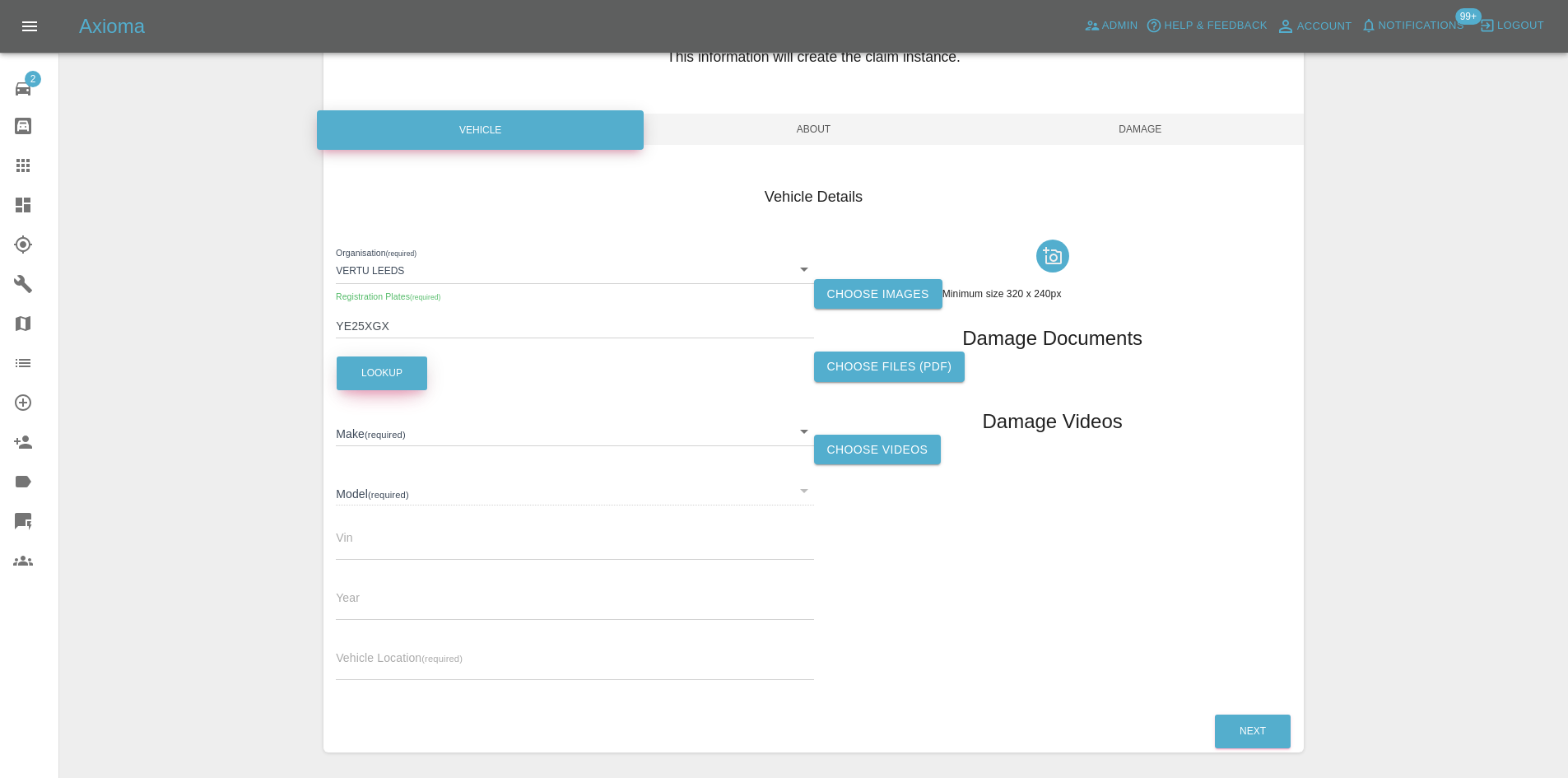
scroll to position [164, 0]
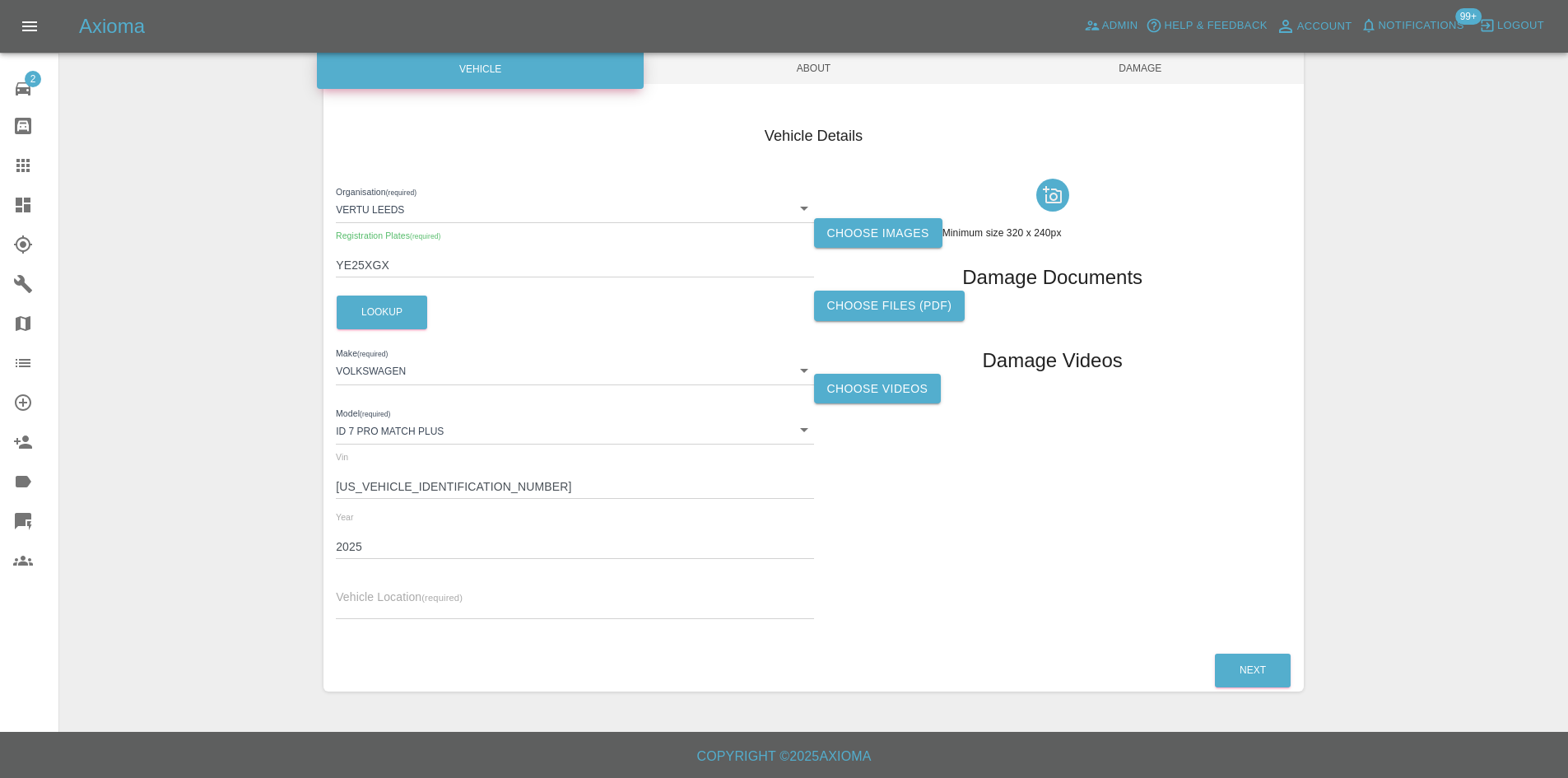
type input "VOLKSWAGEN"
type input "ID 7 PRO MATCH PLUS"
type input "WVWZZZED7SE040126"
type input "2025"
click at [447, 613] on input "text" at bounding box center [574, 606] width 477 height 24
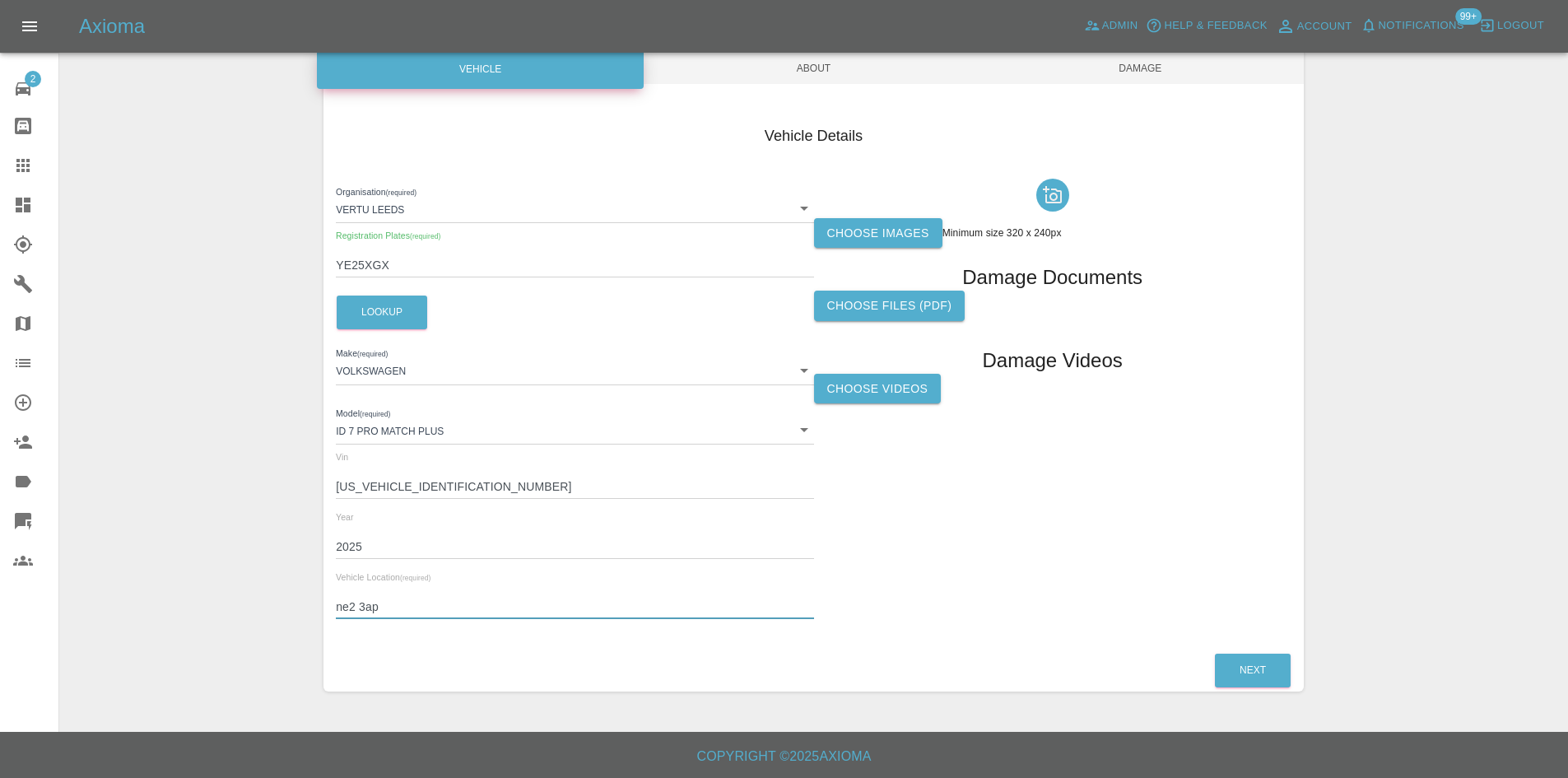
type input "ne2 3ap"
click at [840, 237] on label "Choose images" at bounding box center [878, 233] width 129 height 31
click at [0, 0] on input "Choose images" at bounding box center [0, 0] width 0 height 0
click at [784, 83] on span "About" at bounding box center [813, 68] width 327 height 32
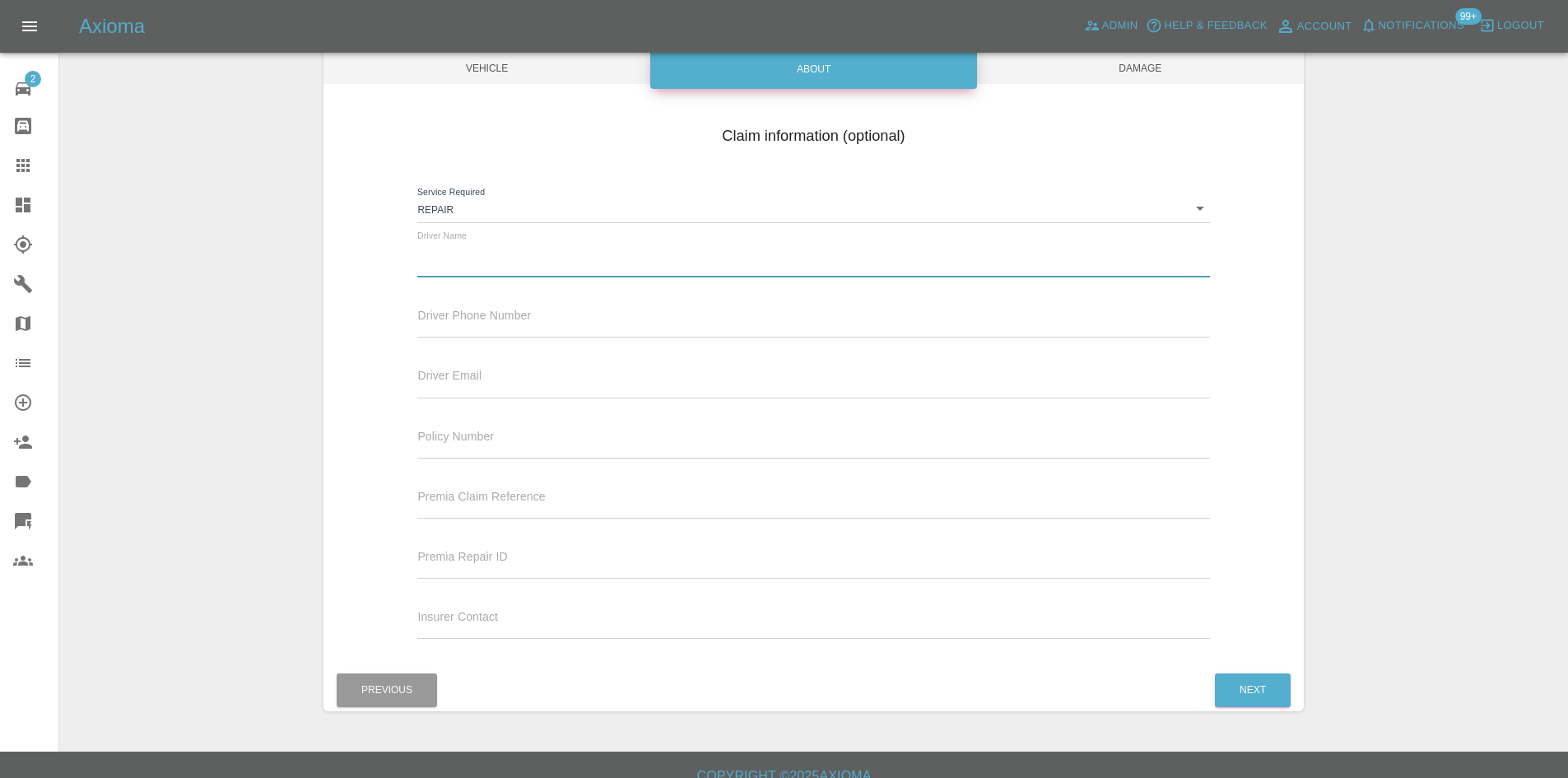
click at [514, 262] on input "text" at bounding box center [813, 265] width 791 height 24
type input "Stephen Robb"
click at [1064, 63] on span "Damage" at bounding box center [1140, 68] width 327 height 32
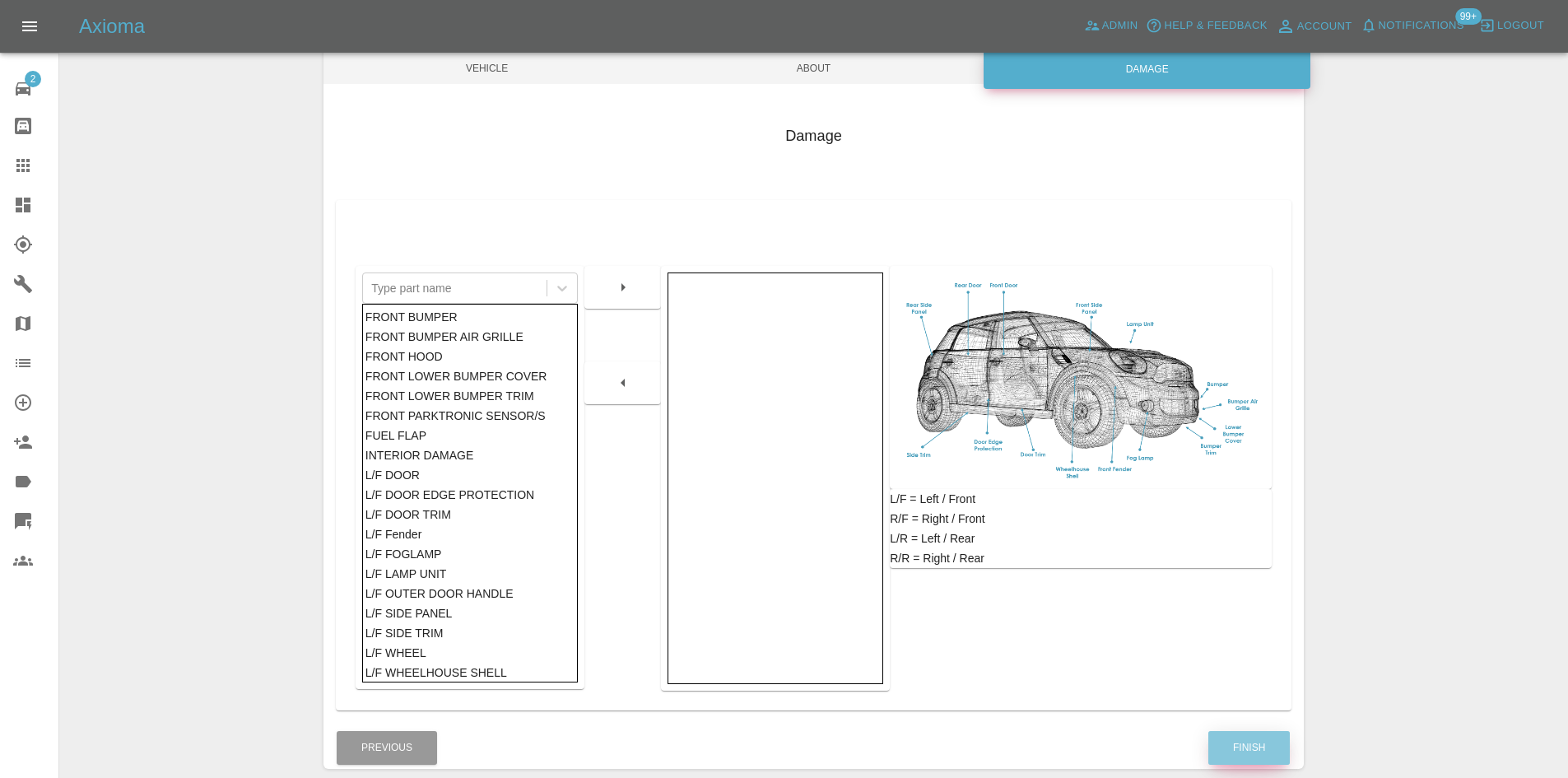
click at [1247, 735] on button "Finish" at bounding box center [1248, 747] width 81 height 34
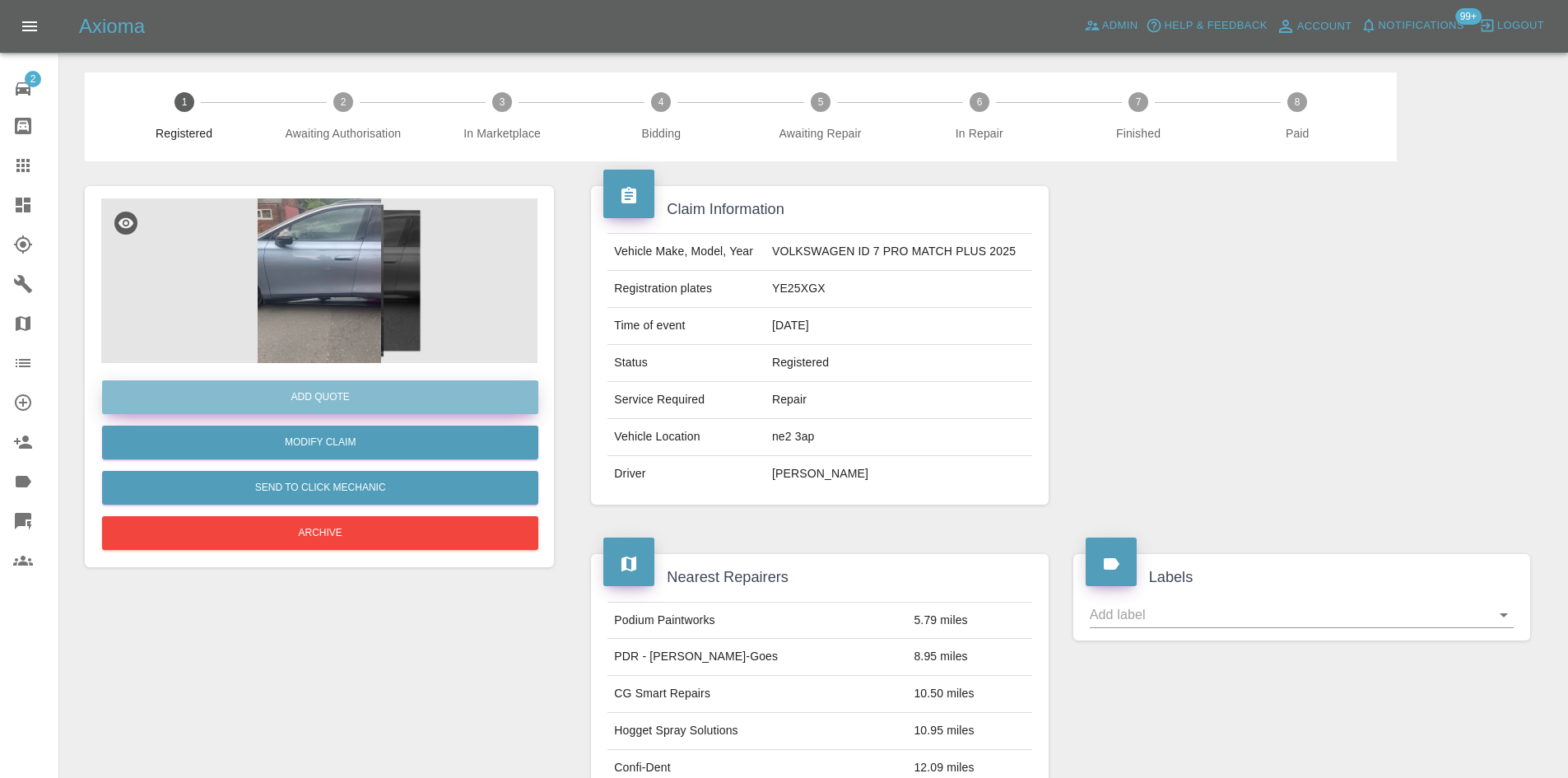
click at [292, 385] on button "Add Quote" at bounding box center [320, 396] width 436 height 34
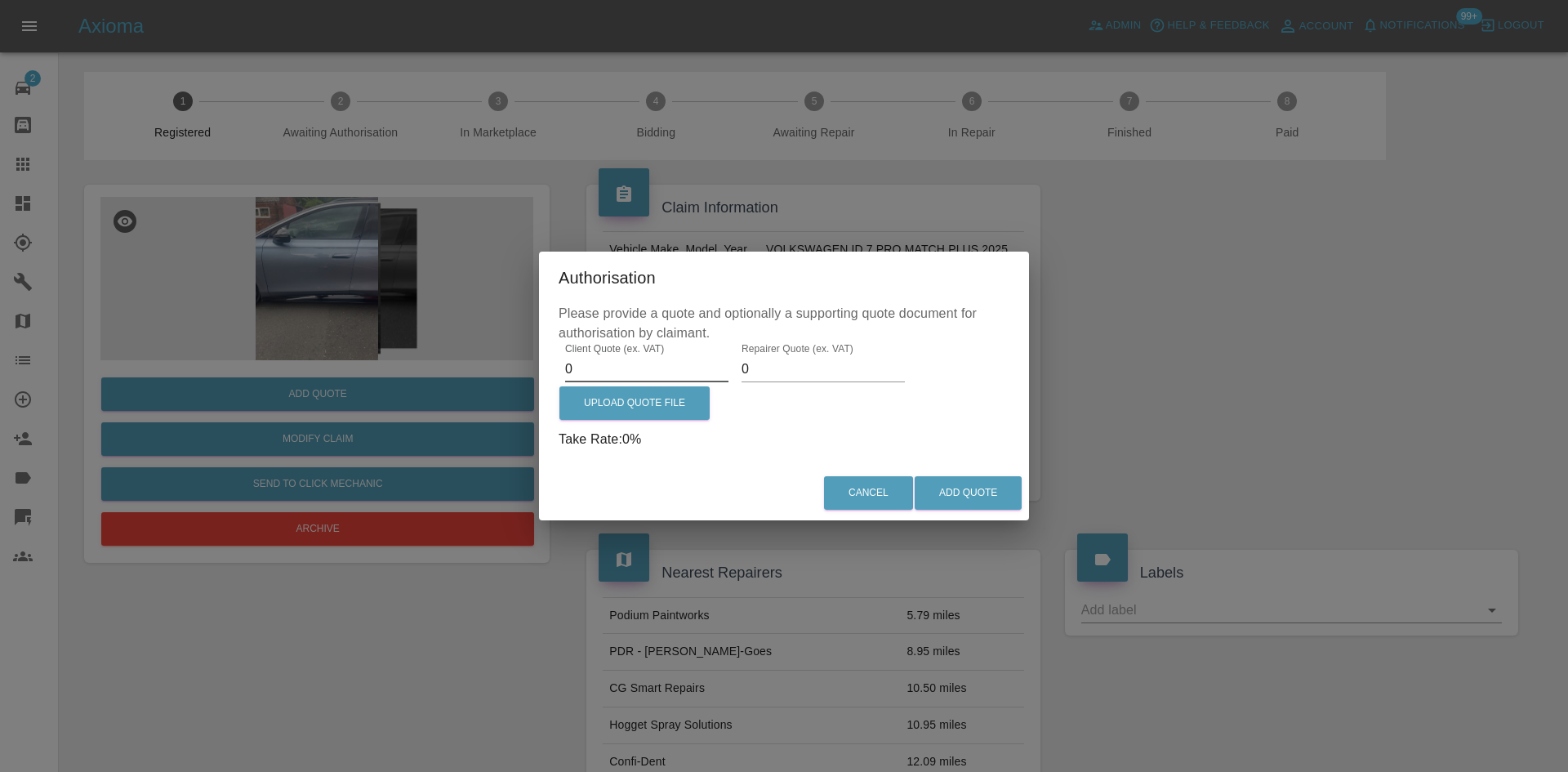
click at [593, 359] on input "0" at bounding box center [647, 369] width 163 height 26
type input "475"
type input "300"
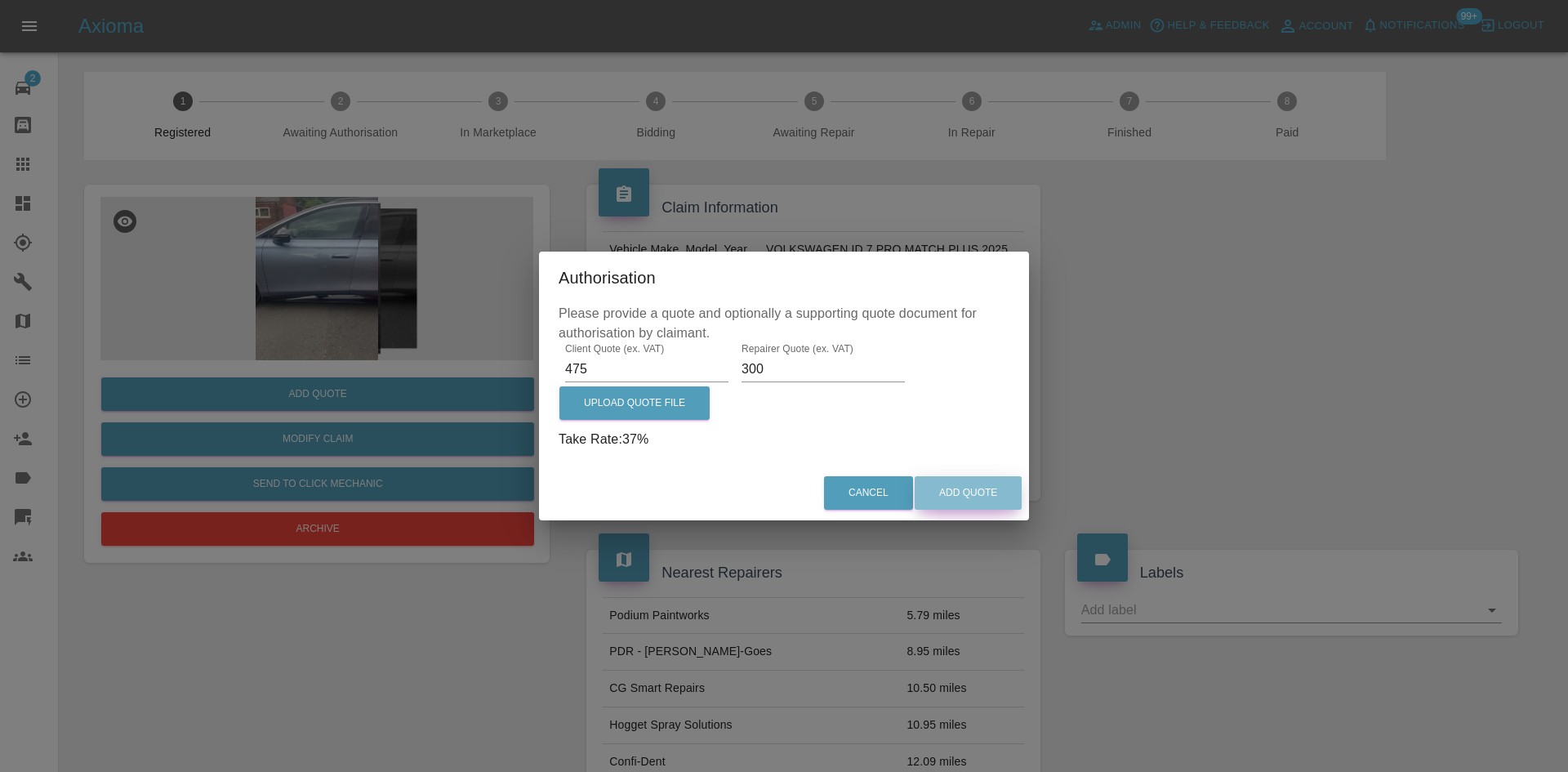
click at [976, 487] on button "Add Quote" at bounding box center [968, 492] width 107 height 34
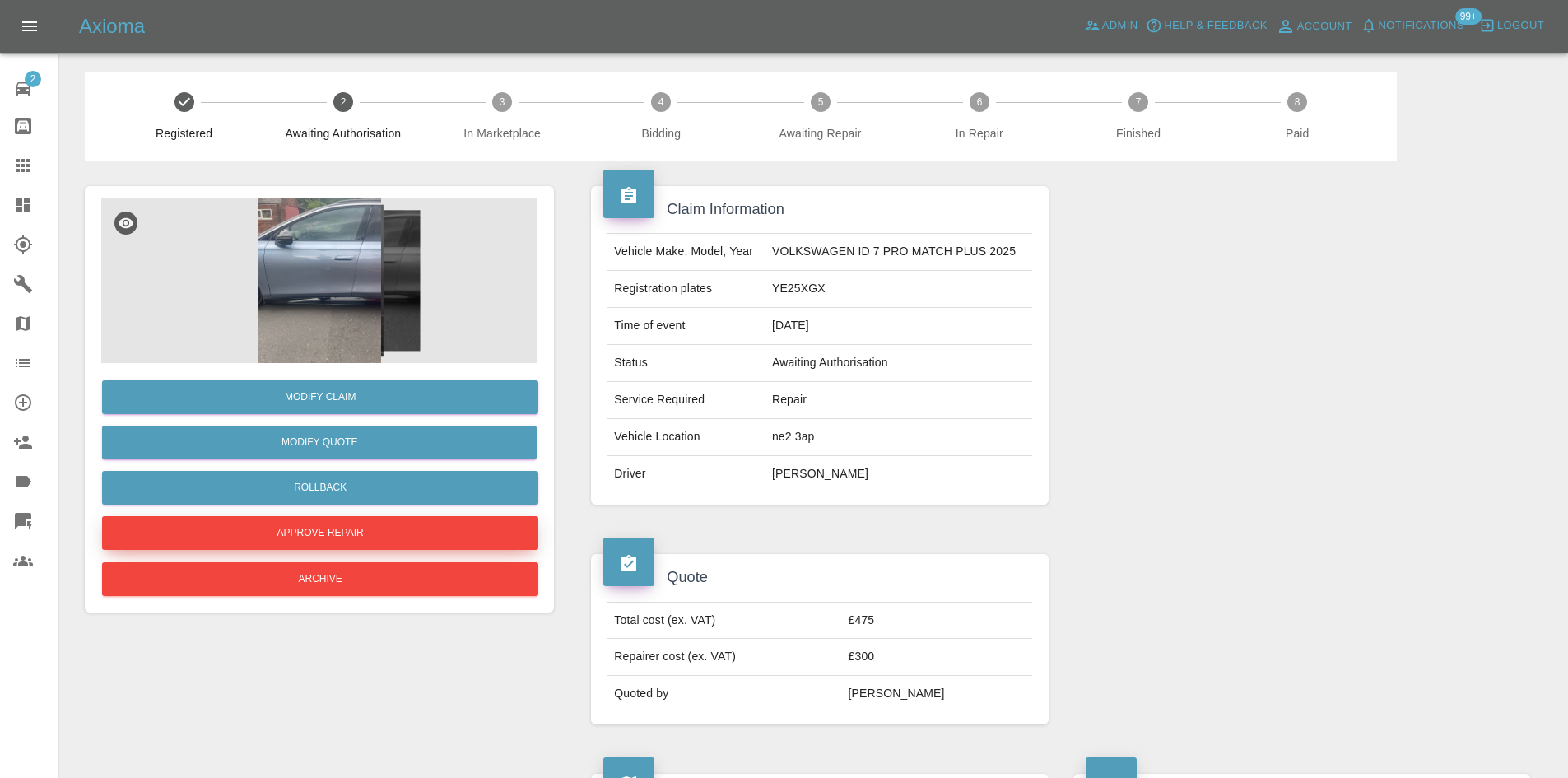
click at [364, 530] on button "Approve Repair" at bounding box center [320, 533] width 436 height 34
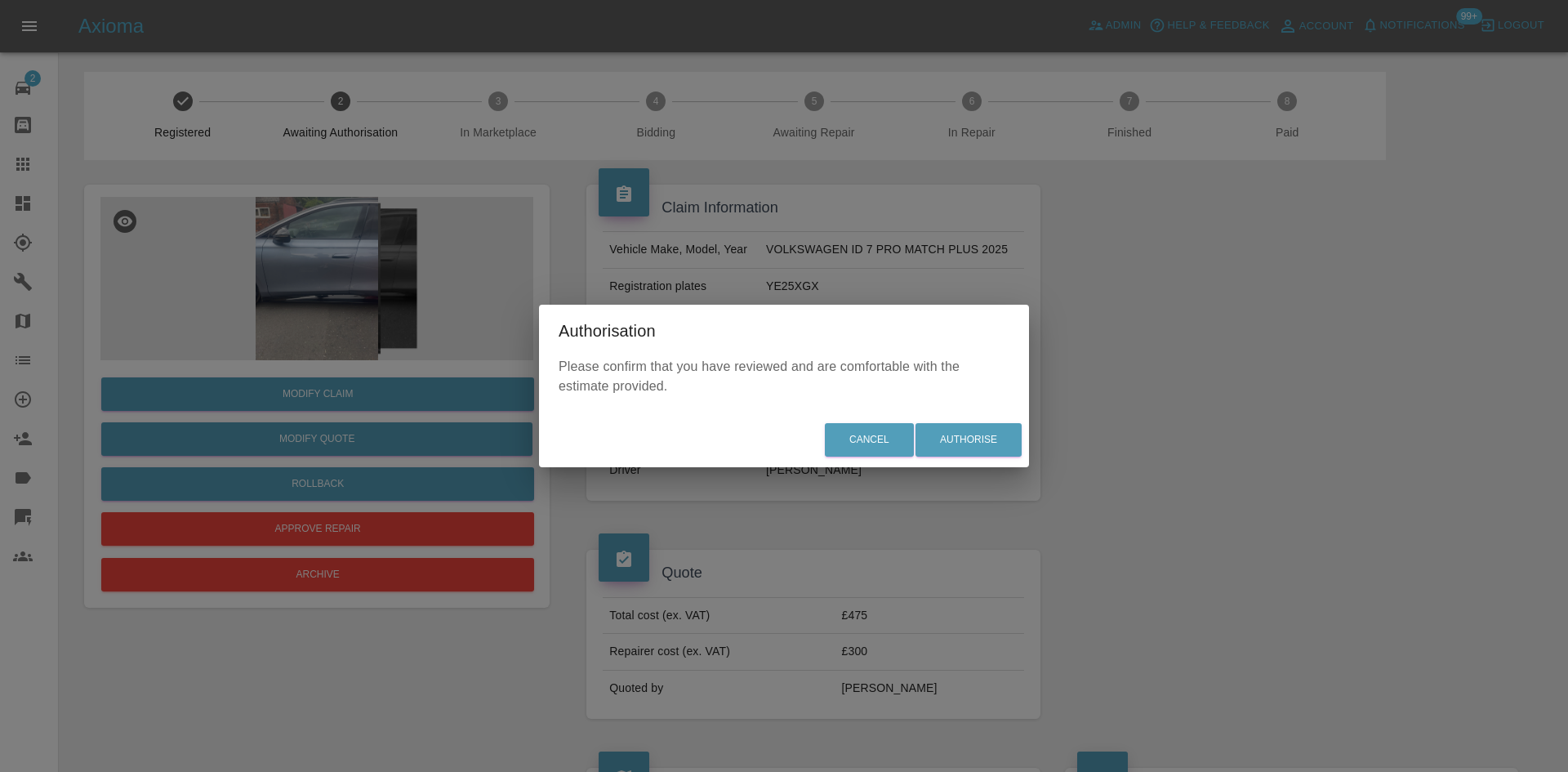
click at [968, 461] on div "Cancel Authorise" at bounding box center [784, 439] width 490 height 55
click at [969, 447] on button "Authorise" at bounding box center [969, 439] width 106 height 34
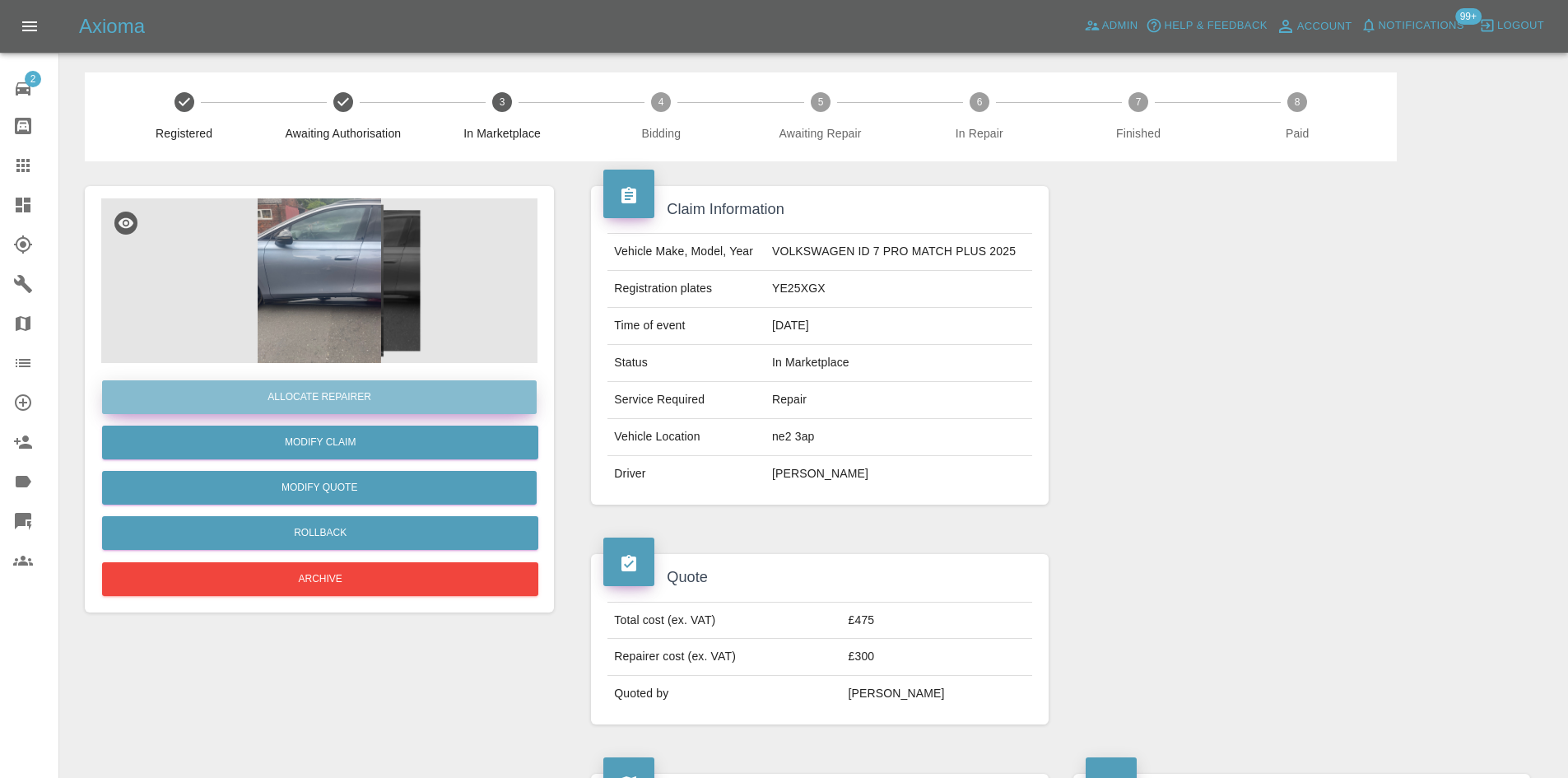
click at [300, 392] on button "Allocate Repairer" at bounding box center [320, 396] width 434 height 34
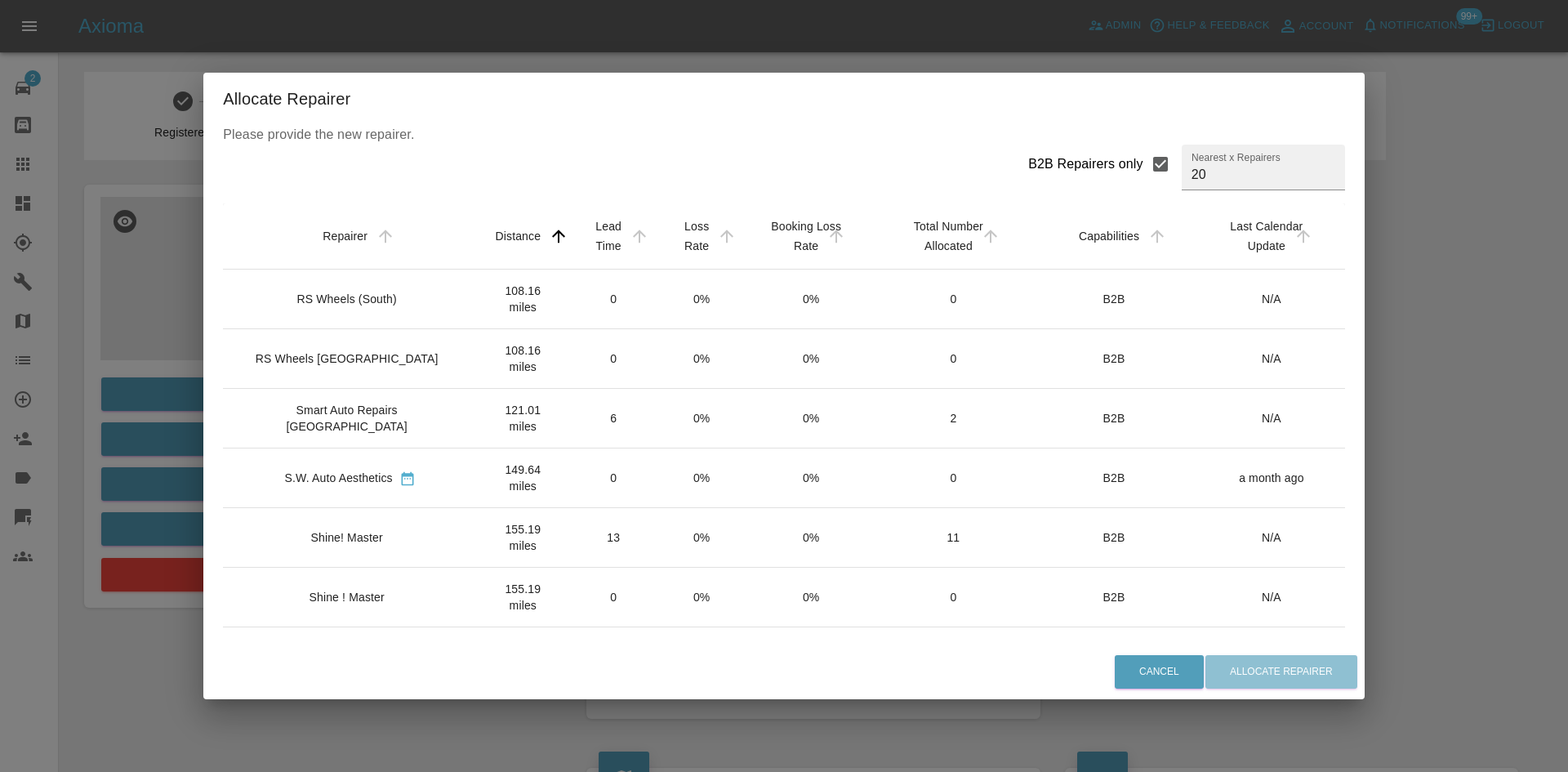
click at [1100, 175] on label "B2B Repairers only" at bounding box center [1103, 163] width 149 height 39
click at [1143, 175] on input "B2B Repairers only" at bounding box center [1160, 163] width 34 height 34
checkbox input "false"
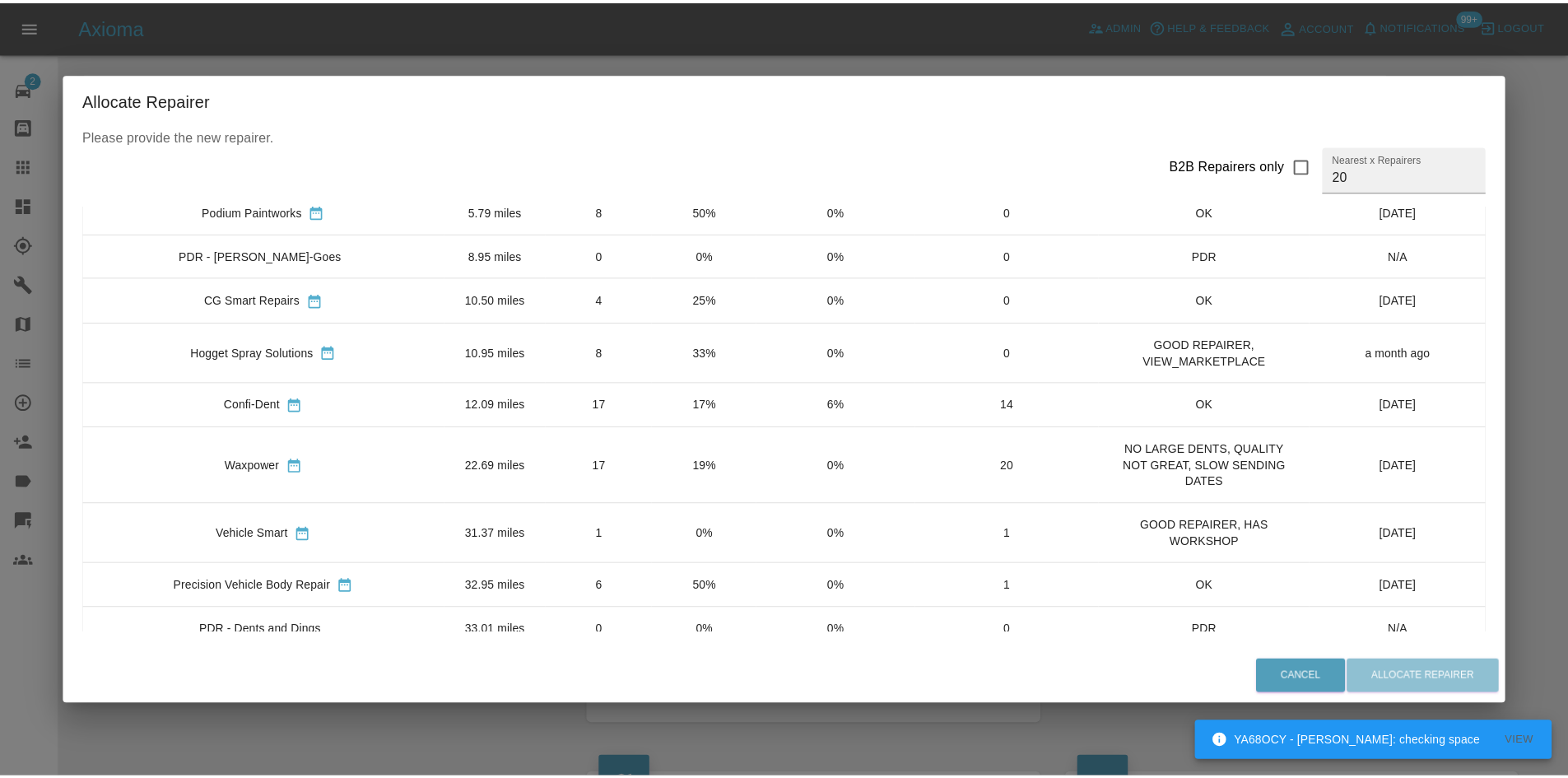
scroll to position [165, 0]
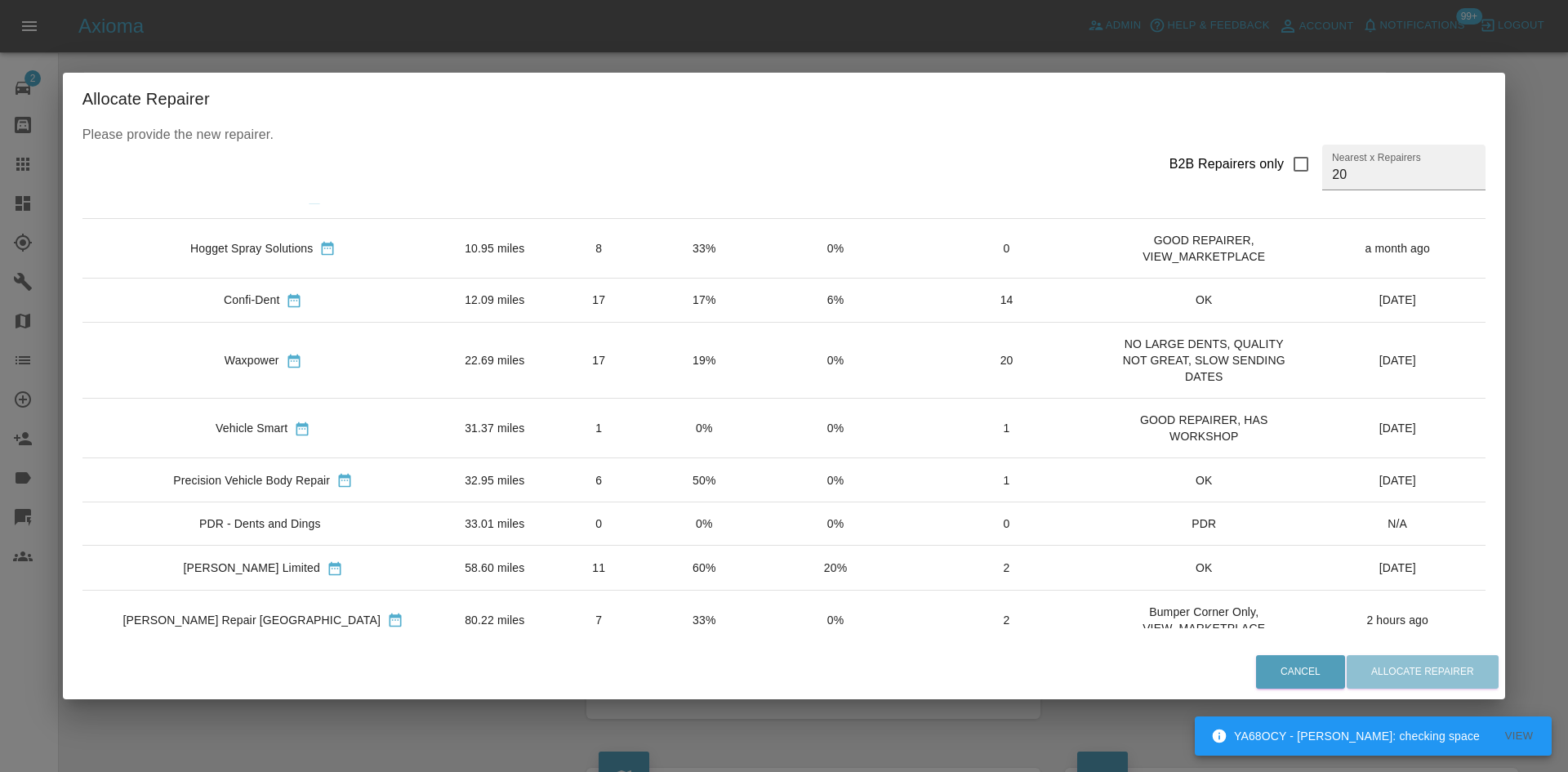
click at [257, 435] on div "Vehicle Smart" at bounding box center [251, 427] width 72 height 16
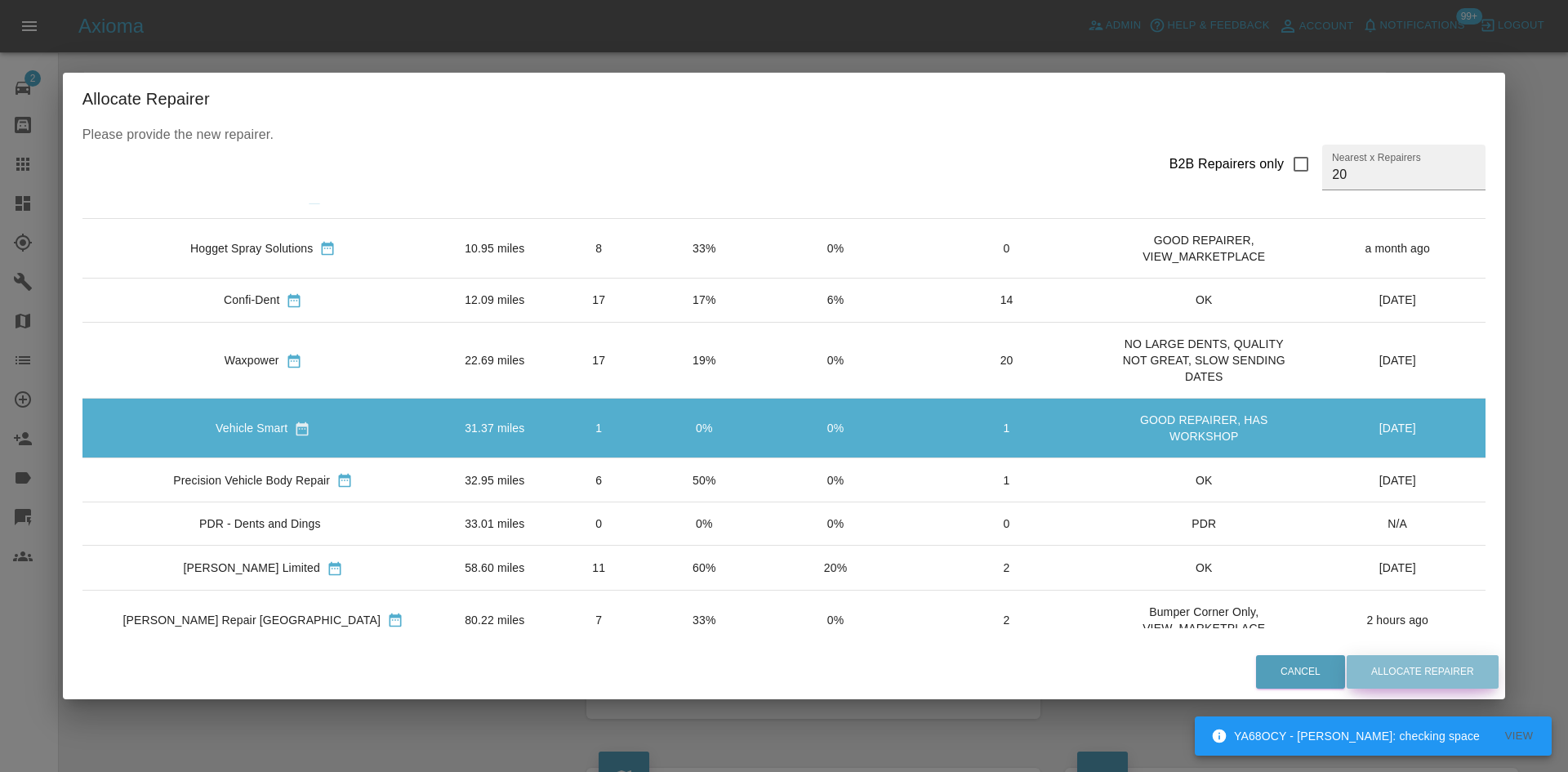
click at [1421, 671] on button "Allocate Repairer" at bounding box center [1422, 671] width 152 height 34
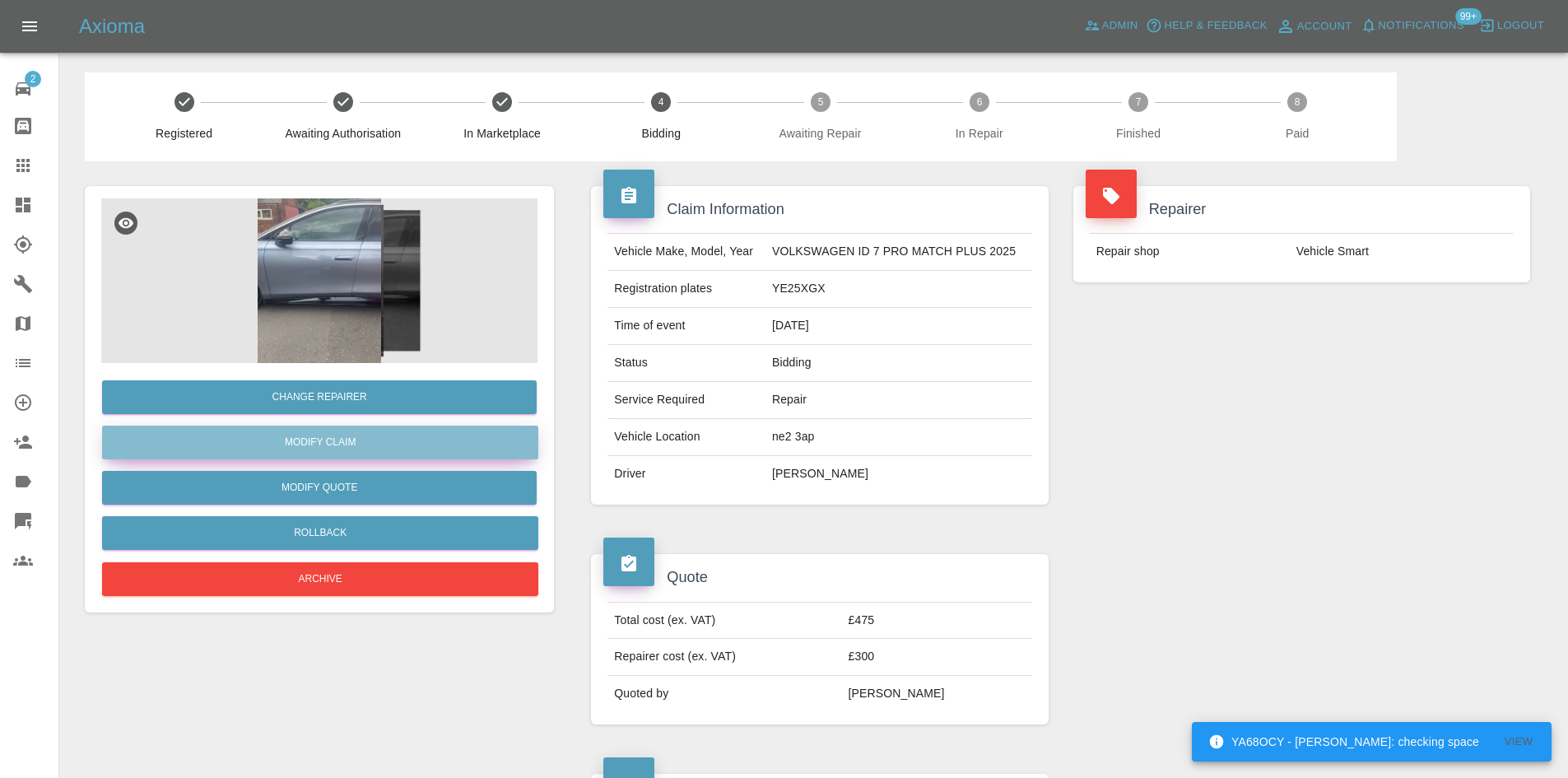
click at [346, 459] on link "Modify Claim" at bounding box center [320, 442] width 436 height 34
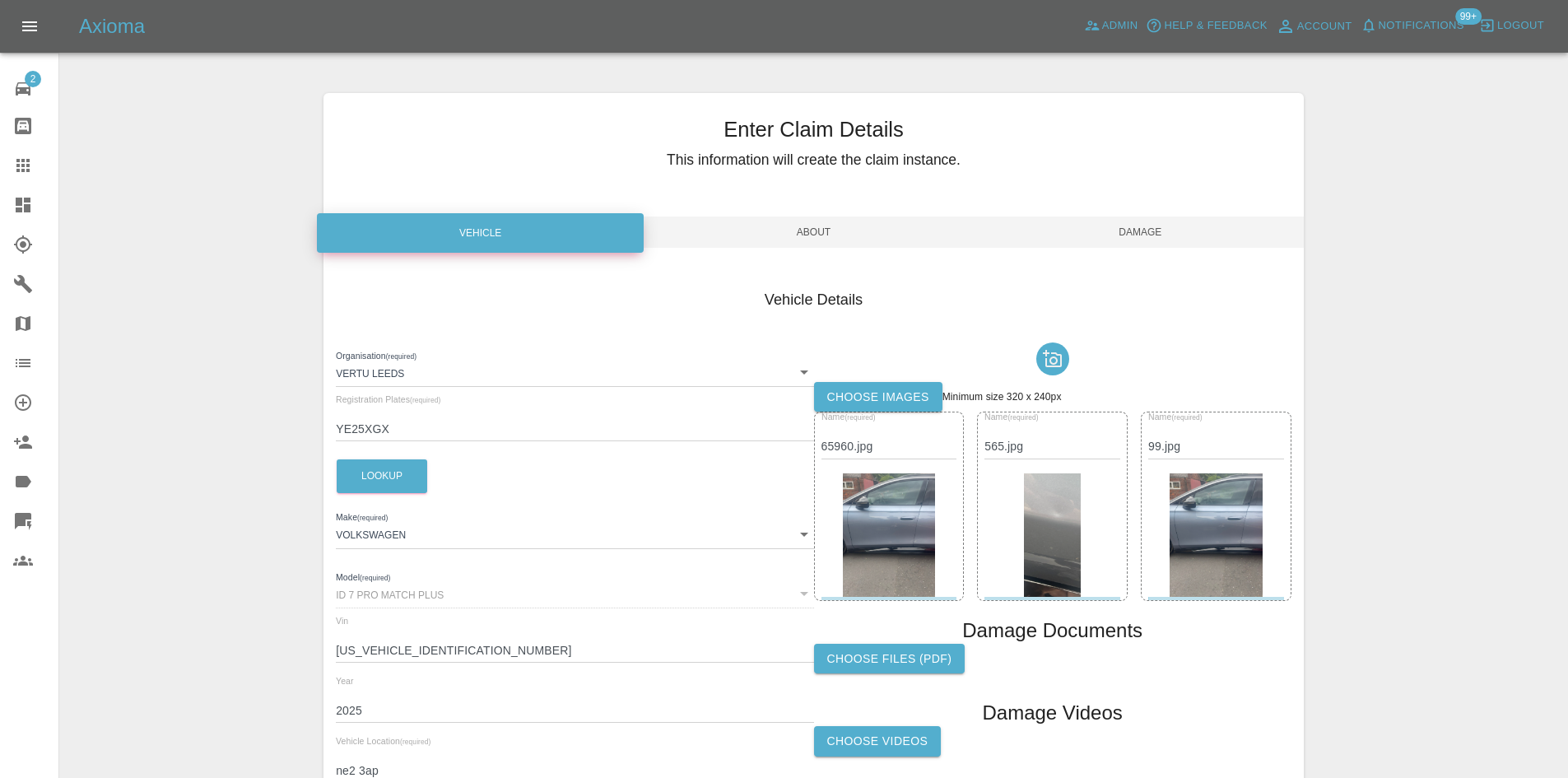
click at [777, 229] on span "About" at bounding box center [813, 232] width 327 height 32
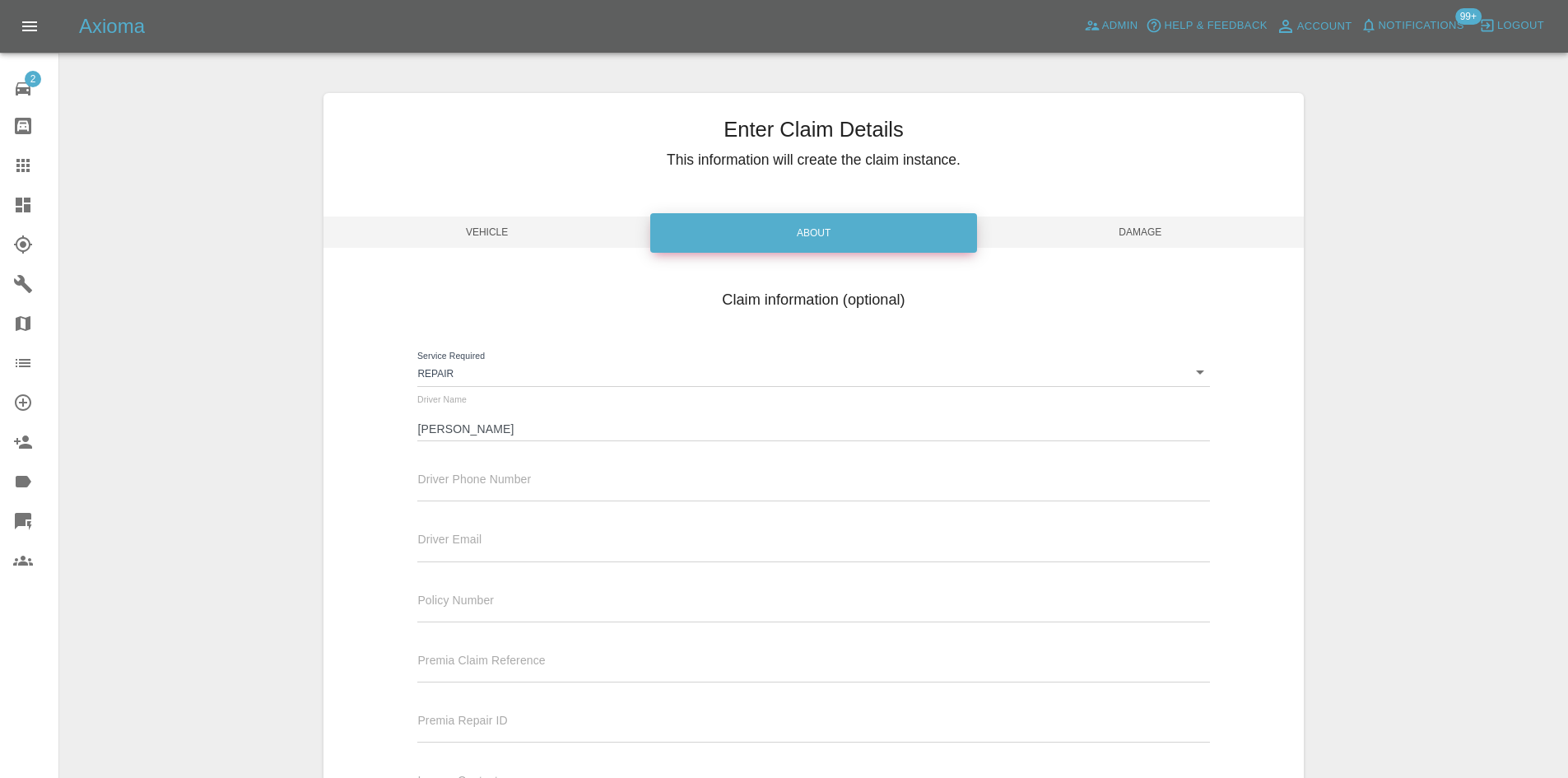
click at [478, 553] on input "text" at bounding box center [813, 549] width 791 height 24
type input "stephenrobb@nhs.net"
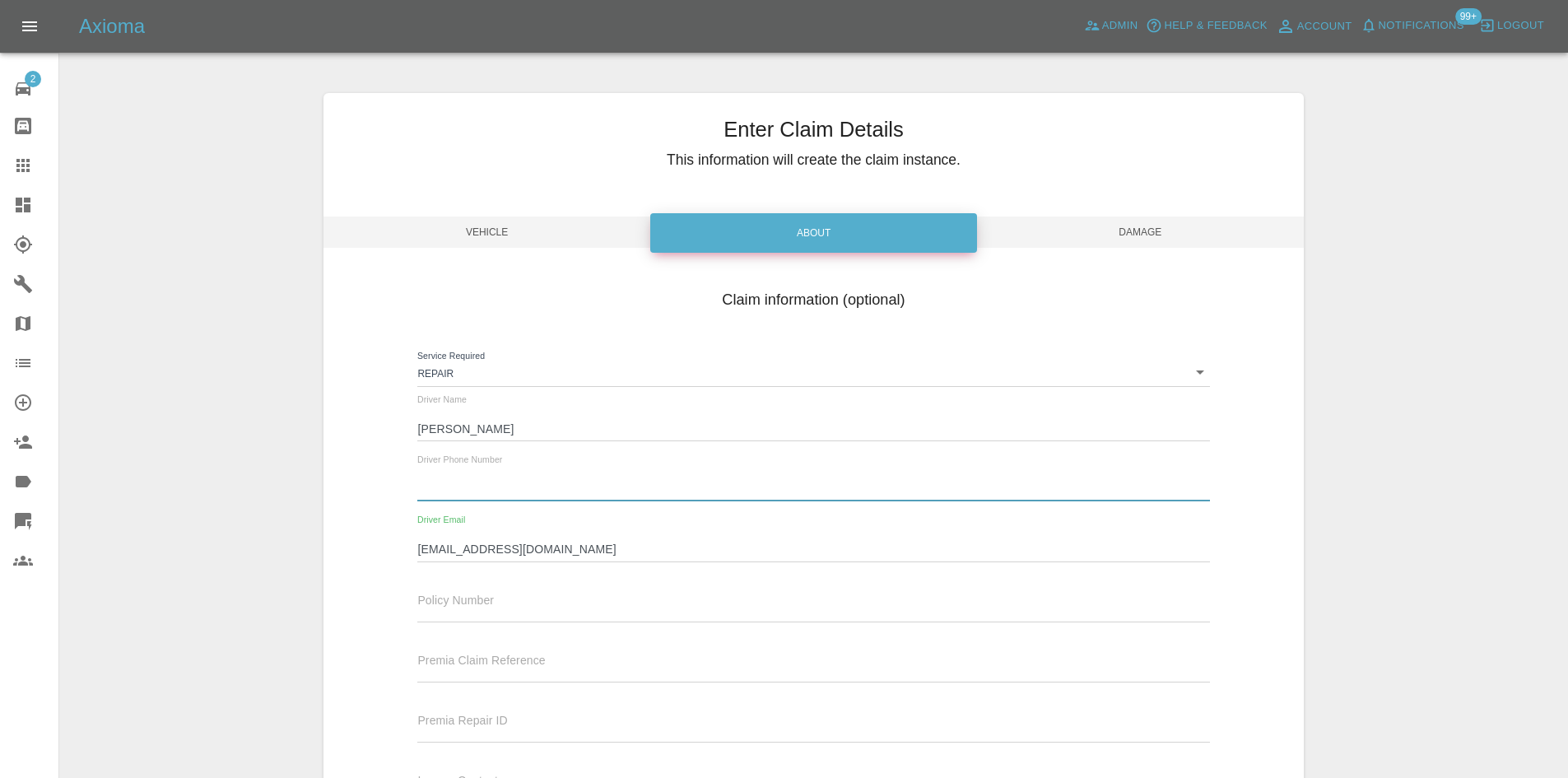
click at [514, 478] on input "text" at bounding box center [813, 488] width 791 height 24
type input "07780676497"
click at [1072, 212] on div "Enter Claim Details This information will create the claim instance. Vehicle Ab…" at bounding box center [814, 483] width 981 height 782
click at [1081, 228] on span "Damage" at bounding box center [1140, 232] width 327 height 32
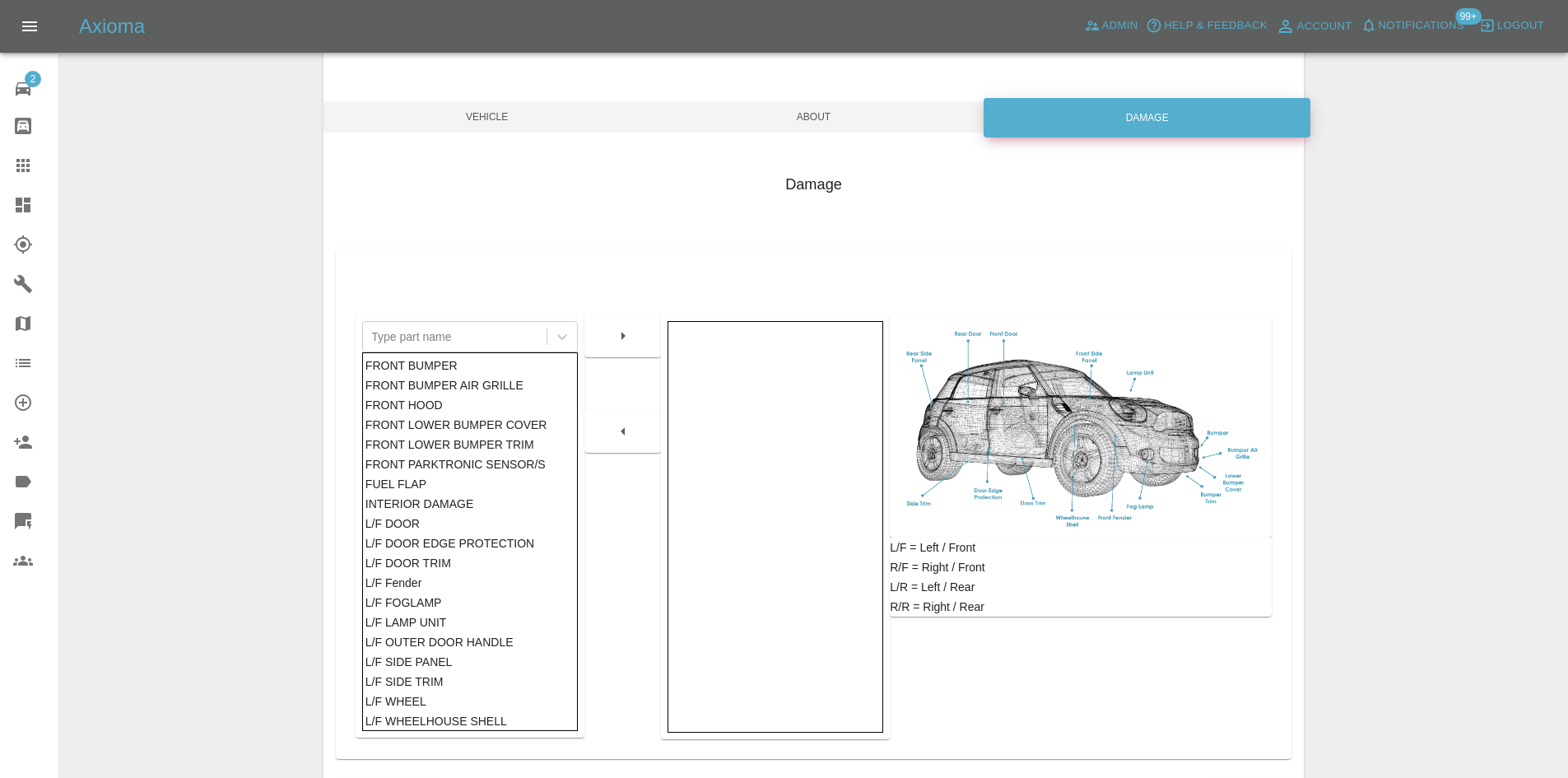
scroll to position [241, 0]
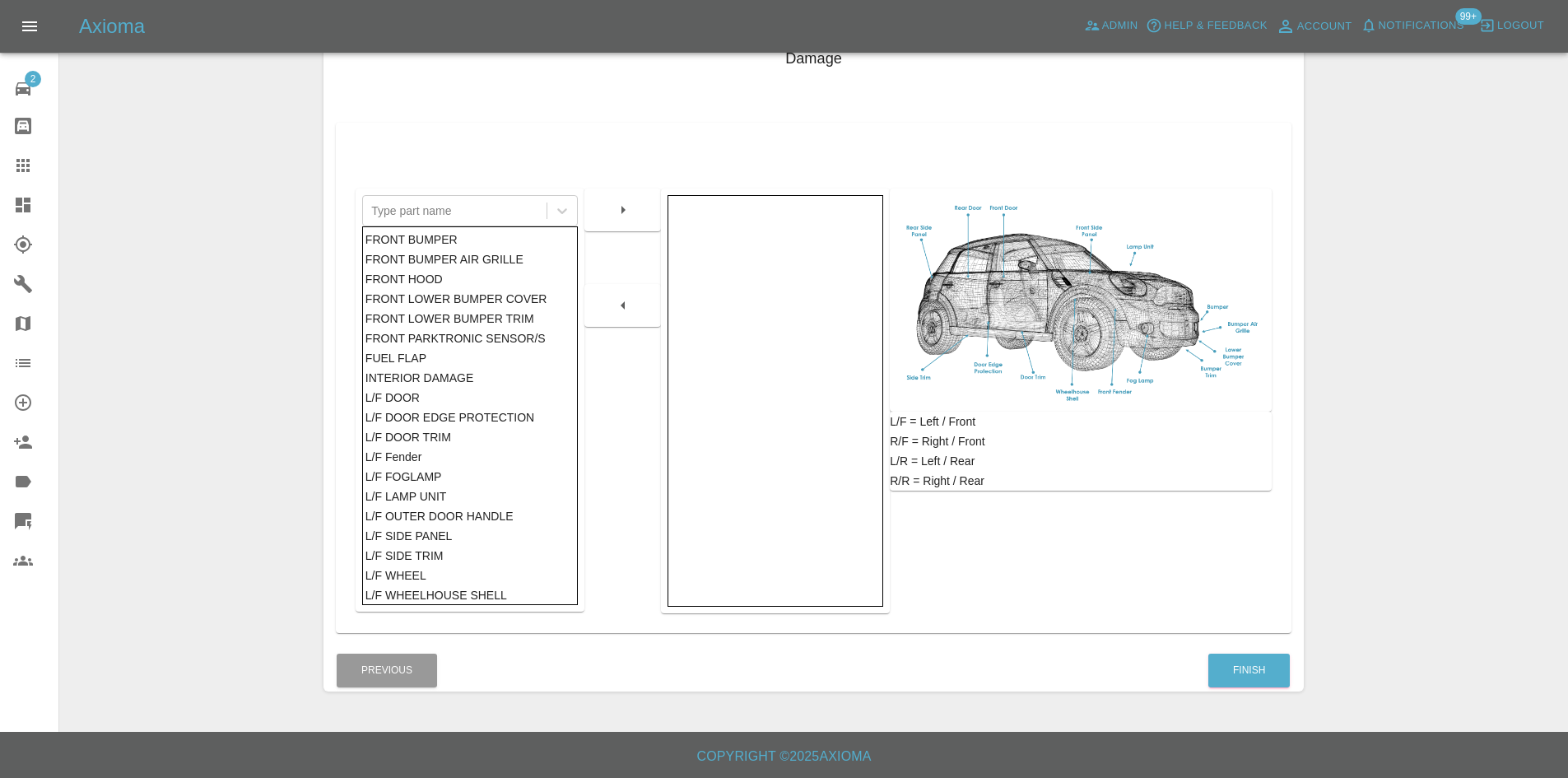
click at [1302, 646] on div "Damage Type part name FRONT BUMPER FRONT BUMPER AIR GRILLE FRONT HOOD FRONT LOW…" at bounding box center [814, 336] width 981 height 627
click at [1233, 666] on button "Finish" at bounding box center [1248, 670] width 81 height 34
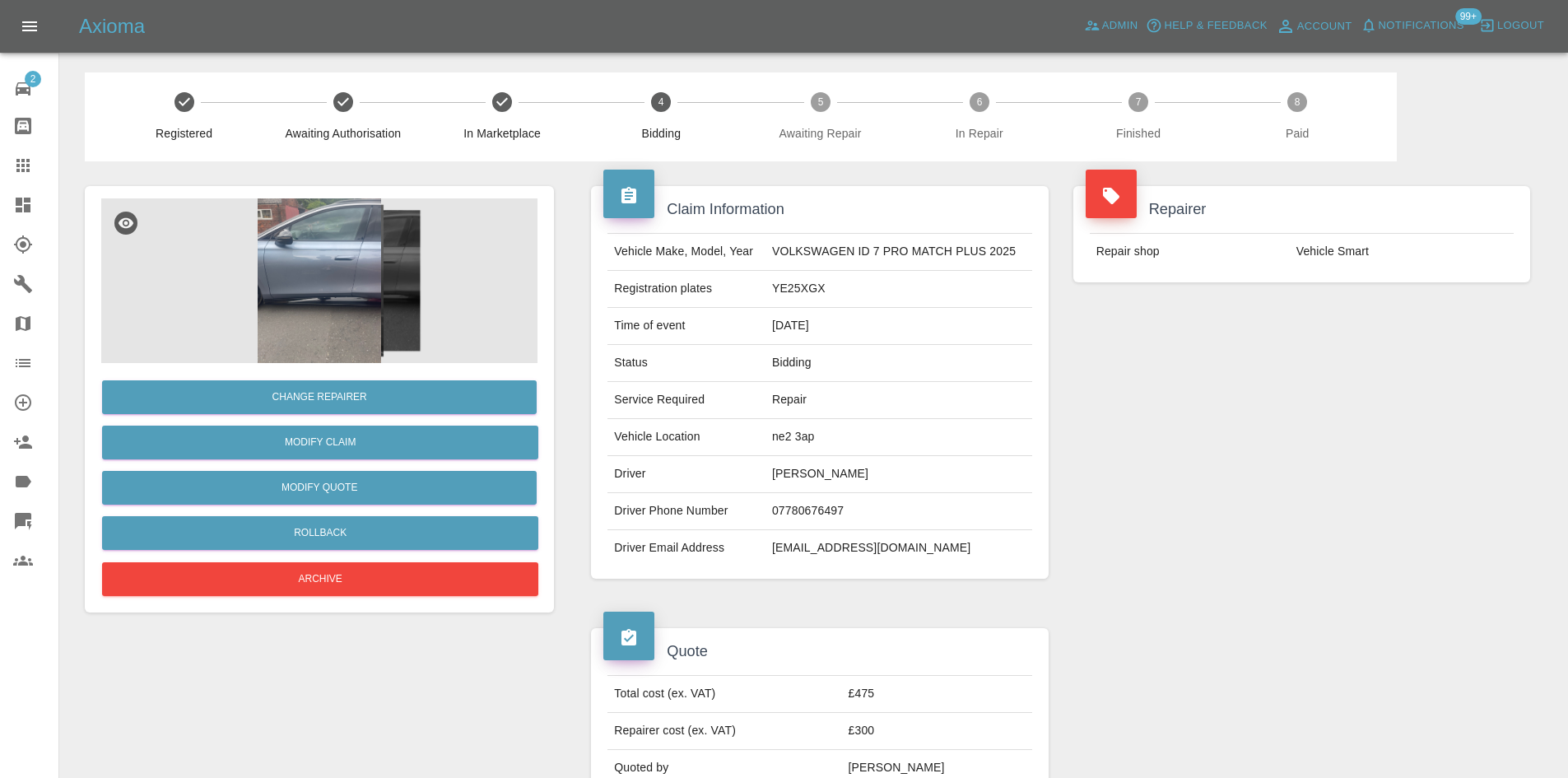
click at [26, 207] on icon at bounding box center [23, 205] width 15 height 15
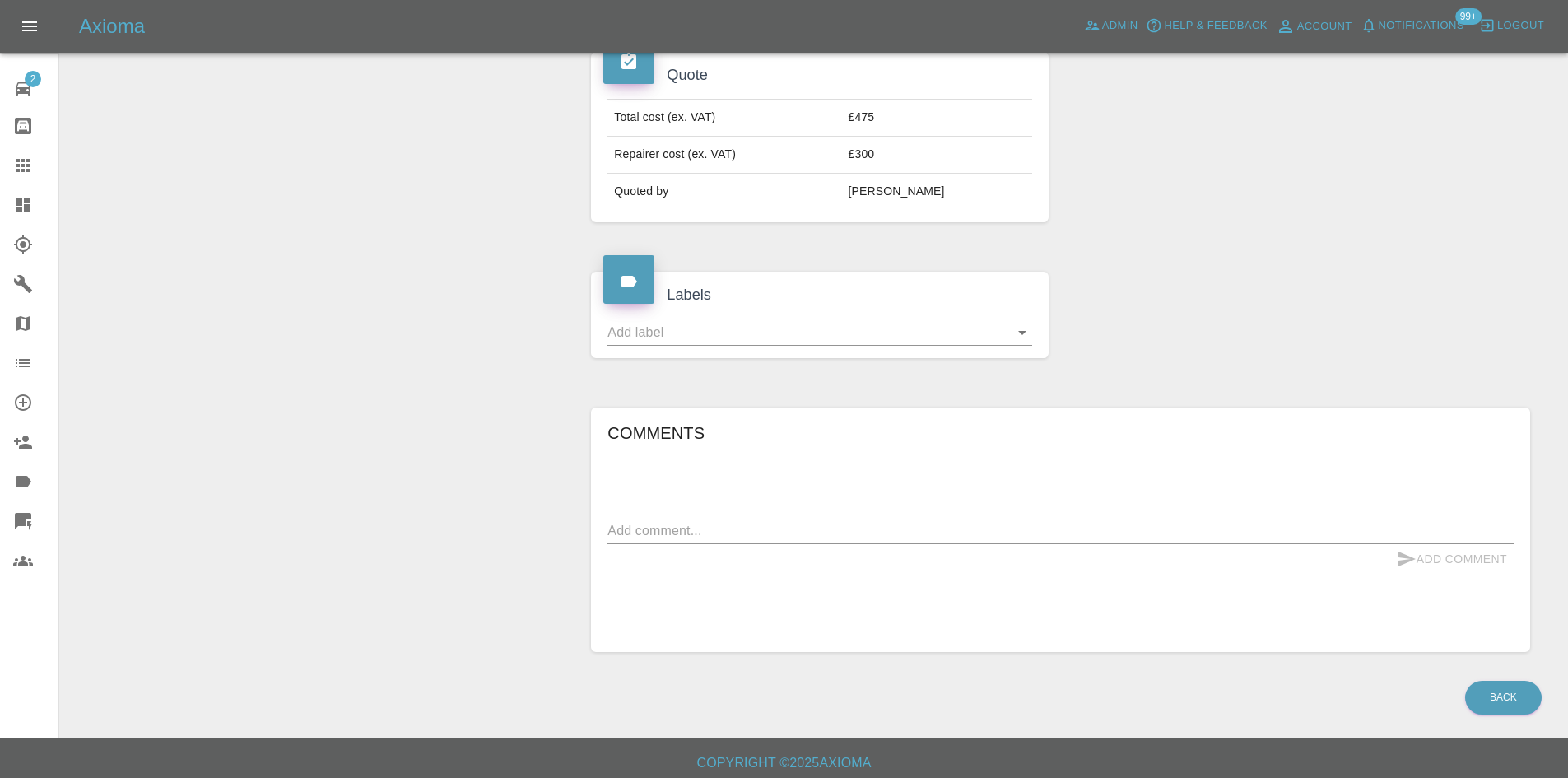
click at [21, 221] on link "Dashboard" at bounding box center [29, 205] width 59 height 39
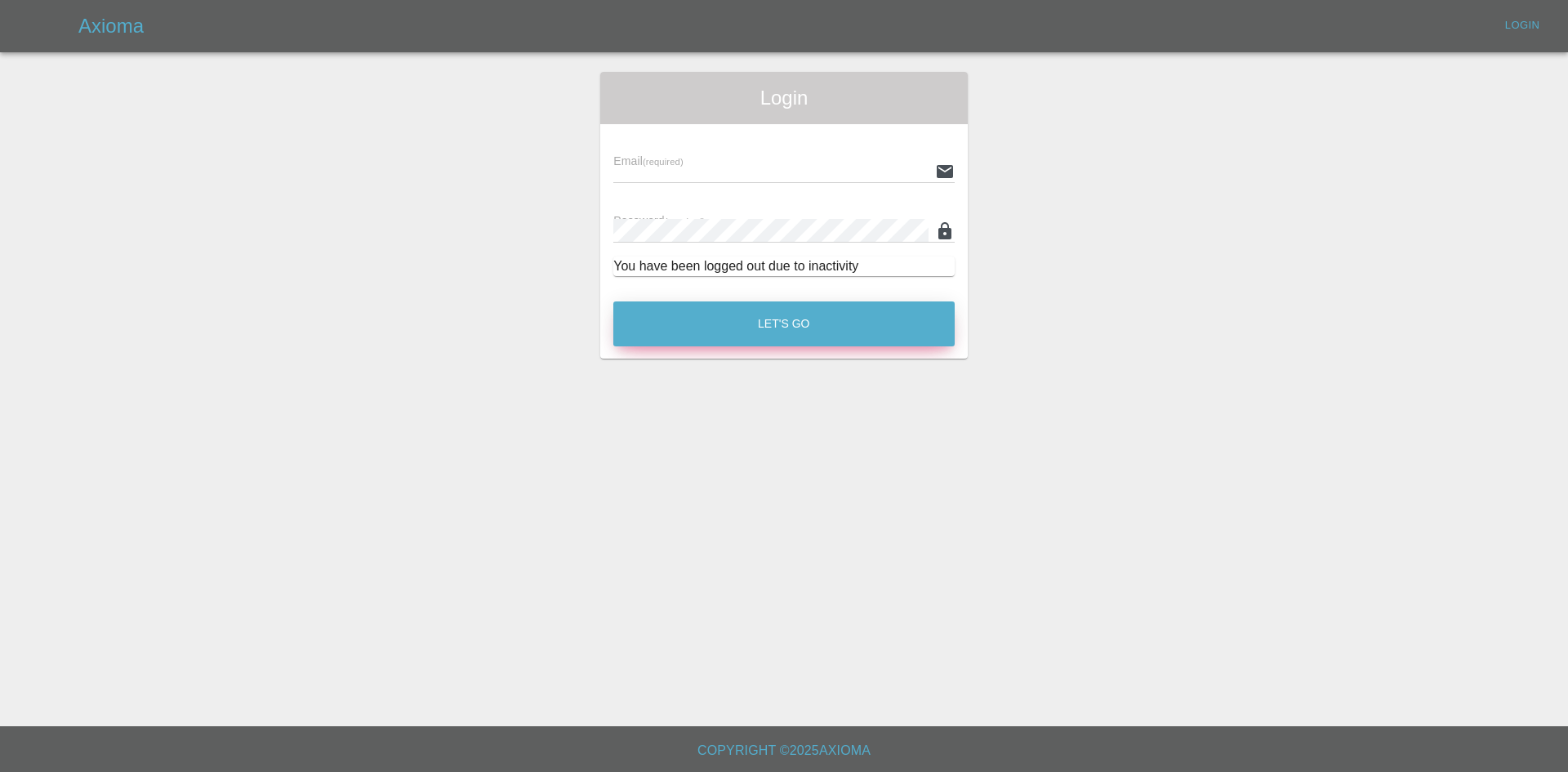
type input "alex.kennett@axioma.co.uk"
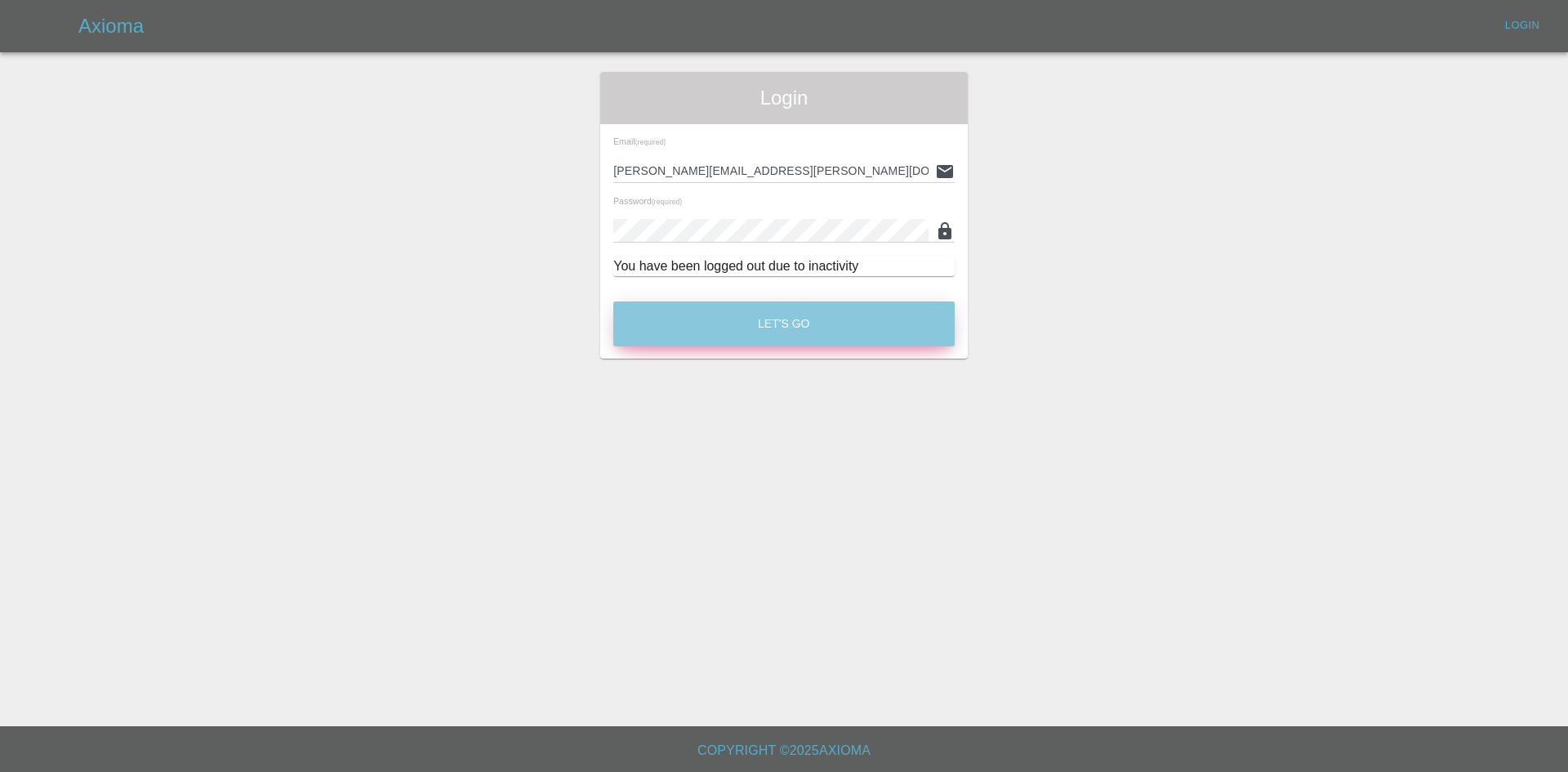
click at [724, 335] on button "Let's Go" at bounding box center [784, 324] width 341 height 45
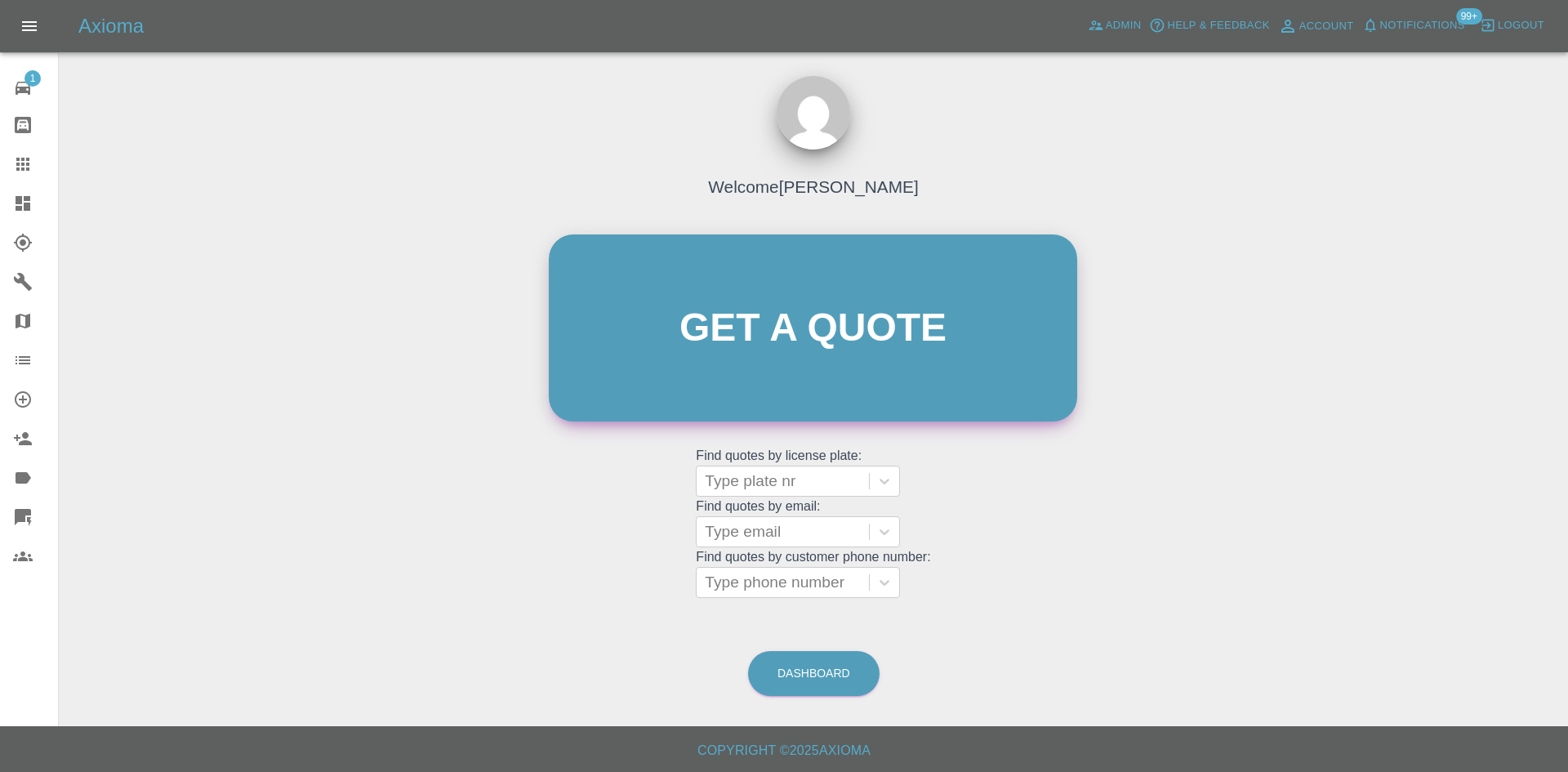
click at [717, 356] on link "Get a quote" at bounding box center [813, 327] width 528 height 187
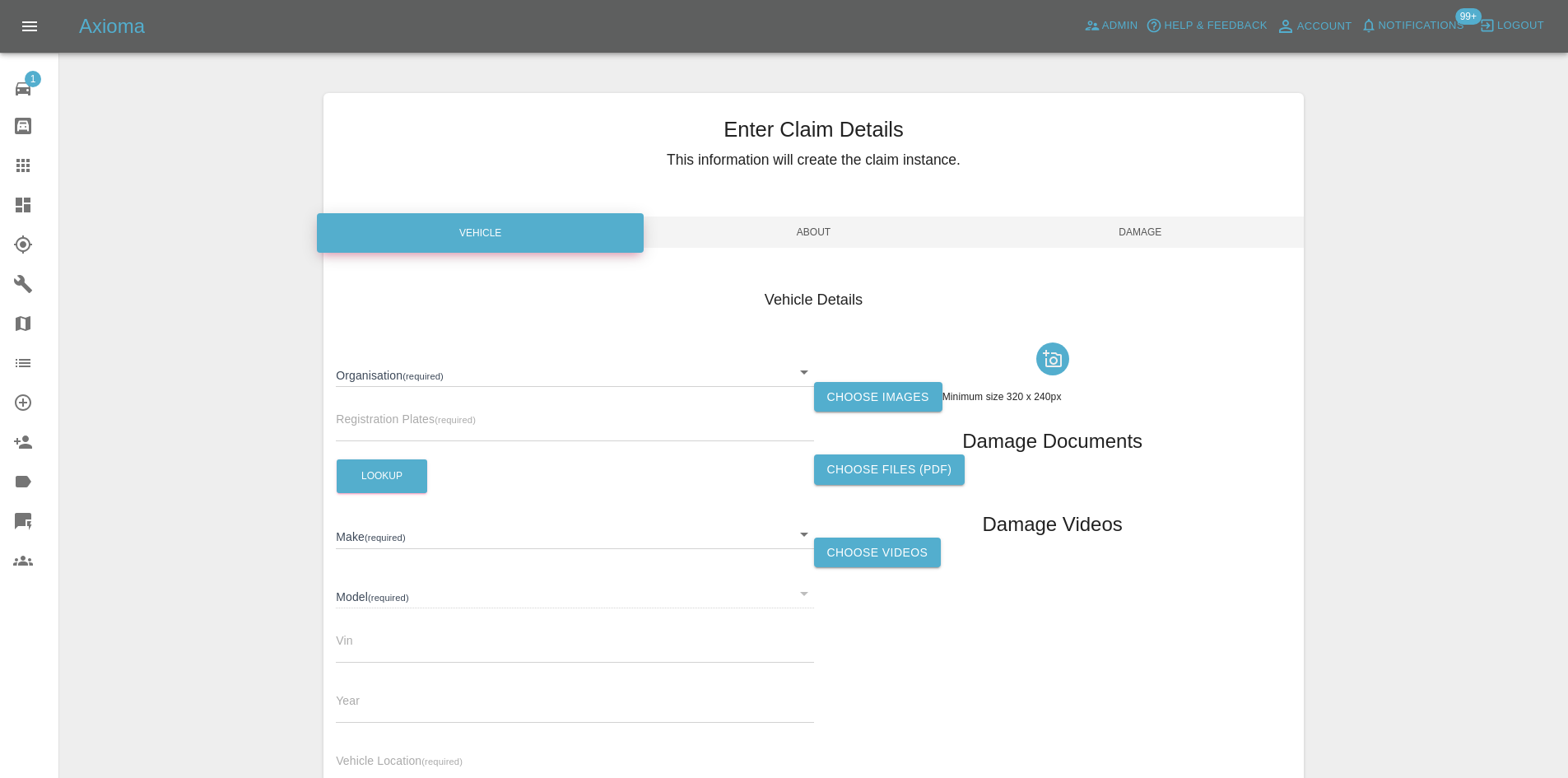
click at [492, 362] on body "Axioma Admin Help & Feedback Account Notifications 99+ Logout 1 Repair home Bod…" at bounding box center [784, 471] width 1568 height 942
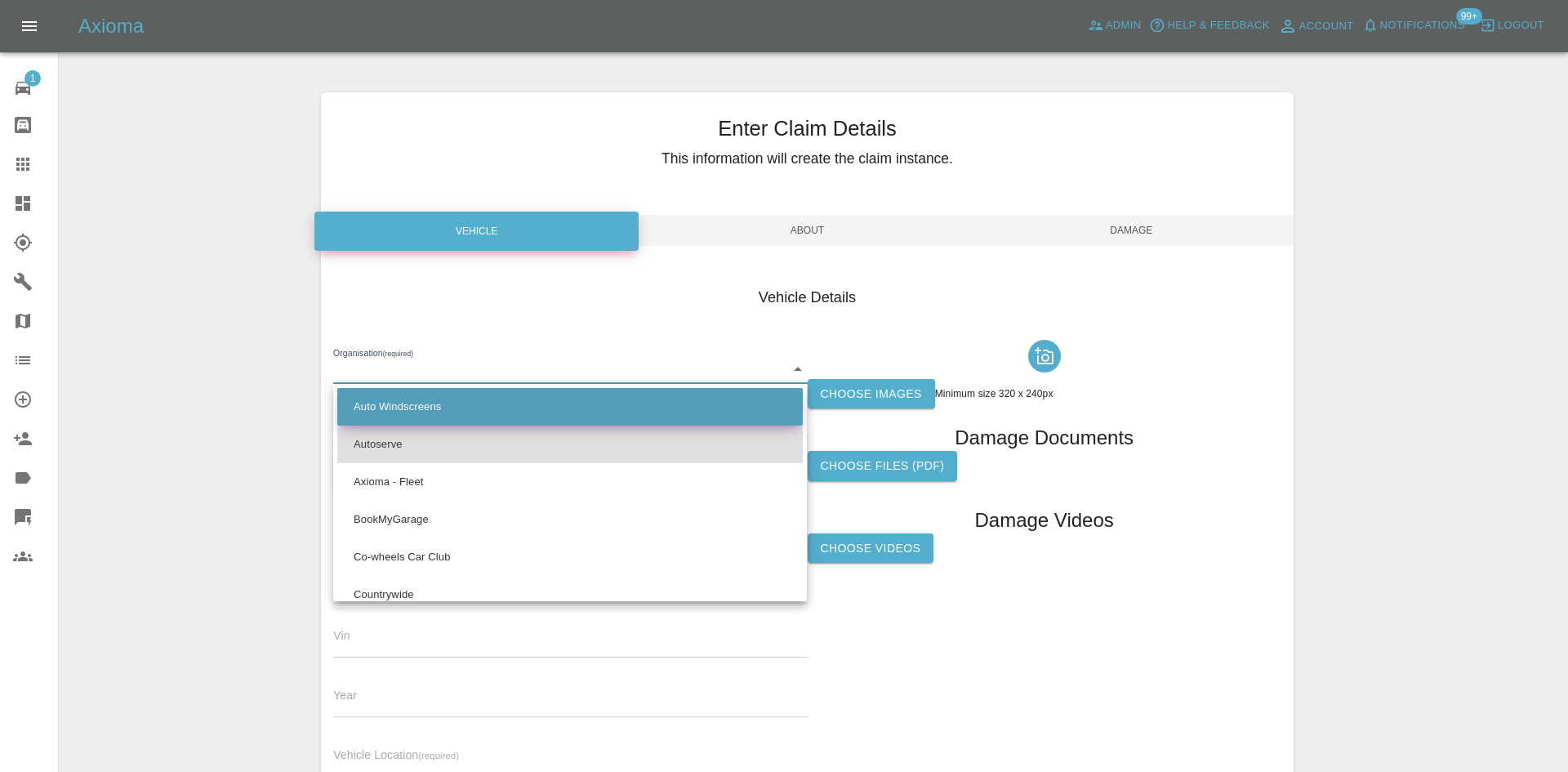
click at [410, 414] on li "Auto Windscreens" at bounding box center [570, 406] width 466 height 37
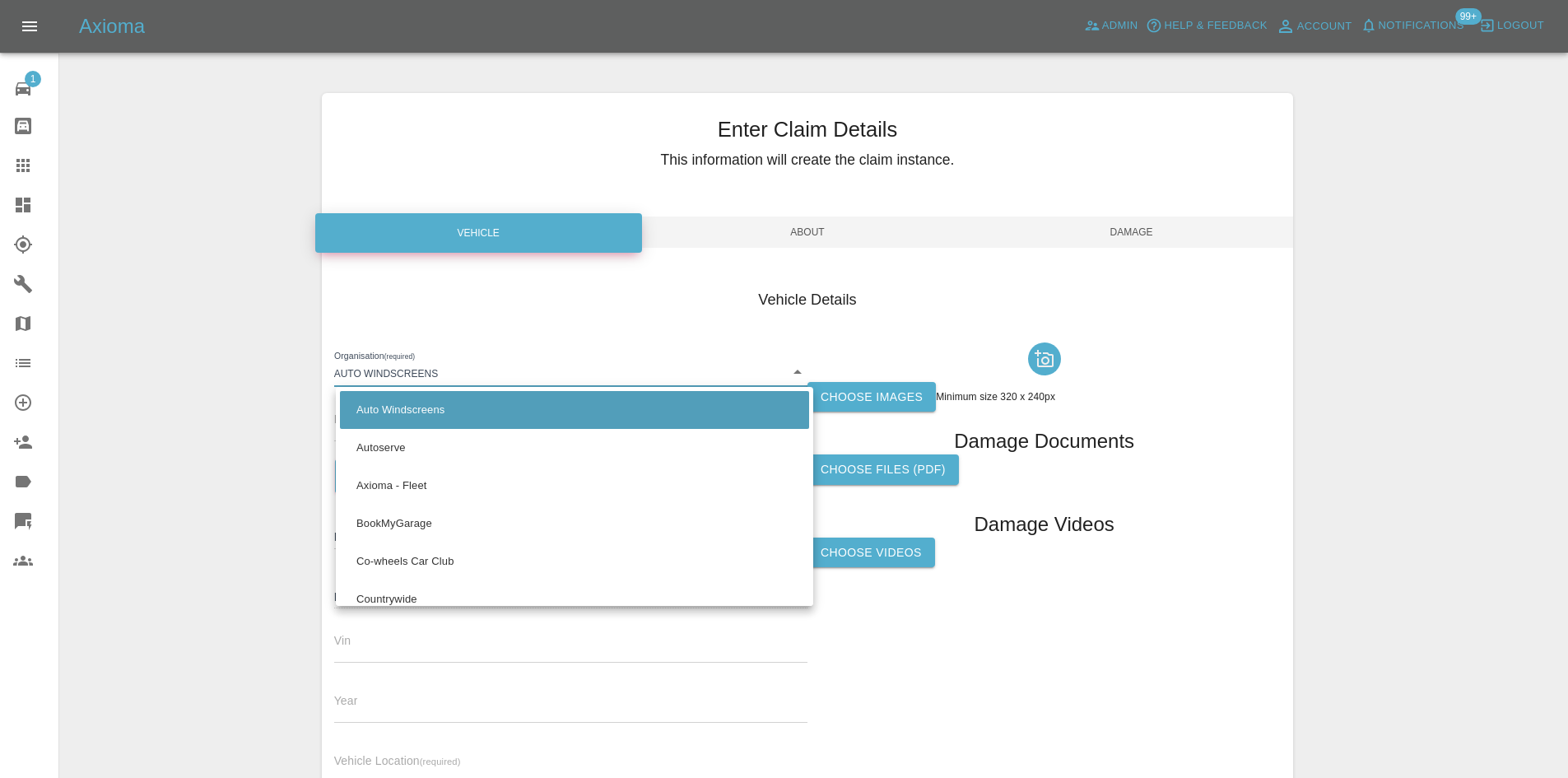
click at [398, 365] on body "Axioma Admin Help & Feedback Account Notifications 99+ Logout 1 Repair home Bod…" at bounding box center [784, 471] width 1568 height 942
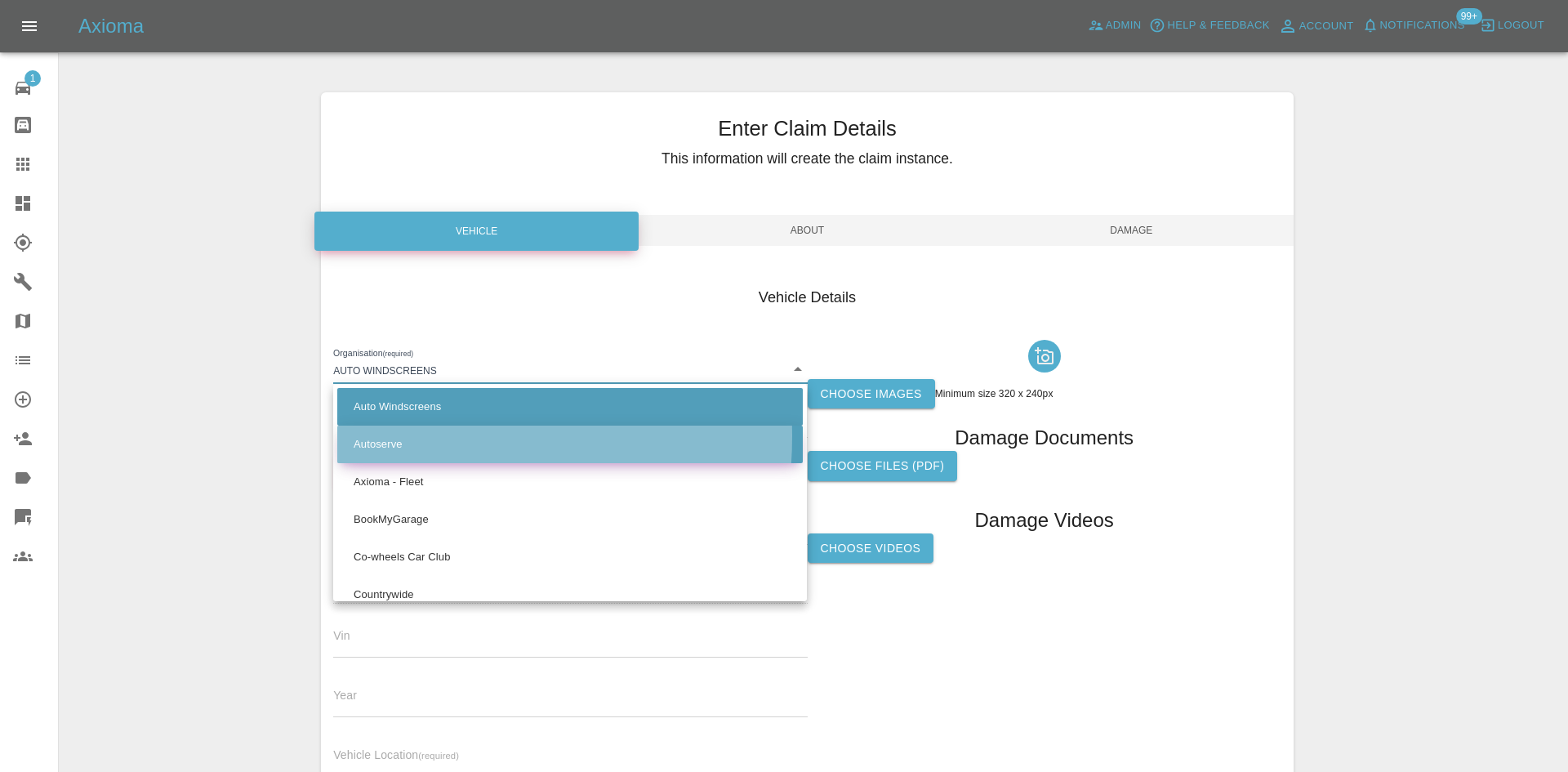
click at [387, 436] on li "Autoserve" at bounding box center [570, 444] width 466 height 37
type input "68b192af64389dd82bf7f9fd"
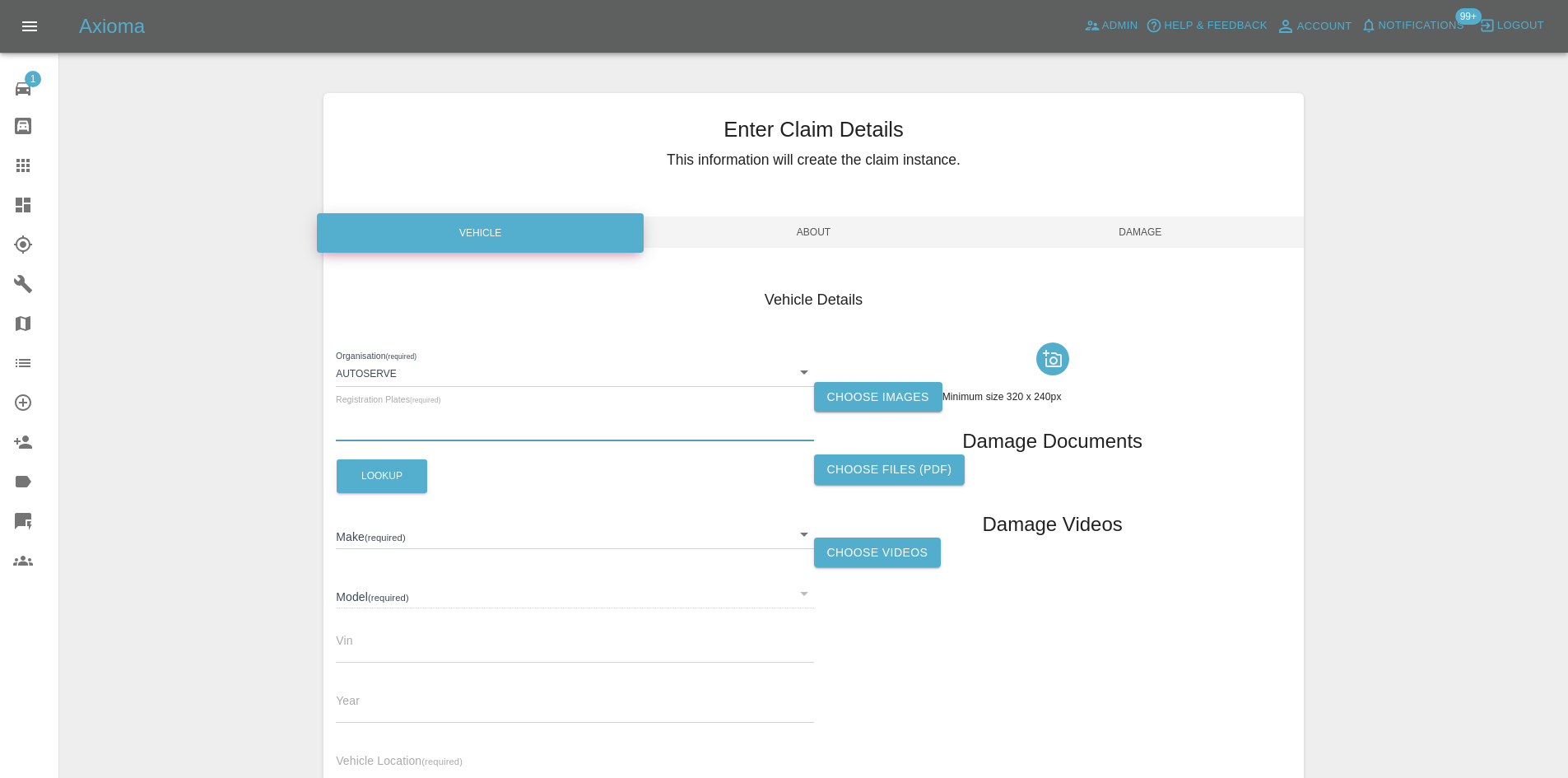
click at [387, 432] on input "text" at bounding box center [574, 429] width 477 height 24
paste input "P6LSC"
type input "P6LSC"
click at [373, 462] on button "Lookup" at bounding box center [382, 476] width 90 height 34
type input "LAND ROVER"
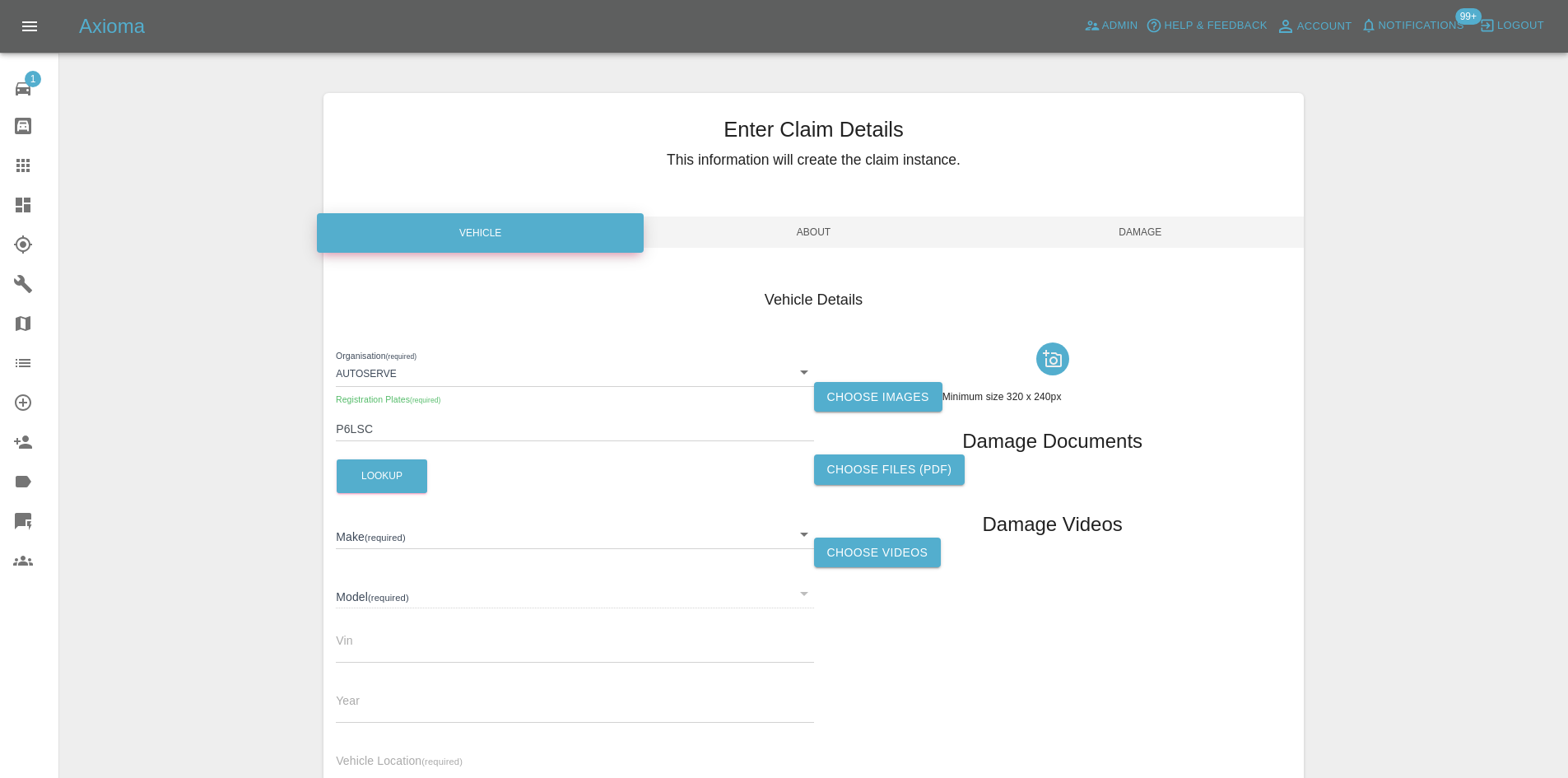
type input "RR SPORT HSE DYN BLACK P400E A"
type input "SALWA2AY4NA216225"
type input "2021"
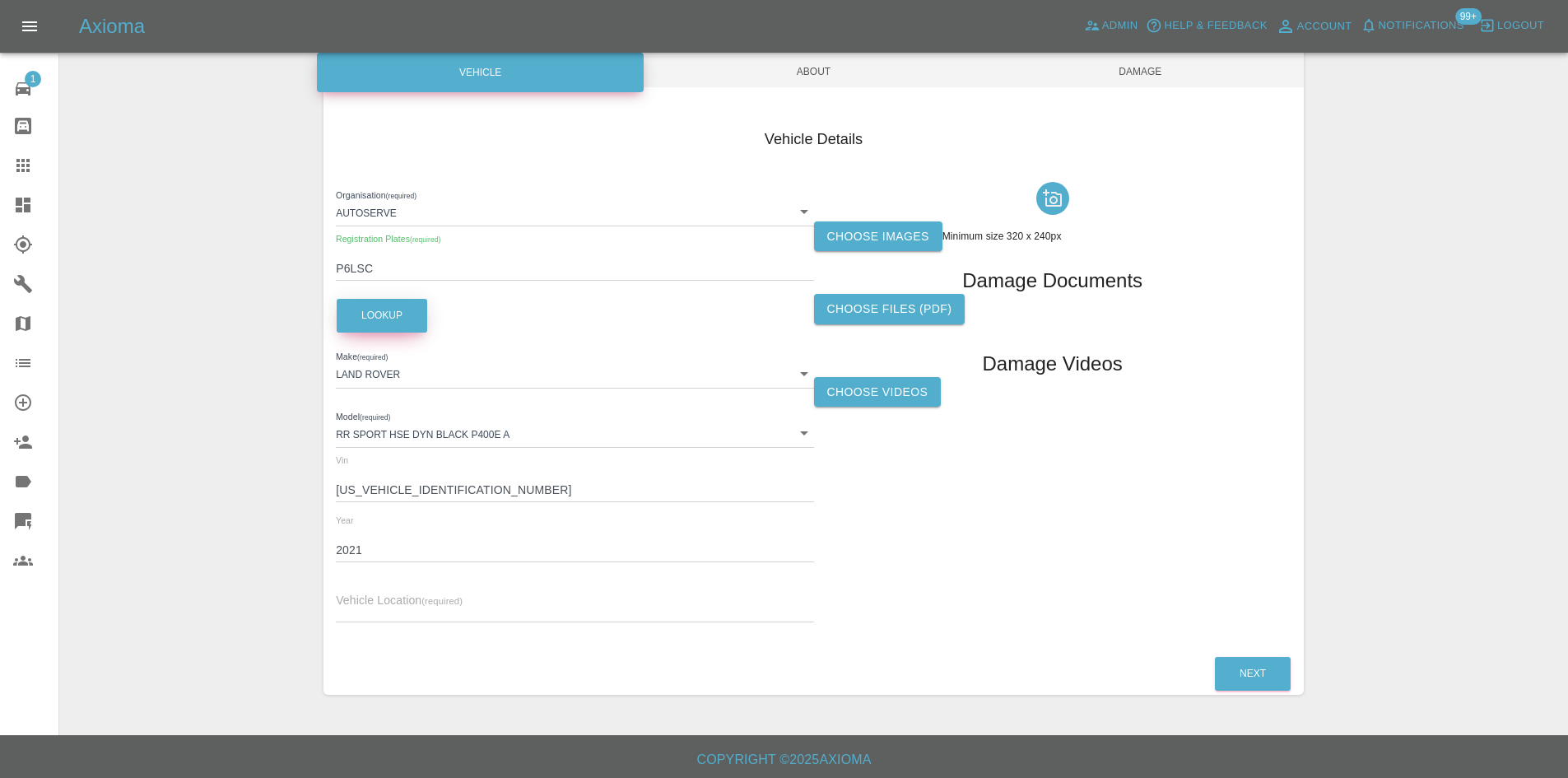
scroll to position [164, 0]
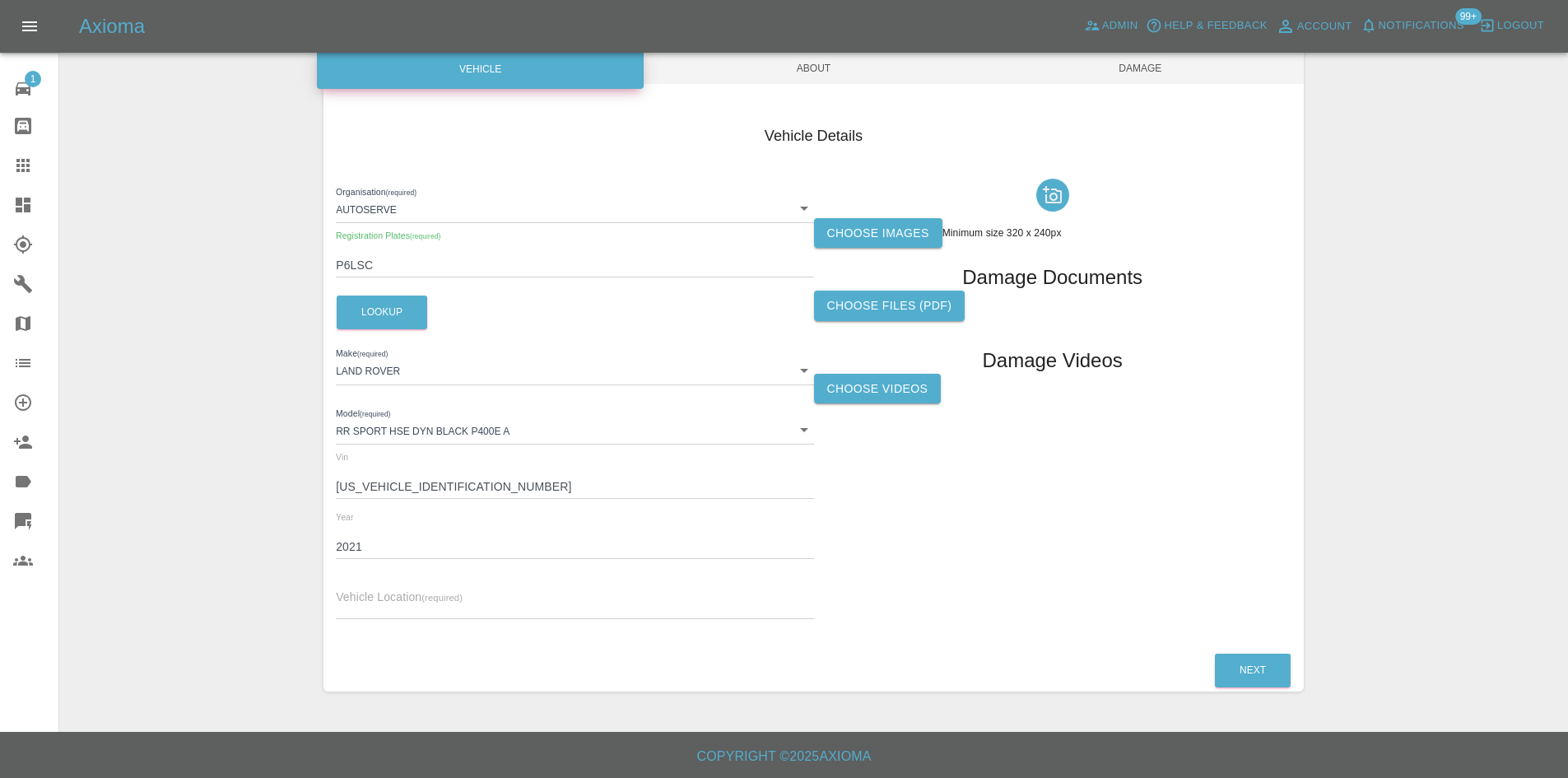
click at [390, 585] on div "Vehicle Location (required)" at bounding box center [574, 595] width 477 height 46
click at [390, 606] on input "text" at bounding box center [574, 606] width 477 height 24
paste input "DA15 9EA"
type input "DA15 9EA"
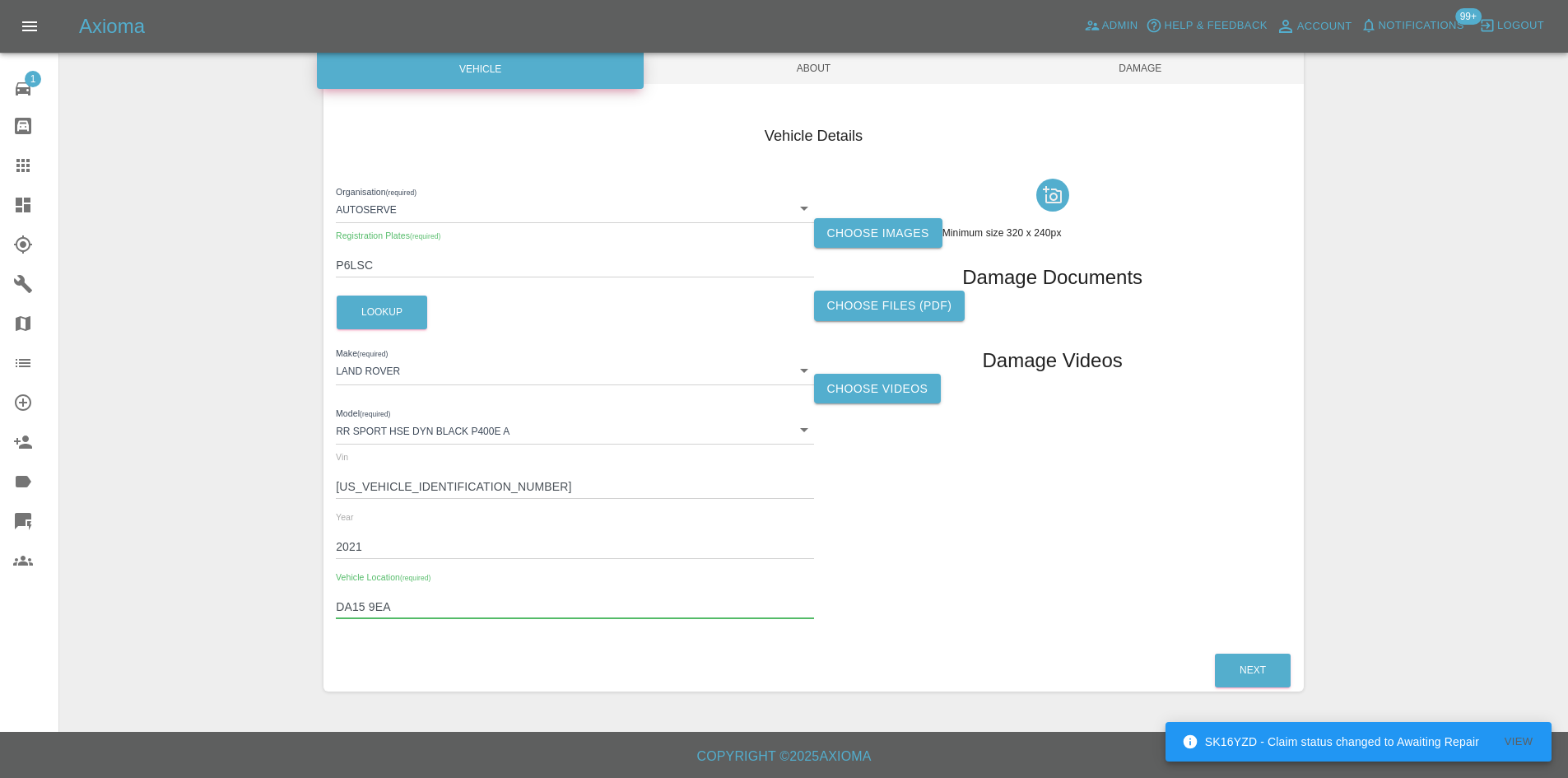
click at [897, 218] on label "Choose images" at bounding box center [878, 233] width 129 height 31
click at [0, 0] on input "Choose images" at bounding box center [0, 0] width 0 height 0
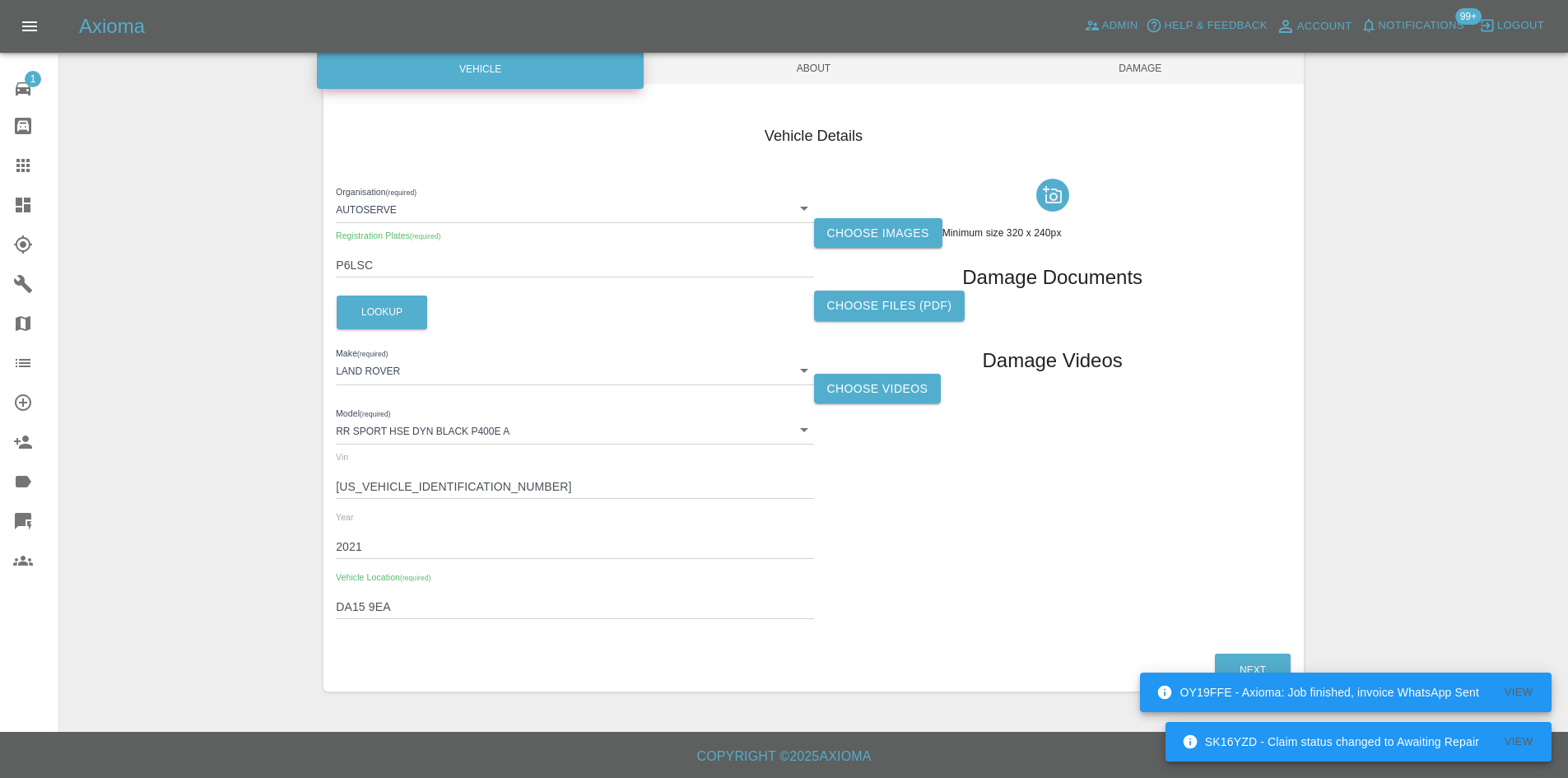
click at [811, 771] on footer "Copyright © 2025 Axioma" at bounding box center [784, 754] width 1568 height 46
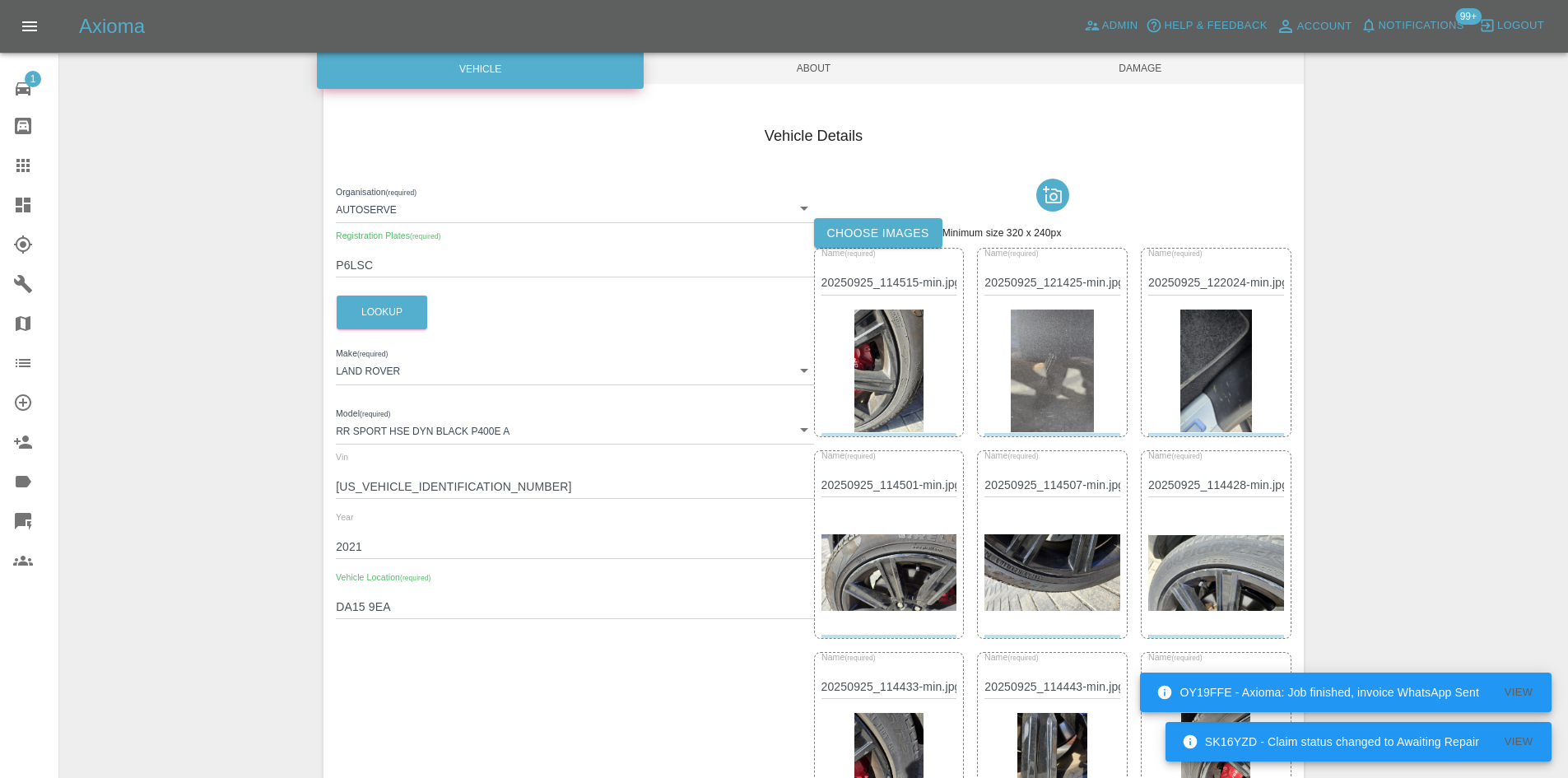
click at [834, 60] on span "About" at bounding box center [813, 68] width 327 height 32
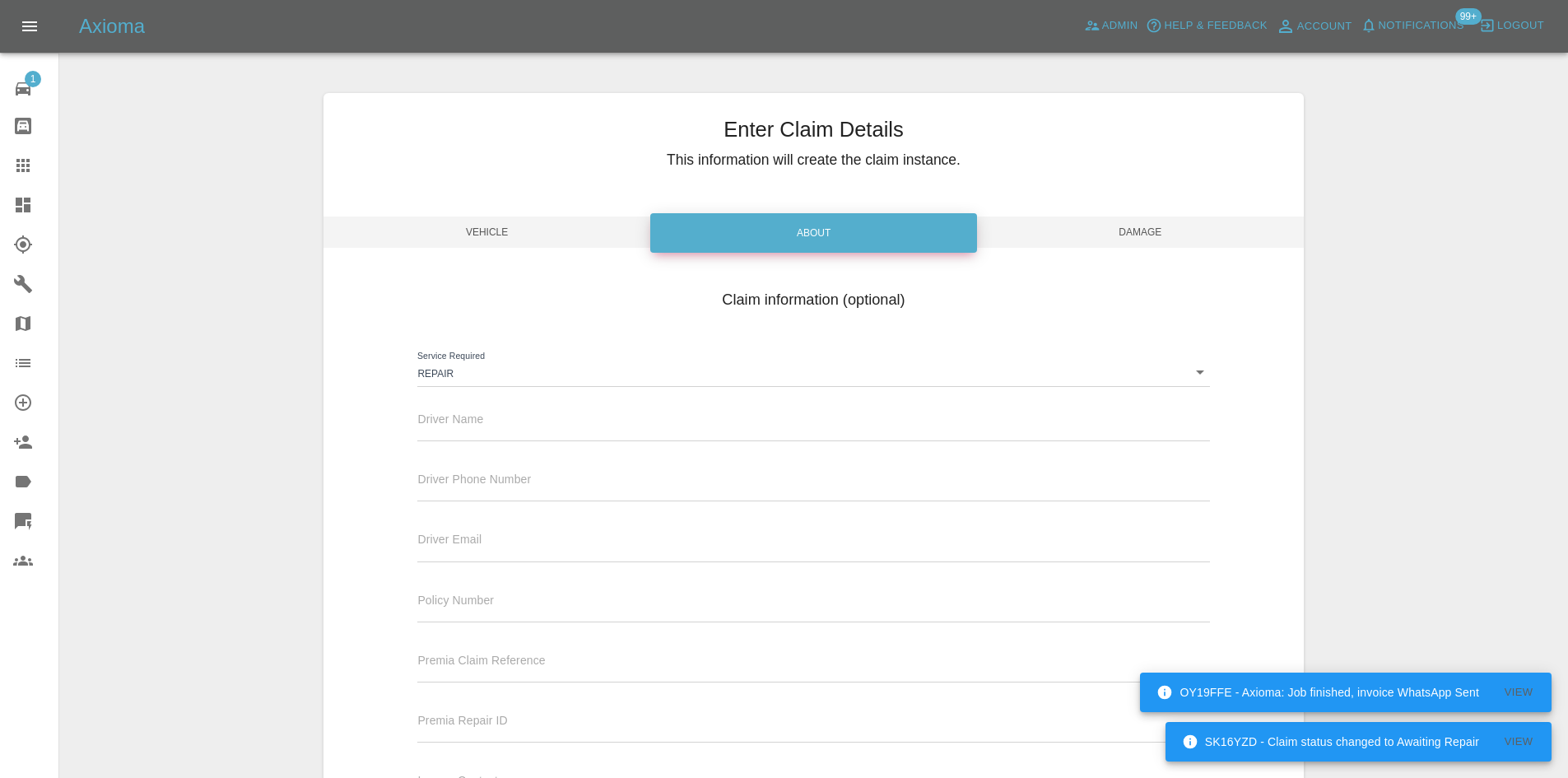
scroll to position [164, 0]
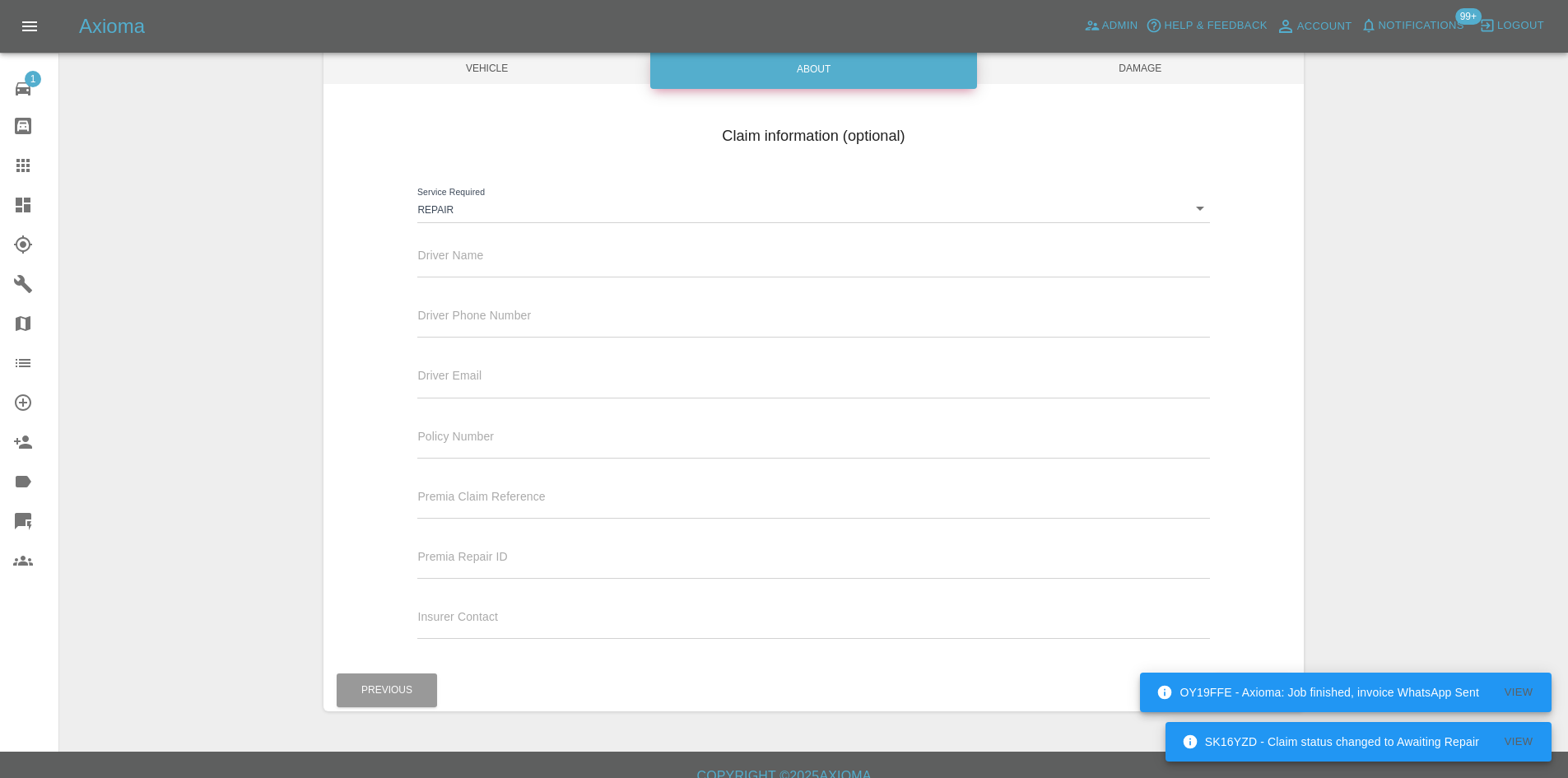
click at [500, 269] on input "text" at bounding box center [813, 265] width 791 height 24
type input "Waiting Details"
click at [1114, 71] on span "Damage" at bounding box center [1140, 68] width 327 height 32
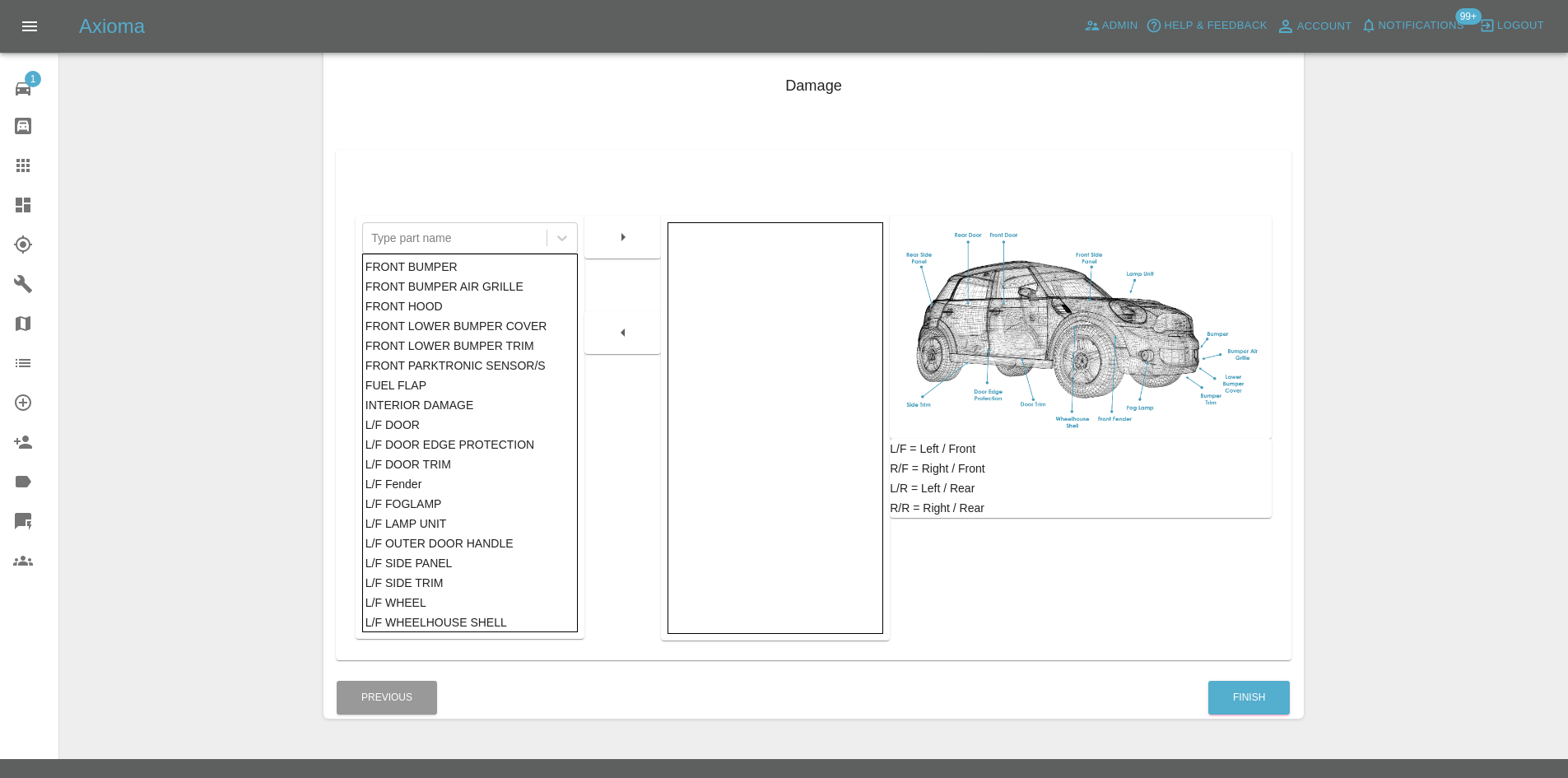
scroll to position [241, 0]
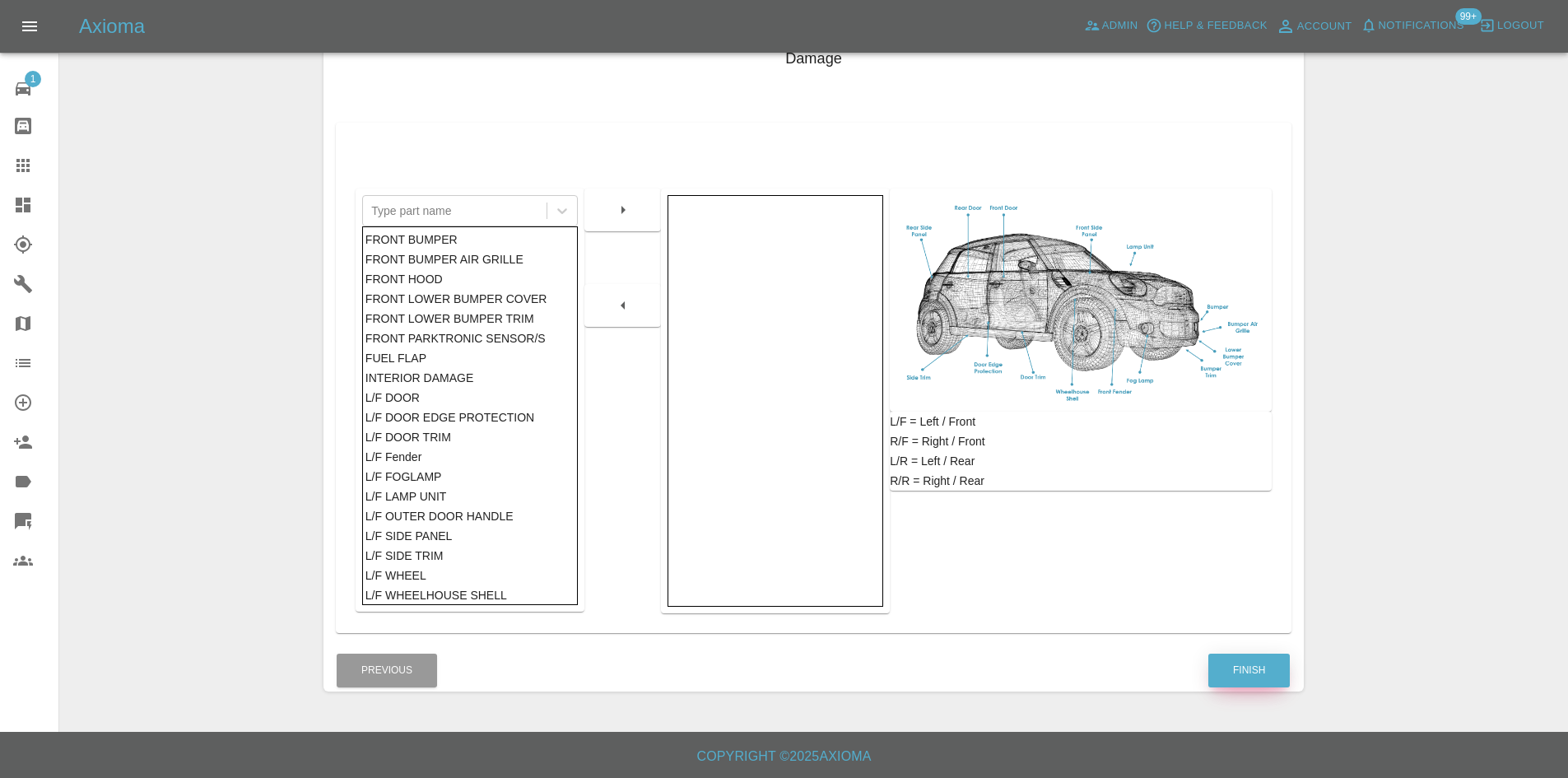
click at [1245, 680] on button "Finish" at bounding box center [1248, 670] width 81 height 34
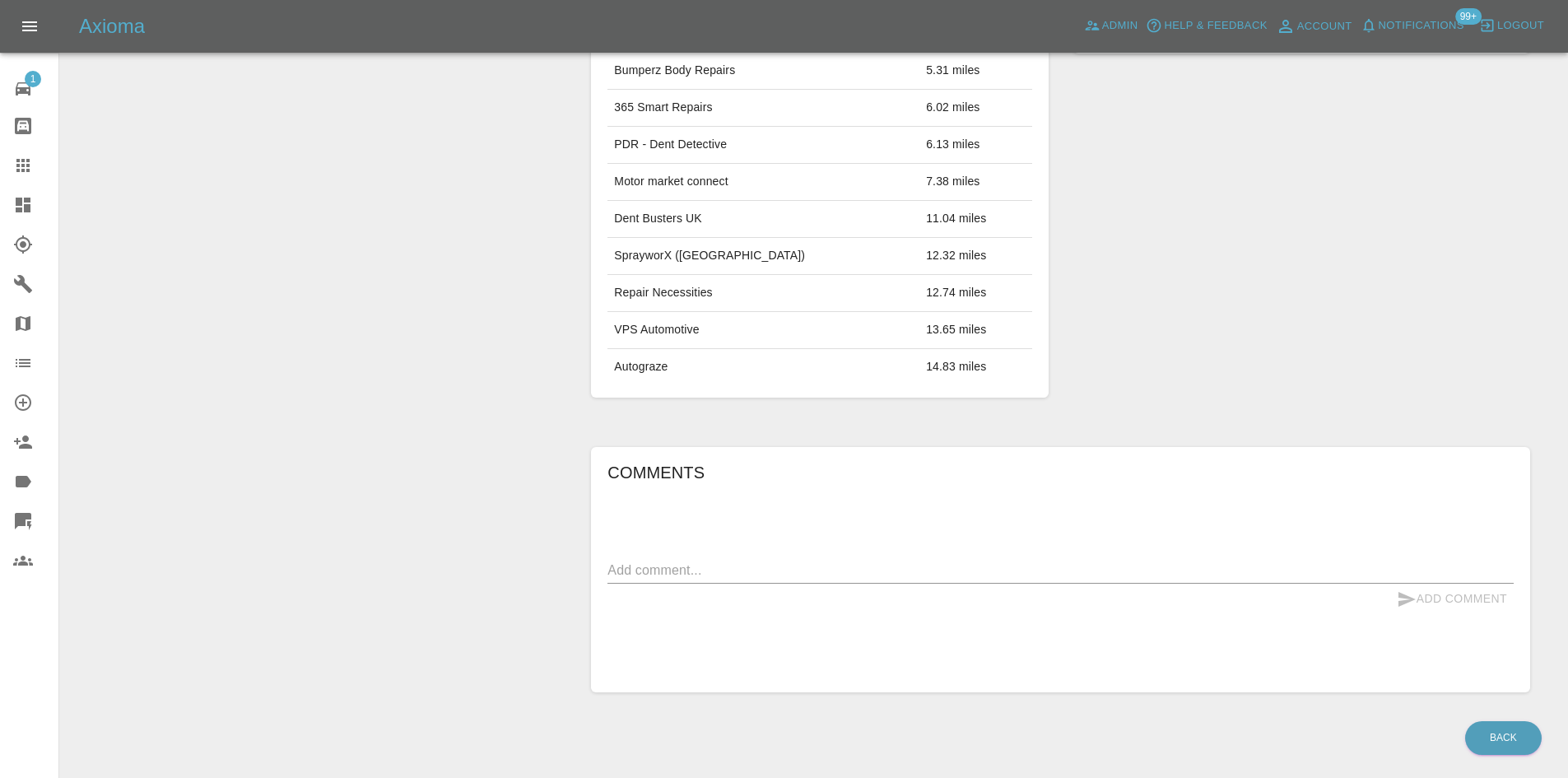
scroll to position [649, 0]
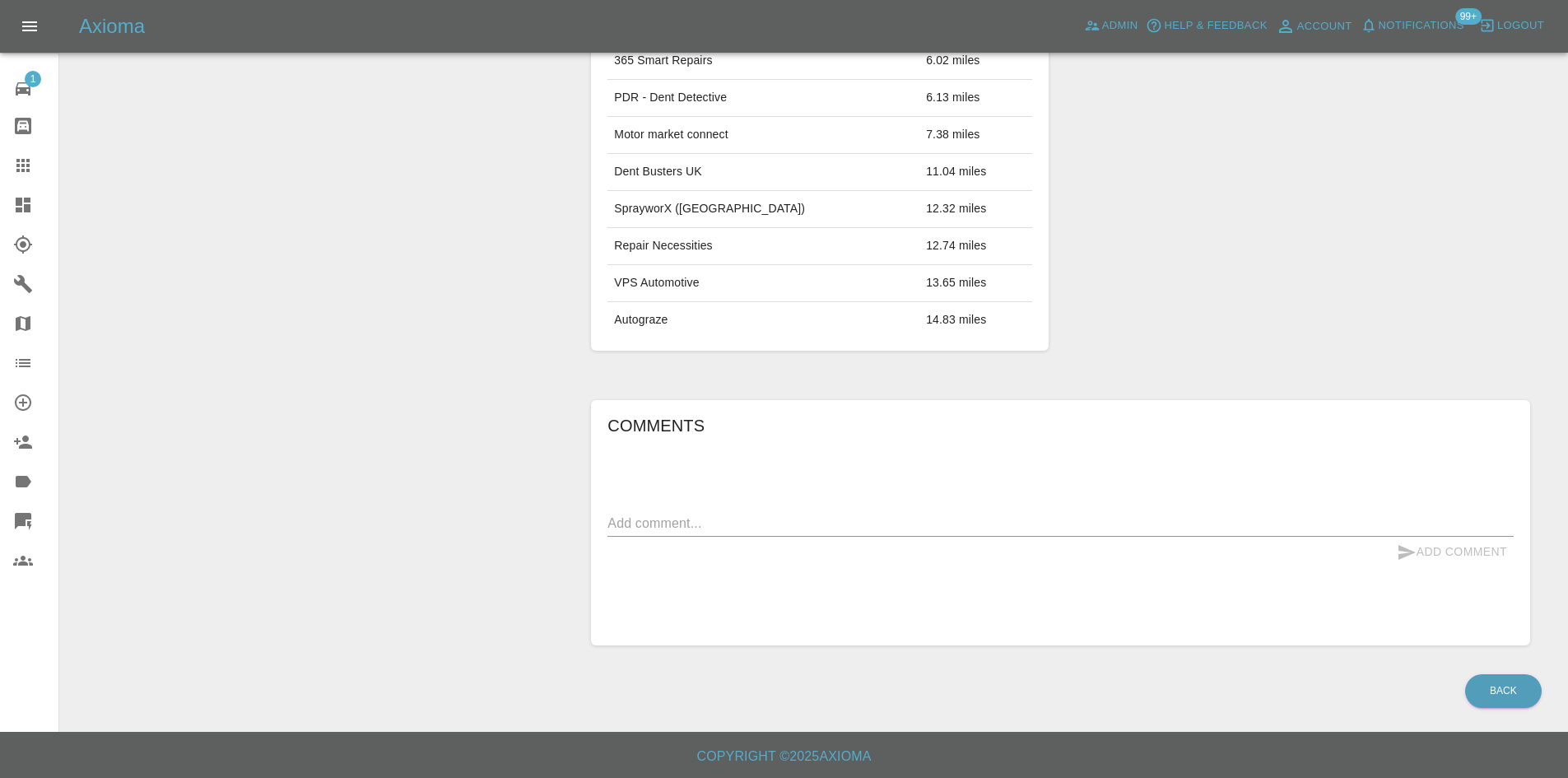
click at [671, 503] on div "Comments x Add Comment" at bounding box center [1060, 522] width 906 height 221
click at [680, 500] on div "Comments x Add Comment" at bounding box center [1060, 522] width 906 height 221
click at [676, 513] on div "x" at bounding box center [1060, 523] width 906 height 26
type textarea "Just waiting on description of damage for quote"
click at [1472, 552] on button "Add Comment" at bounding box center [1452, 551] width 123 height 31
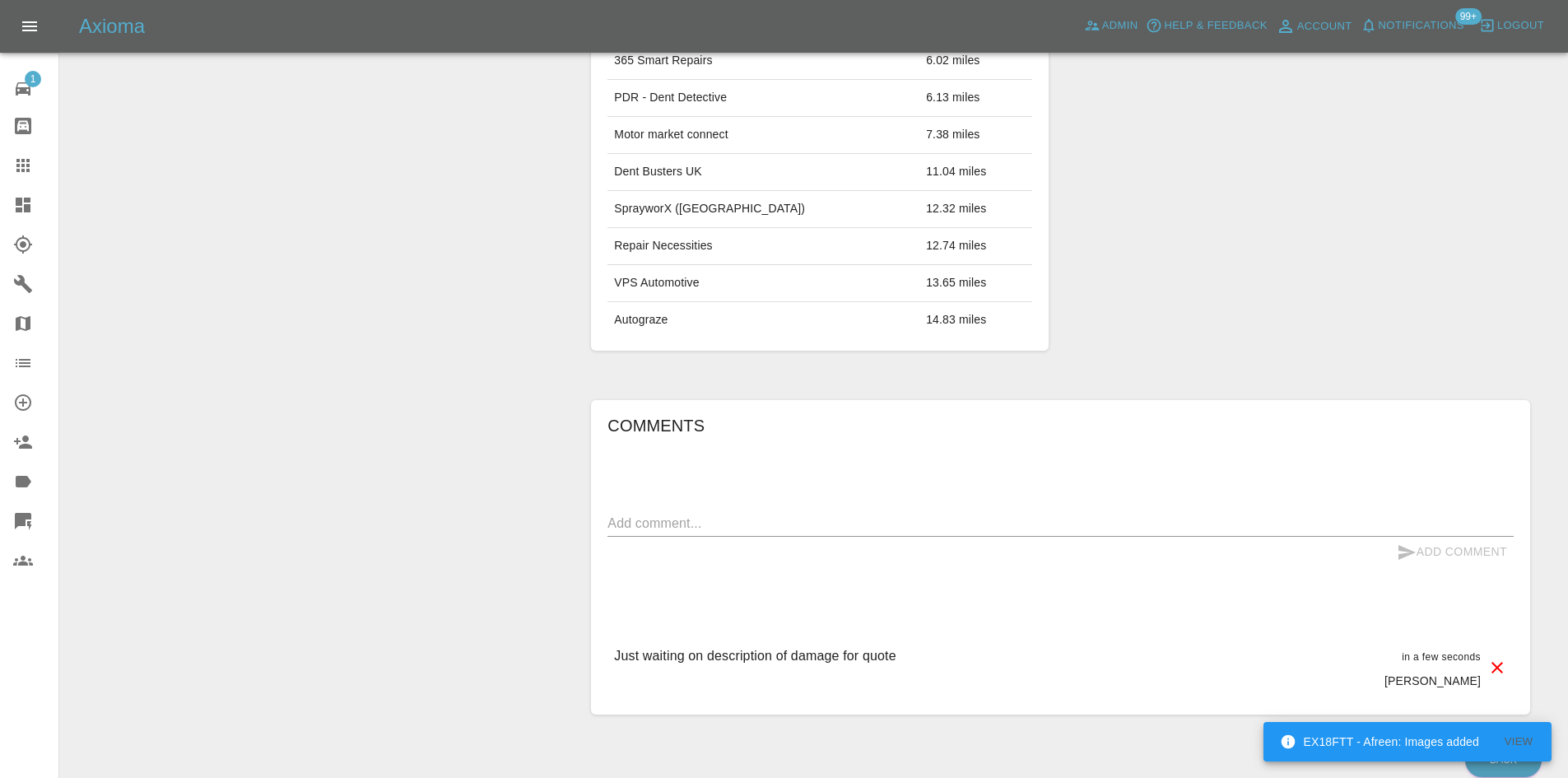
click at [39, 194] on link "Dashboard" at bounding box center [29, 205] width 59 height 39
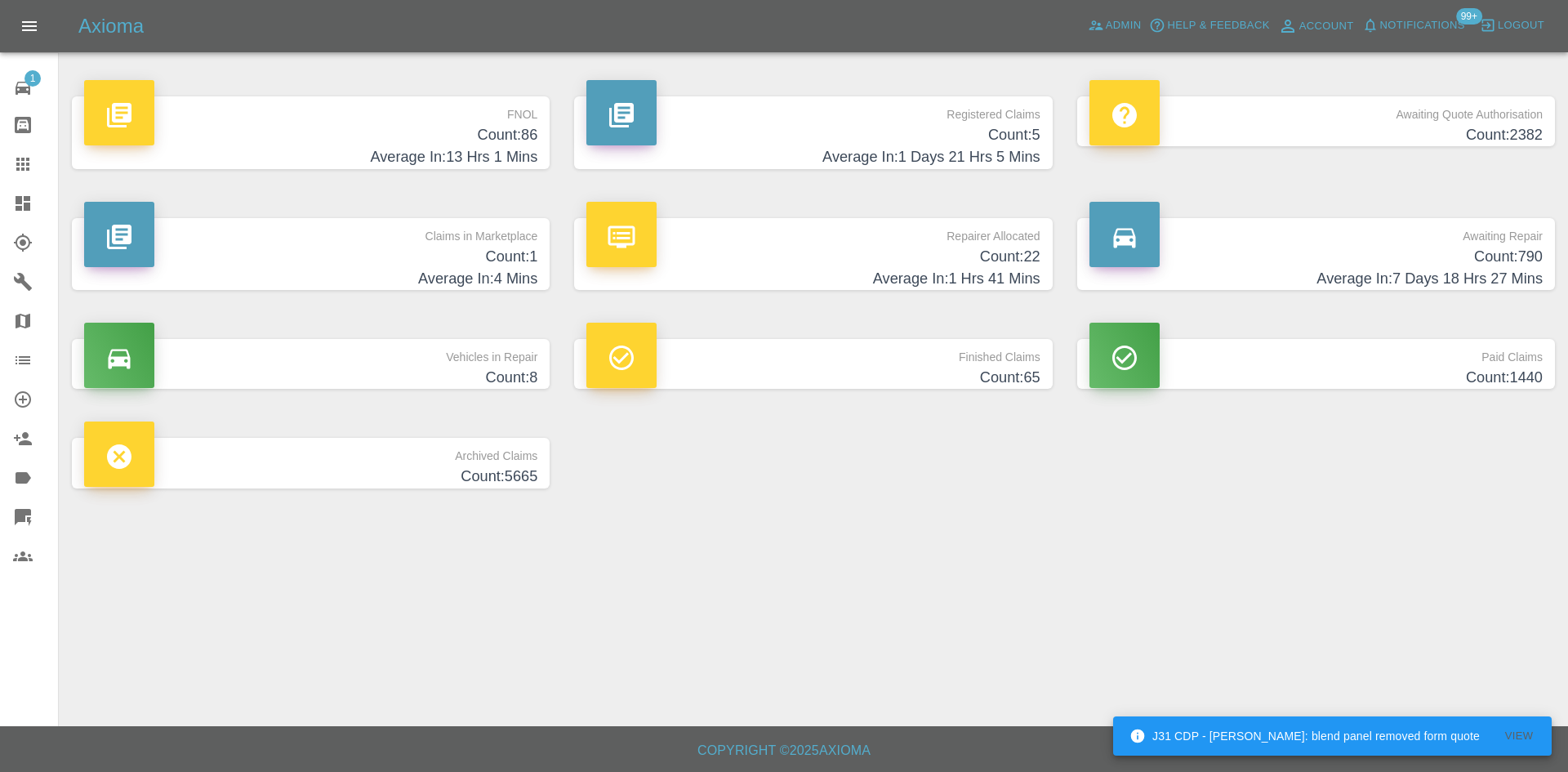
click at [7, 215] on link "Dashboard" at bounding box center [29, 203] width 58 height 39
click at [1102, 23] on icon at bounding box center [1095, 25] width 17 height 16
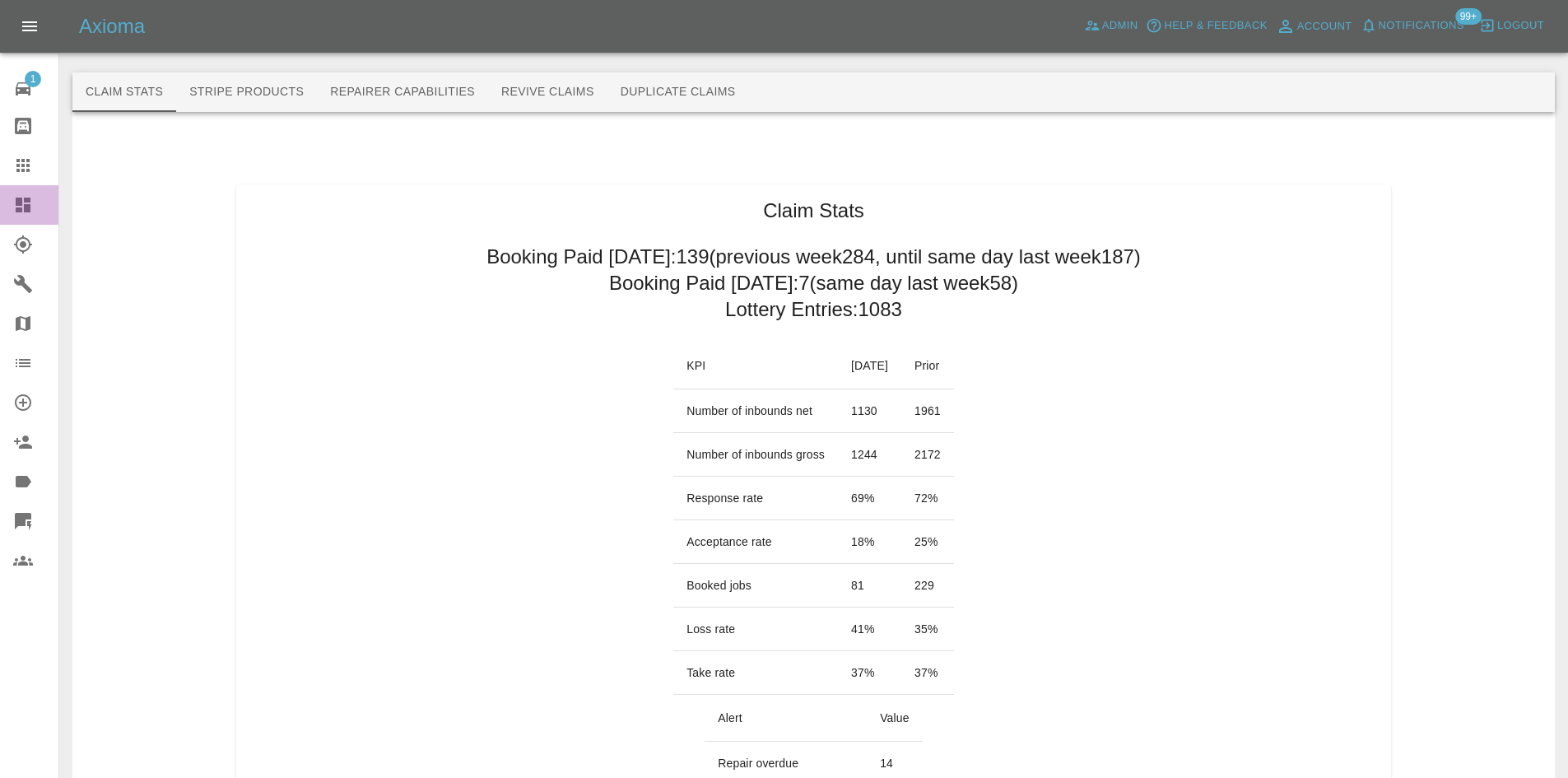
click at [23, 197] on icon at bounding box center [23, 205] width 20 height 20
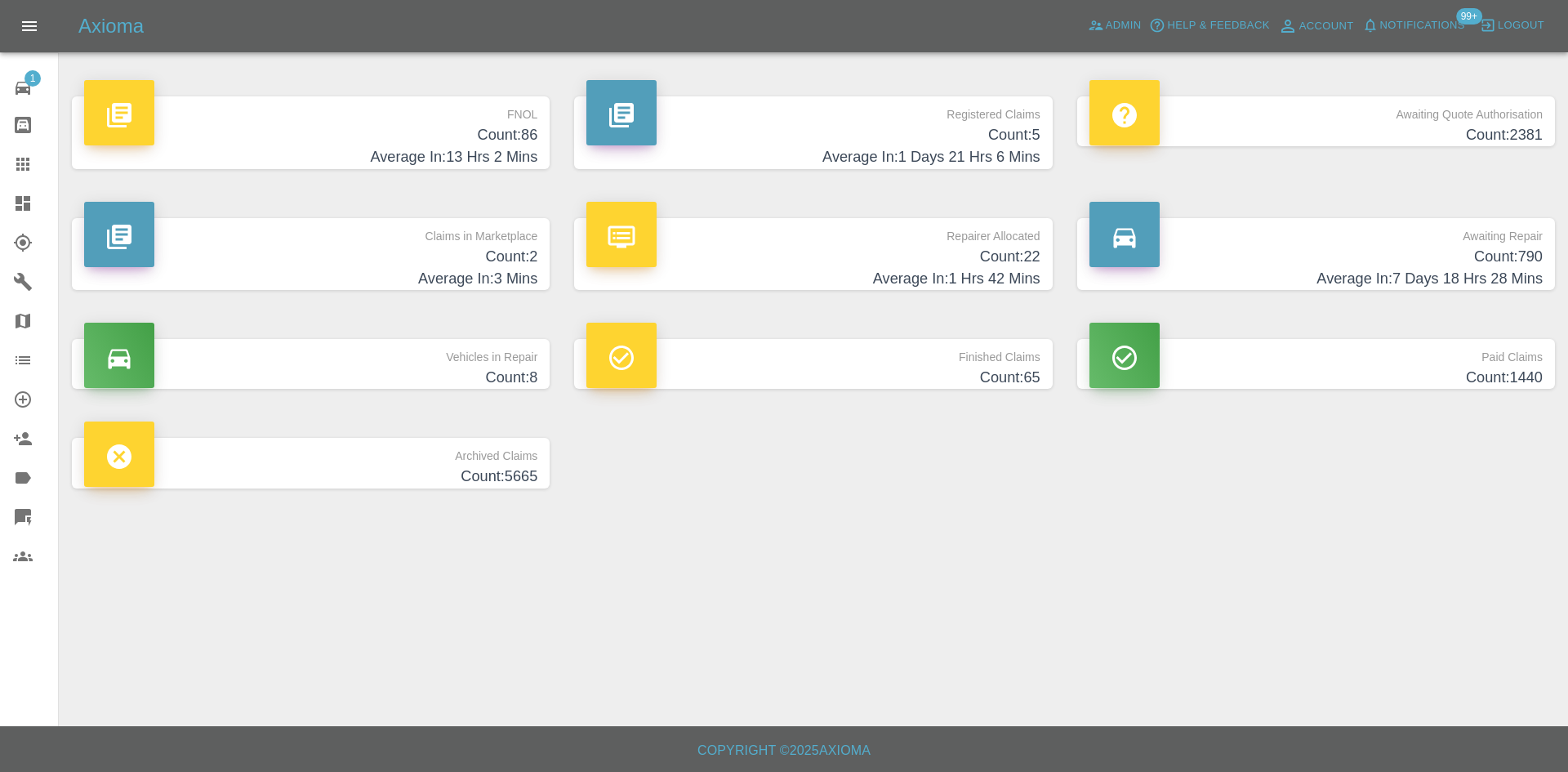
click at [376, 125] on h4 "Count: 86" at bounding box center [311, 135] width 453 height 22
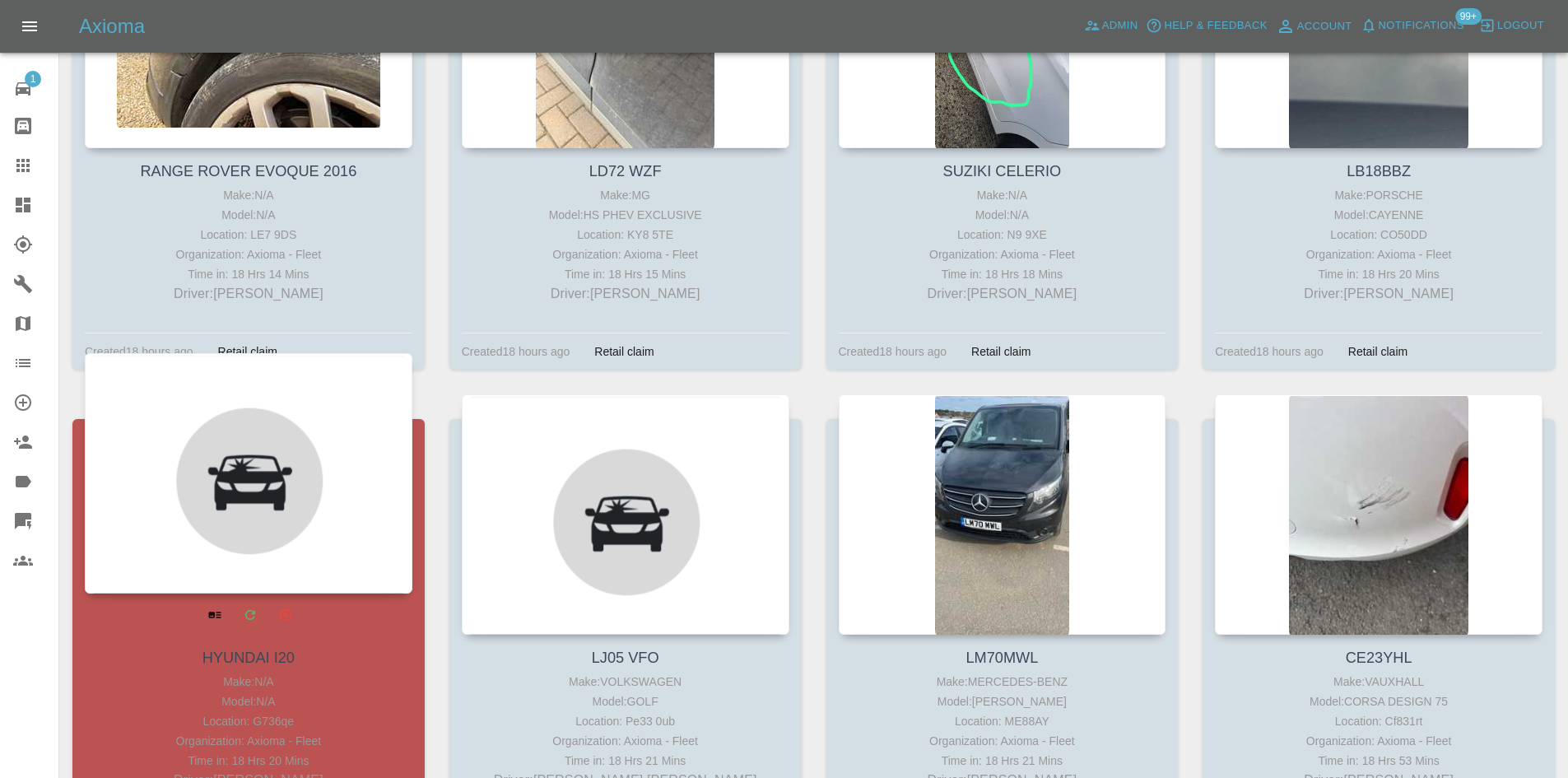
scroll to position [8952, 0]
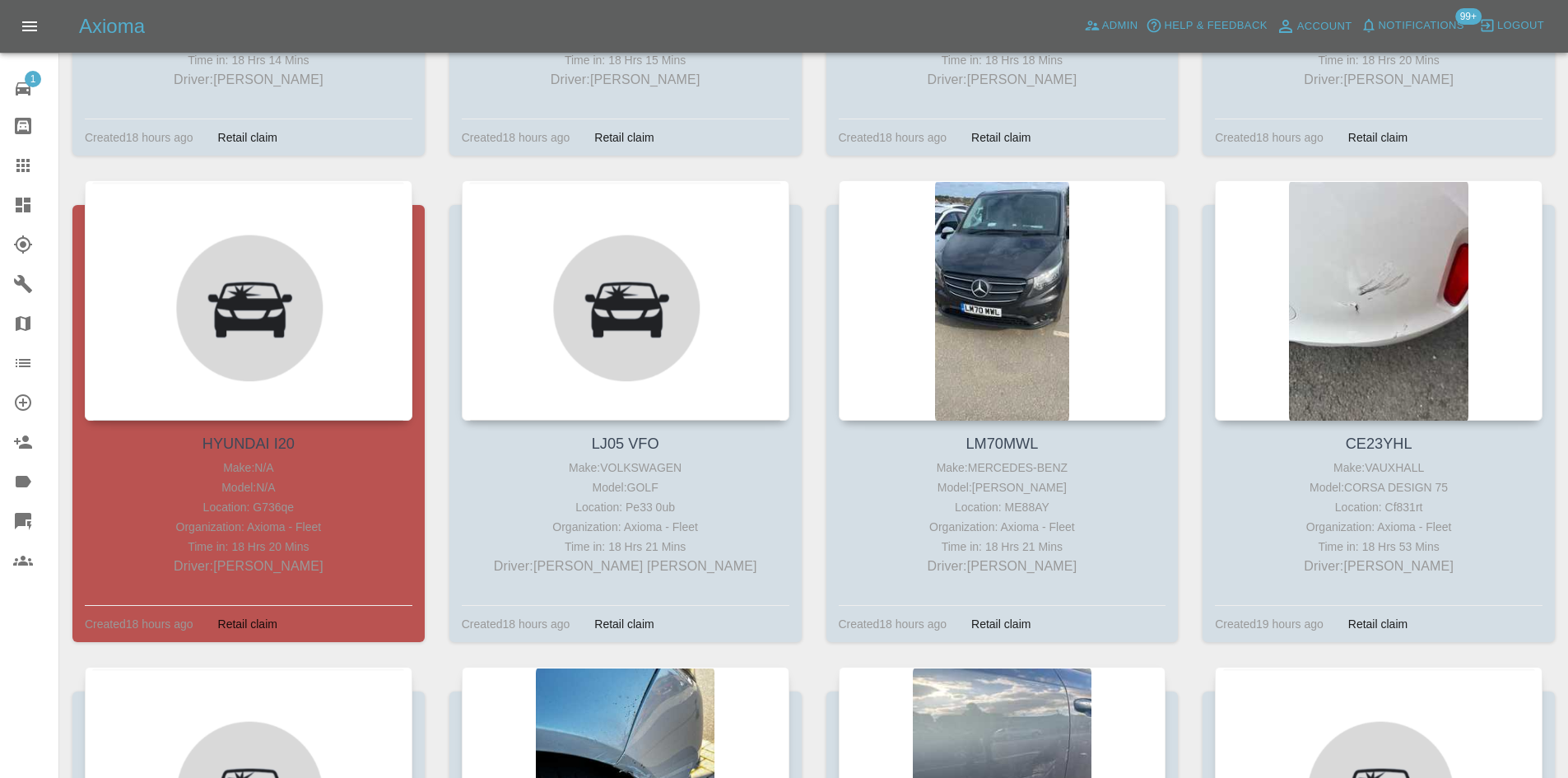
click at [19, 165] on icon at bounding box center [23, 165] width 13 height 13
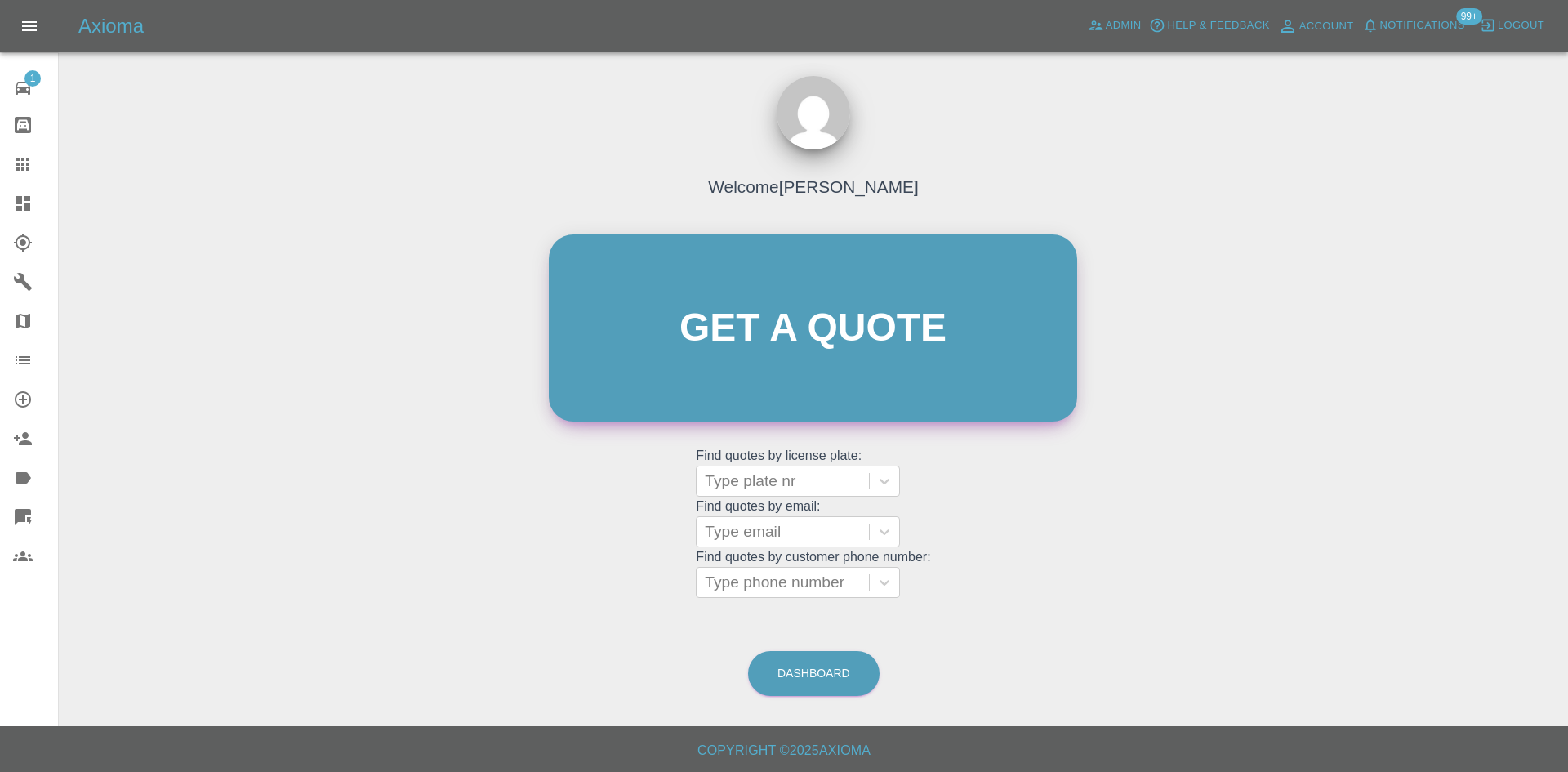
click at [658, 304] on link "Get a quote" at bounding box center [813, 327] width 528 height 187
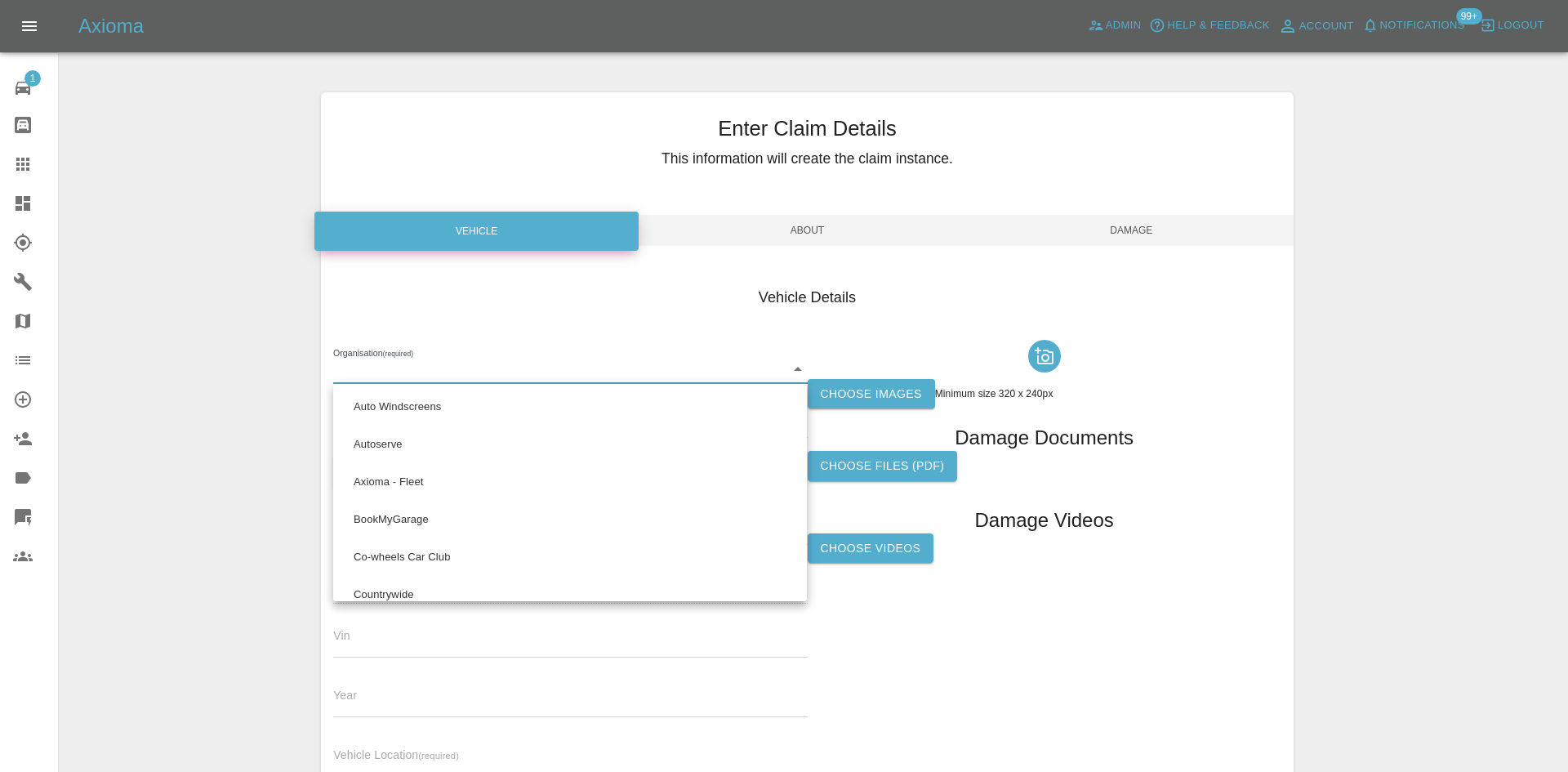
click at [439, 379] on body "Axioma Admin Help & Feedback Account Notifications 99+ Logout 1 Repair home Bod…" at bounding box center [784, 467] width 1568 height 934
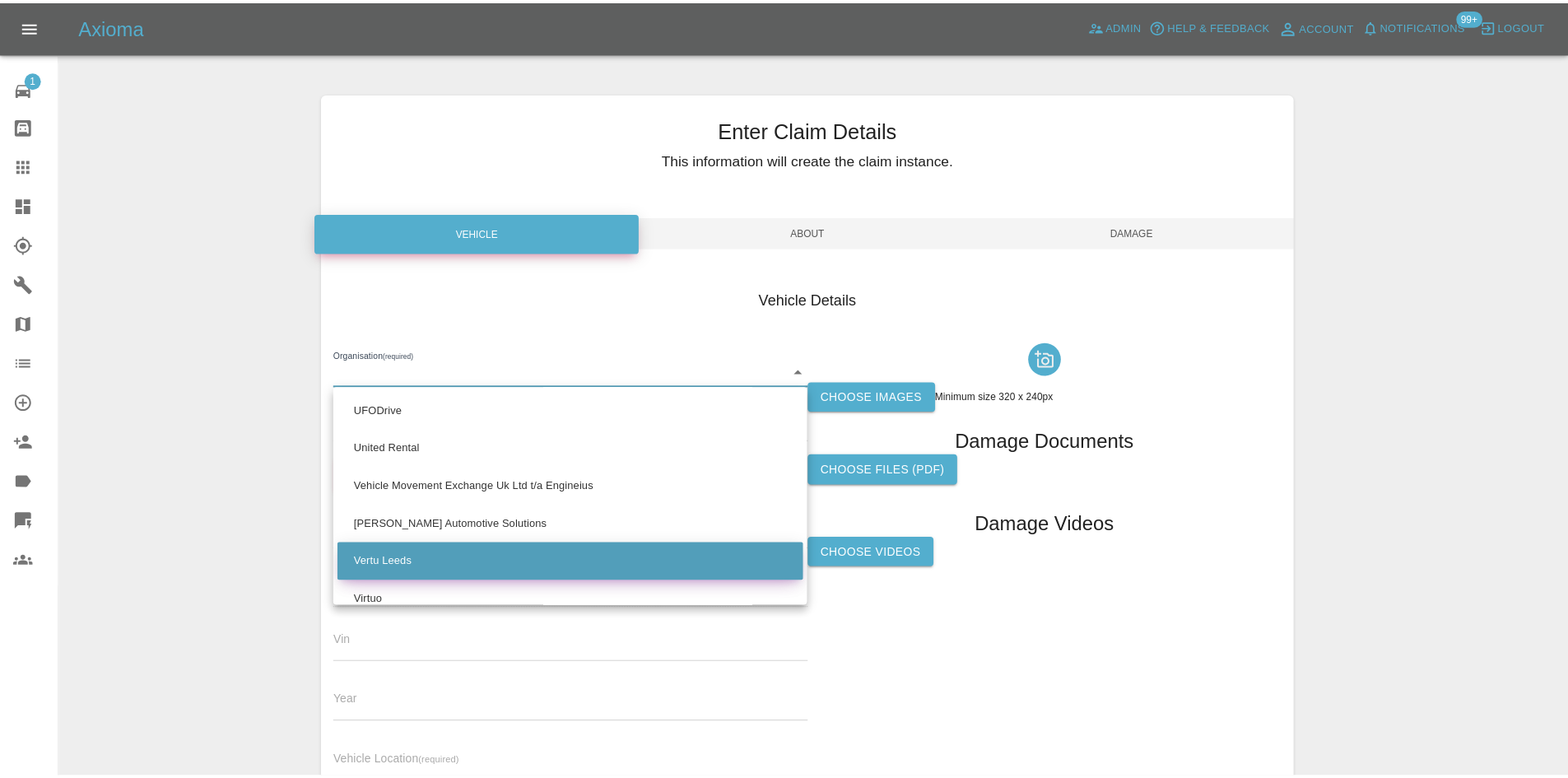
scroll to position [1493, 0]
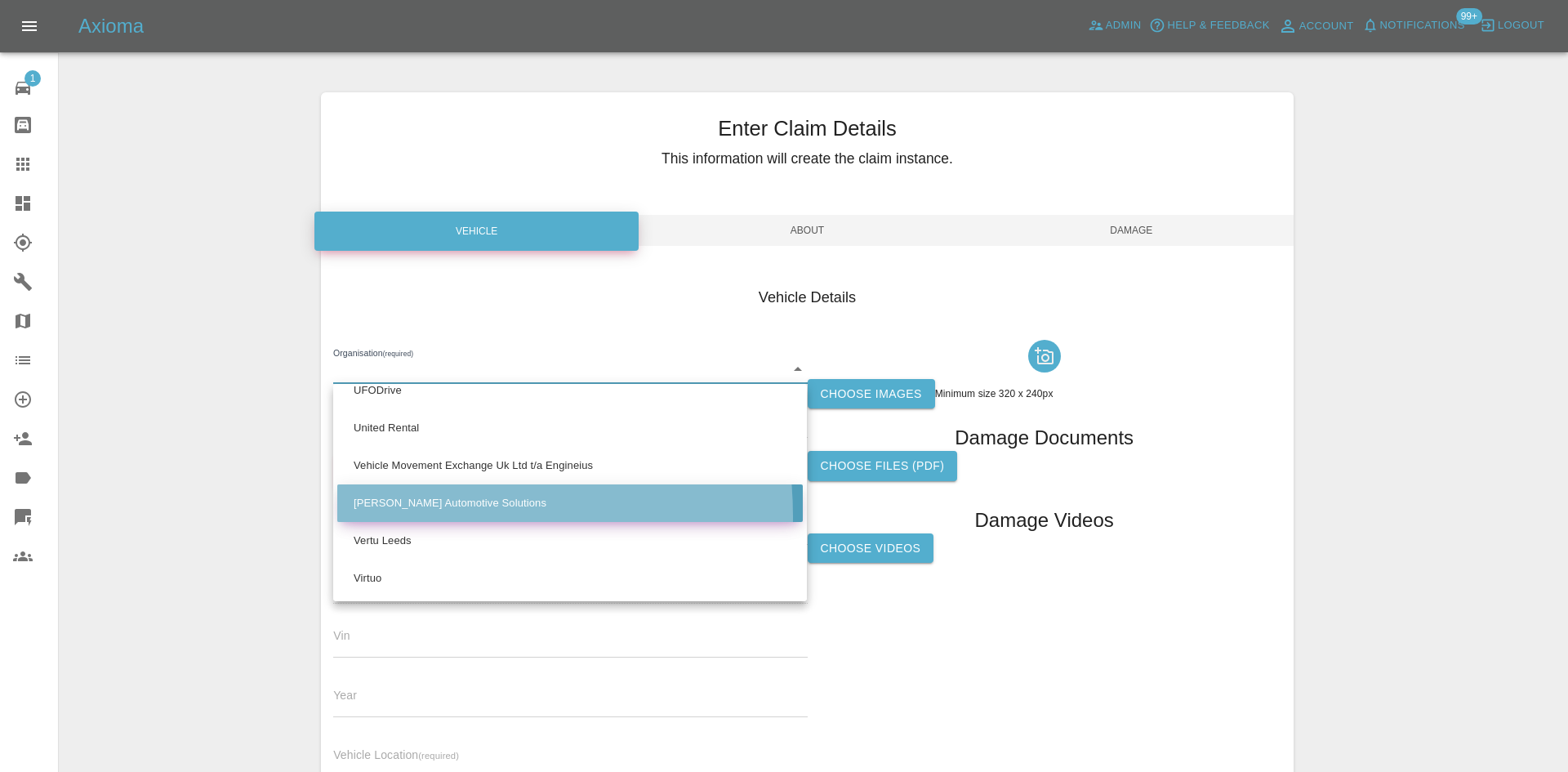
click at [406, 516] on li "Venson Automotive Solutions" at bounding box center [570, 503] width 466 height 37
type input "613f600a5e5a0600187ea167"
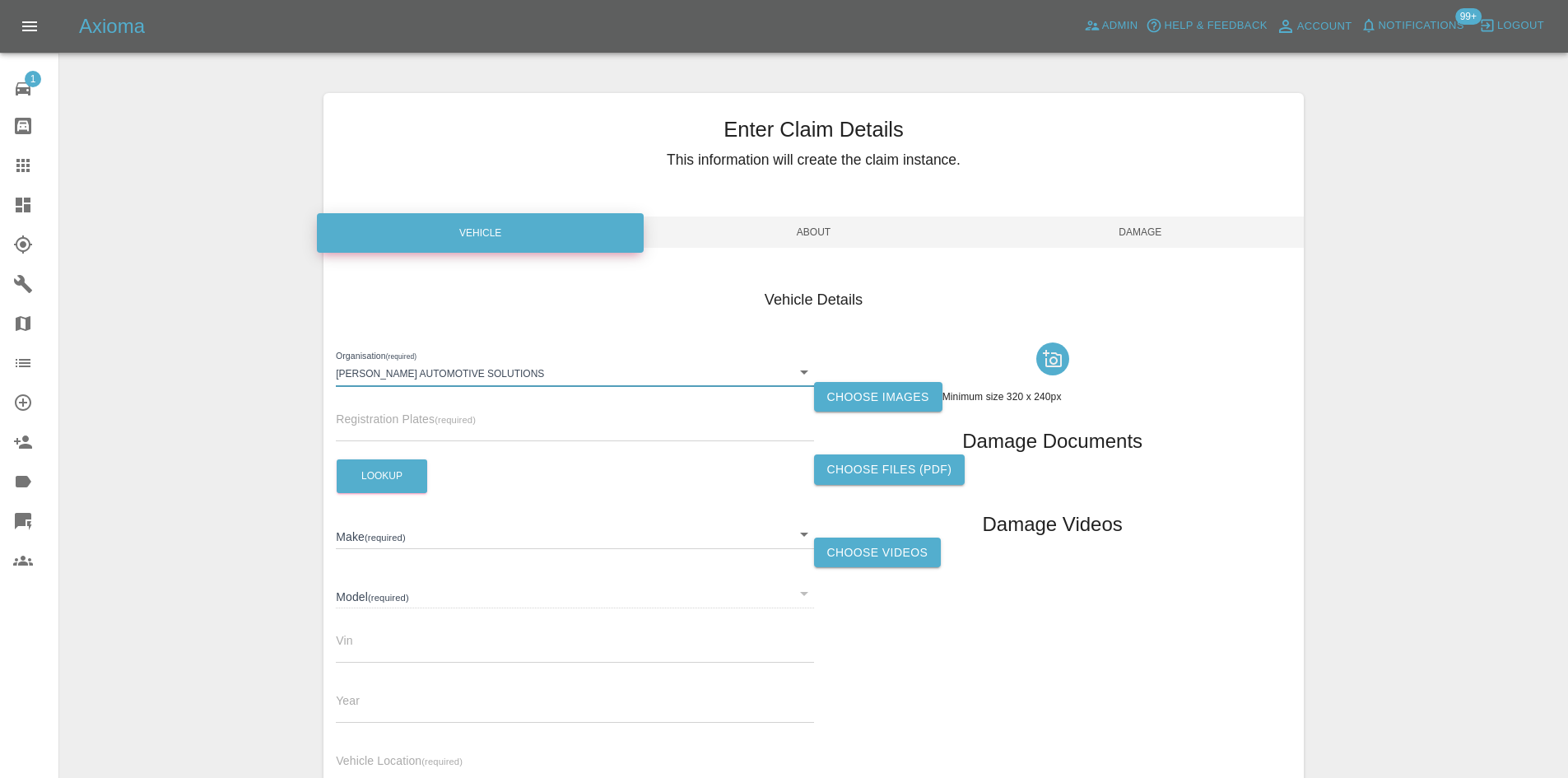
click at [406, 440] on input "text" at bounding box center [574, 429] width 477 height 24
paste input "R77RVT"
type input "R77RVT"
click at [391, 469] on button "Lookup" at bounding box center [382, 476] width 90 height 34
type input "TESLA"
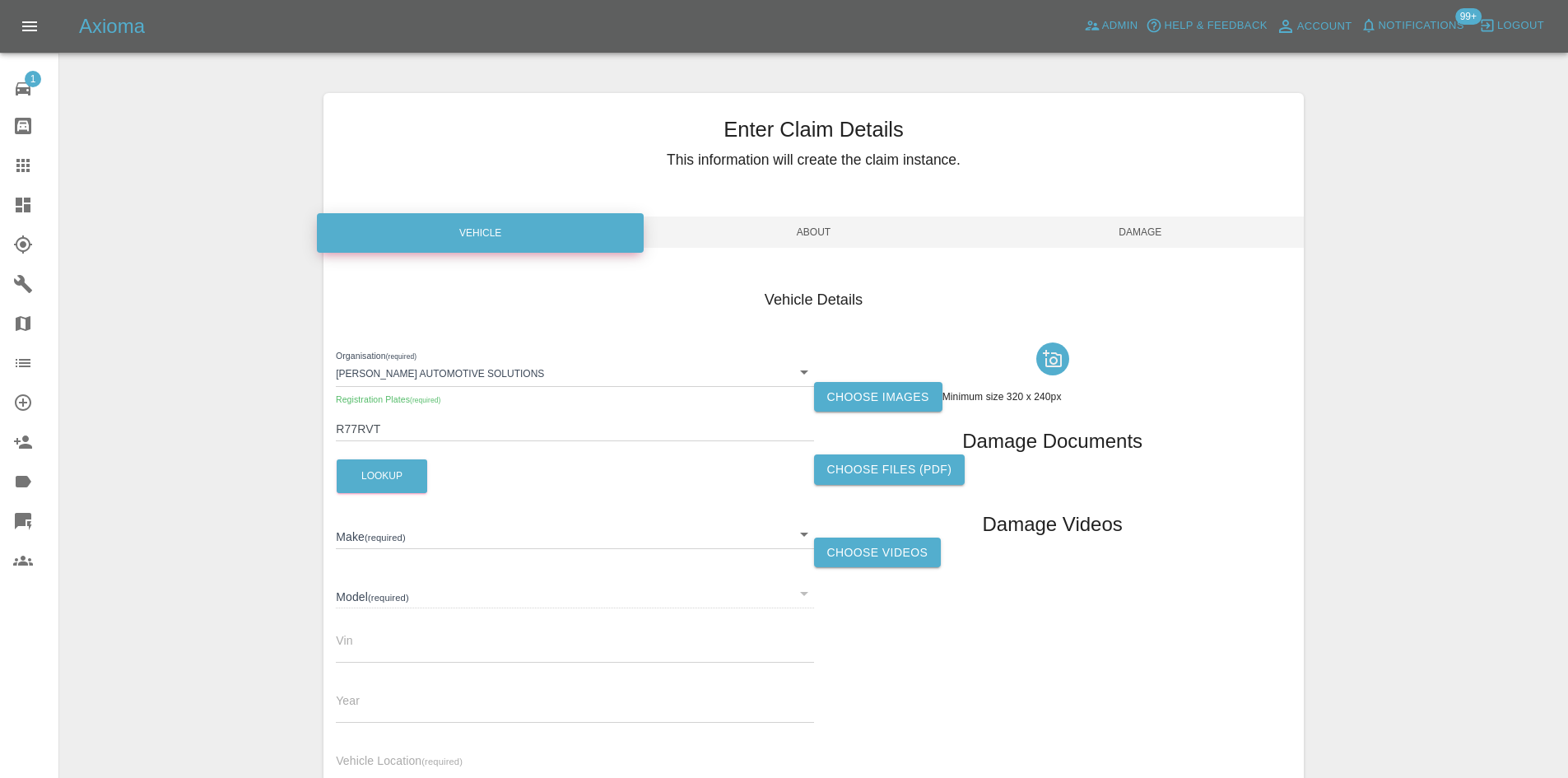
type input "MODEL-3"
type input "LRW3F7FS1PC689825"
type input "2022"
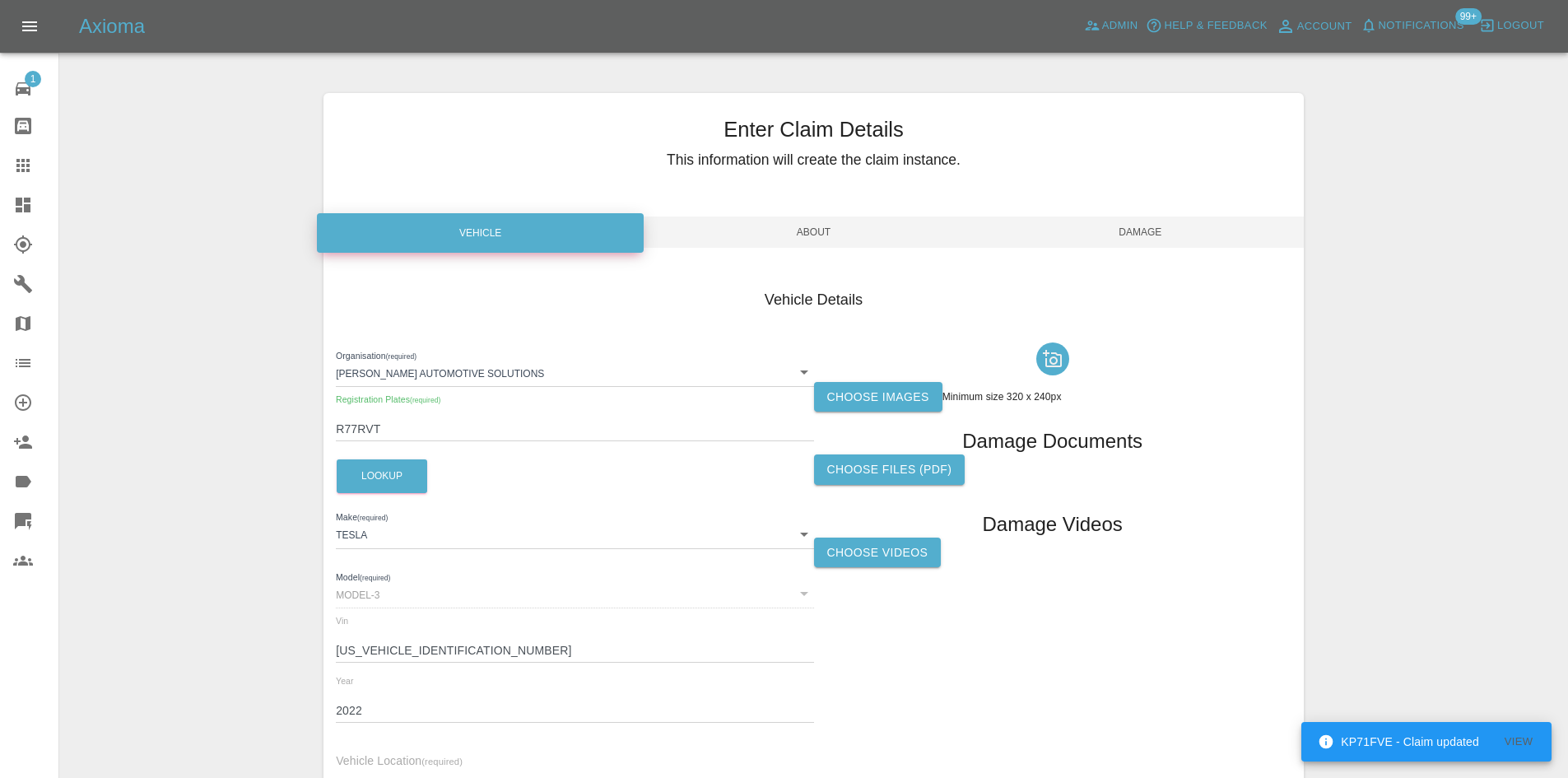
click at [842, 385] on label "Choose images" at bounding box center [878, 396] width 129 height 31
click at [0, 0] on input "Choose images" at bounding box center [0, 0] width 0 height 0
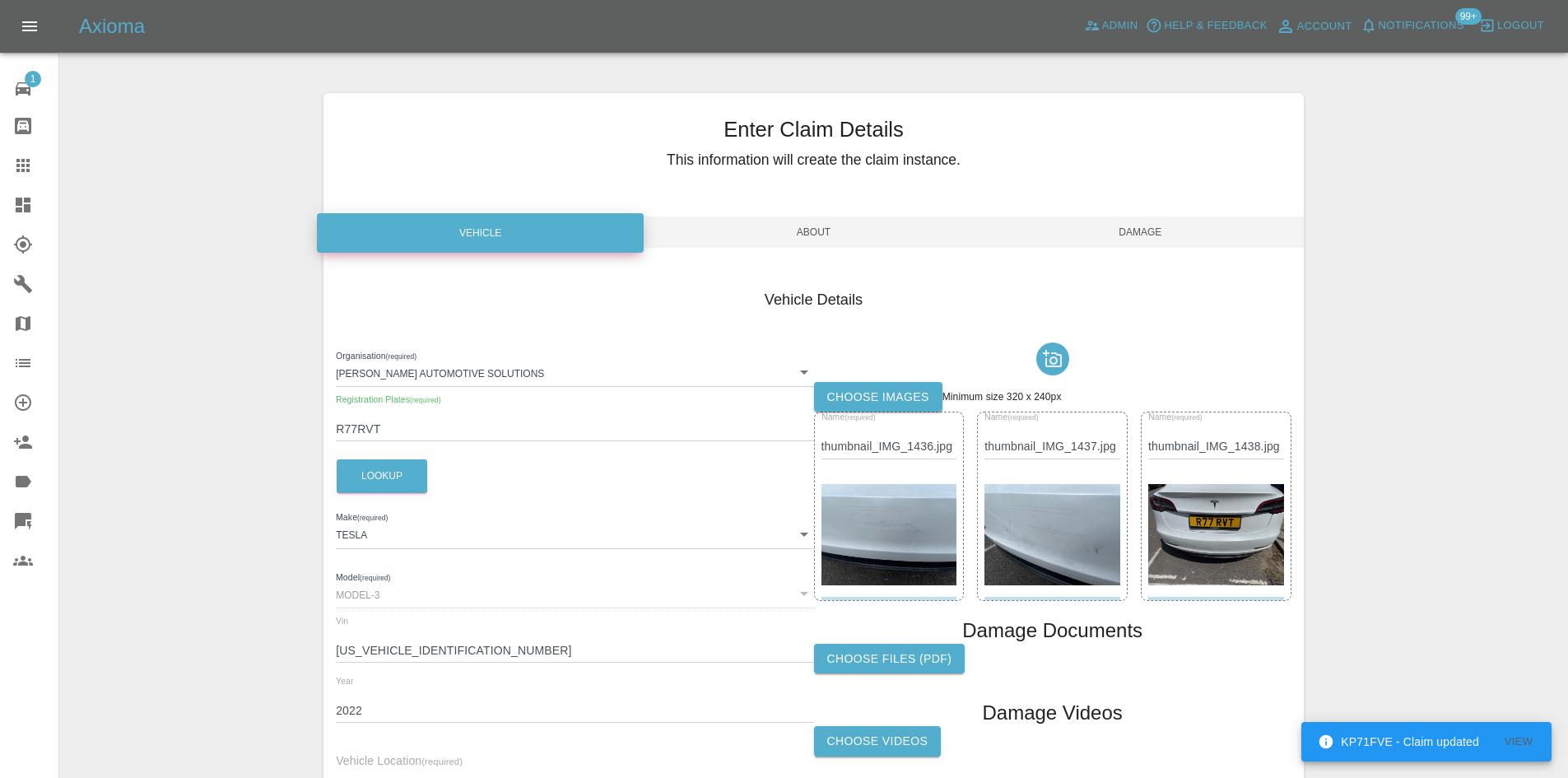
click at [737, 222] on span "About" at bounding box center [813, 232] width 327 height 32
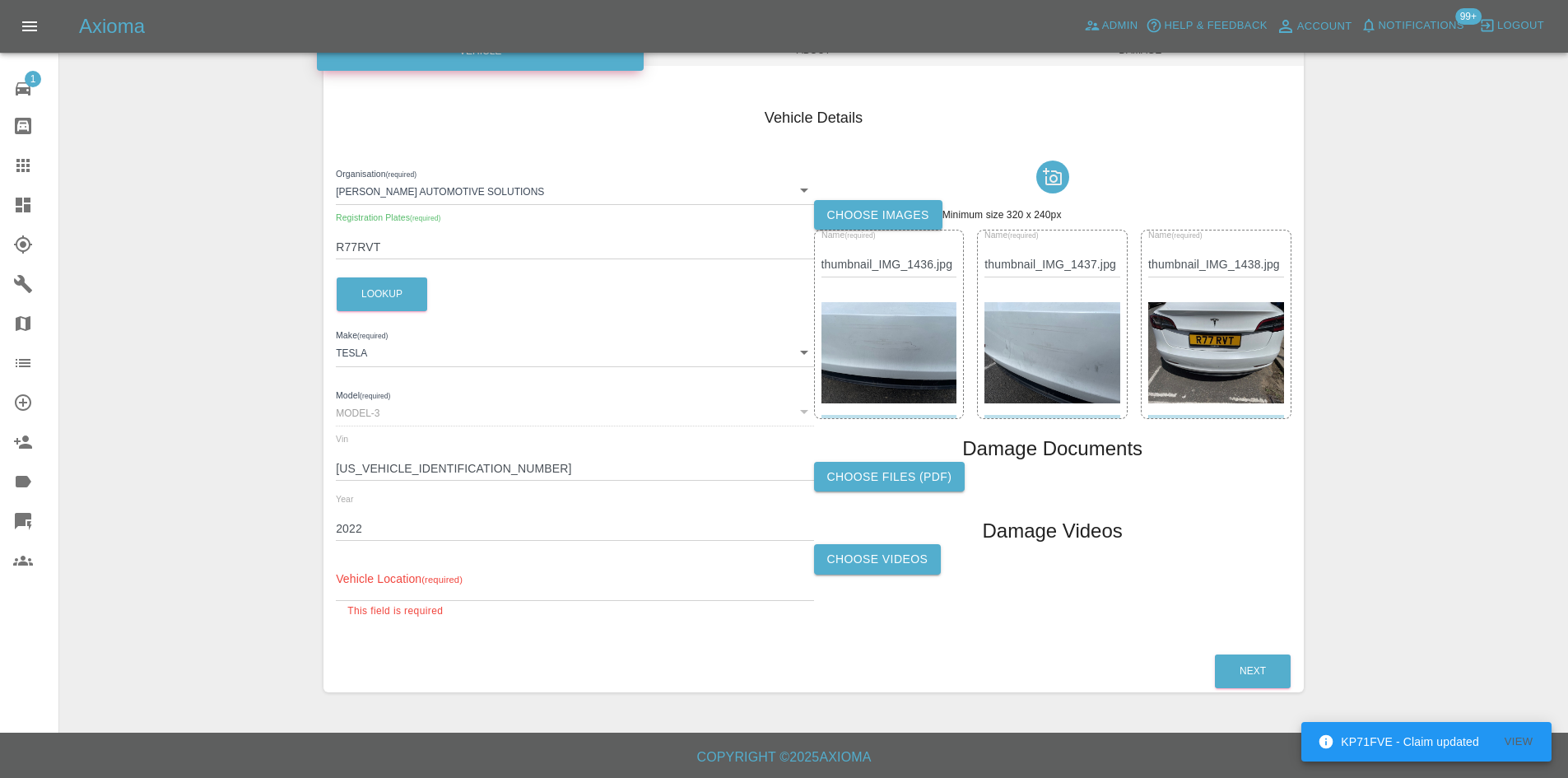
scroll to position [183, 0]
drag, startPoint x: 388, startPoint y: 578, endPoint x: 383, endPoint y: 586, distance: 9.4
click at [388, 578] on input "text" at bounding box center [574, 587] width 477 height 24
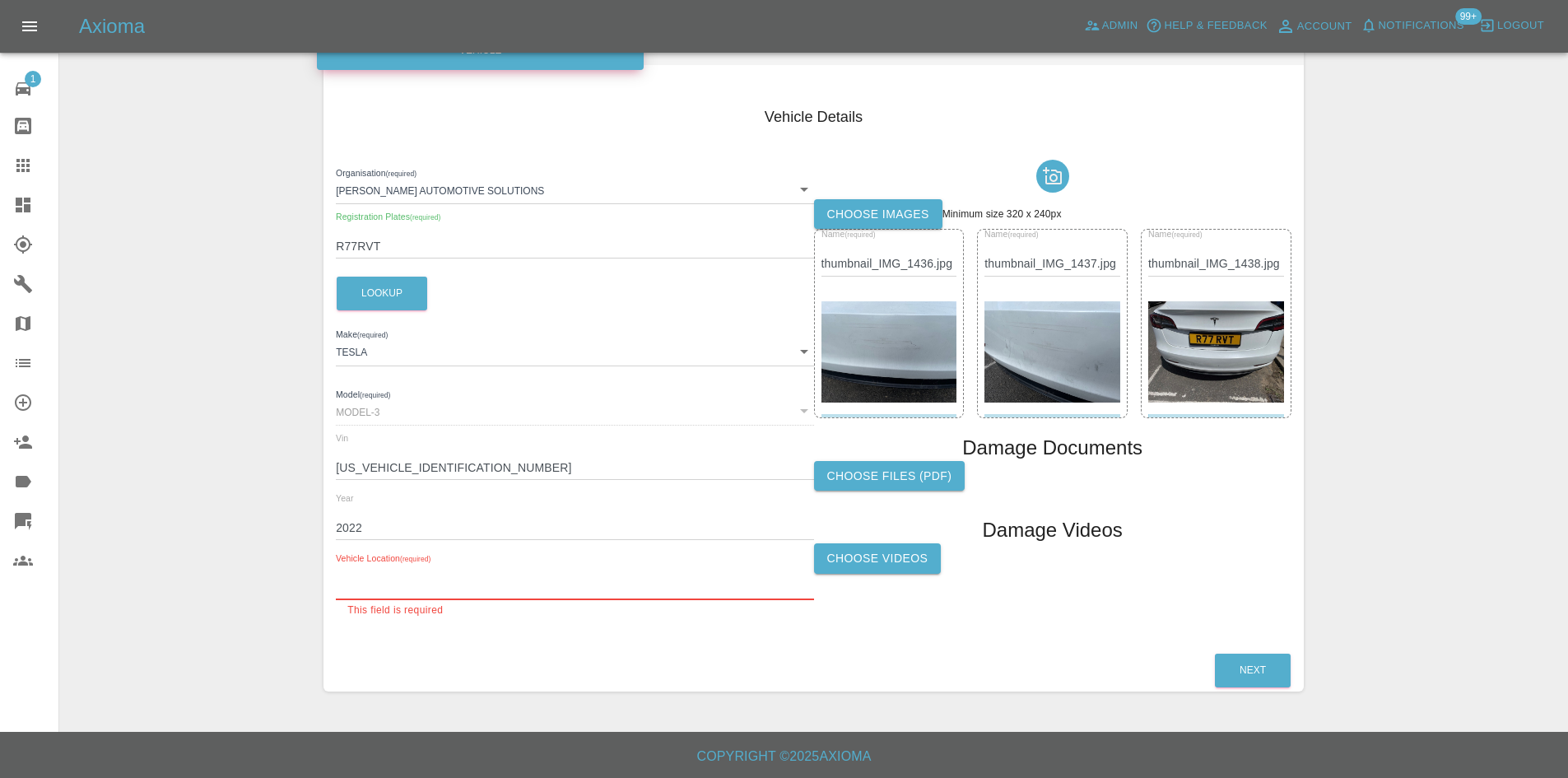
paste input "N12 8QE"
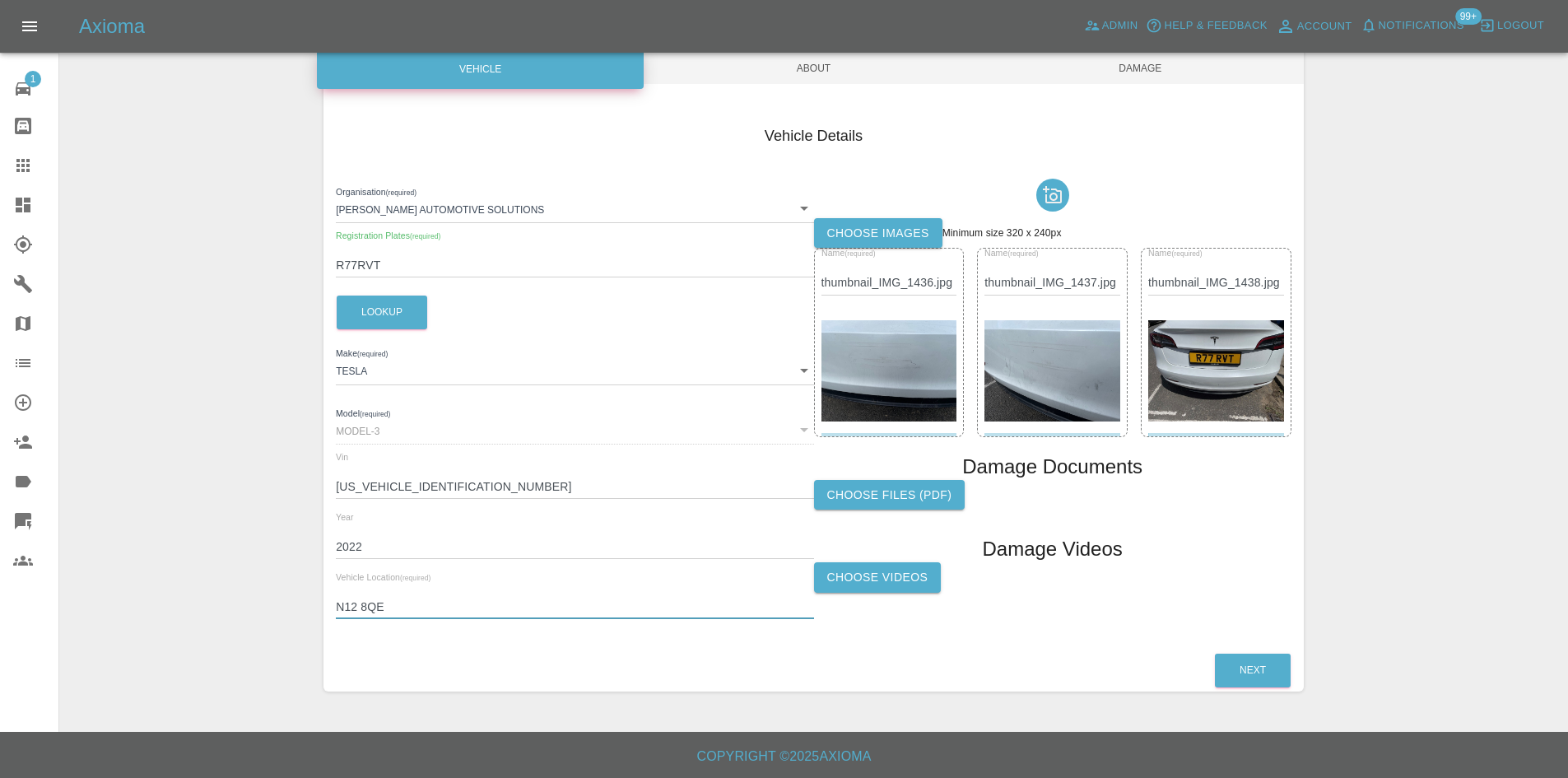
type input "N12 8QE"
click at [707, 75] on span "About" at bounding box center [813, 68] width 327 height 32
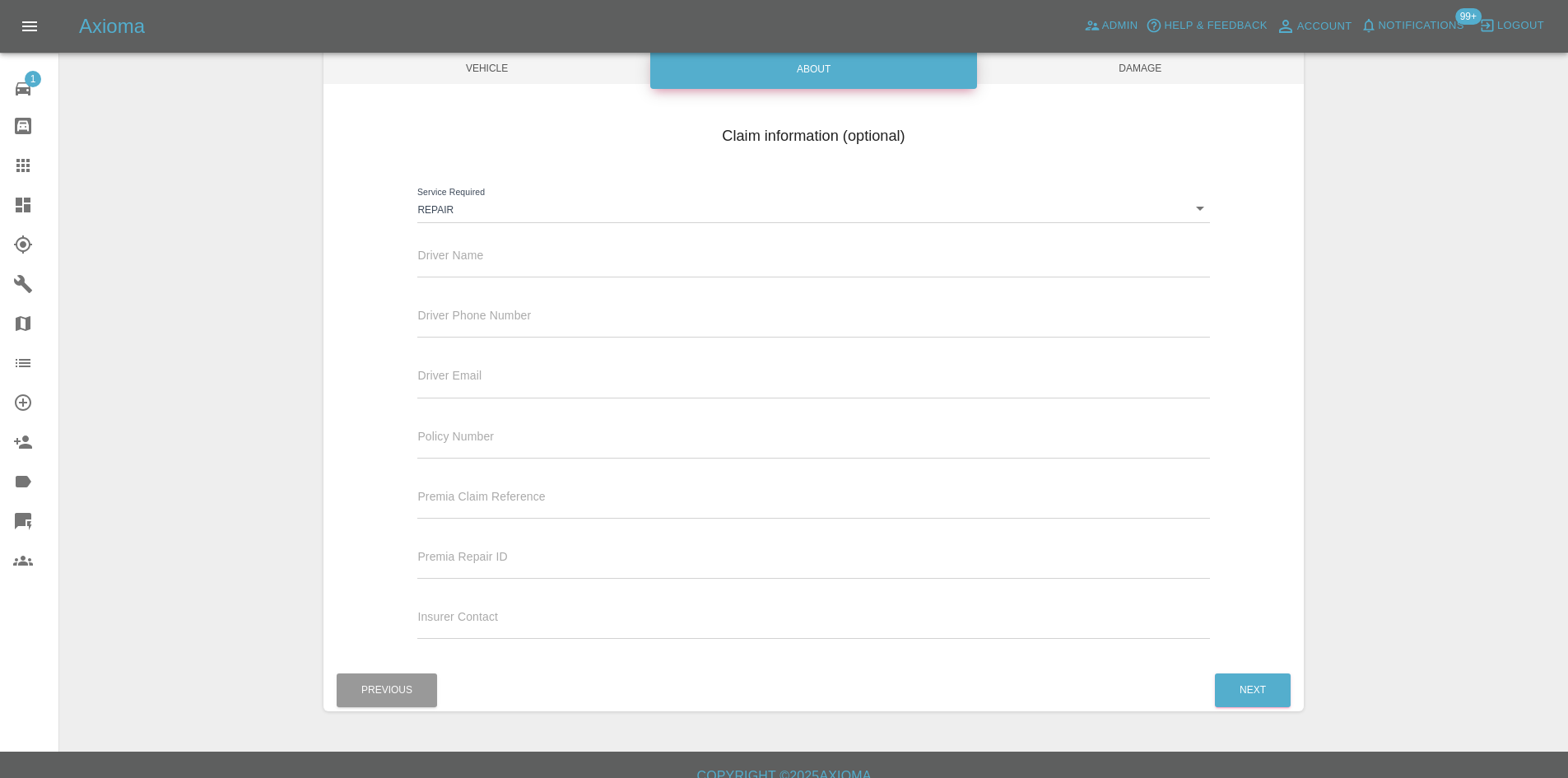
click at [494, 234] on div "Driver Name" at bounding box center [813, 254] width 791 height 46
click at [504, 253] on div "Driver Name" at bounding box center [813, 254] width 791 height 46
drag, startPoint x: 445, startPoint y: 226, endPoint x: 445, endPoint y: 243, distance: 17.0
click at [445, 234] on div "Claim information (optional) Service Required Repair repair Driver Name Driver …" at bounding box center [814, 385] width 981 height 536
click at [448, 255] on input "text" at bounding box center [813, 265] width 791 height 24
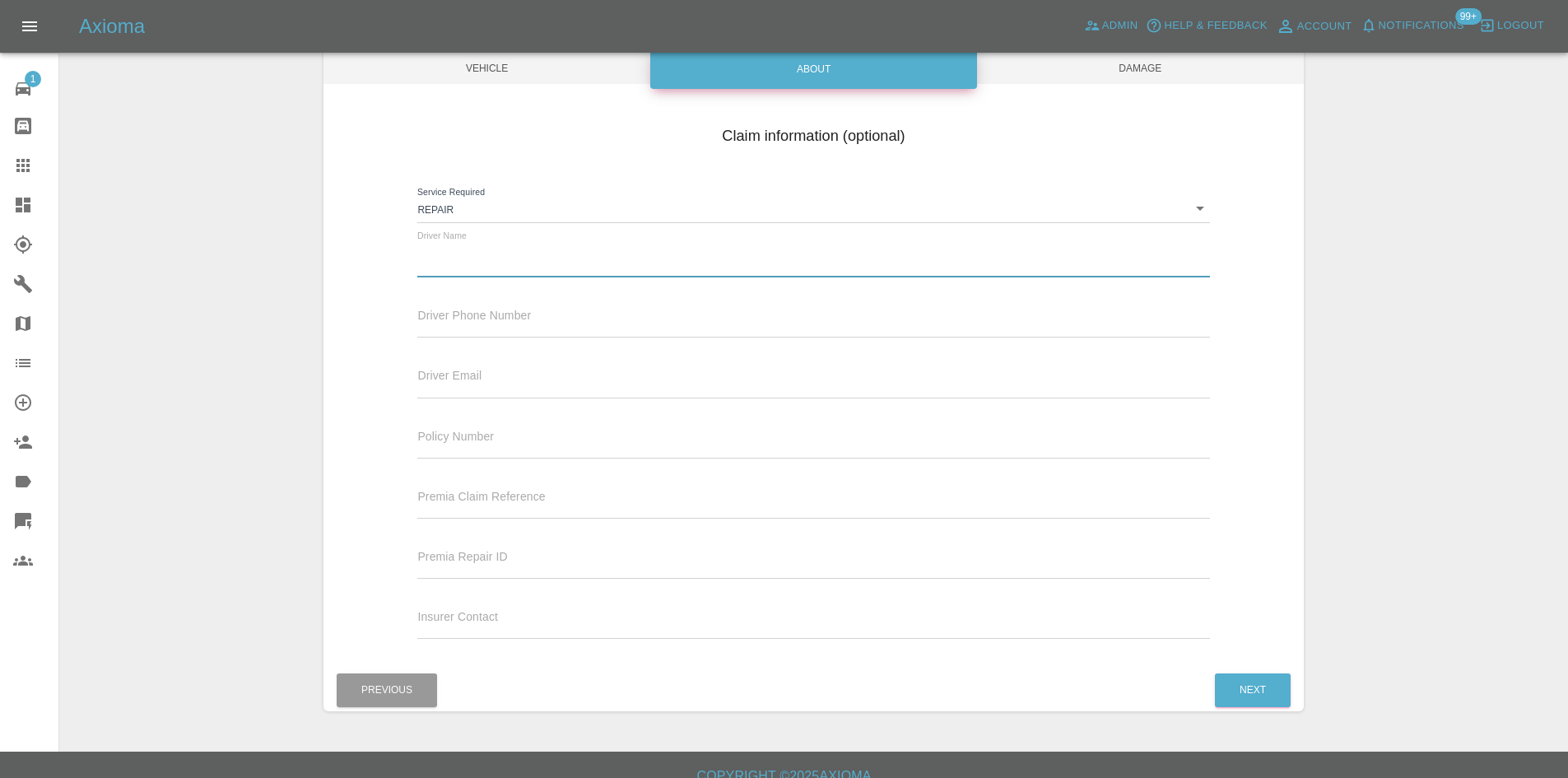
paste input "Knauf UK GmbH"
type input "Knauf UK GmbH"
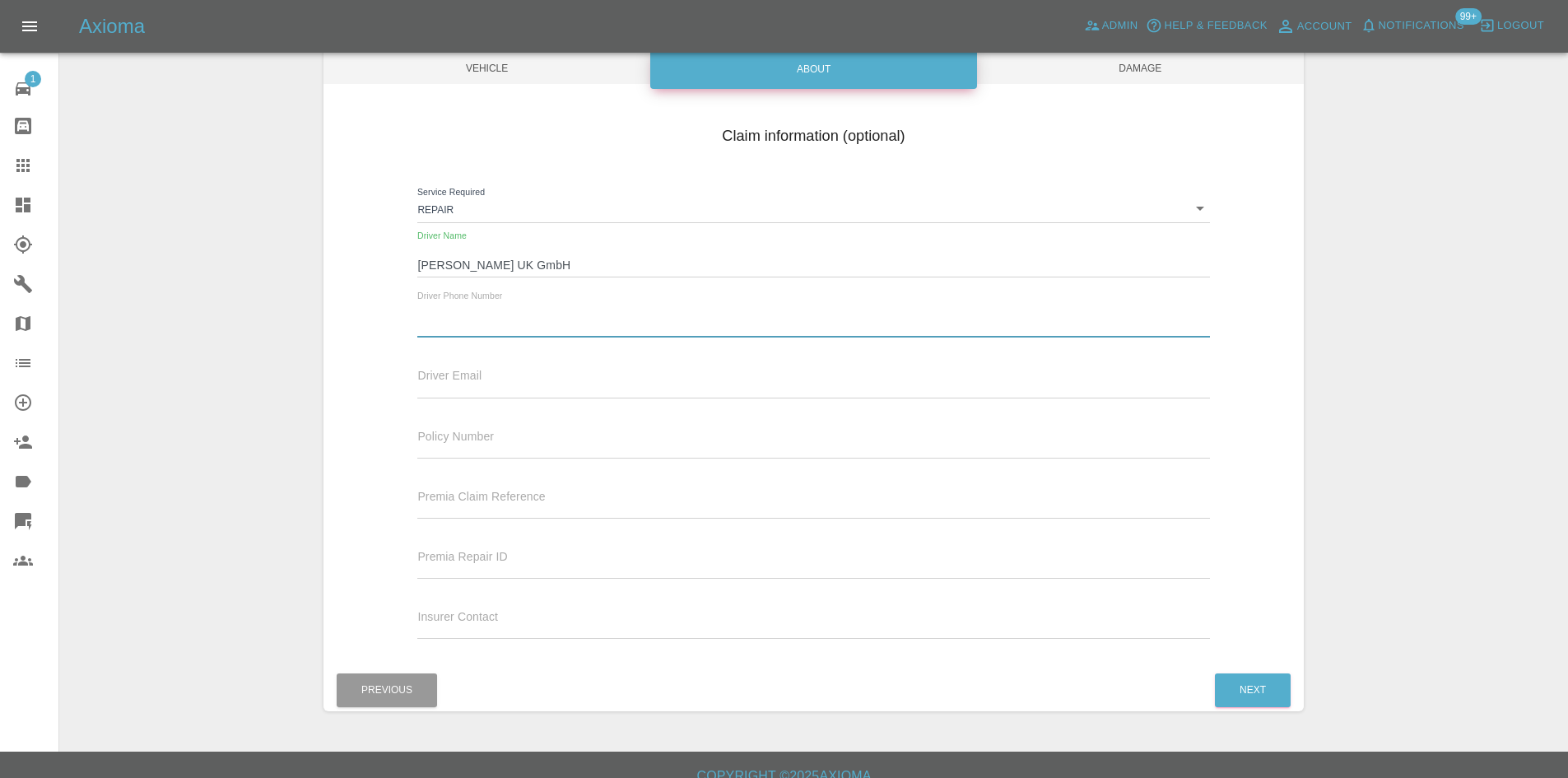
click at [458, 333] on input "text" at bounding box center [813, 325] width 791 height 24
paste input "07860344338"
type input "07860344338"
click at [1139, 72] on span "Damage" at bounding box center [1140, 68] width 327 height 32
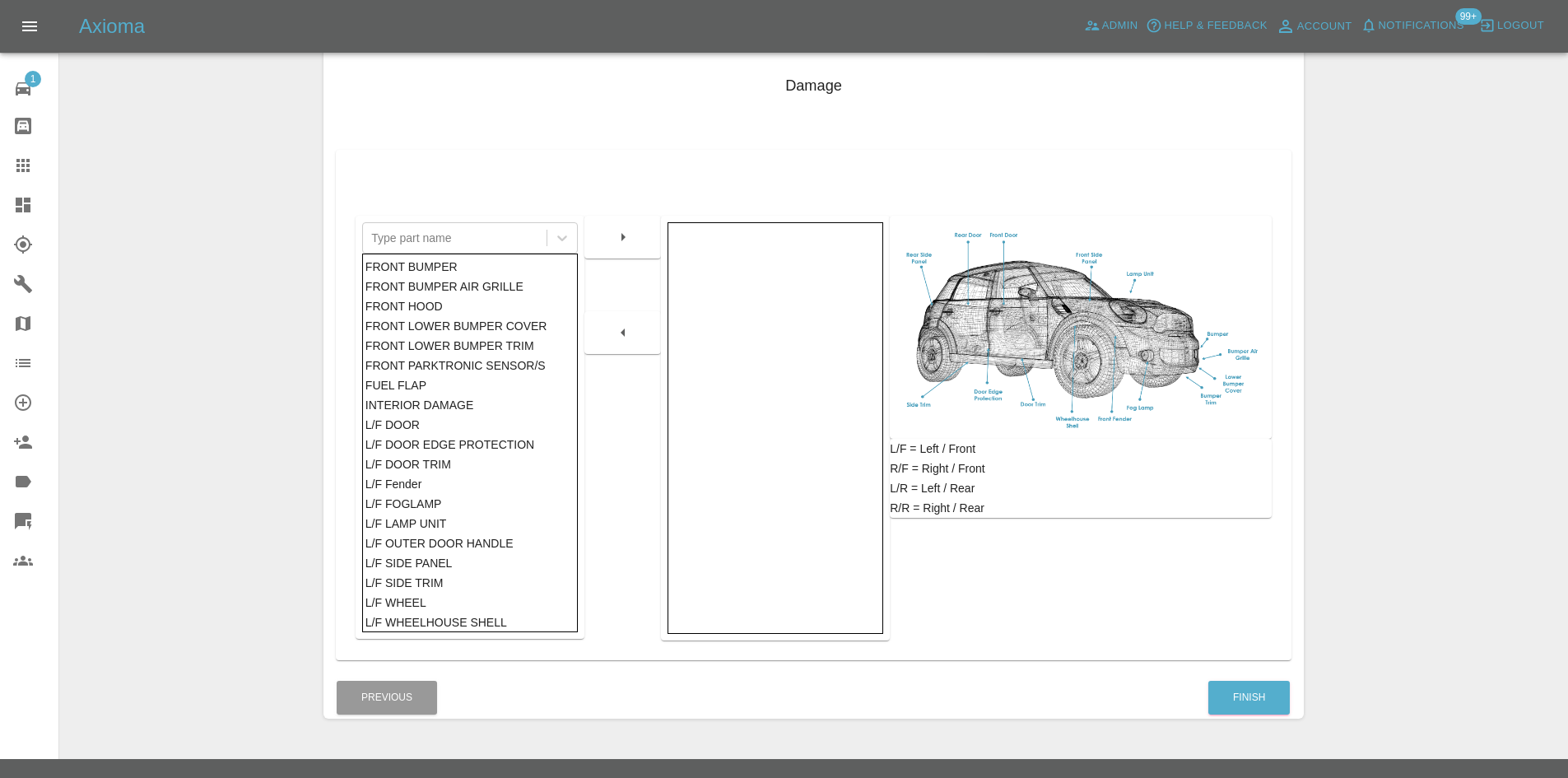
scroll to position [241, 0]
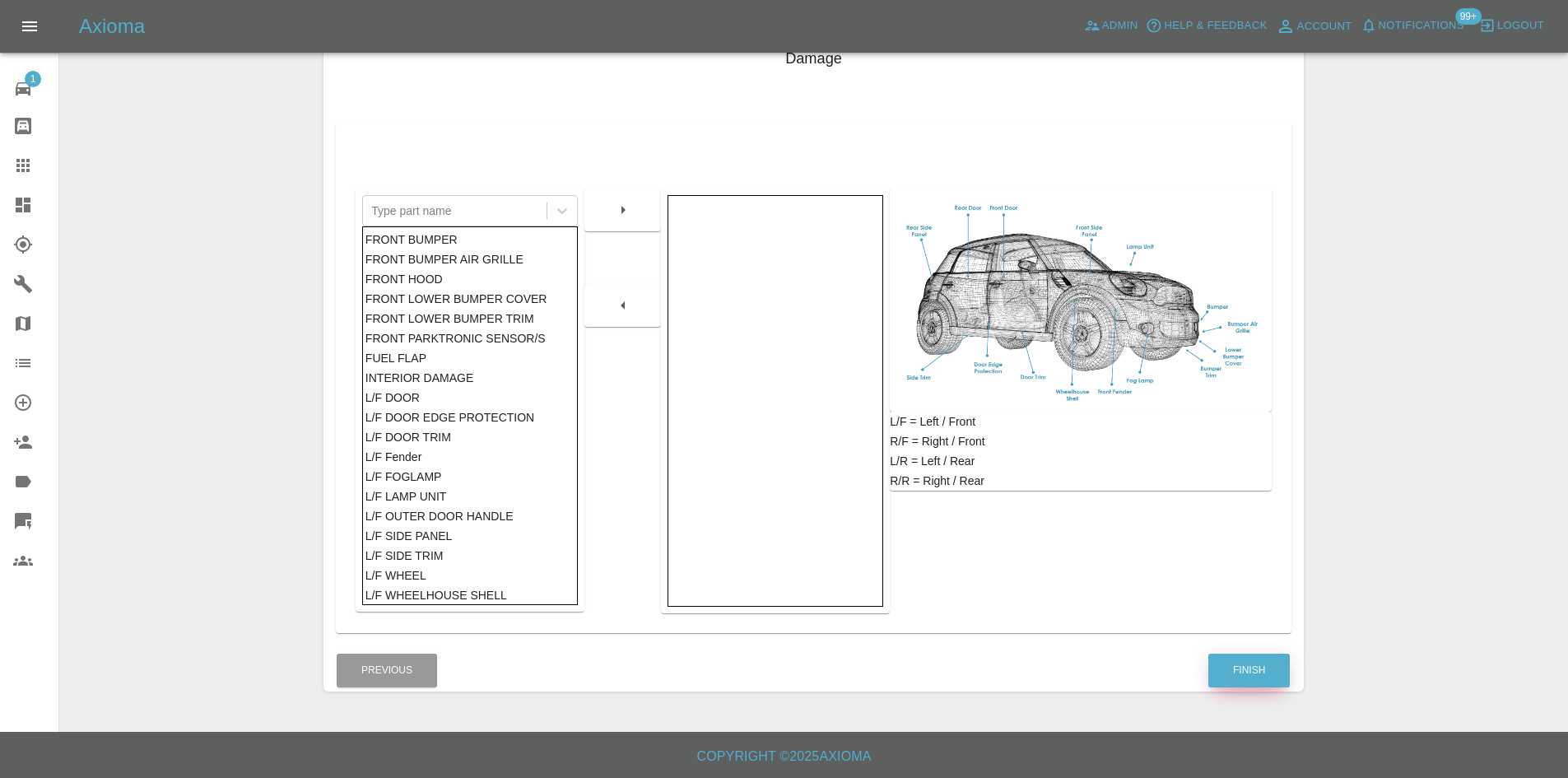
click at [1242, 655] on button "Finish" at bounding box center [1248, 670] width 81 height 34
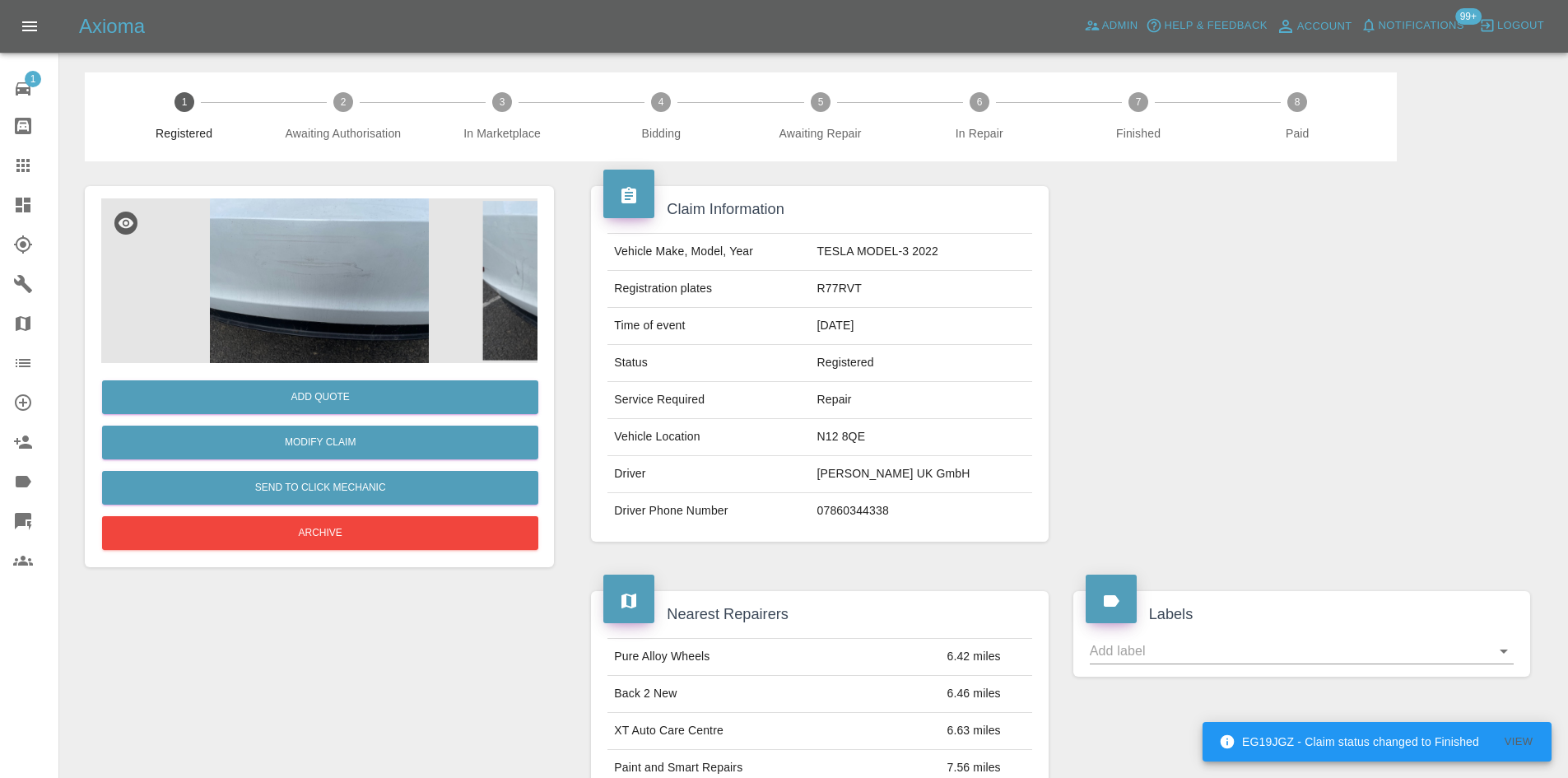
click at [863, 296] on td "R77RVT" at bounding box center [921, 289] width 221 height 37
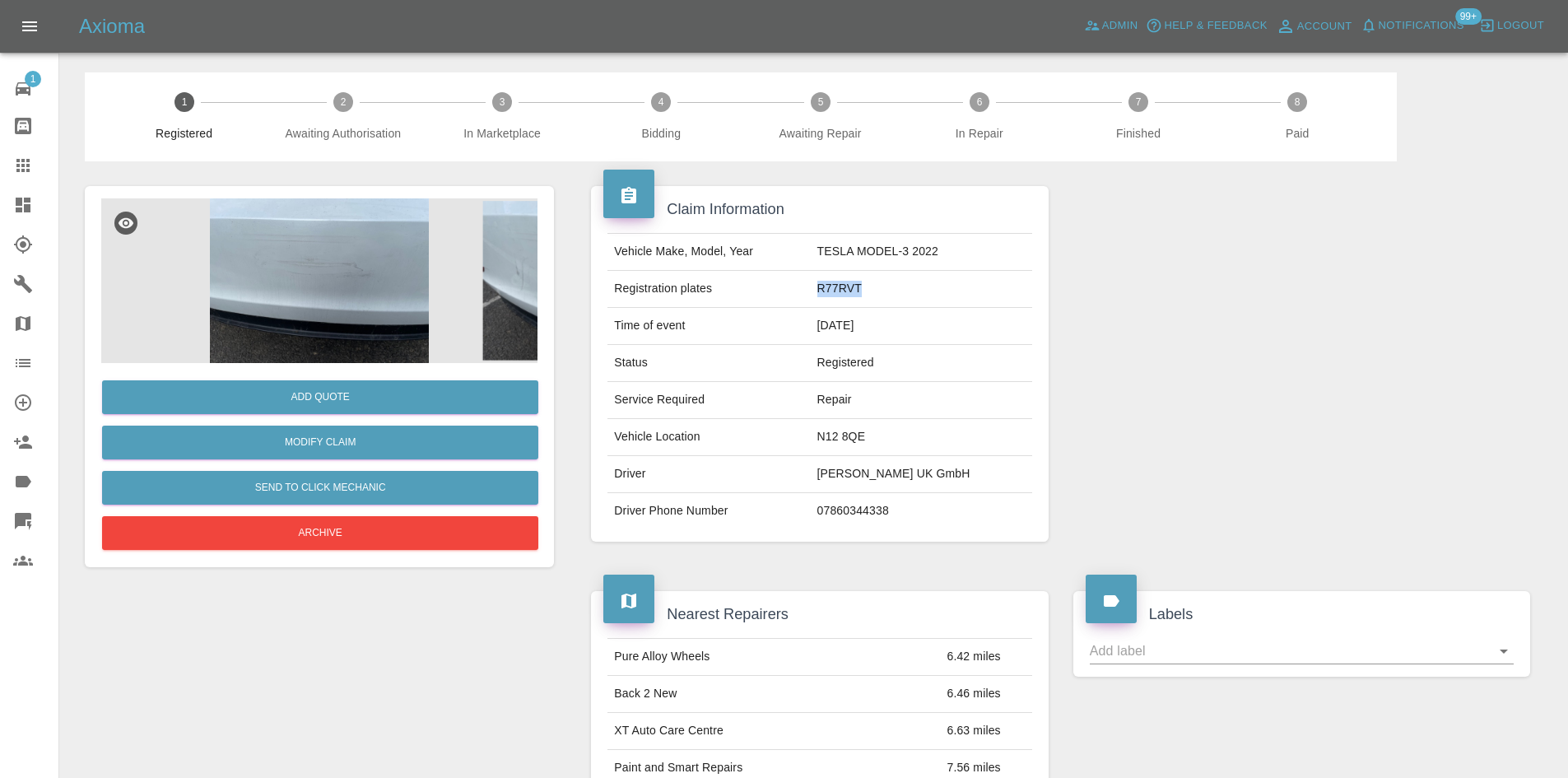
copy td "R77RVT"
click at [404, 392] on button "Add Quote" at bounding box center [320, 396] width 436 height 34
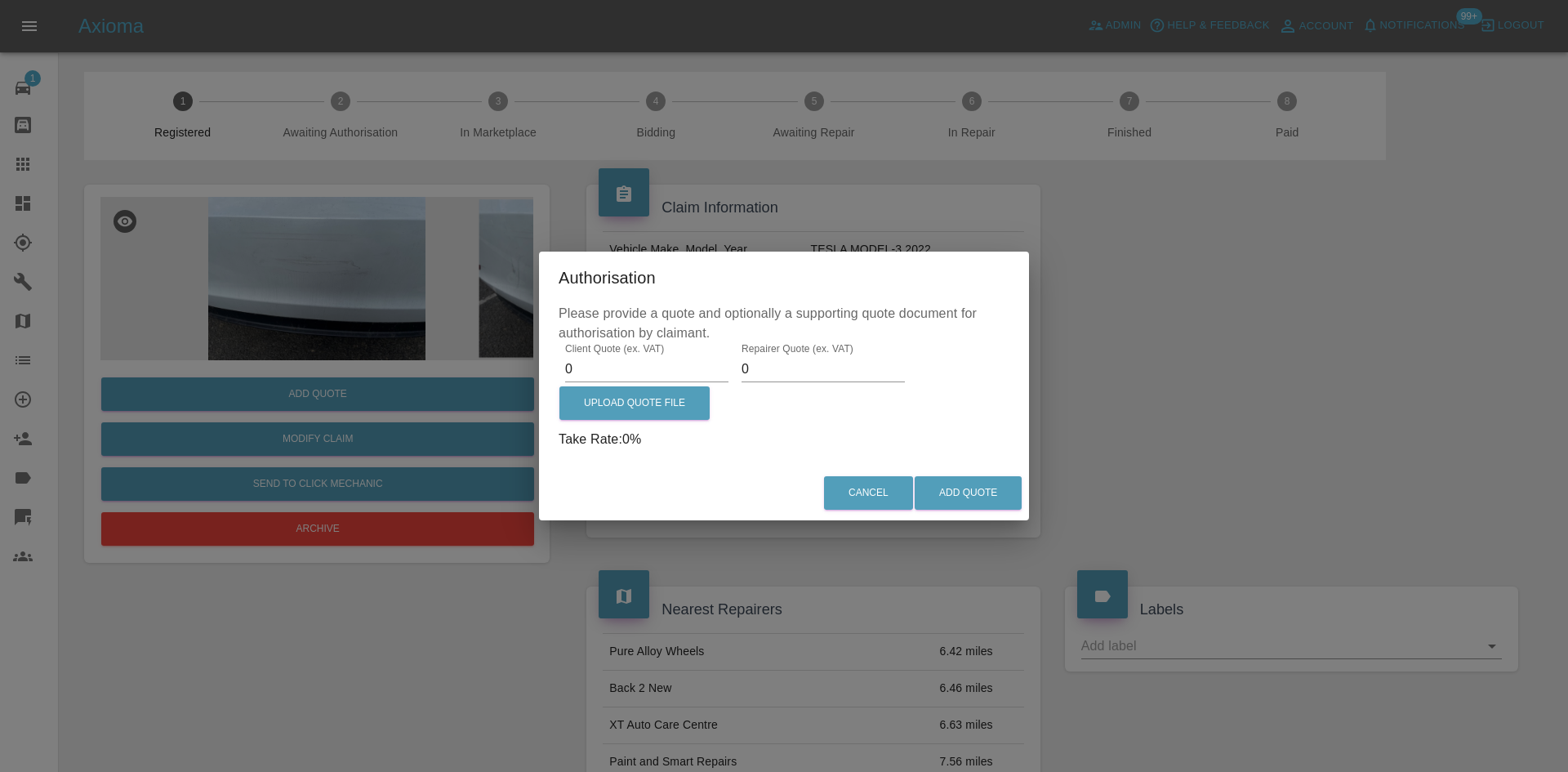
click at [609, 364] on input "0" at bounding box center [647, 369] width 163 height 26
type input "435"
type input "300"
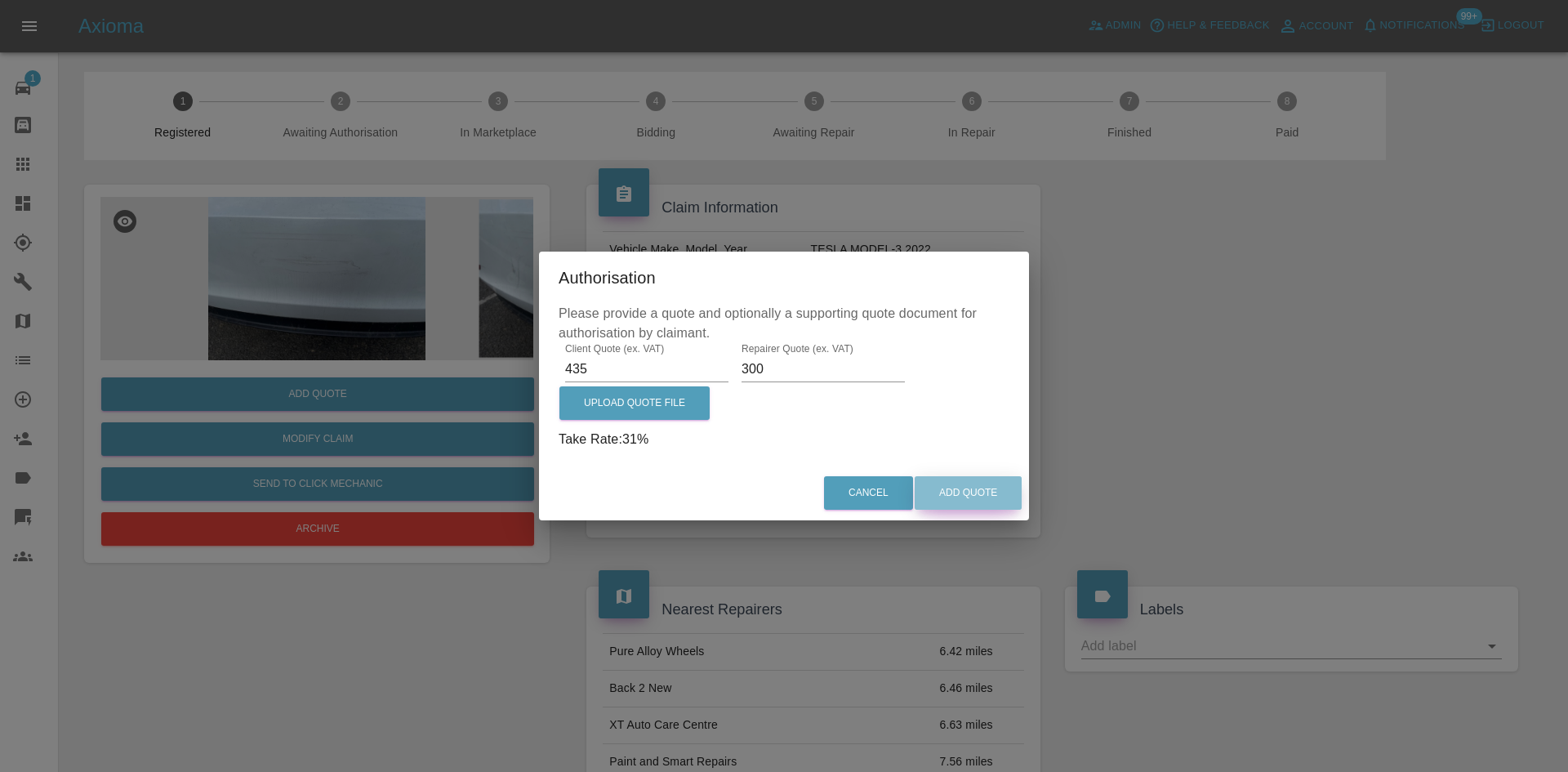
click at [1009, 498] on button "Add Quote" at bounding box center [968, 492] width 107 height 34
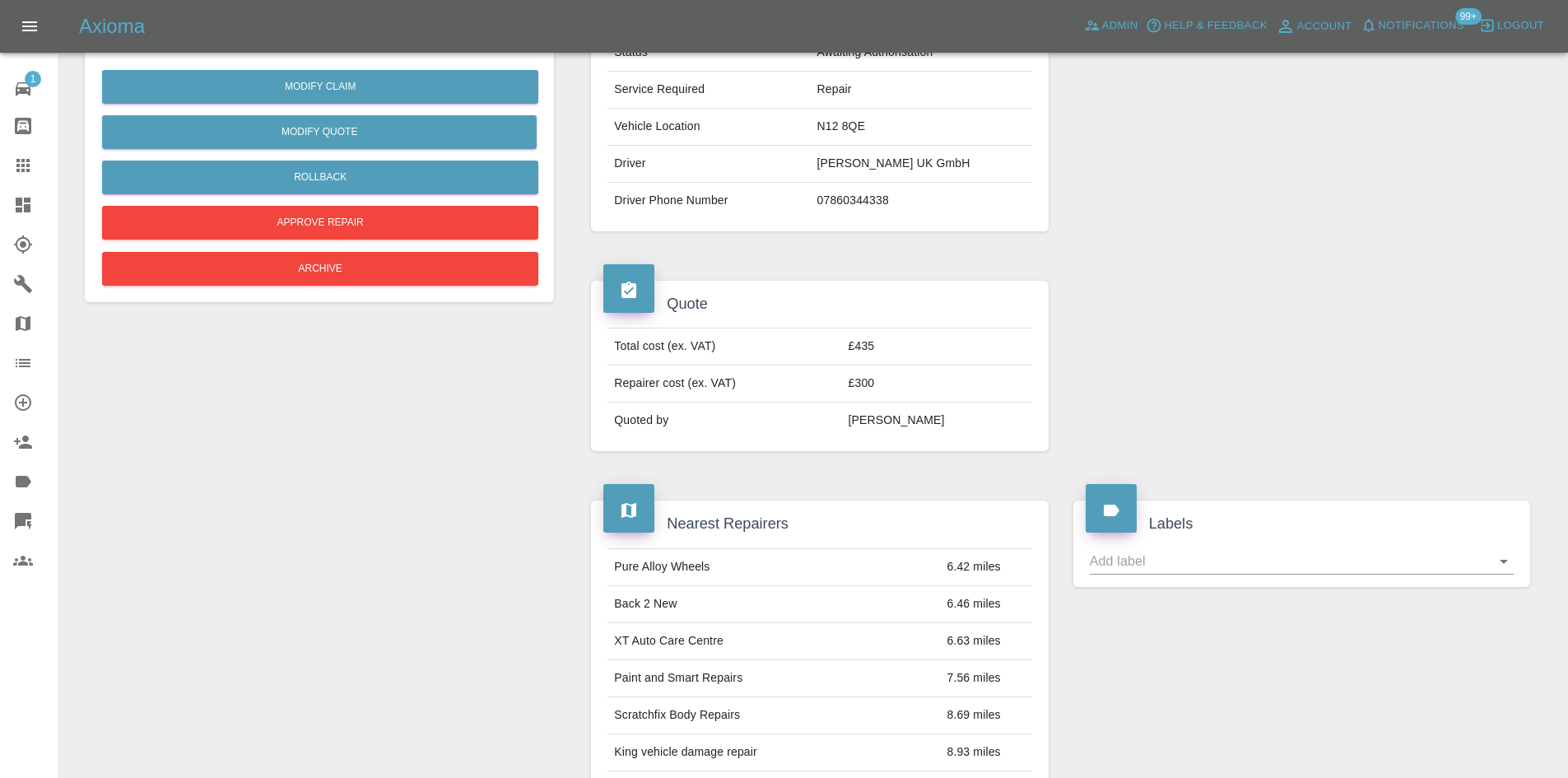
scroll to position [658, 0]
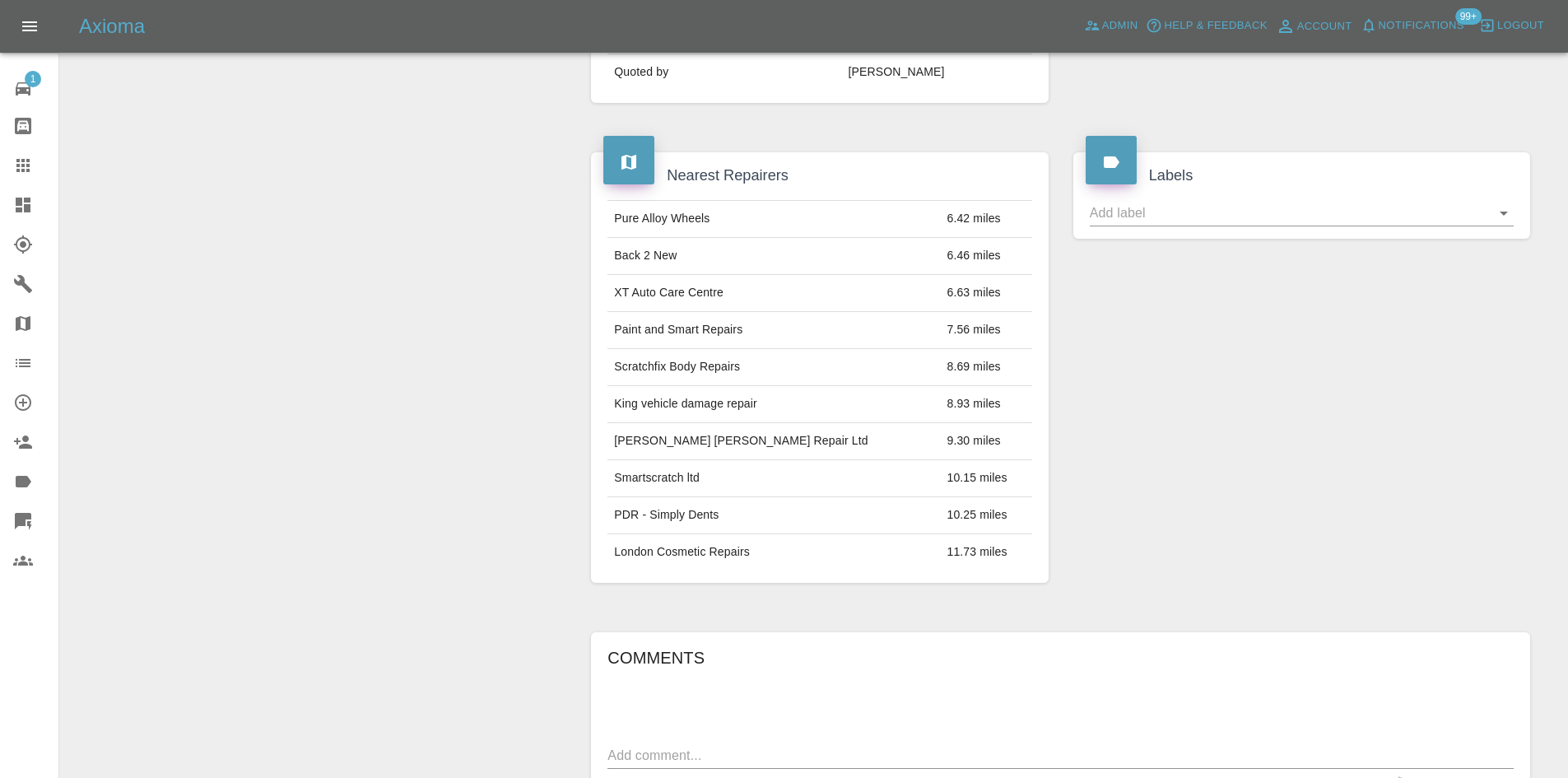
drag, startPoint x: 25, startPoint y: 171, endPoint x: 749, endPoint y: 310, distance: 737.2
click at [25, 171] on icon at bounding box center [23, 165] width 13 height 13
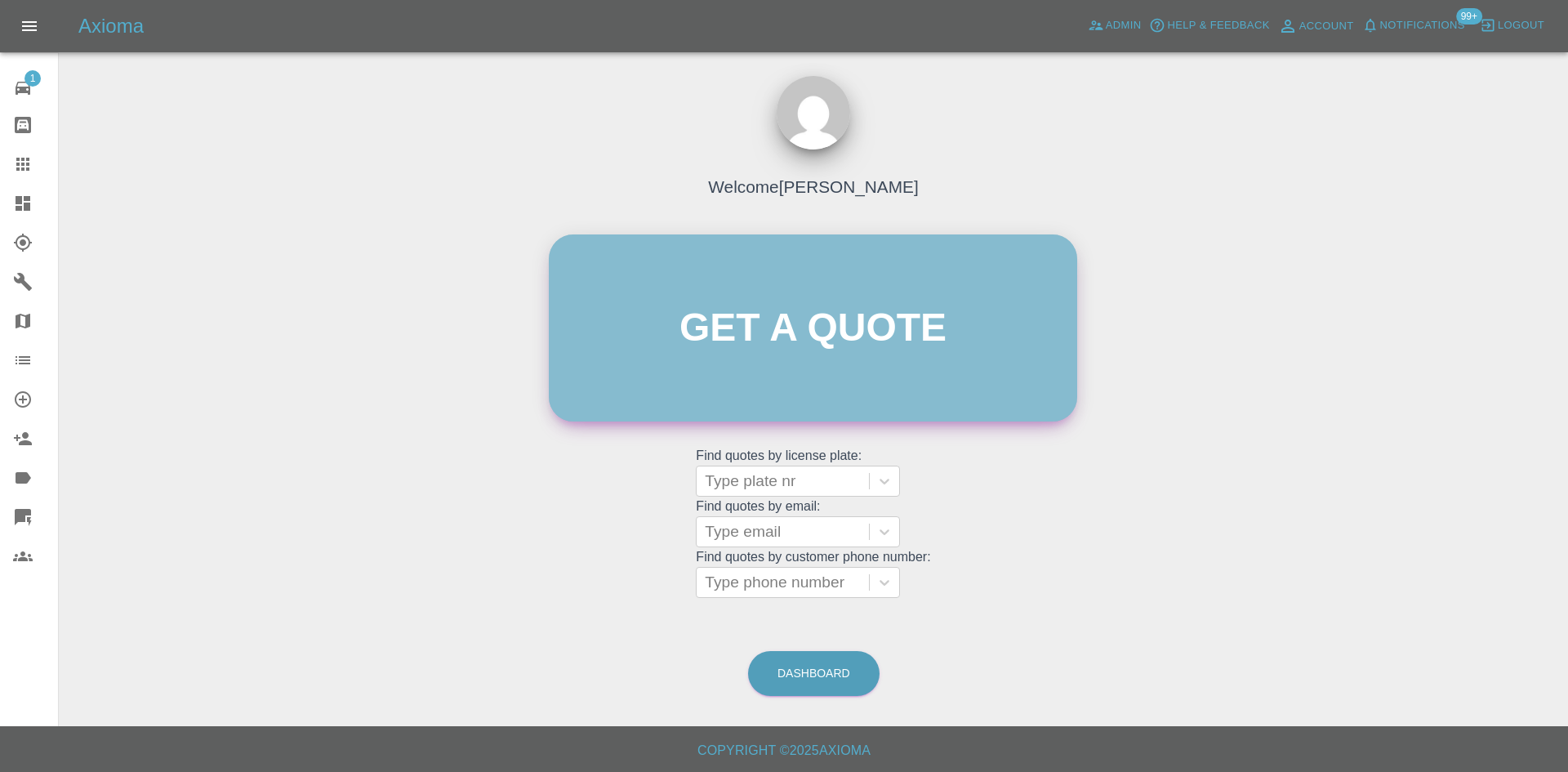
click at [793, 333] on link "Get a quote" at bounding box center [813, 327] width 528 height 187
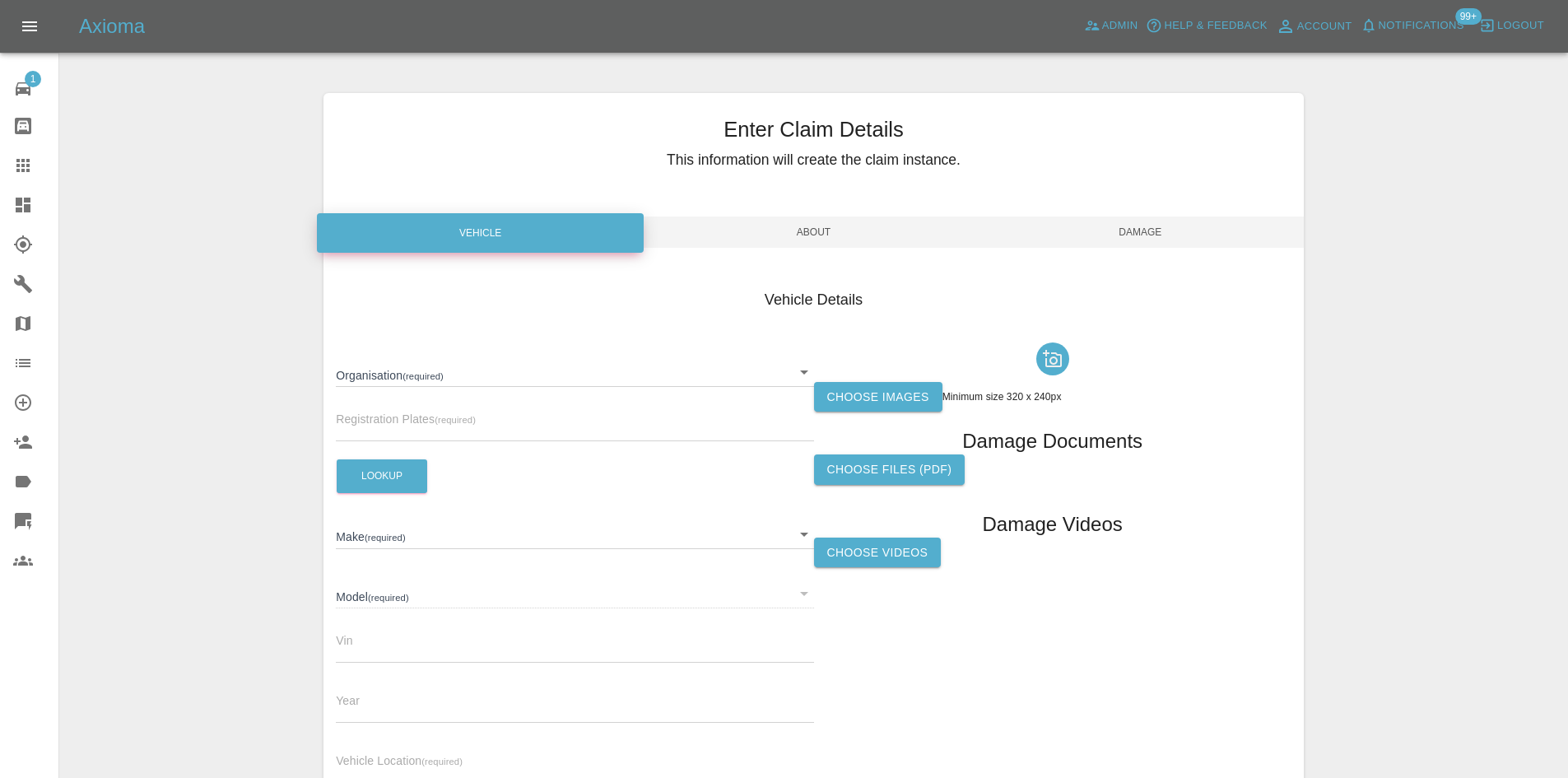
click at [454, 365] on body "Axioma Admin Help & Feedback Account Notifications 99+ Logout 1 Repair home Bod…" at bounding box center [784, 471] width 1568 height 942
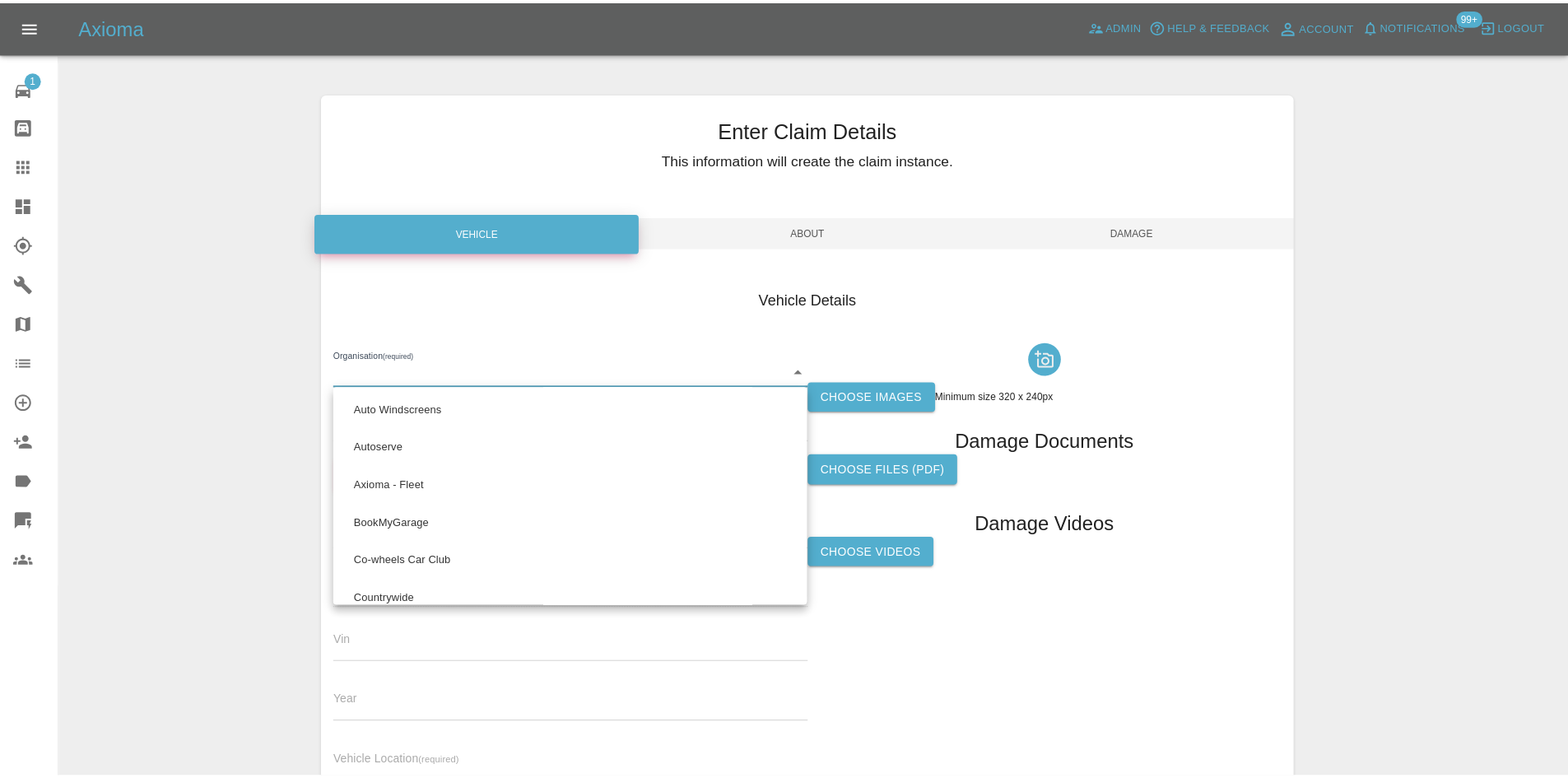
scroll to position [1466, 0]
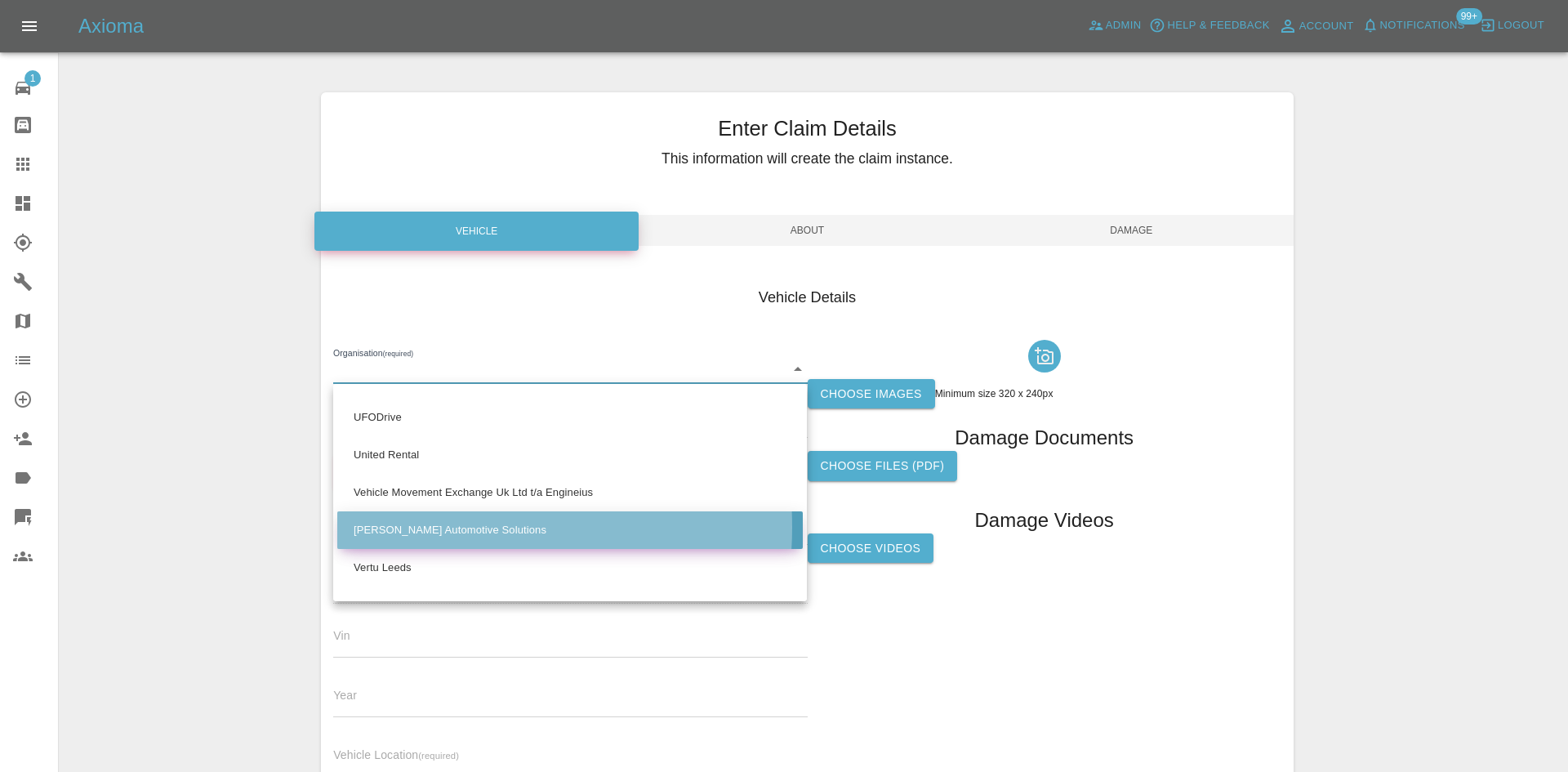
click at [417, 526] on li "Venson Automotive Solutions" at bounding box center [570, 530] width 466 height 37
type input "613f600a5e5a0600187ea167"
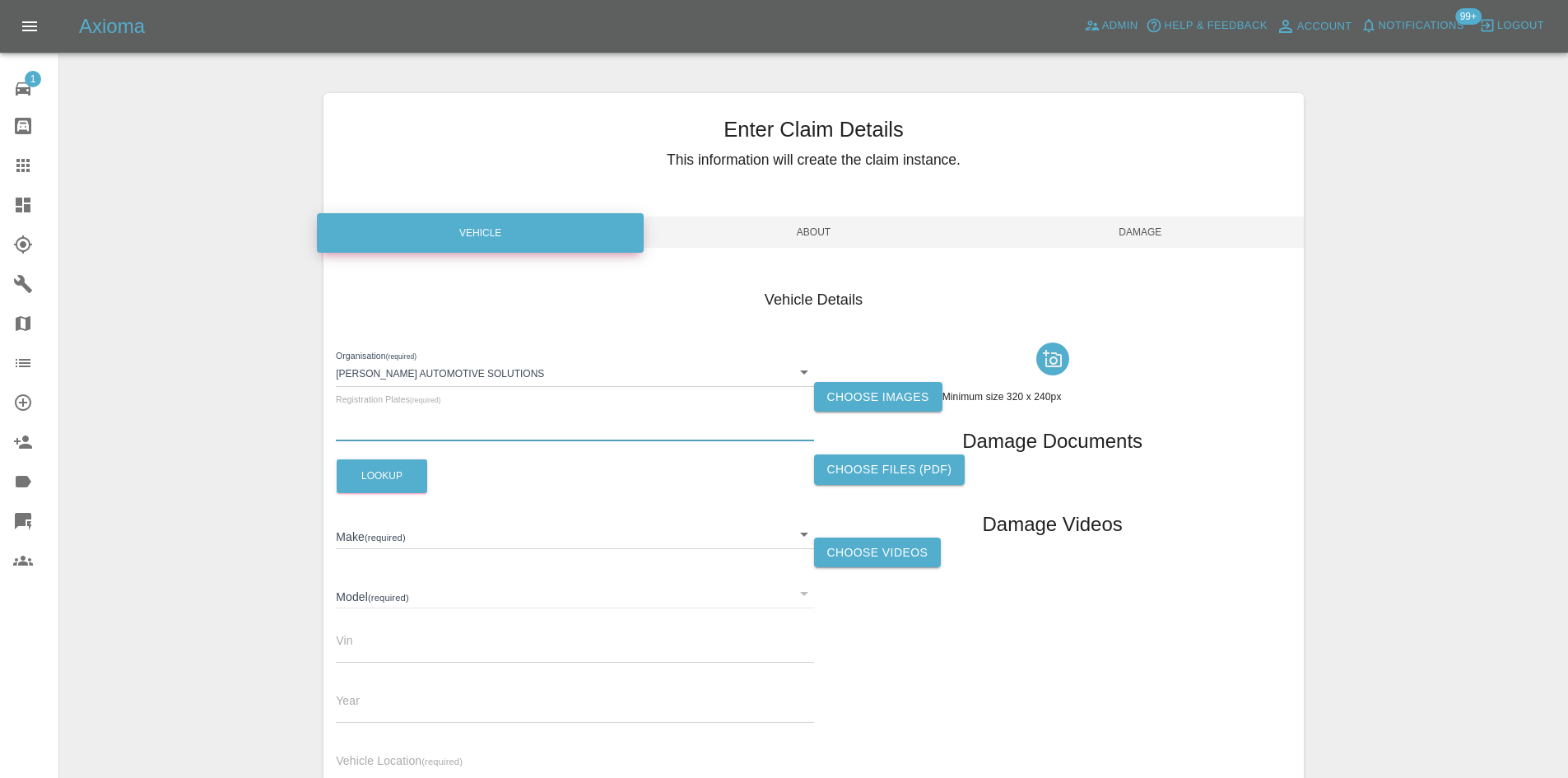
click at [401, 424] on input "text" at bounding box center [574, 429] width 477 height 24
paste input "GY73WBJ"
type input "GY73WBJ"
click at [376, 466] on button "Lookup" at bounding box center [382, 476] width 90 height 34
type input "HYUNDAI"
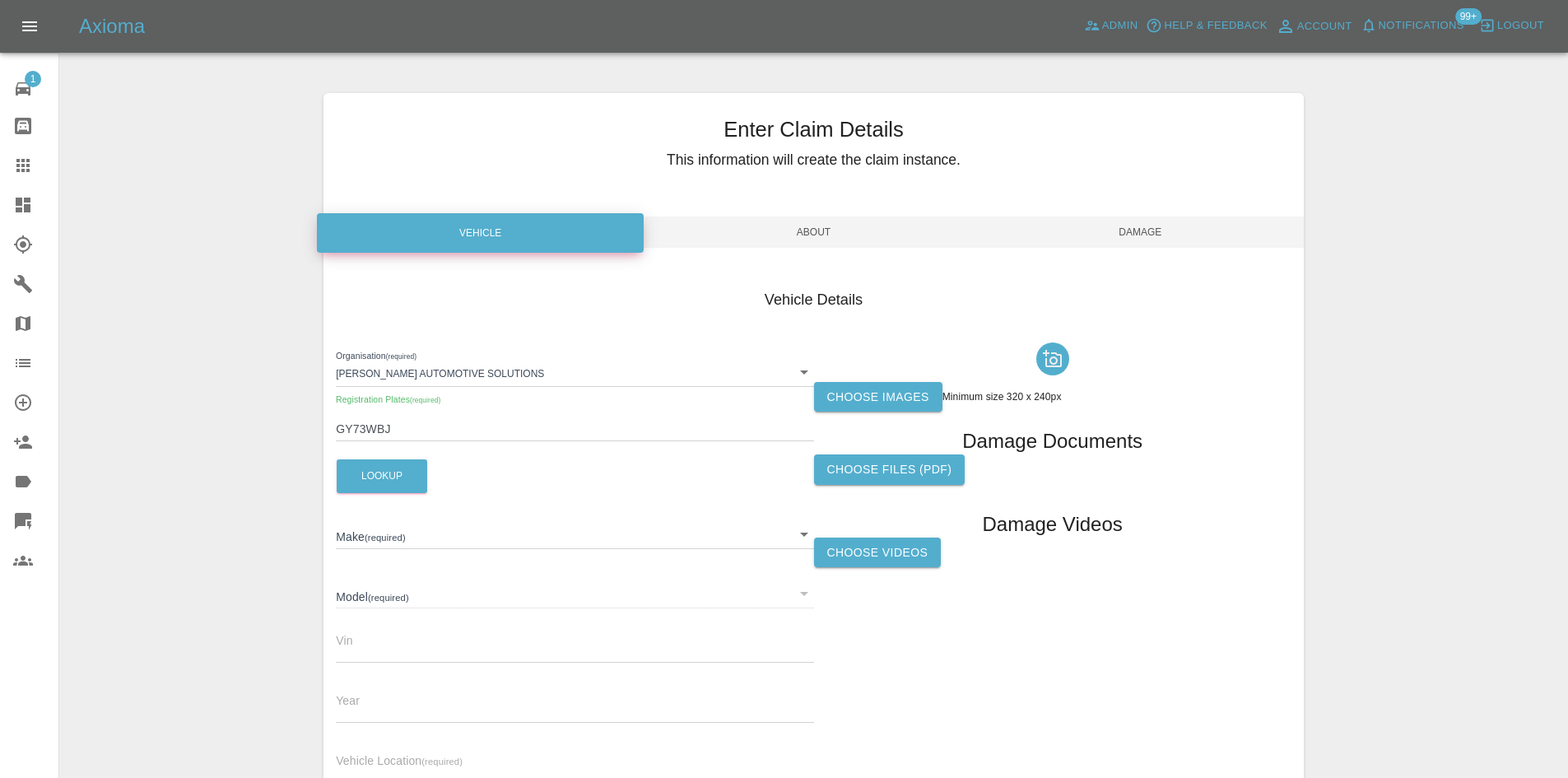
type input "TUCSON PHEV PREMIUM"
type input "TMAJD812SPJ215158"
type input "2024"
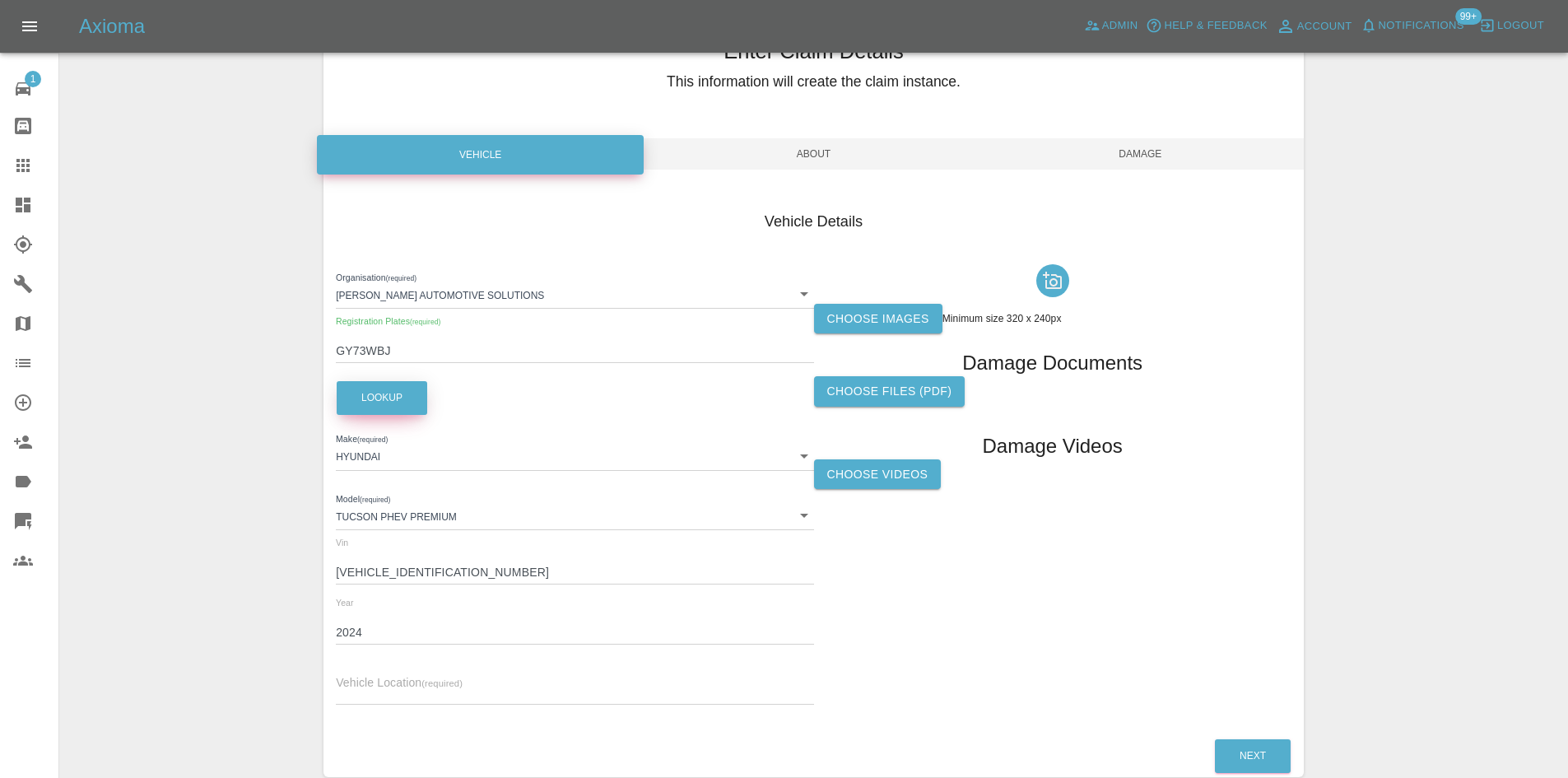
scroll to position [164, 0]
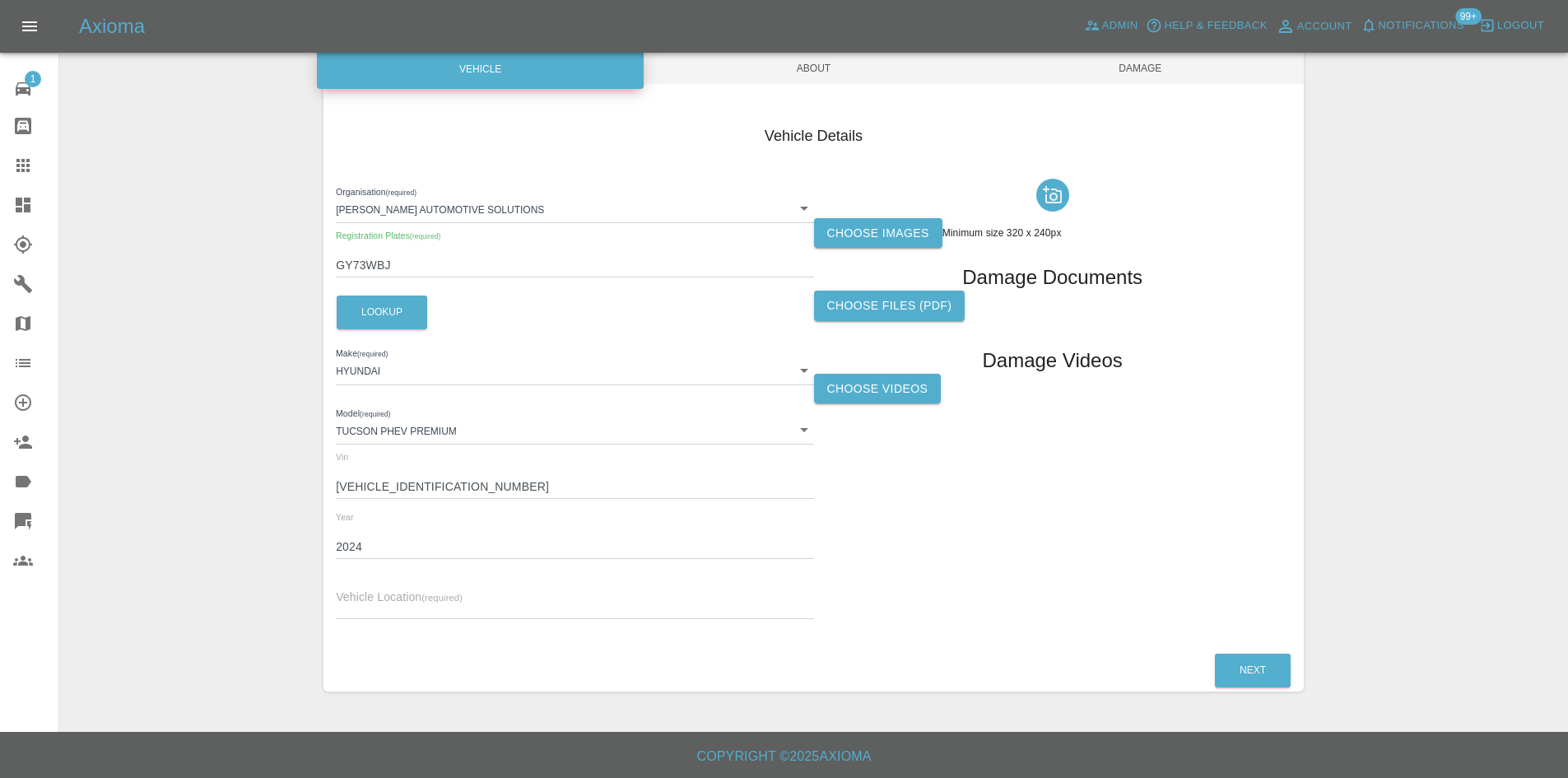
click at [369, 613] on input "text" at bounding box center [574, 606] width 477 height 24
paste input "GU34 2EE"
type input "GU34 2EE"
click at [896, 229] on label "Choose images" at bounding box center [878, 233] width 129 height 31
click at [0, 0] on input "Choose images" at bounding box center [0, 0] width 0 height 0
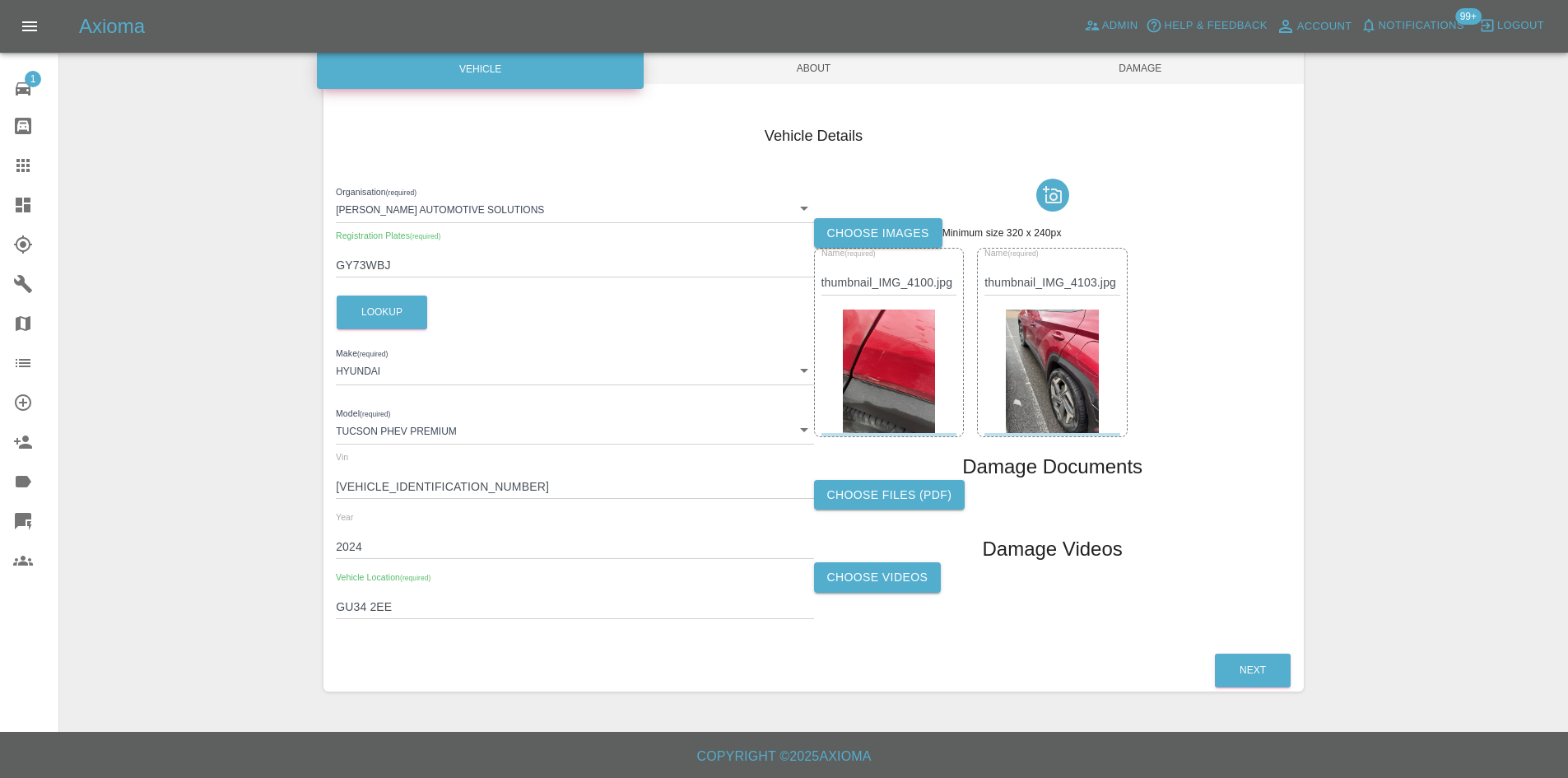
click at [819, 67] on span "About" at bounding box center [813, 68] width 327 height 32
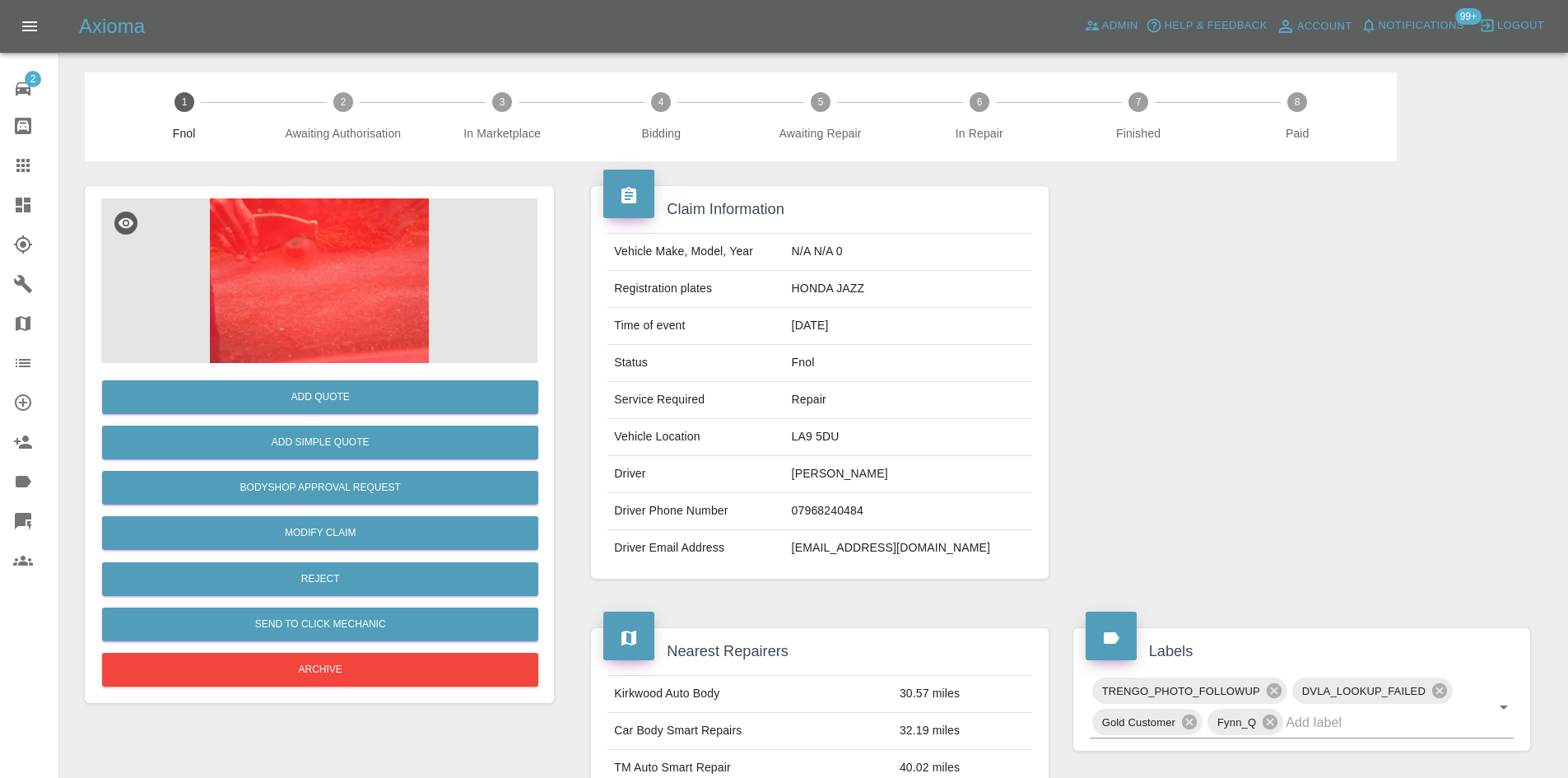
click at [341, 304] on img at bounding box center [320, 281] width 436 height 165
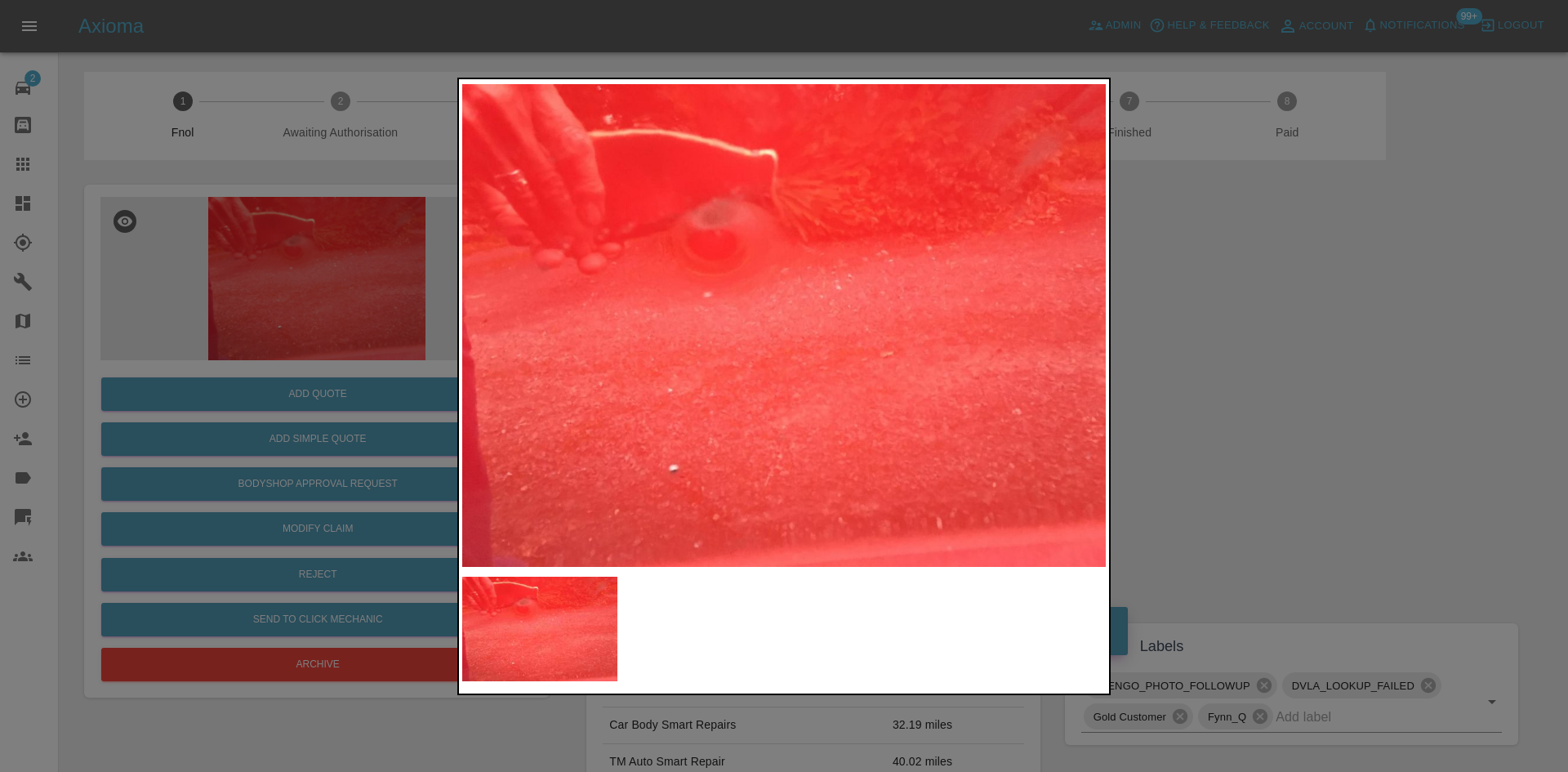
click at [1201, 337] on div at bounding box center [784, 386] width 1568 height 772
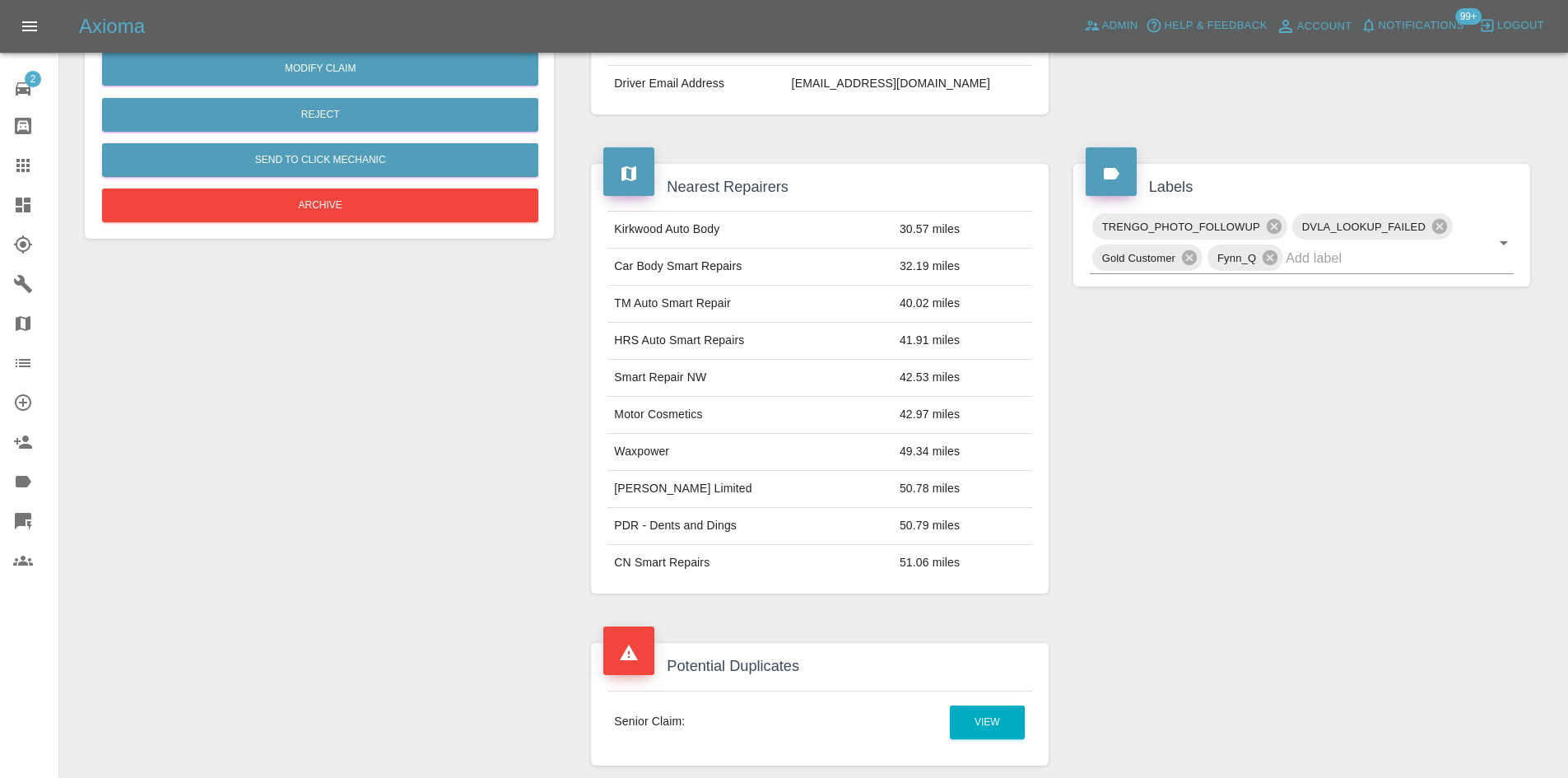
scroll to position [329, 0]
